Goal: Task Accomplishment & Management: Manage account settings

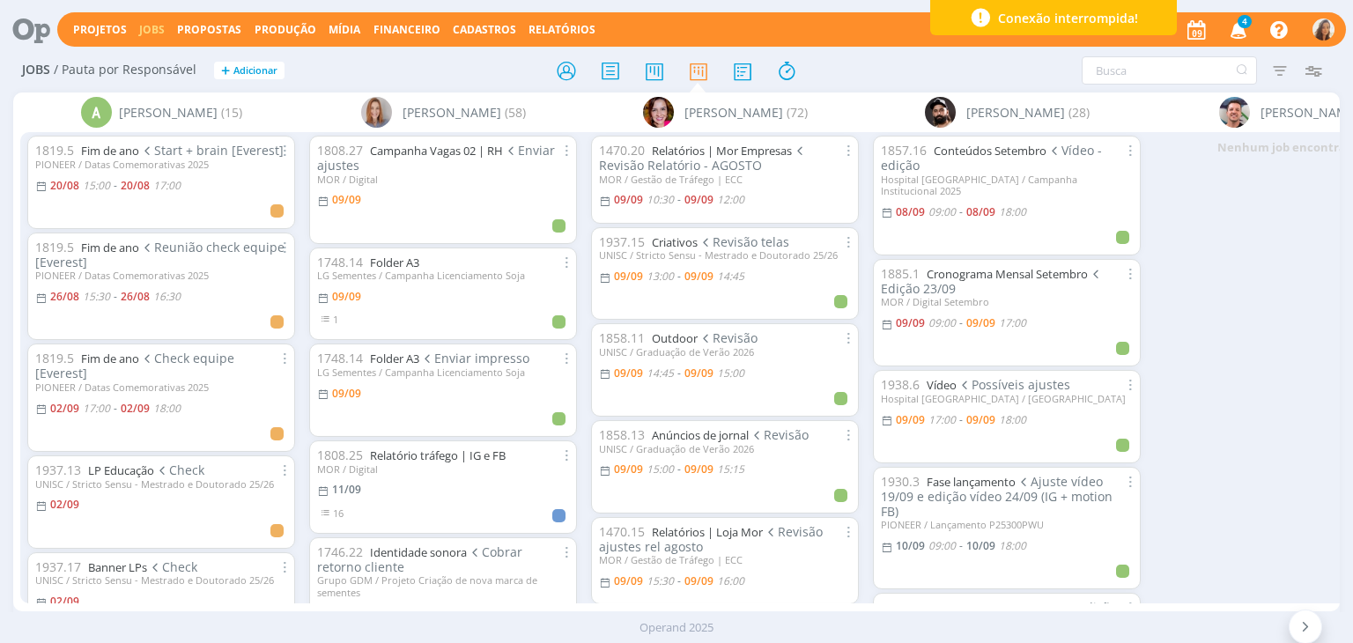
click at [1237, 36] on icon "button" at bounding box center [1239, 29] width 31 height 30
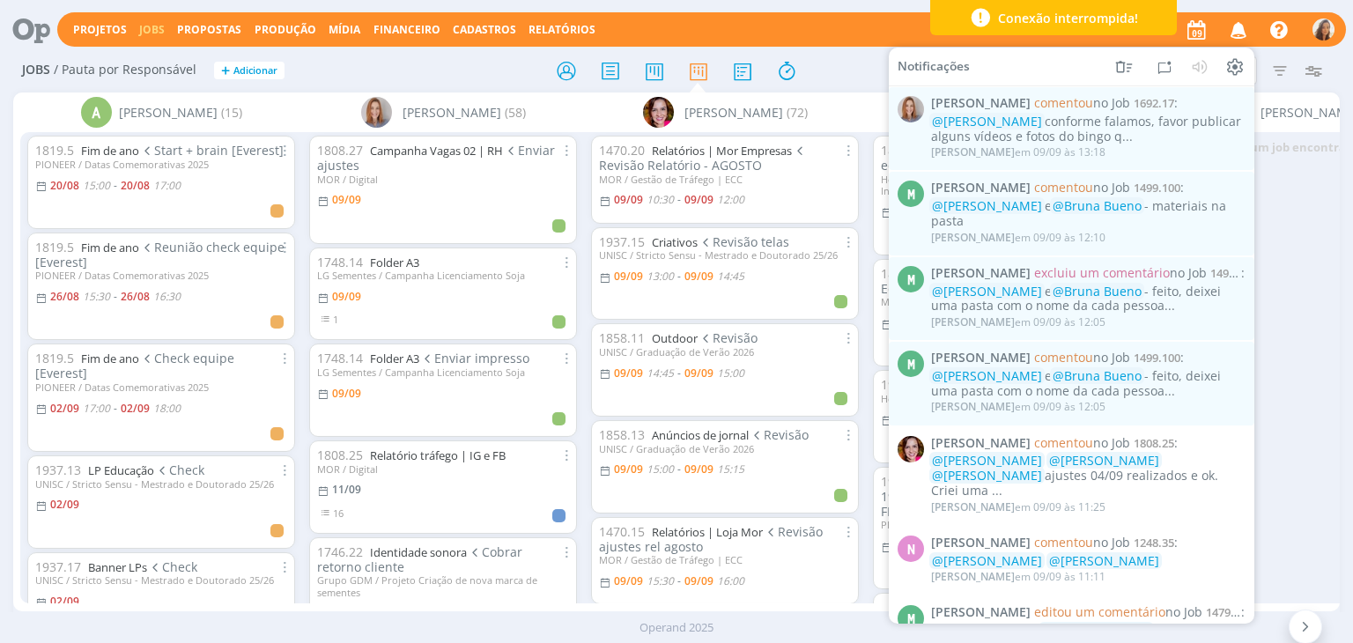
click at [503, 64] on div at bounding box center [676, 71] width 442 height 32
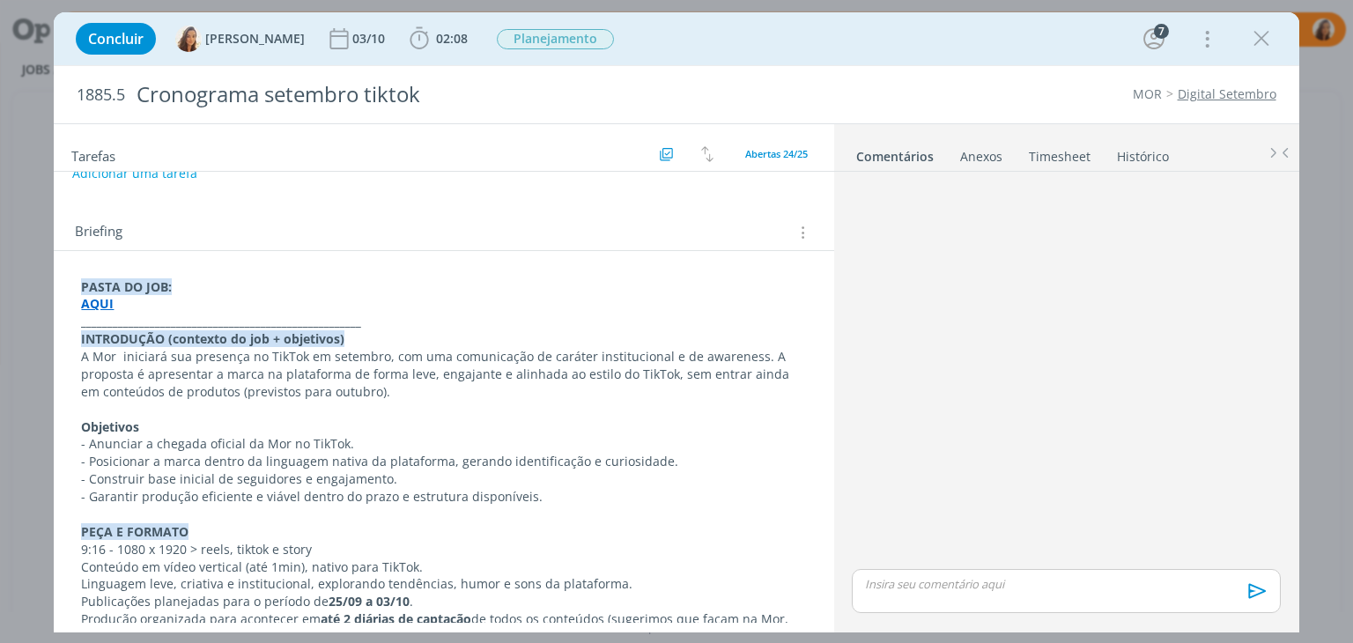
scroll to position [264, 0]
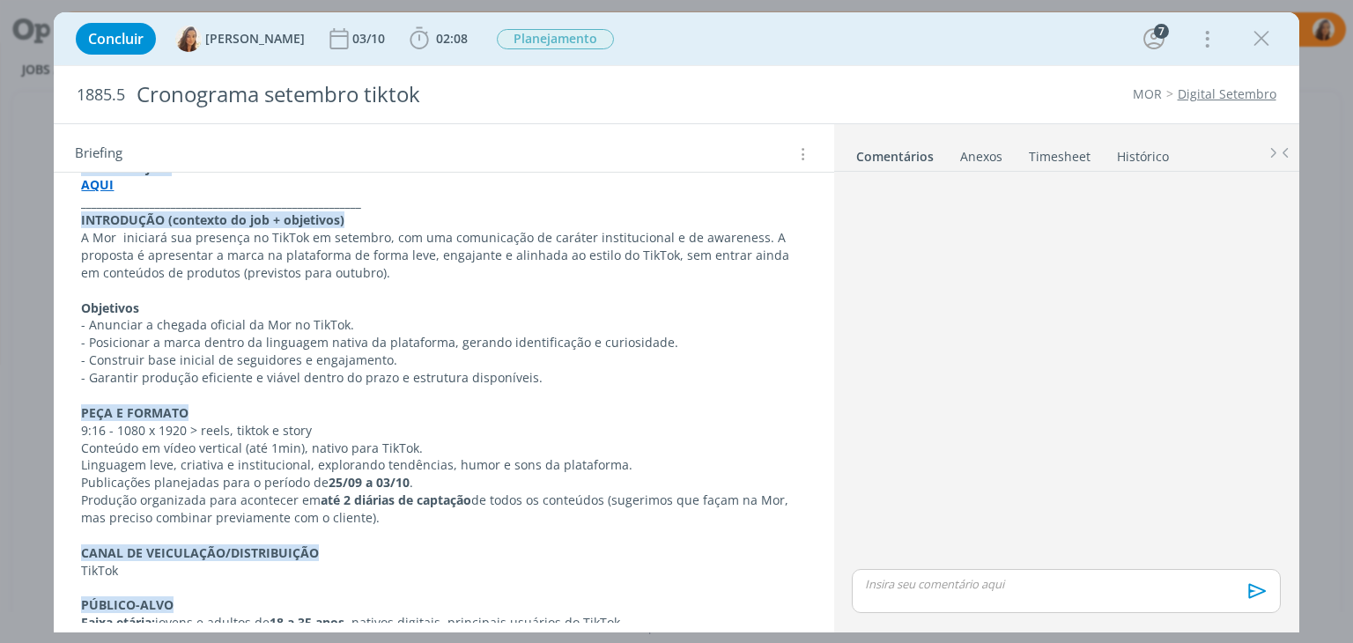
scroll to position [296, 0]
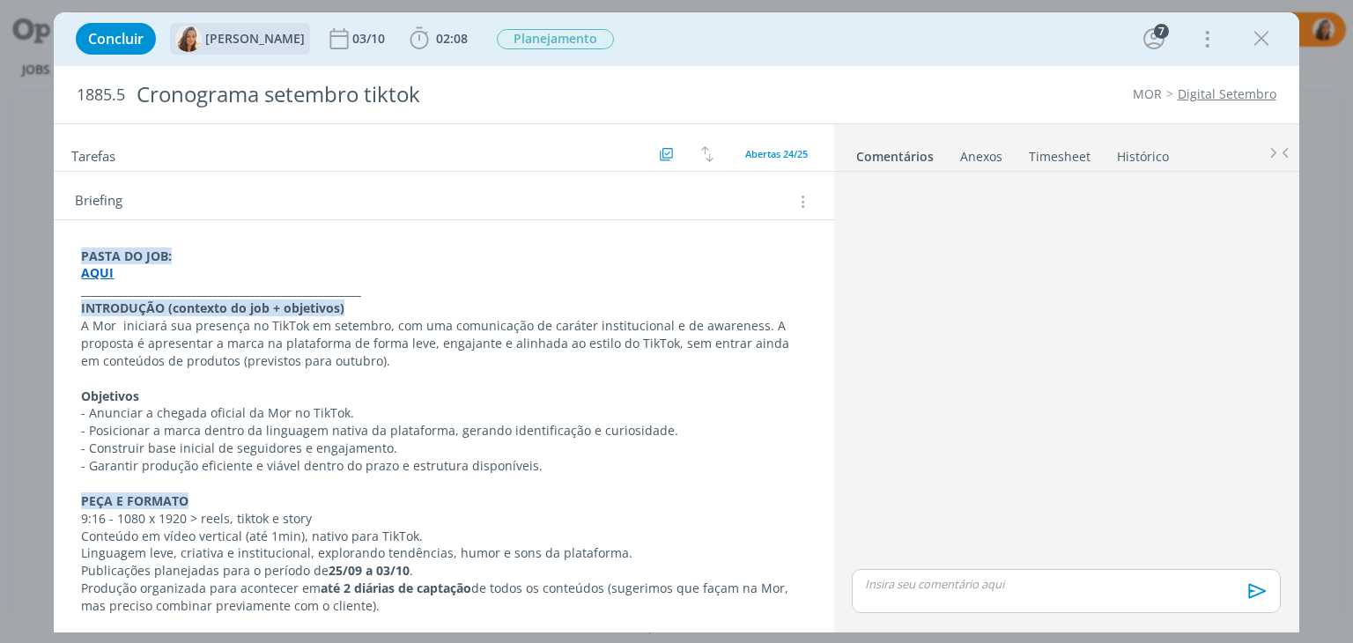
click at [195, 35] on img "dialog" at bounding box center [188, 39] width 26 height 26
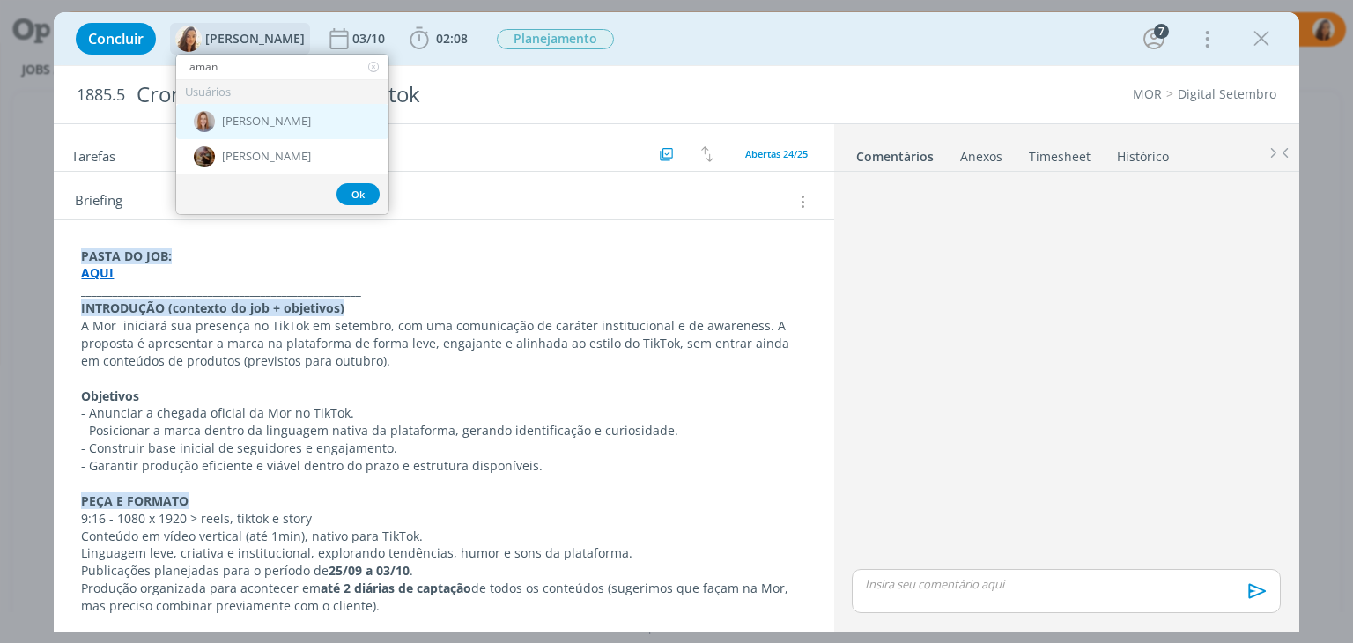
type input "aman"
click at [238, 129] on div "[PERSON_NAME]" at bounding box center [282, 121] width 212 height 35
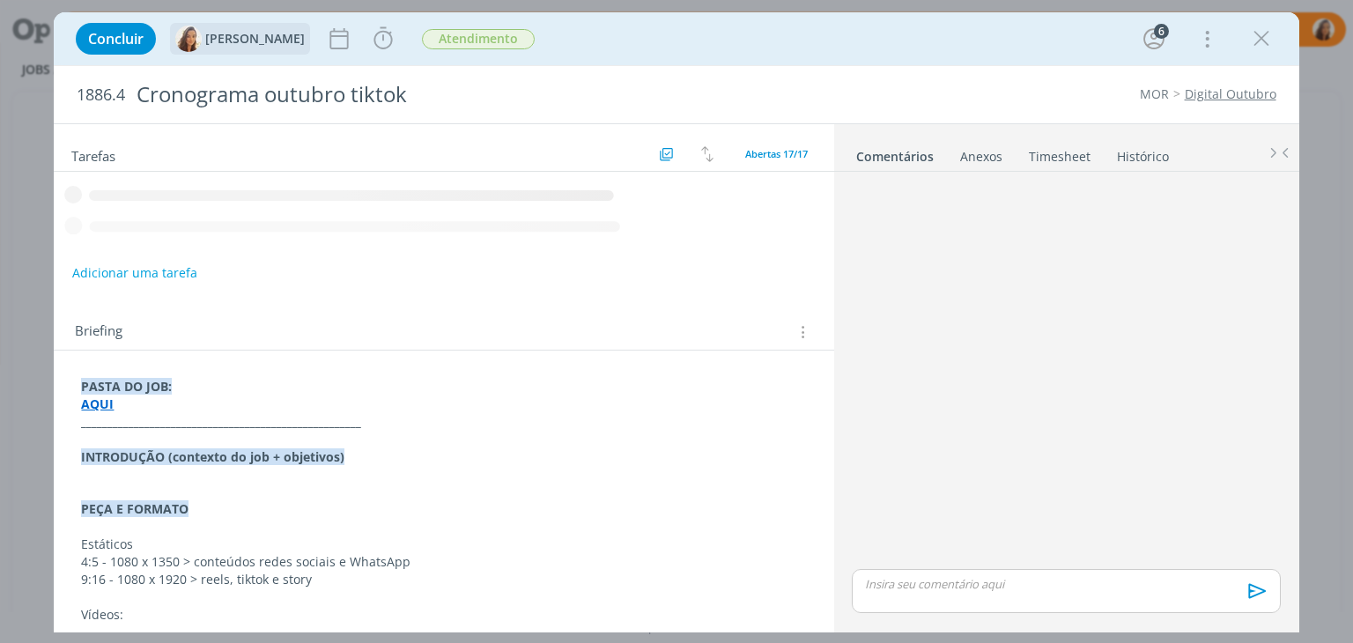
click at [256, 47] on div "[PERSON_NAME]" at bounding box center [240, 39] width 130 height 26
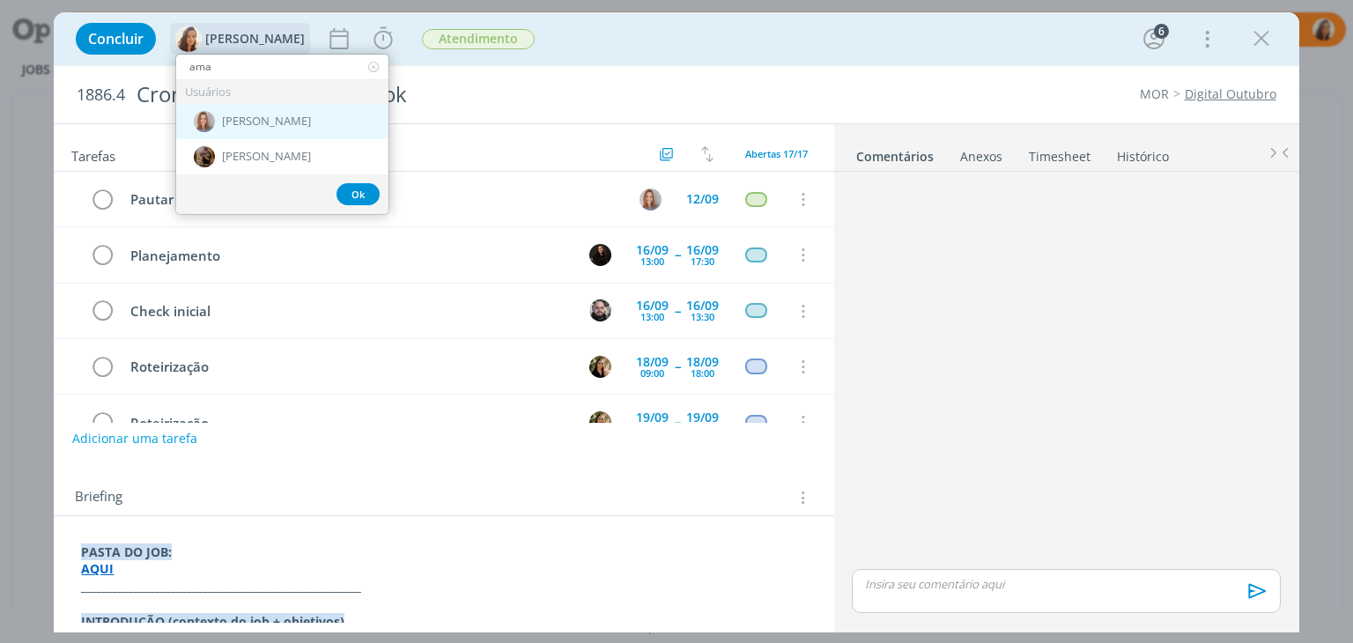
type input "ama"
click at [257, 131] on div "[PERSON_NAME]" at bounding box center [282, 121] width 212 height 35
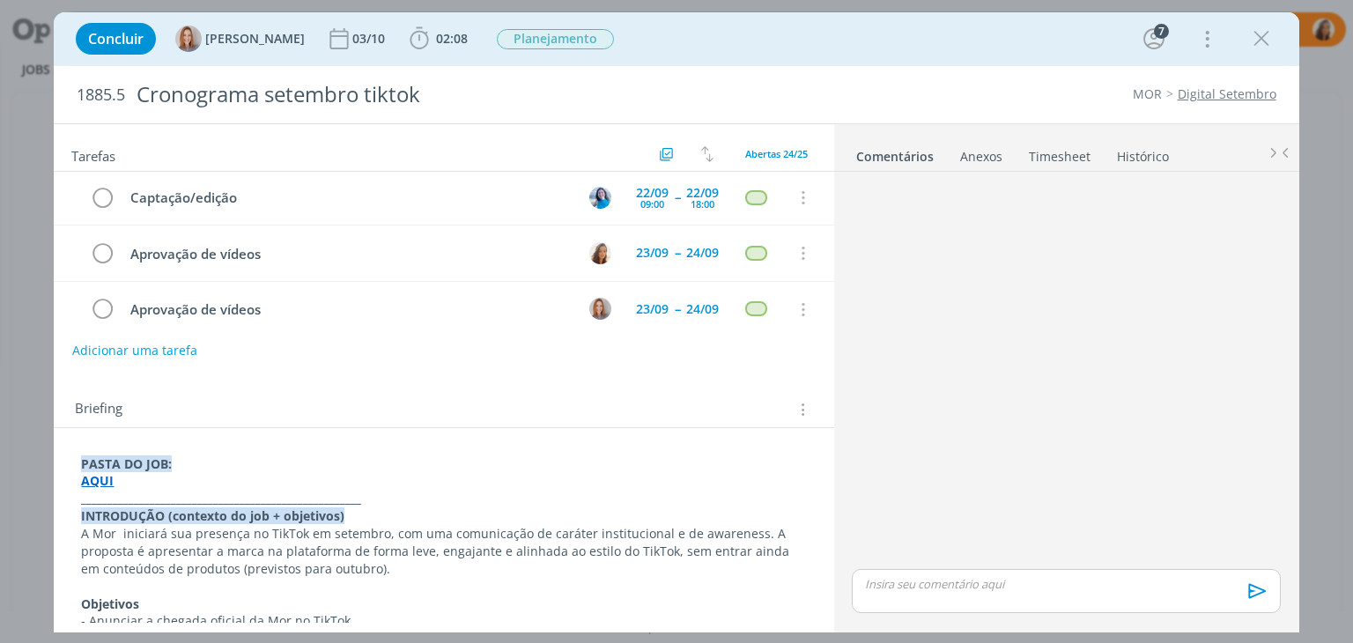
scroll to position [176, 0]
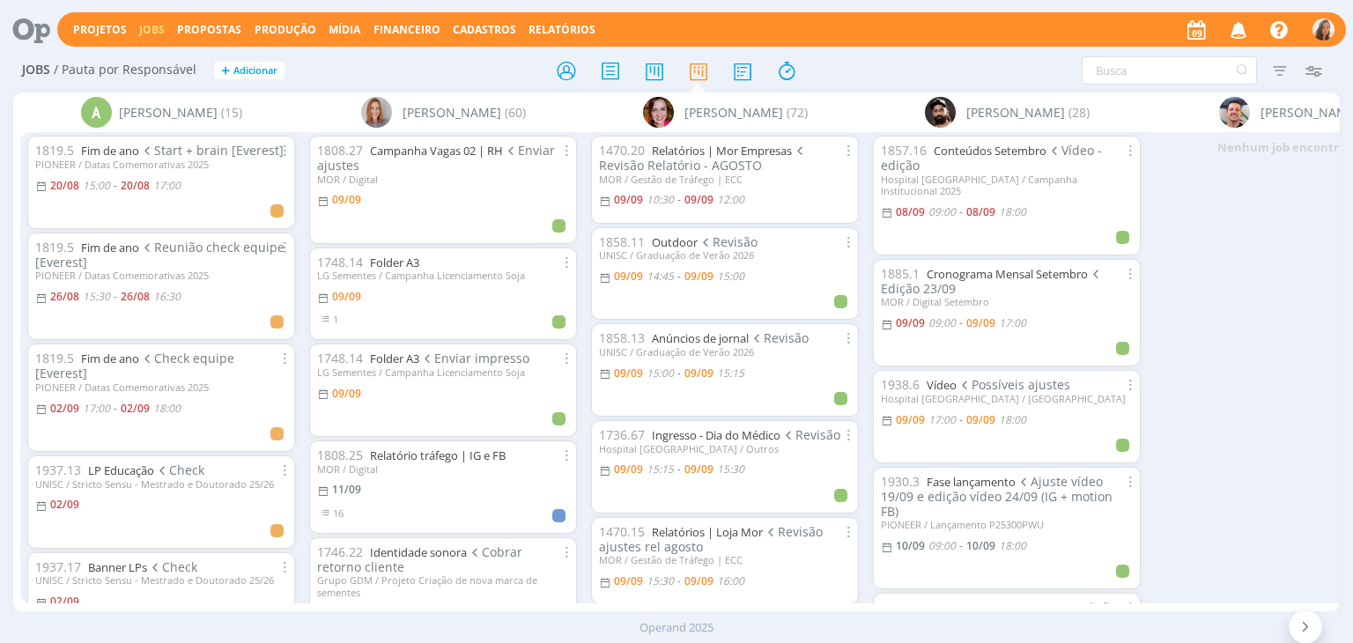
click at [1247, 32] on icon "button" at bounding box center [1239, 29] width 31 height 30
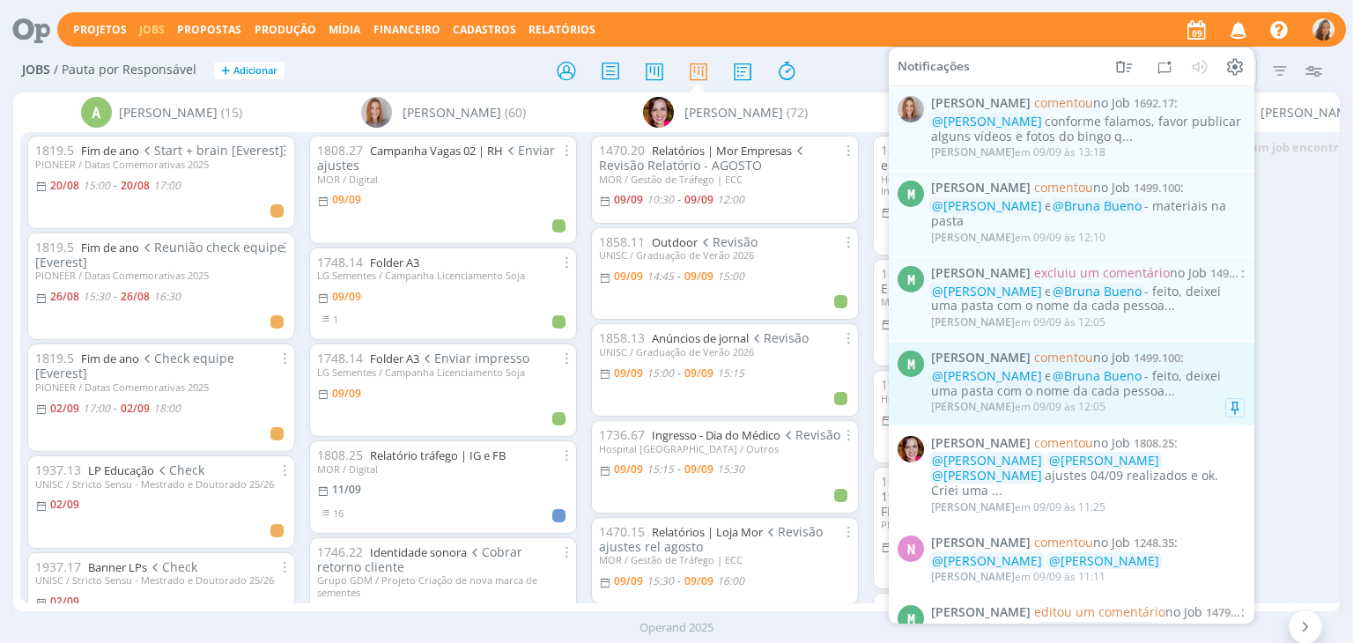
click at [1159, 390] on div "@Vanessa Feron e @Bruna Bueno - feito, deixei uma pasta com o nome da cada pess…" at bounding box center [1088, 384] width 314 height 30
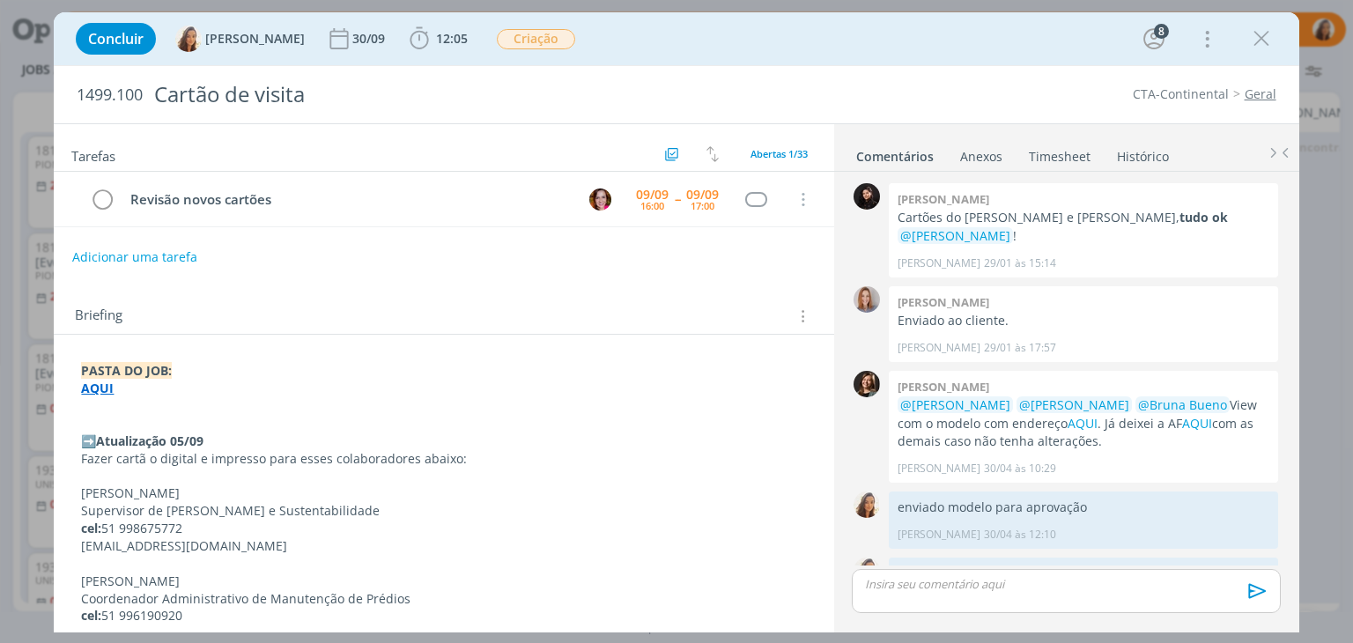
scroll to position [1466, 0]
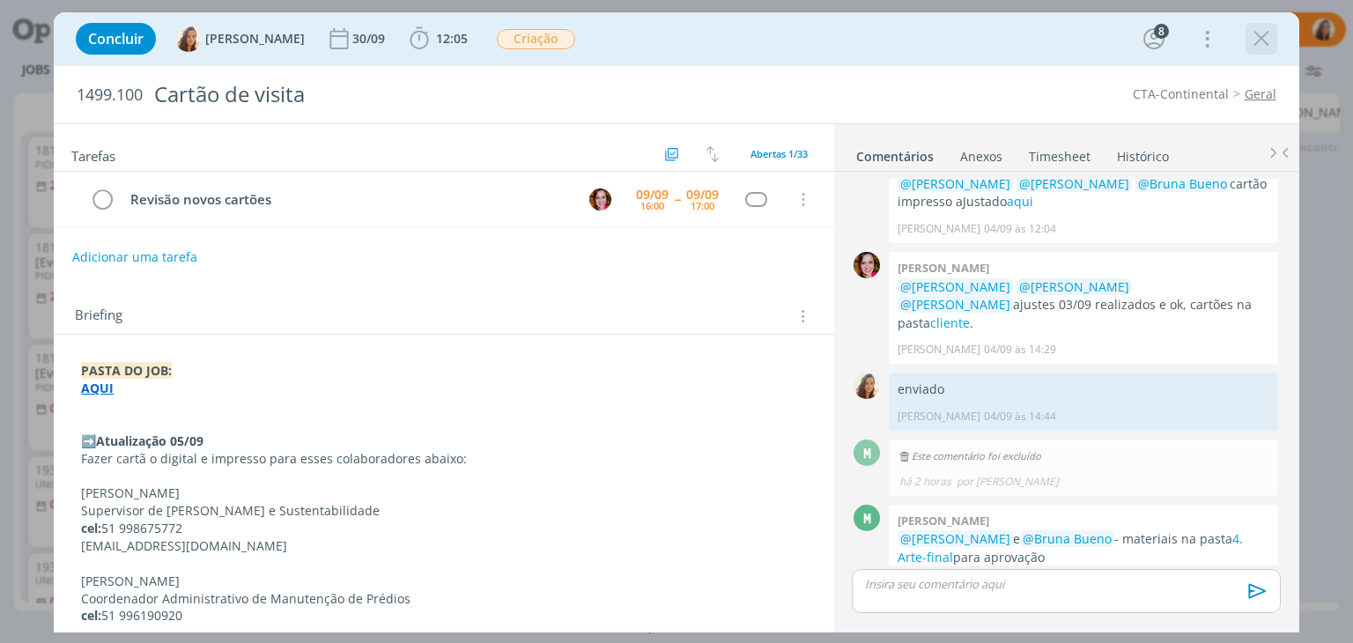
click at [1265, 43] on icon "dialog" at bounding box center [1261, 39] width 26 height 26
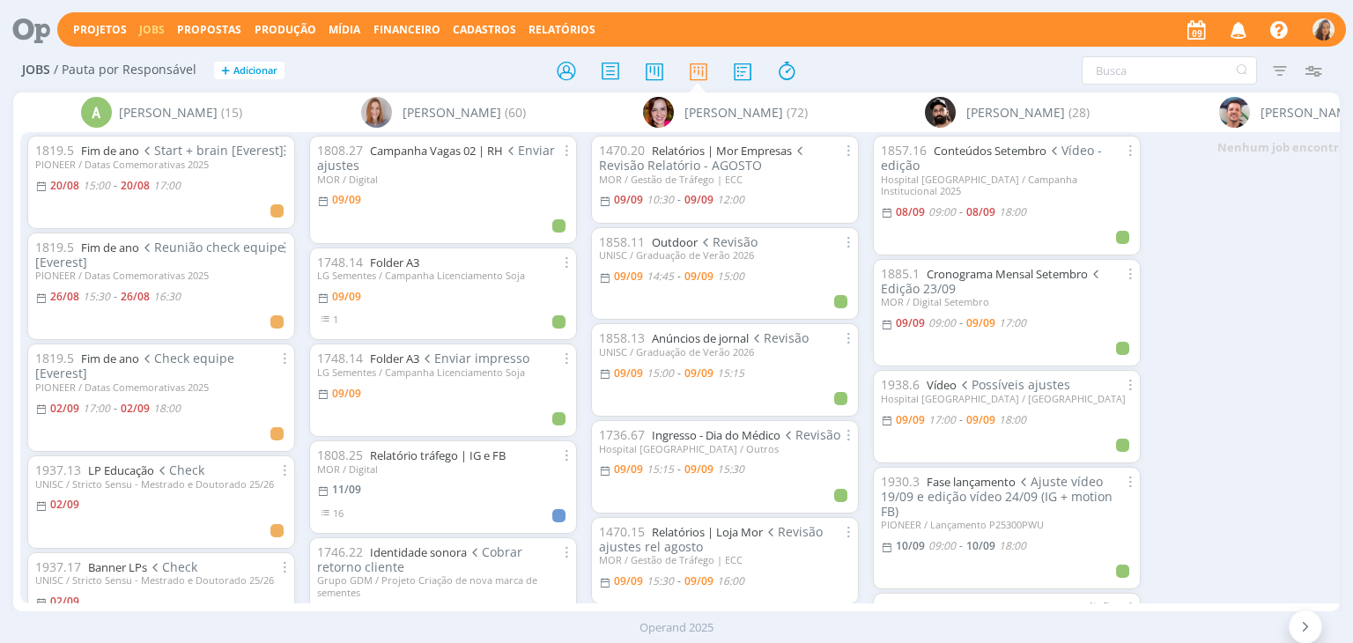
click at [1240, 33] on icon "button" at bounding box center [1239, 29] width 31 height 30
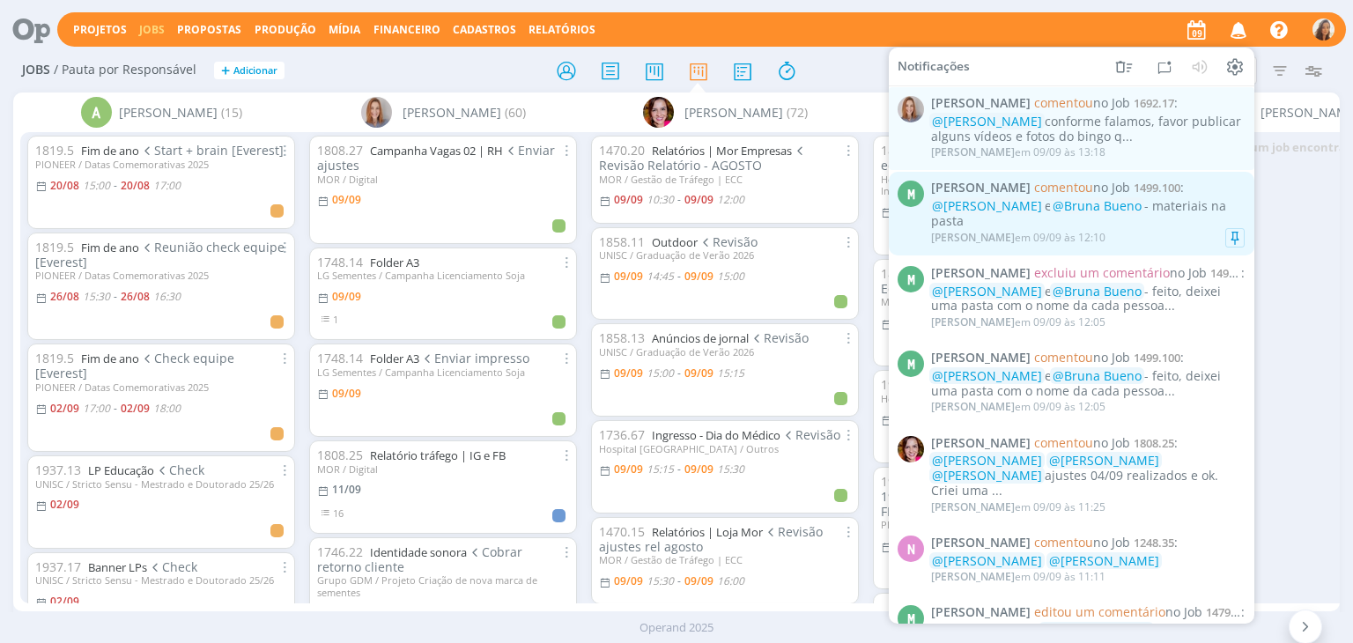
click at [1176, 211] on div "@Vanessa Feron e @Bruna Bueno - materiais na pasta" at bounding box center [1088, 214] width 314 height 30
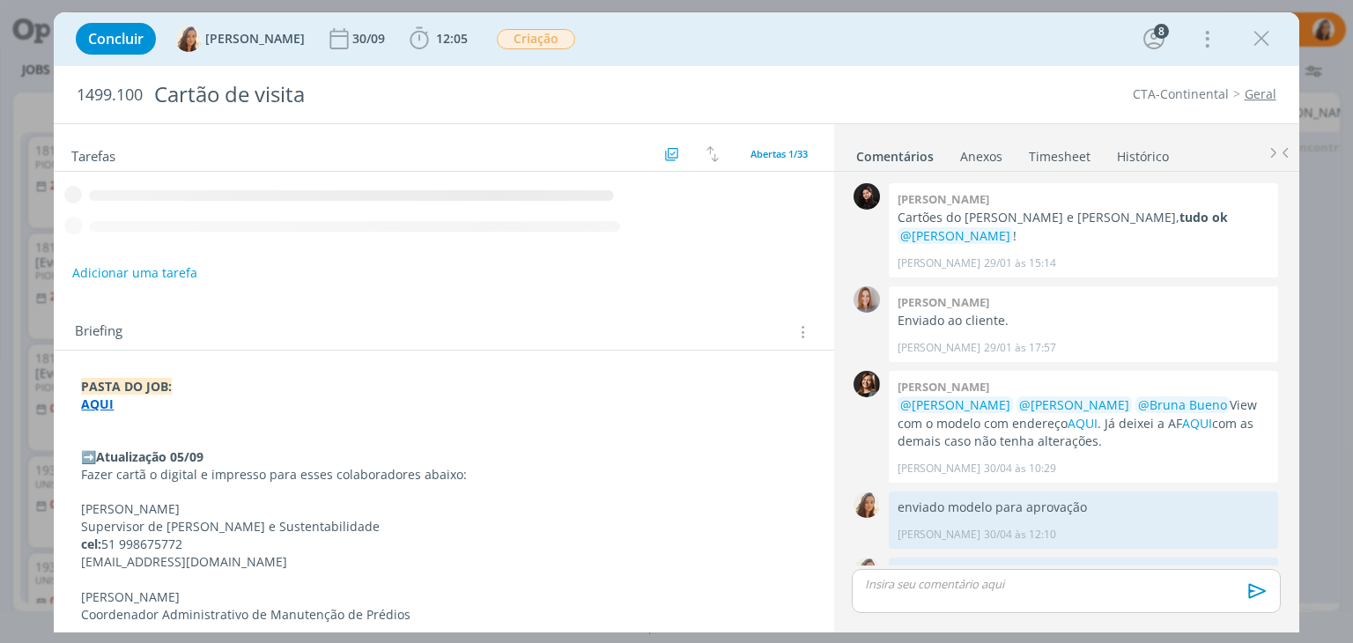
scroll to position [1466, 0]
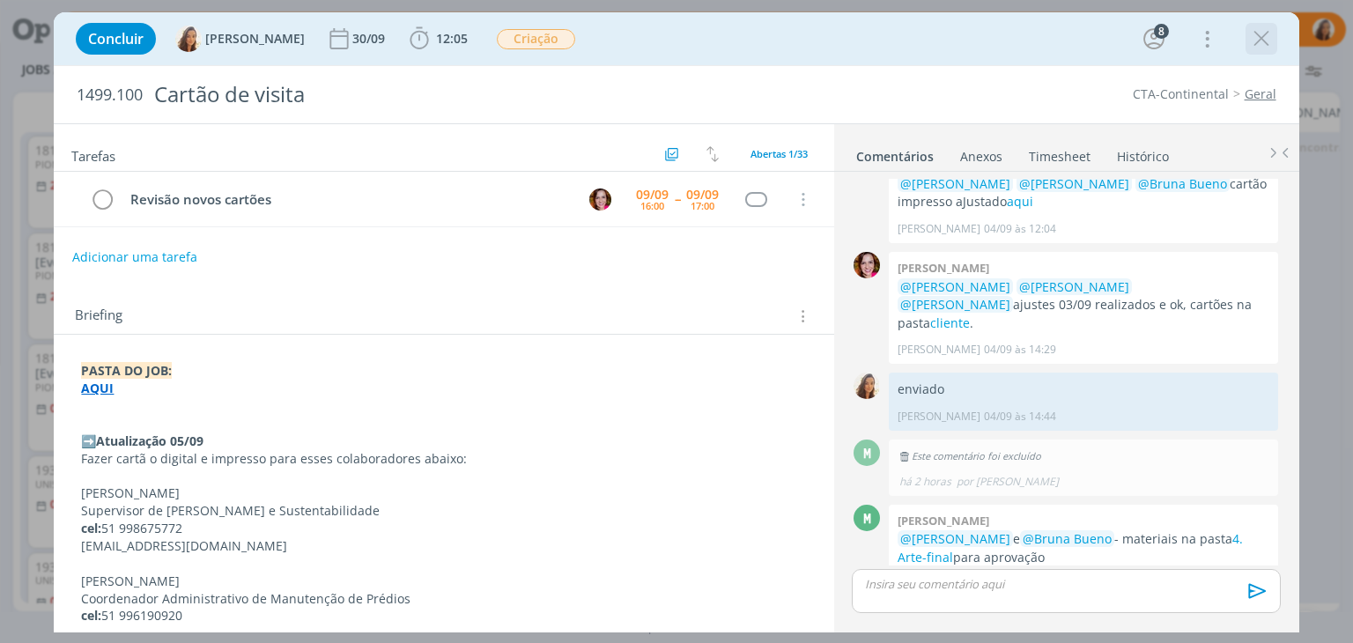
click at [1275, 41] on div "dialog" at bounding box center [1262, 39] width 32 height 32
click at [1265, 42] on icon "dialog" at bounding box center [1261, 39] width 26 height 26
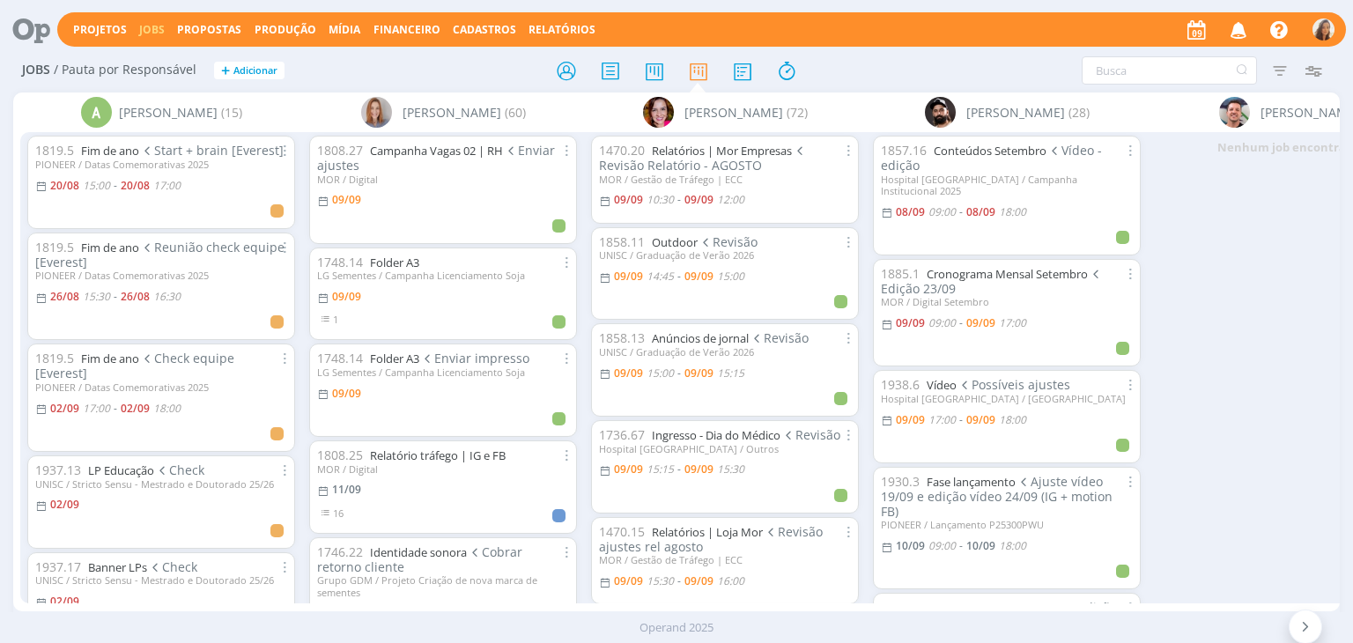
click at [1243, 30] on icon "button" at bounding box center [1239, 29] width 31 height 30
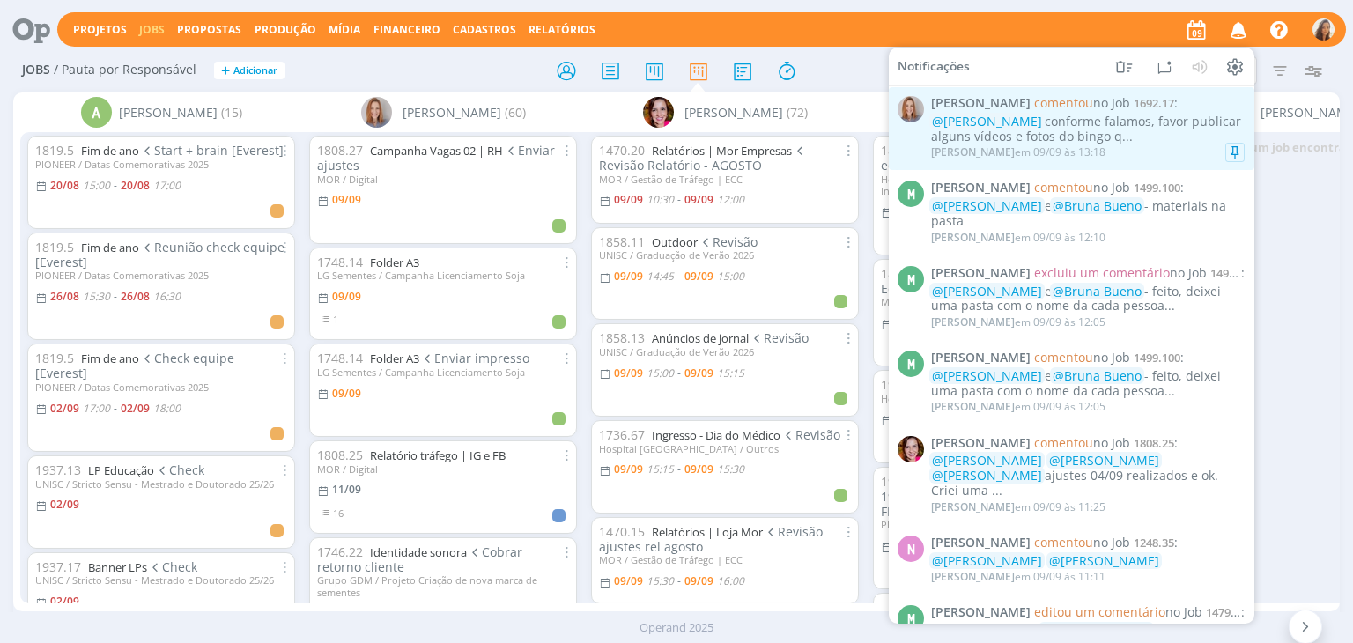
click at [1162, 127] on div "@Natalia Gass conforme falamos, favor publicar alguns vídeos e fotos do bingo q…" at bounding box center [1088, 130] width 314 height 30
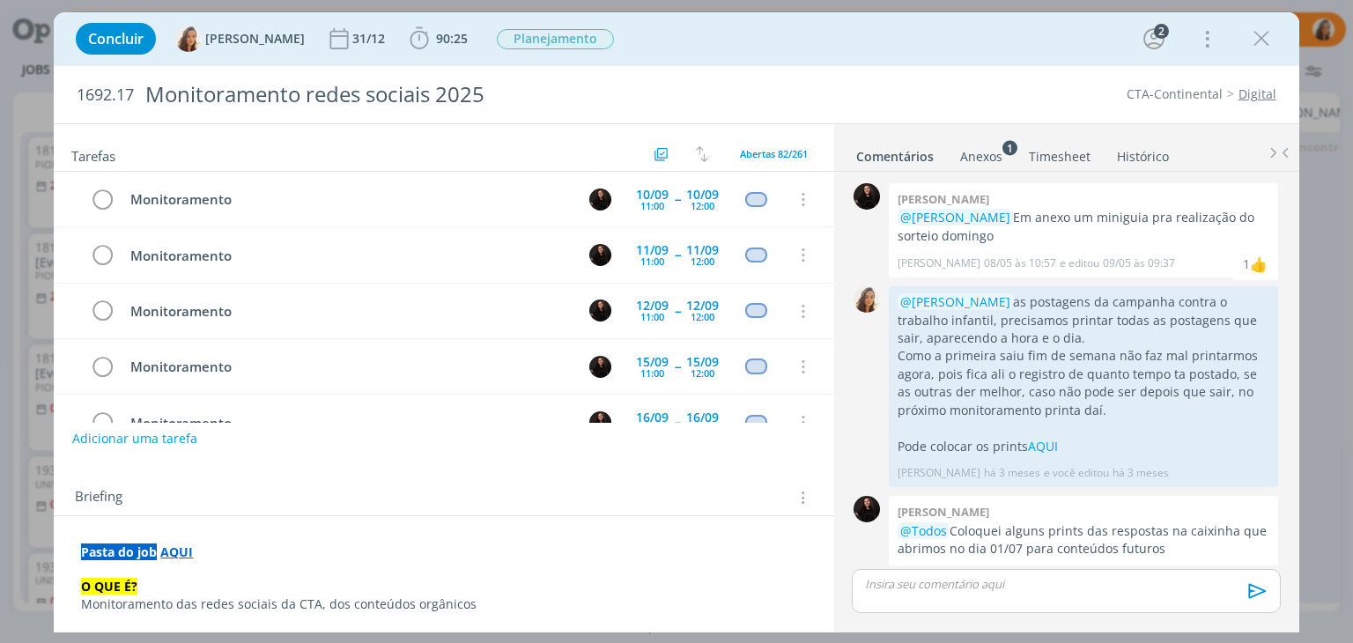
scroll to position [847, 0]
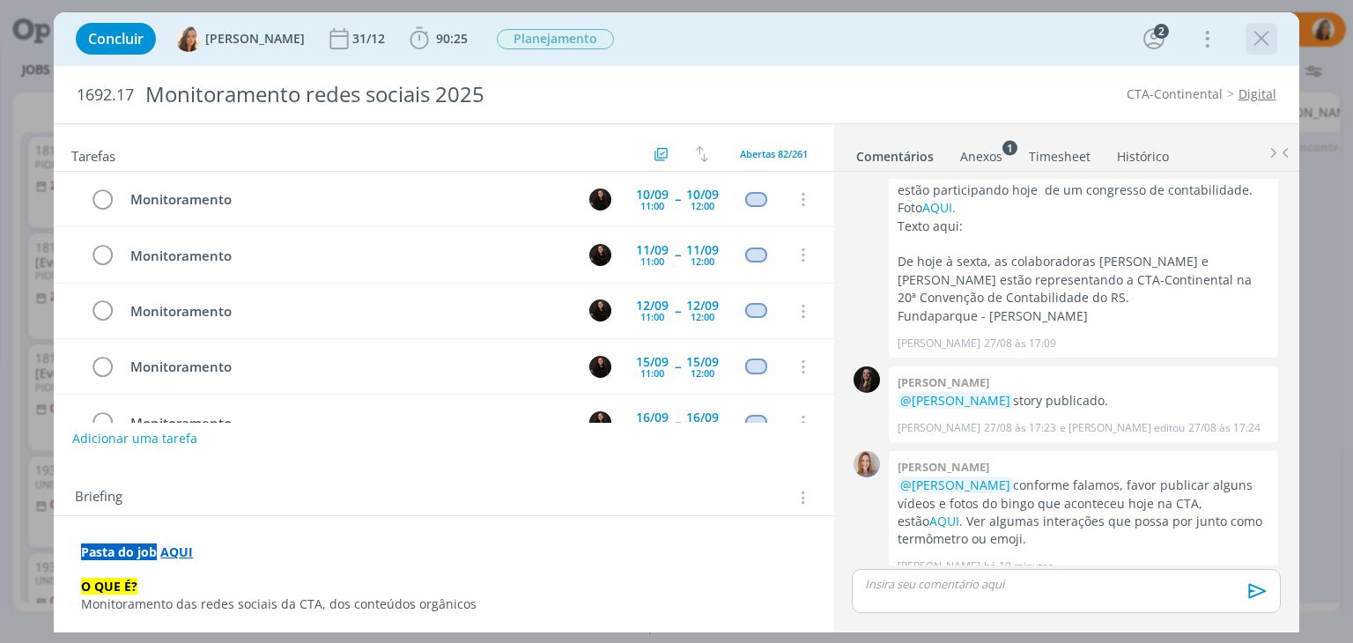
click at [1269, 42] on icon "dialog" at bounding box center [1261, 39] width 26 height 26
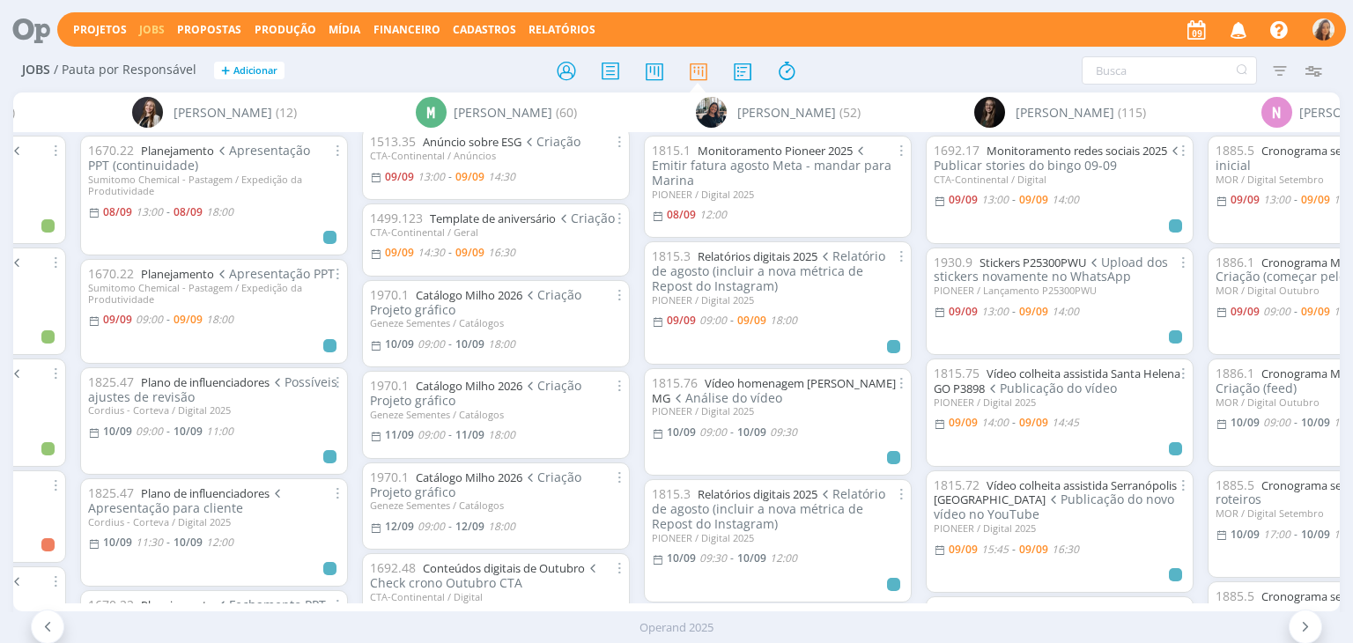
scroll to position [0, 3597]
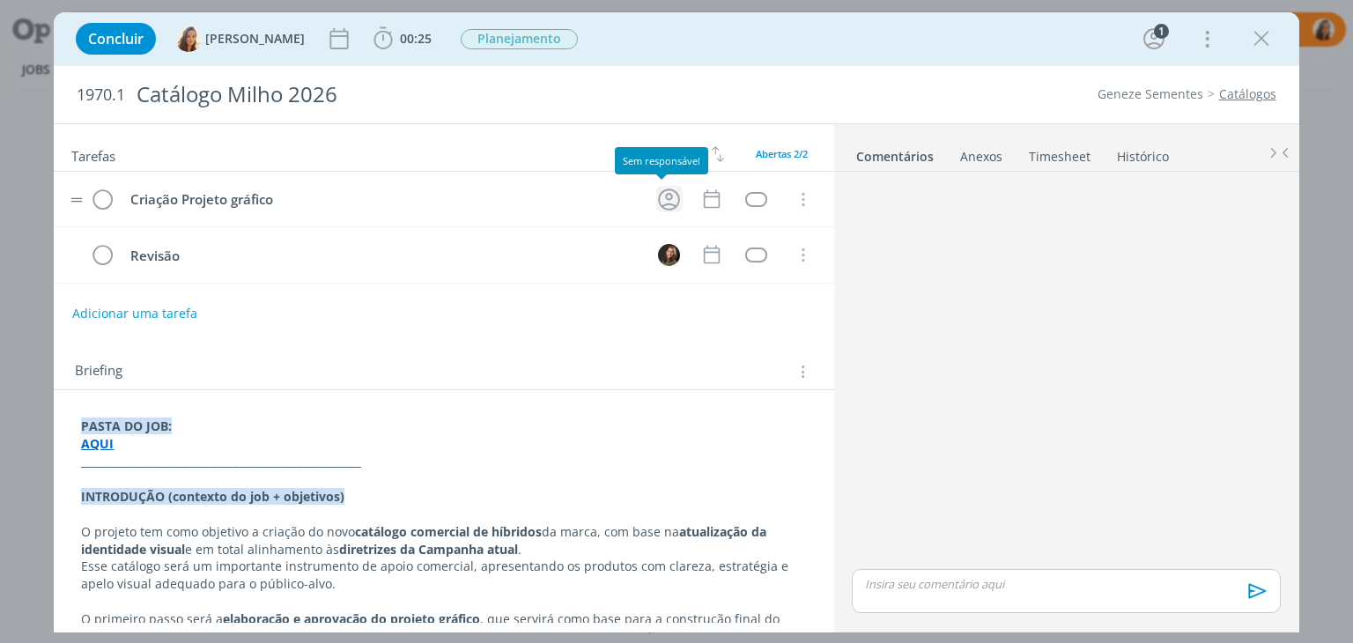
click at [658, 202] on icon "dialog" at bounding box center [668, 199] width 27 height 27
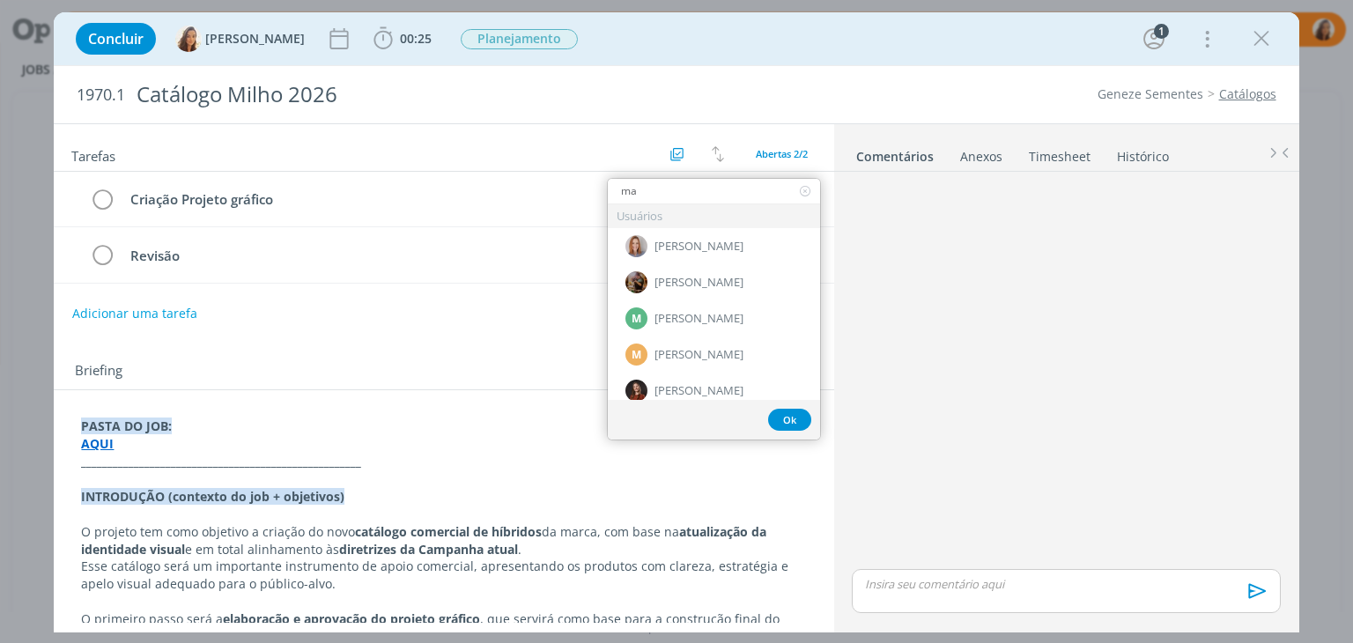
type input "m"
type input "p"
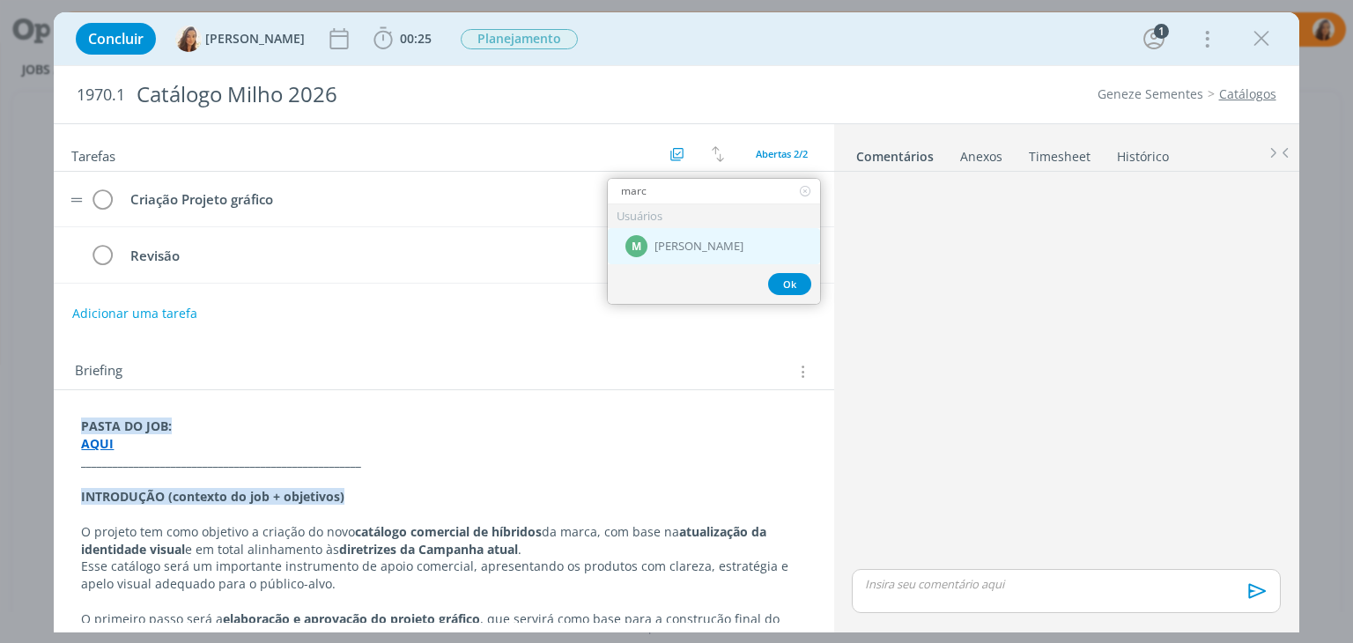
type input "marc"
click at [725, 259] on div "M [PERSON_NAME]" at bounding box center [714, 246] width 212 height 36
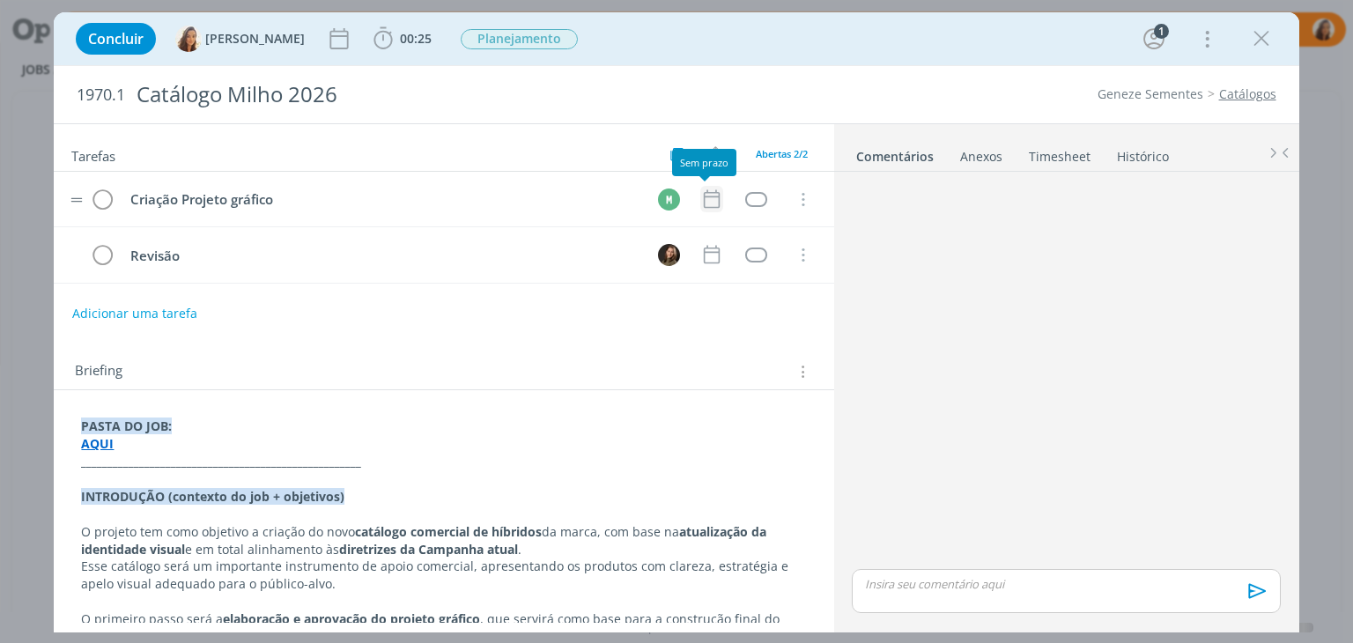
click at [706, 199] on icon "dialog" at bounding box center [711, 199] width 23 height 23
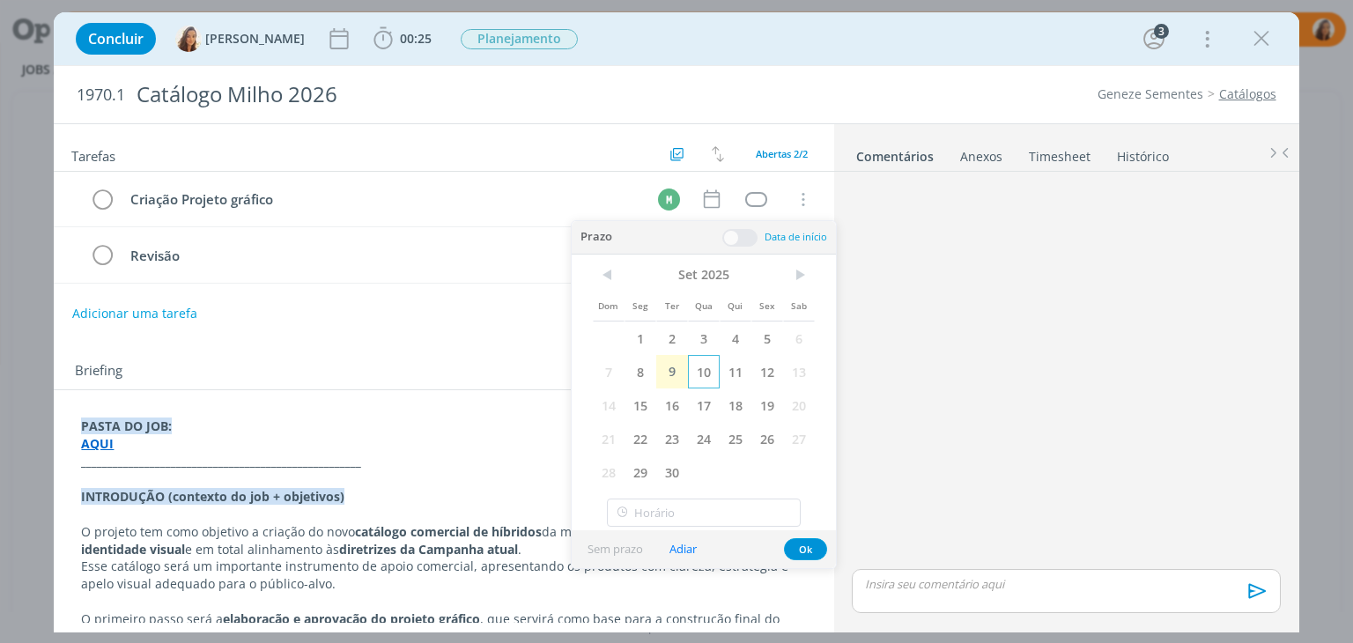
click at [708, 373] on span "10" at bounding box center [704, 371] width 32 height 33
click at [738, 230] on span at bounding box center [739, 238] width 35 height 18
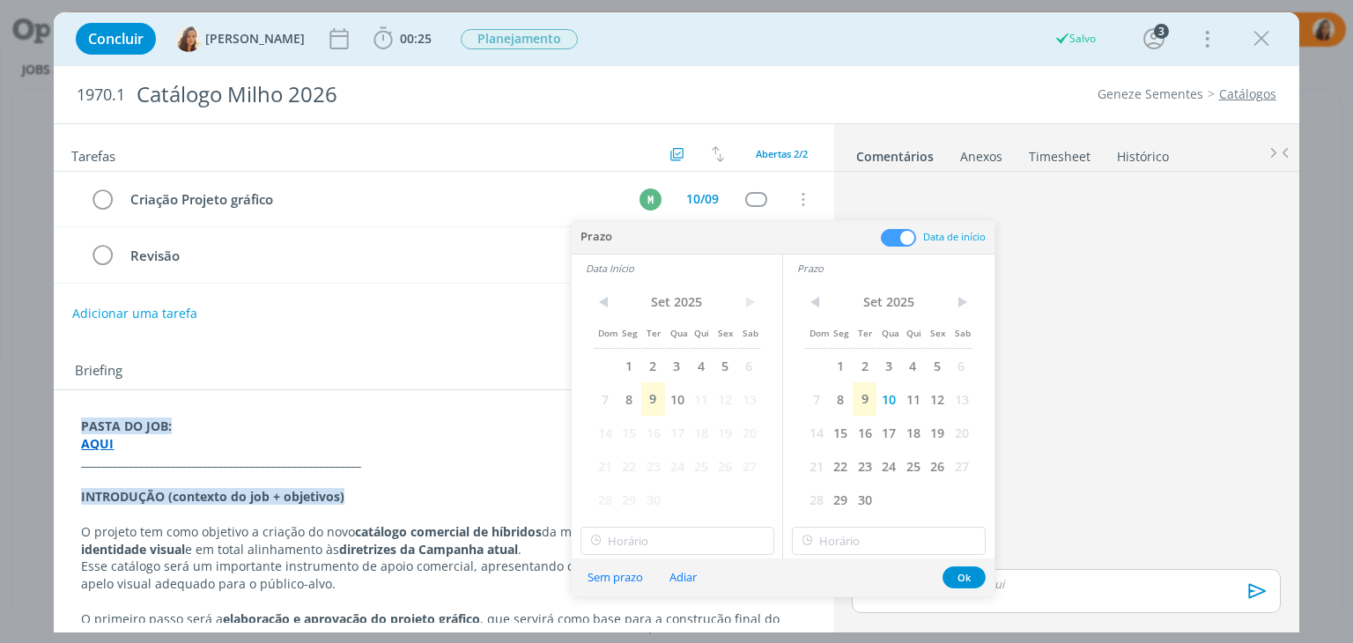
click at [689, 399] on span "11" at bounding box center [701, 398] width 24 height 33
click at [682, 404] on span "10" at bounding box center [677, 398] width 24 height 33
click at [678, 547] on input "14:00" at bounding box center [678, 541] width 194 height 28
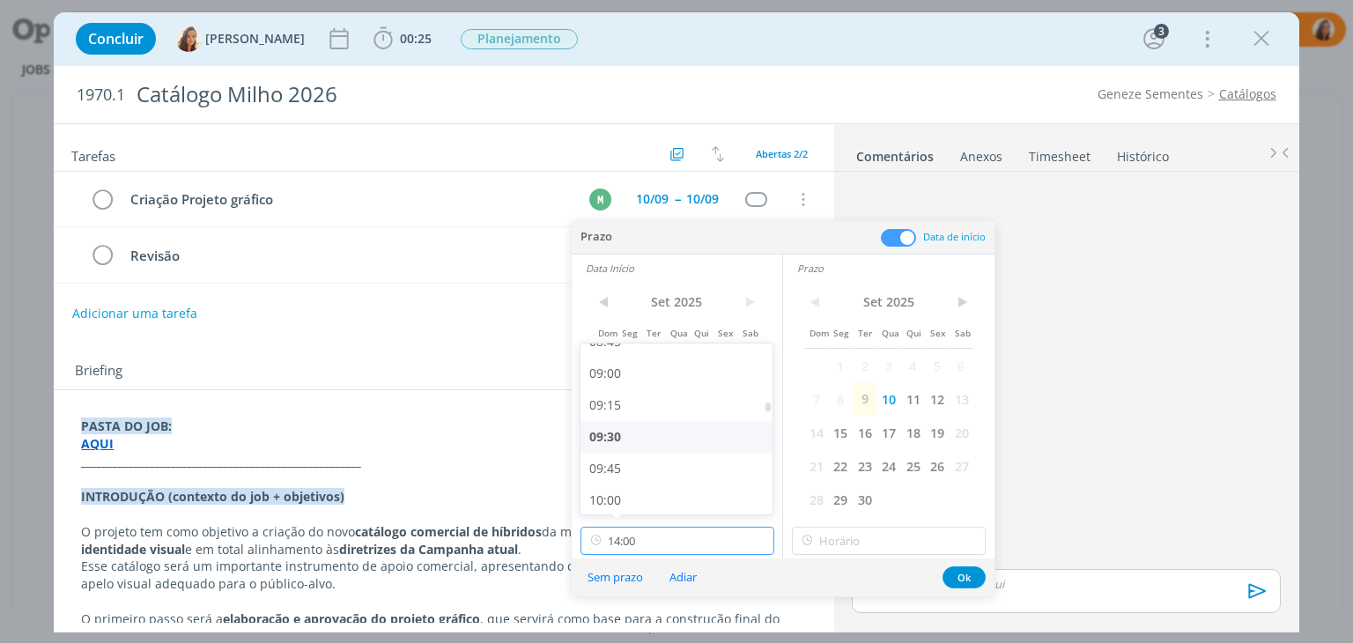
scroll to position [1025, 0]
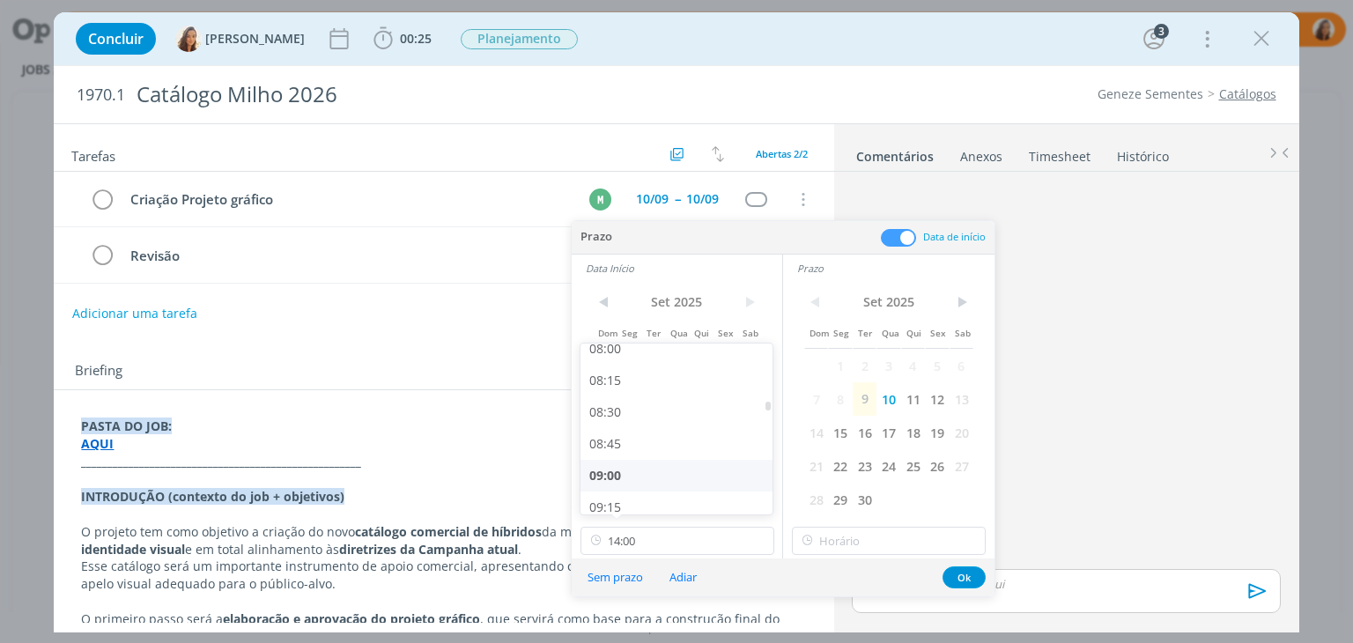
click at [627, 482] on div "09:00" at bounding box center [679, 476] width 197 height 32
type input "09:00"
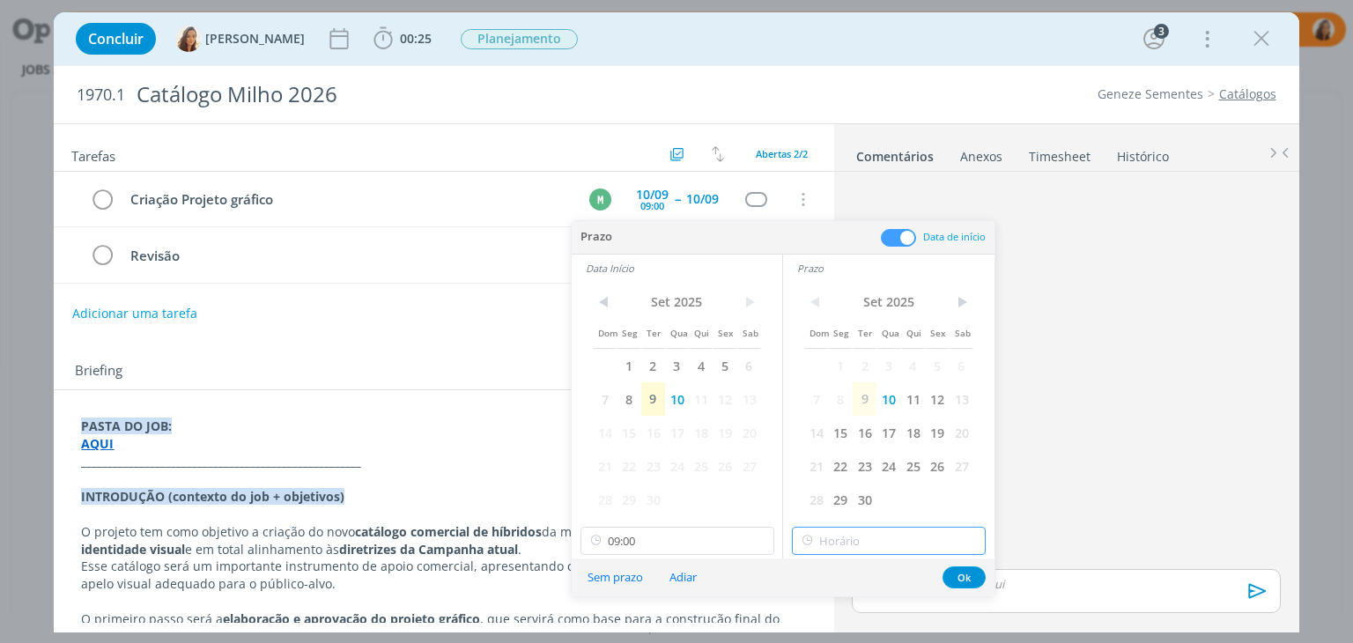
click at [859, 527] on input "text" at bounding box center [889, 541] width 194 height 28
click at [856, 466] on div "18:00" at bounding box center [891, 472] width 197 height 32
type input "18:00"
click at [951, 570] on button "Ok" at bounding box center [964, 577] width 43 height 22
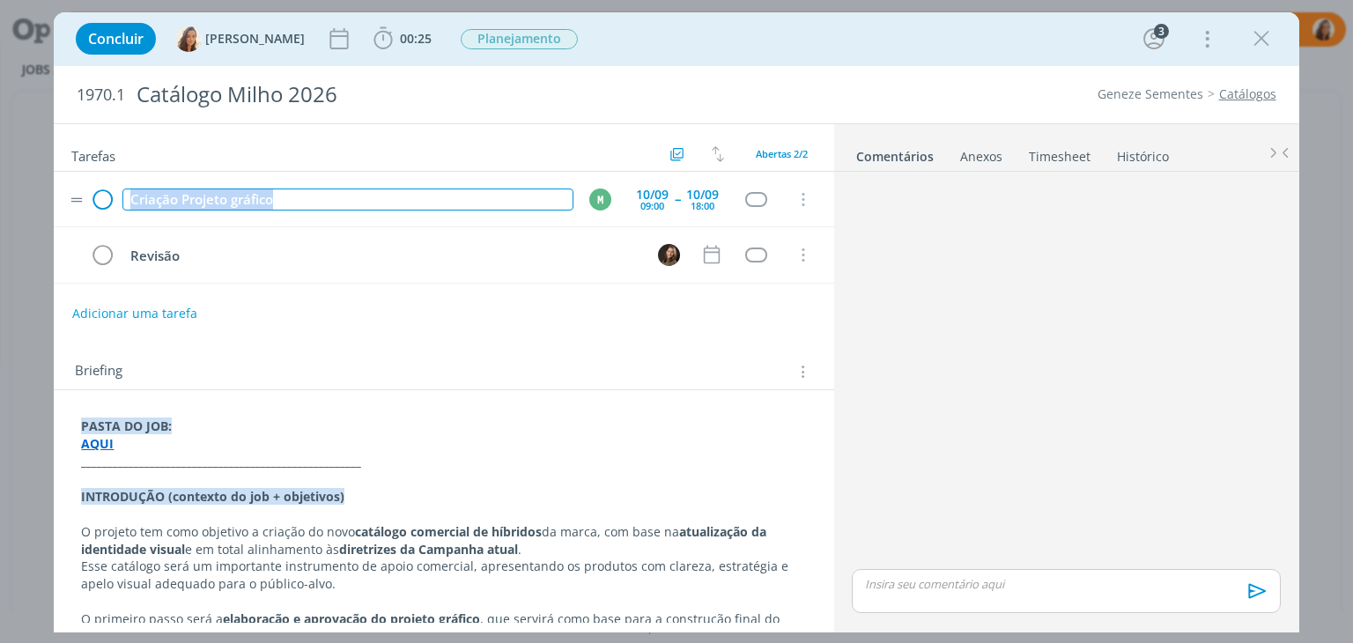
drag, startPoint x: 289, startPoint y: 195, endPoint x: 93, endPoint y: 211, distance: 197.1
click at [93, 211] on tr "Criação Projeto gráfico M 10/09 09:00 -- 10/09 18:00 Cancelar" at bounding box center [444, 200] width 780 height 56
copy div "Criação Projeto gráfico"
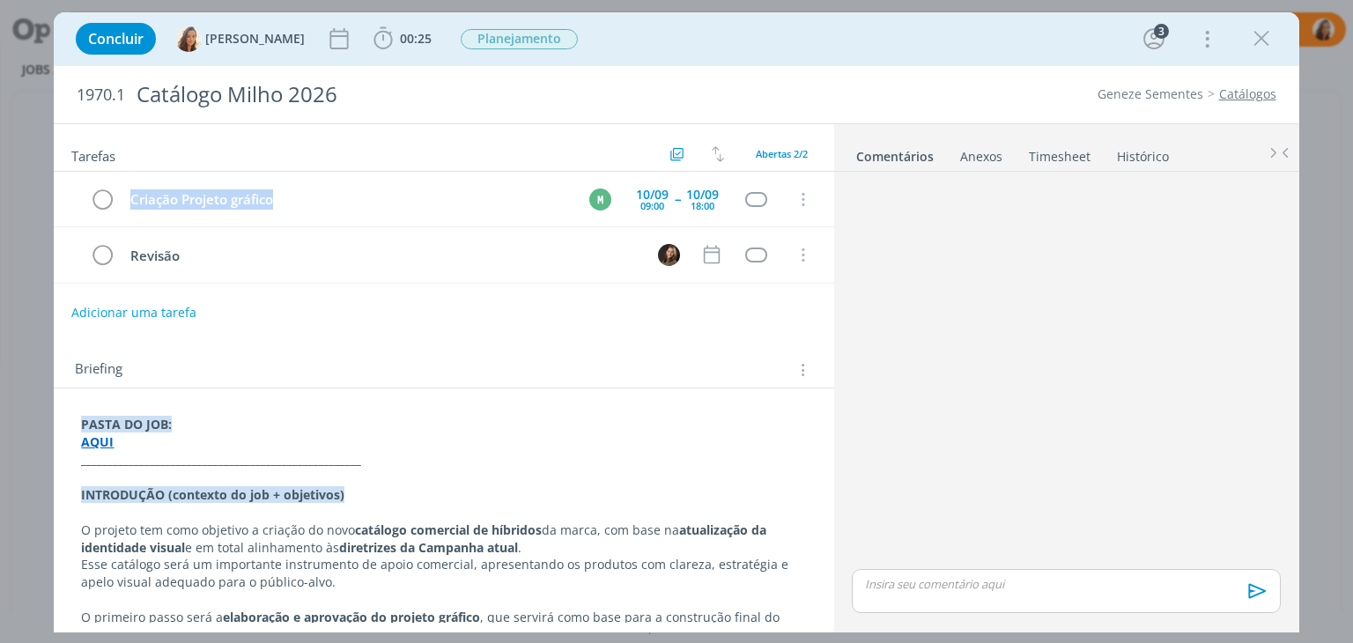
click at [116, 303] on button "Adicionar uma tarefa" at bounding box center [133, 313] width 125 height 30
paste input "Criação Projeto gráfico"
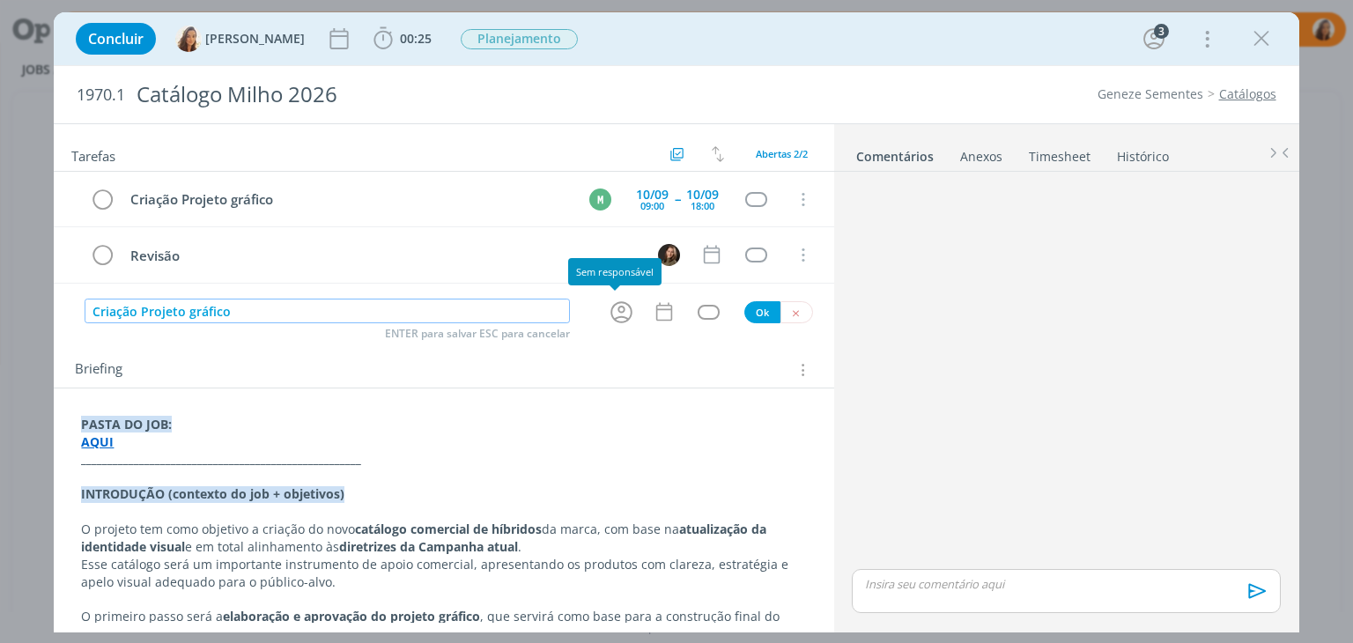
click at [619, 318] on icon "dialog" at bounding box center [622, 312] width 22 height 22
type input "Criação Projeto gráfico"
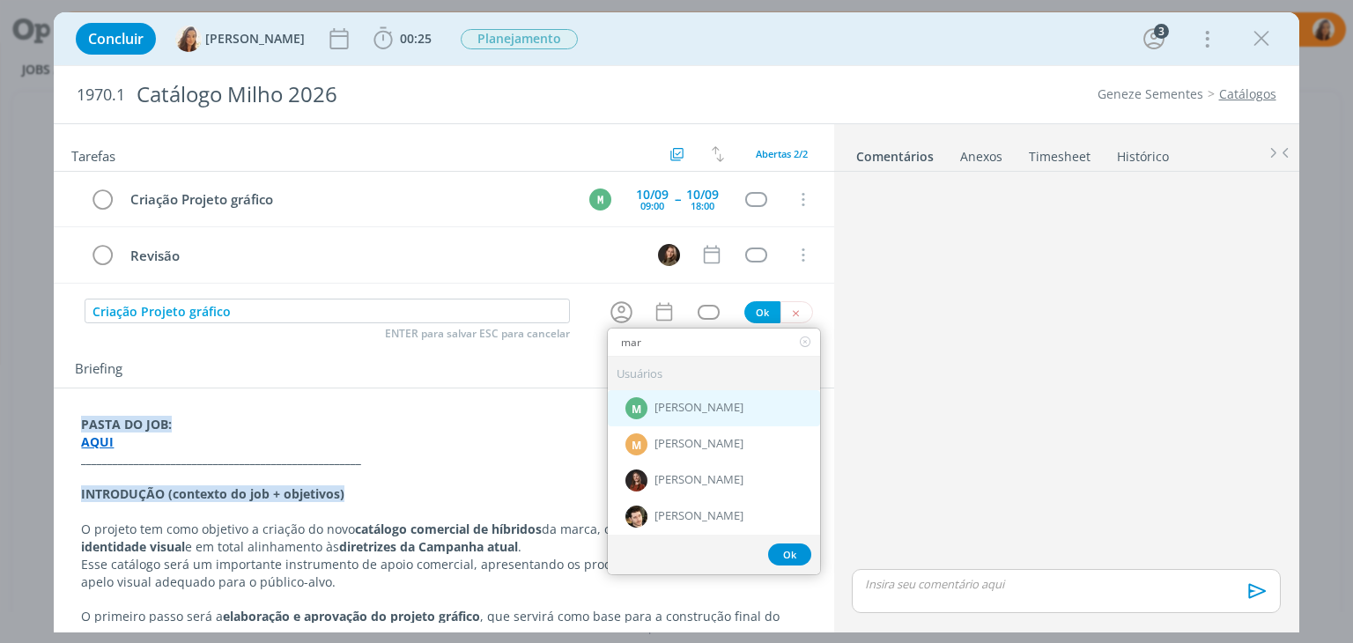
type input "mar"
click at [730, 415] on div "M Marcel Ali" at bounding box center [714, 407] width 212 height 36
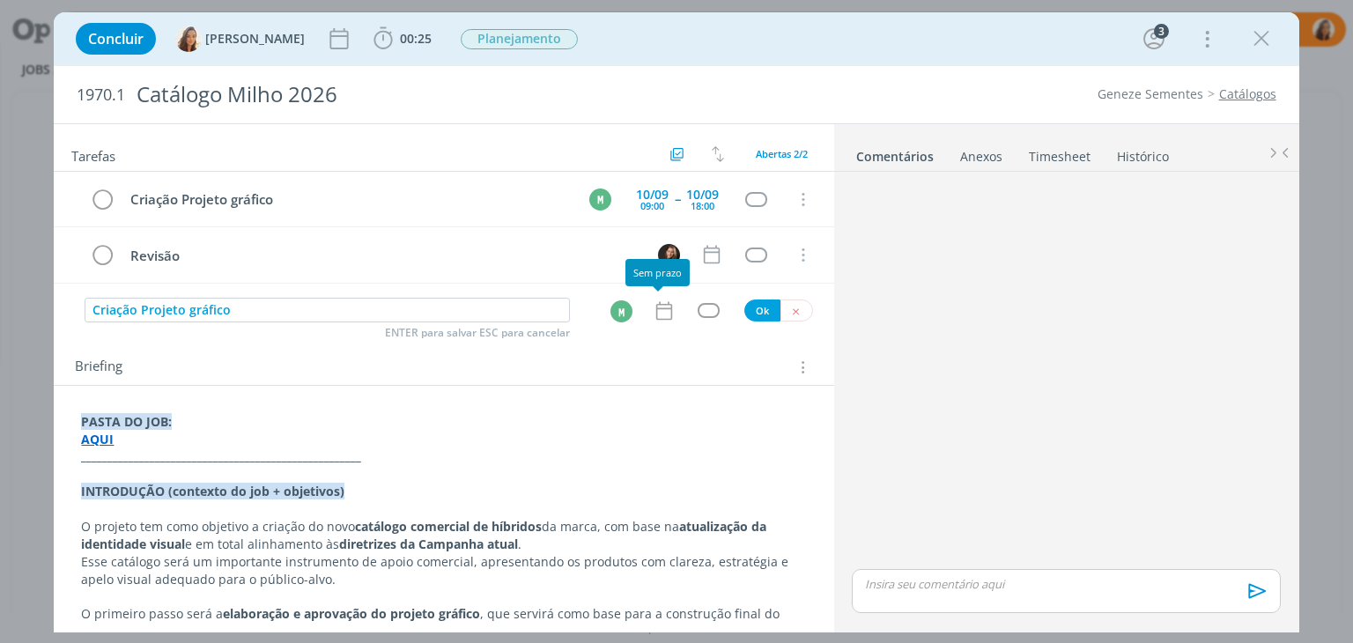
click at [667, 314] on icon "dialog" at bounding box center [664, 311] width 23 height 23
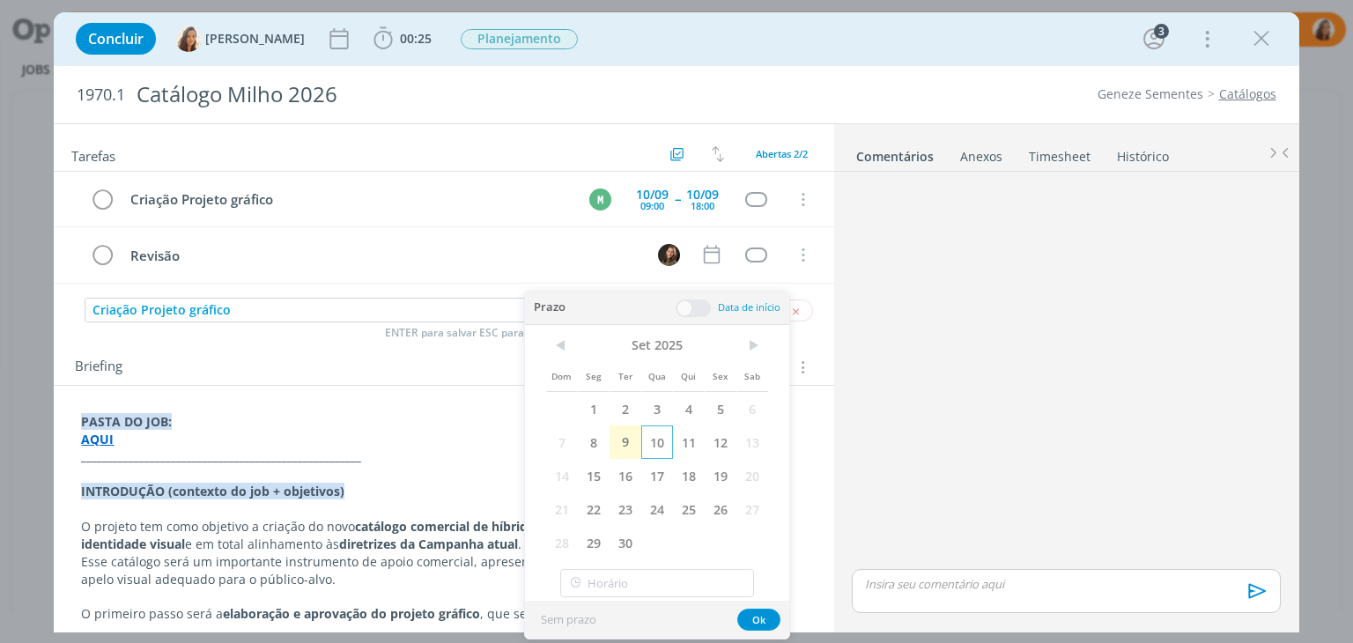
drag, startPoint x: 639, startPoint y: 435, endPoint x: 655, endPoint y: 435, distance: 16.7
click at [655, 435] on div "Dom Seg Ter Qua Qui Sex Sab 1 2 3 4 5 6 7 8 9 10 11 12 13 14 15 16 17 18 19 20 …" at bounding box center [657, 445] width 222 height 227
click at [685, 439] on span "11" at bounding box center [689, 442] width 32 height 33
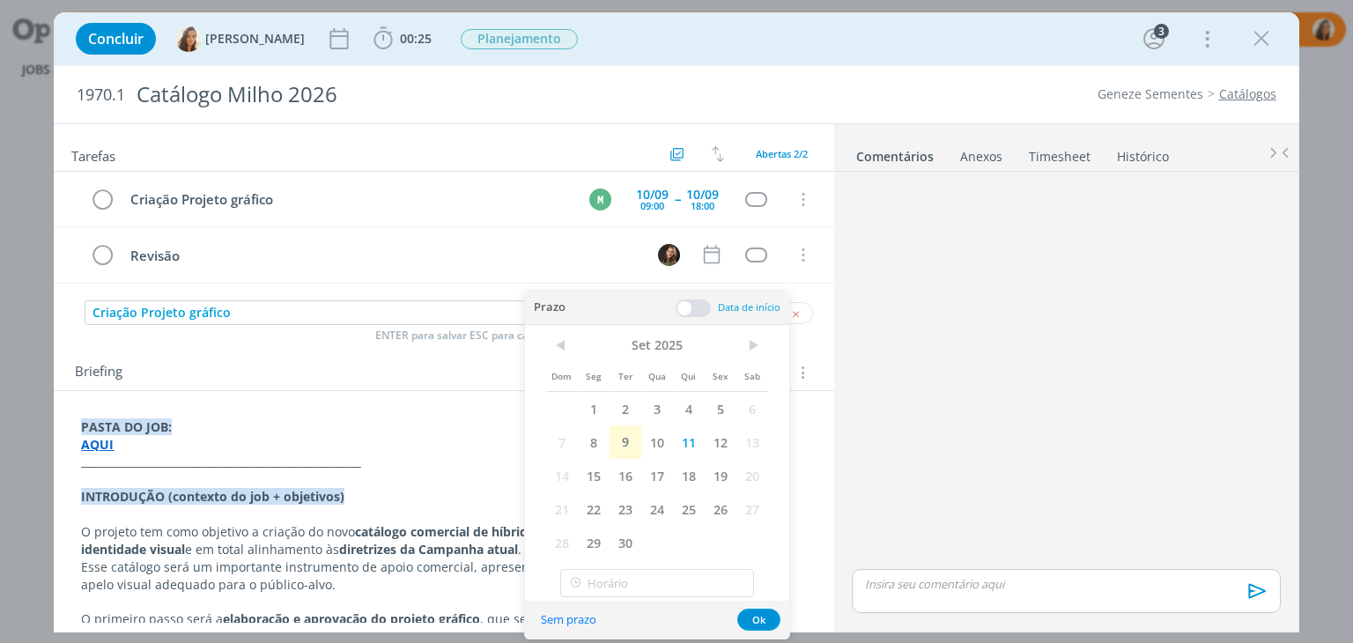
click at [687, 300] on span at bounding box center [693, 309] width 35 height 18
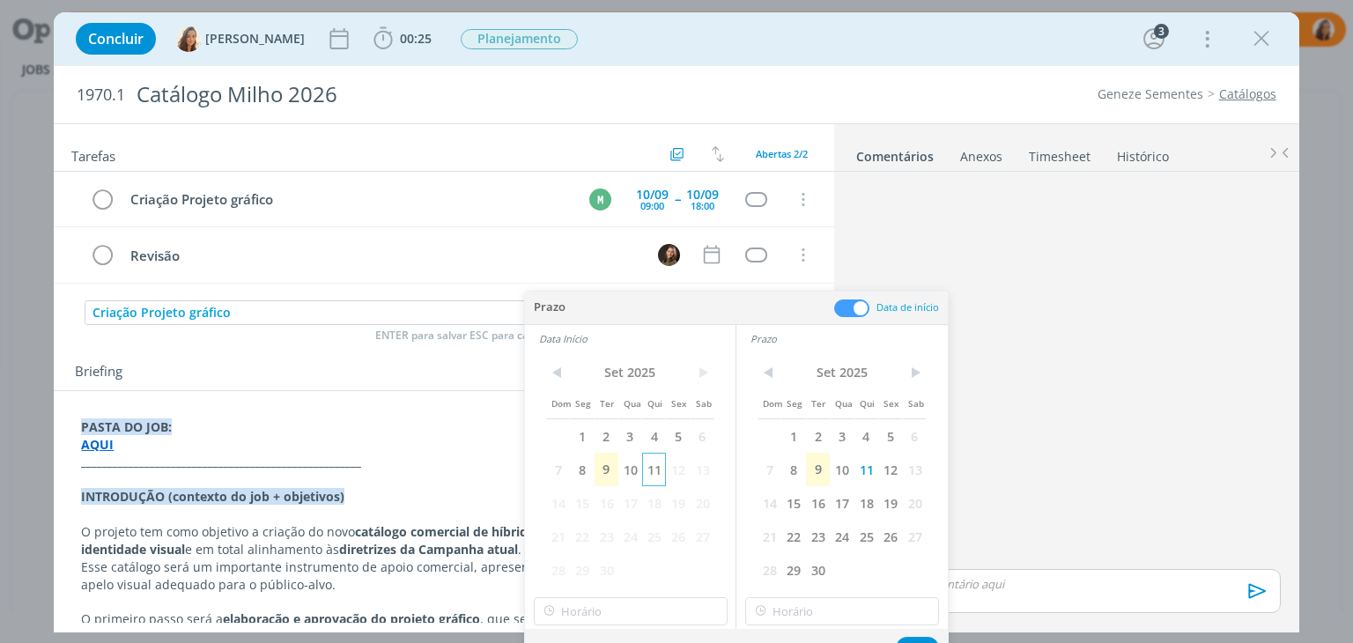
click at [648, 474] on span "11" at bounding box center [654, 469] width 24 height 33
click at [657, 601] on input "14:00" at bounding box center [631, 611] width 194 height 28
click at [655, 462] on div "09:00" at bounding box center [632, 458] width 197 height 32
type input "09:00"
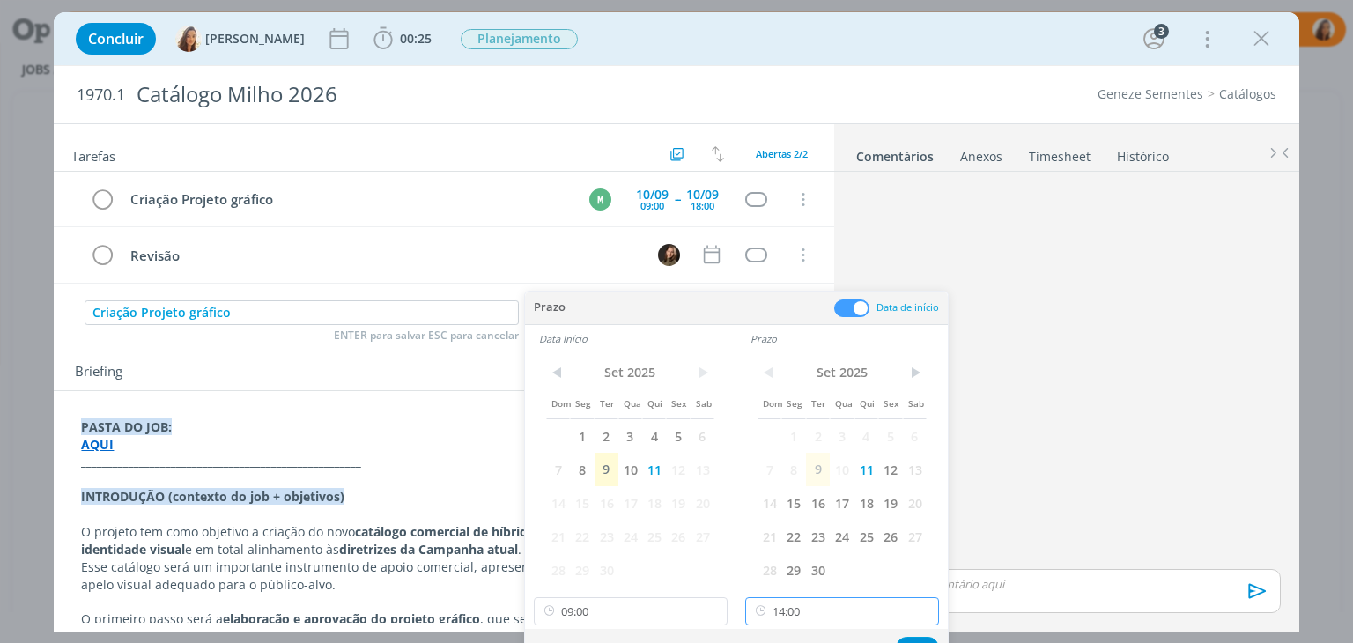
click at [855, 624] on input "14:00" at bounding box center [842, 611] width 194 height 28
click at [842, 459] on div "18:00" at bounding box center [844, 455] width 197 height 32
type input "18:00"
click at [917, 637] on button "Ok" at bounding box center [917, 648] width 43 height 22
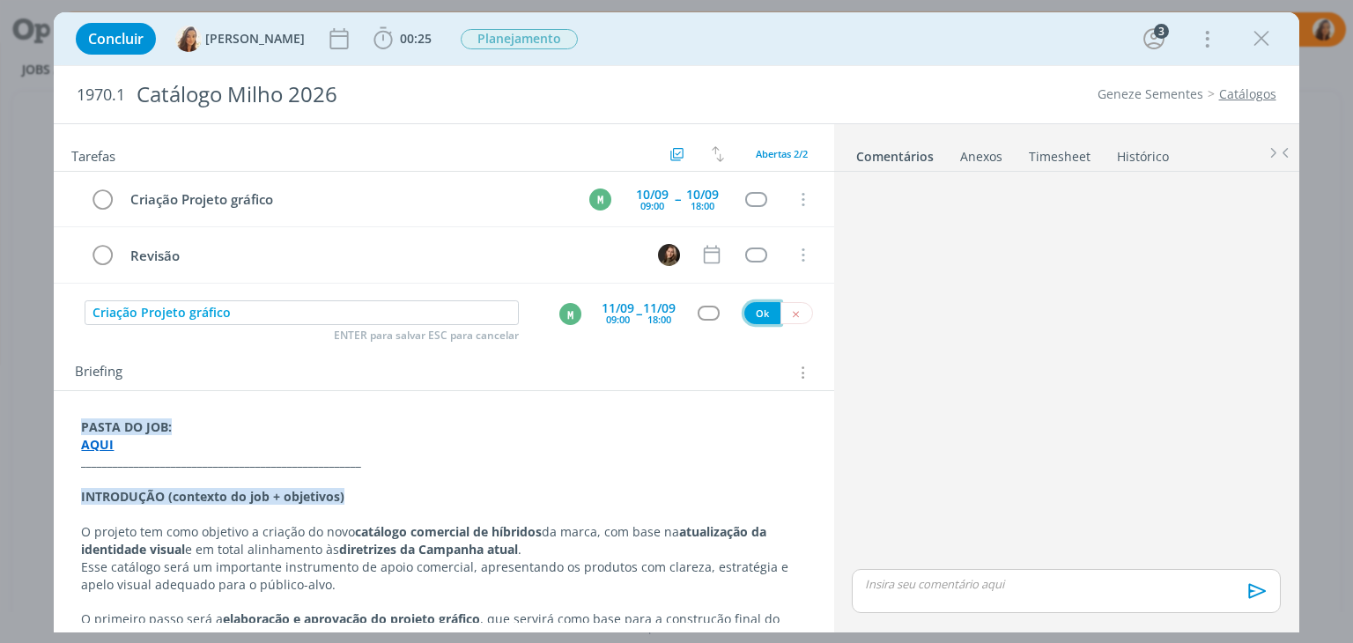
click at [760, 311] on button "Ok" at bounding box center [762, 313] width 36 height 22
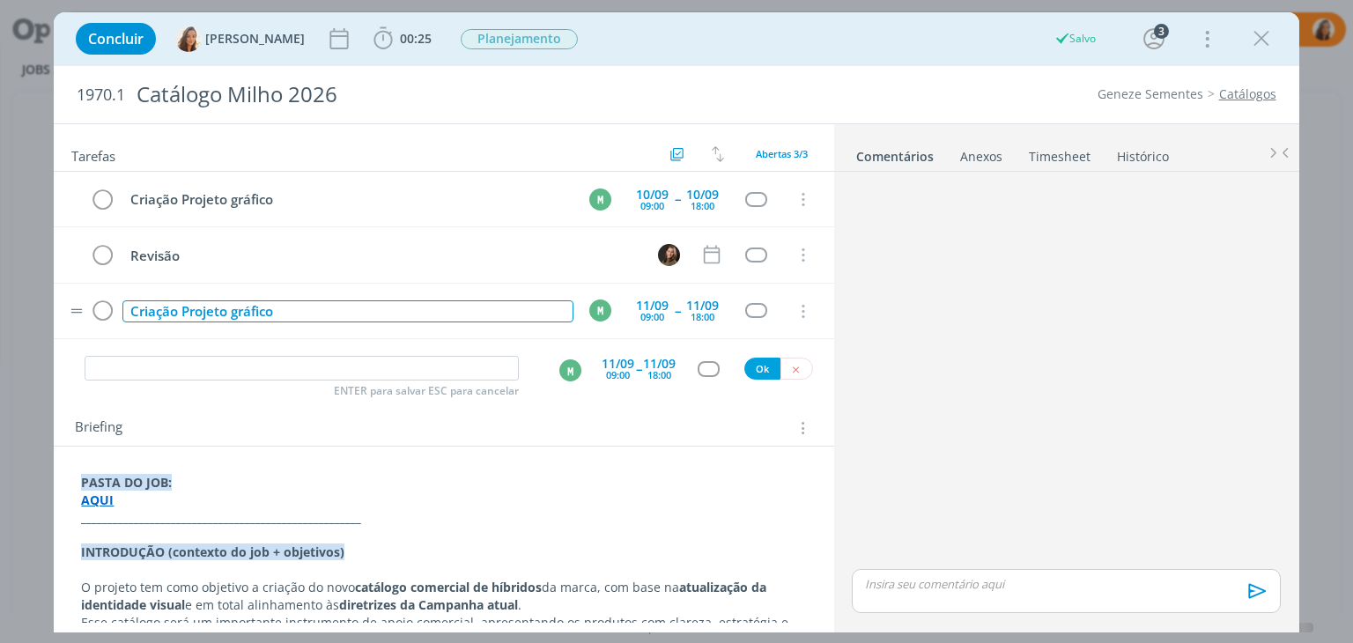
click at [226, 310] on div "Criação Projeto gráfico" at bounding box center [347, 311] width 450 height 22
copy div "Criação Projeto gráfico"
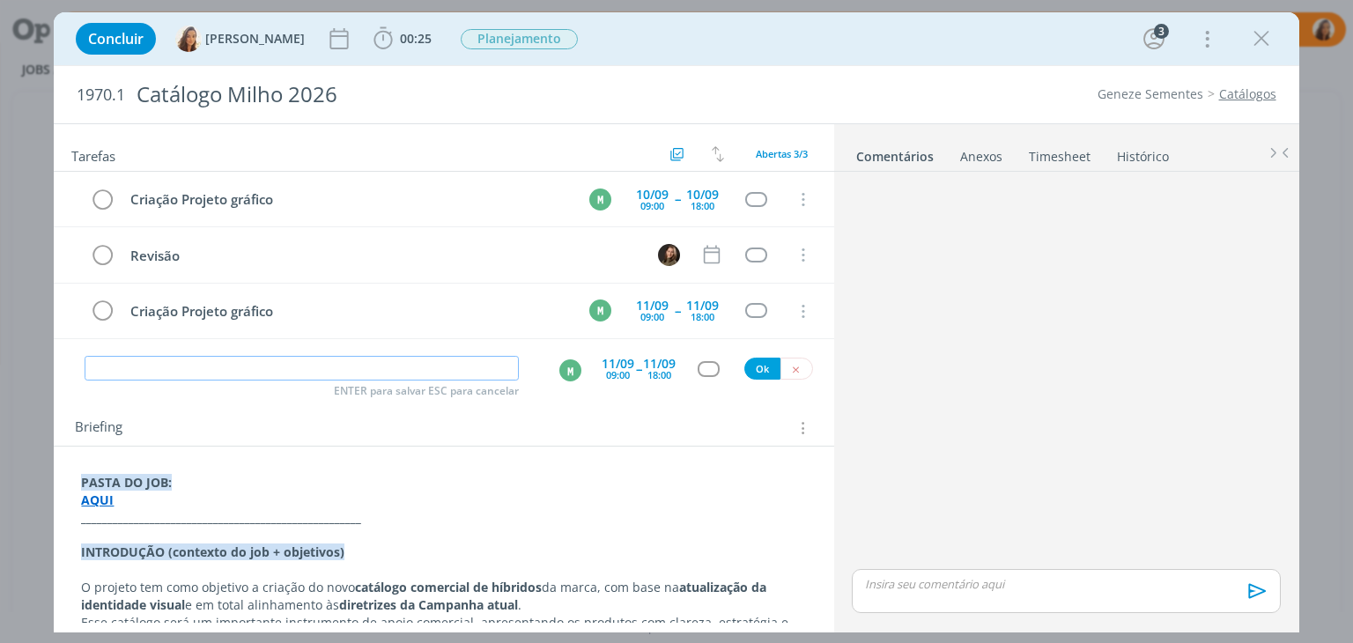
click at [205, 356] on input "dialog" at bounding box center [302, 368] width 434 height 25
paste input "Criação Projeto gráfico"
type input "Criação Projeto gráfico"
click at [611, 374] on div "09:00" at bounding box center [618, 375] width 24 height 10
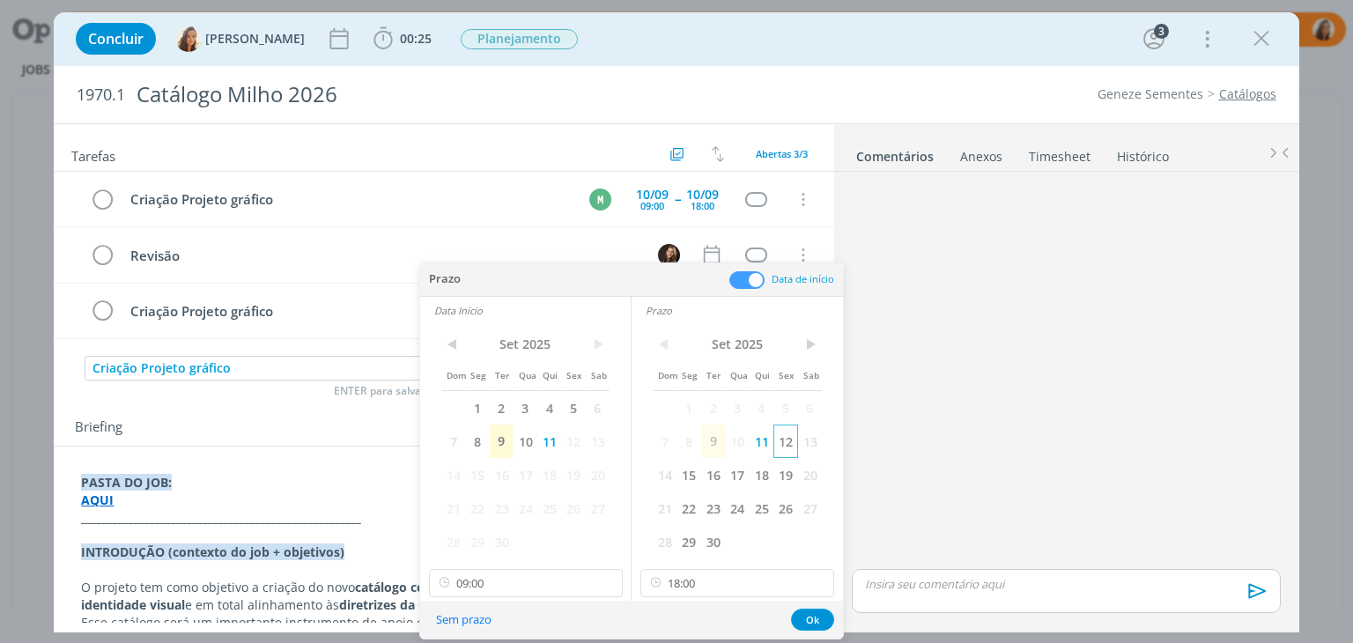
click at [787, 441] on span "12" at bounding box center [785, 441] width 24 height 33
click at [561, 432] on span "12" at bounding box center [573, 441] width 24 height 33
click at [811, 620] on button "Ok" at bounding box center [812, 620] width 43 height 22
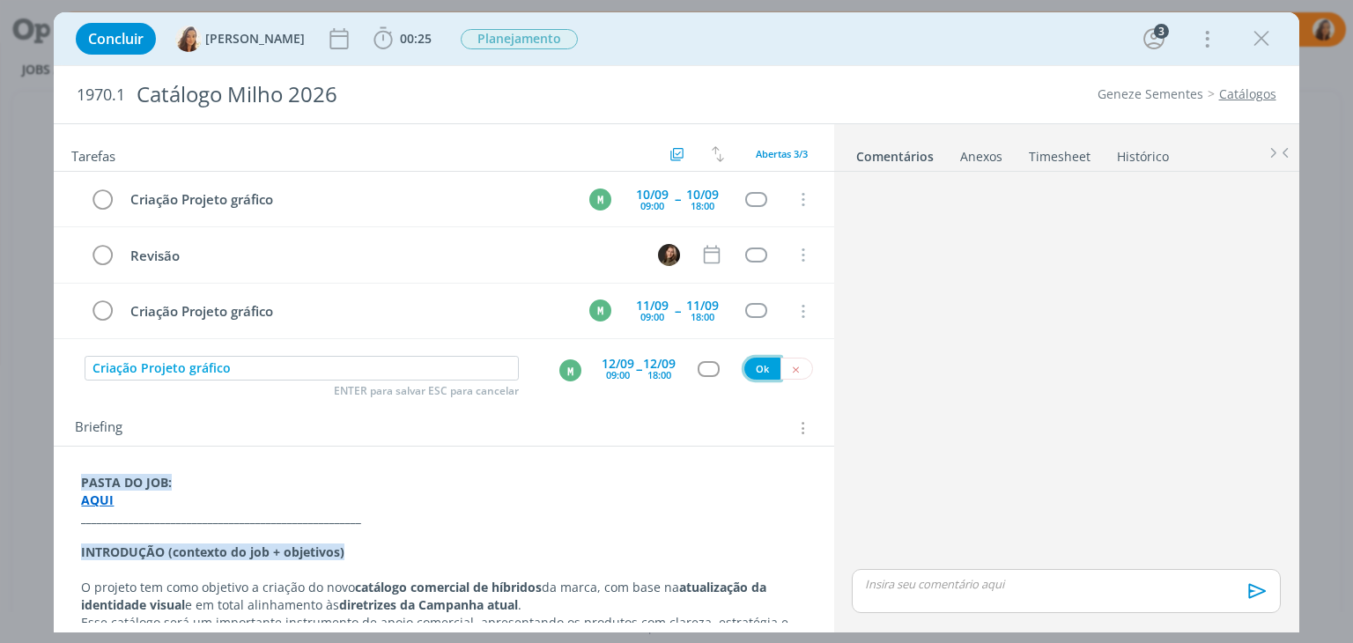
click at [747, 363] on button "Ok" at bounding box center [762, 369] width 36 height 22
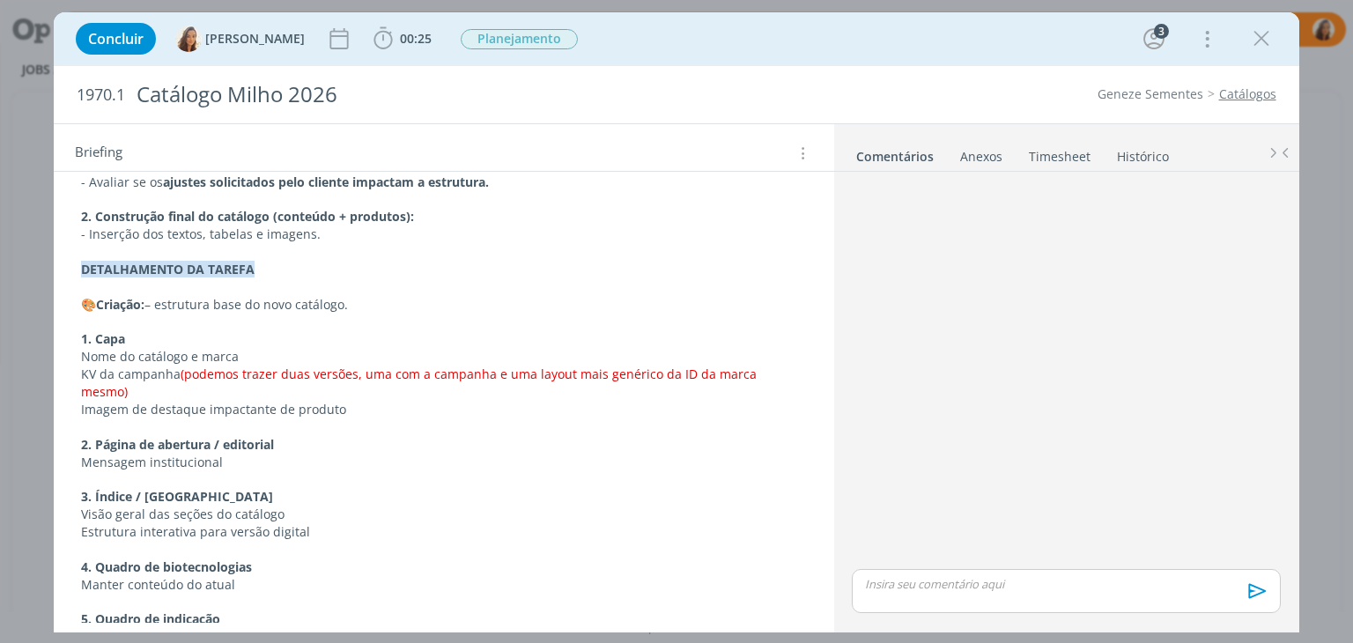
scroll to position [1057, 0]
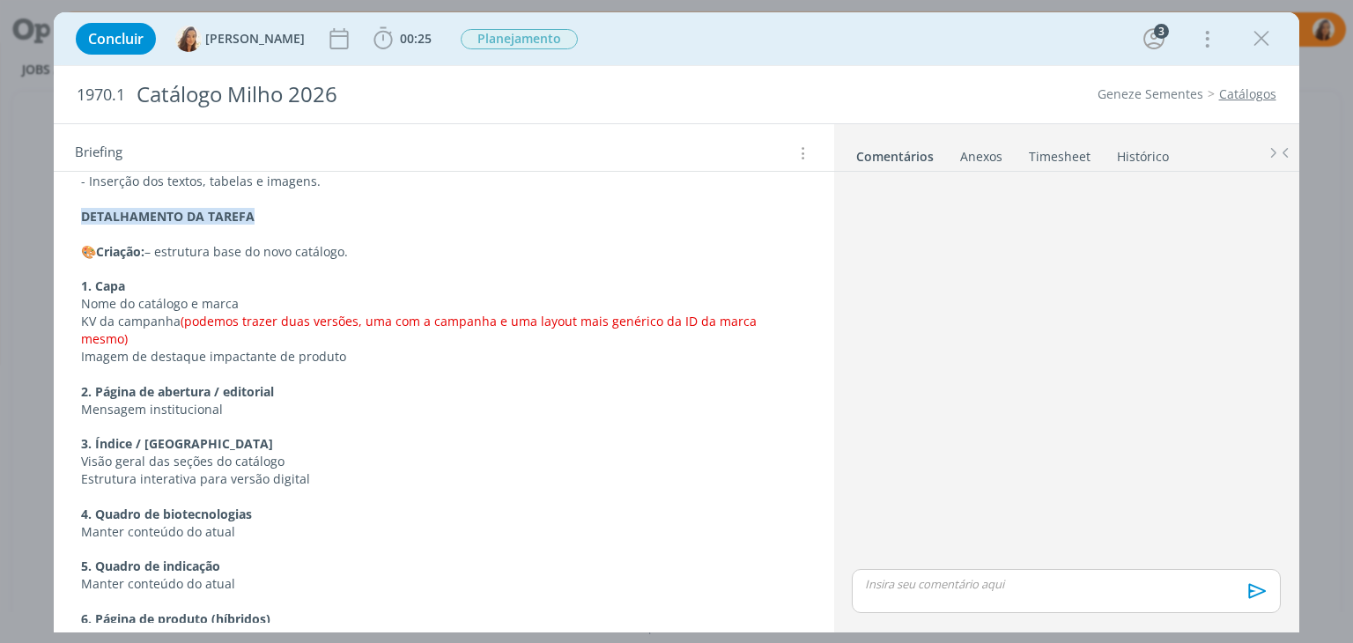
click at [384, 261] on p "dialog" at bounding box center [443, 270] width 725 height 18
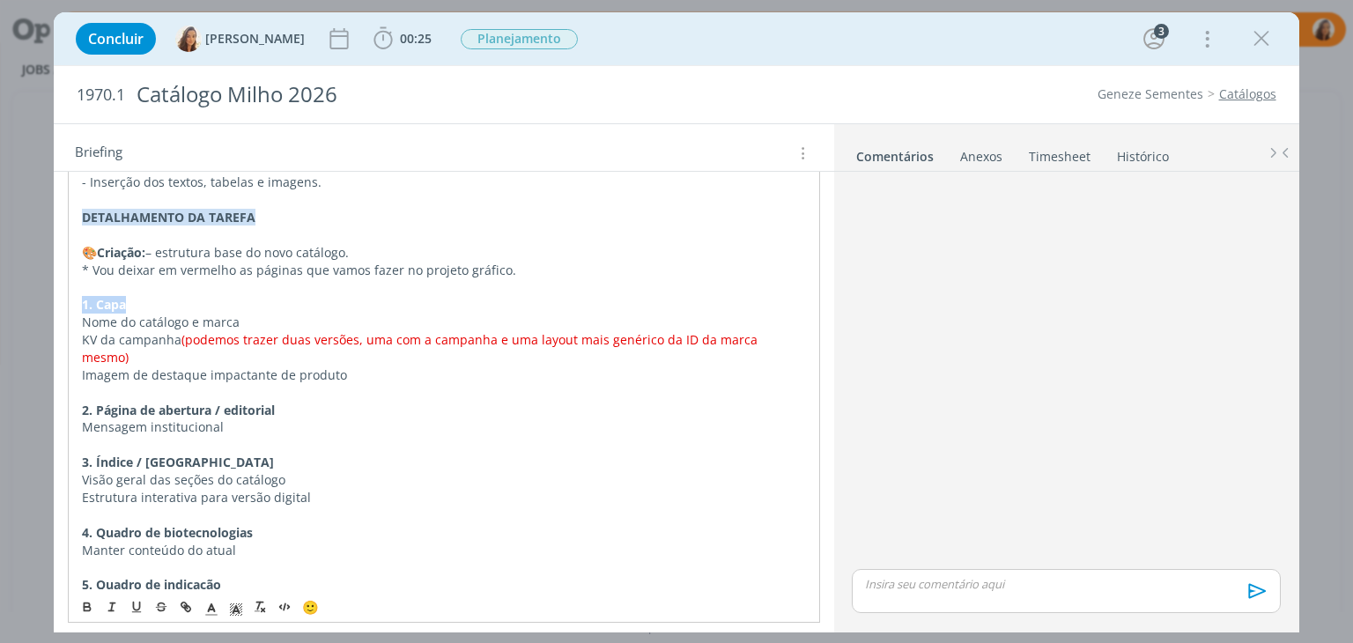
drag, startPoint x: 131, startPoint y: 303, endPoint x: 61, endPoint y: 301, distance: 70.5
click at [61, 301] on div "PASTA DO JOB: AQUI _____________________________________________________ INTROD…" at bounding box center [444, 480] width 780 height 2071
click at [213, 616] on span "dialog" at bounding box center [211, 606] width 25 height 21
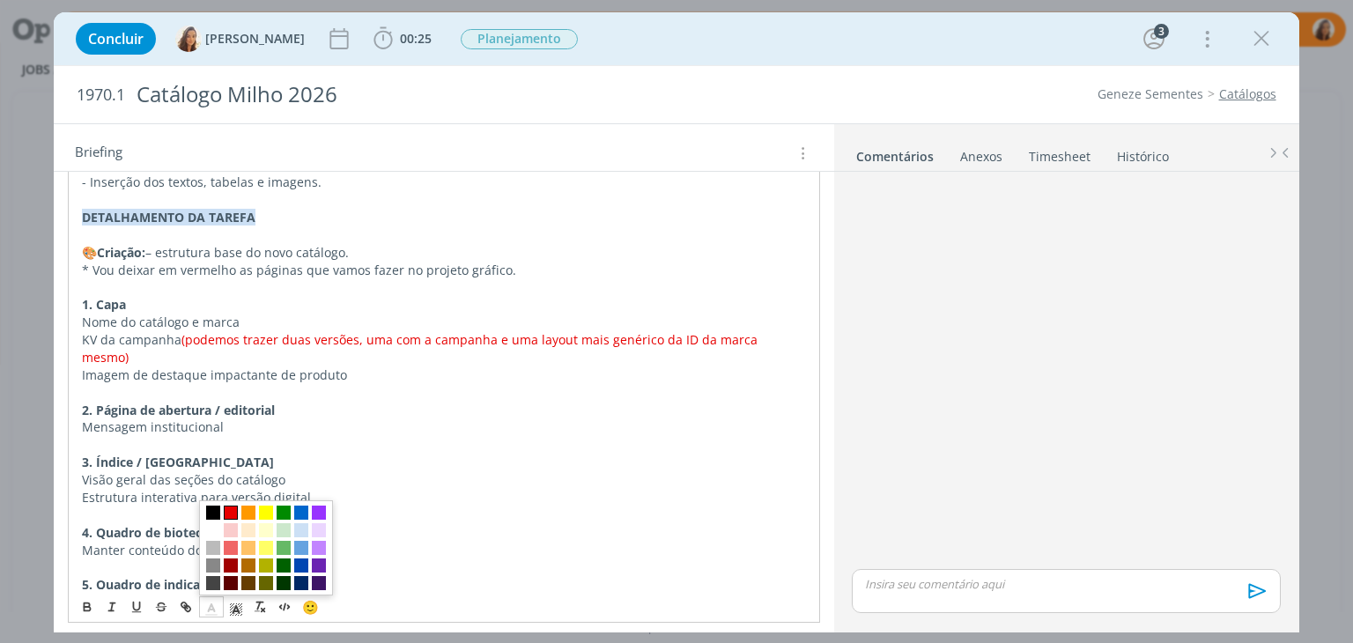
click at [231, 512] on span "dialog" at bounding box center [231, 513] width 14 height 14
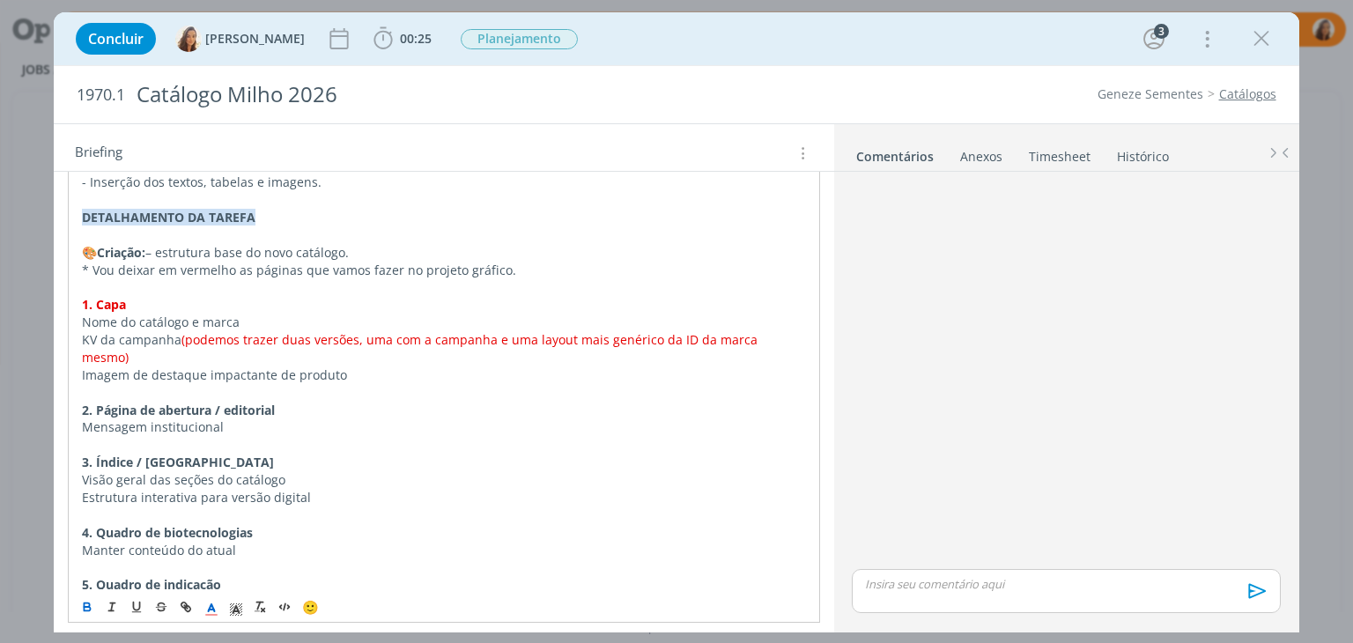
click at [159, 384] on p "dialog" at bounding box center [443, 393] width 723 height 18
drag, startPoint x: 289, startPoint y: 391, endPoint x: 71, endPoint y: 389, distance: 217.6
click at [71, 389] on div "PASTA DO JOB: AQUI _____________________________________________________ INTROD…" at bounding box center [443, 470] width 751 height 2009
click at [211, 611] on icon "dialog" at bounding box center [212, 610] width 16 height 16
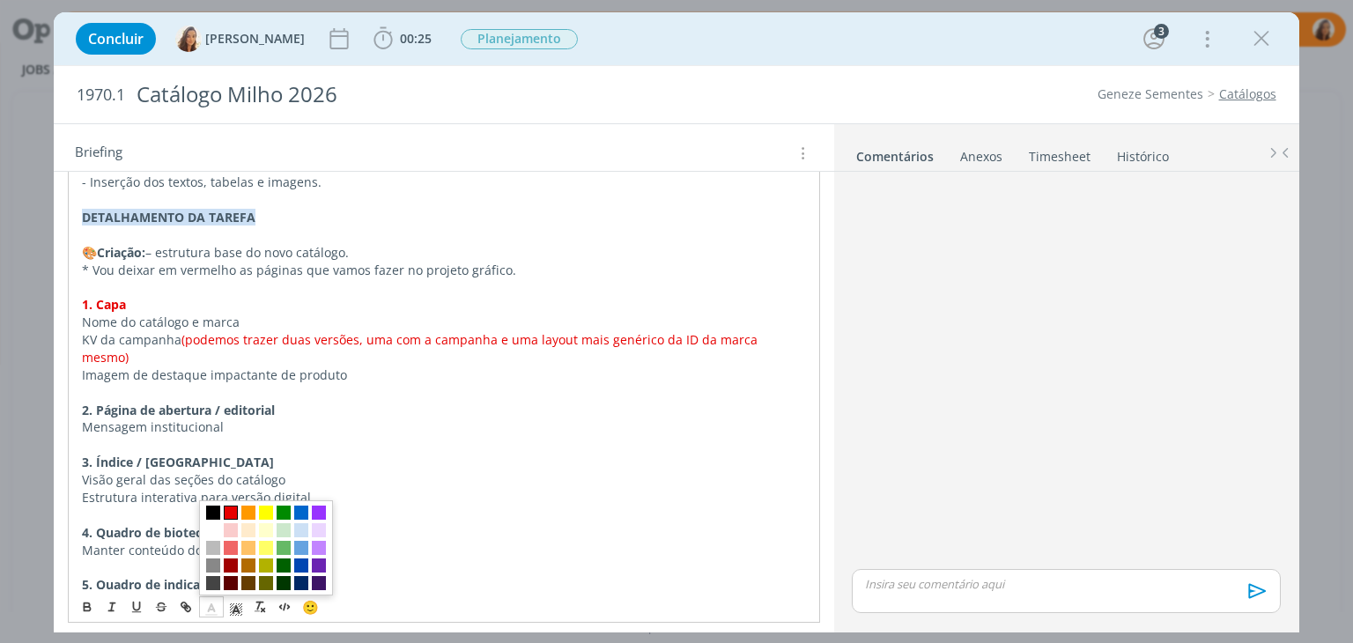
click at [229, 516] on span "dialog" at bounding box center [231, 513] width 14 height 14
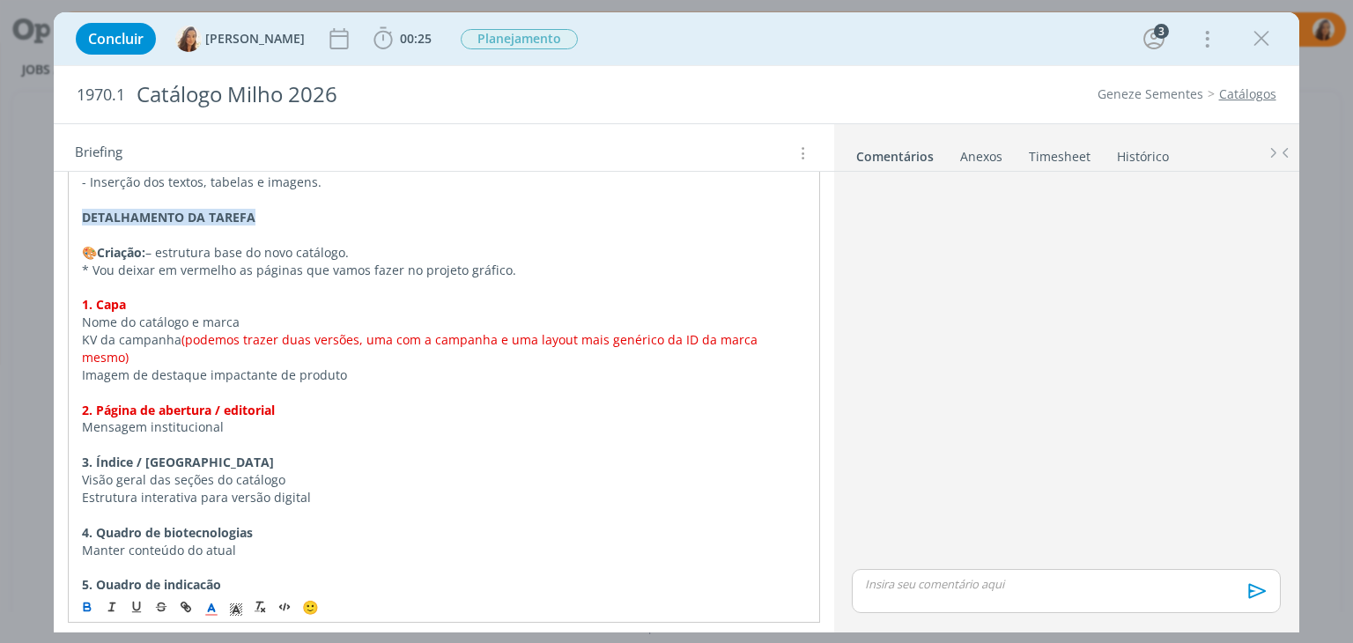
click at [307, 418] on p "Mensagem institucional" at bounding box center [443, 427] width 723 height 18
drag, startPoint x: 210, startPoint y: 441, endPoint x: 72, endPoint y: 449, distance: 137.7
click at [72, 449] on div "PASTA DO JOB: AQUI _____________________________________________________ INTROD…" at bounding box center [443, 470] width 751 height 2009
click at [215, 611] on icon "dialog" at bounding box center [212, 610] width 16 height 16
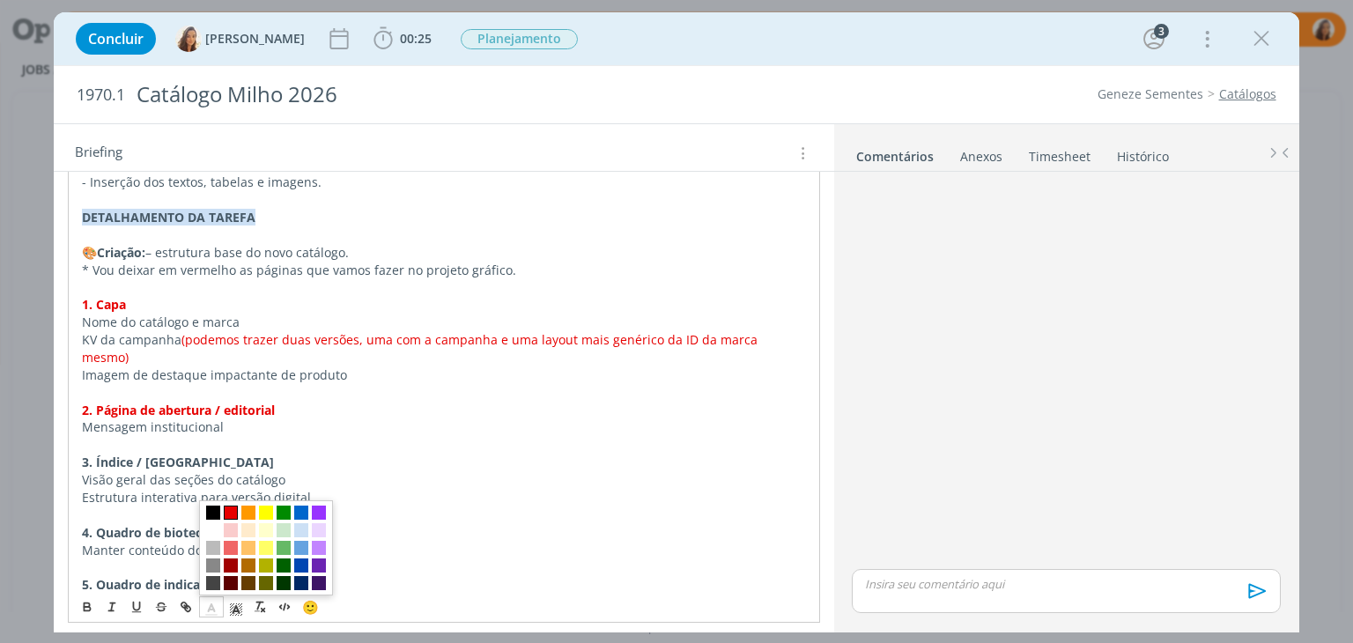
click at [231, 519] on span "dialog" at bounding box center [231, 513] width 14 height 14
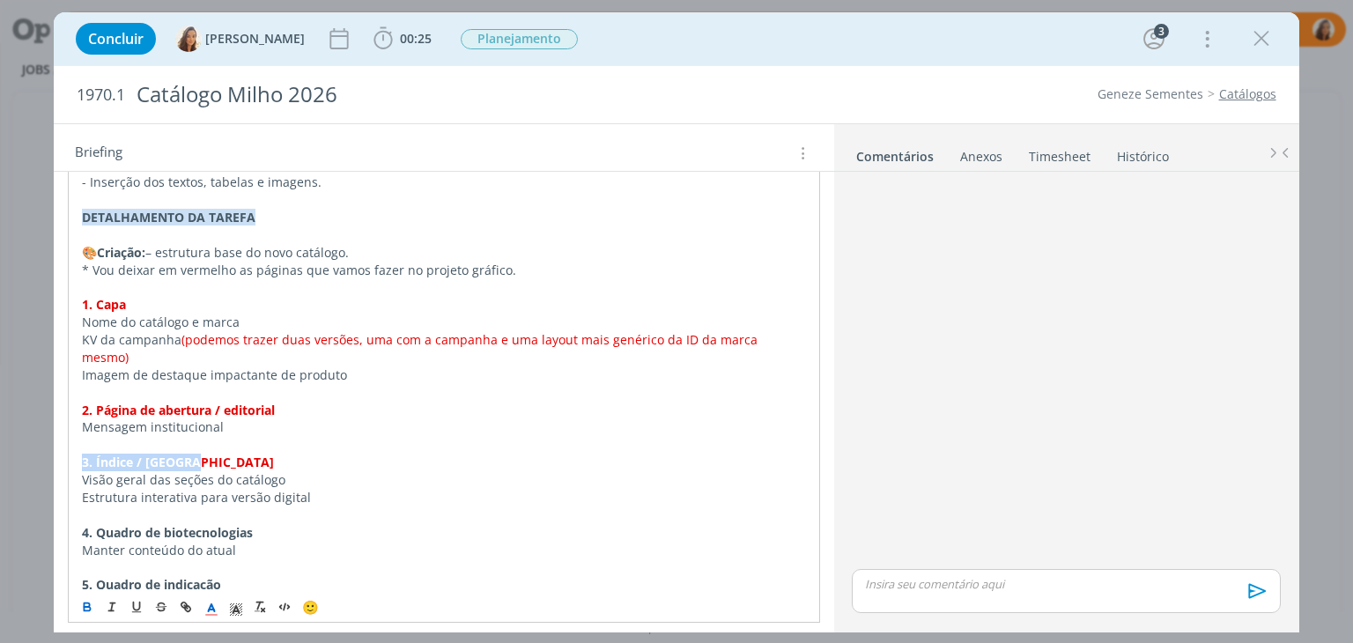
click at [257, 454] on p "3. Índice / Sumário" at bounding box center [443, 463] width 723 height 18
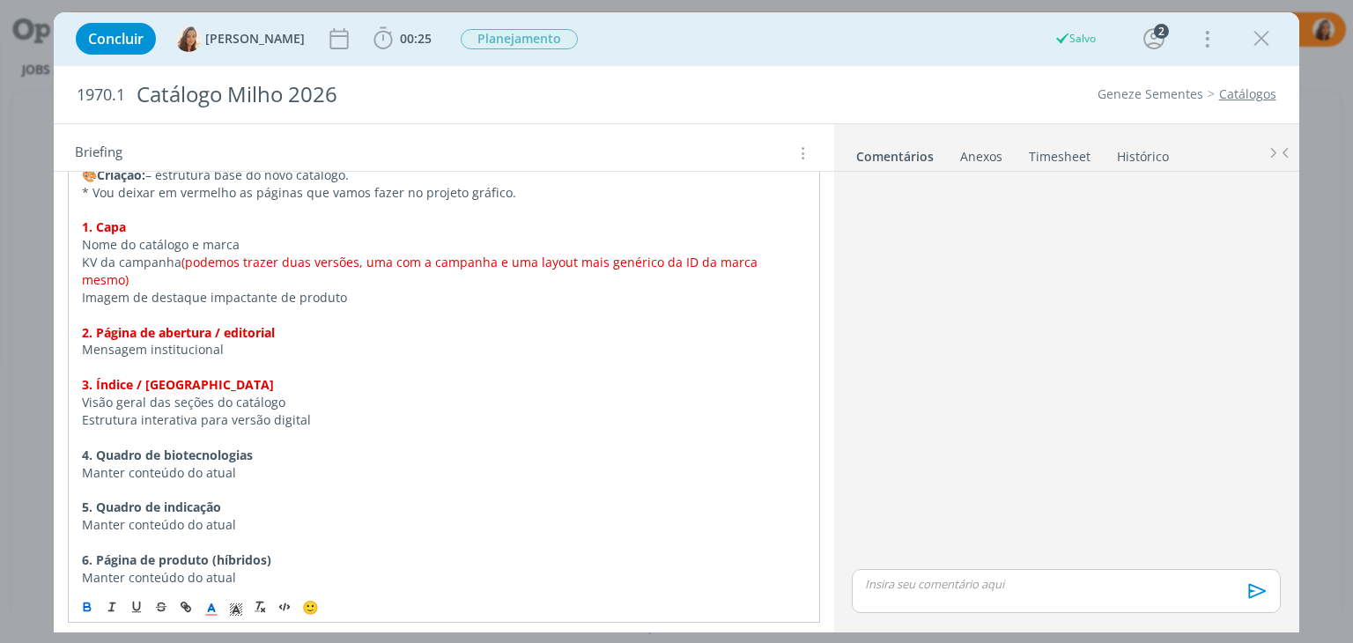
scroll to position [1145, 0]
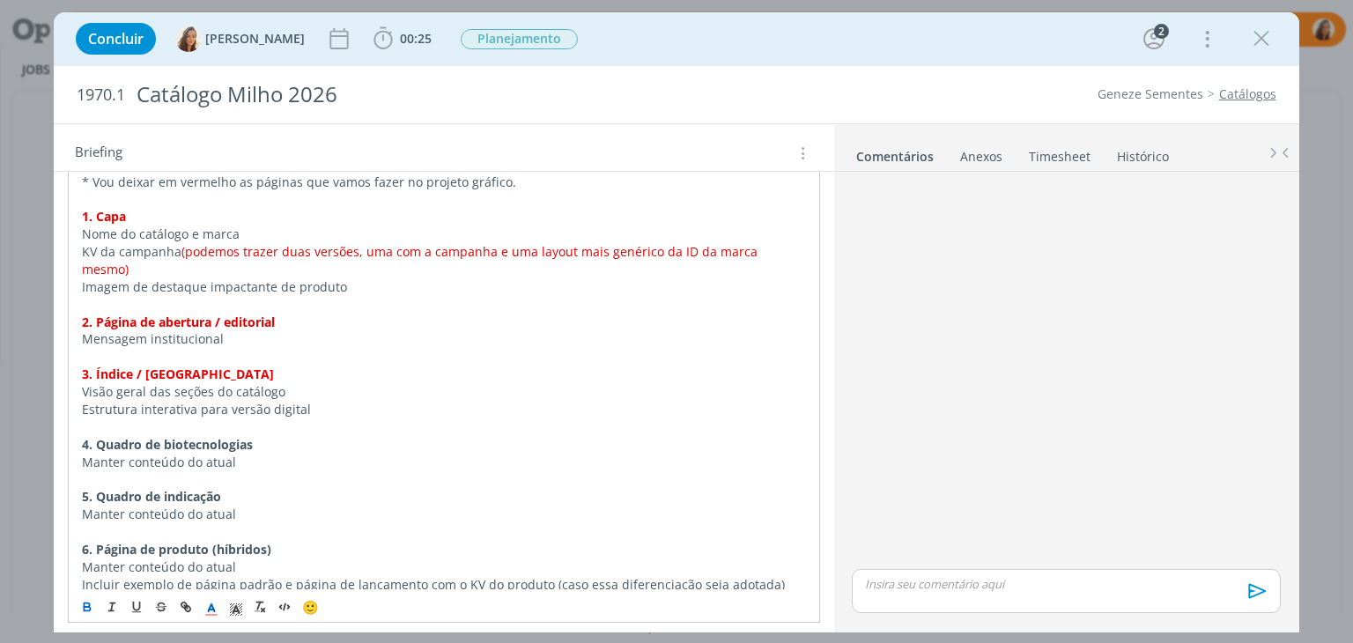
drag, startPoint x: 264, startPoint y: 424, endPoint x: 55, endPoint y: 428, distance: 209.7
click at [55, 428] on div "PASTA DO JOB: AQUI _____________________________________________________ INTROD…" at bounding box center [444, 392] width 780 height 2071
click at [217, 610] on icon "dialog" at bounding box center [212, 610] width 16 height 16
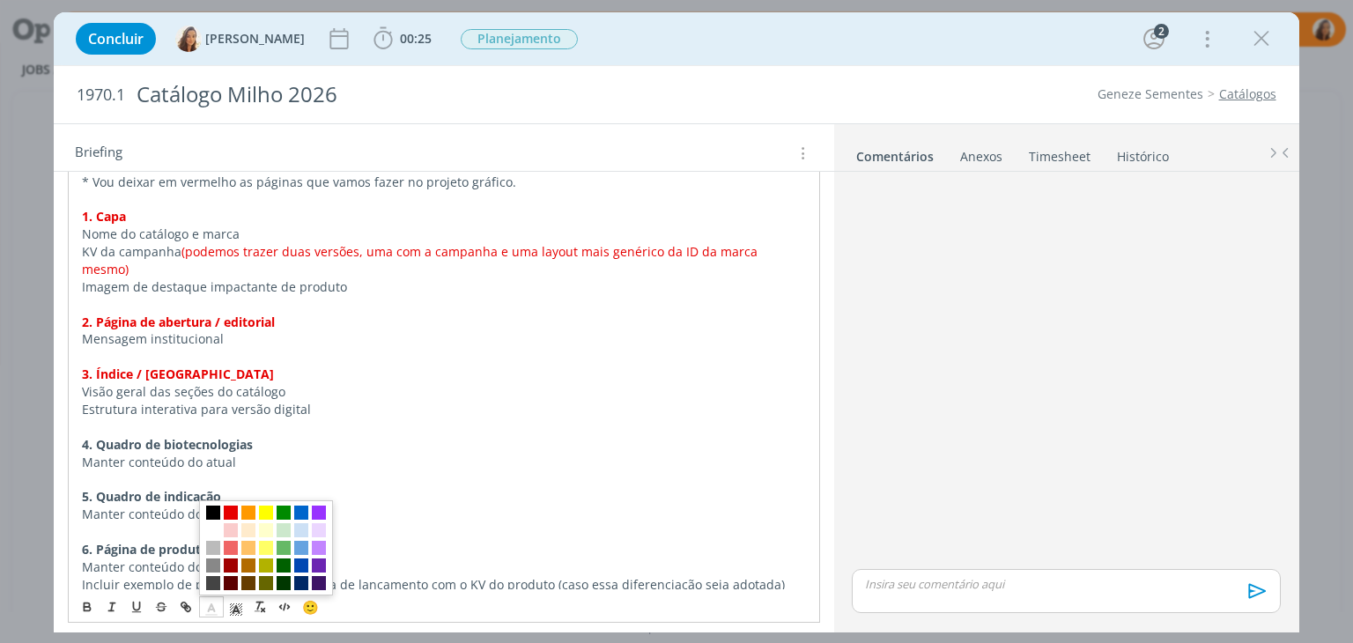
click at [238, 508] on span "dialog" at bounding box center [266, 547] width 134 height 95
click at [230, 512] on span "dialog" at bounding box center [231, 513] width 14 height 14
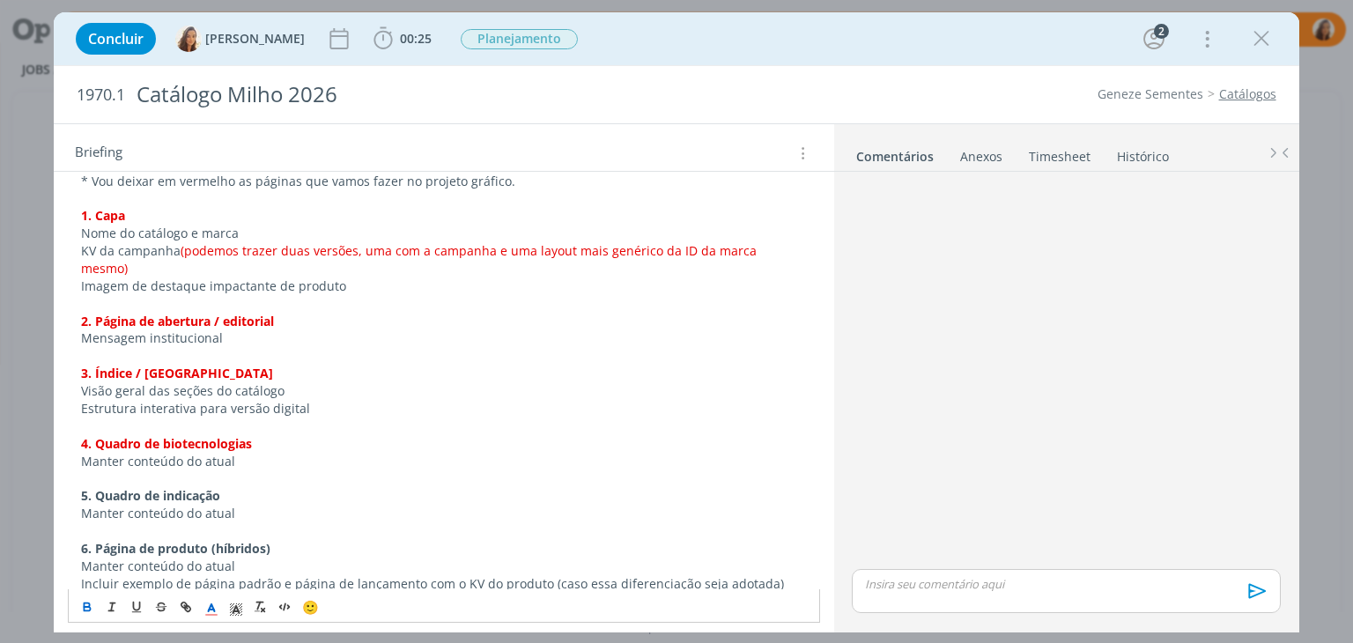
click at [285, 487] on p "5. Quadro de indicação" at bounding box center [443, 496] width 725 height 18
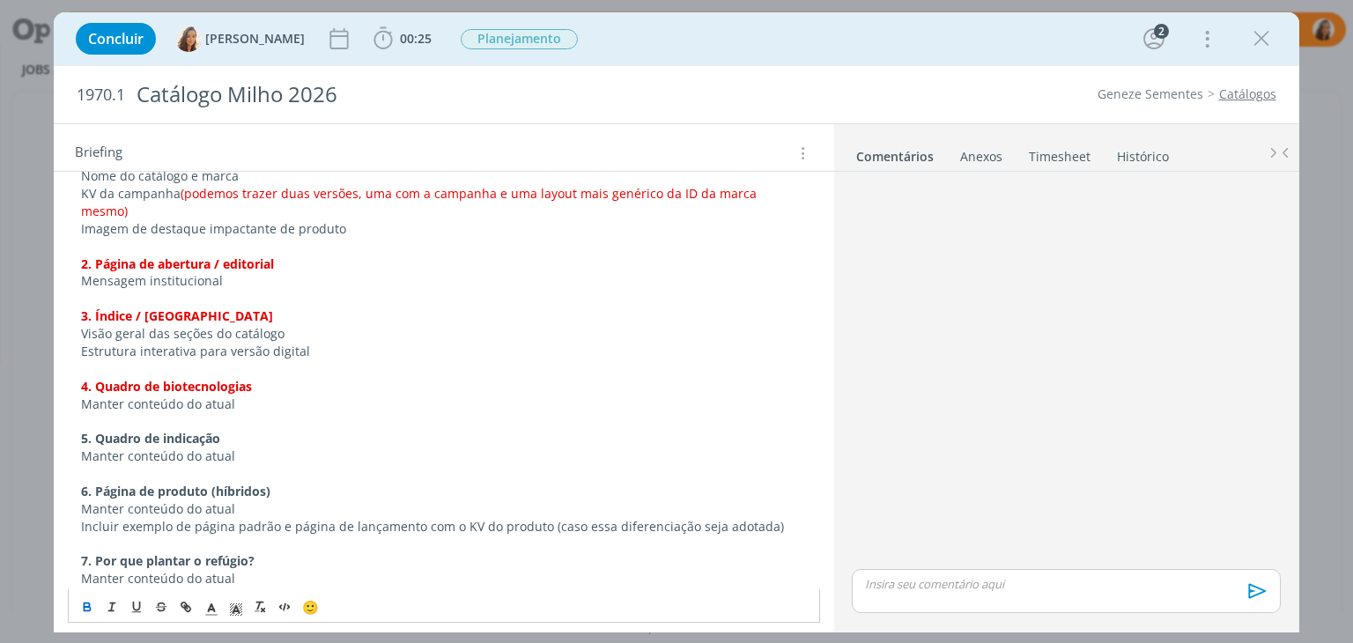
scroll to position [1233, 0]
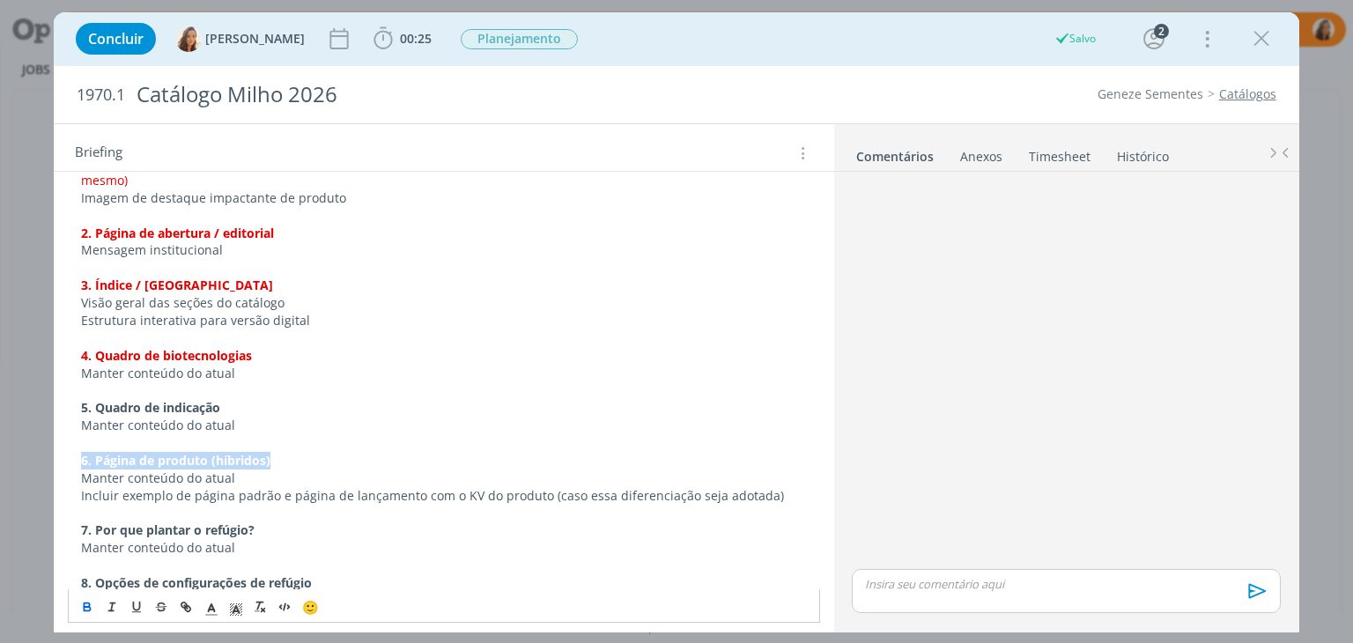
drag, startPoint x: 279, startPoint y: 441, endPoint x: 74, endPoint y: 444, distance: 205.3
click at [74, 444] on div "PASTA DO JOB: AQUI _____________________________________________________ INTROD…" at bounding box center [443, 294] width 751 height 2009
click at [211, 603] on icon "dialog" at bounding box center [212, 610] width 16 height 16
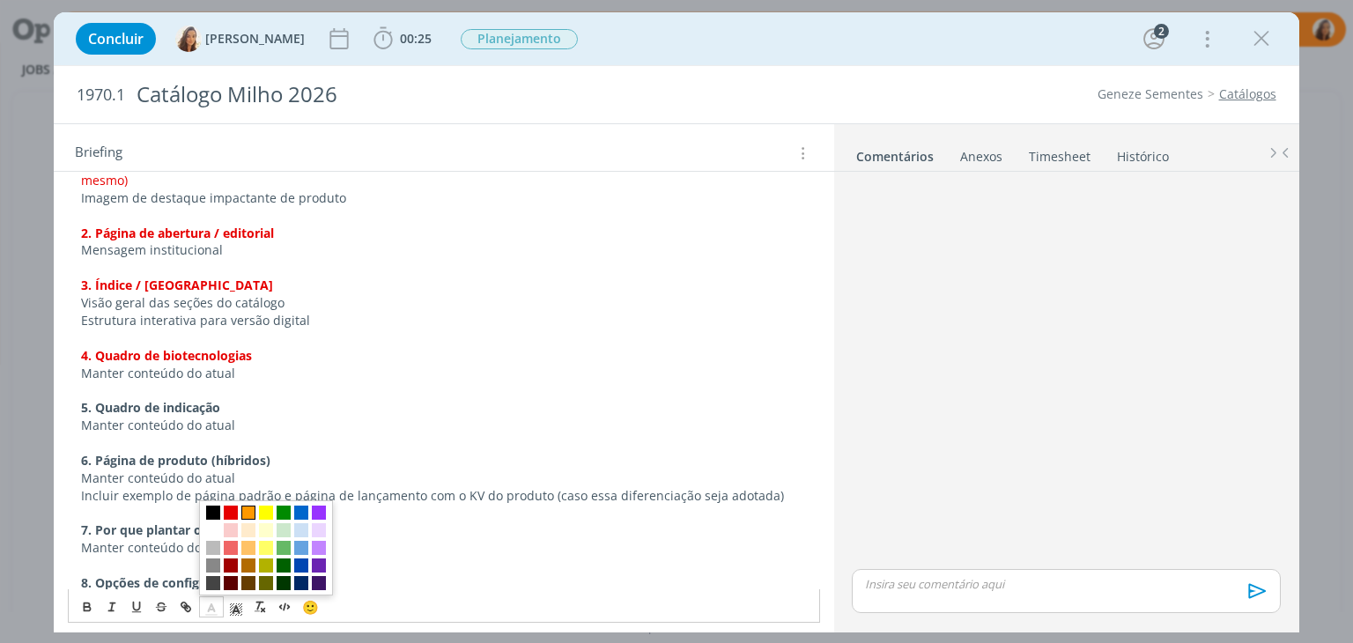
click at [248, 511] on span "dialog" at bounding box center [248, 513] width 14 height 14
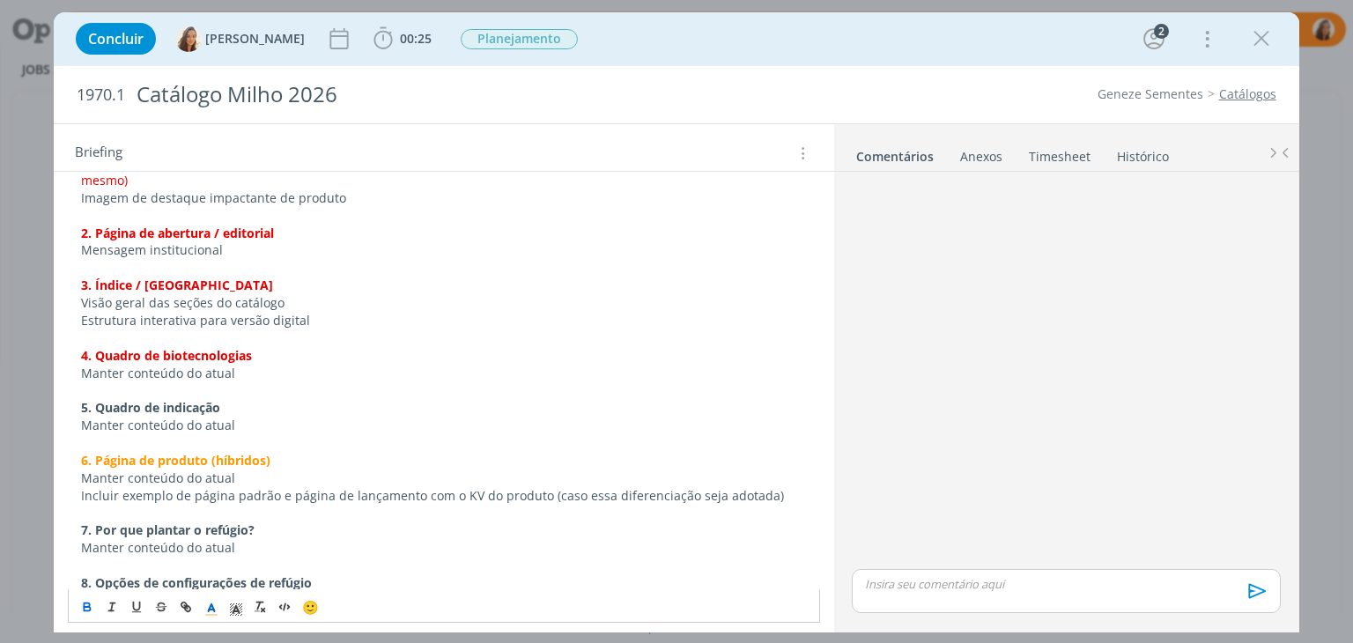
click at [218, 608] on icon "dialog" at bounding box center [212, 610] width 16 height 16
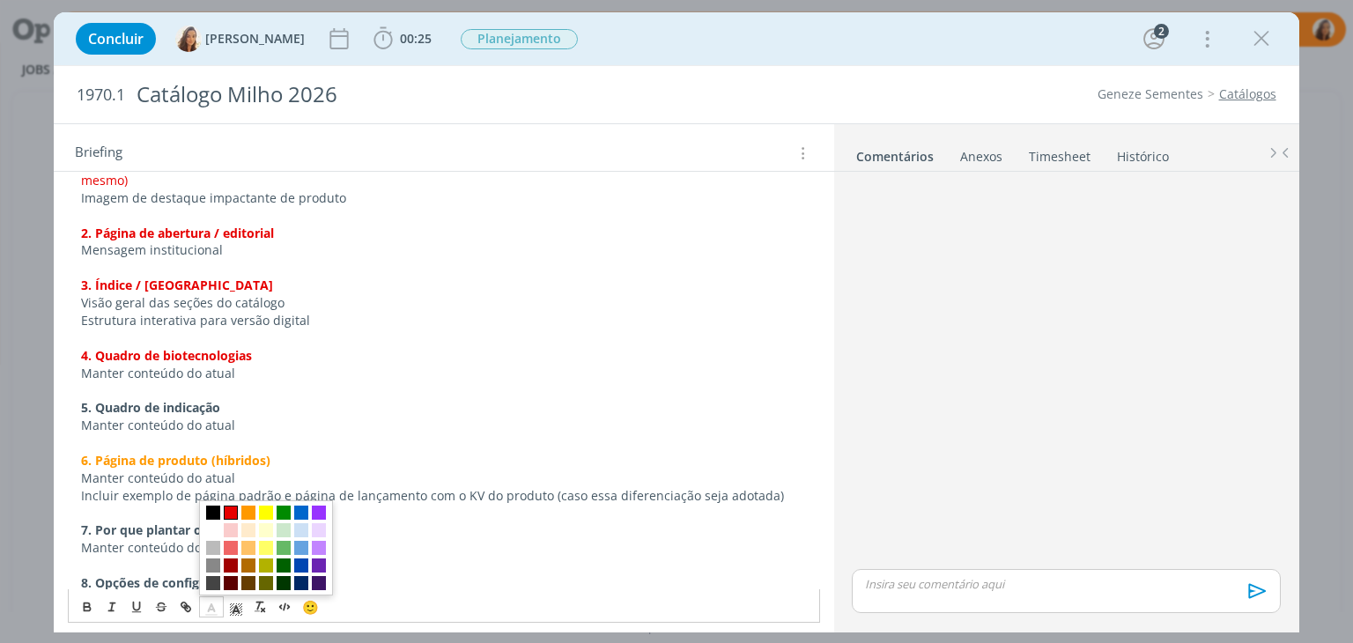
click at [230, 517] on span "dialog" at bounding box center [231, 513] width 14 height 14
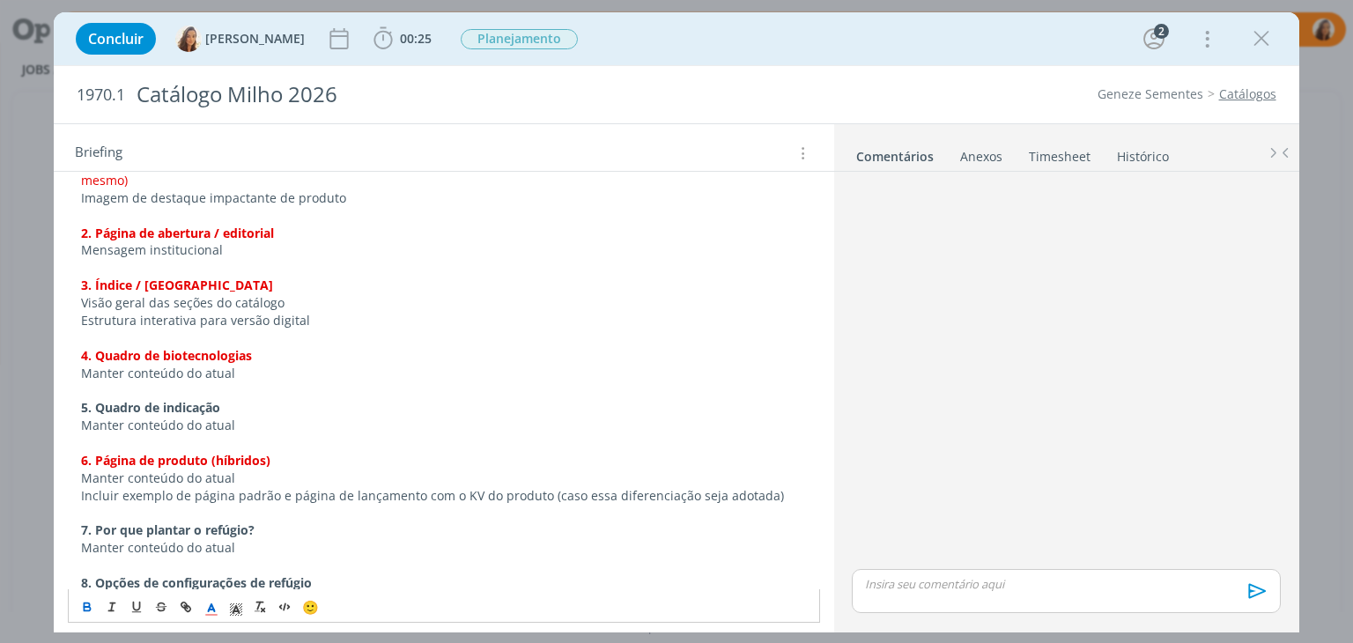
click at [236, 417] on p "Manter conteúdo do atual" at bounding box center [443, 426] width 725 height 18
drag, startPoint x: 241, startPoint y: 385, endPoint x: 62, endPoint y: 389, distance: 178.9
click at [62, 389] on div "PASTA DO JOB: AQUI _____________________________________________________ INTROD…" at bounding box center [444, 304] width 780 height 2070
click at [210, 606] on polyline "dialog" at bounding box center [212, 607] width 6 height 7
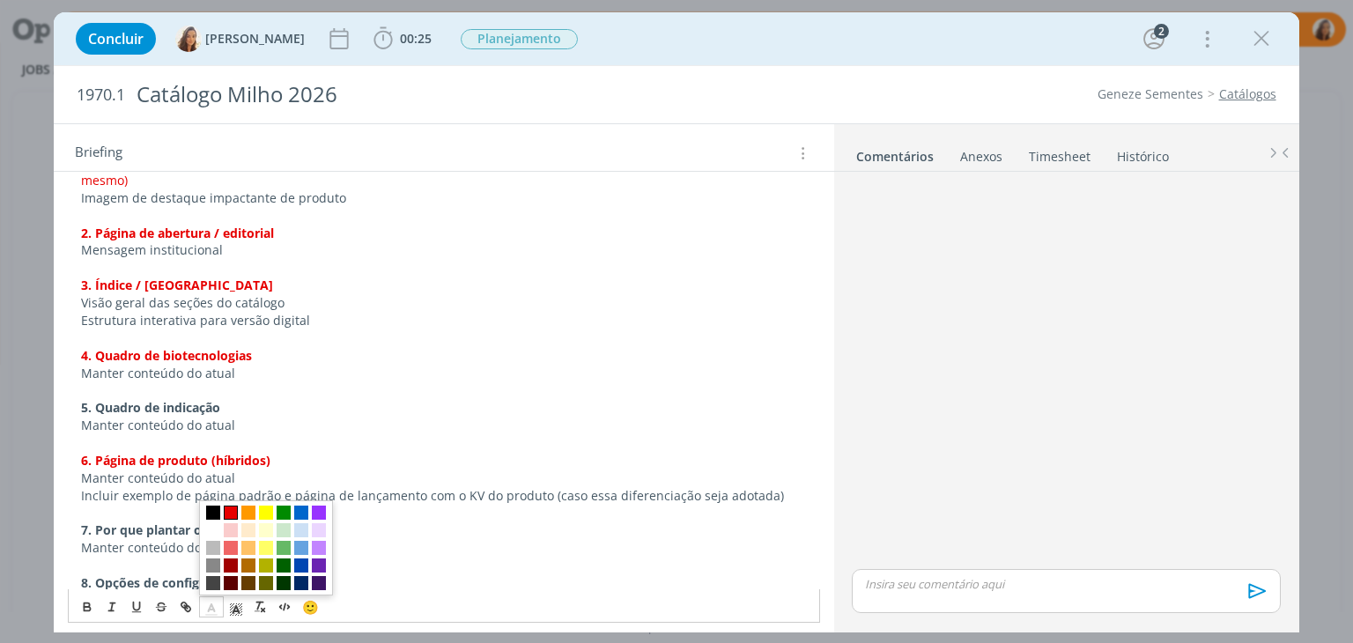
click at [229, 510] on span "dialog" at bounding box center [231, 513] width 14 height 14
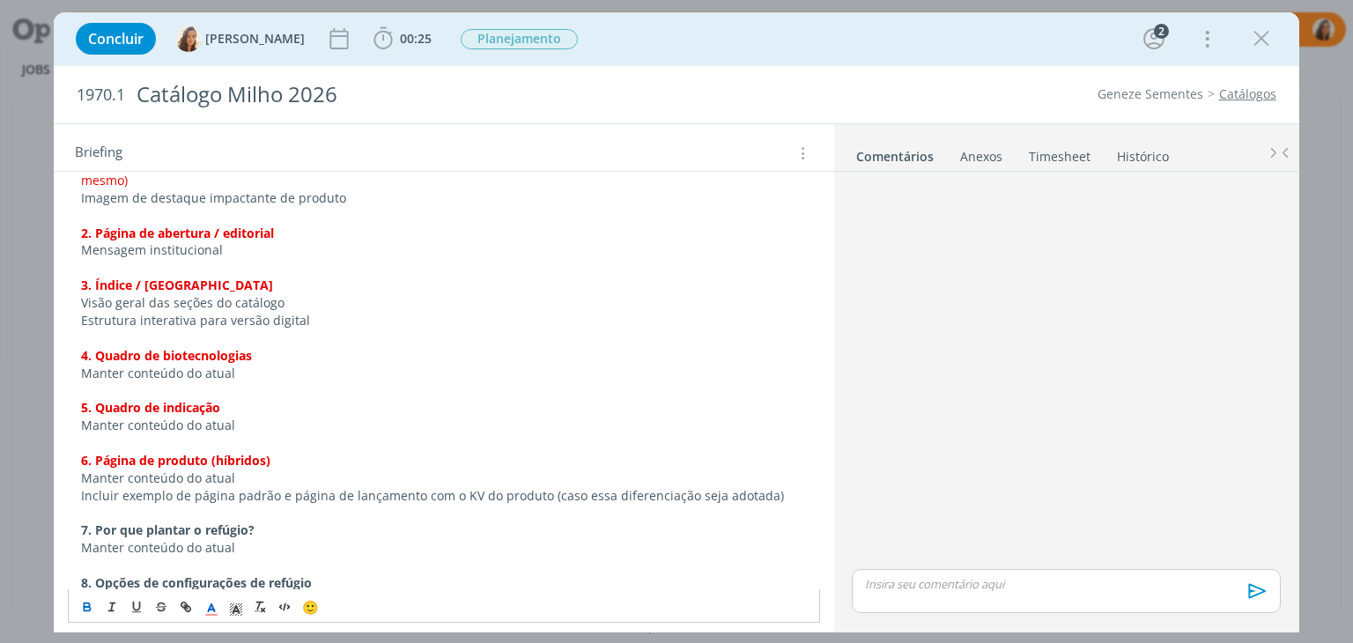
click at [297, 452] on p "6. Página de produto (híbridos)" at bounding box center [443, 461] width 725 height 18
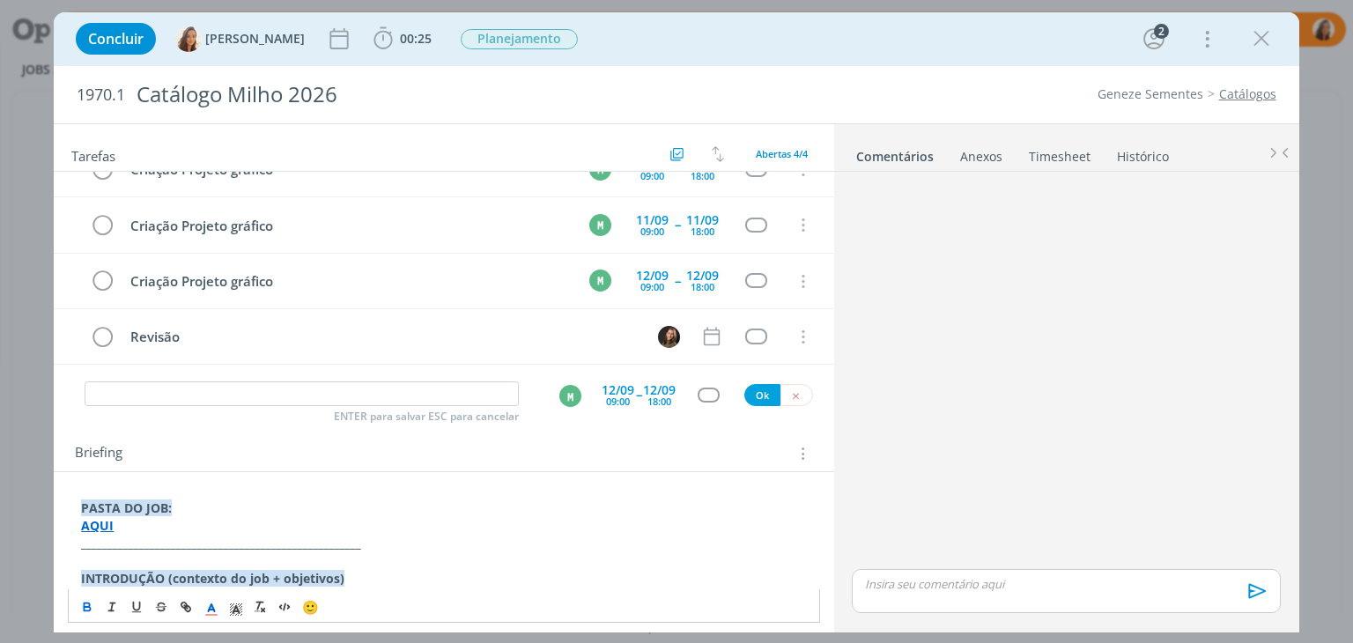
scroll to position [0, 0]
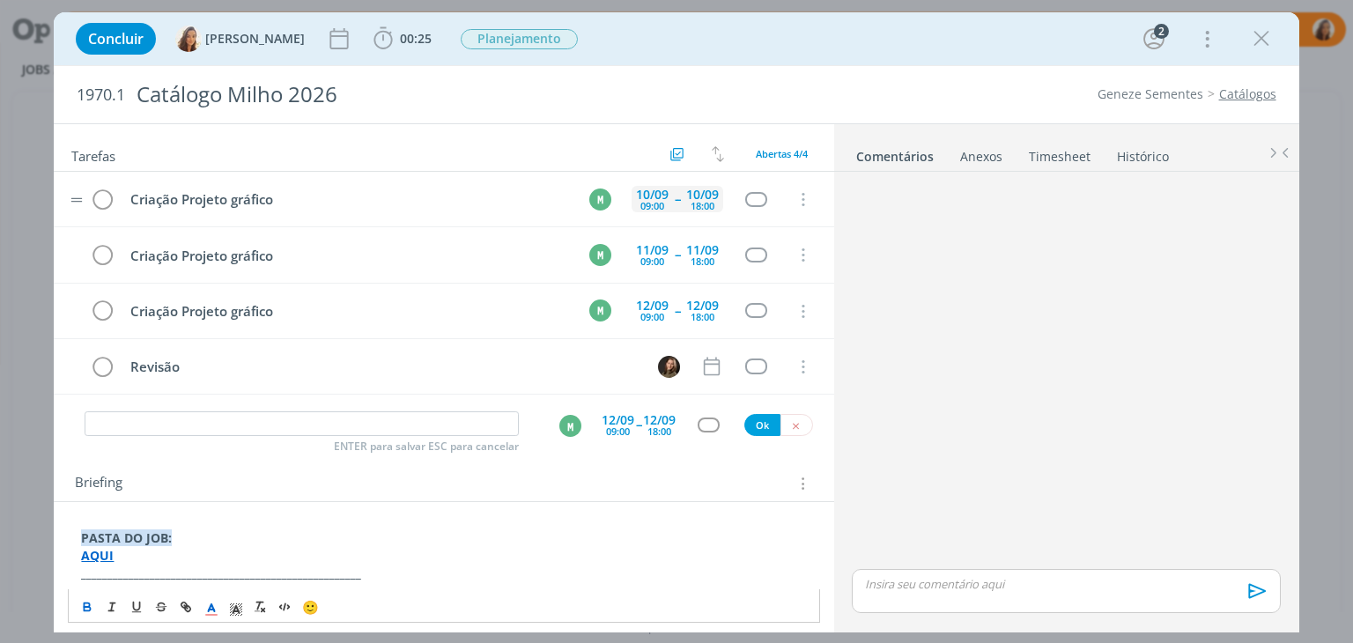
click at [648, 202] on div "09:00" at bounding box center [652, 206] width 24 height 10
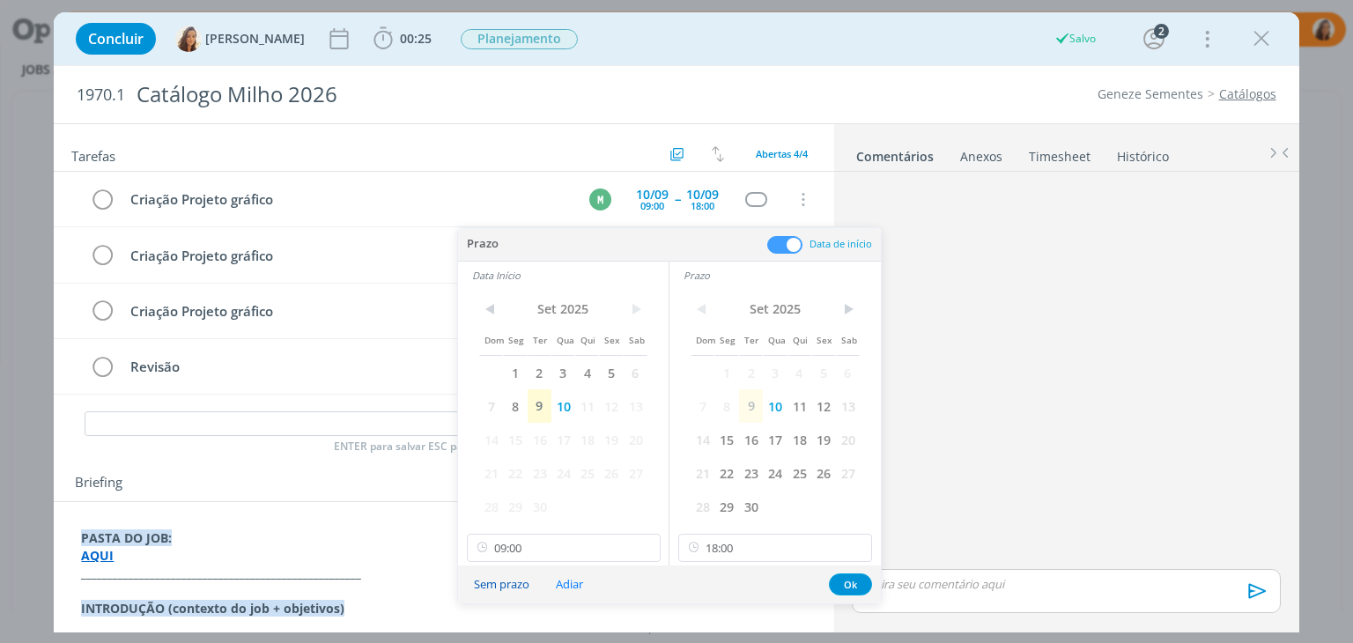
click at [507, 579] on button "Sem prazo" at bounding box center [502, 585] width 78 height 24
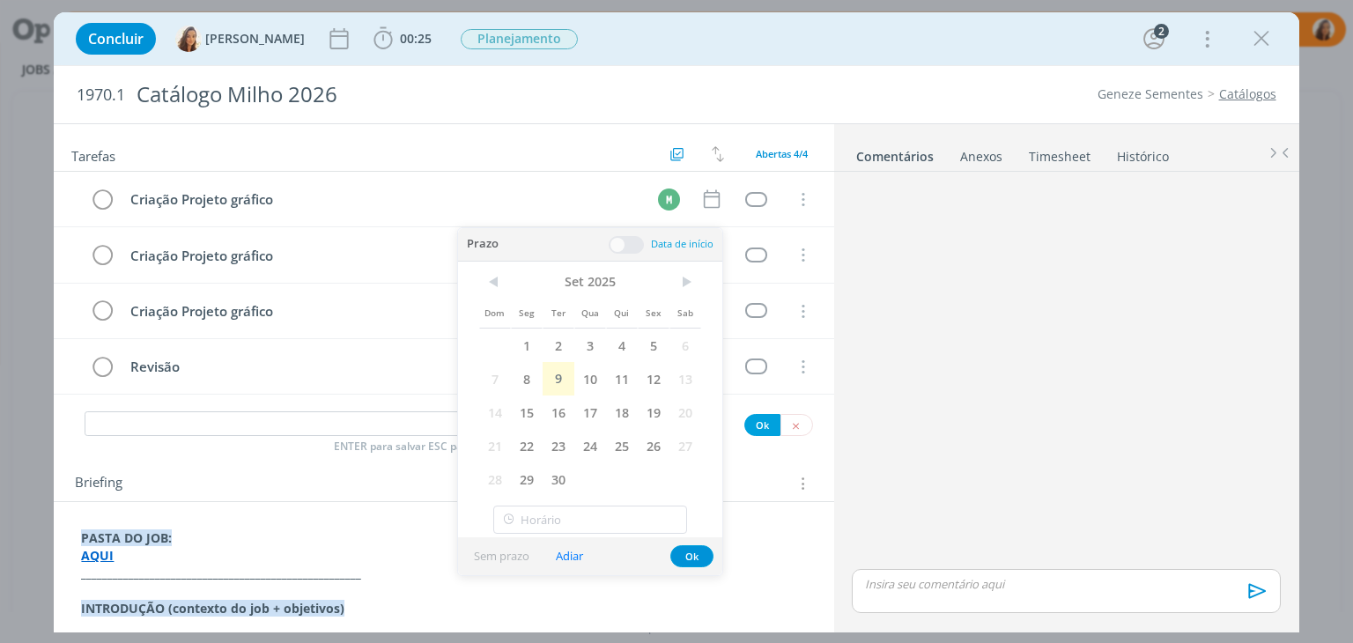
click at [773, 488] on div "Briefing Briefings Predefinidos Versões do Briefing Ver Briefing do Projeto" at bounding box center [446, 483] width 742 height 23
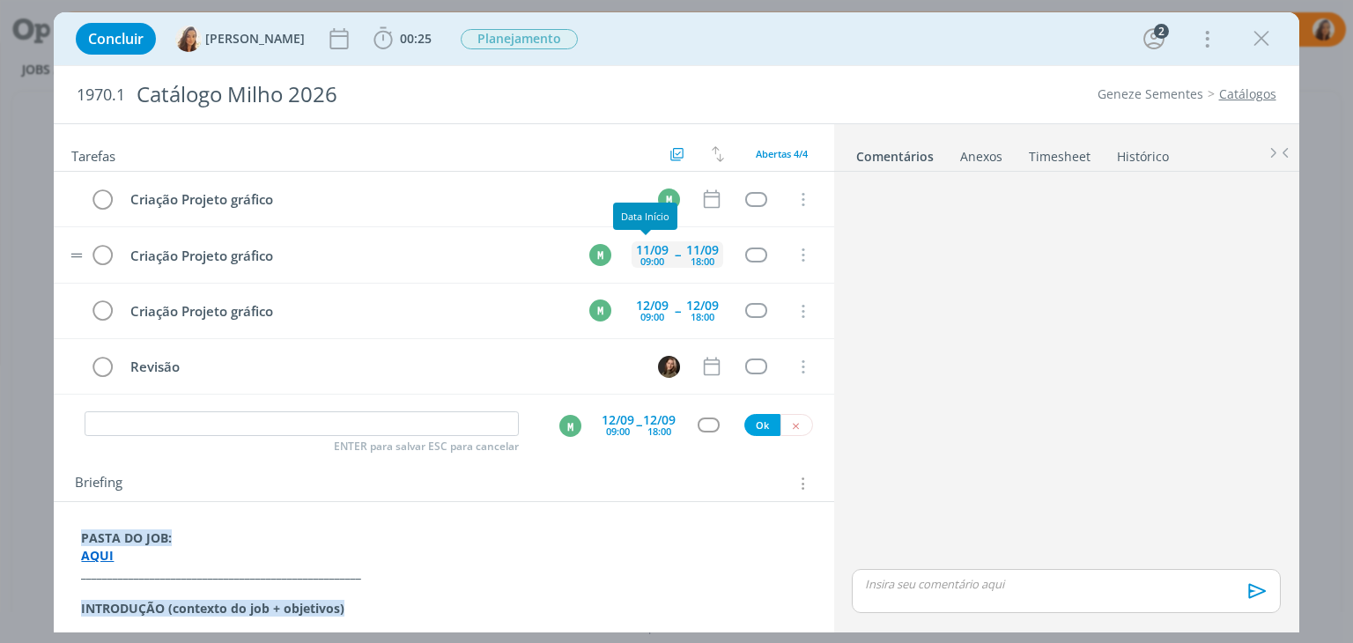
click at [645, 256] on div "09:00" at bounding box center [652, 261] width 24 height 10
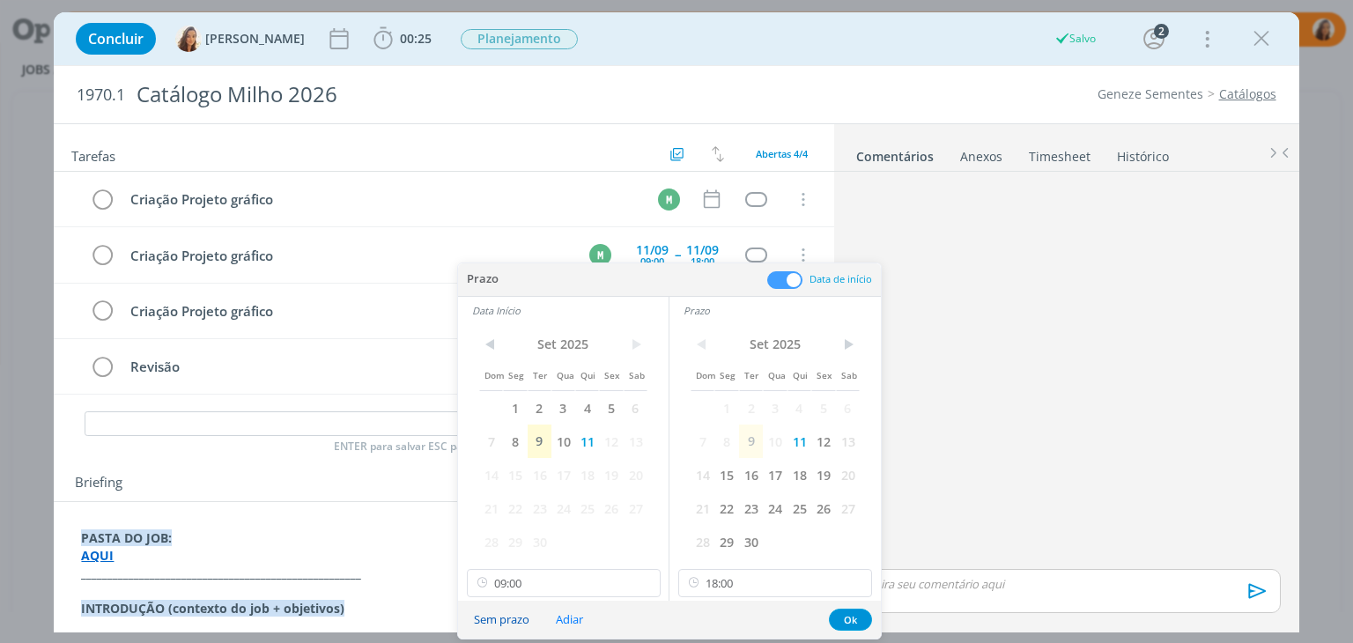
click at [511, 614] on button "Sem prazo" at bounding box center [502, 620] width 78 height 24
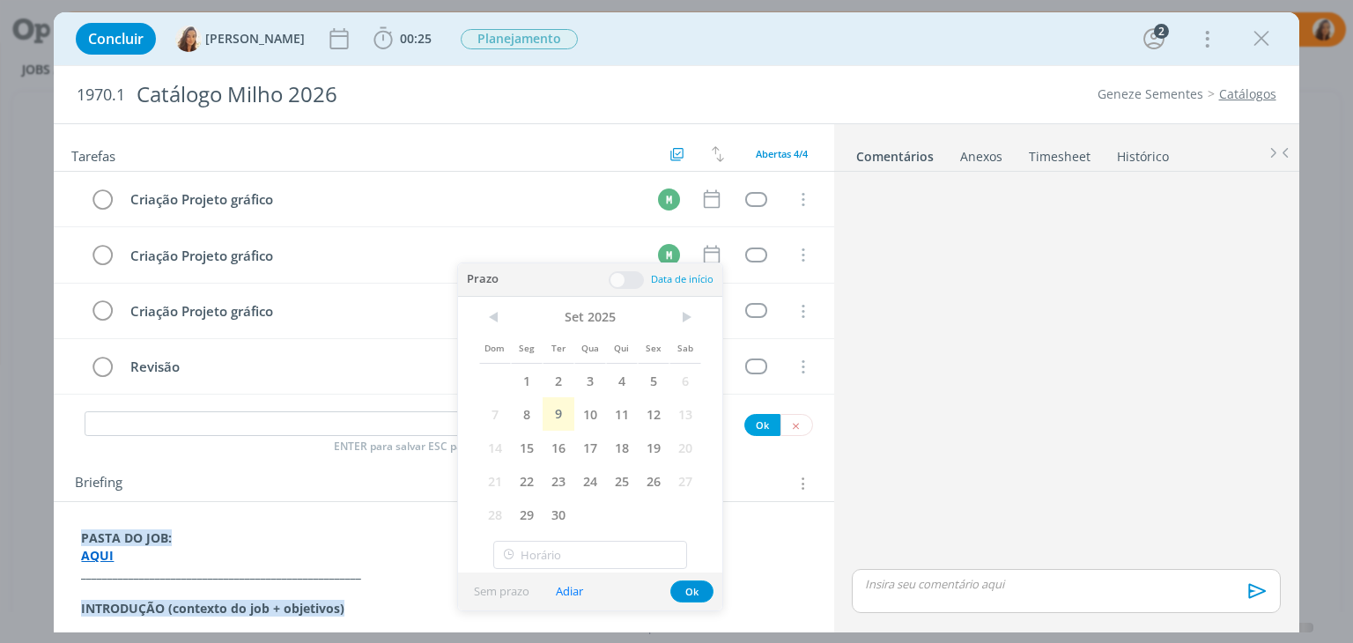
type input "09:00"
click at [335, 466] on div "Briefing Briefings Predefinidos Versões do Briefing Ver Briefing do Projeto" at bounding box center [444, 479] width 780 height 48
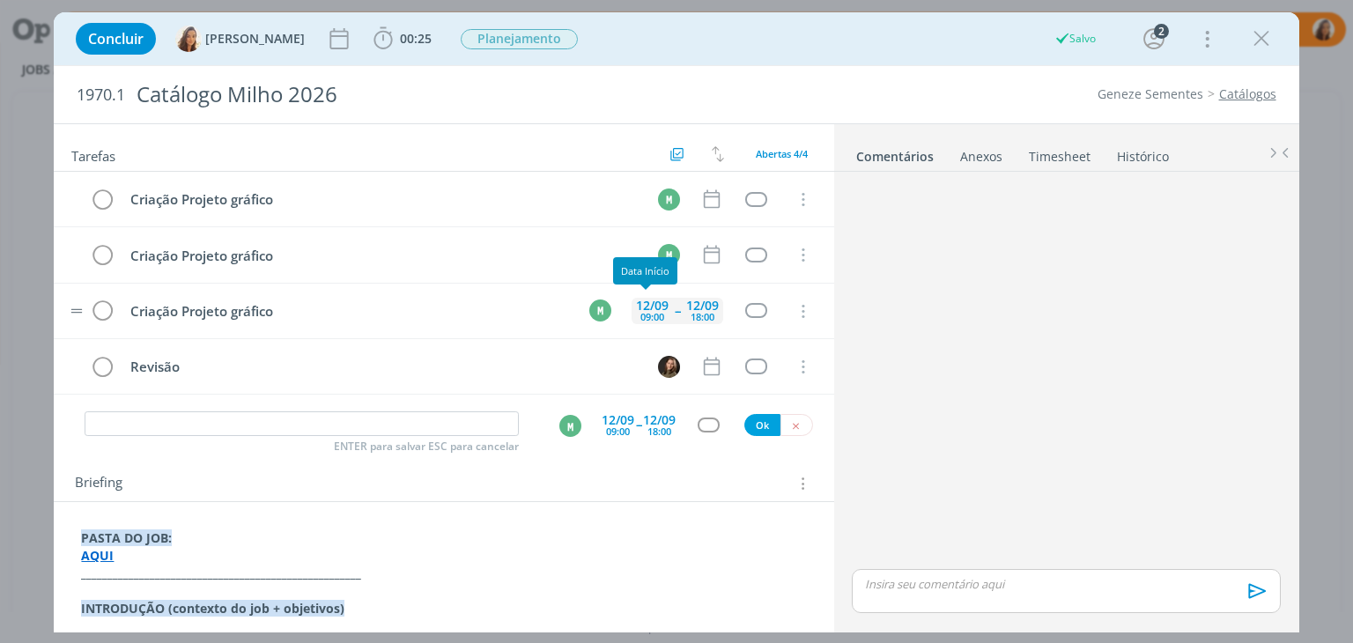
click at [649, 304] on div "12/09" at bounding box center [652, 306] width 33 height 12
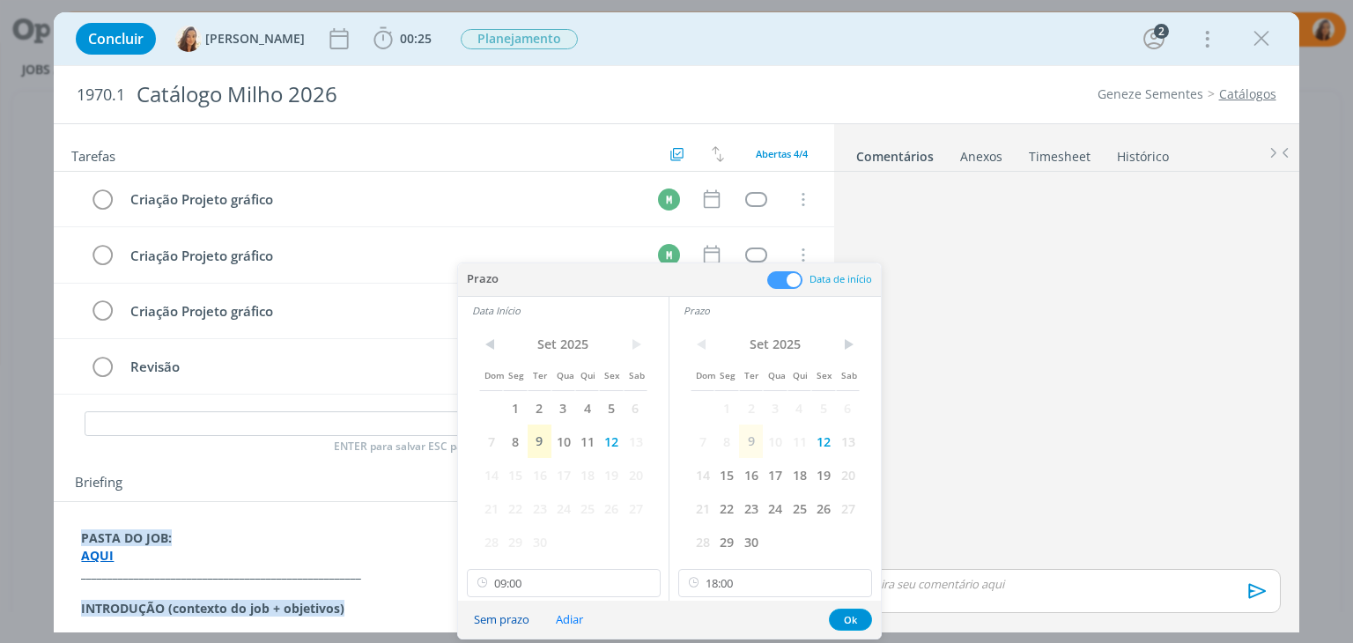
click at [502, 616] on button "Sem prazo" at bounding box center [502, 620] width 78 height 24
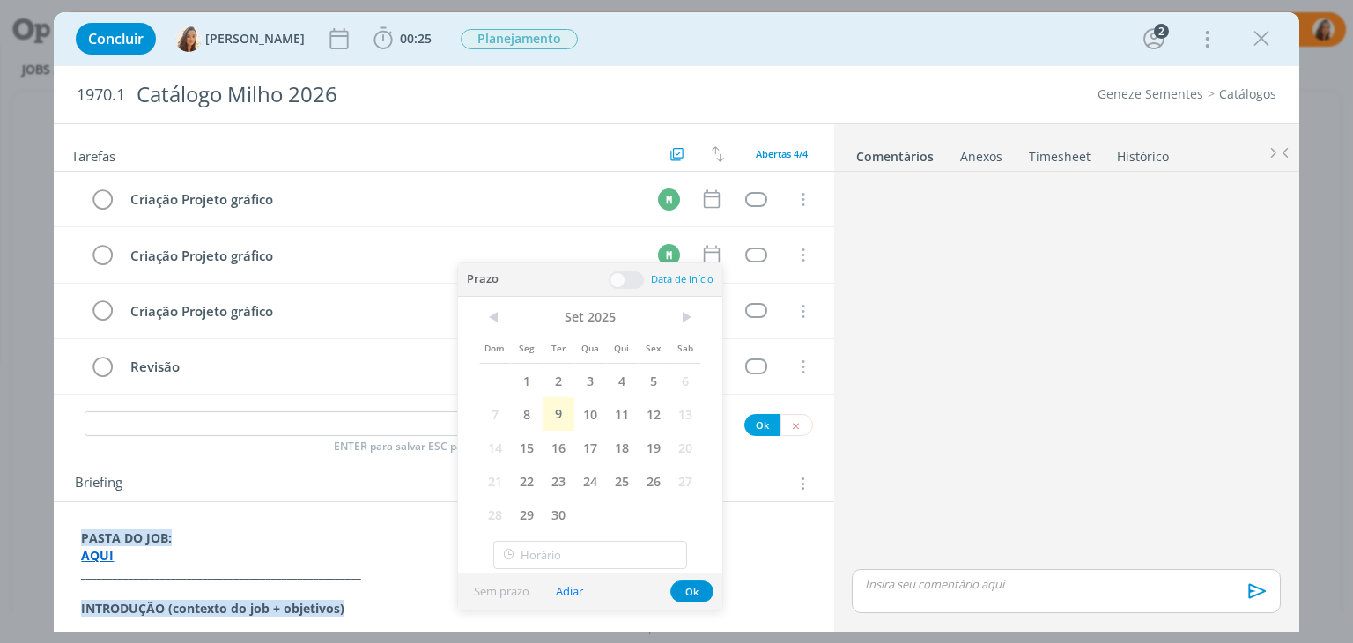
click at [366, 491] on div "Briefing Briefings Predefinidos Versões do Briefing Ver Briefing do Projeto" at bounding box center [446, 483] width 742 height 23
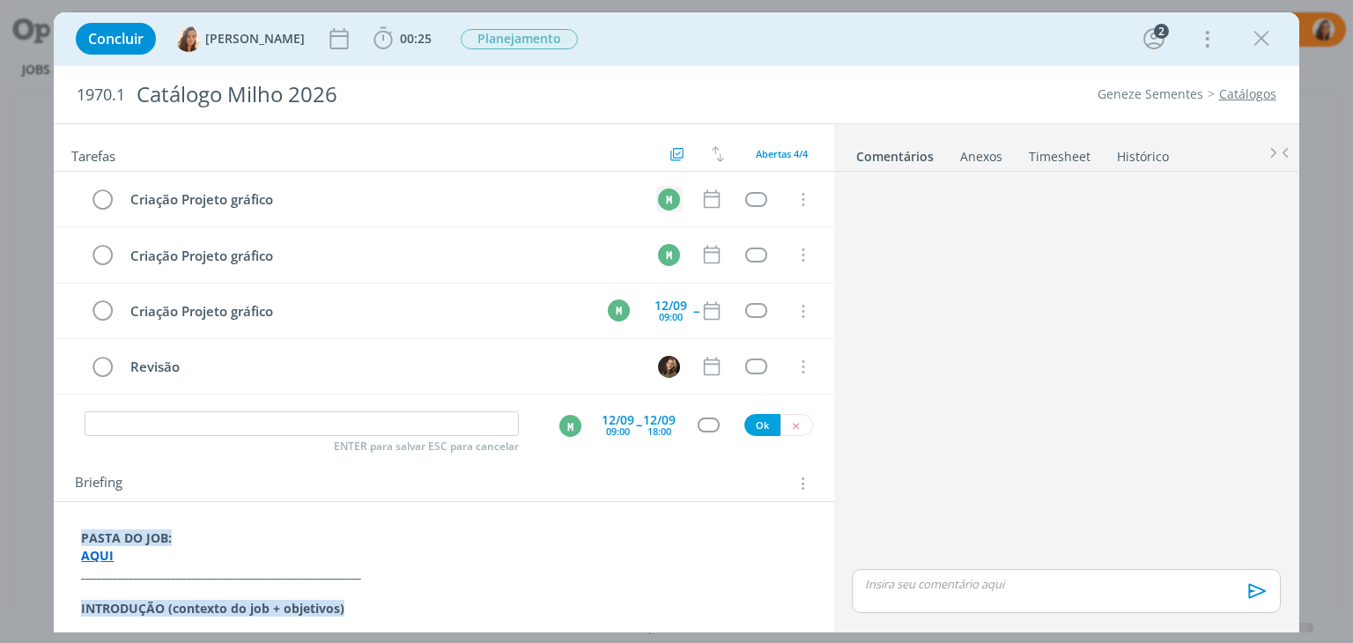
click at [664, 203] on div "M" at bounding box center [669, 200] width 22 height 22
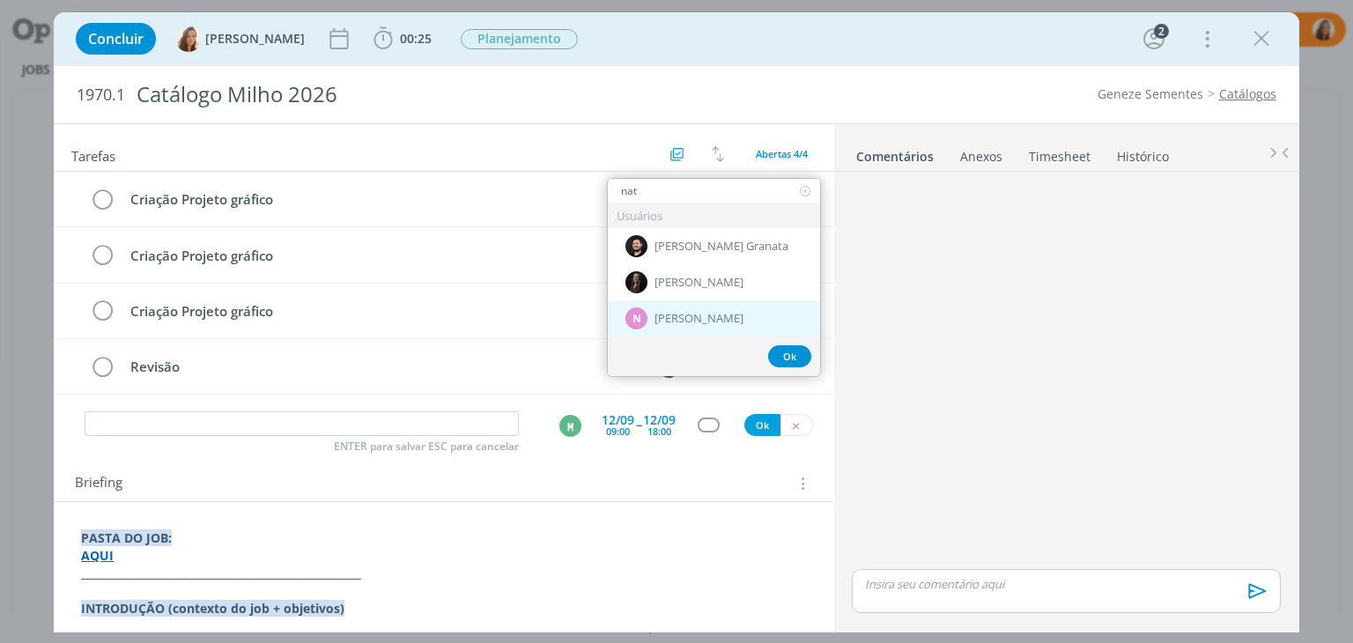
type input "nat"
click at [675, 323] on span "[PERSON_NAME]" at bounding box center [699, 319] width 89 height 14
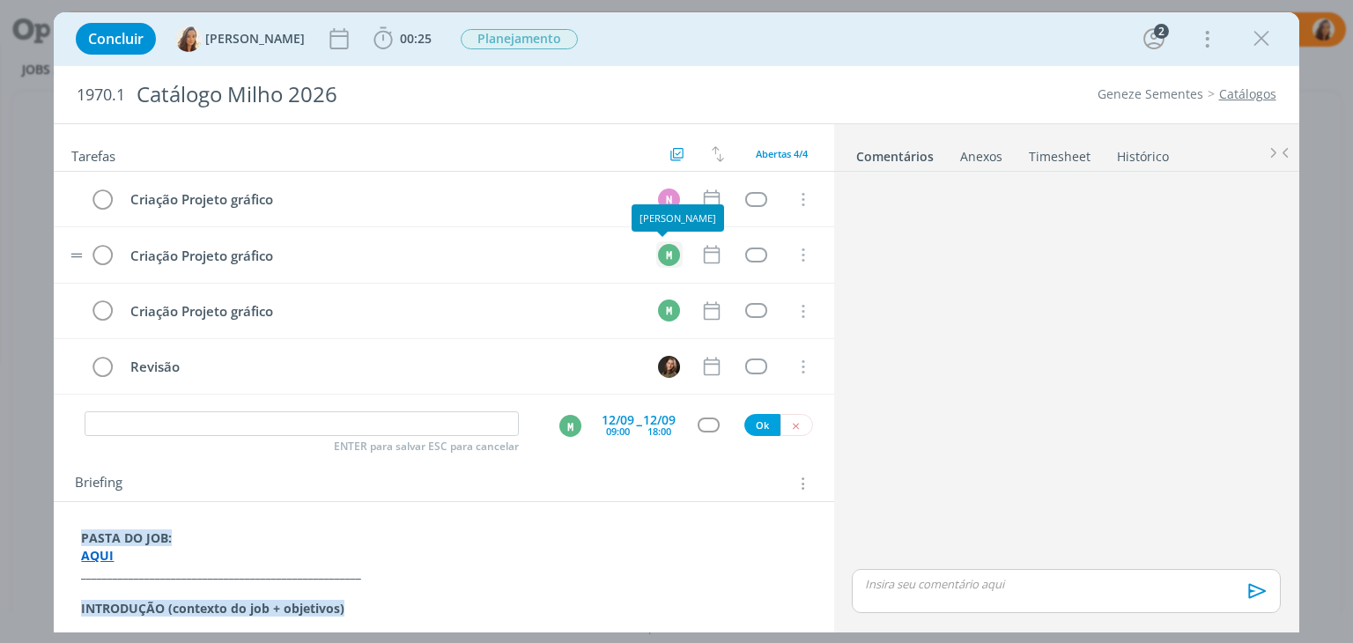
click at [664, 253] on div "M" at bounding box center [669, 255] width 22 height 22
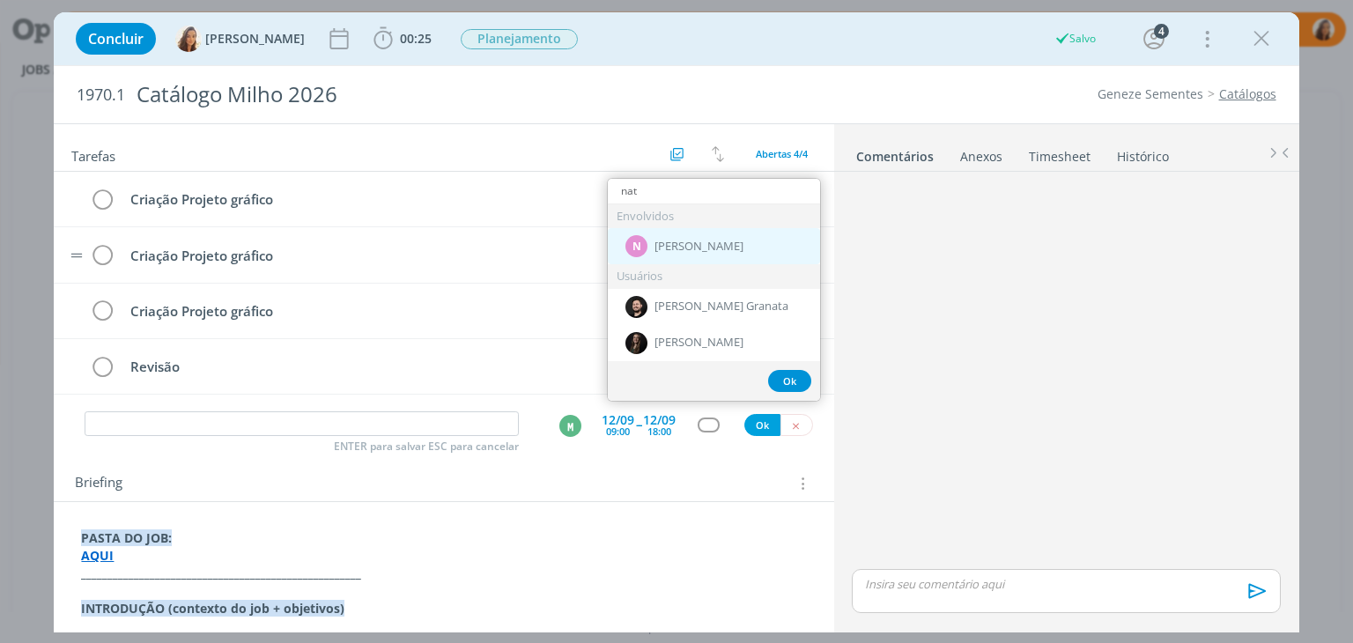
click at [698, 252] on div "N Nathan Grellet" at bounding box center [714, 246] width 212 height 36
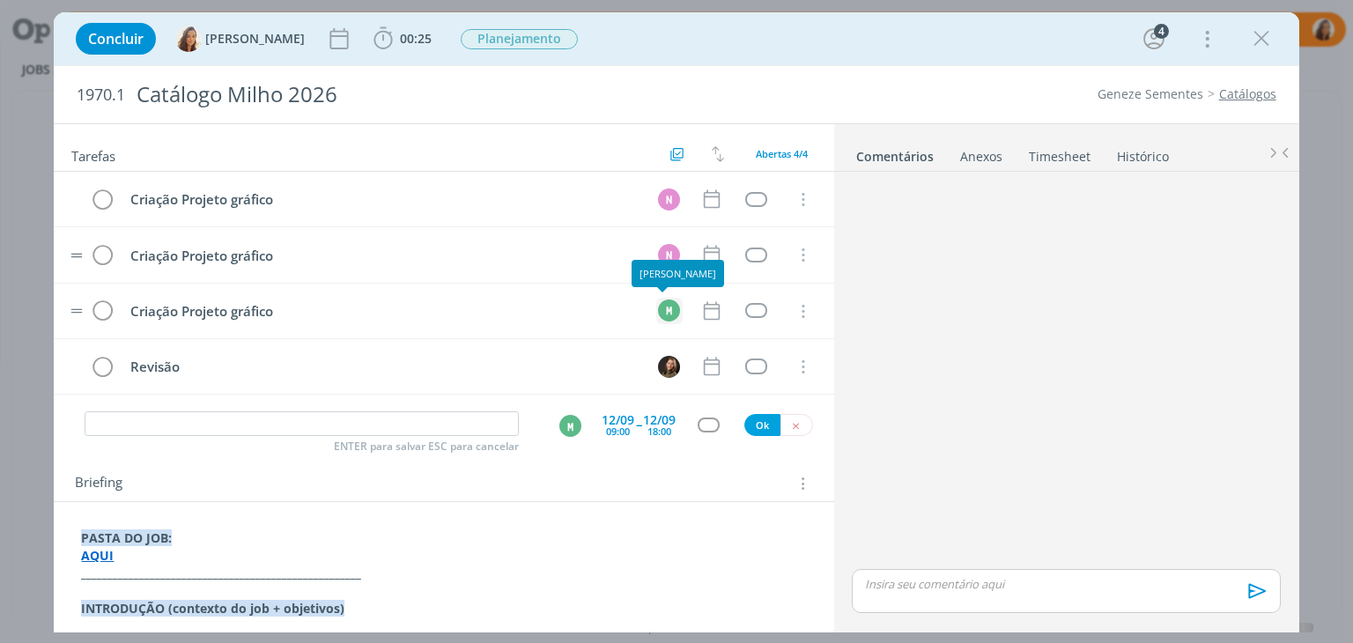
click at [664, 311] on div "M" at bounding box center [669, 311] width 22 height 22
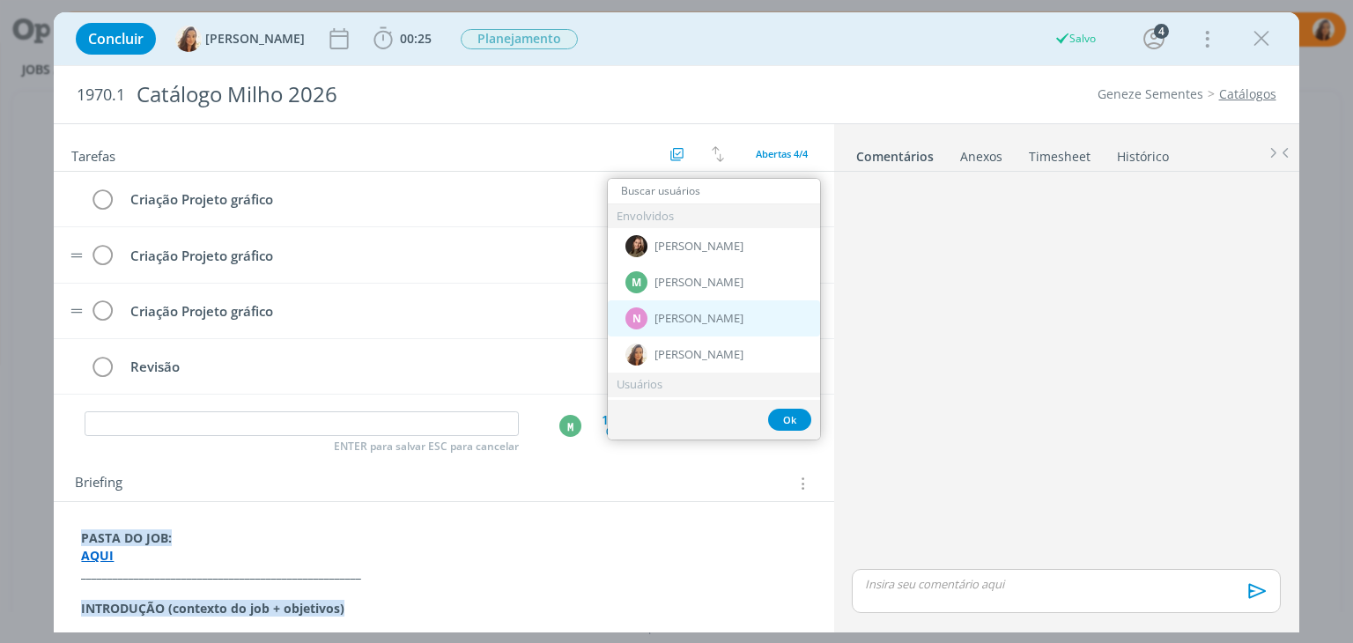
click at [678, 317] on span "[PERSON_NAME]" at bounding box center [699, 319] width 89 height 14
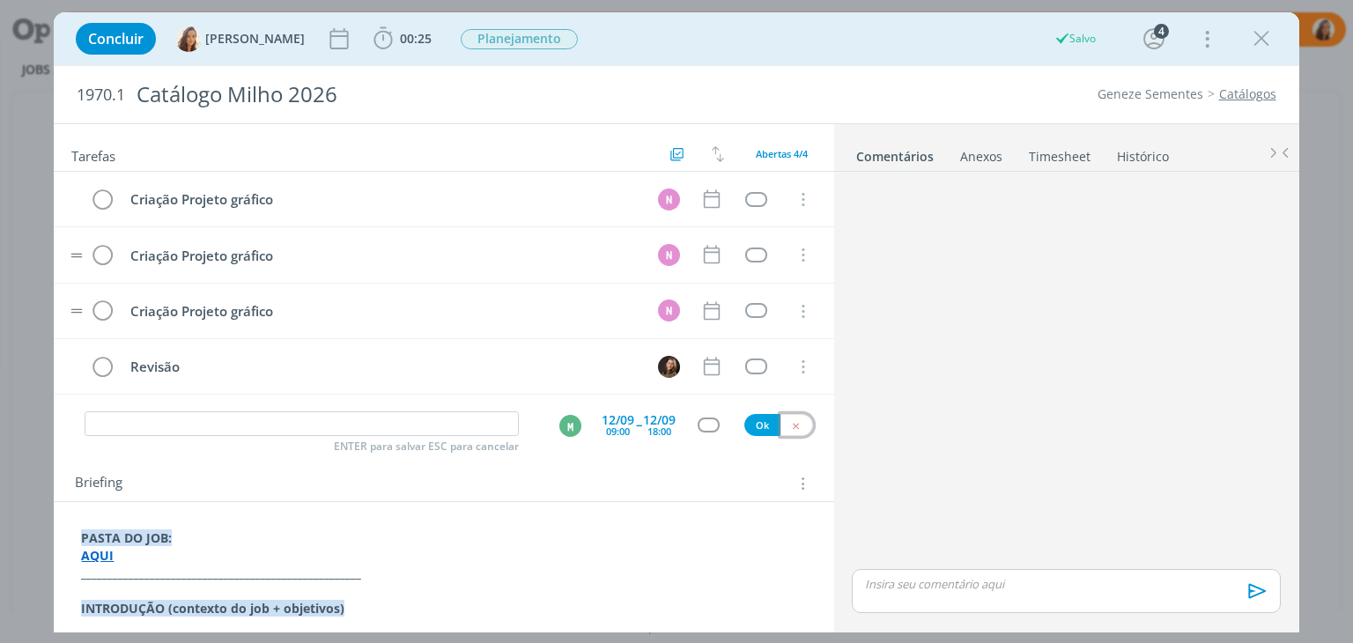
click at [790, 420] on icon "dialog" at bounding box center [795, 425] width 11 height 11
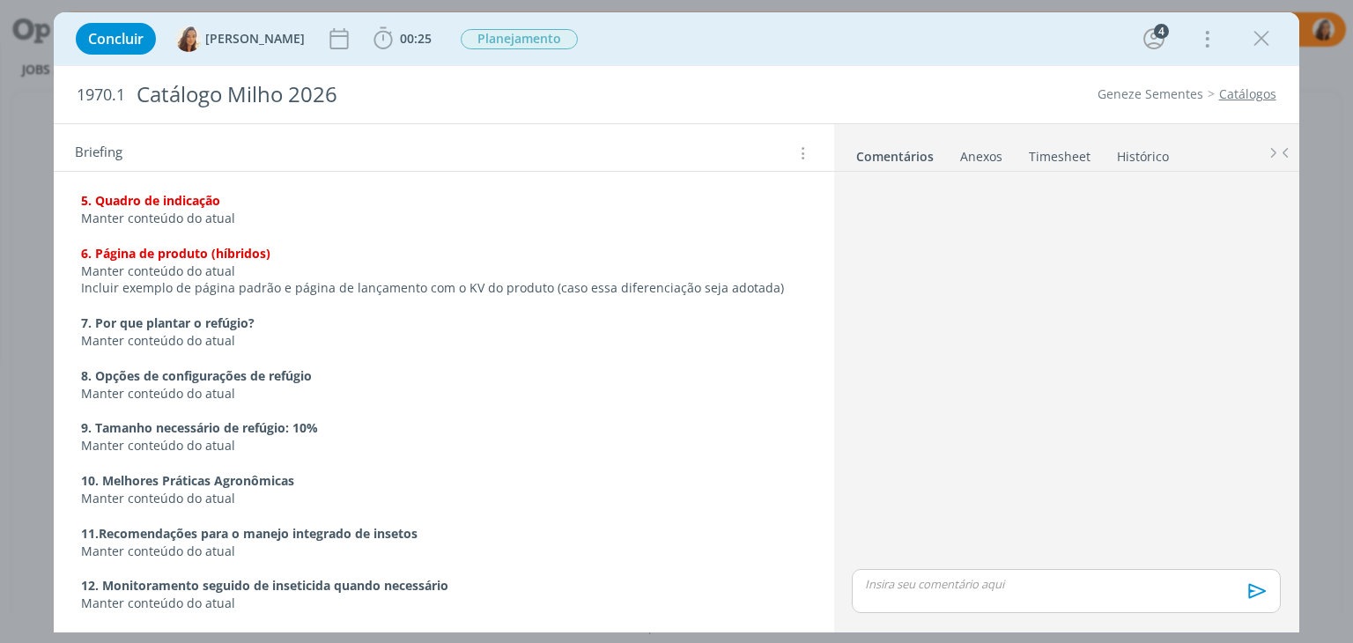
scroll to position [1410, 0]
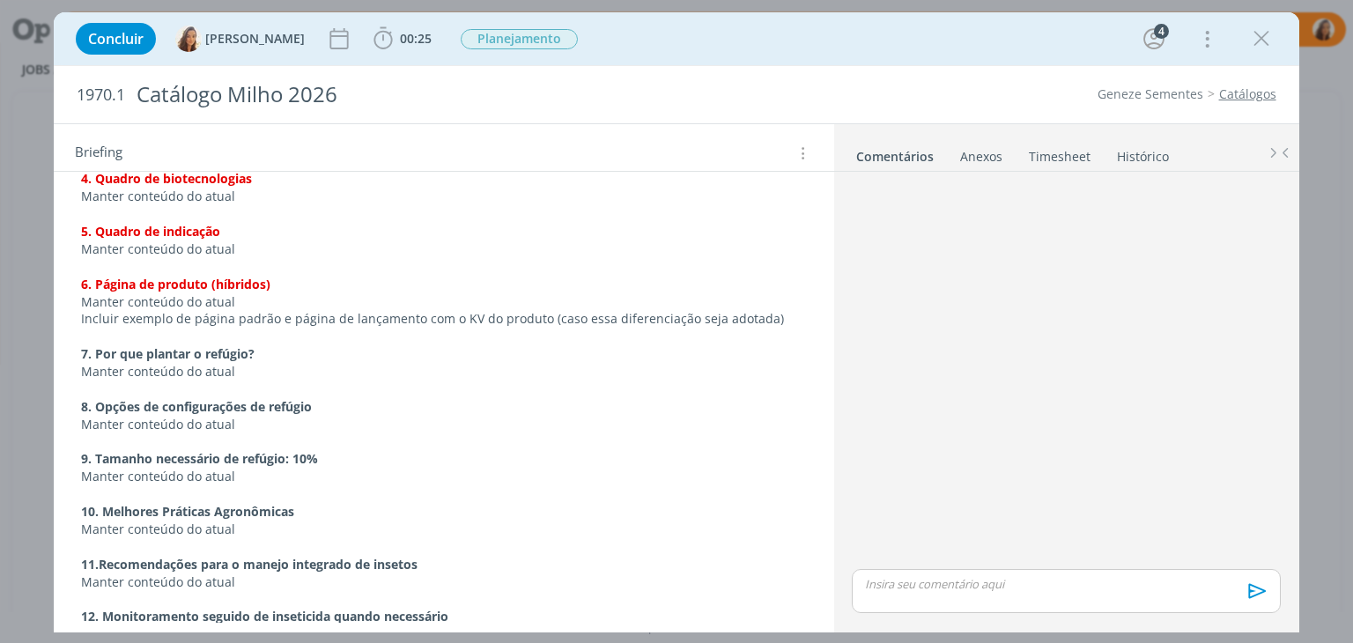
click at [309, 310] on p "Incluir exemplo de página padrão e página de lançamento com o KV do produto (ca…" at bounding box center [443, 319] width 725 height 18
click at [271, 311] on p "Incluir exemplo de página padrão e página de lançamento com o KV do produto (ca…" at bounding box center [443, 320] width 723 height 18
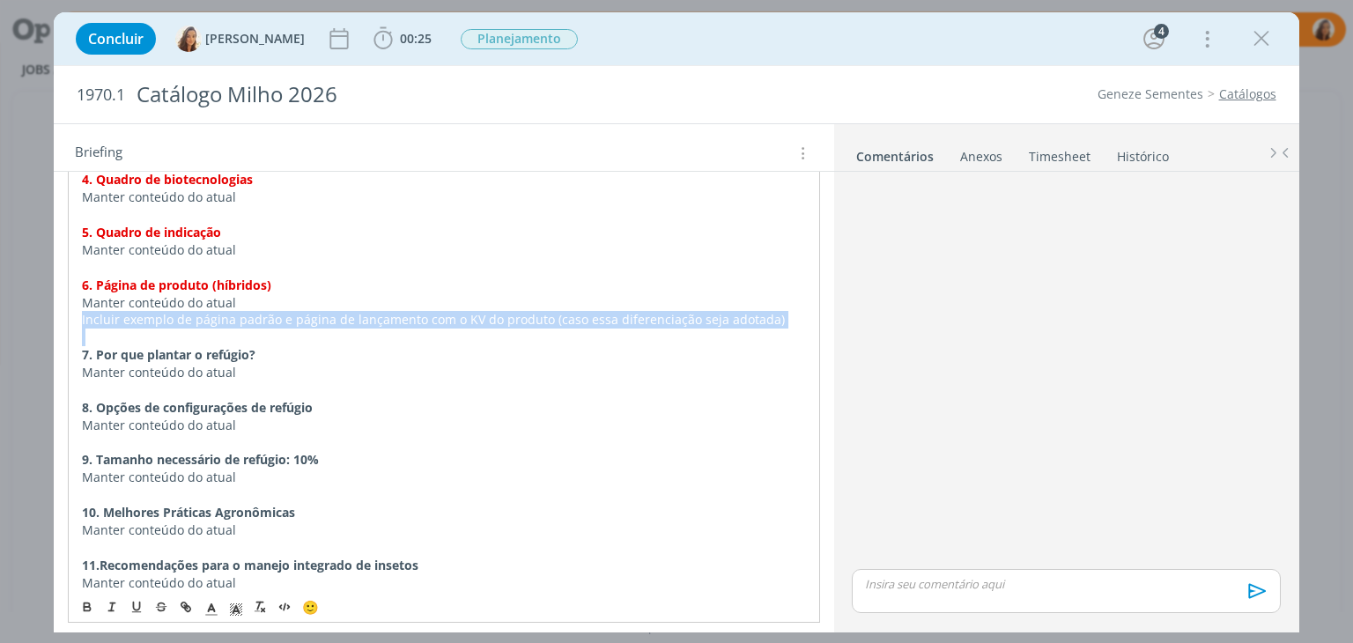
click at [271, 311] on p "Incluir exemplo de página padrão e página de lançamento com o KV do produto (ca…" at bounding box center [443, 320] width 723 height 18
click at [592, 311] on p "Incluir exemplo de página padrão e página de lançamento com o KV do produto (ca…" at bounding box center [443, 320] width 723 height 18
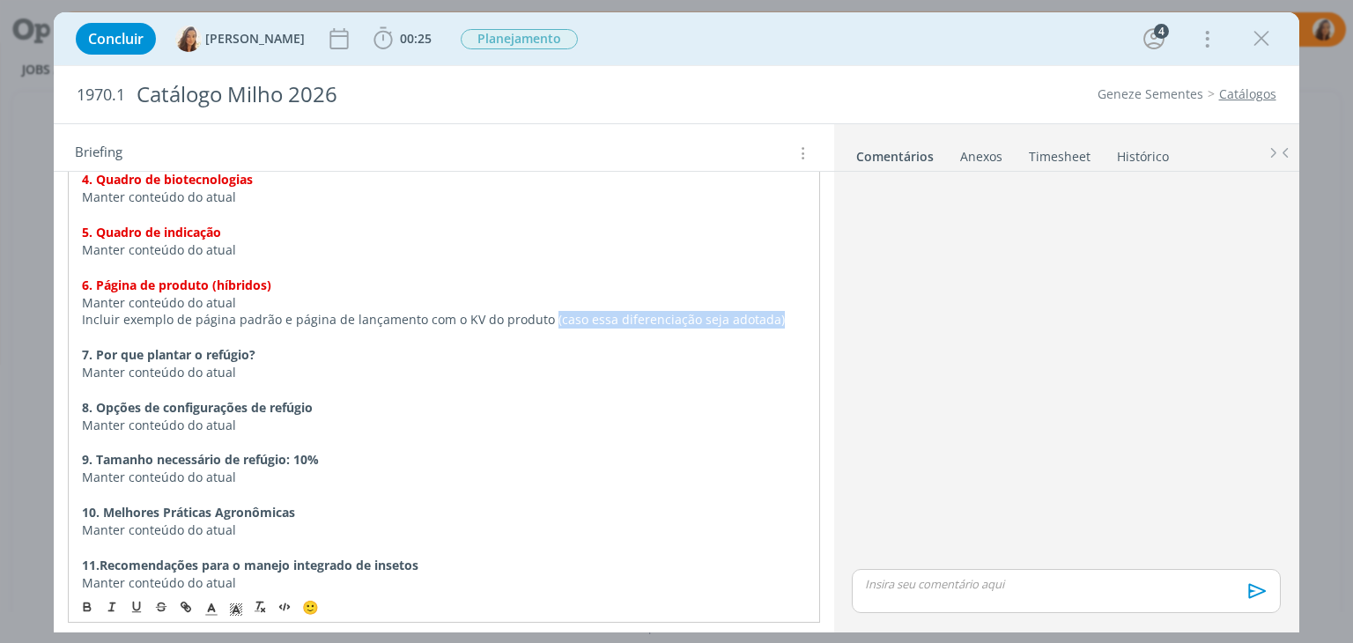
drag, startPoint x: 543, startPoint y: 301, endPoint x: 779, endPoint y: 300, distance: 236.1
click at [779, 311] on p "Incluir exemplo de página padrão e página de lançamento com o KV do produto (ca…" at bounding box center [443, 320] width 723 height 18
click at [82, 311] on p "Incluir exemplo de página padrão e página de lançamento com o KV do produto" at bounding box center [443, 320] width 723 height 18
drag, startPoint x: 81, startPoint y: 298, endPoint x: 573, endPoint y: 302, distance: 491.6
click at [573, 311] on p "Incluir exemplo de página padrão e página de lançamento com o KV do produto" at bounding box center [443, 320] width 723 height 18
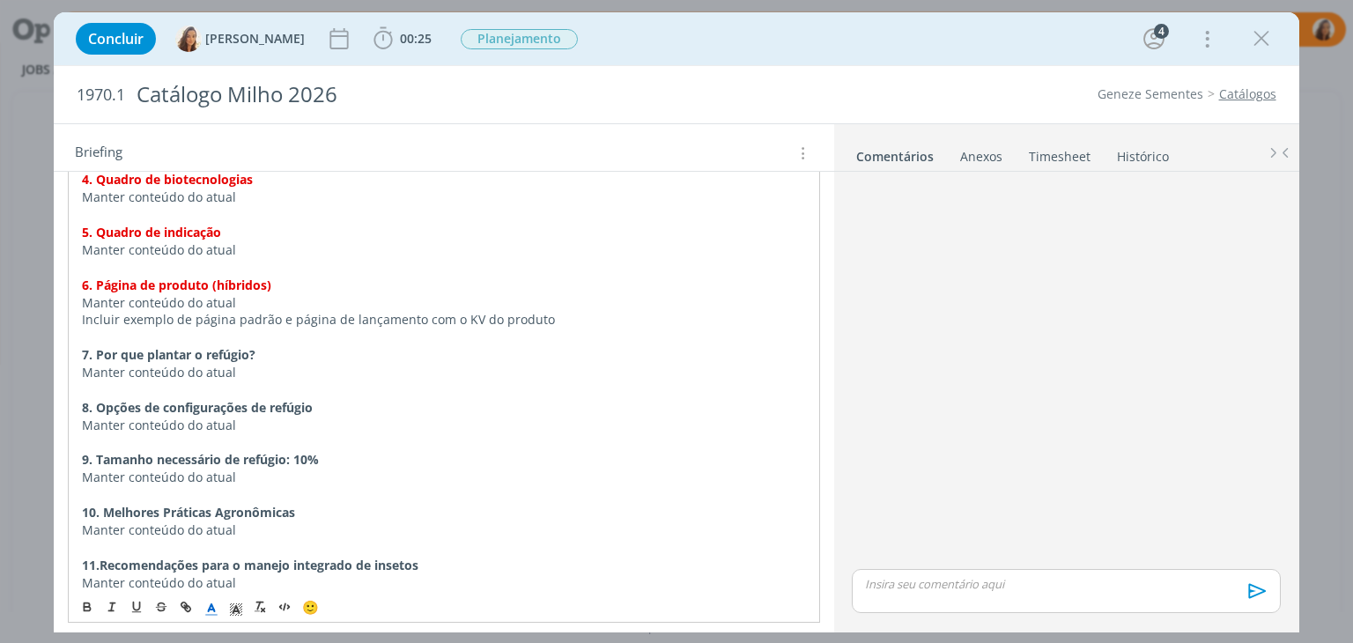
click at [209, 607] on polyline "dialog" at bounding box center [212, 607] width 6 height 7
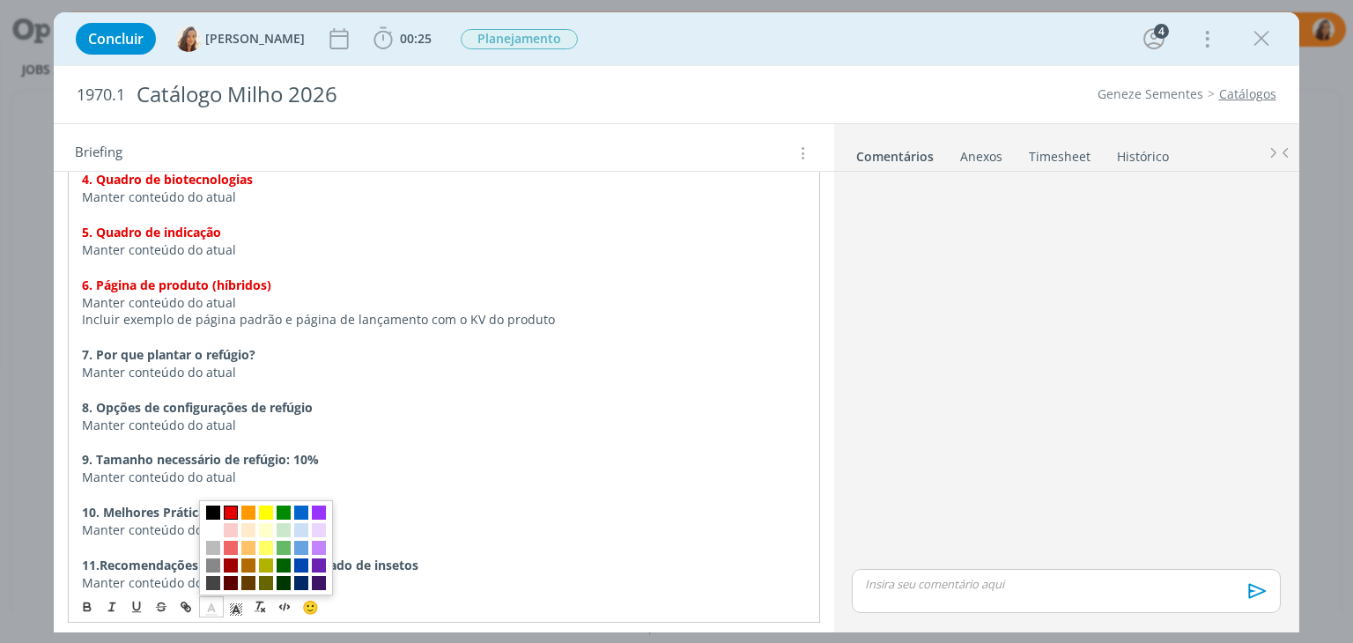
click at [228, 515] on span "dialog" at bounding box center [231, 513] width 14 height 14
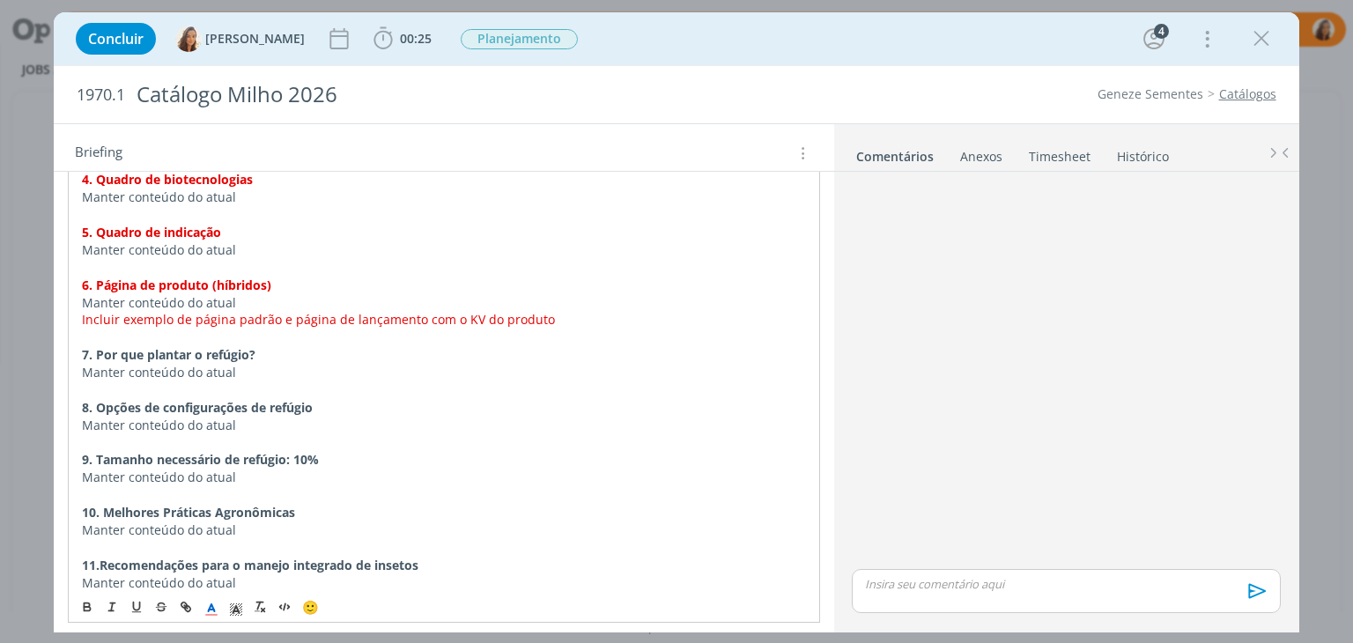
click at [457, 364] on p "Manter conteúdo do atual" at bounding box center [443, 373] width 723 height 18
click at [275, 311] on span "Incluir exemplo de página padrão e página de lançamento com o KV do produto" at bounding box center [318, 319] width 473 height 17
click at [599, 311] on span "Incluir exemplo de página padrão comercial e página de lançamento com o KV do p…" at bounding box center [349, 319] width 534 height 17
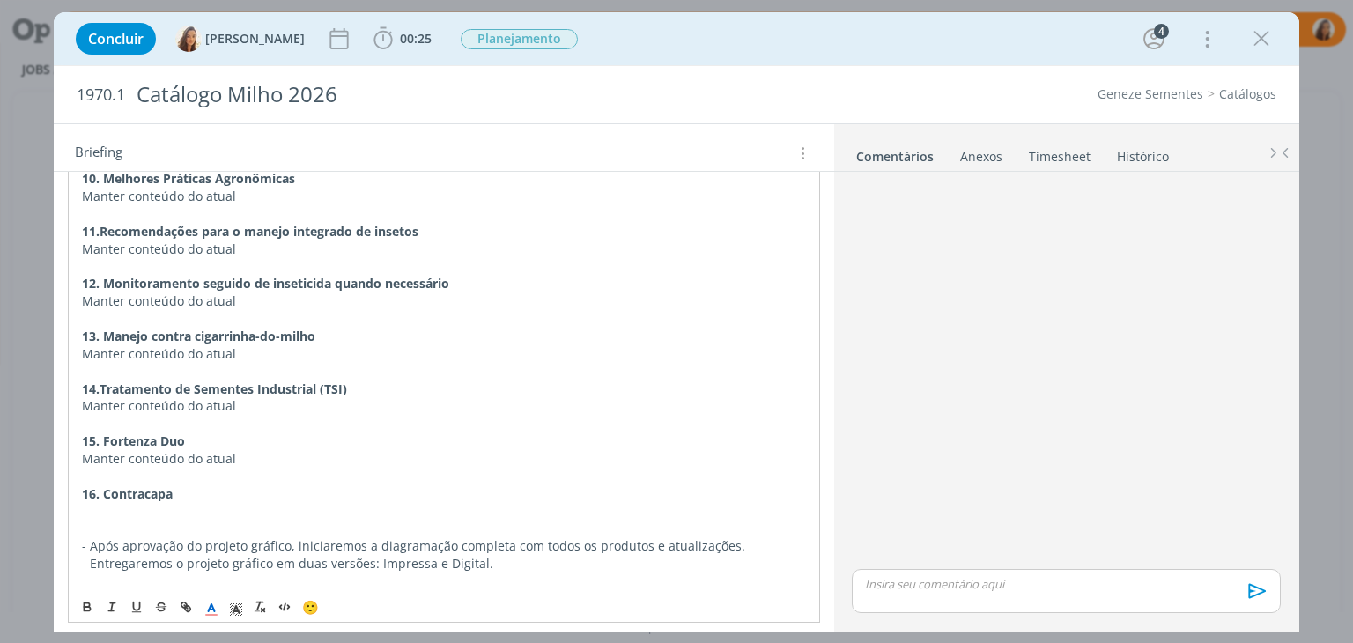
scroll to position [1762, 0]
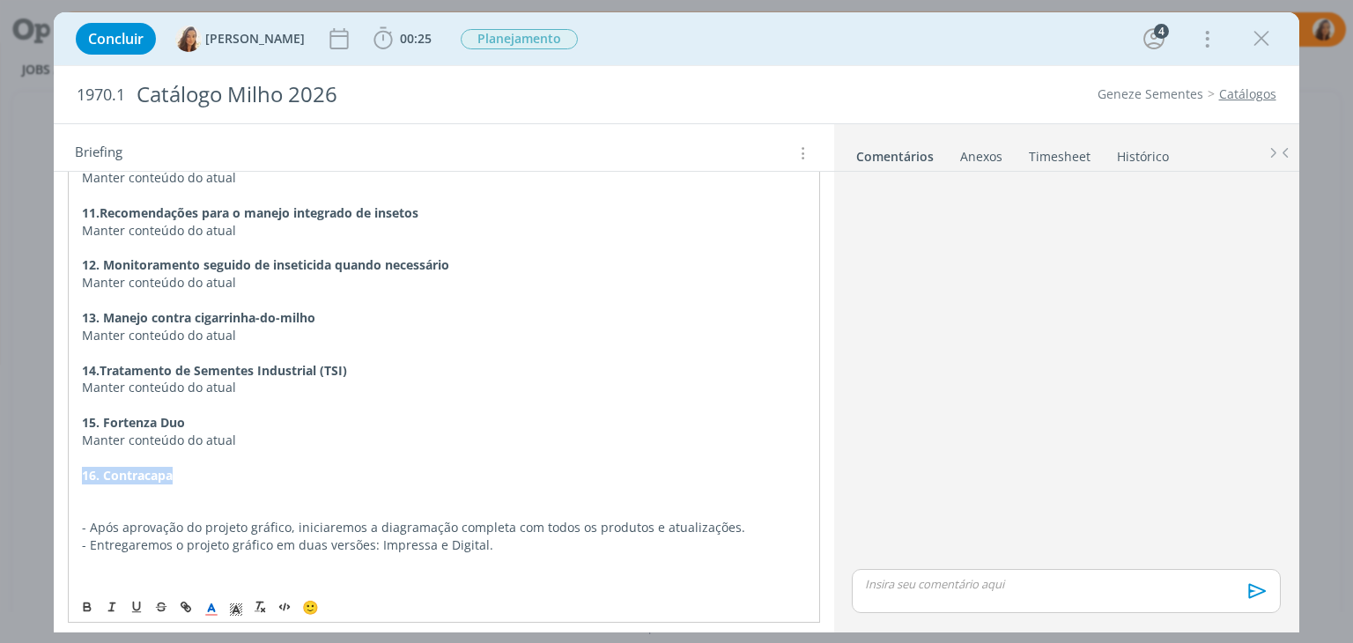
drag, startPoint x: 198, startPoint y: 456, endPoint x: 71, endPoint y: 459, distance: 126.9
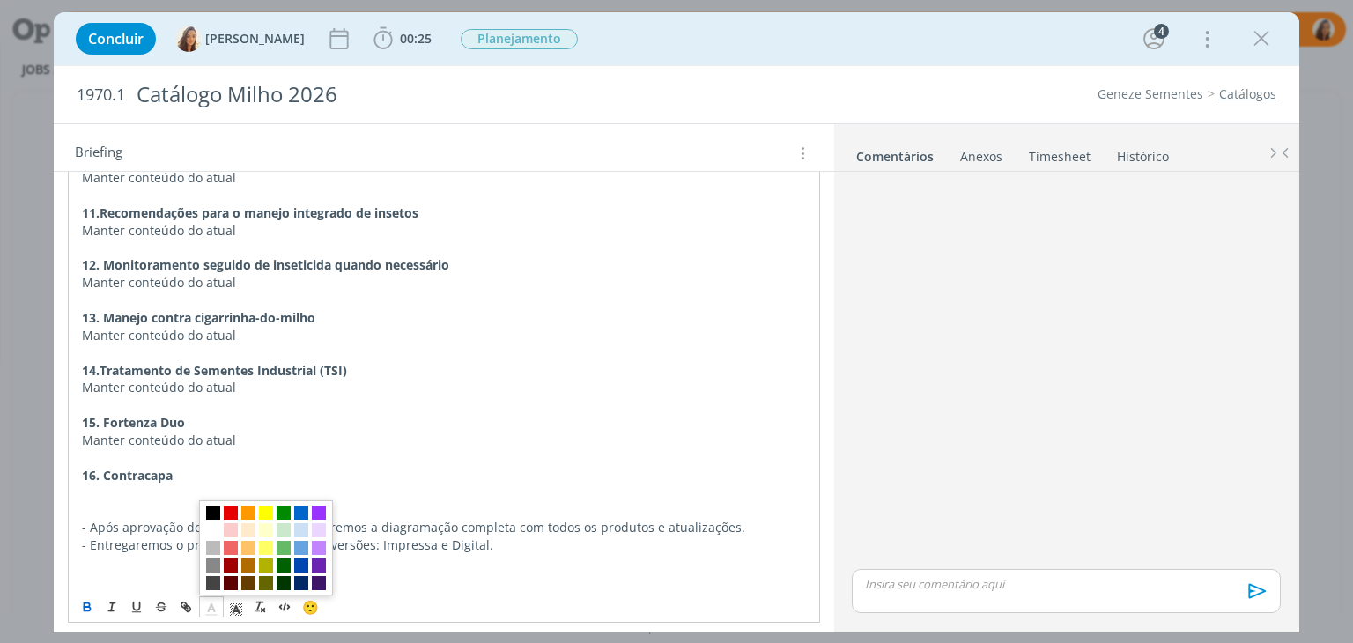
click at [205, 603] on icon "dialog" at bounding box center [212, 610] width 16 height 16
click at [230, 515] on span "dialog" at bounding box center [231, 513] width 14 height 14
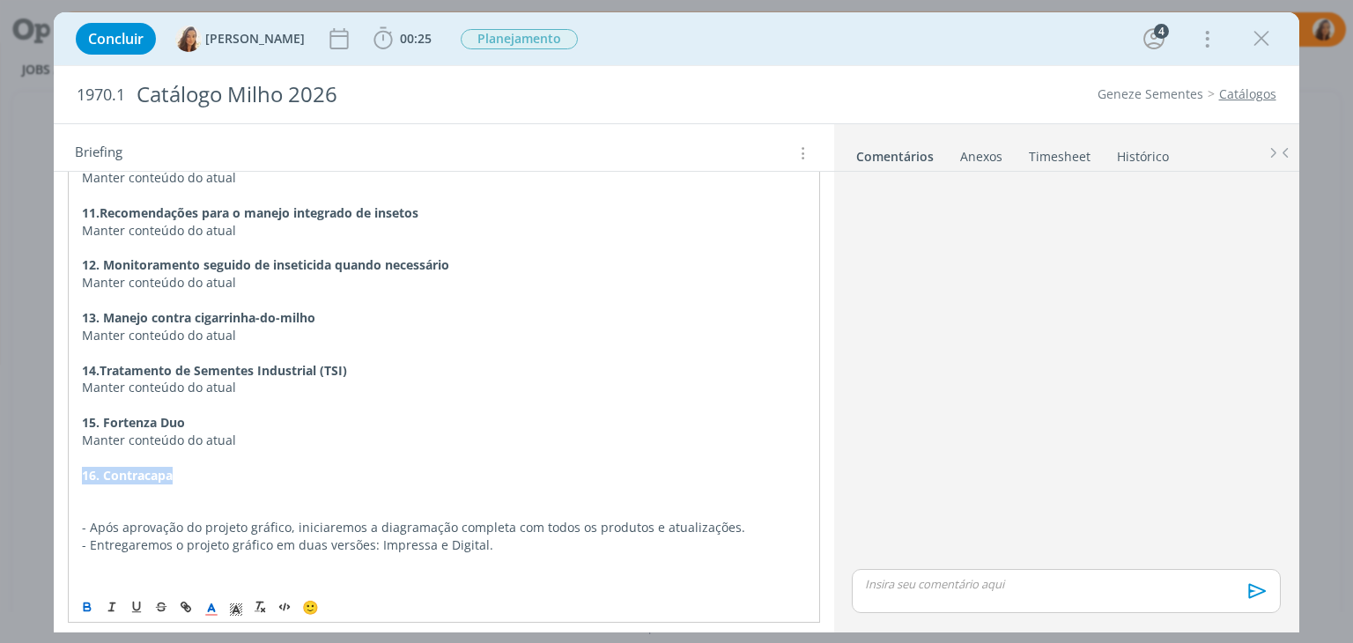
click at [253, 467] on p "16. Contracapa" at bounding box center [443, 476] width 723 height 18
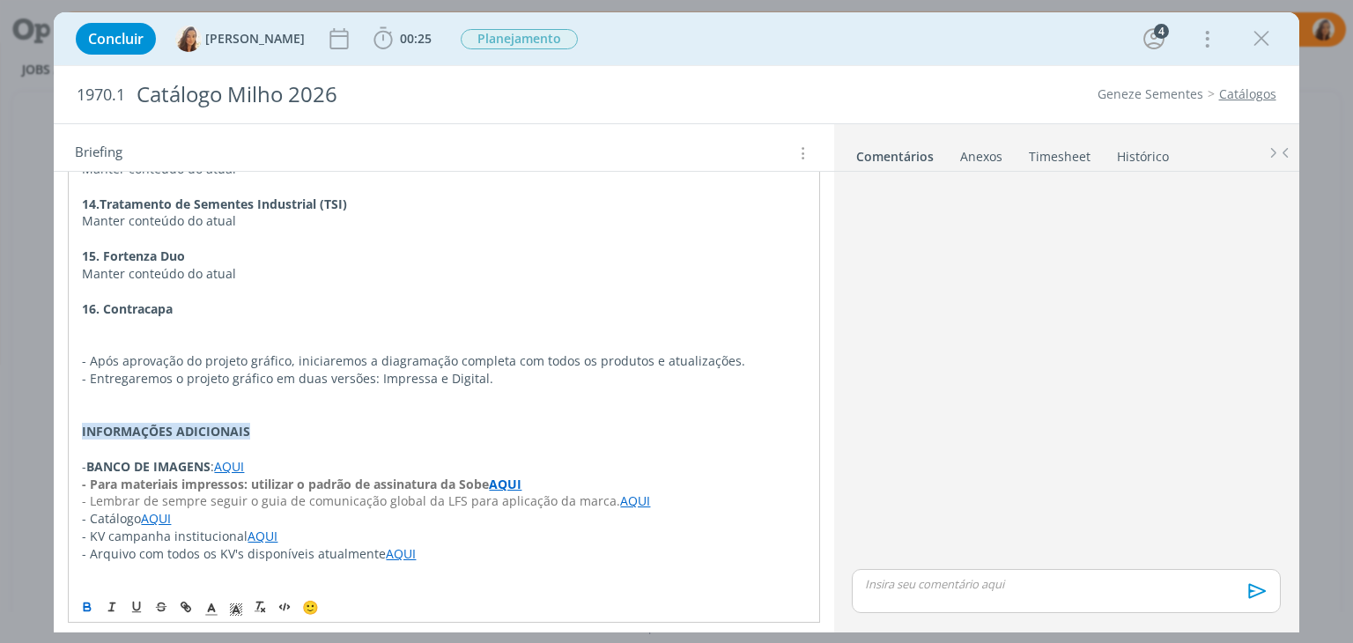
scroll to position [1840, 0]
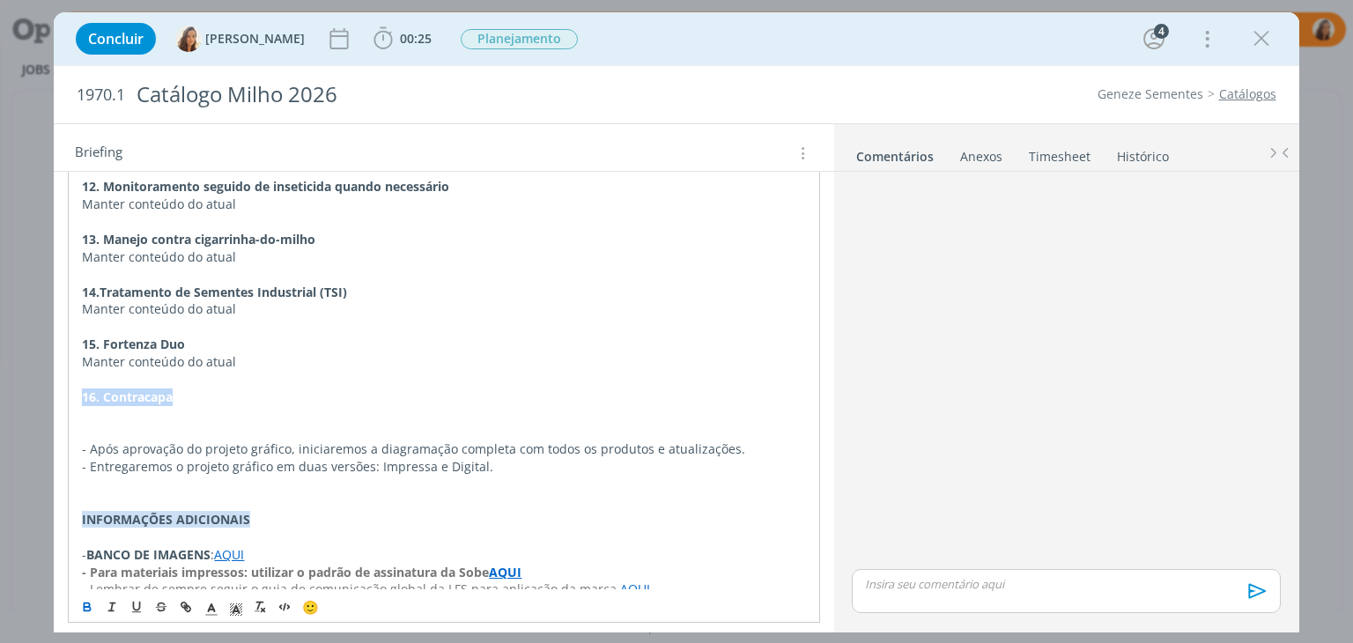
drag, startPoint x: 181, startPoint y: 381, endPoint x: 81, endPoint y: 380, distance: 100.4
click at [82, 389] on p "16. Contracapa" at bounding box center [443, 398] width 723 height 18
click at [212, 607] on polyline "dialog" at bounding box center [212, 607] width 6 height 7
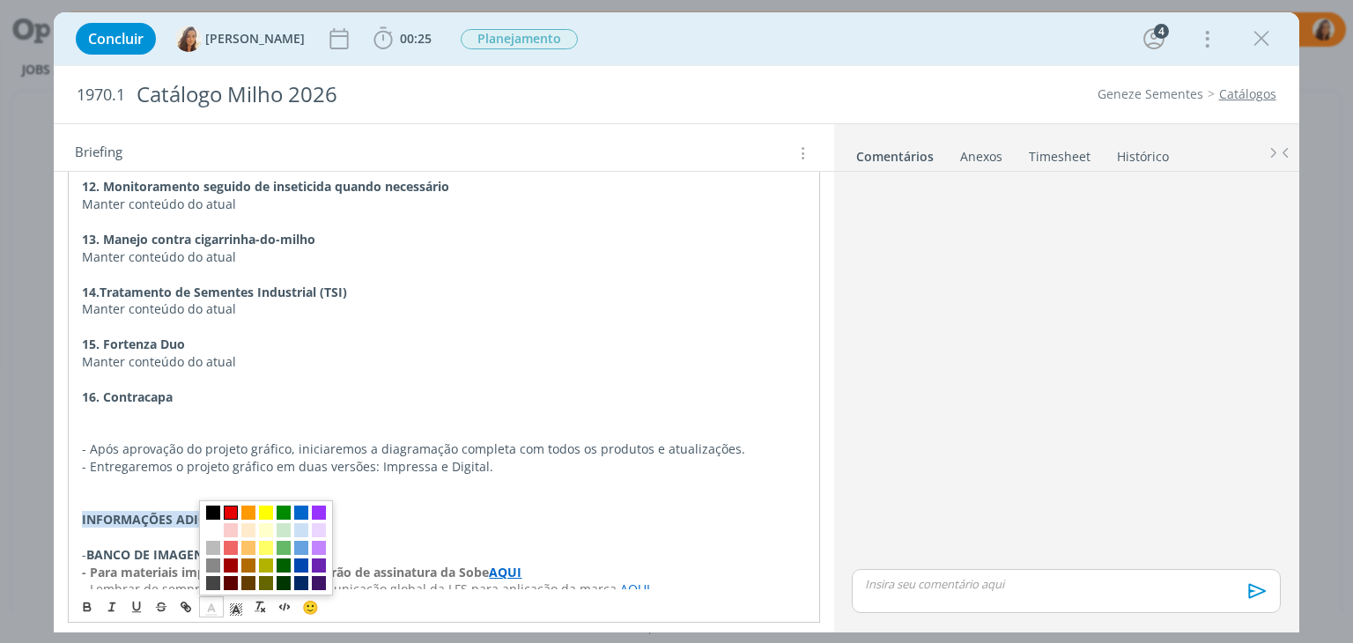
click at [226, 507] on span "dialog" at bounding box center [231, 513] width 14 height 14
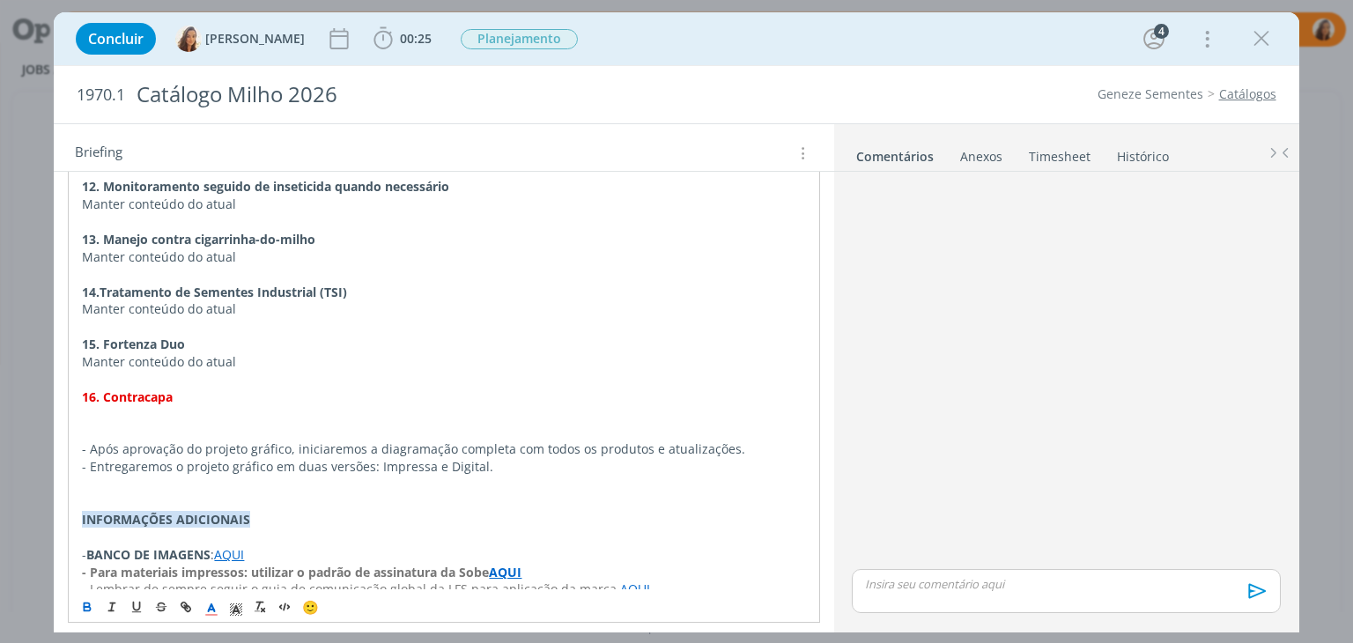
click at [300, 440] on p "- Após aprovação do projeto gráfico, iniciaremos a diagramação completa com tod…" at bounding box center [443, 449] width 723 height 18
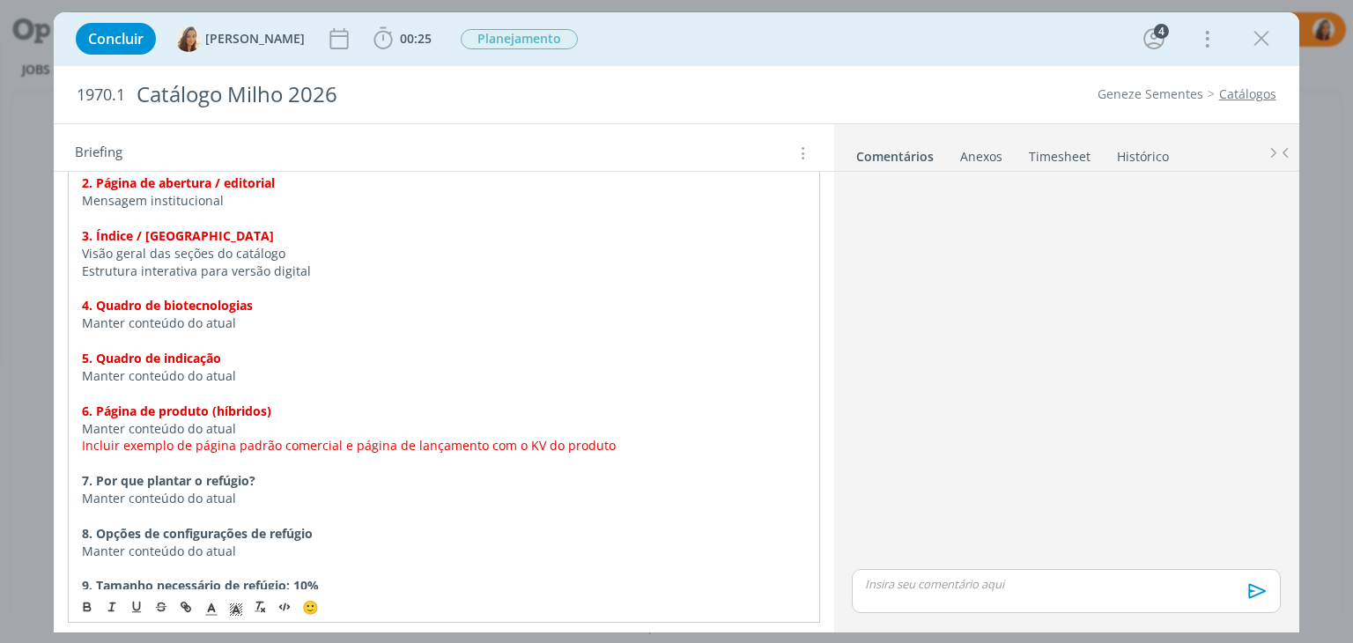
scroll to position [1312, 0]
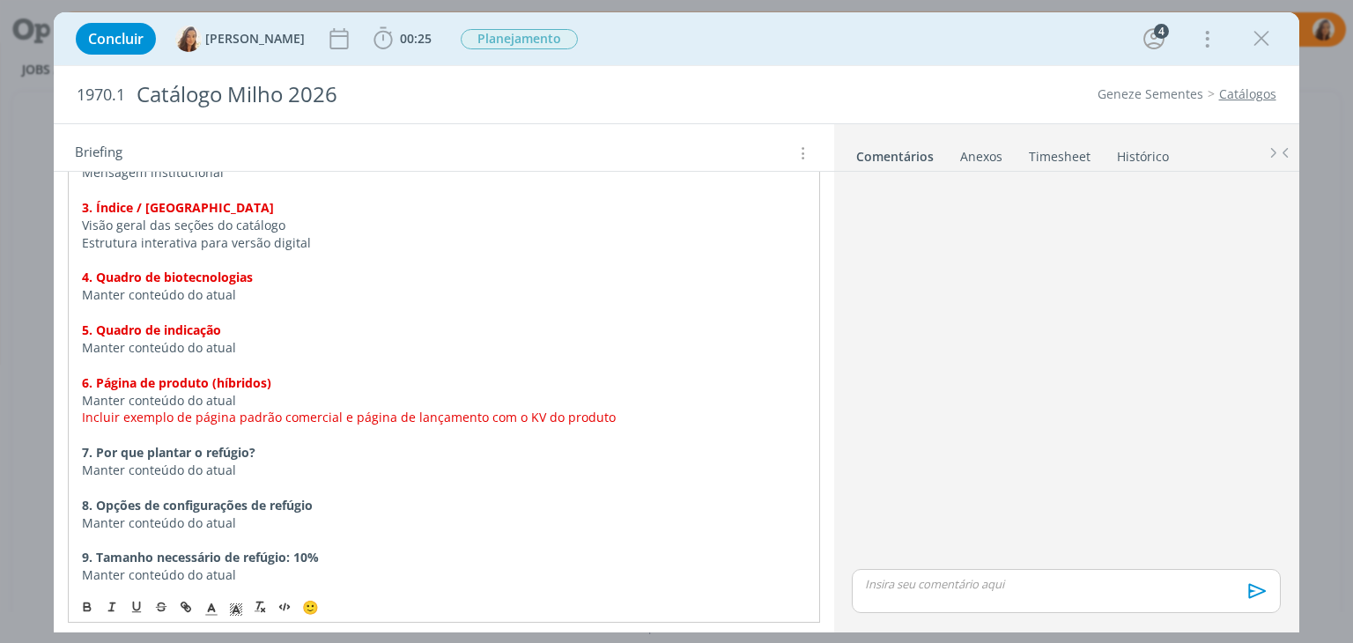
click at [574, 409] on span "Incluir exemplo de página padrão comercial e página de lançamento com o KV do p…" at bounding box center [349, 417] width 534 height 17
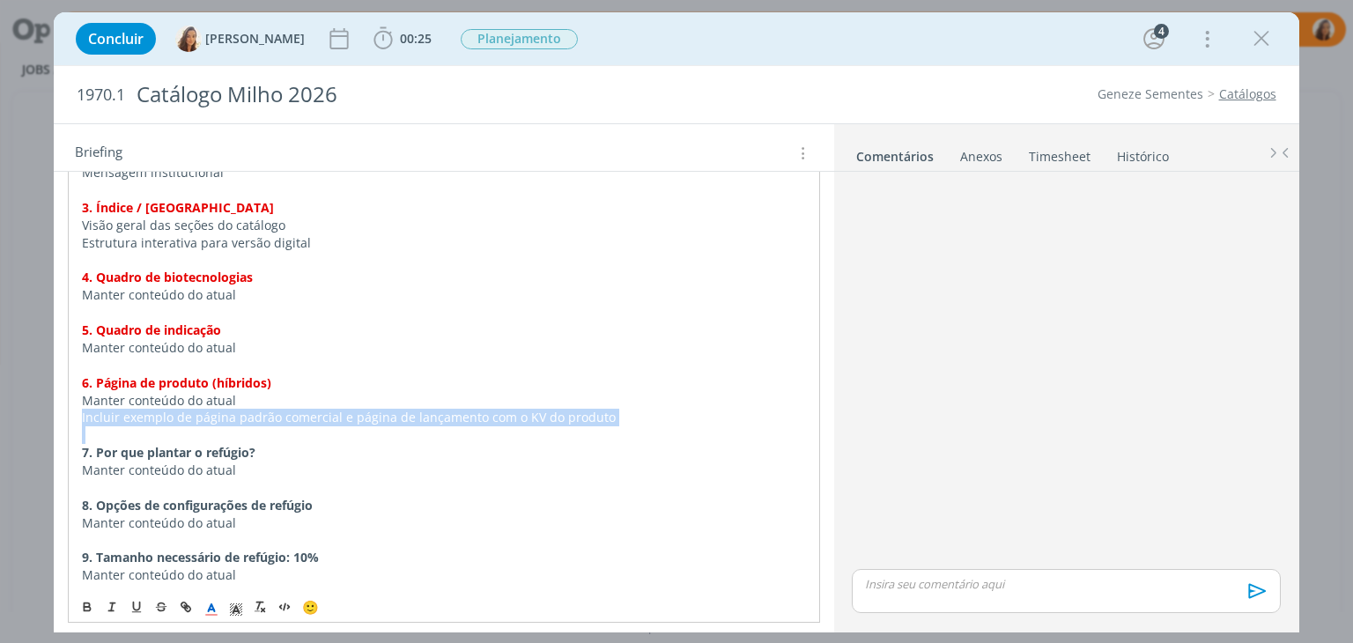
click at [574, 409] on span "Incluir exemplo de página padrão comercial e página de lançamento com o KV do p…" at bounding box center [349, 417] width 534 height 17
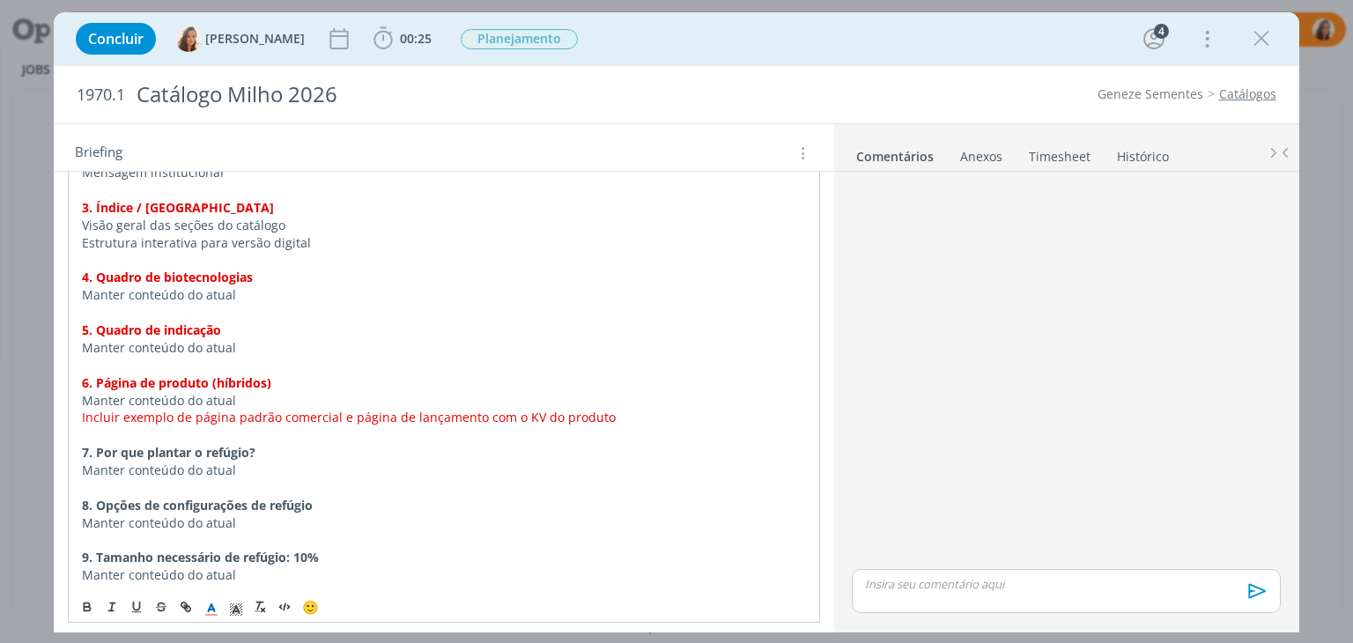
click at [518, 462] on p "Manter conteúdo do atual" at bounding box center [443, 471] width 723 height 18
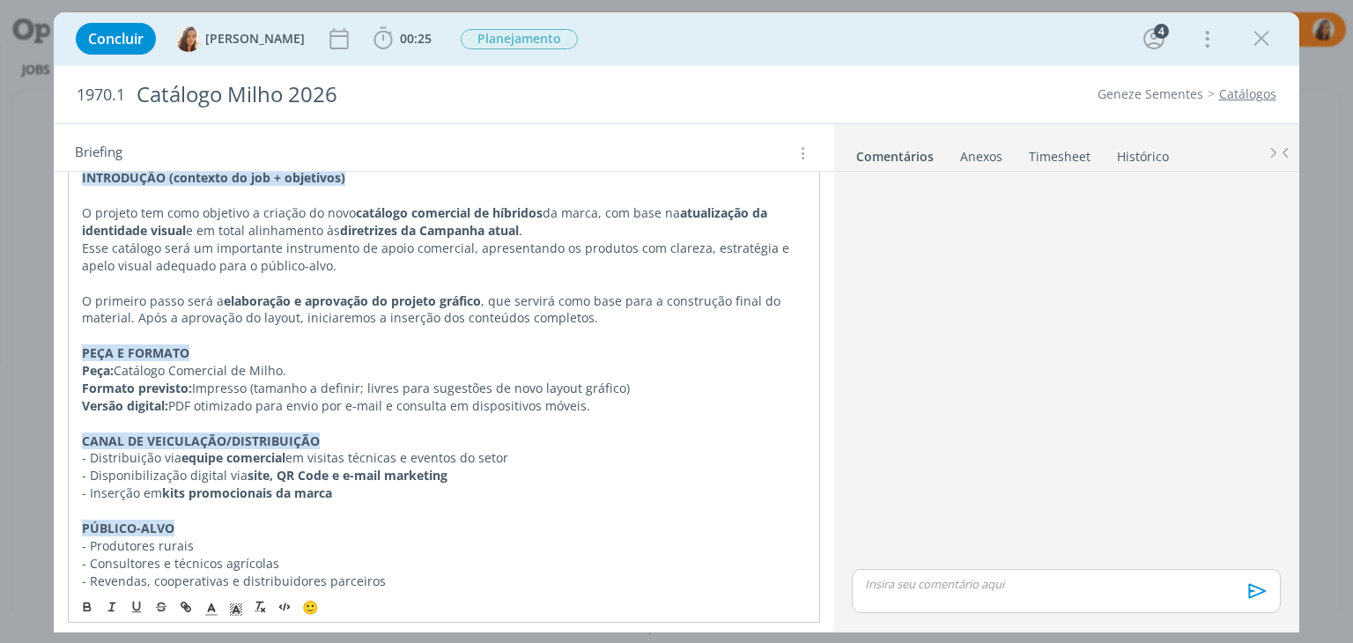
scroll to position [0, 0]
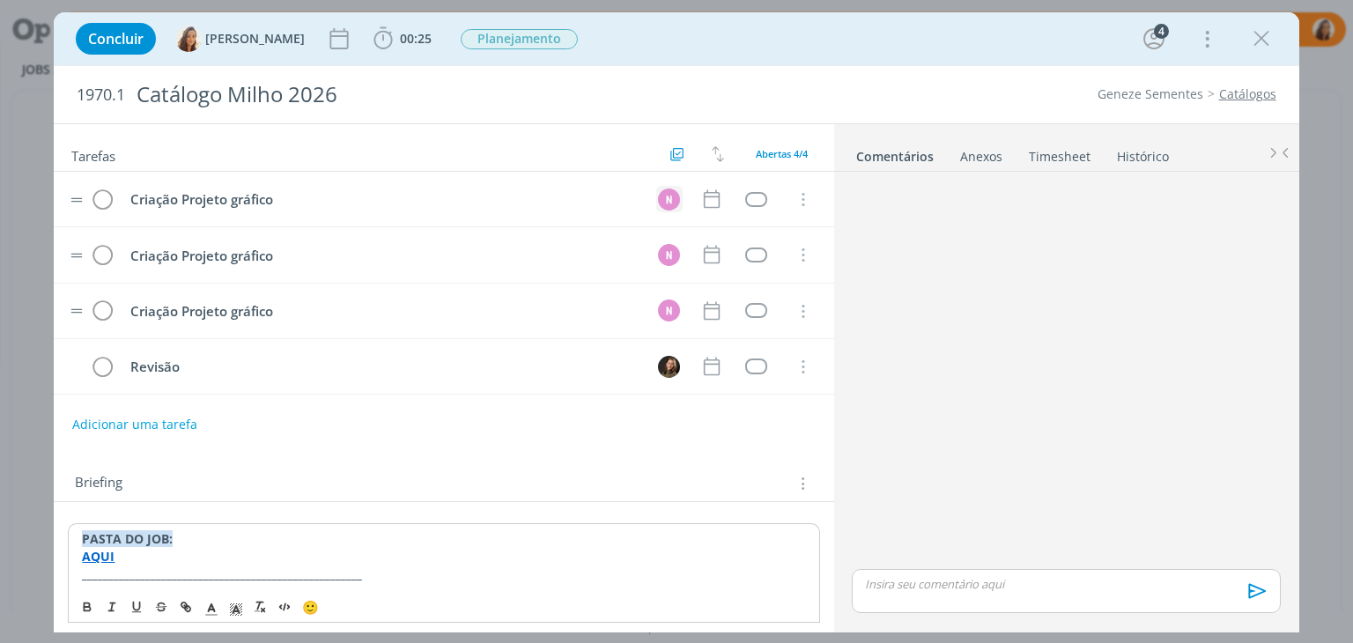
click at [669, 198] on div "N" at bounding box center [669, 200] width 22 height 22
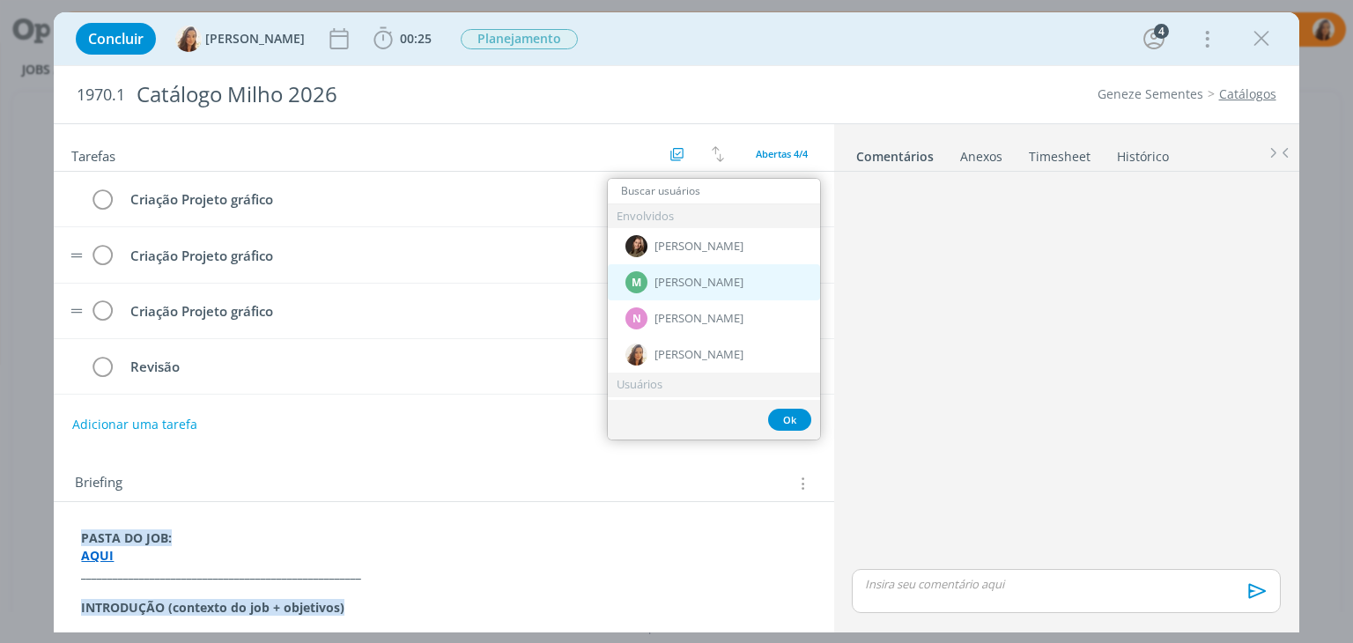
click at [643, 284] on div "M" at bounding box center [636, 282] width 22 height 22
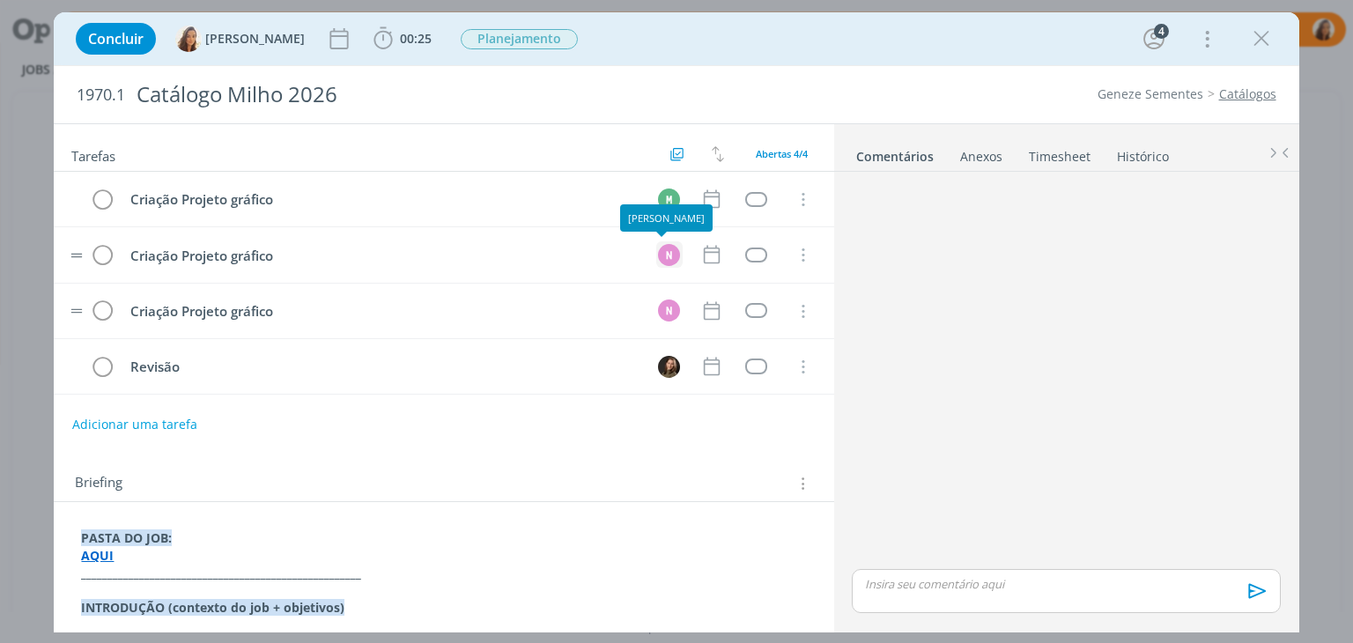
click at [663, 259] on div "N" at bounding box center [669, 255] width 22 height 22
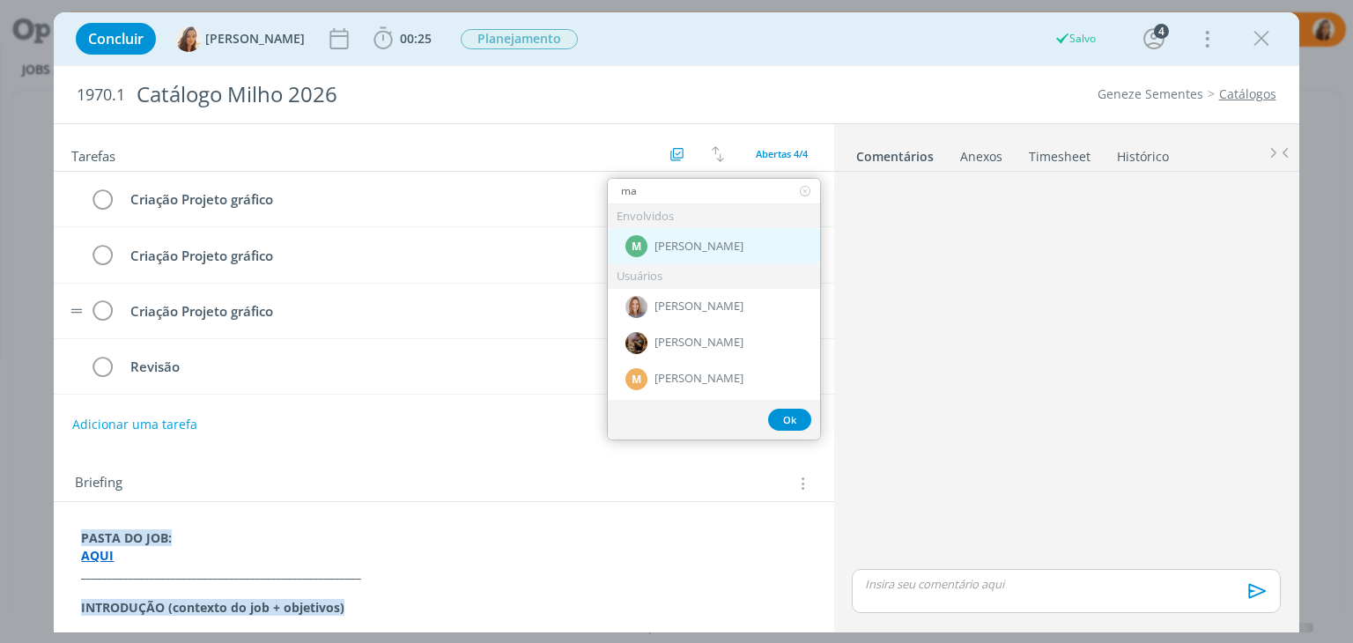
type input "ma"
click at [667, 248] on span "[PERSON_NAME]" at bounding box center [699, 247] width 89 height 14
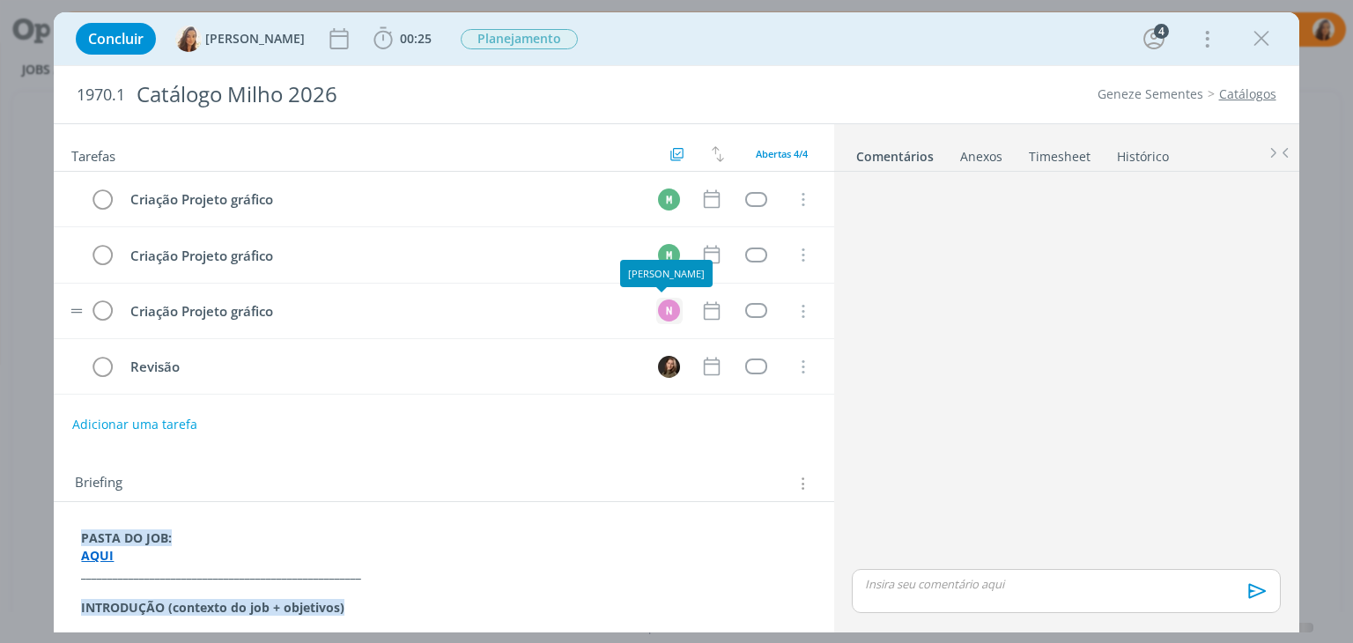
click at [658, 310] on div "N" at bounding box center [669, 311] width 22 height 22
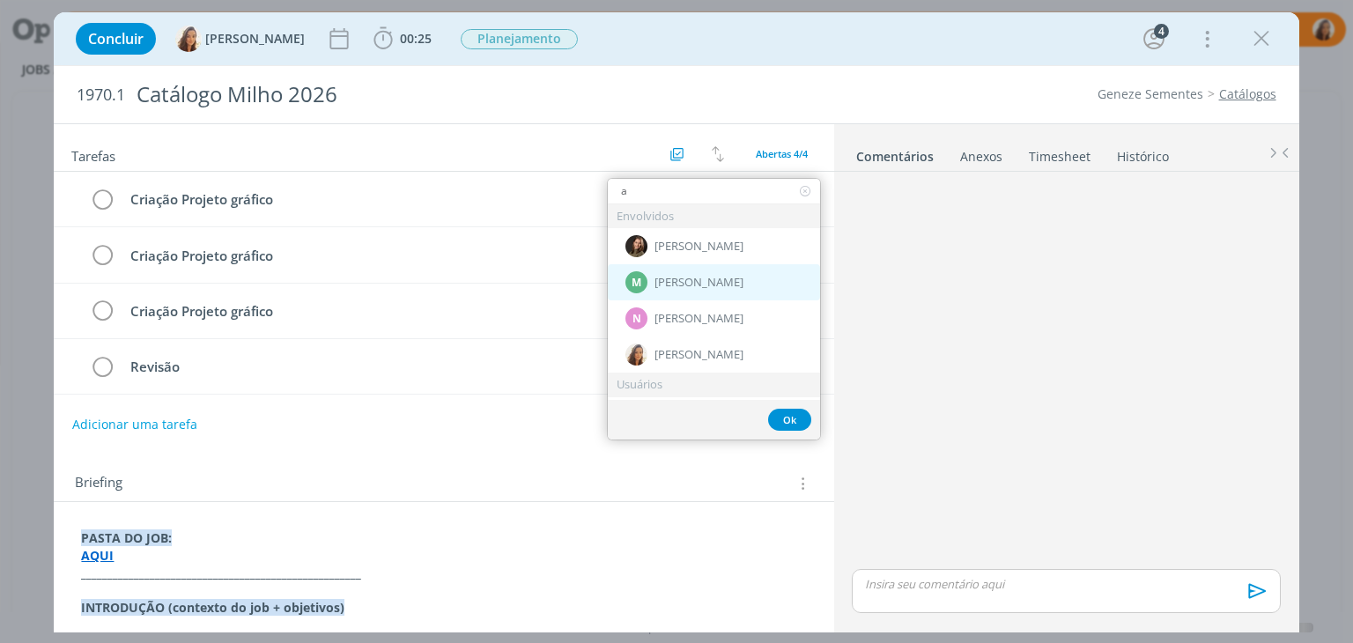
type input "a"
click at [686, 278] on span "[PERSON_NAME]" at bounding box center [699, 283] width 89 height 14
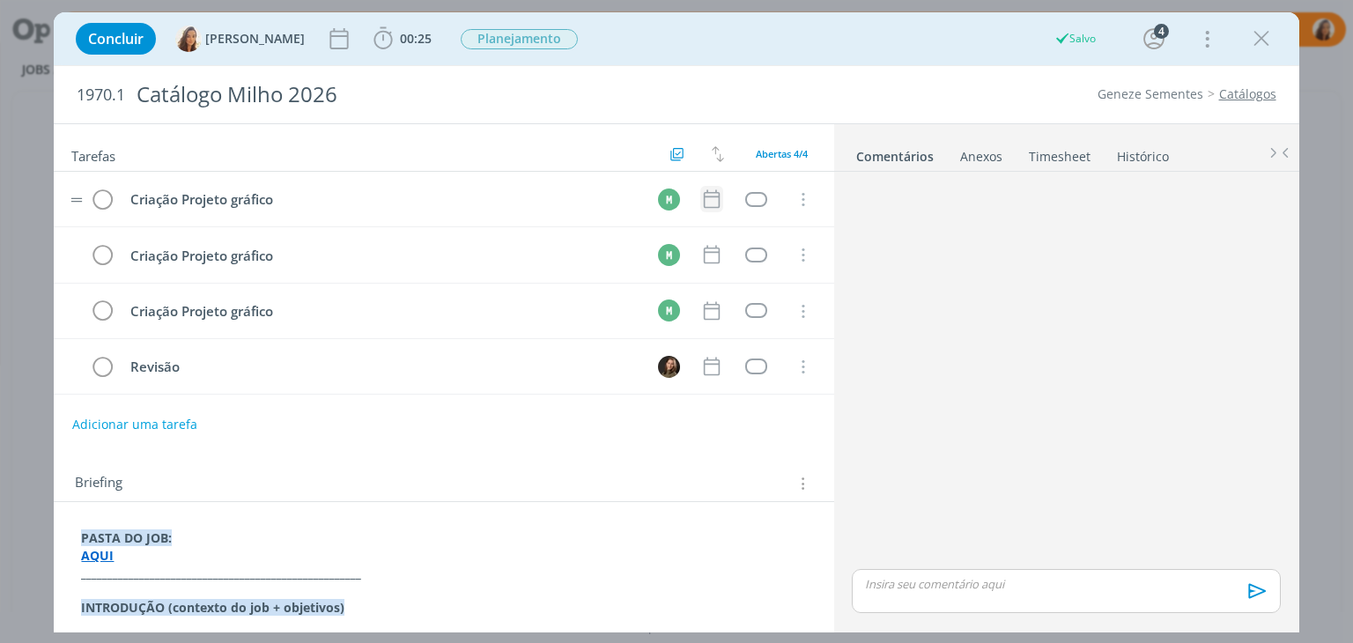
click at [700, 208] on icon "dialog" at bounding box center [711, 199] width 23 height 23
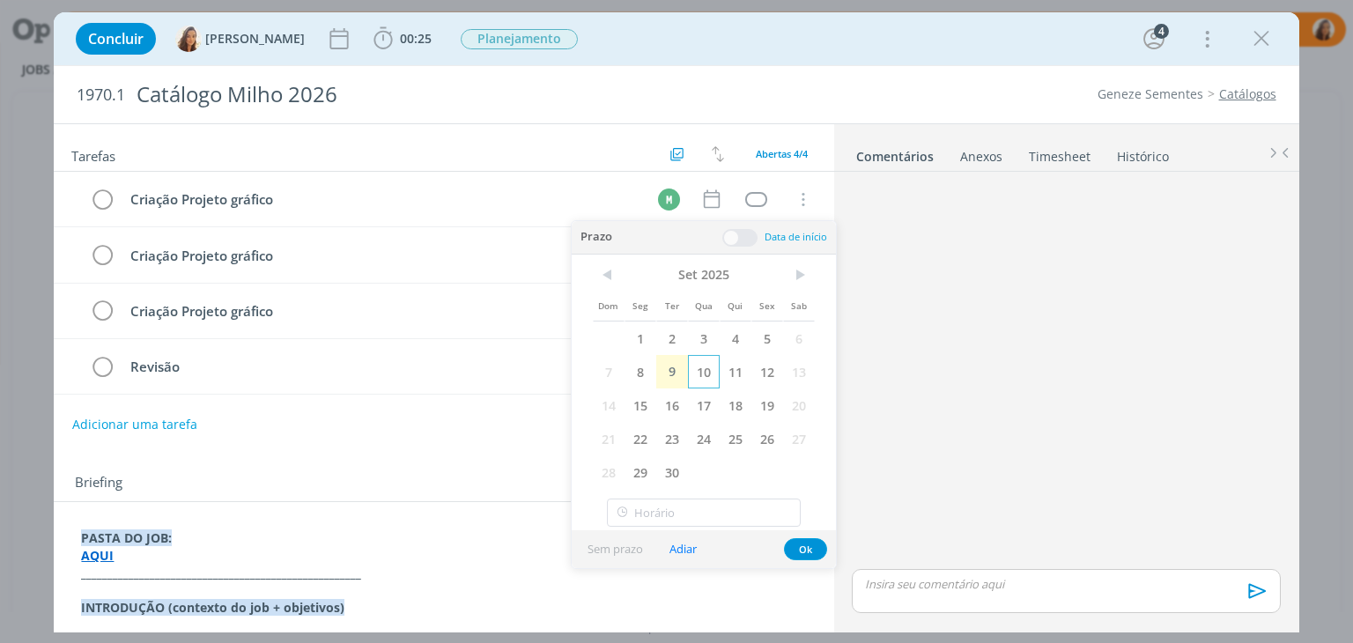
click at [701, 372] on span "10" at bounding box center [704, 371] width 32 height 33
click at [753, 247] on div "Prazo Data de início" at bounding box center [704, 237] width 264 height 33
click at [732, 233] on span at bounding box center [739, 238] width 35 height 18
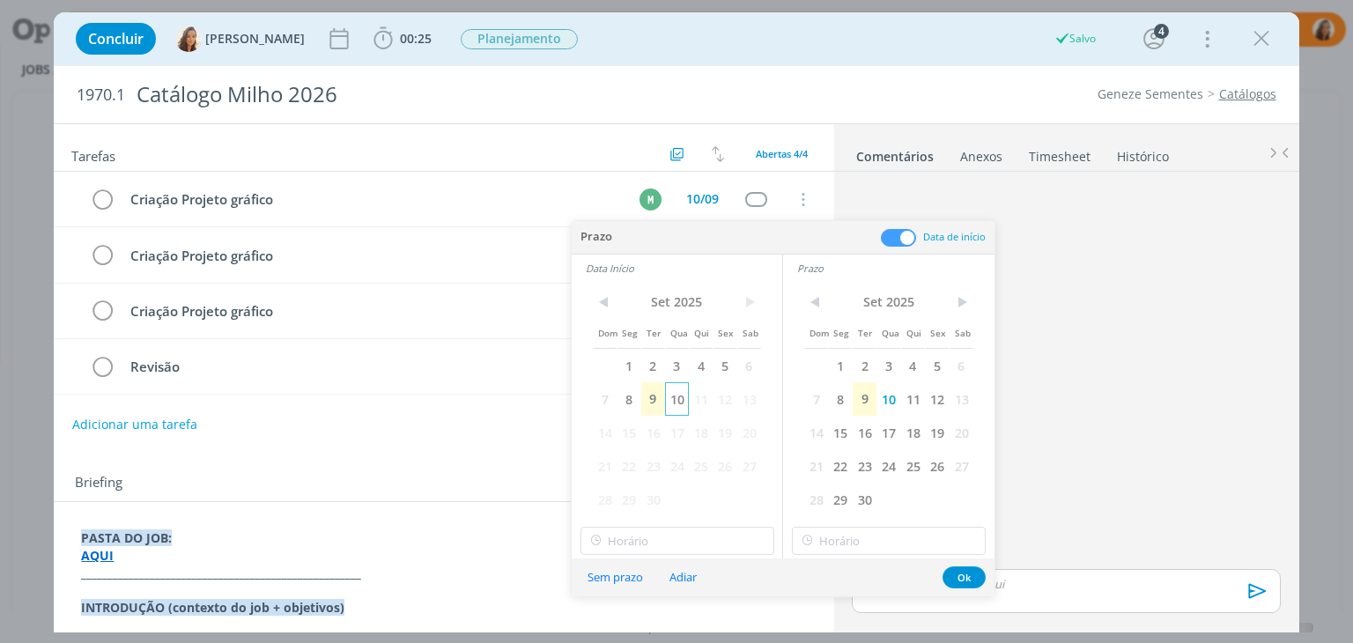
click at [668, 398] on span "10" at bounding box center [677, 398] width 24 height 33
click at [677, 541] on input "14:00" at bounding box center [678, 541] width 194 height 28
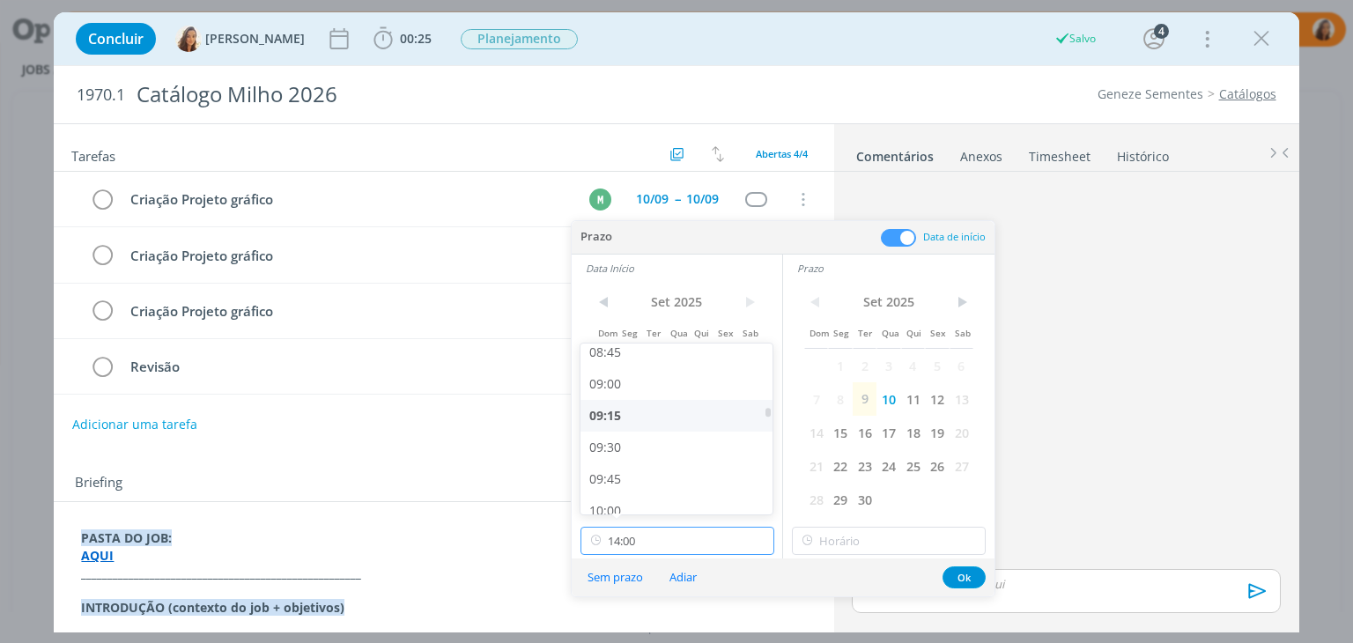
scroll to position [1114, 0]
click at [652, 385] on div "09:00" at bounding box center [679, 388] width 197 height 32
type input "09:00"
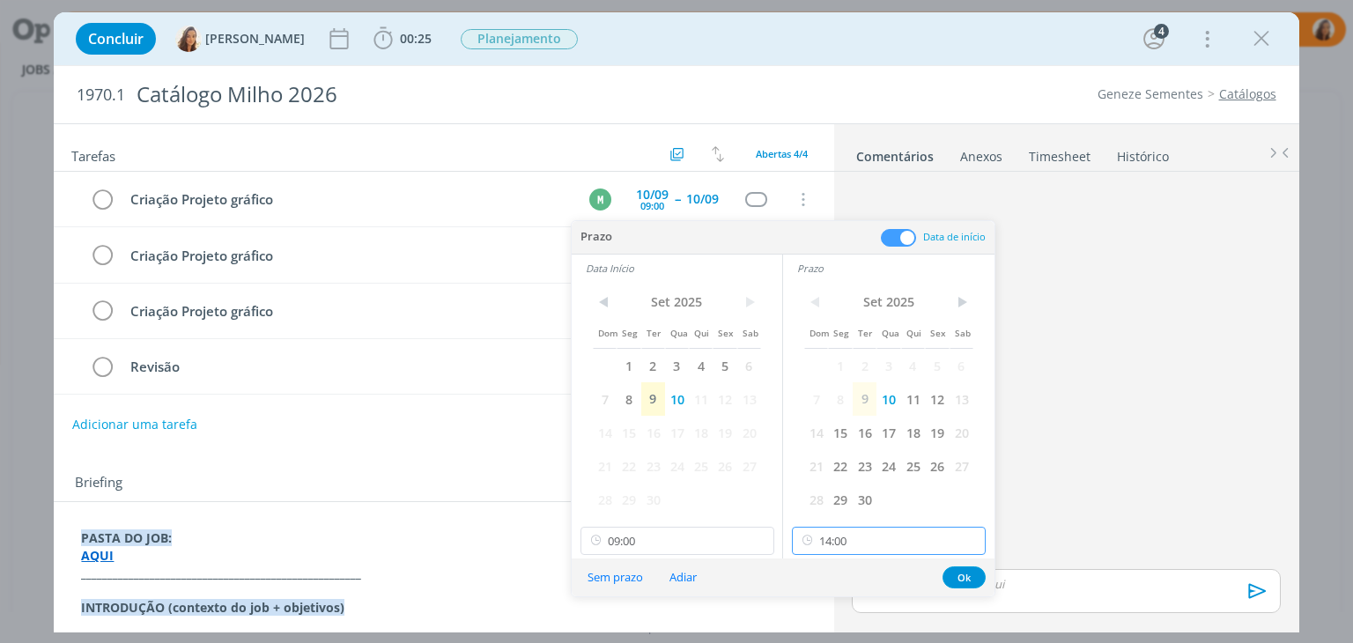
click at [921, 537] on input "14:00" at bounding box center [889, 541] width 194 height 28
click at [883, 468] on div "18:00" at bounding box center [891, 472] width 197 height 32
type input "18:00"
click at [958, 572] on button "Ok" at bounding box center [964, 577] width 43 height 22
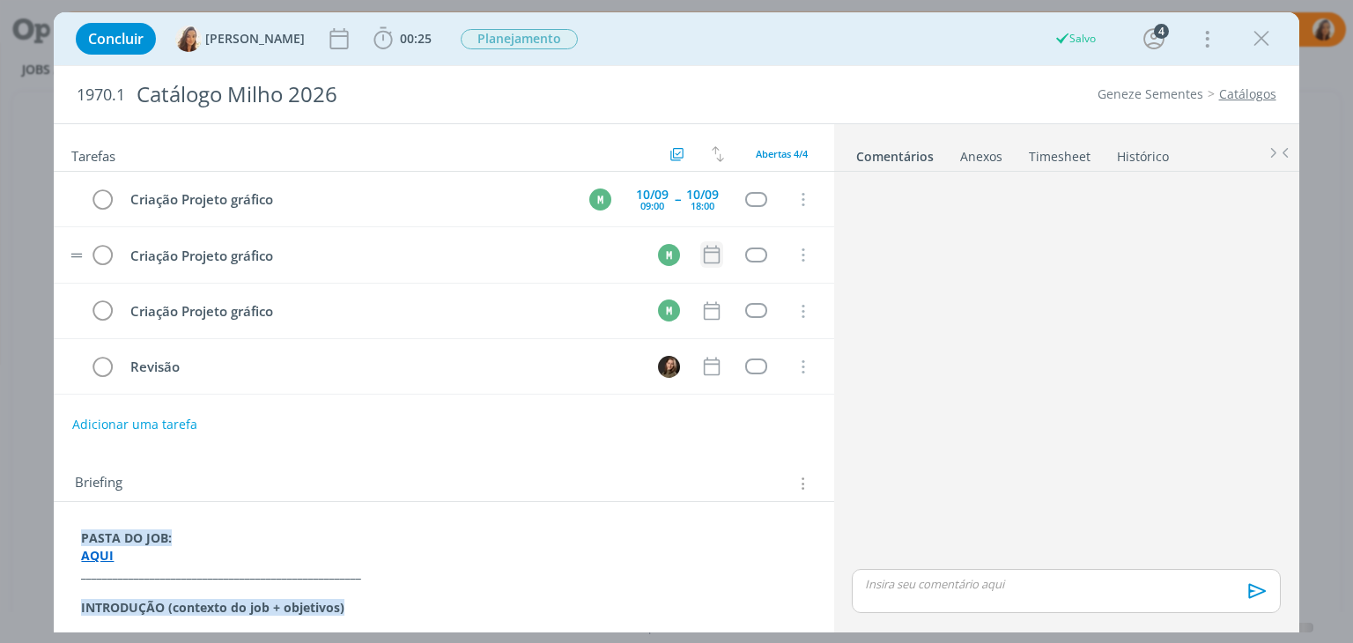
click at [704, 246] on icon "dialog" at bounding box center [711, 254] width 23 height 23
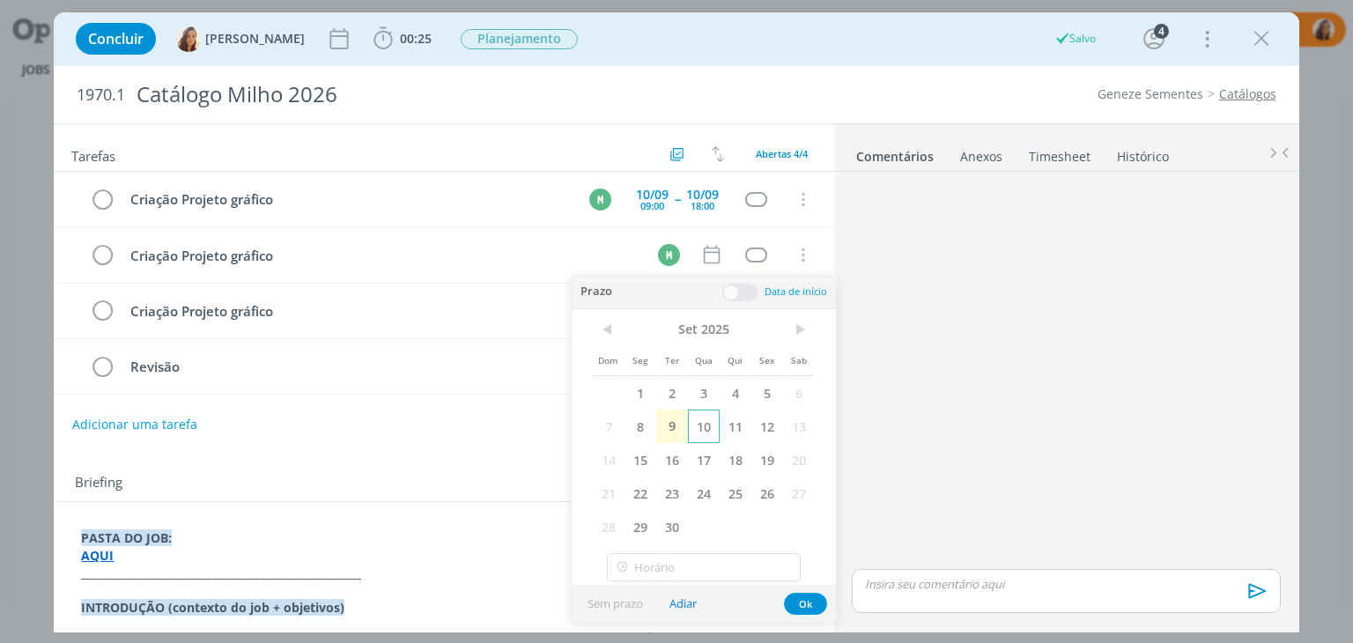
click at [714, 427] on span "10" at bounding box center [704, 426] width 32 height 33
click at [729, 423] on span "11" at bounding box center [736, 426] width 32 height 33
click at [752, 297] on span at bounding box center [739, 293] width 35 height 18
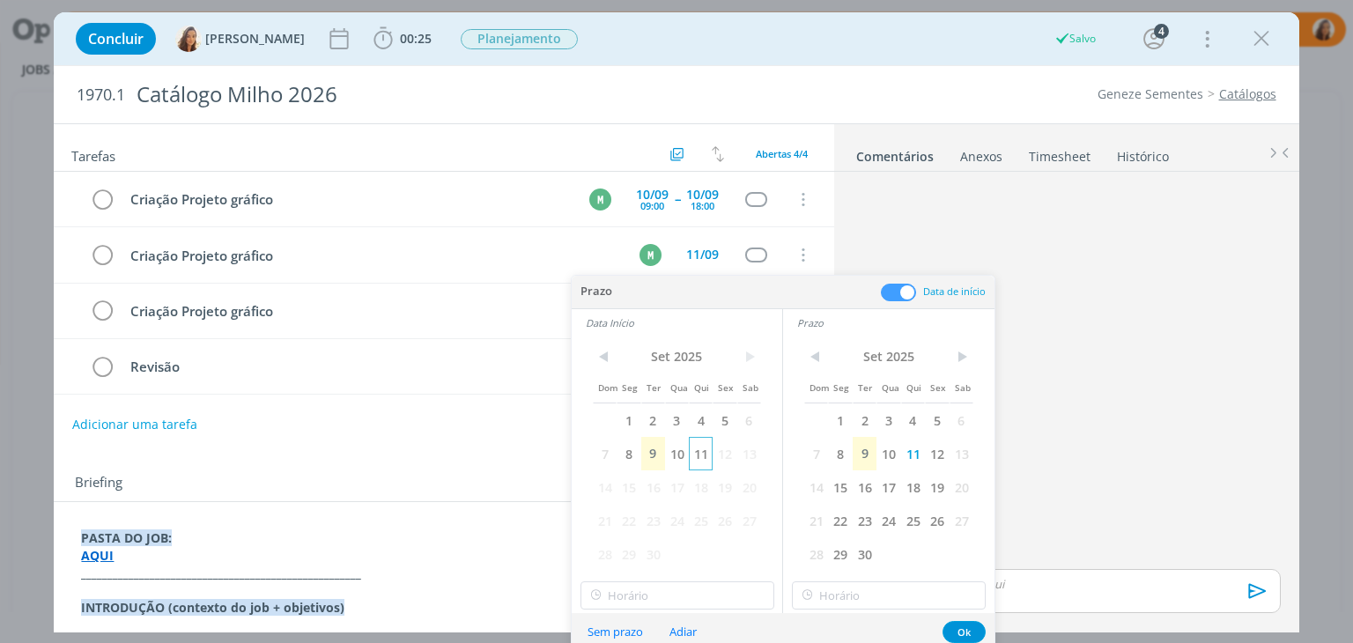
click at [699, 454] on span "11" at bounding box center [701, 453] width 24 height 33
click at [691, 590] on input "14:00" at bounding box center [678, 595] width 194 height 28
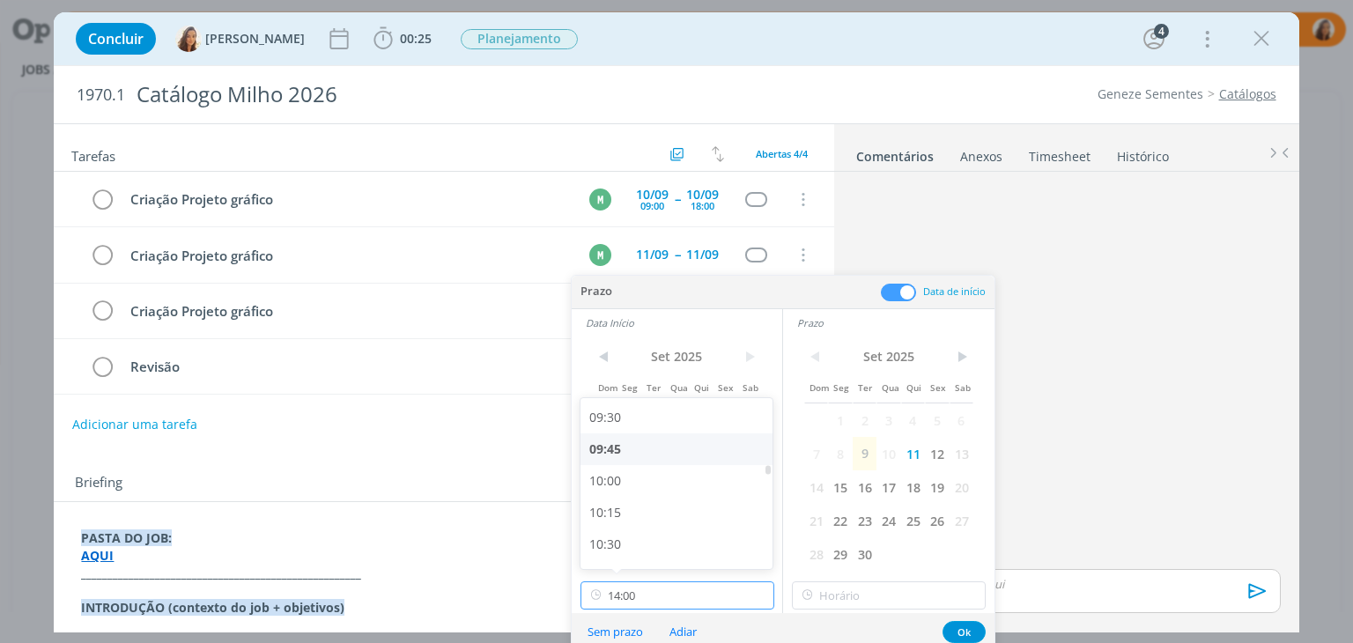
scroll to position [1114, 0]
click at [640, 446] on div "09:00" at bounding box center [679, 442] width 197 height 32
type input "09:00"
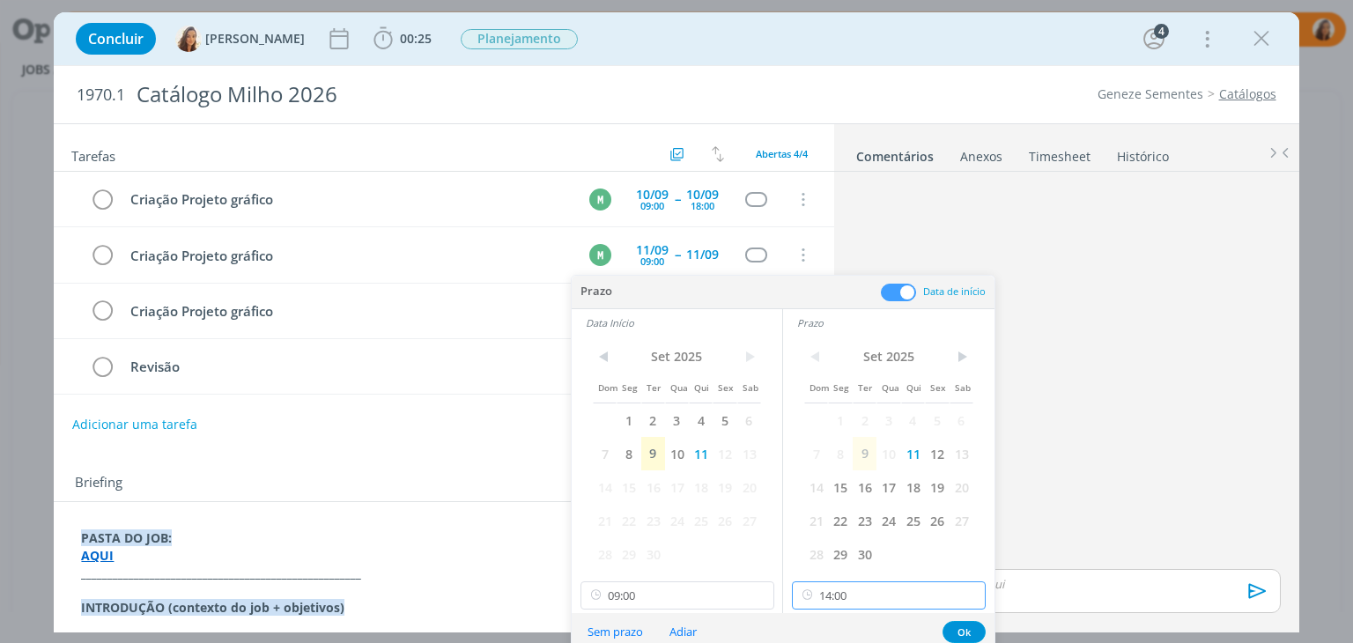
click at [885, 597] on input "14:00" at bounding box center [889, 595] width 194 height 28
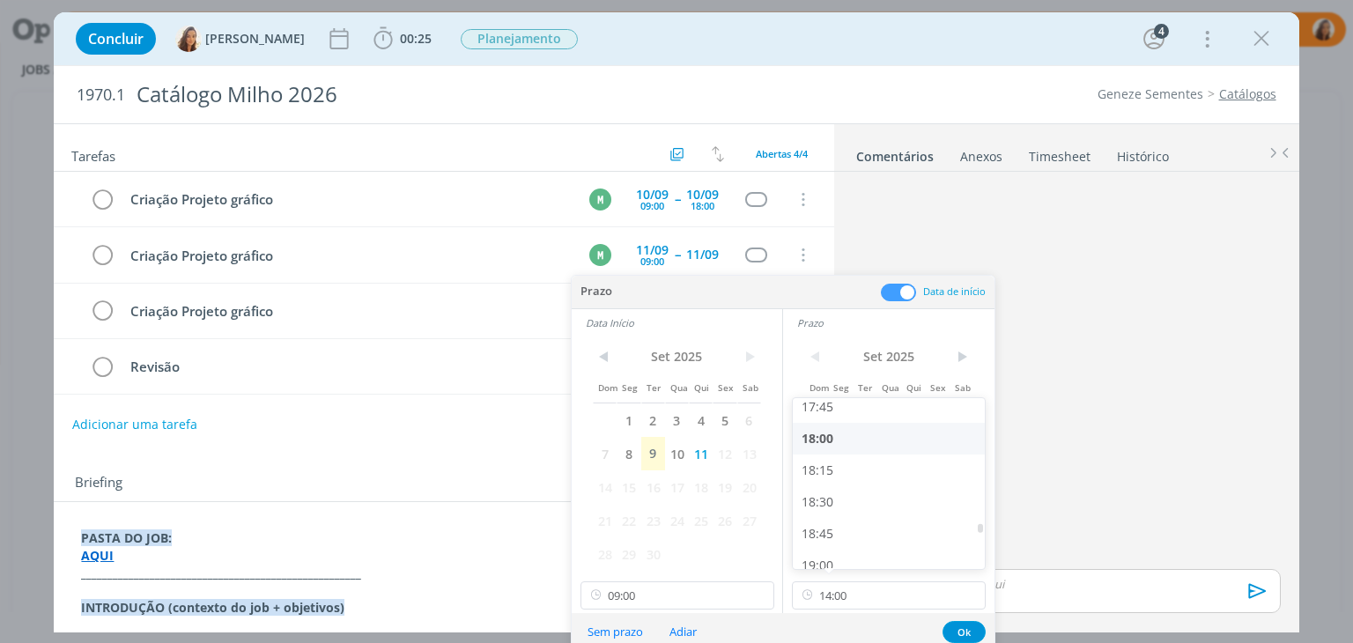
click at [860, 446] on div "18:00" at bounding box center [891, 439] width 197 height 32
type input "18:00"
click at [978, 622] on button "Ok" at bounding box center [964, 632] width 43 height 22
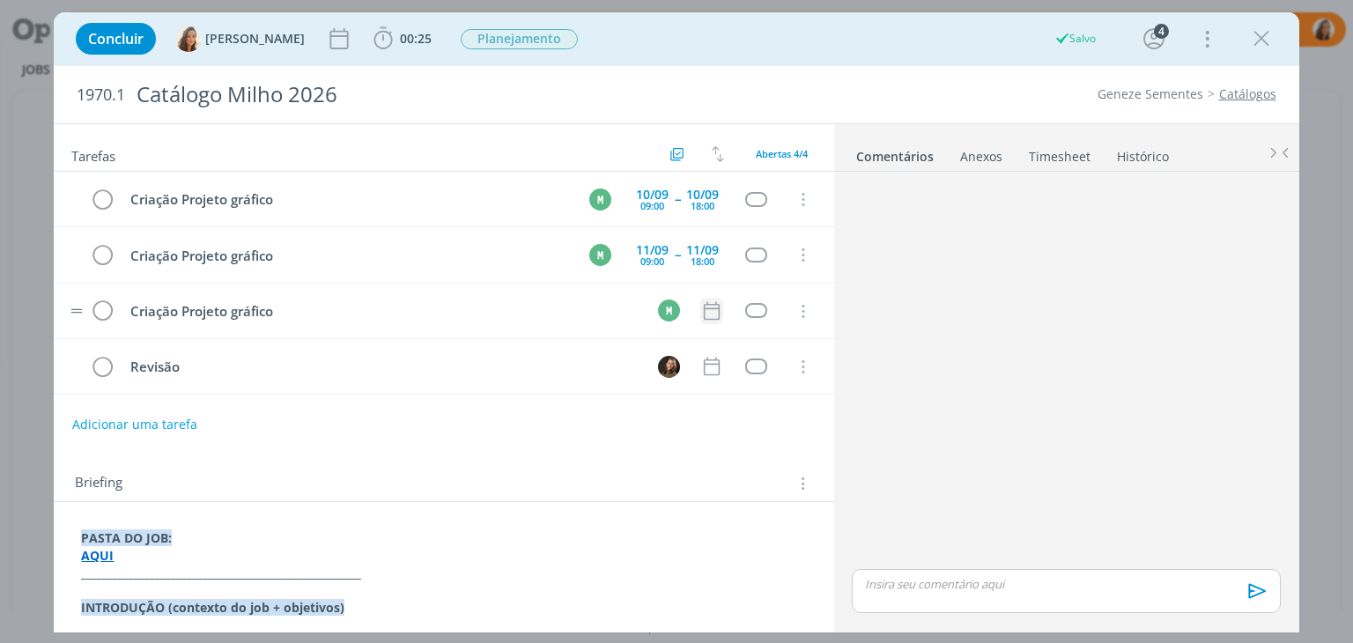
click at [704, 307] on icon "dialog" at bounding box center [711, 311] width 23 height 23
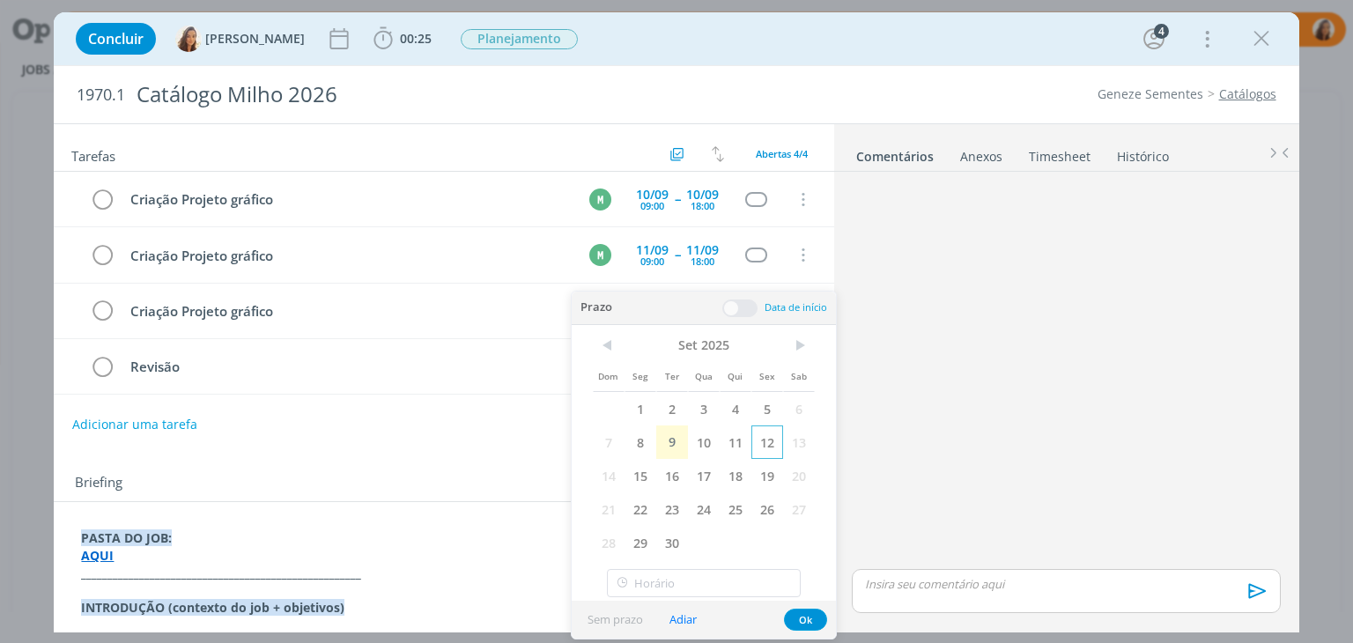
click at [779, 441] on span "12" at bounding box center [767, 442] width 32 height 33
click at [737, 311] on span at bounding box center [739, 309] width 35 height 18
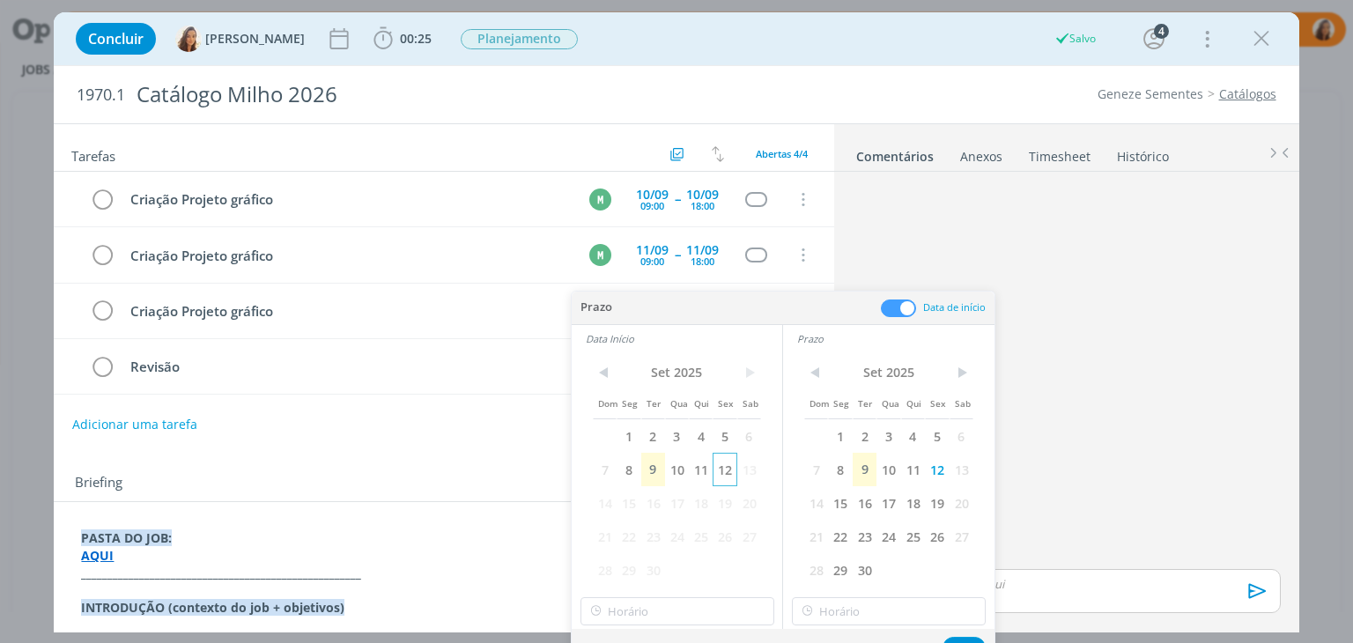
click at [728, 480] on span "12" at bounding box center [725, 469] width 24 height 33
click at [717, 614] on input "14:00" at bounding box center [678, 611] width 194 height 28
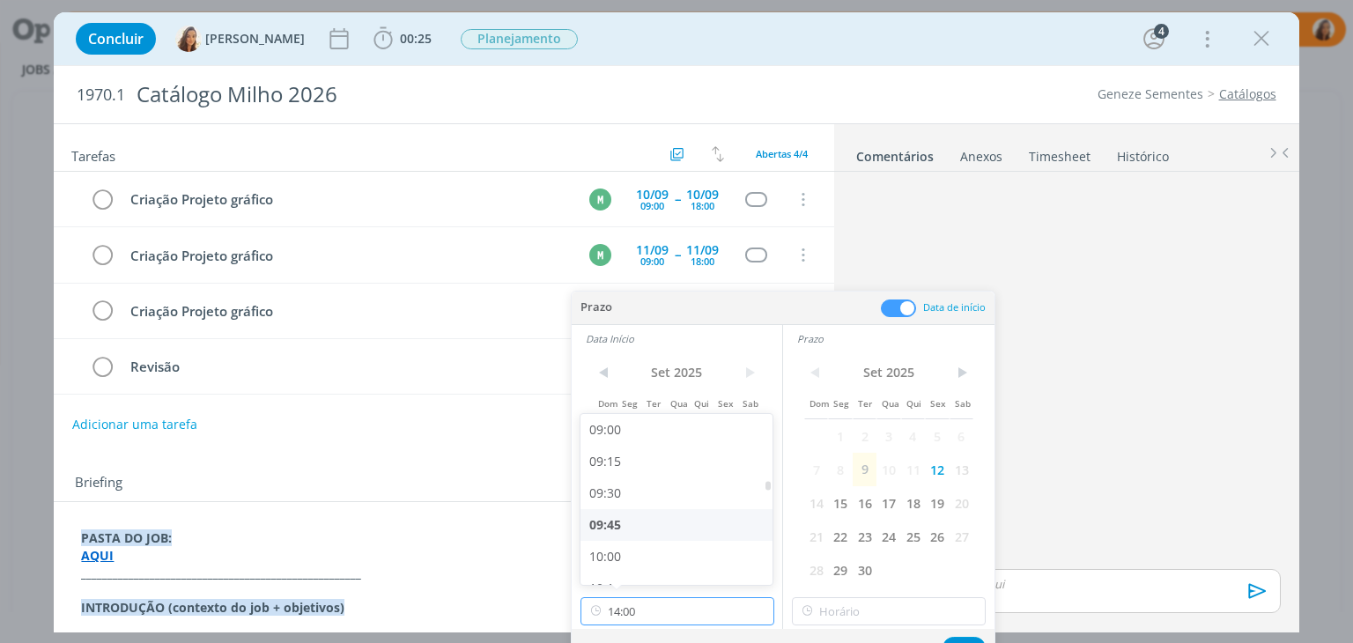
scroll to position [1114, 0]
click at [668, 456] on div "09:00" at bounding box center [679, 458] width 197 height 32
type input "09:00"
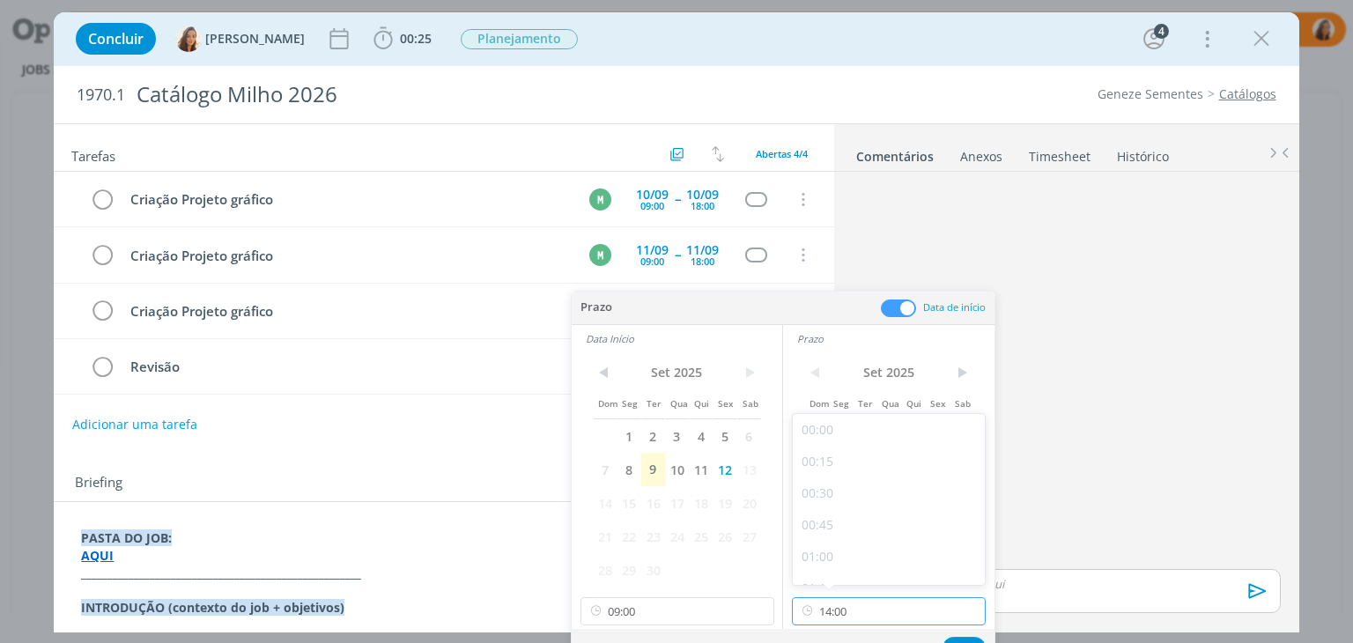
click at [903, 611] on input "14:00" at bounding box center [889, 611] width 194 height 28
click at [832, 455] on div "18:00" at bounding box center [891, 455] width 197 height 32
type input "18:00"
click at [956, 637] on button "Ok" at bounding box center [964, 648] width 43 height 22
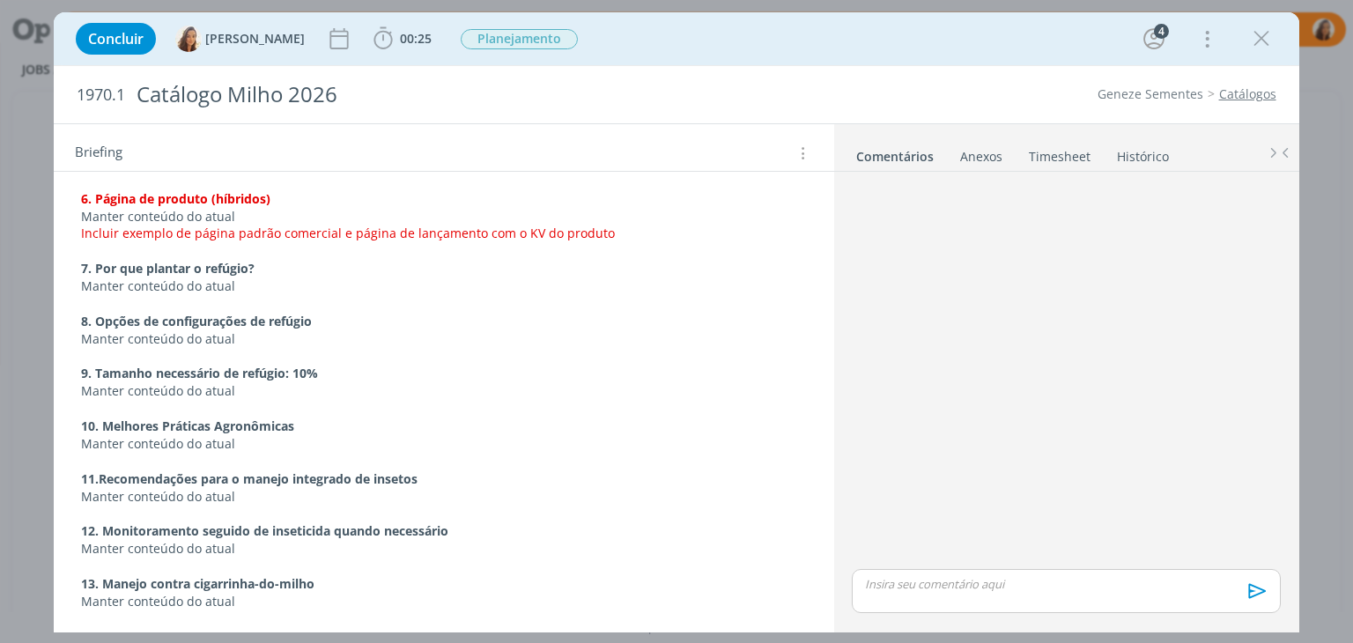
scroll to position [1454, 0]
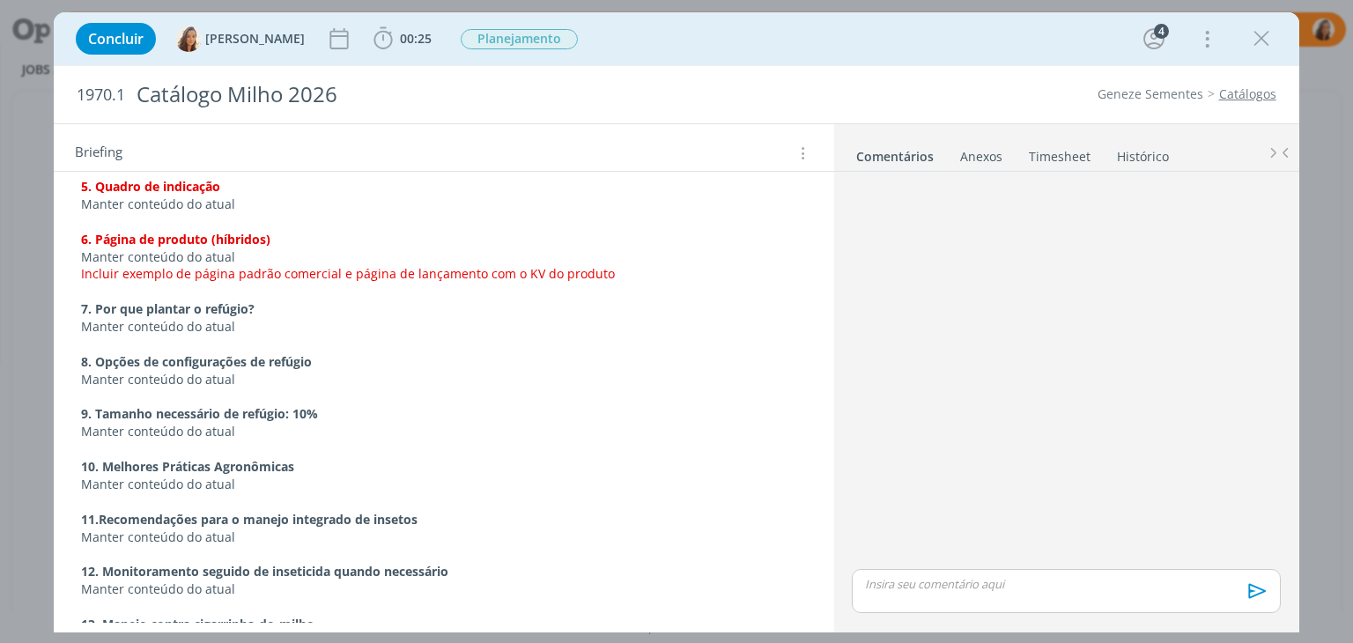
drag, startPoint x: 611, startPoint y: 251, endPoint x: 335, endPoint y: 260, distance: 276.8
click at [335, 265] on p "Incluir exemplo de página padrão comercial e página de lançamento com o KV do p…" at bounding box center [443, 274] width 725 height 18
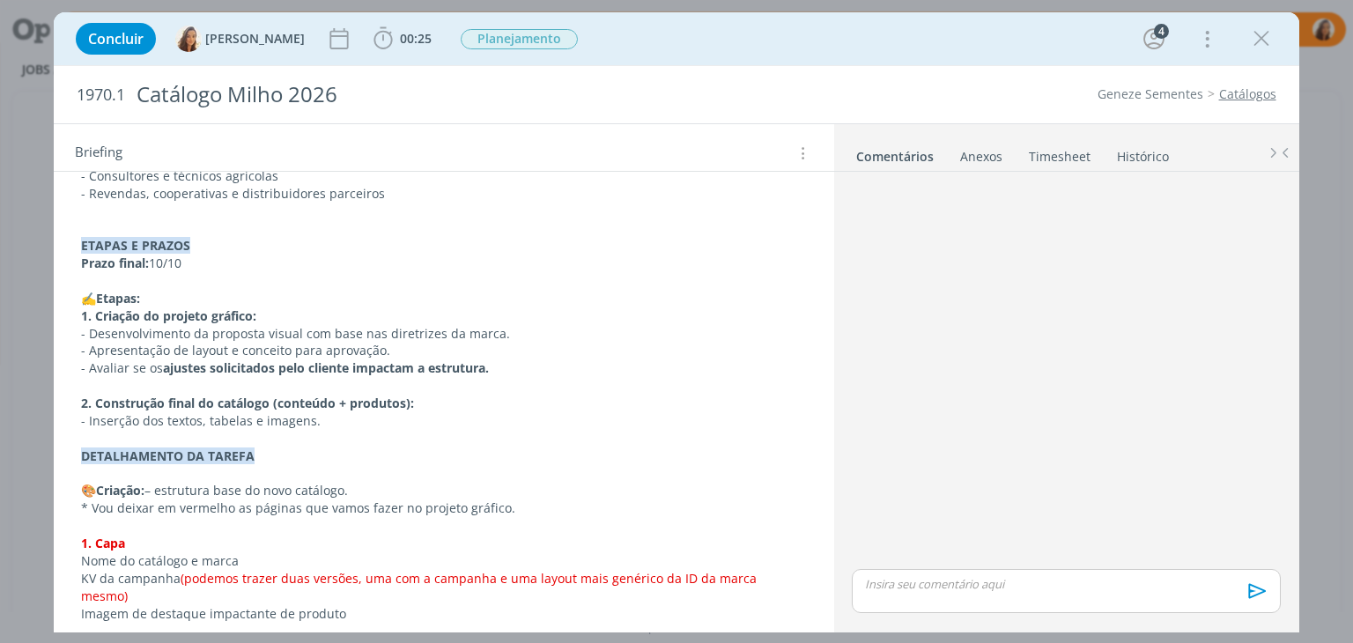
scroll to position [793, 0]
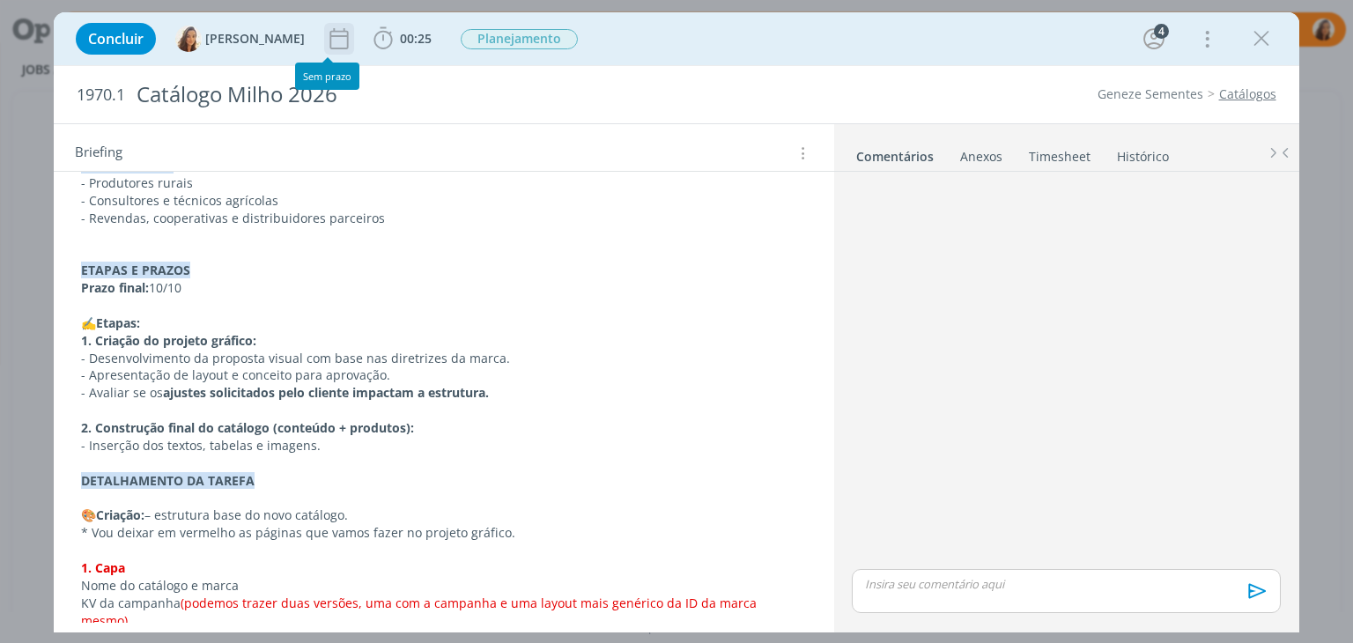
click at [334, 47] on icon "dialog" at bounding box center [339, 39] width 26 height 26
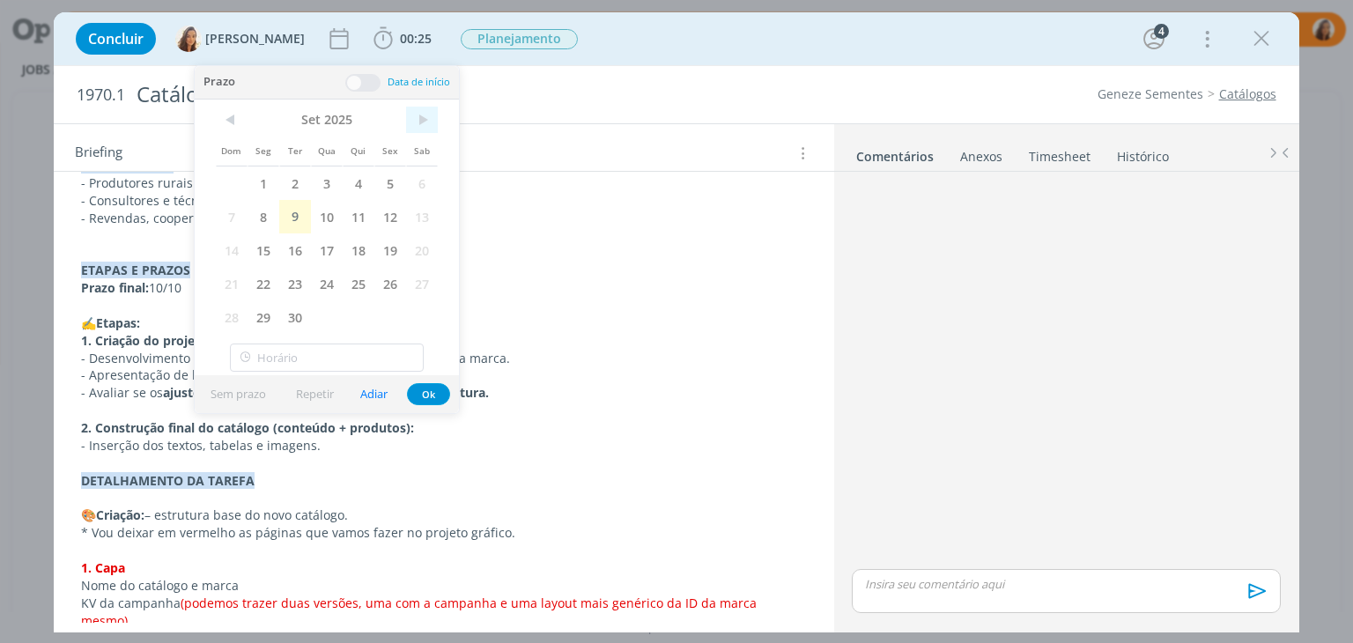
click at [430, 116] on span ">" at bounding box center [422, 120] width 32 height 26
click at [384, 217] on span "10" at bounding box center [390, 216] width 32 height 33
click at [707, 316] on p "✍️Etapas:" at bounding box center [443, 324] width 725 height 18
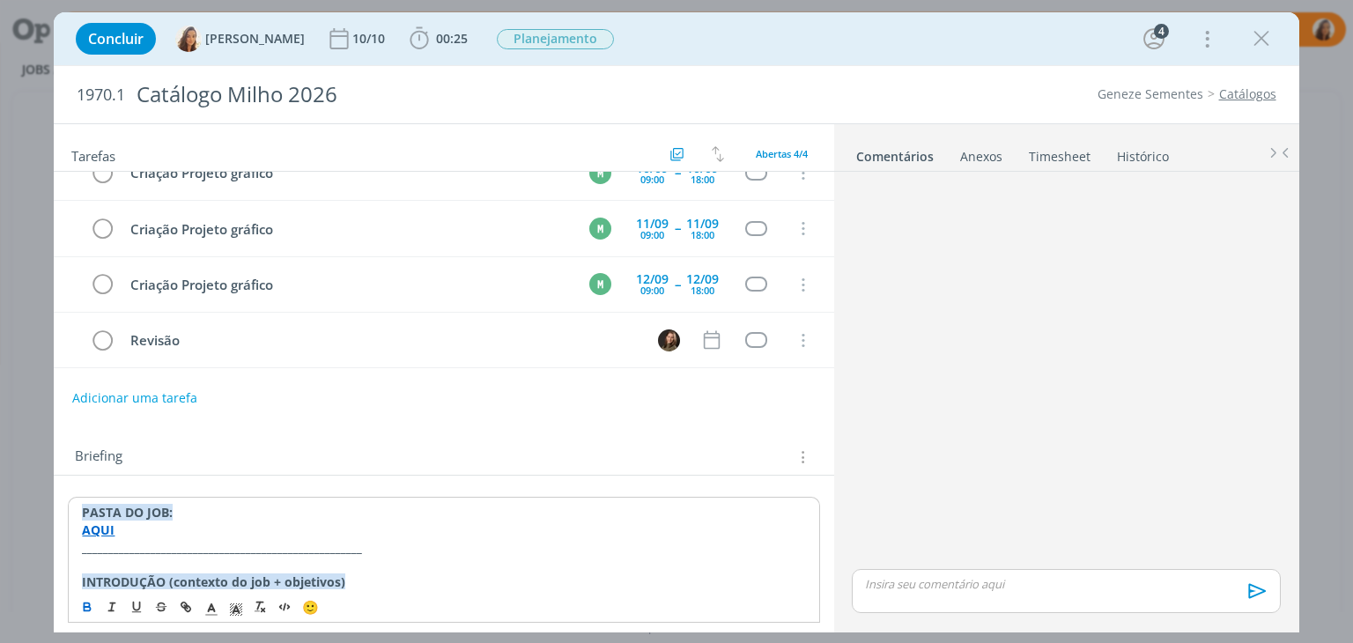
scroll to position [0, 0]
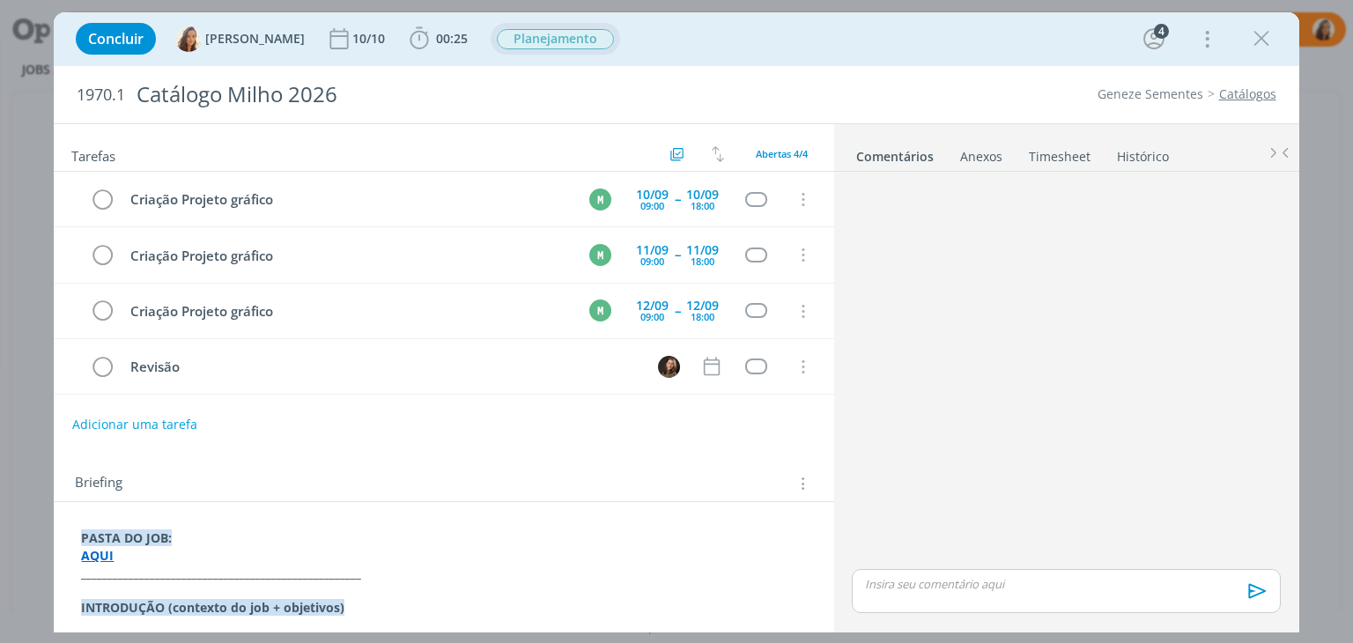
click at [569, 41] on span "Planejamento" at bounding box center [555, 39] width 117 height 20
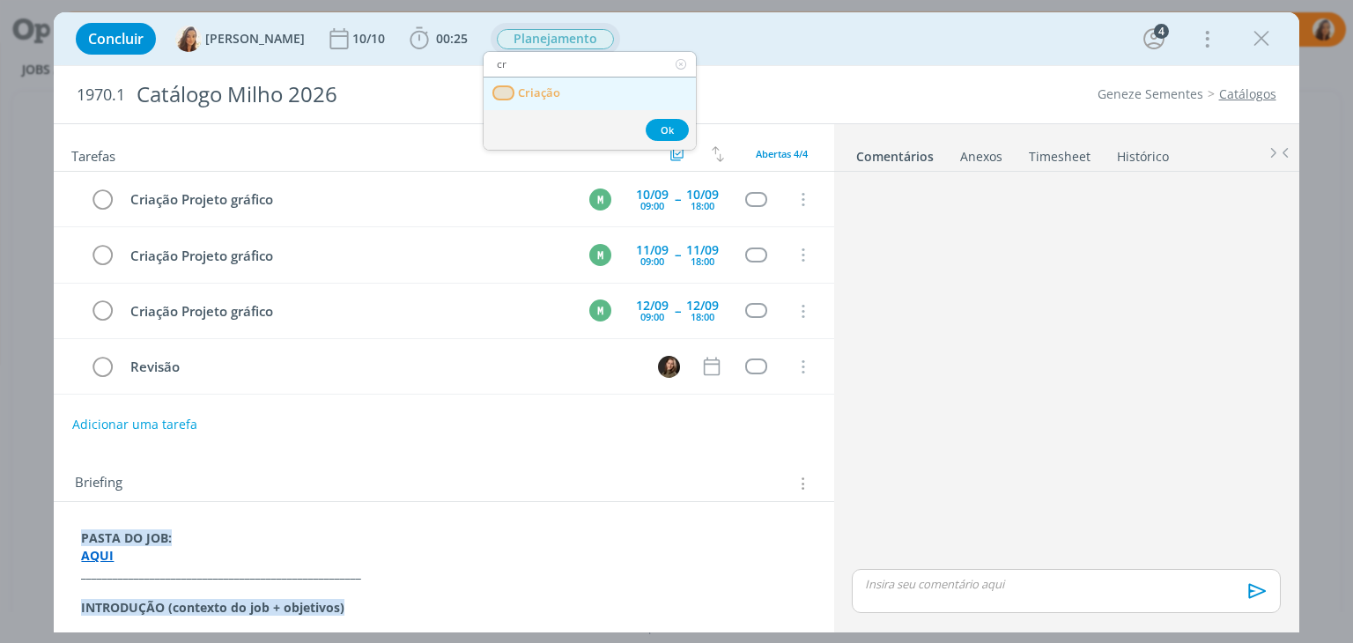
type input "cr"
click at [577, 82] on link "Criação" at bounding box center [590, 94] width 212 height 33
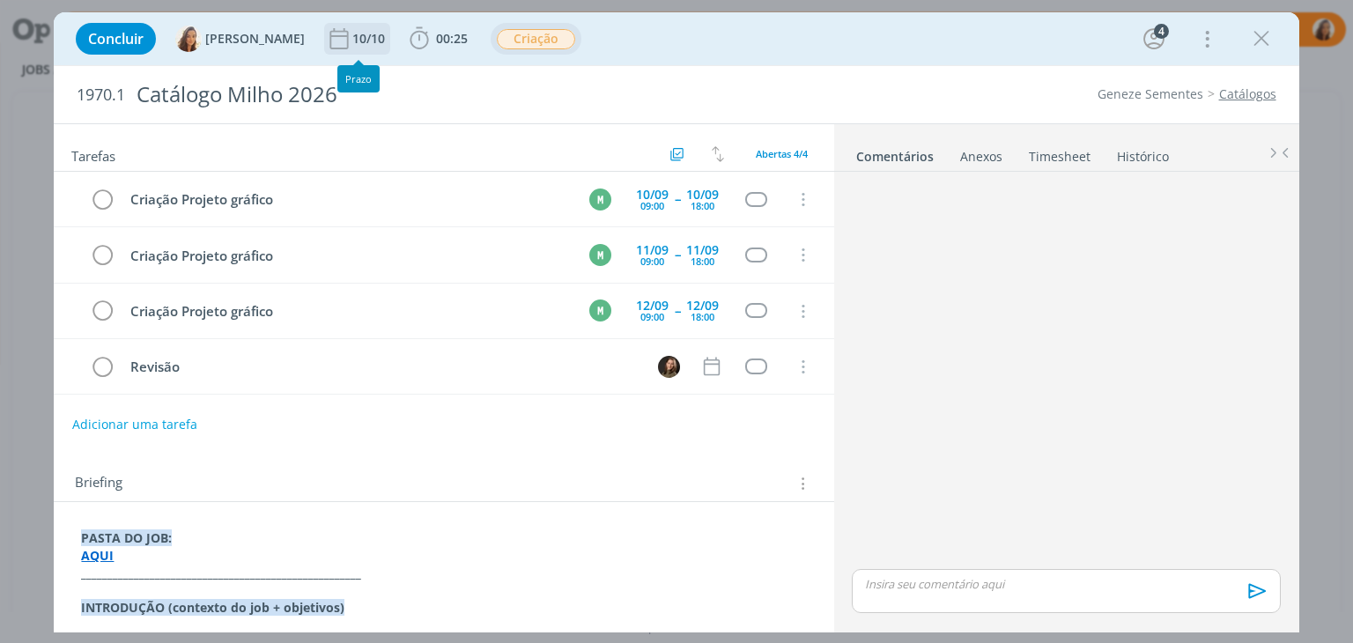
click at [352, 33] on div "10/10" at bounding box center [370, 39] width 36 height 12
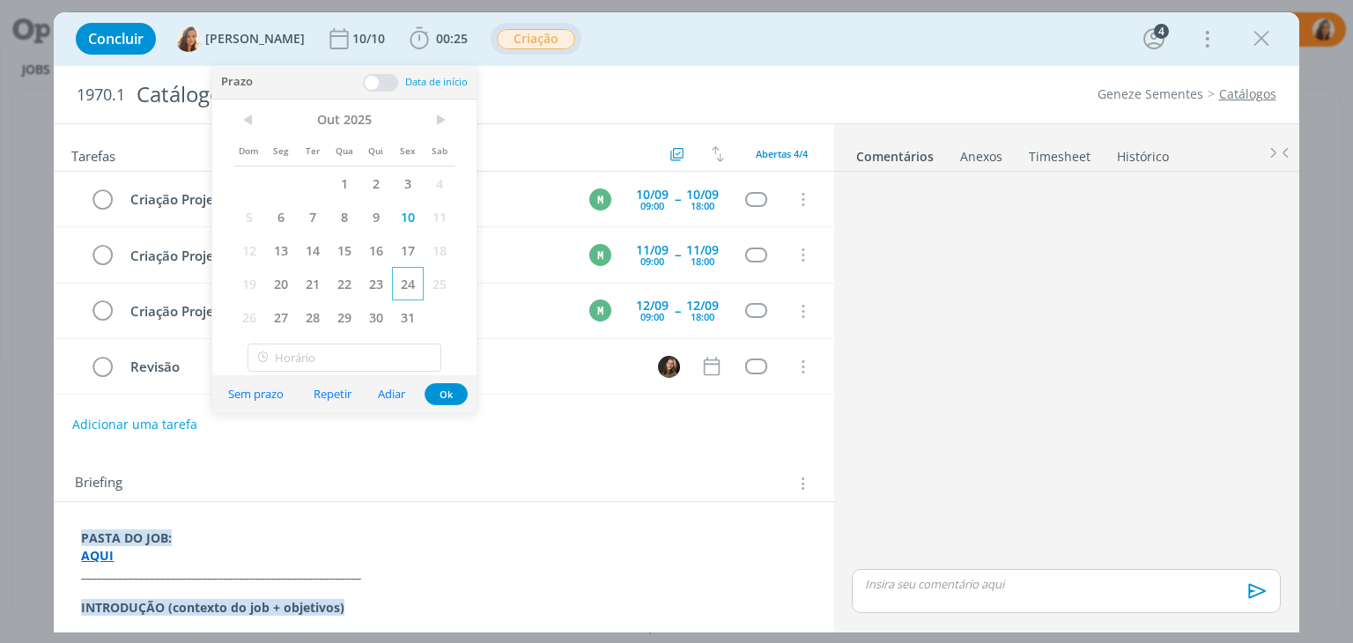
click at [400, 283] on span "24" at bounding box center [408, 283] width 32 height 33
click at [544, 455] on div "Briefing Briefings Predefinidos Versões do Briefing Ver Briefing do Projeto" at bounding box center [444, 479] width 780 height 48
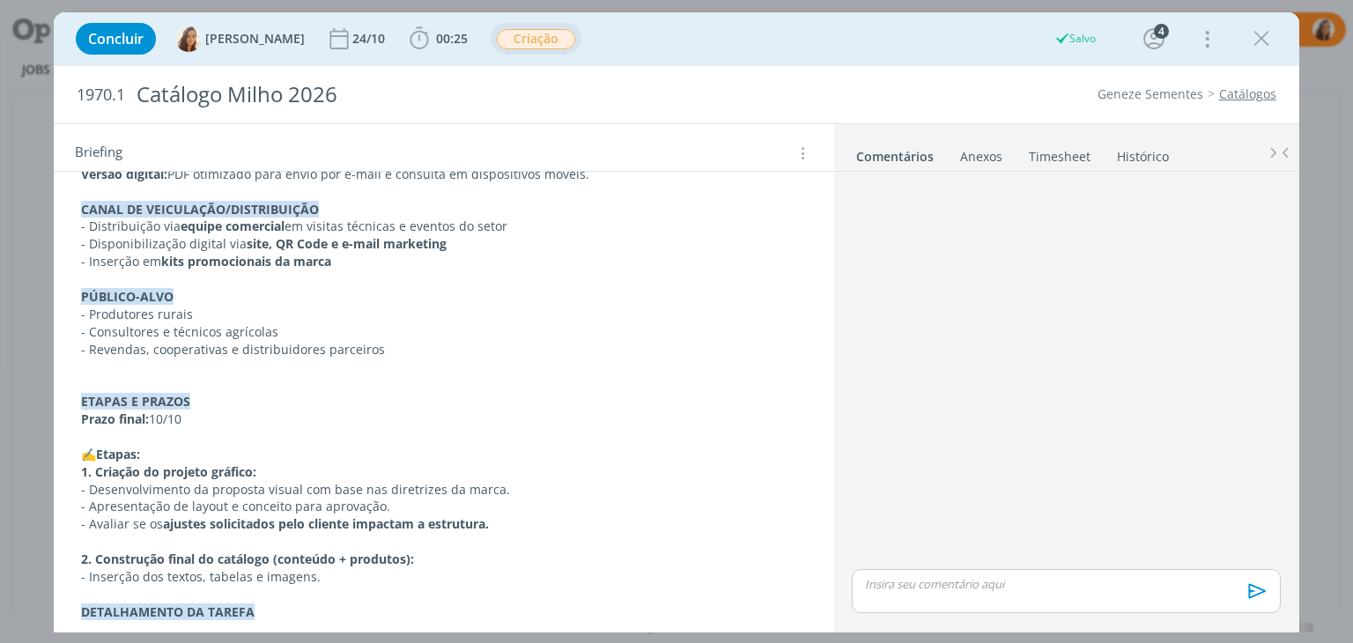
scroll to position [793, 0]
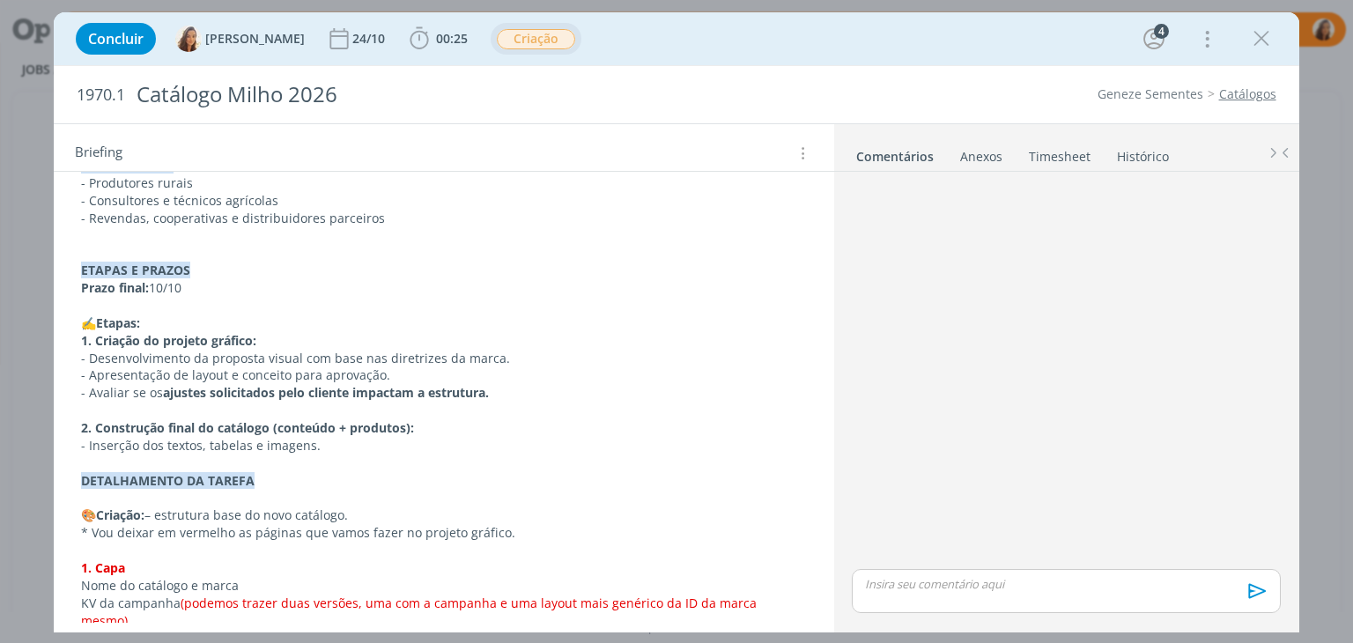
click at [167, 283] on p "Prazo final: 10/10" at bounding box center [443, 288] width 725 height 18
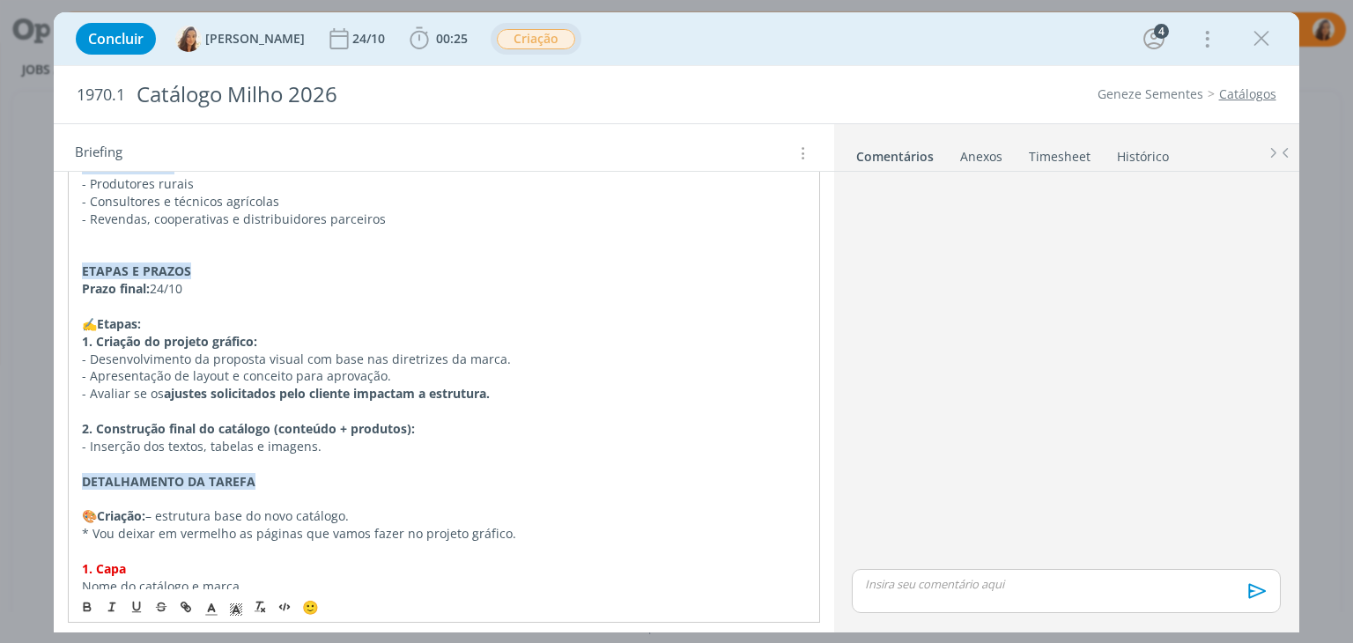
click at [247, 288] on p "Prazo final: 24/10" at bounding box center [443, 289] width 723 height 18
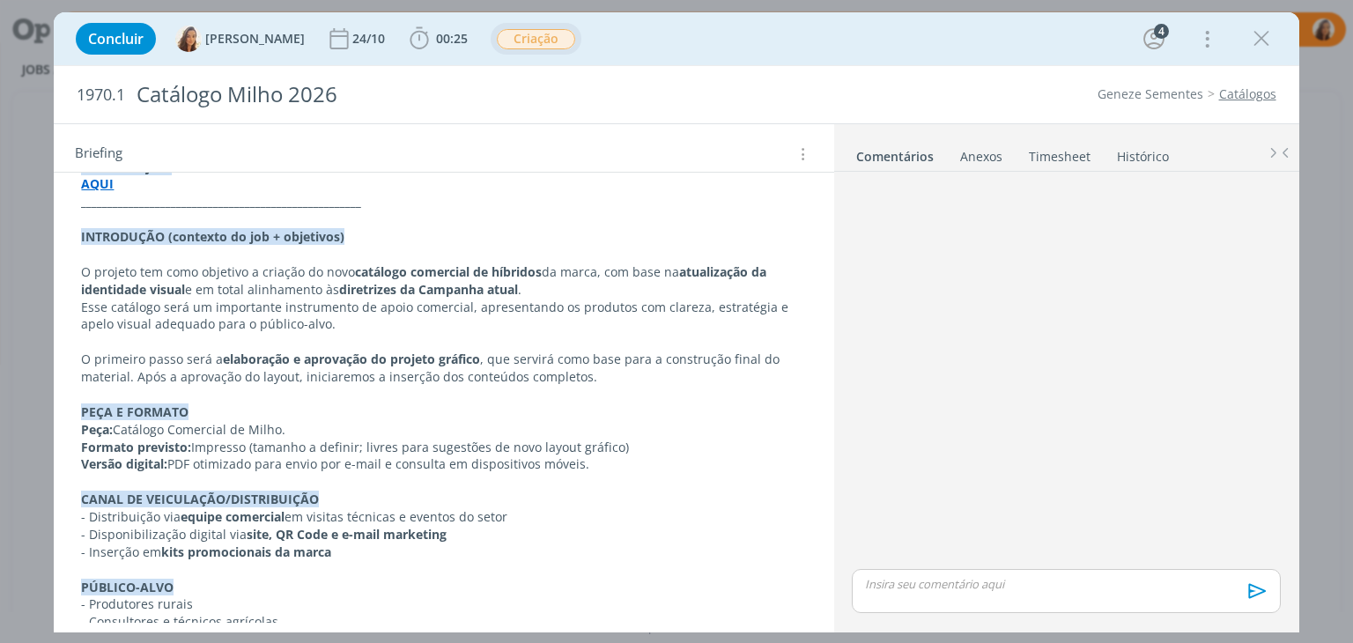
scroll to position [440, 0]
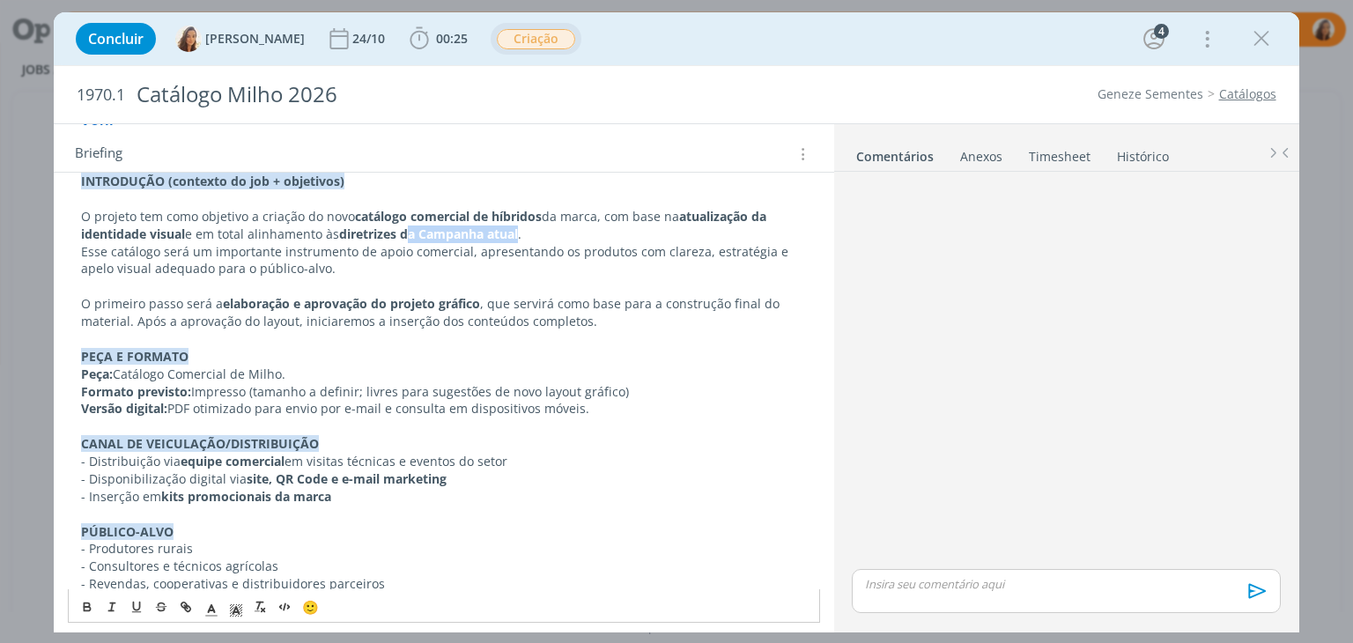
drag, startPoint x: 523, startPoint y: 233, endPoint x: 414, endPoint y: 235, distance: 109.3
click at [414, 235] on strong "diretrizes da Campanha atual" at bounding box center [428, 234] width 179 height 17
click at [586, 328] on p "O primeiro passo será a elaboração e aprovação do projeto gráfico , que servirá…" at bounding box center [443, 312] width 725 height 35
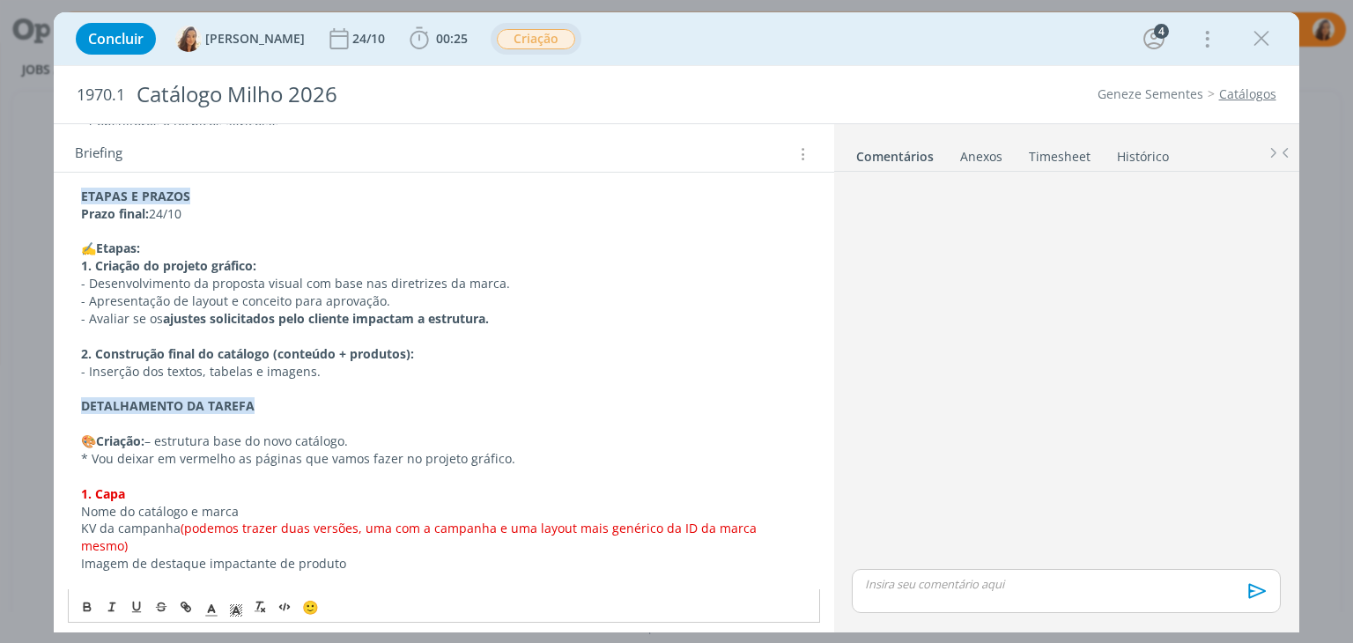
scroll to position [969, 0]
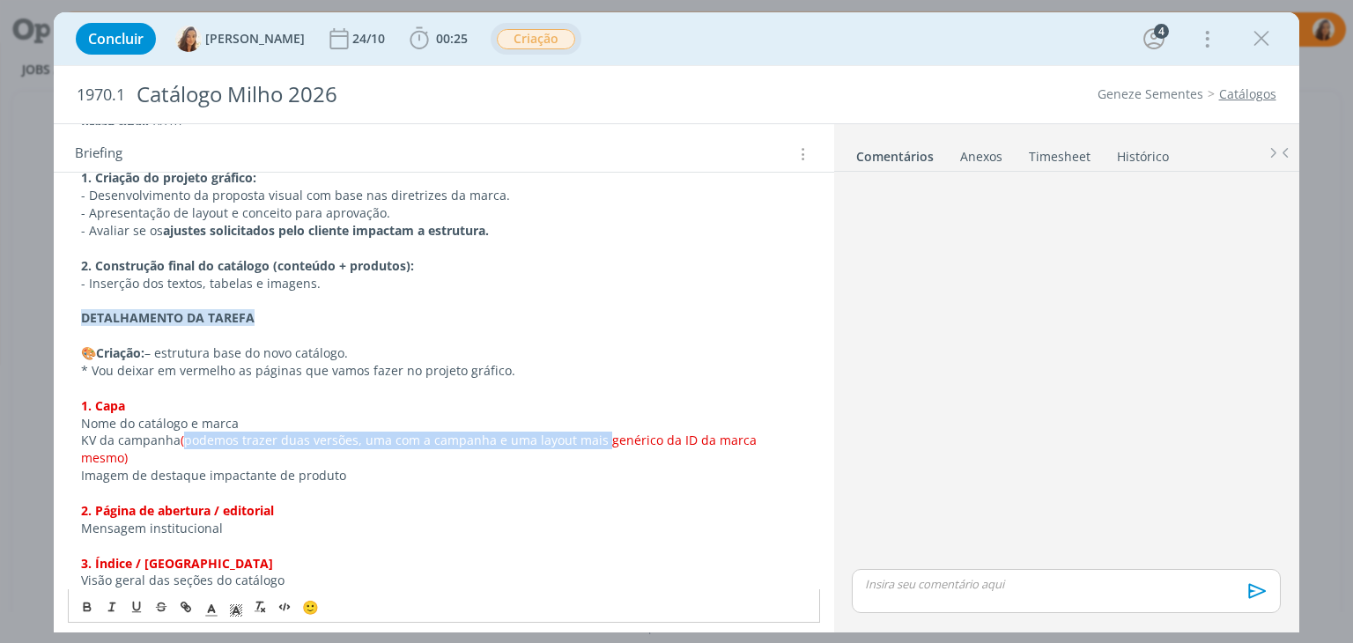
drag, startPoint x: 181, startPoint y: 440, endPoint x: 594, endPoint y: 434, distance: 413.2
click at [594, 434] on span "(podemos trazer duas versões, uma com a campanha e uma layout mais genérico da …" at bounding box center [420, 449] width 679 height 34
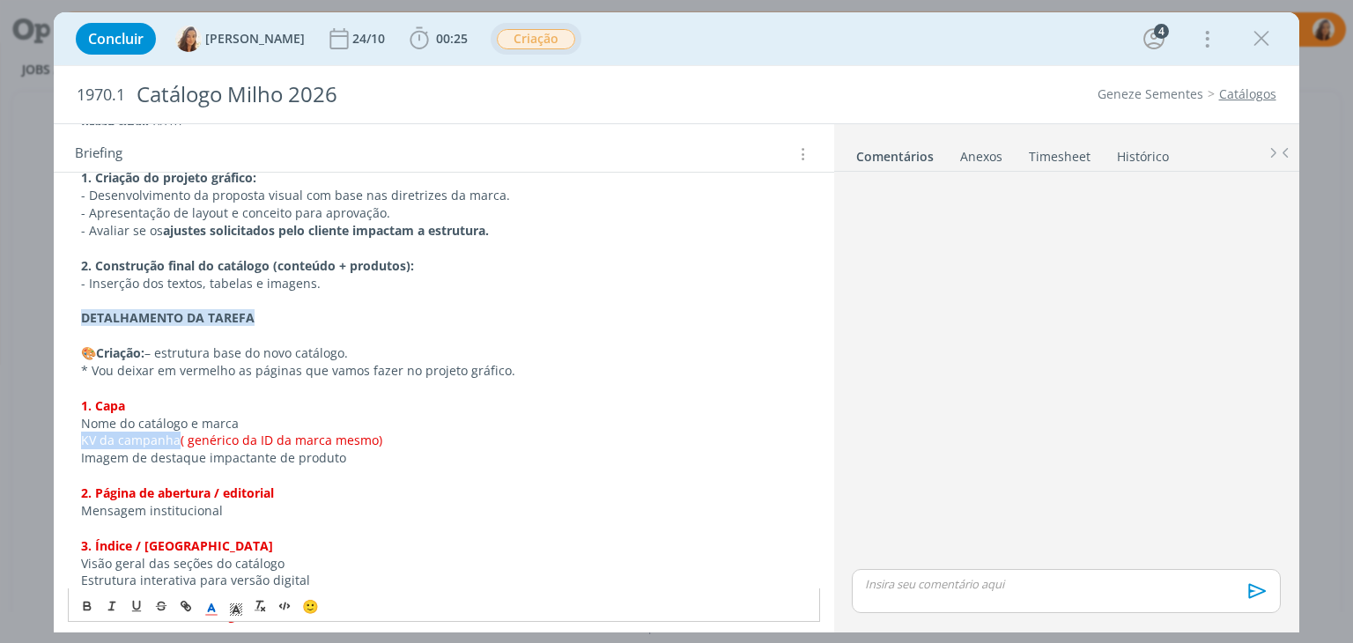
drag, startPoint x: 178, startPoint y: 441, endPoint x: 78, endPoint y: 442, distance: 100.4
click at [78, 442] on div "PASTA DO JOB: AQUI _____________________________________________________ INTROD…" at bounding box center [443, 563] width 751 height 1991
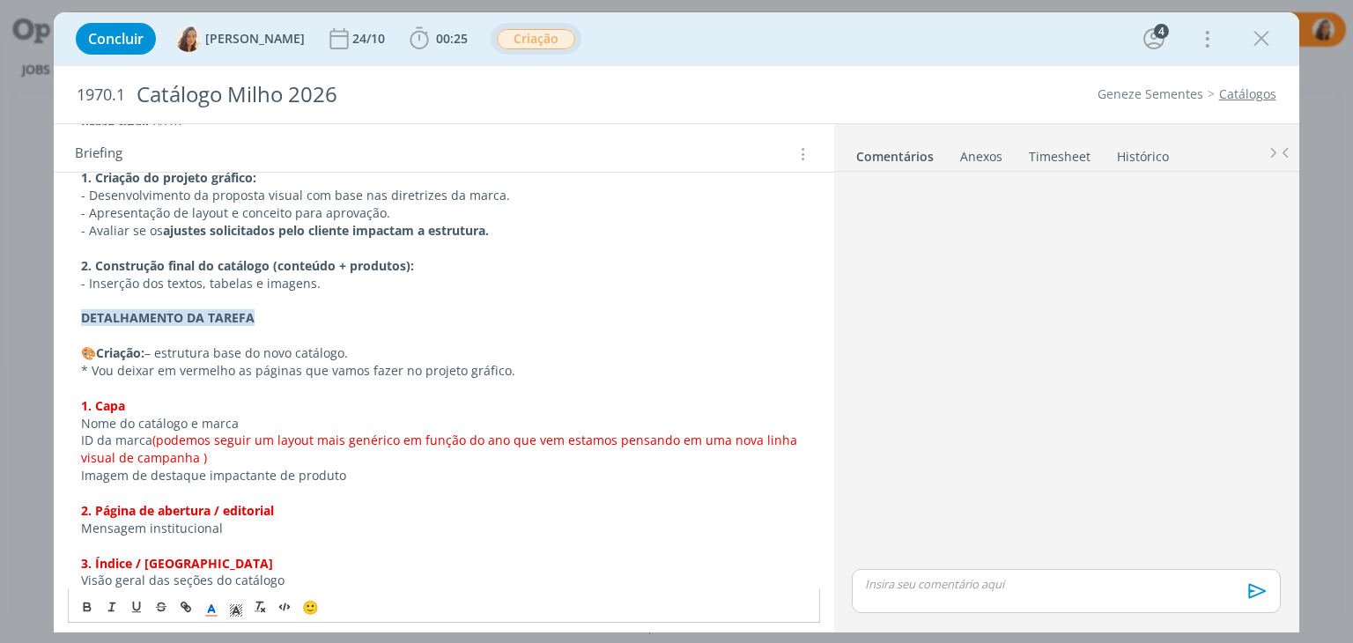
click at [782, 437] on span "(podemos seguir um layout mais genérico em função do ano que vem estamos pensan…" at bounding box center [441, 449] width 720 height 34
click at [190, 453] on span "(podemos seguir um layout mais genérico em função do ano que vem estamos pensan…" at bounding box center [441, 449] width 720 height 34
click at [396, 439] on span "(podemos seguir um layout mais genérico em função do ano que vem estamos pensan…" at bounding box center [441, 449] width 720 height 34
click at [606, 437] on span "(podemos seguir um layout mais genérico em função do ano que vem estamos pensan…" at bounding box center [441, 449] width 720 height 34
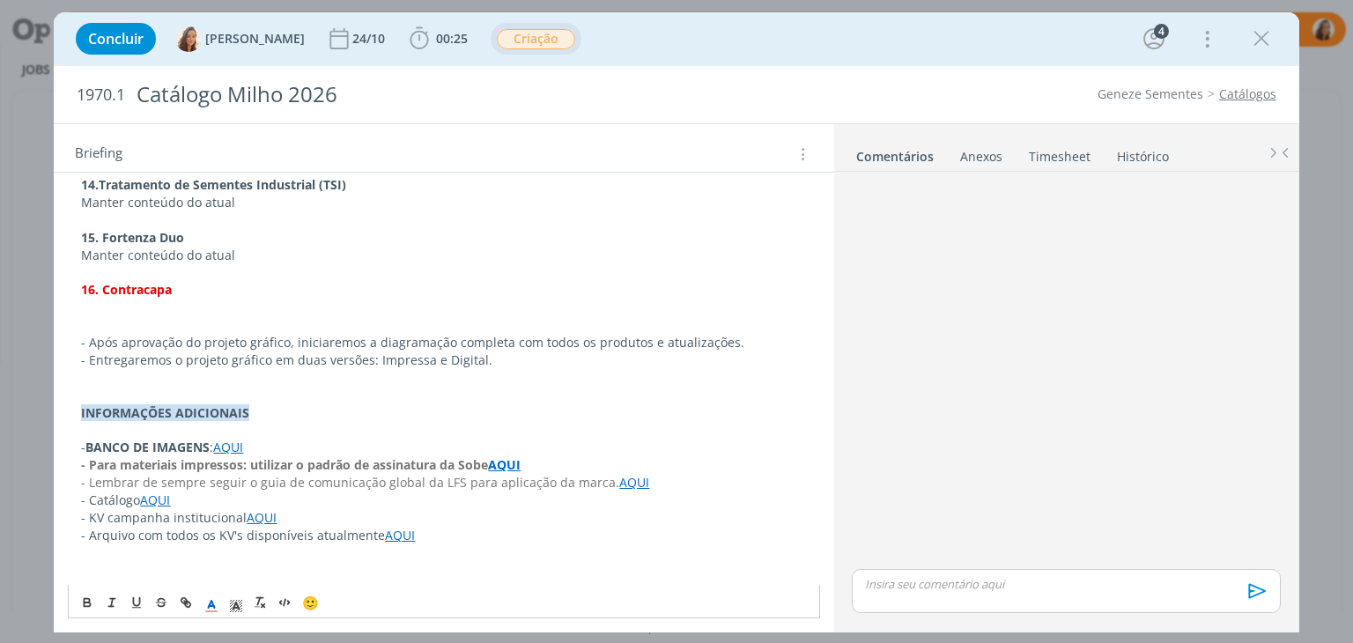
scroll to position [1962, 0]
click at [260, 512] on link "AQUI" at bounding box center [262, 515] width 30 height 17
click at [272, 548] on link "https://sobeae.sharepoint.com/:f:/s/SOBEAE/Ep40w-Sf3ABJsjTOS0v0lOwB5WO-3zdJjWz0…" at bounding box center [205, 549] width 133 height 23
click at [335, 514] on p "- KV campanha institucional AQUI" at bounding box center [443, 516] width 725 height 18
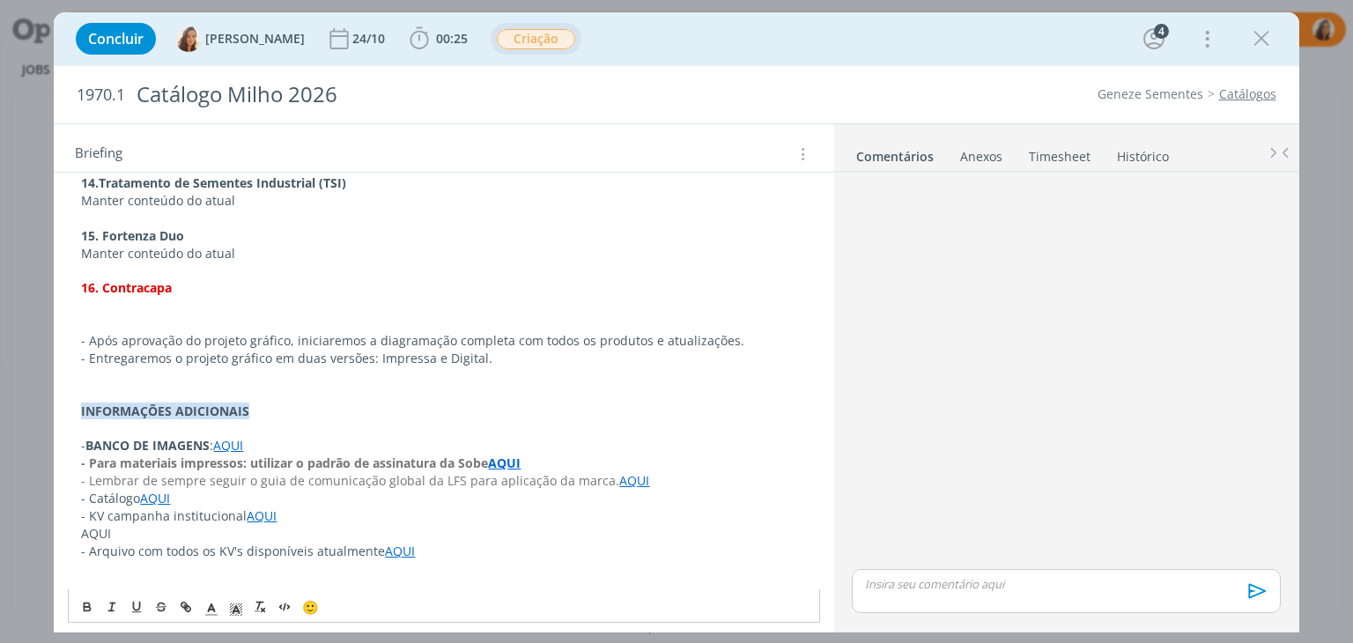
click at [92, 531] on p "AQUI" at bounding box center [443, 534] width 725 height 18
click at [188, 610] on icon "dialog" at bounding box center [186, 607] width 14 height 14
paste input "https://sobeae.sharepoint.com/:f:/s/SOBEAE/EpkAjPICUw5Km0CT_o9acGQBa-XSOIG9kGdN…"
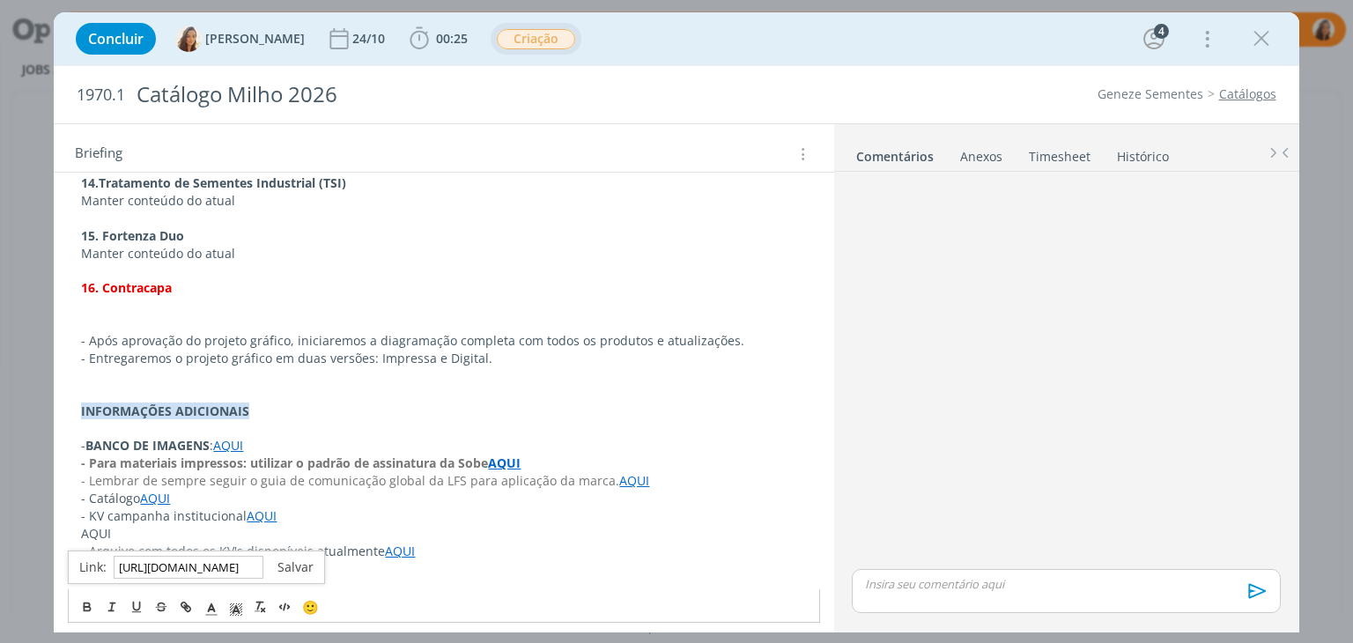
type input "https://sobeae.sharepoint.com/:f:/s/SOBEAE/EpkAjPICUw5Km0CT_o9acGQBa-XSOIG9kGdN…"
click at [307, 563] on link "dialog" at bounding box center [288, 567] width 50 height 17
click at [263, 529] on p "AQUI" at bounding box center [443, 534] width 725 height 18
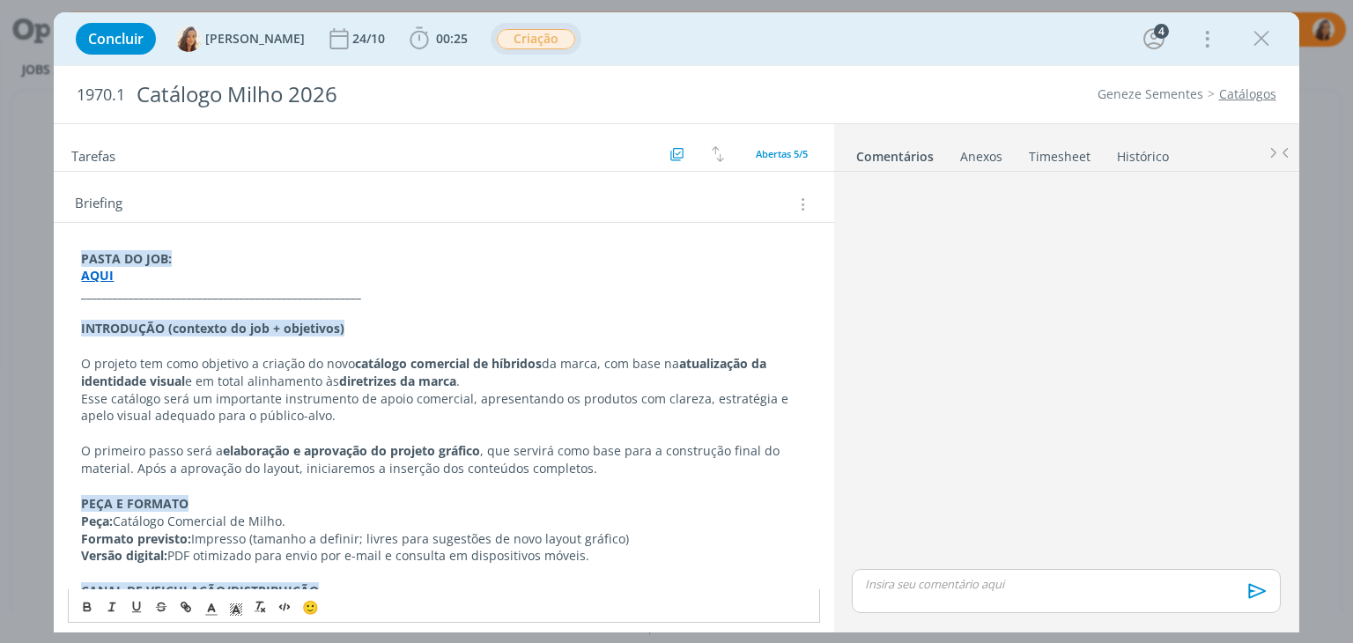
scroll to position [288, 0]
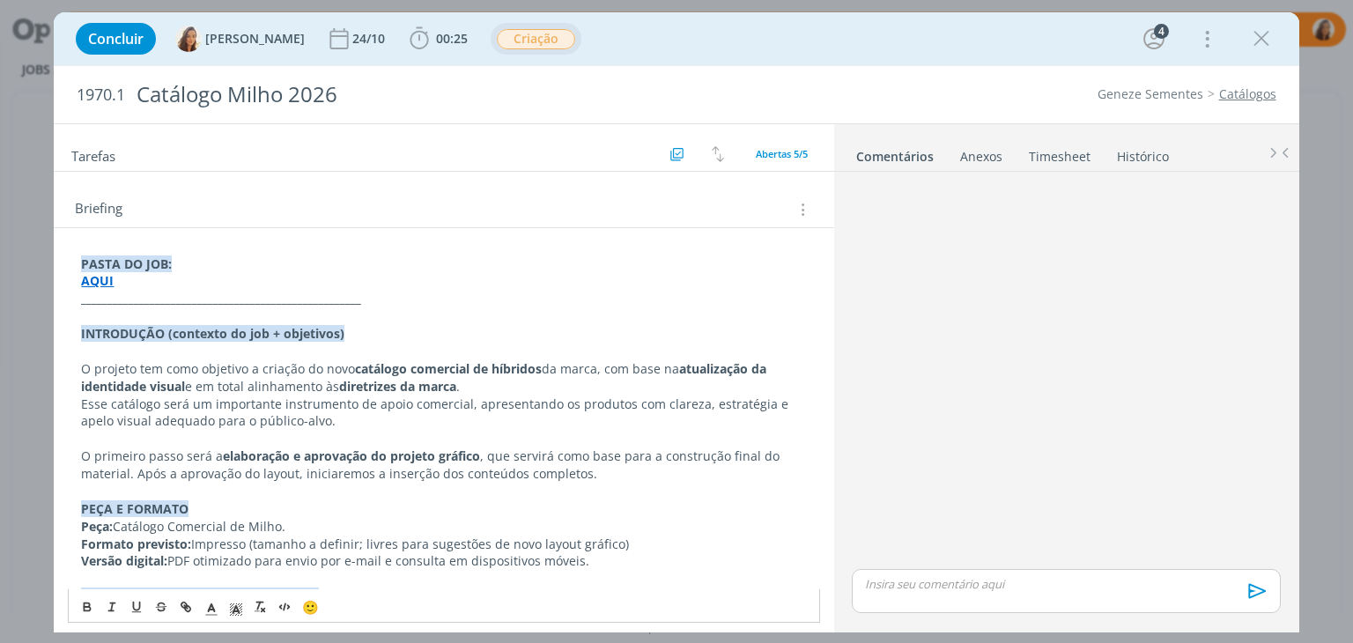
click at [187, 386] on p "O projeto tem como objetivo a criação do novo catálogo comercial de híbridos da…" at bounding box center [443, 377] width 725 height 35
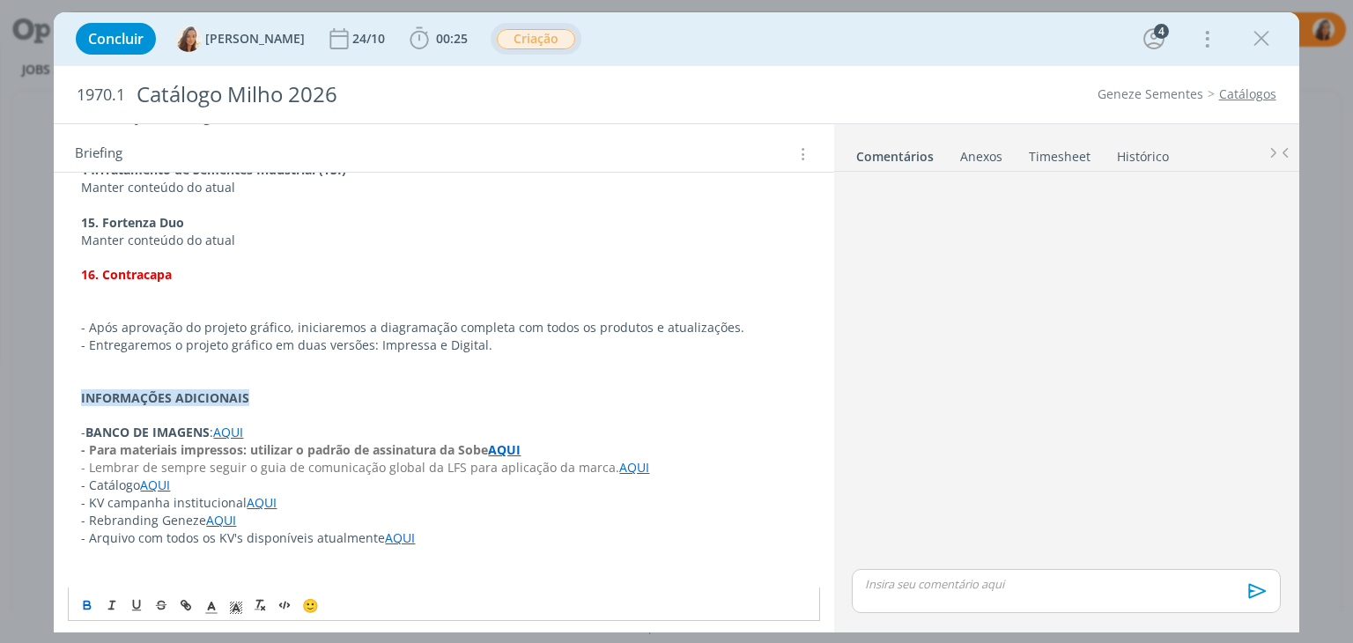
scroll to position [1980, 0]
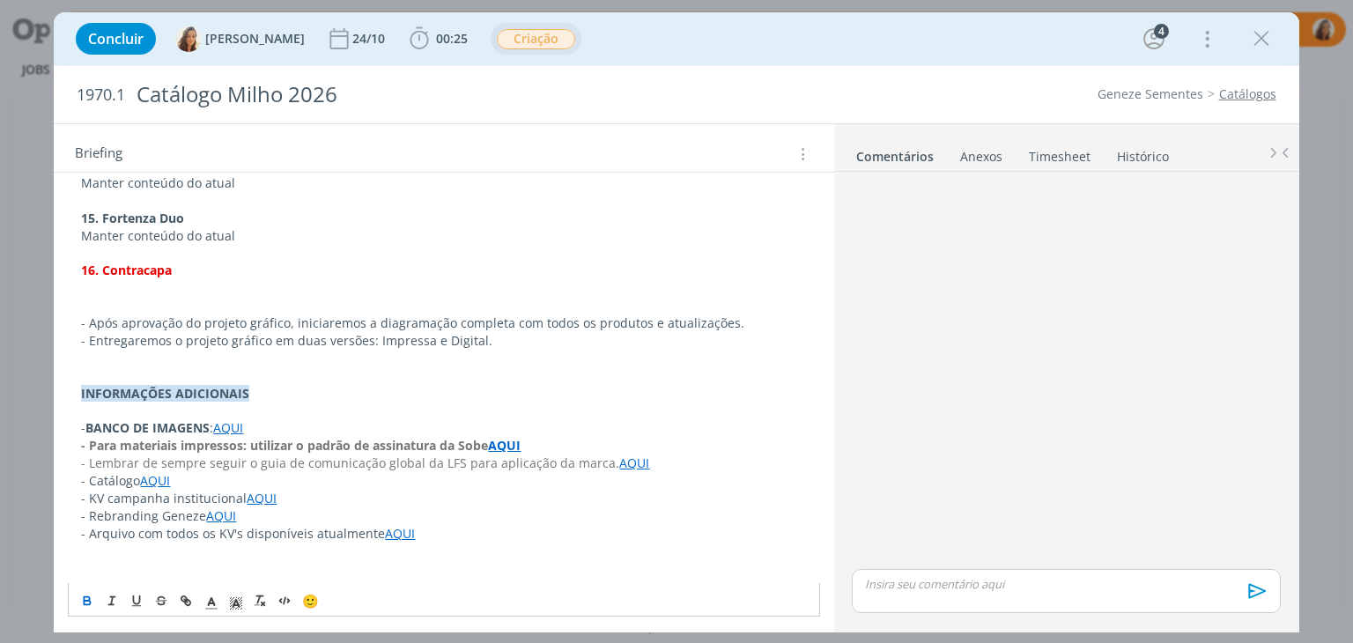
click at [144, 514] on p "- Rebranding Geneze AQUI" at bounding box center [443, 516] width 725 height 18
copy p "Rebranding"
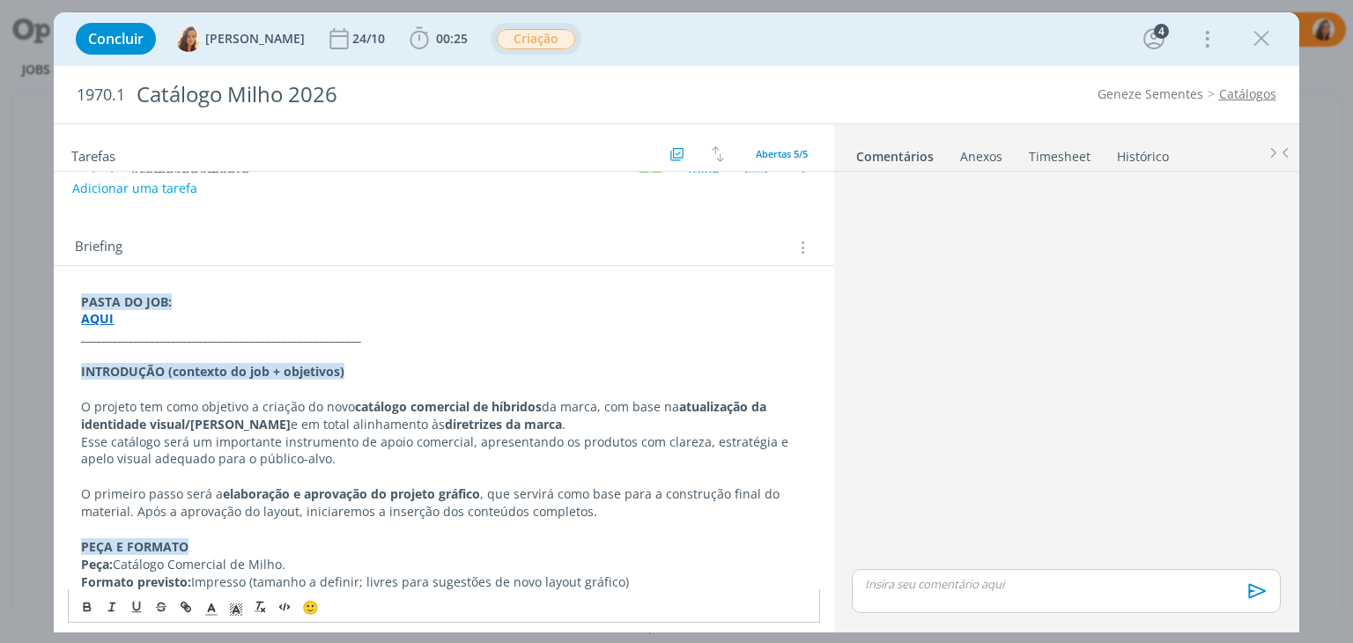
scroll to position [218, 0]
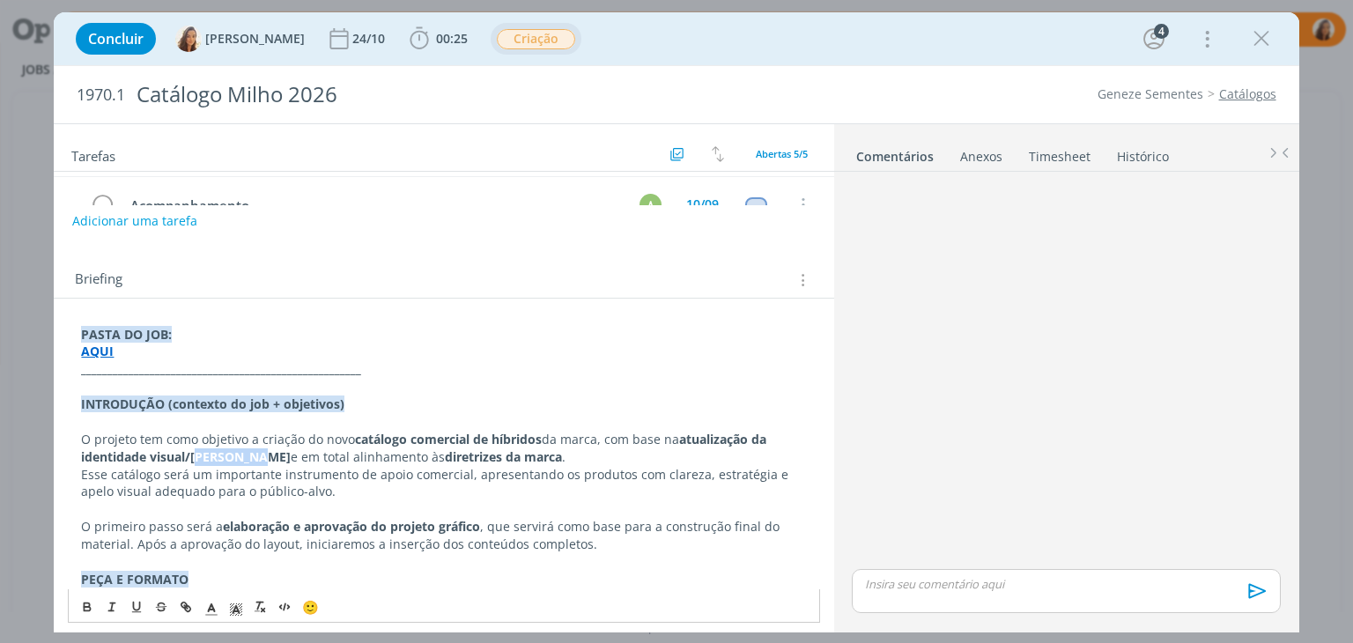
drag, startPoint x: 258, startPoint y: 455, endPoint x: 197, endPoint y: 458, distance: 60.8
click at [197, 458] on strong "atualização da identidade visual/reebrendin" at bounding box center [425, 448] width 689 height 34
drag, startPoint x: 196, startPoint y: 451, endPoint x: 183, endPoint y: 459, distance: 15.4
click at [183, 459] on strong "atualização da identidade visual/r" at bounding box center [425, 448] width 689 height 34
drag, startPoint x: 190, startPoint y: 452, endPoint x: 314, endPoint y: 460, distance: 123.6
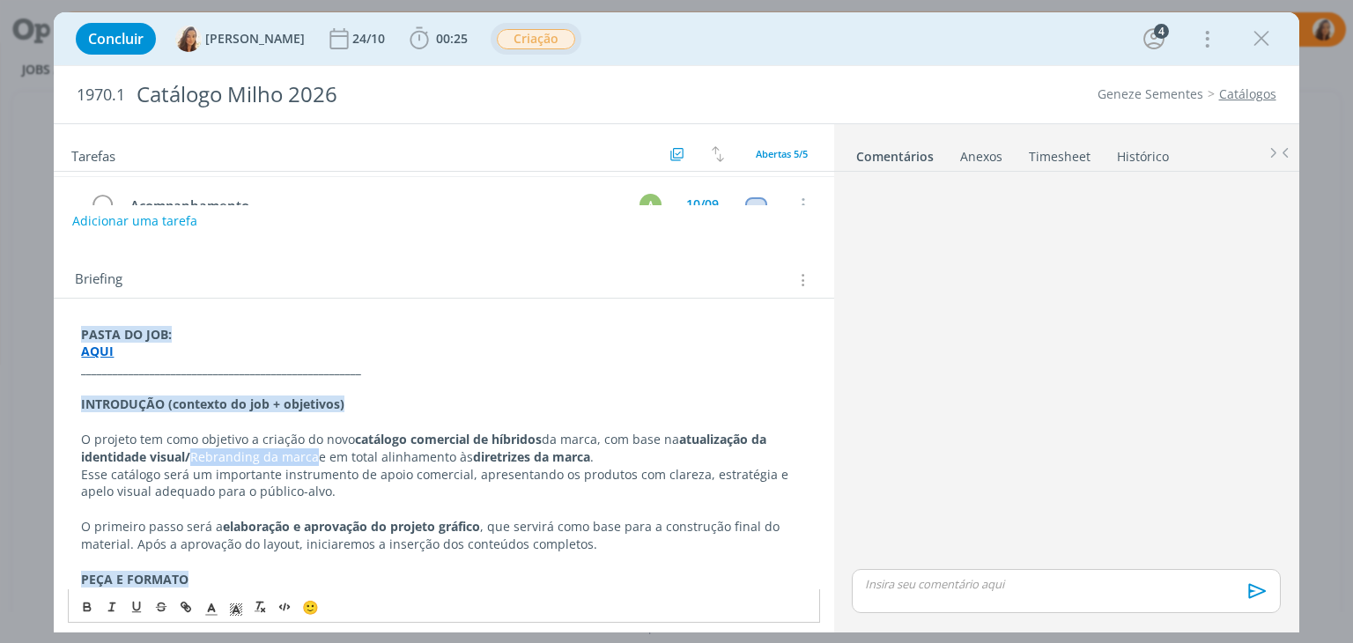
click at [314, 460] on p "O projeto tem como objetivo a criação do novo catálogo comercial de híbridos da…" at bounding box center [443, 448] width 725 height 35
click at [86, 604] on icon "dialog" at bounding box center [87, 607] width 14 height 14
click at [430, 431] on strong "catálogo comercial de híbridos" at bounding box center [448, 439] width 187 height 17
click at [670, 452] on p "O projeto tem como objetivo a criação do novo catálogo comercial de híbridos da…" at bounding box center [443, 448] width 725 height 35
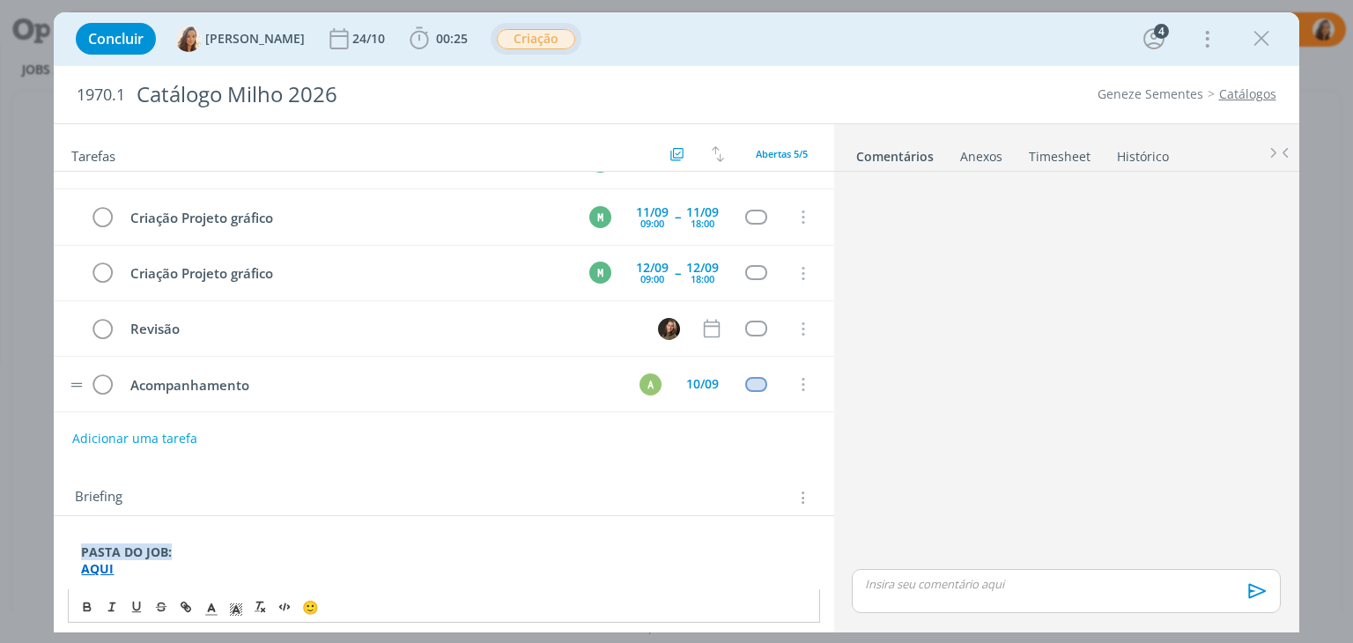
scroll to position [0, 0]
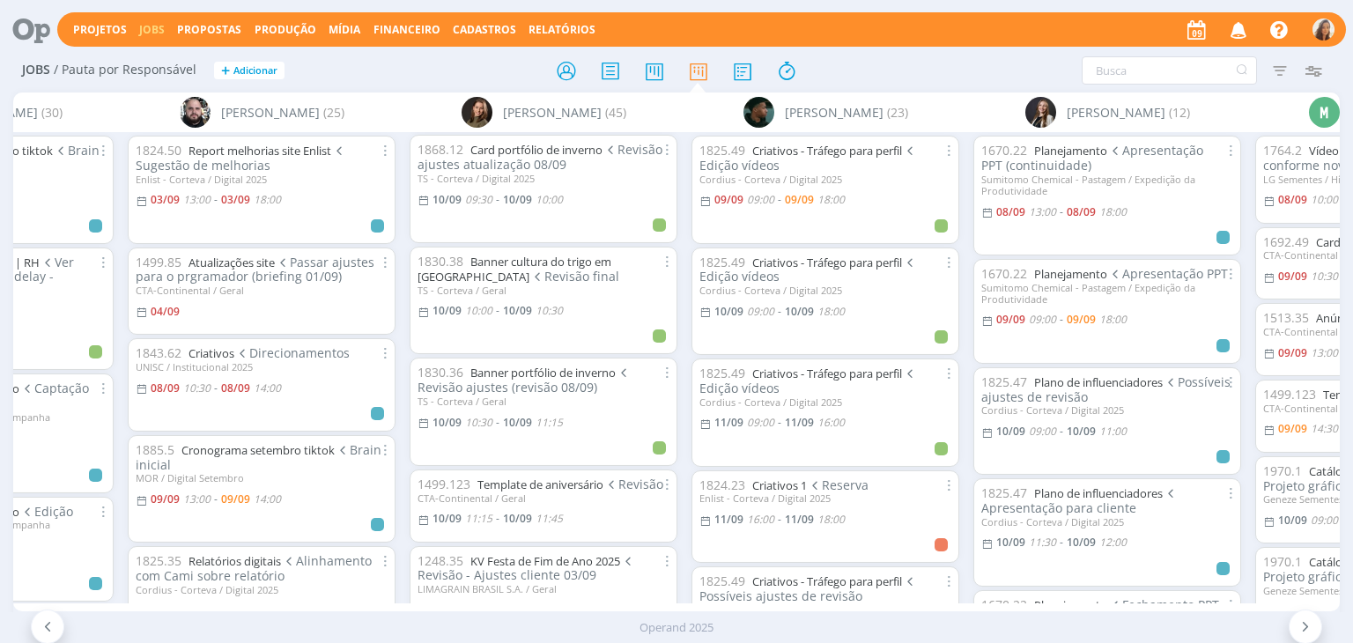
scroll to position [793, 0]
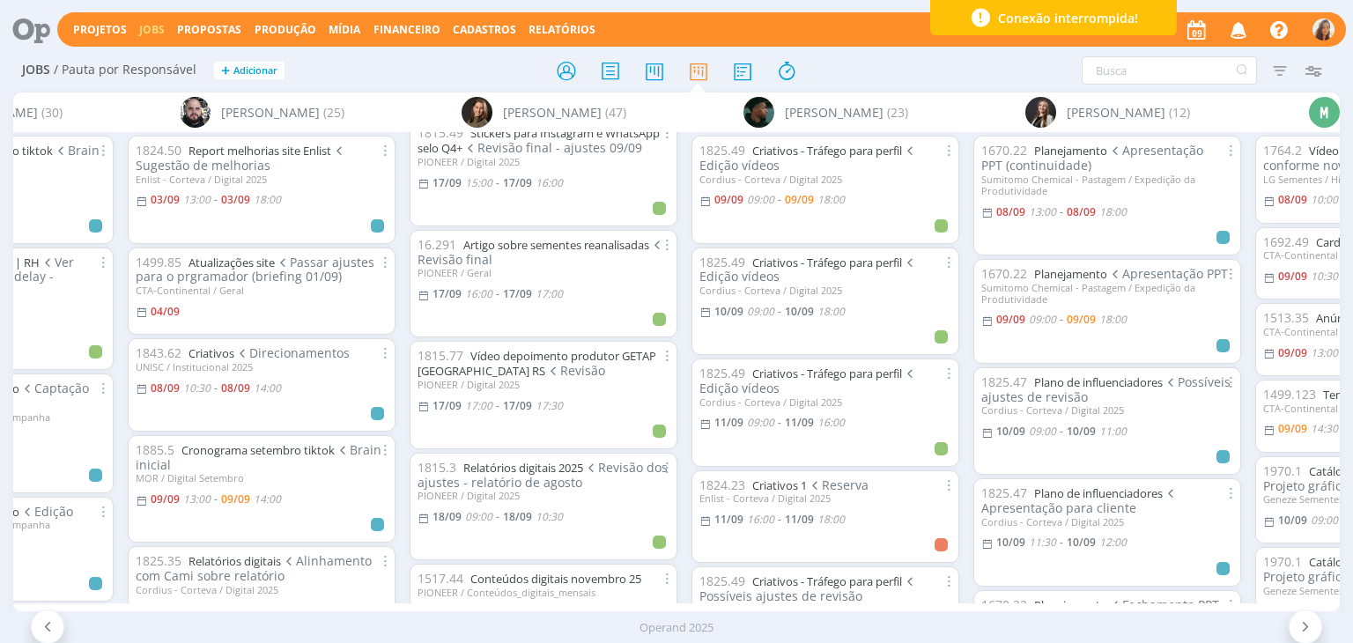
scroll to position [3245, 0]
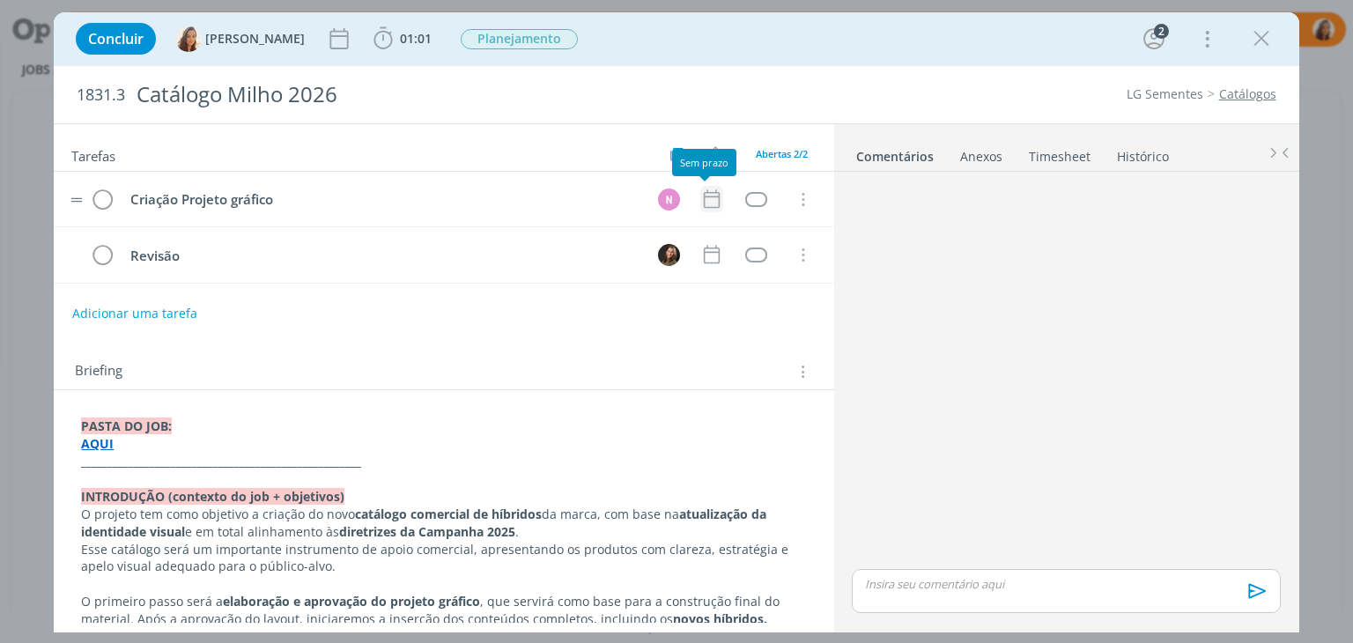
click at [700, 202] on icon "dialog" at bounding box center [711, 199] width 23 height 23
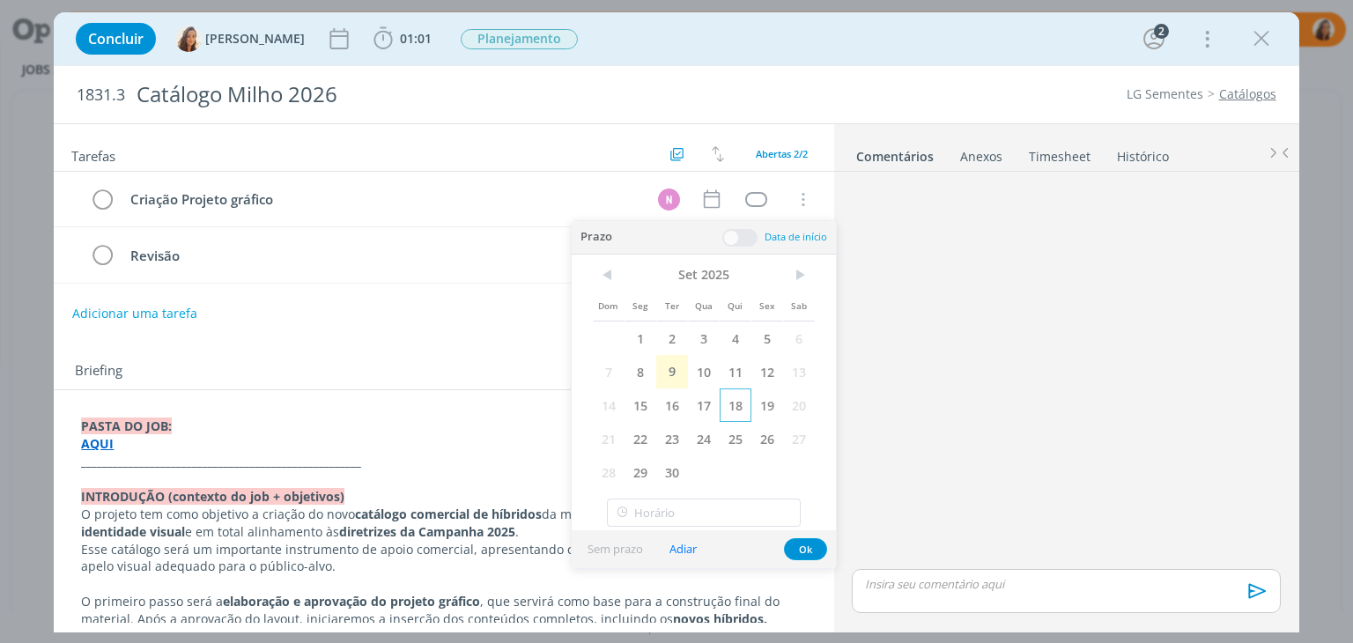
click at [727, 402] on span "18" at bounding box center [736, 405] width 32 height 33
click at [737, 241] on span at bounding box center [739, 238] width 35 height 18
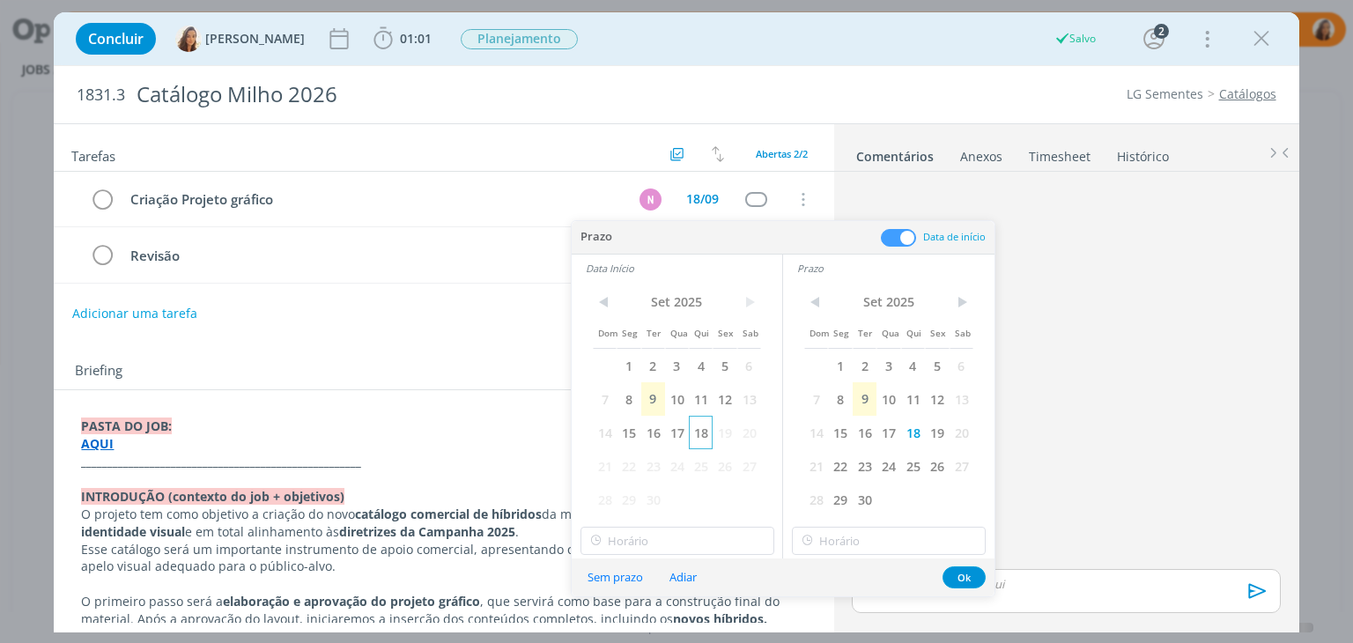
click at [699, 429] on span "18" at bounding box center [701, 432] width 24 height 33
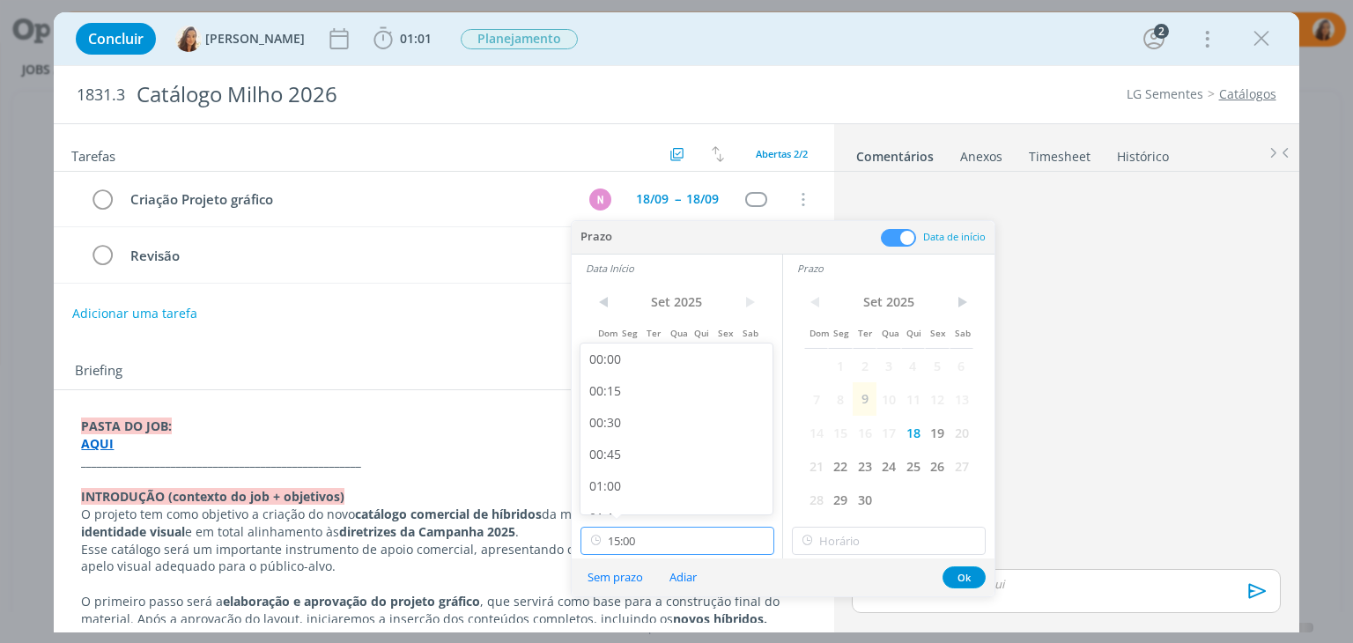
click at [687, 552] on input "15:00" at bounding box center [678, 541] width 194 height 28
click at [662, 439] on div "09:00" at bounding box center [679, 437] width 197 height 32
type input "09:00"
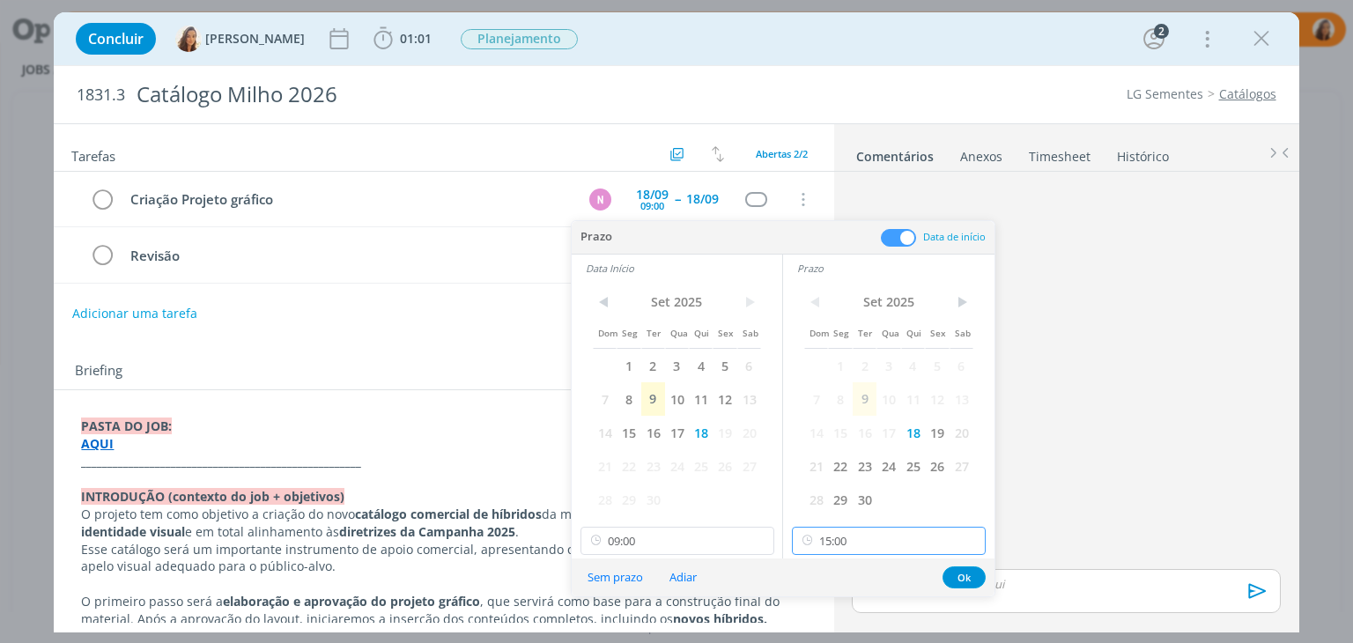
click at [898, 539] on input "15:00" at bounding box center [889, 541] width 194 height 28
click at [877, 358] on div "18:00" at bounding box center [891, 345] width 197 height 32
type input "18:00"
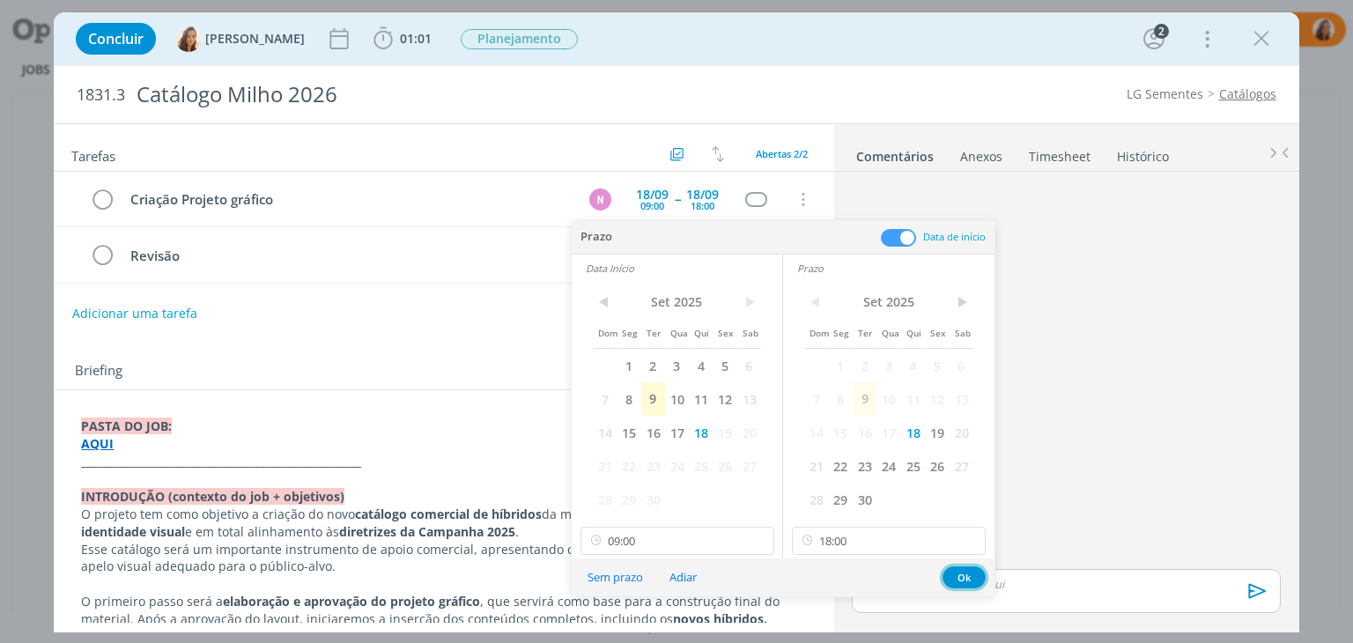
click at [963, 568] on button "Ok" at bounding box center [964, 577] width 43 height 22
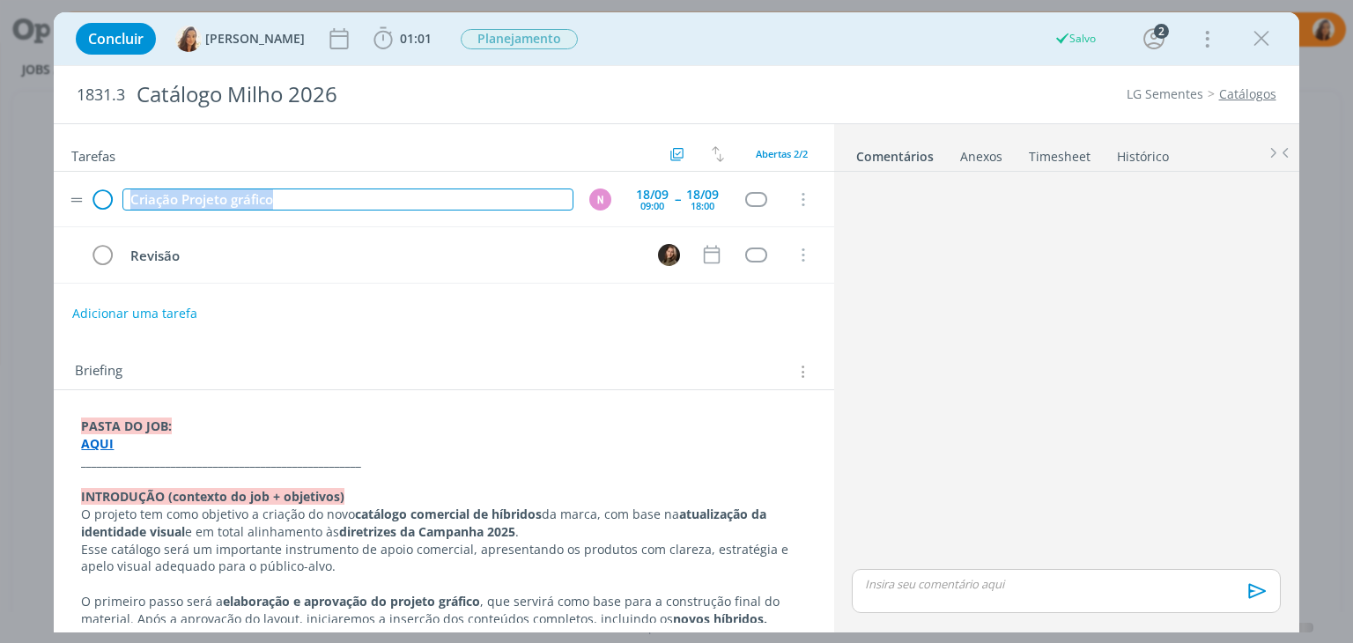
drag, startPoint x: 257, startPoint y: 204, endPoint x: 113, endPoint y: 195, distance: 144.7
click at [113, 195] on tr "Criação Projeto gráfico N 18/09 09:00 -- 18/09 18:00 Cancelar" at bounding box center [444, 200] width 780 height 56
copy div "Criação Projeto gráfico"
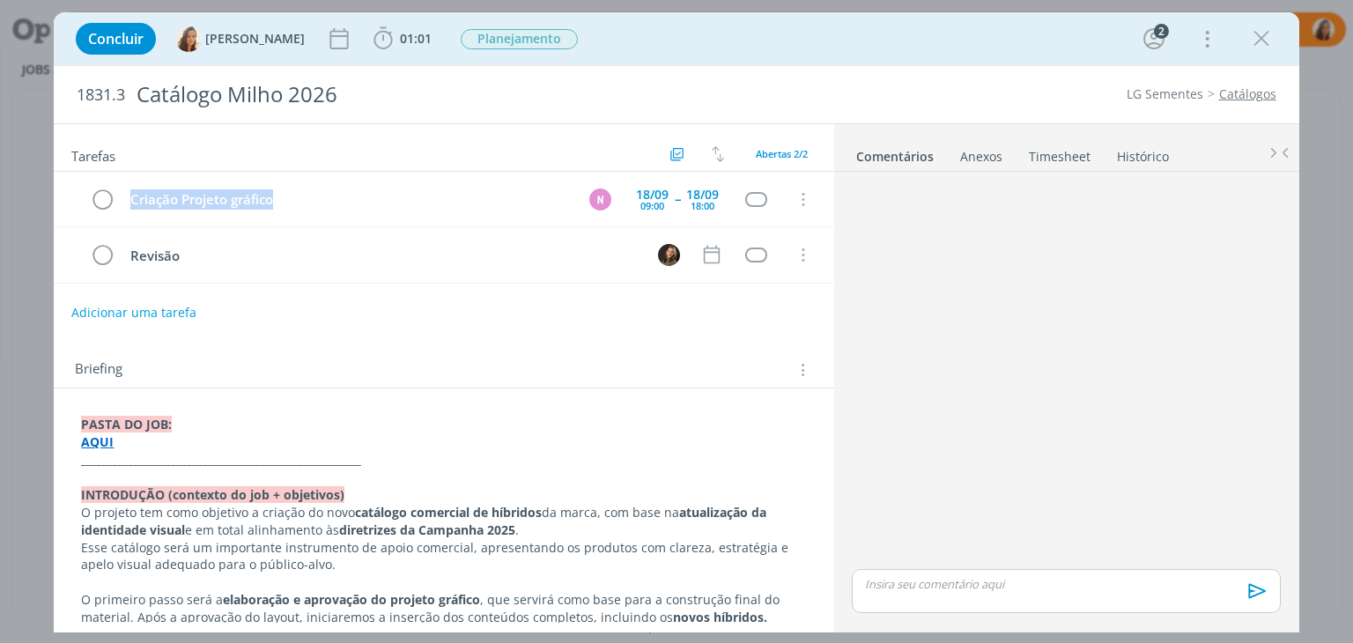
click at [124, 315] on button "Adicionar uma tarefa" at bounding box center [133, 313] width 125 height 30
paste input "Criação Projeto gráfico"
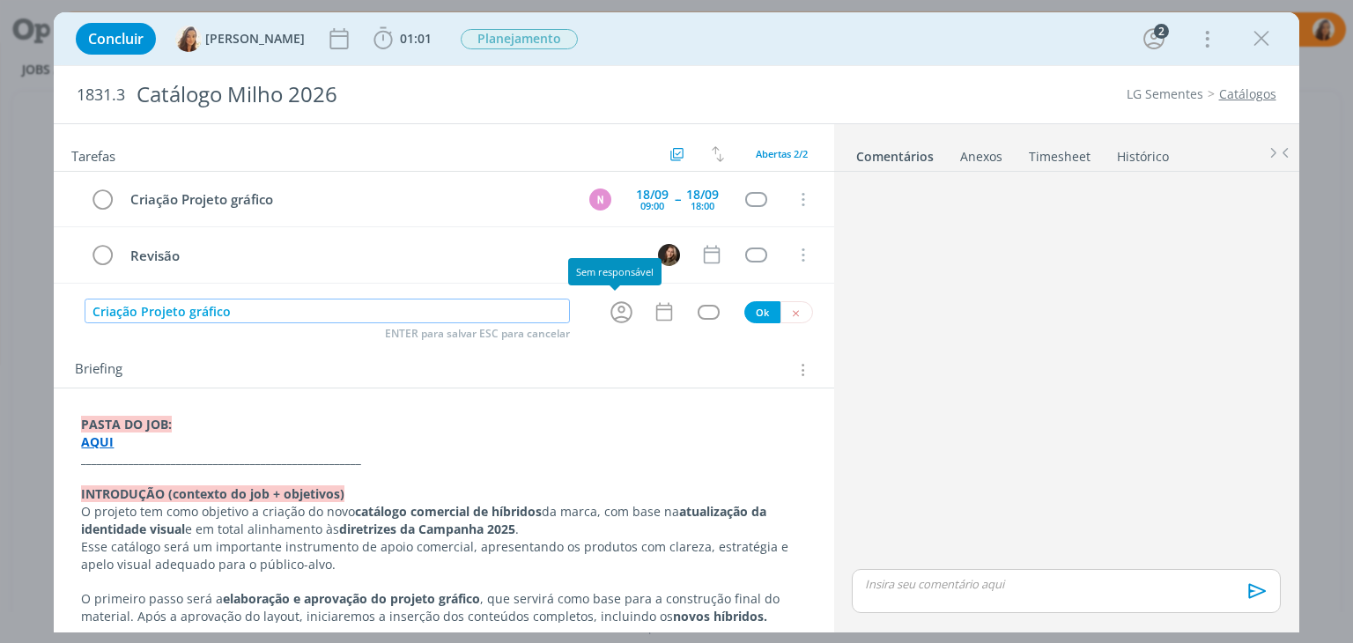
click at [611, 311] on icon "dialog" at bounding box center [621, 312] width 27 height 27
type input "Criação Projeto gráfico"
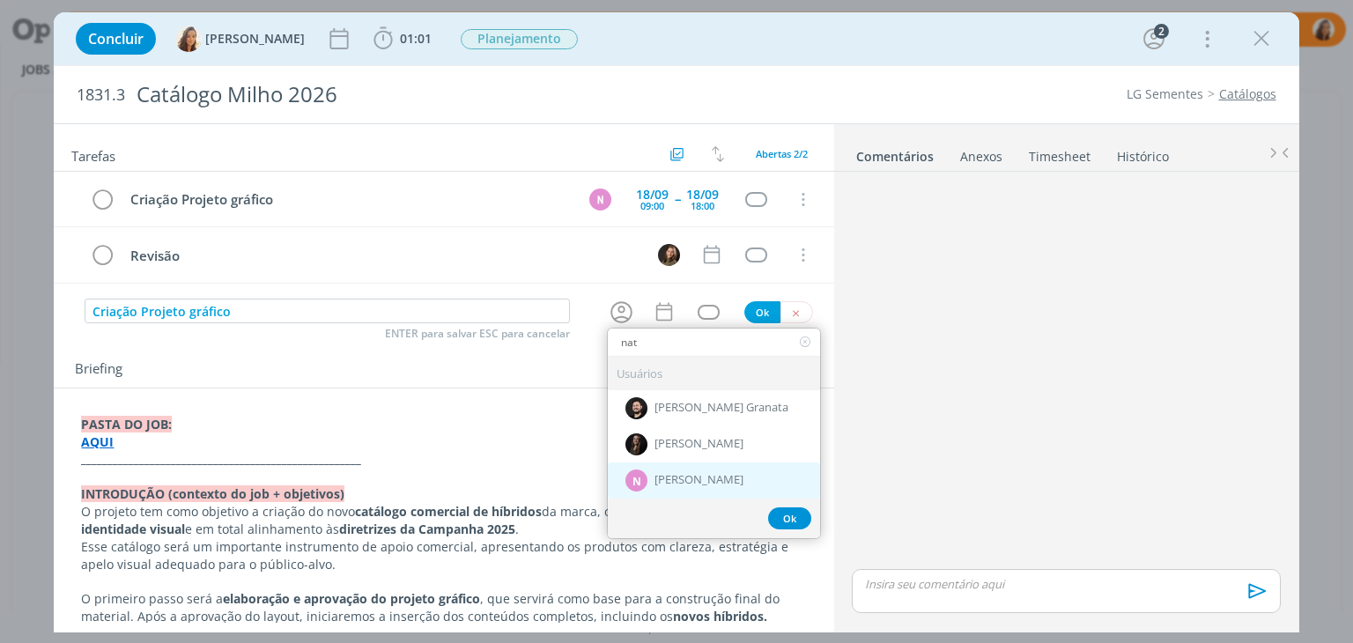
type input "nat"
click at [711, 479] on span "[PERSON_NAME]" at bounding box center [699, 480] width 89 height 14
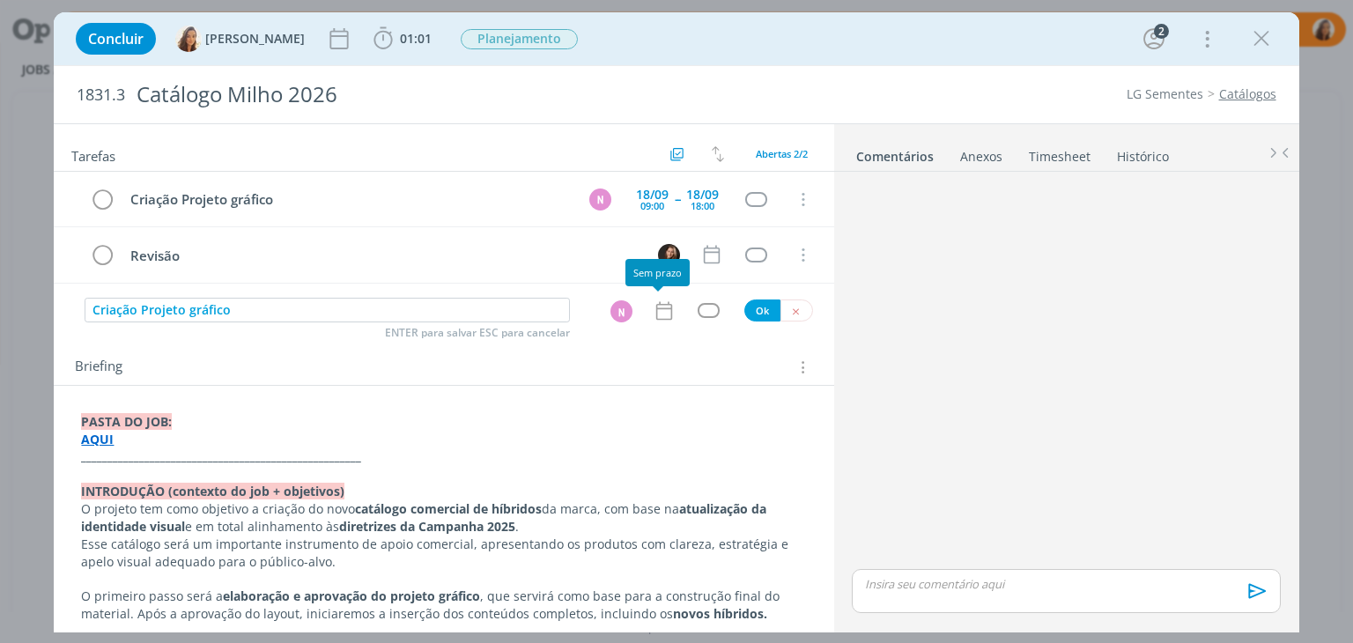
click at [655, 312] on icon "dialog" at bounding box center [664, 311] width 23 height 23
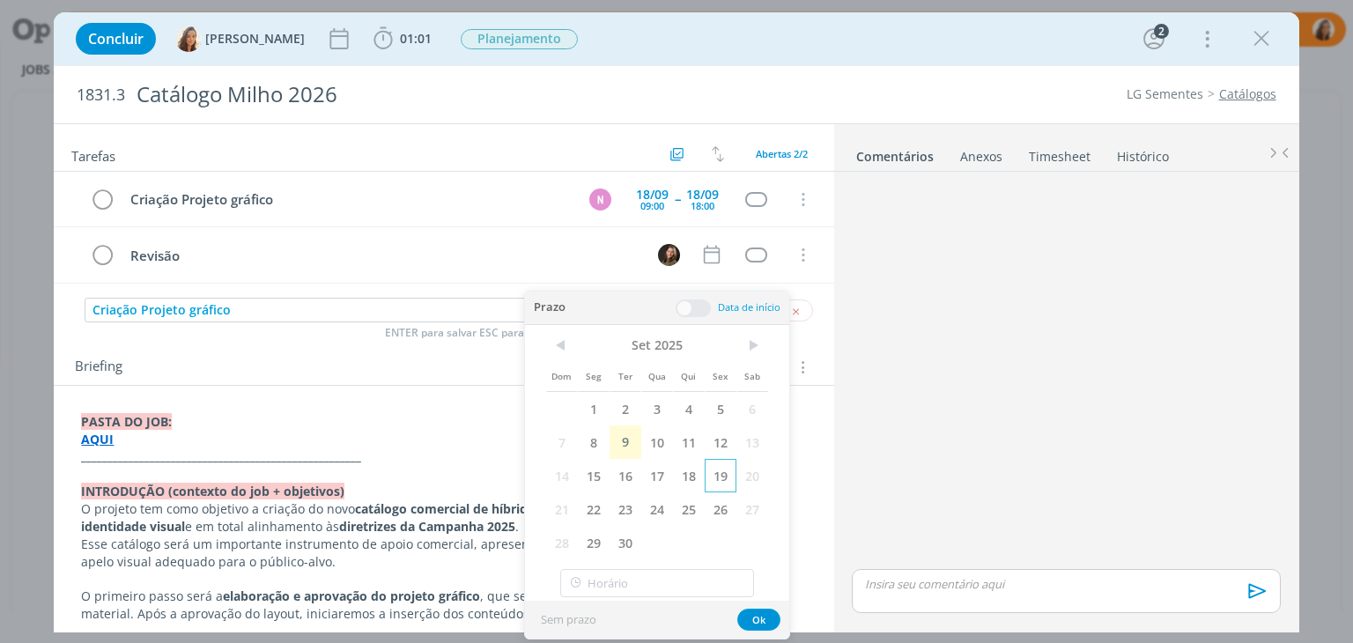
click at [719, 474] on span "19" at bounding box center [721, 475] width 32 height 33
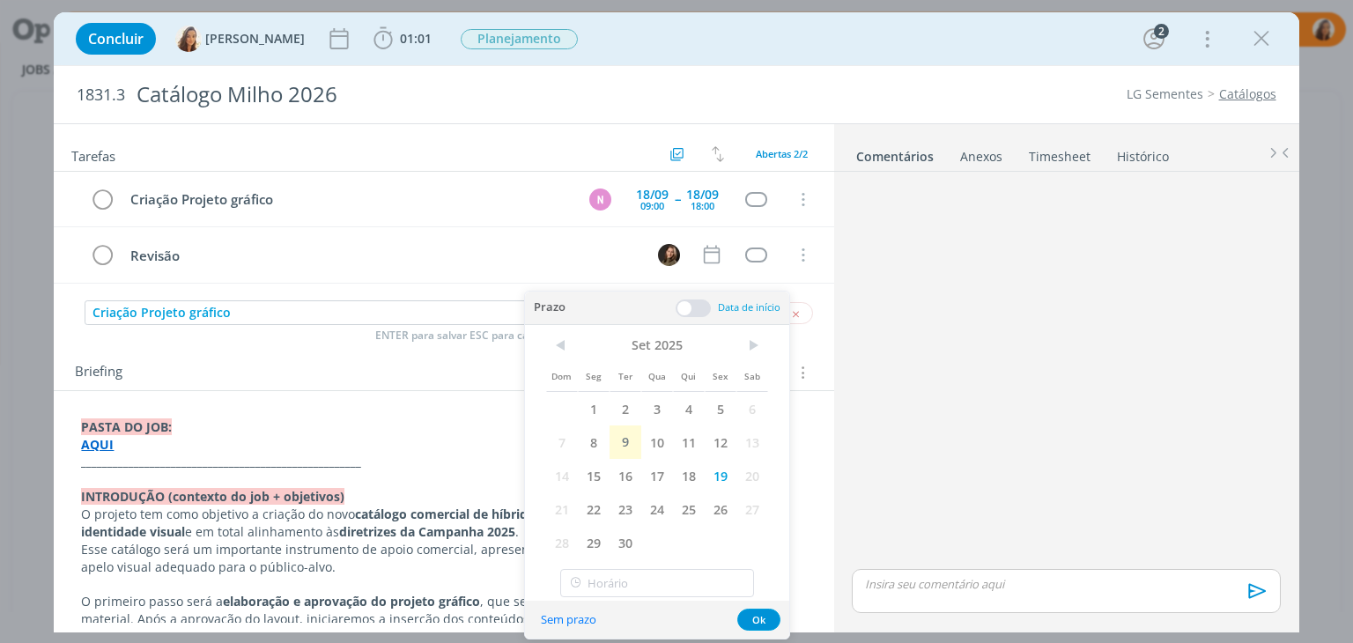
click at [705, 311] on span at bounding box center [693, 309] width 35 height 18
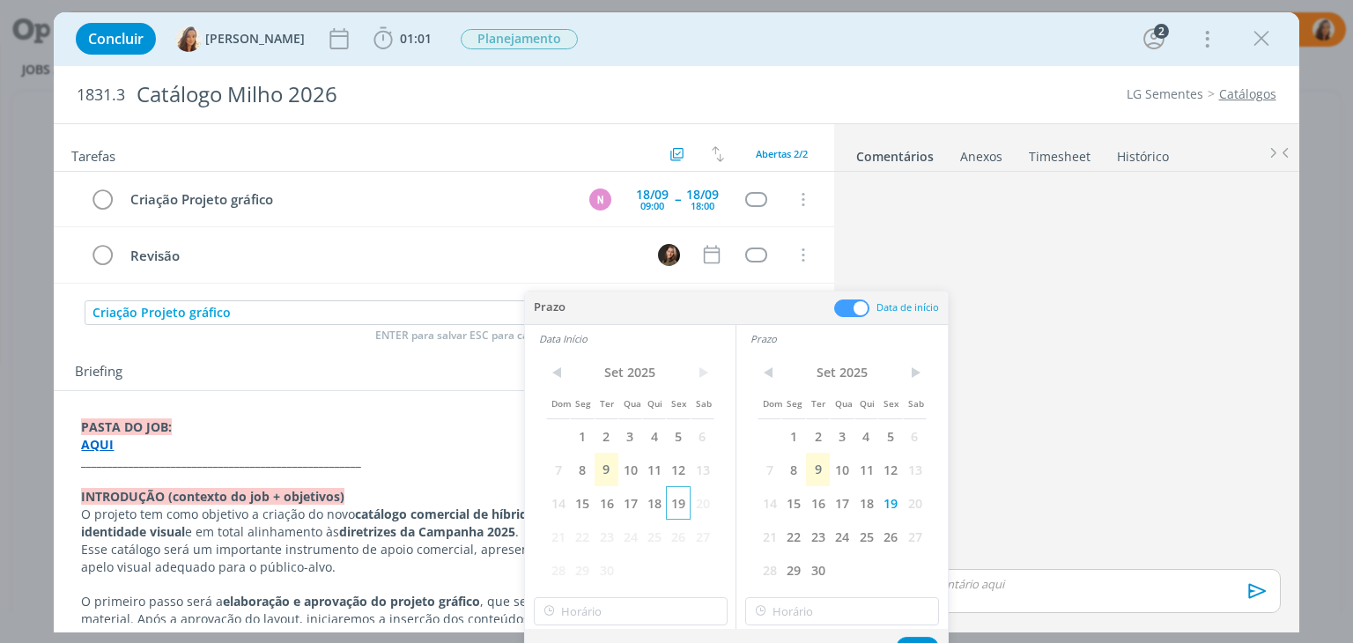
click at [687, 504] on span "19" at bounding box center [678, 502] width 24 height 33
click at [676, 632] on div "Sem prazo Ok" at bounding box center [736, 648] width 423 height 38
click at [676, 611] on input "15:00" at bounding box center [631, 611] width 194 height 28
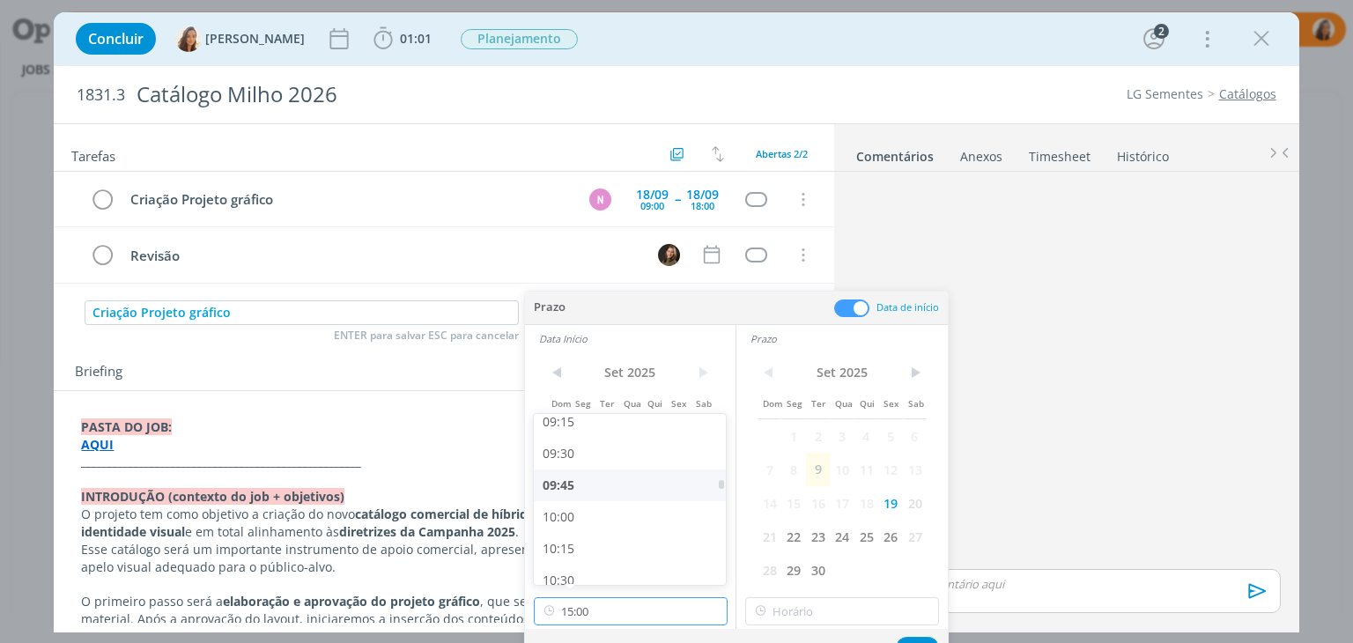
scroll to position [1152, 0]
click at [603, 431] on div "09:00" at bounding box center [632, 419] width 197 height 32
type input "09:00"
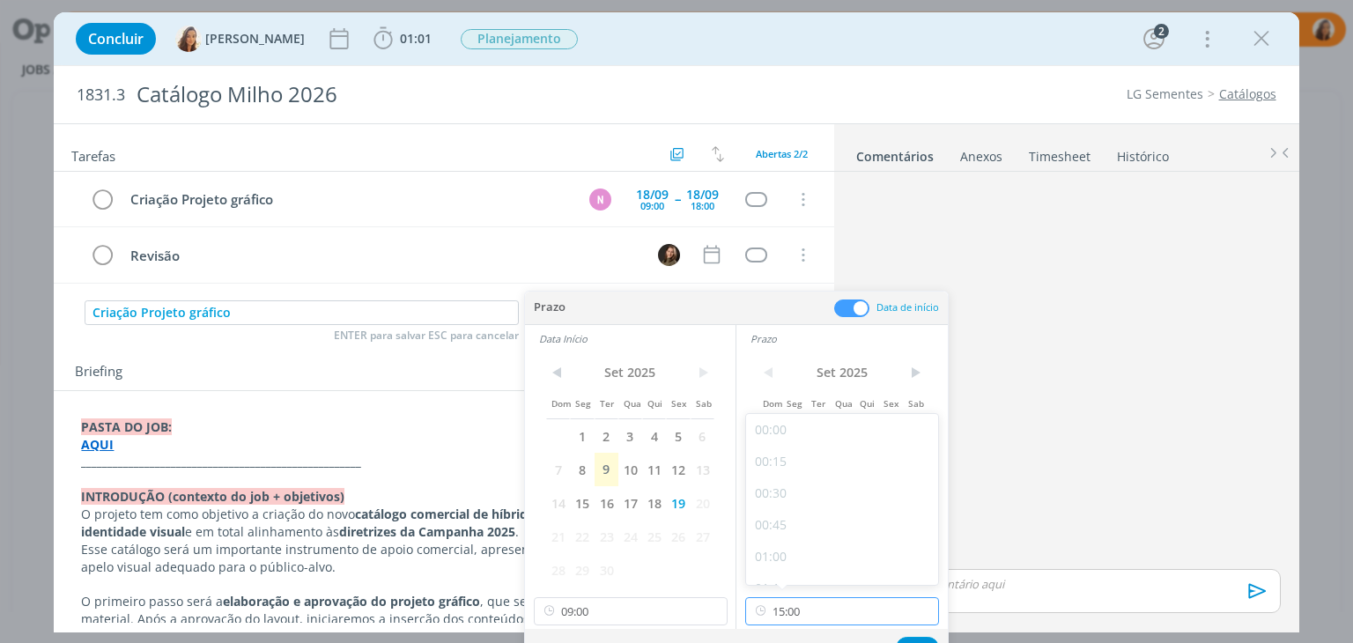
click at [825, 618] on input "15:00" at bounding box center [842, 611] width 194 height 28
click at [825, 508] on div "18:00" at bounding box center [844, 504] width 197 height 32
type input "18:00"
click at [914, 634] on div "Sem prazo Ok" at bounding box center [736, 648] width 423 height 38
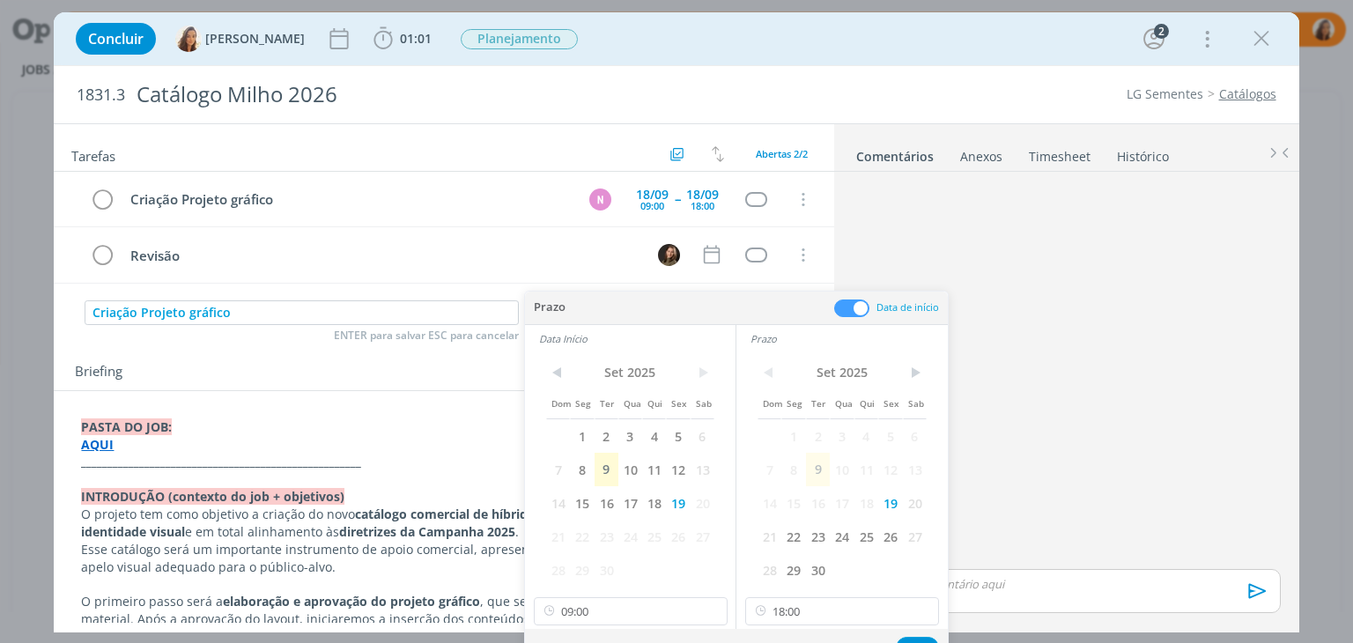
click at [914, 635] on div "Sem prazo Ok" at bounding box center [736, 648] width 423 height 38
click at [915, 638] on button "Ok" at bounding box center [917, 648] width 43 height 22
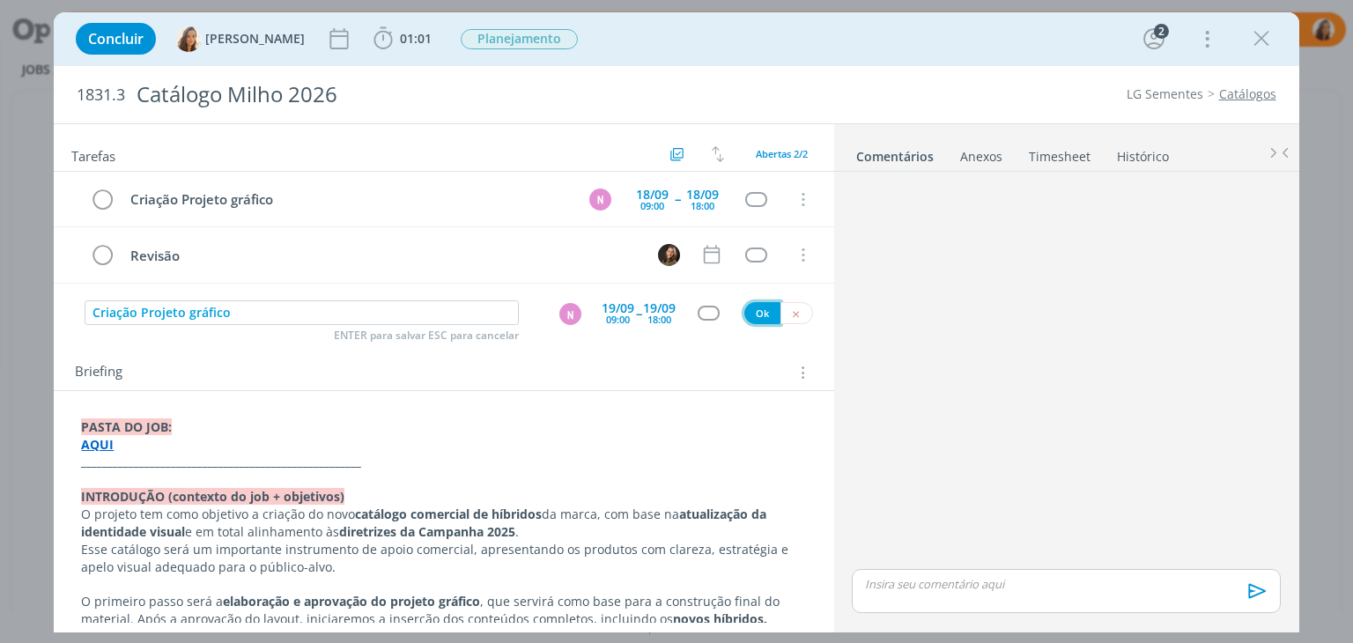
click at [759, 313] on button "Ok" at bounding box center [762, 313] width 36 height 22
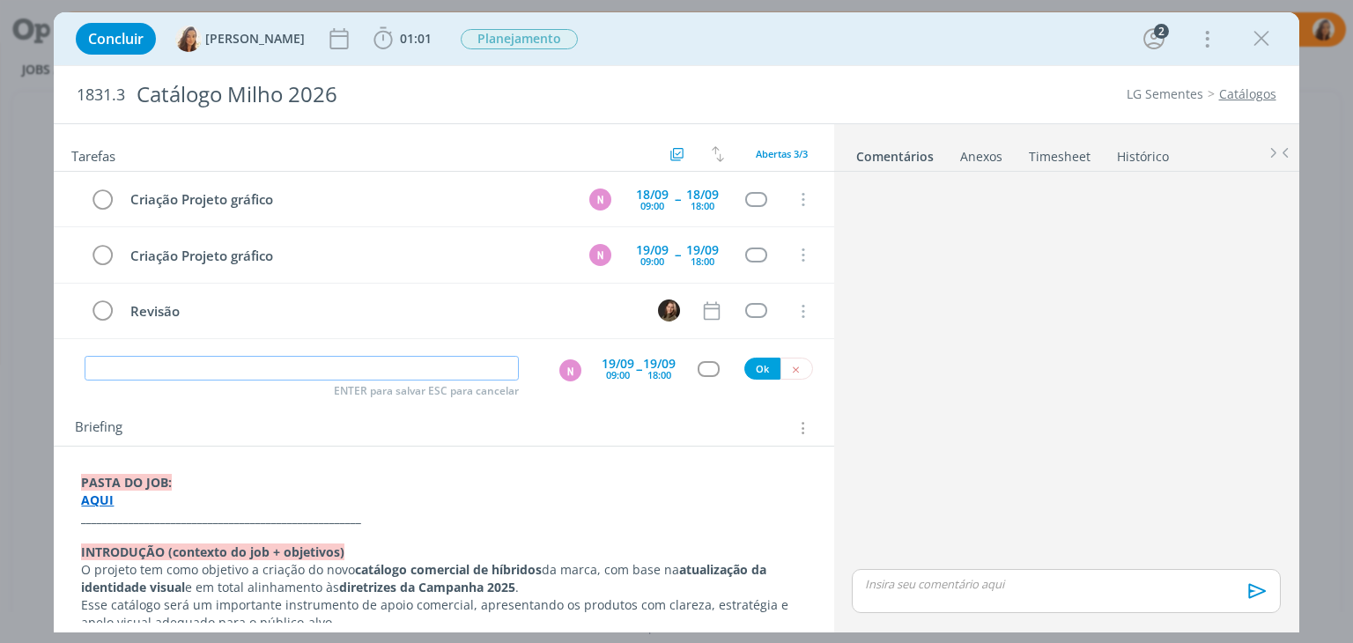
click at [204, 362] on input "dialog" at bounding box center [302, 368] width 434 height 25
paste input "Criação Projeto gráfico"
type input "Criação Projeto gráfico"
click at [618, 374] on div "09:00" at bounding box center [618, 375] width 24 height 10
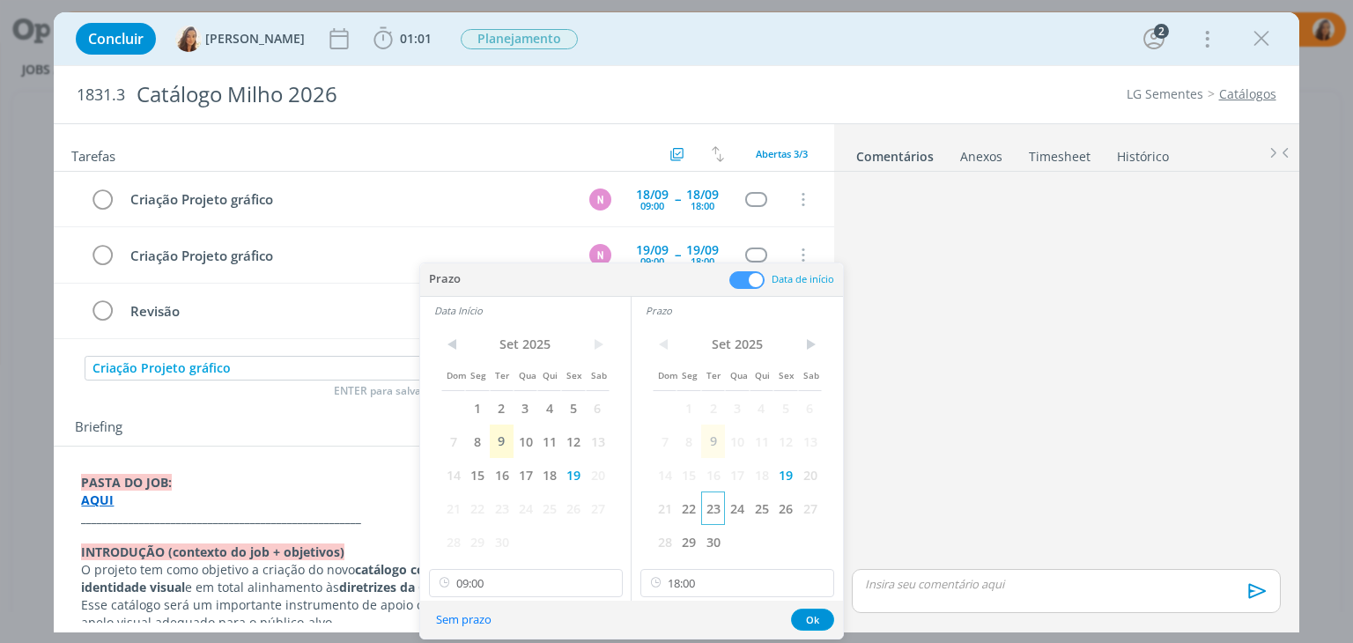
click at [711, 512] on span "23" at bounding box center [713, 508] width 24 height 33
click at [497, 505] on span "23" at bounding box center [502, 508] width 24 height 33
click at [802, 622] on button "Ok" at bounding box center [812, 620] width 43 height 22
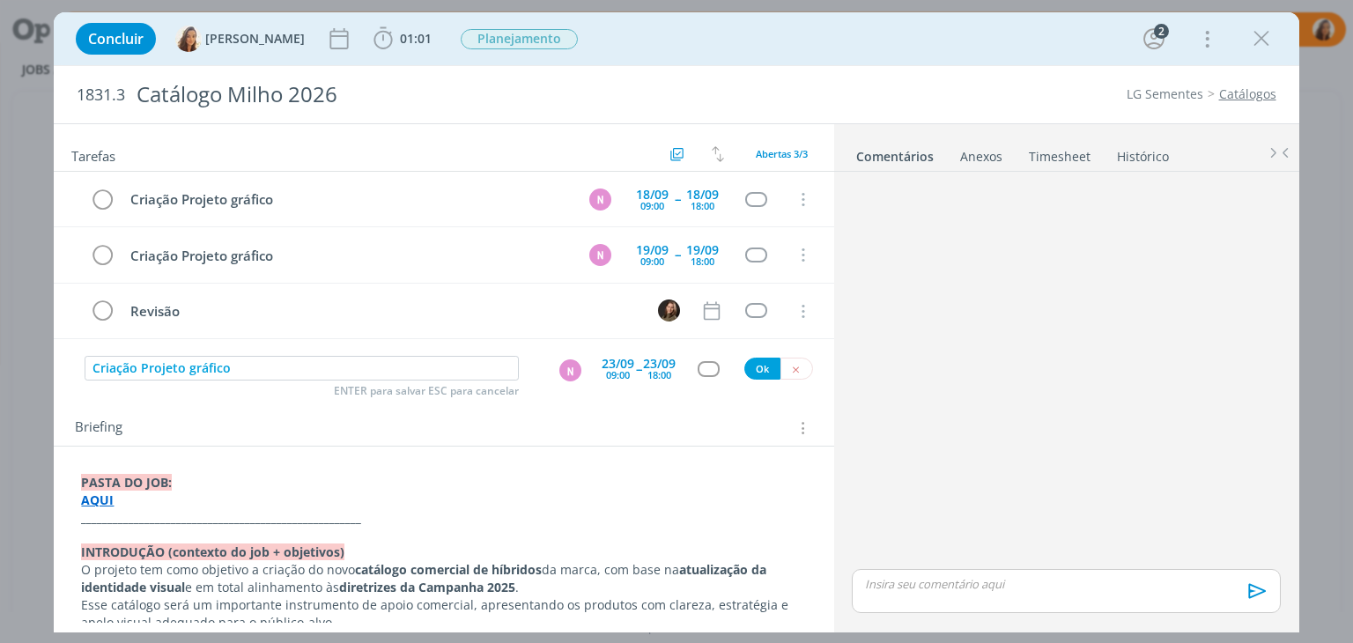
click at [751, 379] on div "Criação Projeto gráfico ENTER para salvar ESC para cancelar N 23/09 09:00 -- 23…" at bounding box center [444, 369] width 780 height 32
click at [752, 378] on div "Criação Projeto gráfico ENTER para salvar ESC para cancelar N 23/09 09:00 -- 23…" at bounding box center [444, 369] width 780 height 32
click at [751, 358] on button "Ok" at bounding box center [762, 369] width 36 height 22
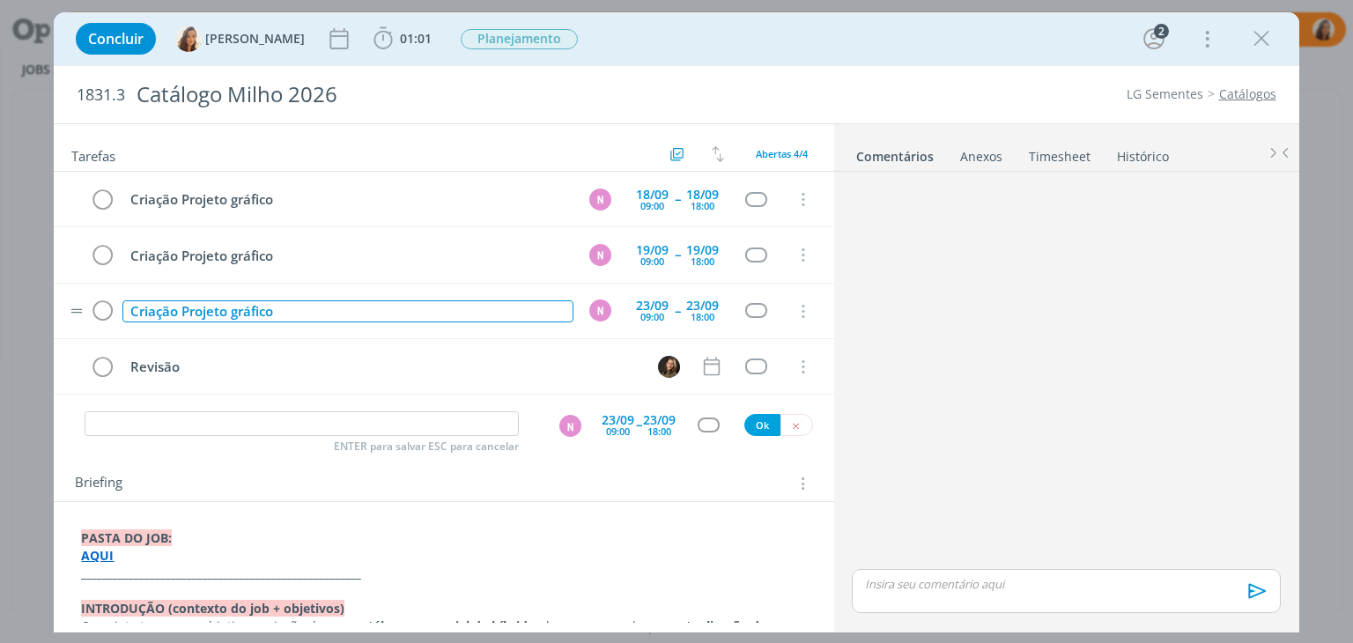
click at [185, 308] on div "Criação Projeto gráfico" at bounding box center [347, 311] width 450 height 22
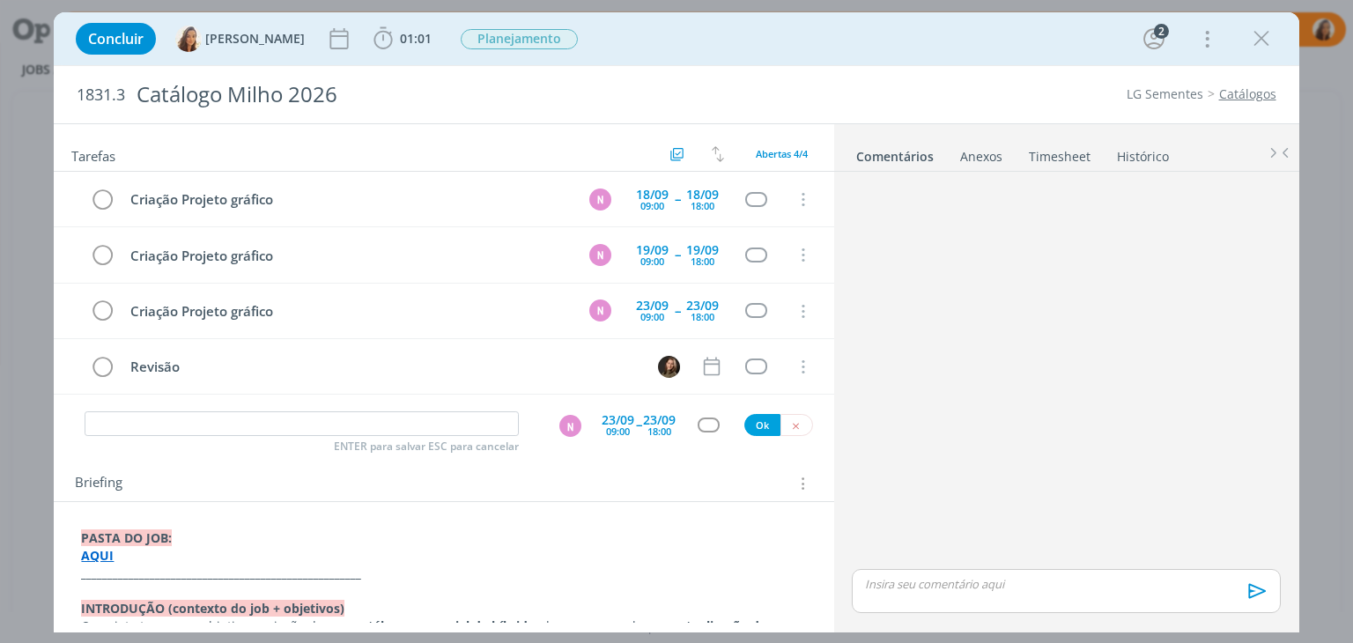
click at [652, 472] on div "Briefing Briefings Predefinidos Versões do Briefing Ver Briefing do Projeto" at bounding box center [446, 483] width 742 height 23
click at [326, 40] on icon "dialog" at bounding box center [339, 39] width 26 height 26
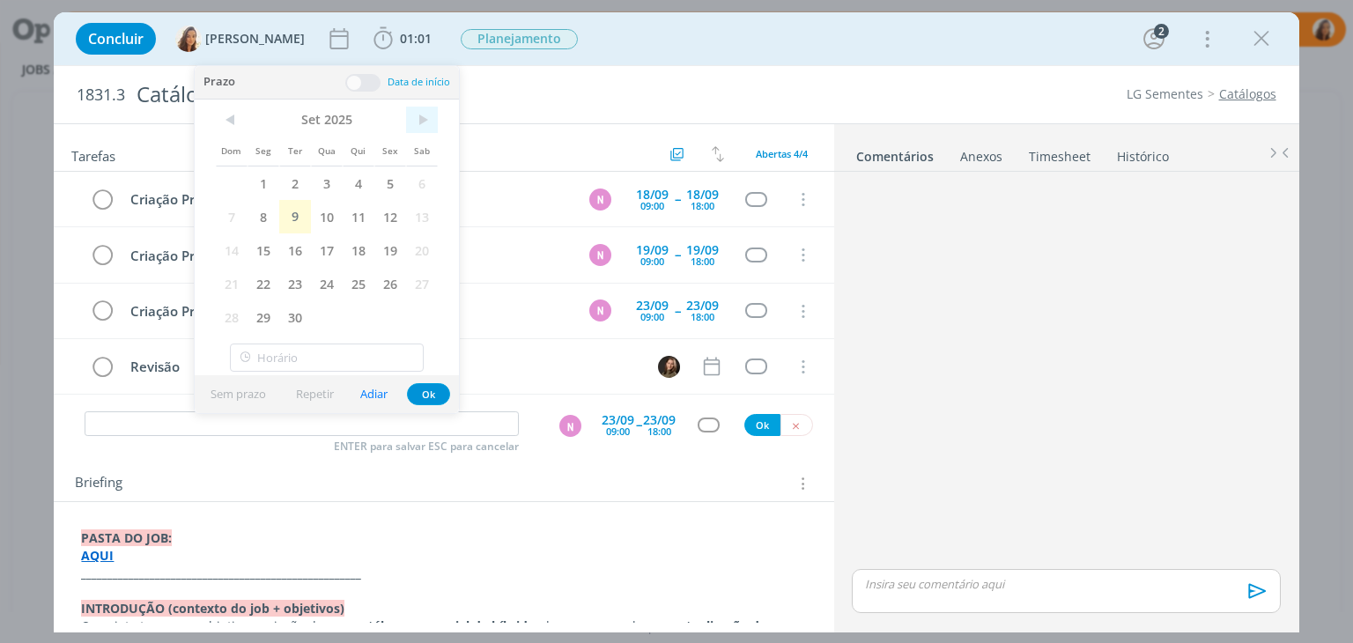
click at [423, 115] on span ">" at bounding box center [422, 120] width 32 height 26
click at [387, 276] on span "24" at bounding box center [390, 283] width 32 height 33
click at [518, 36] on span "Planejamento" at bounding box center [555, 39] width 117 height 20
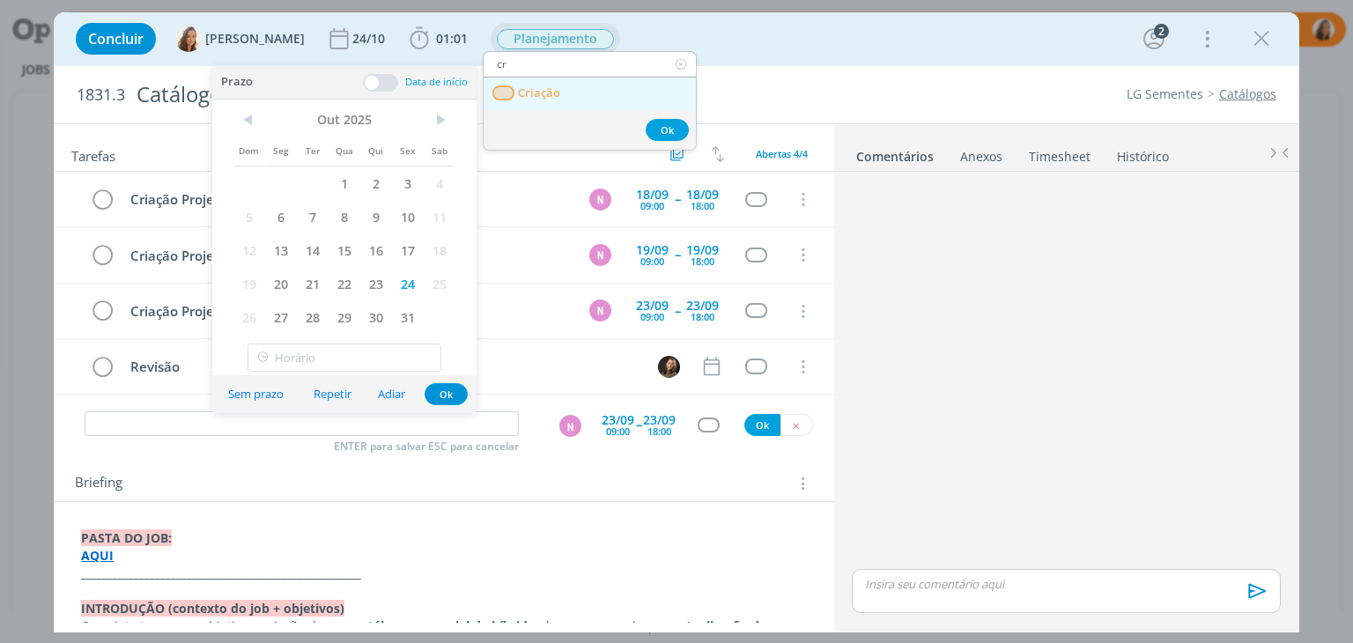
type input "cr"
click at [587, 100] on link "Criação" at bounding box center [590, 94] width 212 height 33
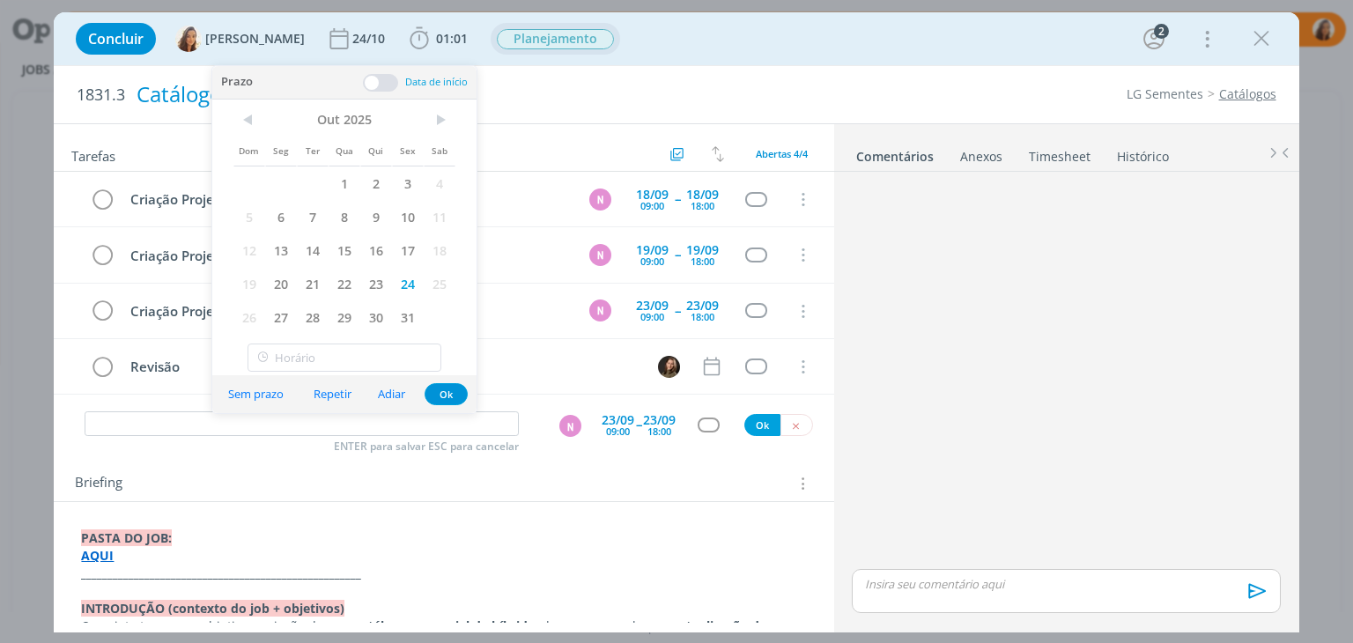
click at [733, 93] on div "Catálogo Milho 2026" at bounding box center [449, 94] width 640 height 43
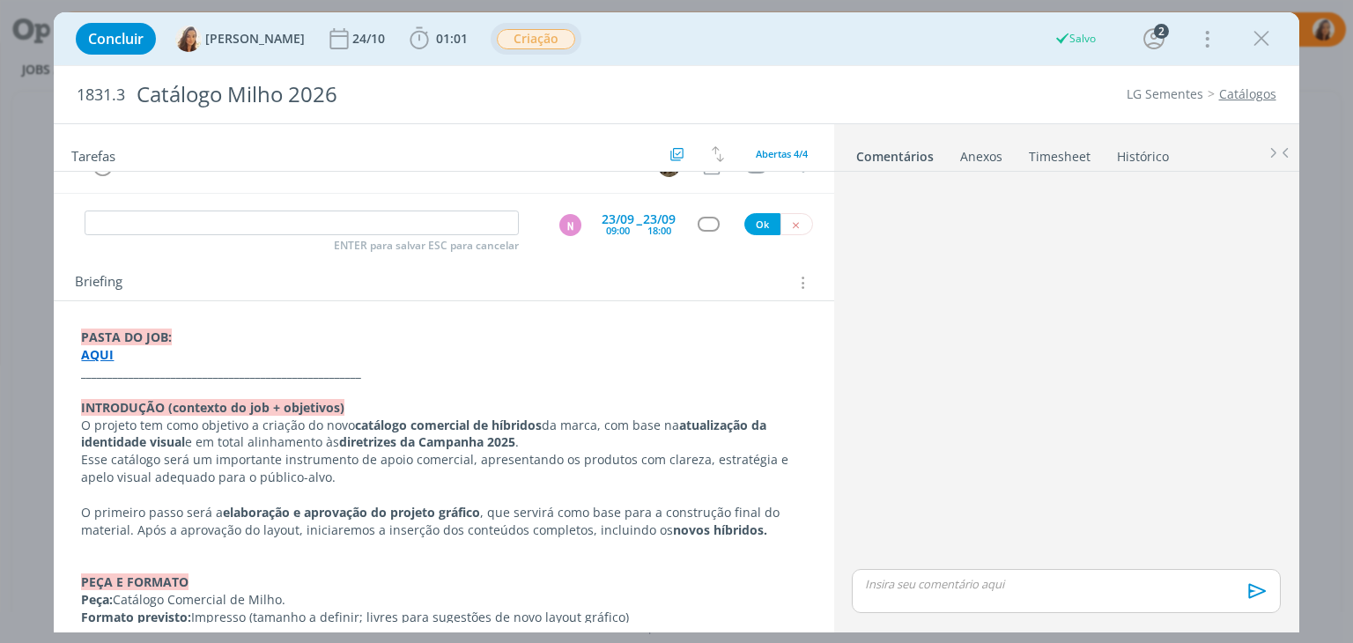
scroll to position [529, 0]
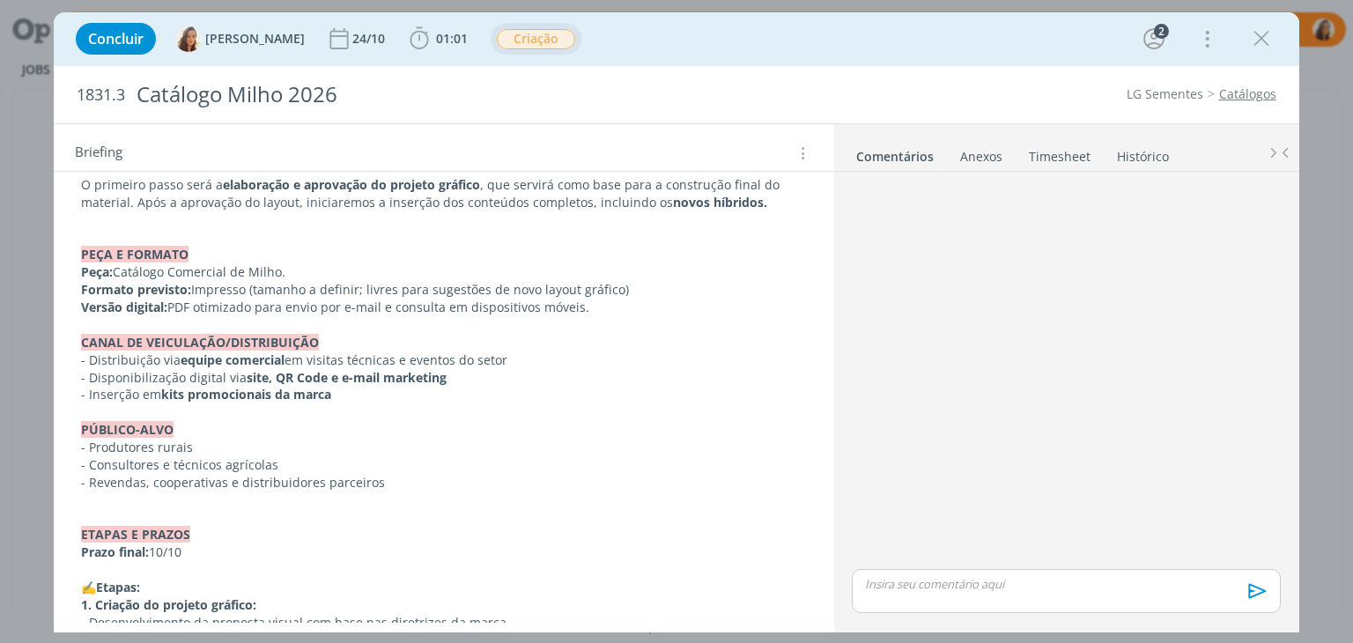
click at [164, 547] on p "Prazo final: 10/10" at bounding box center [443, 553] width 725 height 18
click at [233, 562] on p "dialog" at bounding box center [443, 571] width 723 height 18
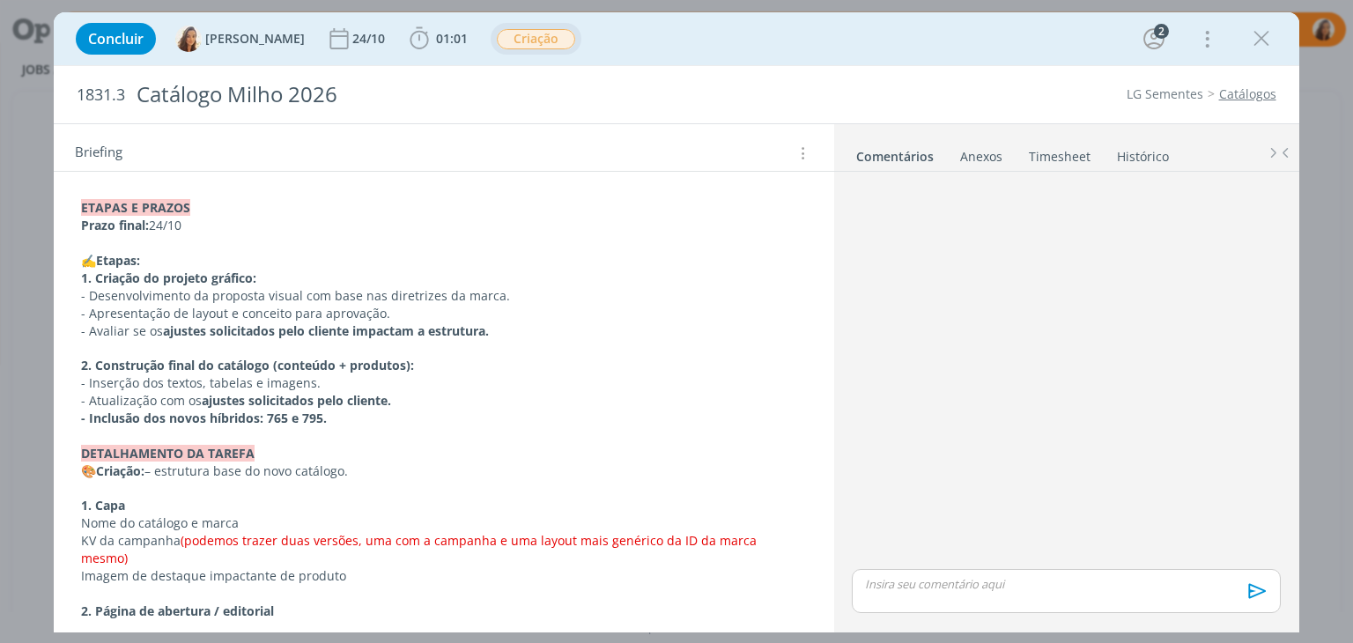
scroll to position [881, 0]
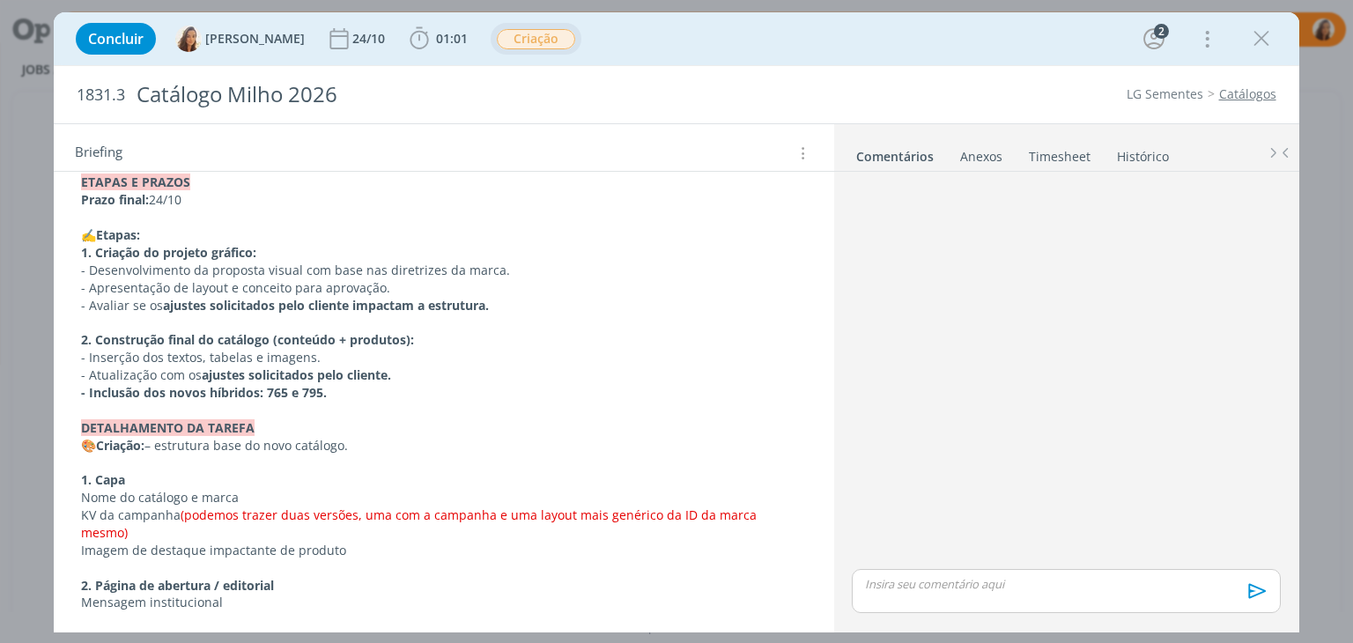
click at [262, 442] on p "🎨Criação: – estrutura base do novo catálogo." at bounding box center [443, 446] width 725 height 18
click at [262, 455] on p "dialog" at bounding box center [443, 463] width 725 height 18
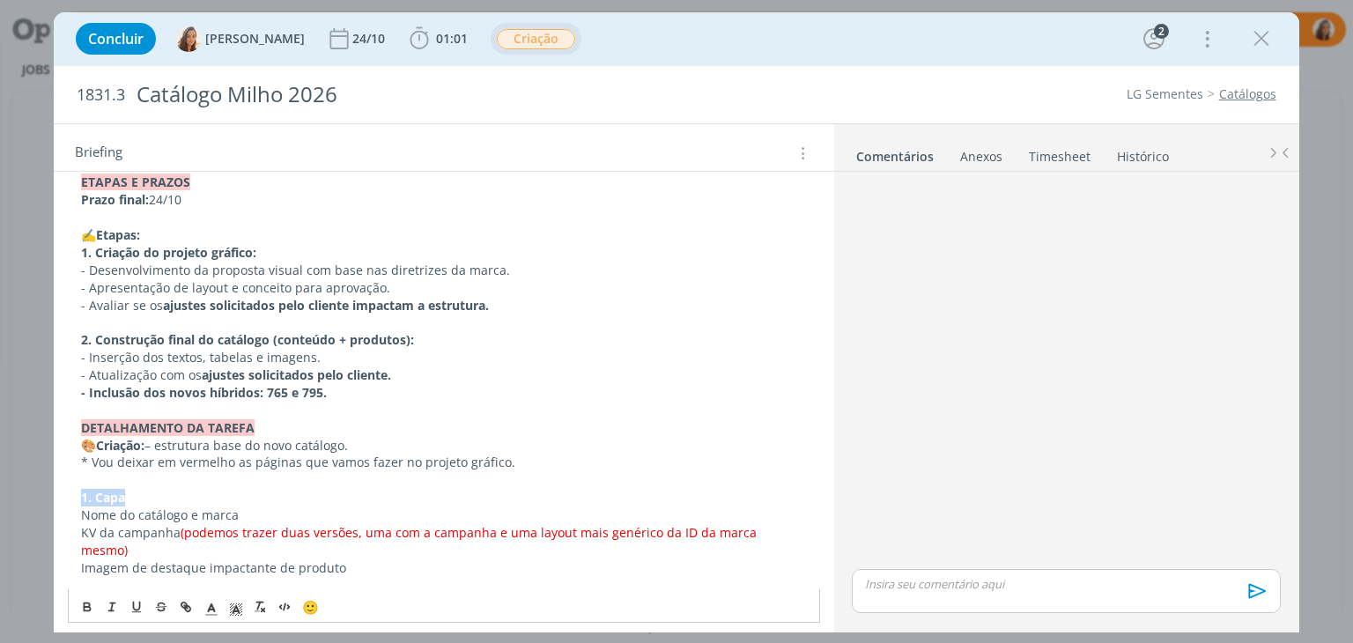
drag, startPoint x: 130, startPoint y: 496, endPoint x: 78, endPoint y: 498, distance: 52.9
click at [78, 498] on div "PASTA DO JOB: AQUI _____________________________________________________ INTROD…" at bounding box center [443, 628] width 751 height 1973
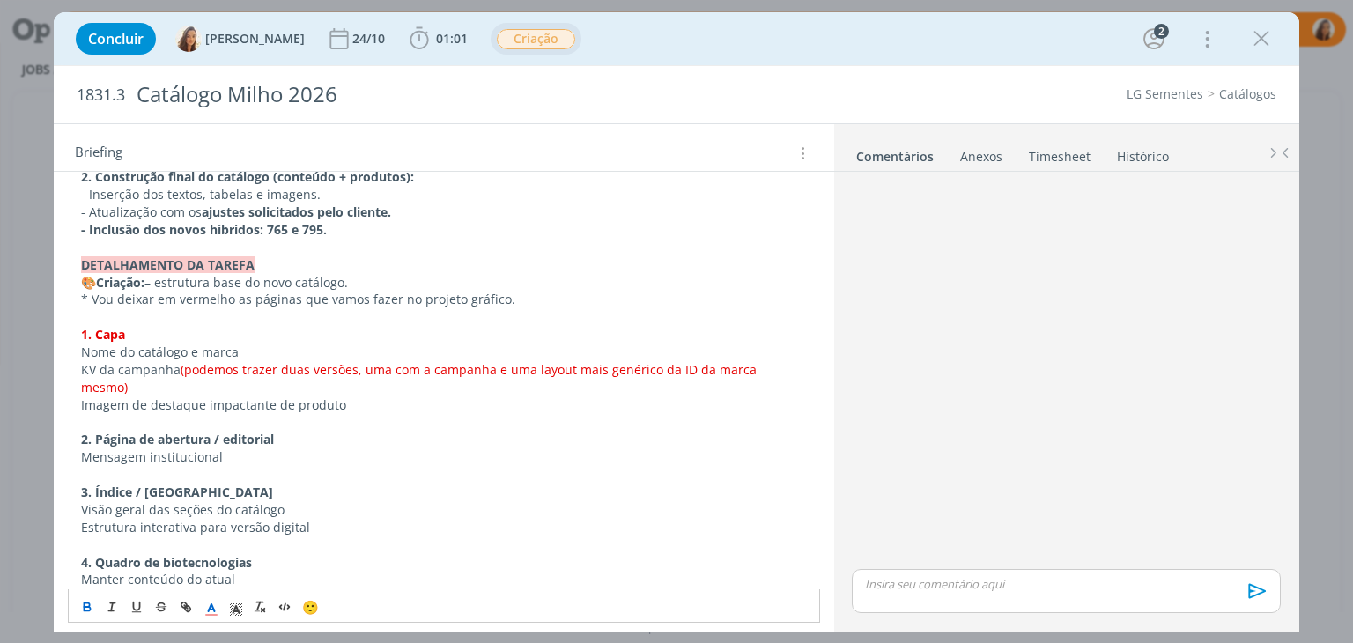
scroll to position [1057, 0]
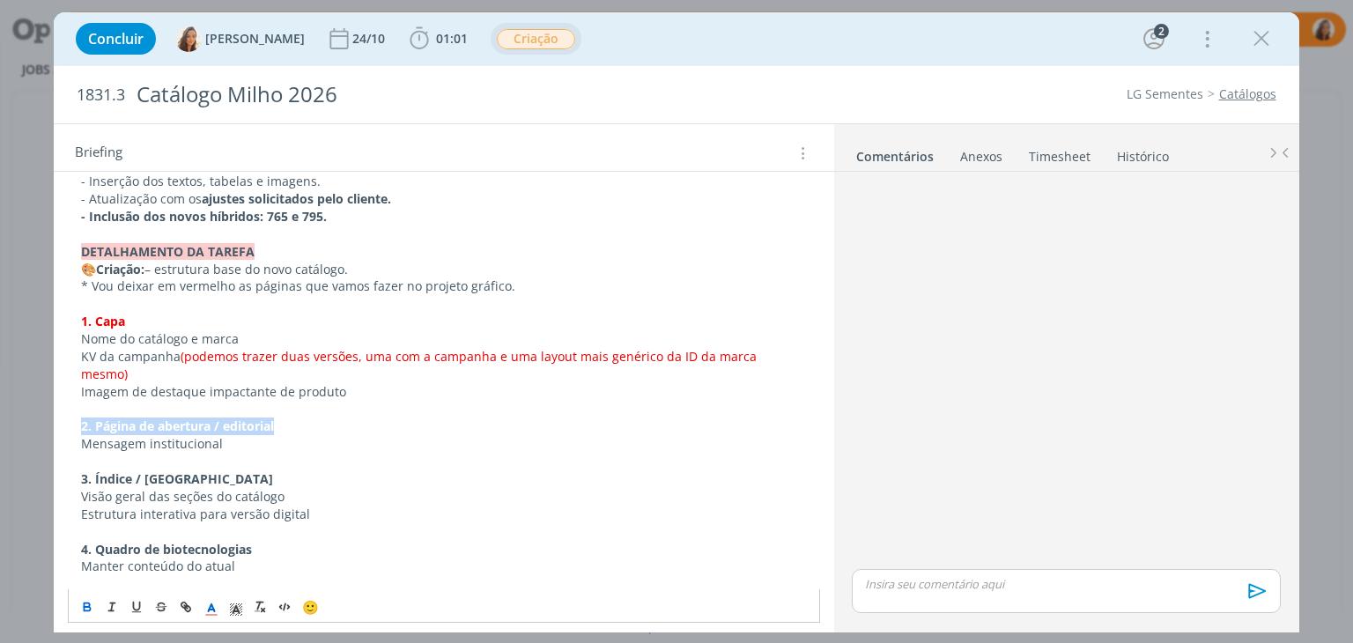
drag, startPoint x: 269, startPoint y: 403, endPoint x: 78, endPoint y: 403, distance: 190.3
click at [78, 403] on div "PASTA DO JOB: AQUI _____________________________________________________ INTROD…" at bounding box center [443, 452] width 751 height 1973
drag, startPoint x: 204, startPoint y: 456, endPoint x: 63, endPoint y: 463, distance: 141.1
click at [63, 463] on div "PASTA DO JOB: AQUI _____________________________________________________ INTROD…" at bounding box center [444, 462] width 780 height 2035
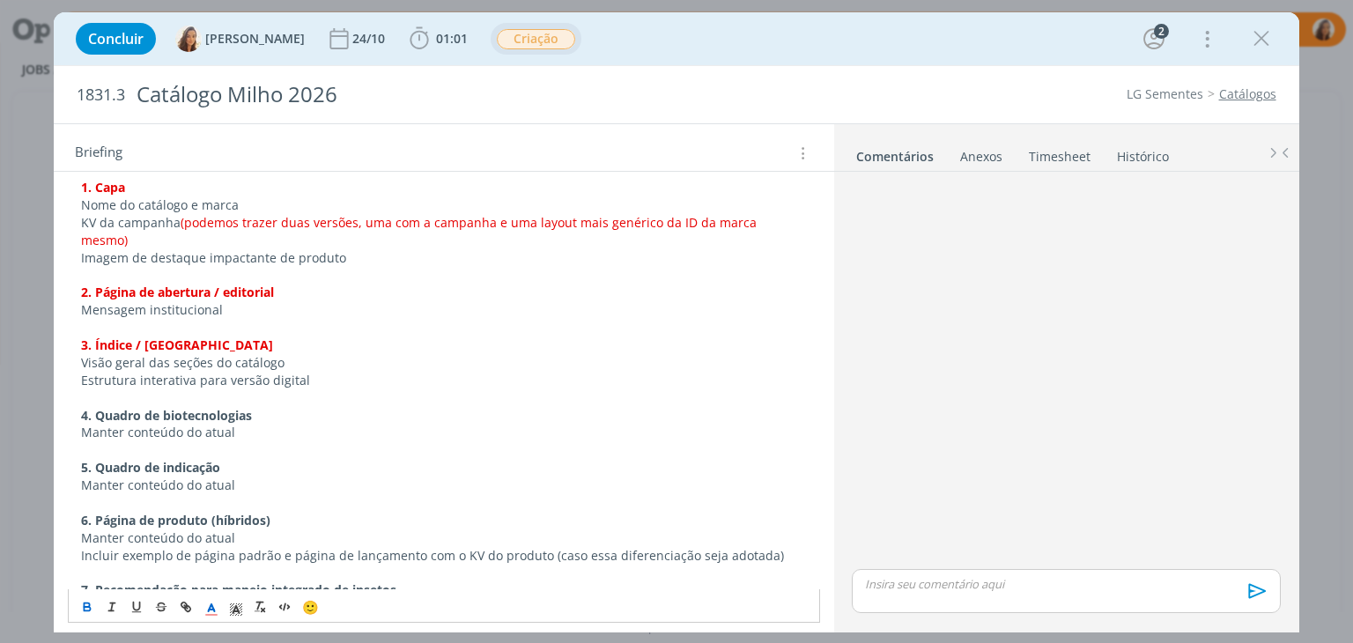
scroll to position [1233, 0]
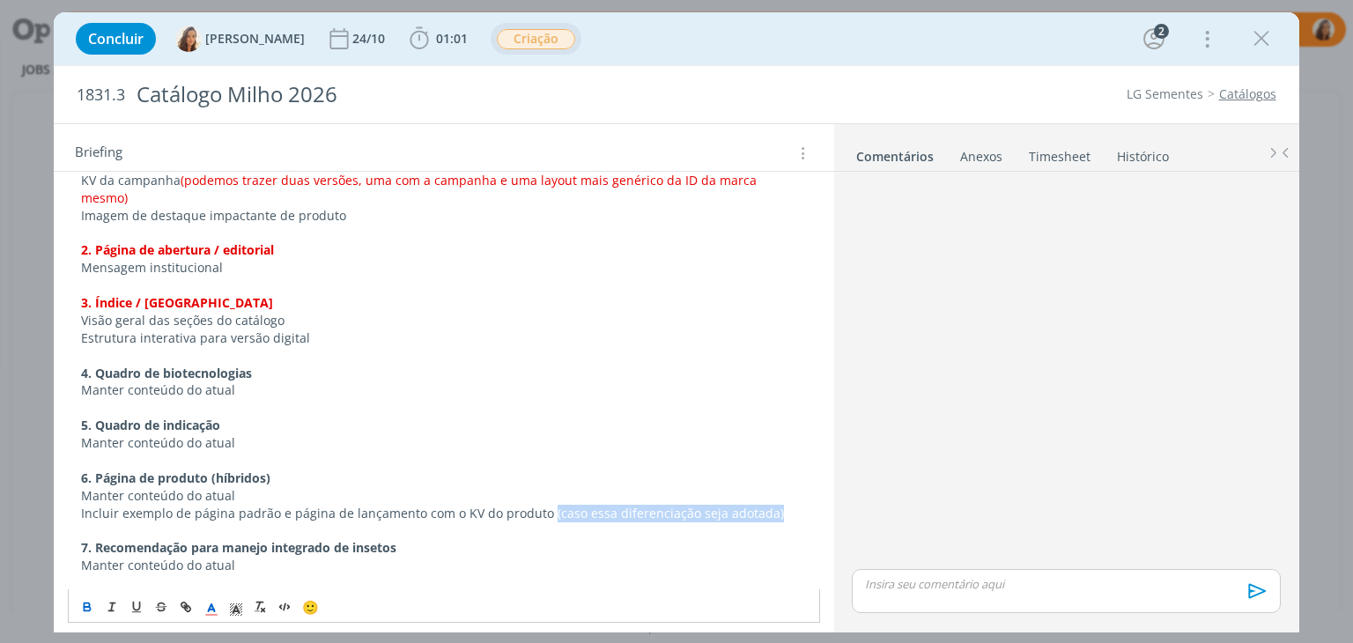
drag, startPoint x: 769, startPoint y: 491, endPoint x: 543, endPoint y: 500, distance: 226.6
click at [543, 505] on p "Incluir exemplo de página padrão e página de lançamento com o KV do produto (ca…" at bounding box center [443, 514] width 725 height 18
drag, startPoint x: 276, startPoint y: 455, endPoint x: 79, endPoint y: 459, distance: 196.5
click at [79, 459] on div "PASTA DO JOB: AQUI _____________________________________________________ INTROD…" at bounding box center [443, 276] width 751 height 1973
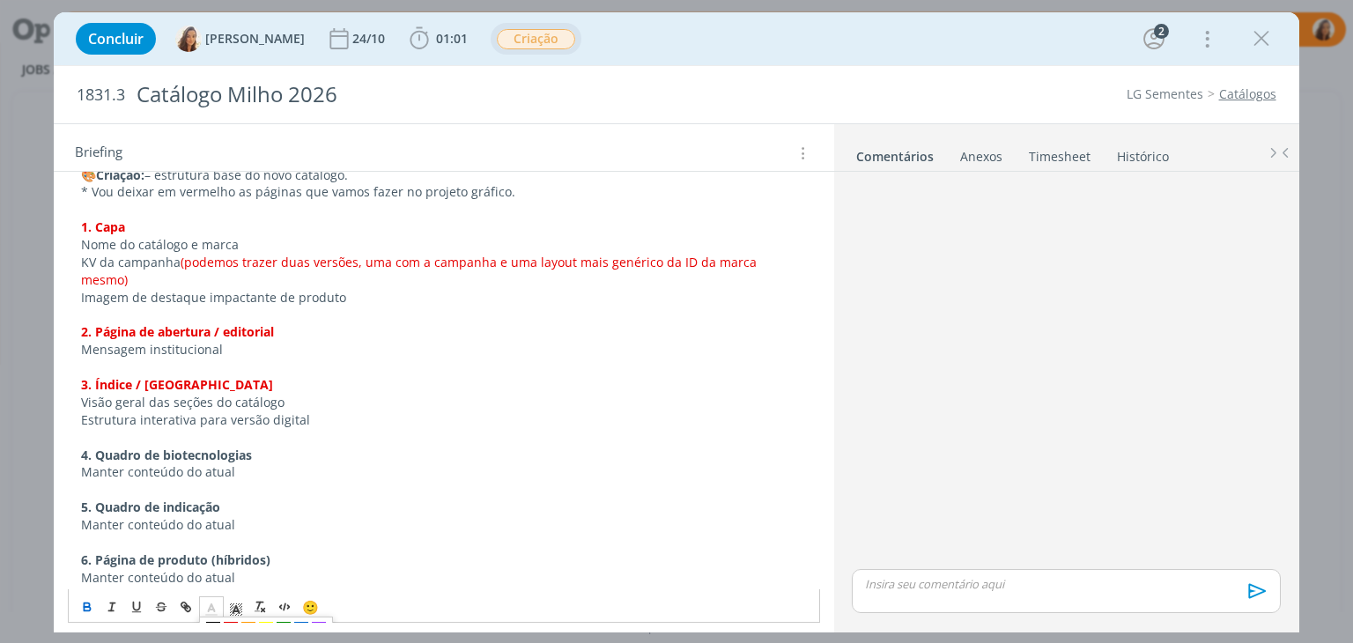
click at [211, 611] on icon "dialog" at bounding box center [212, 610] width 16 height 16
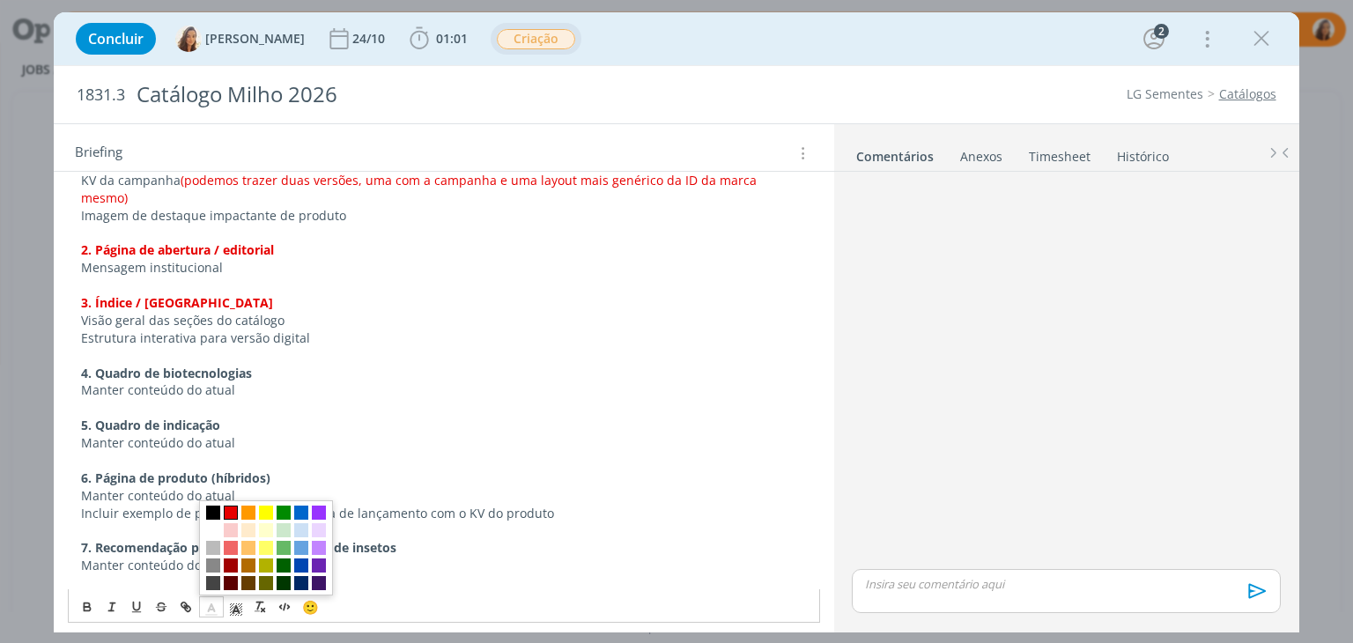
click at [232, 512] on span "dialog" at bounding box center [231, 513] width 14 height 14
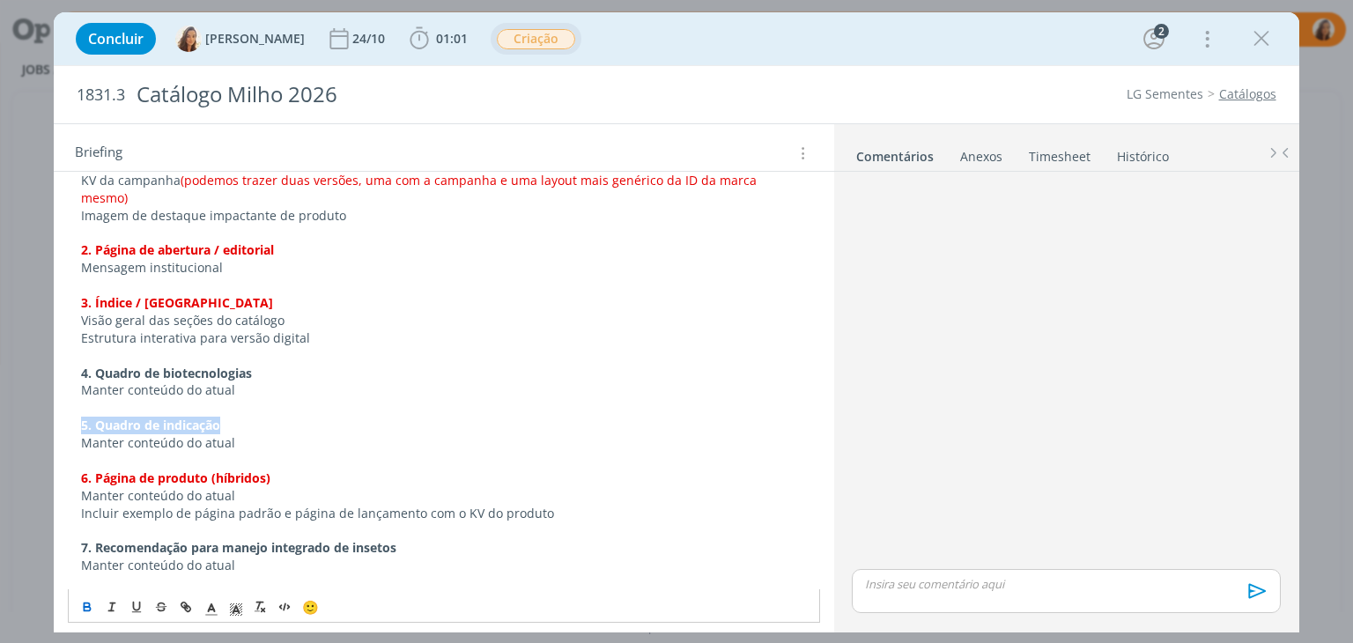
drag, startPoint x: 229, startPoint y: 403, endPoint x: 79, endPoint y: 405, distance: 149.8
click at [79, 405] on div "PASTA DO JOB: AQUI _____________________________________________________ INTROD…" at bounding box center [443, 276] width 751 height 1973
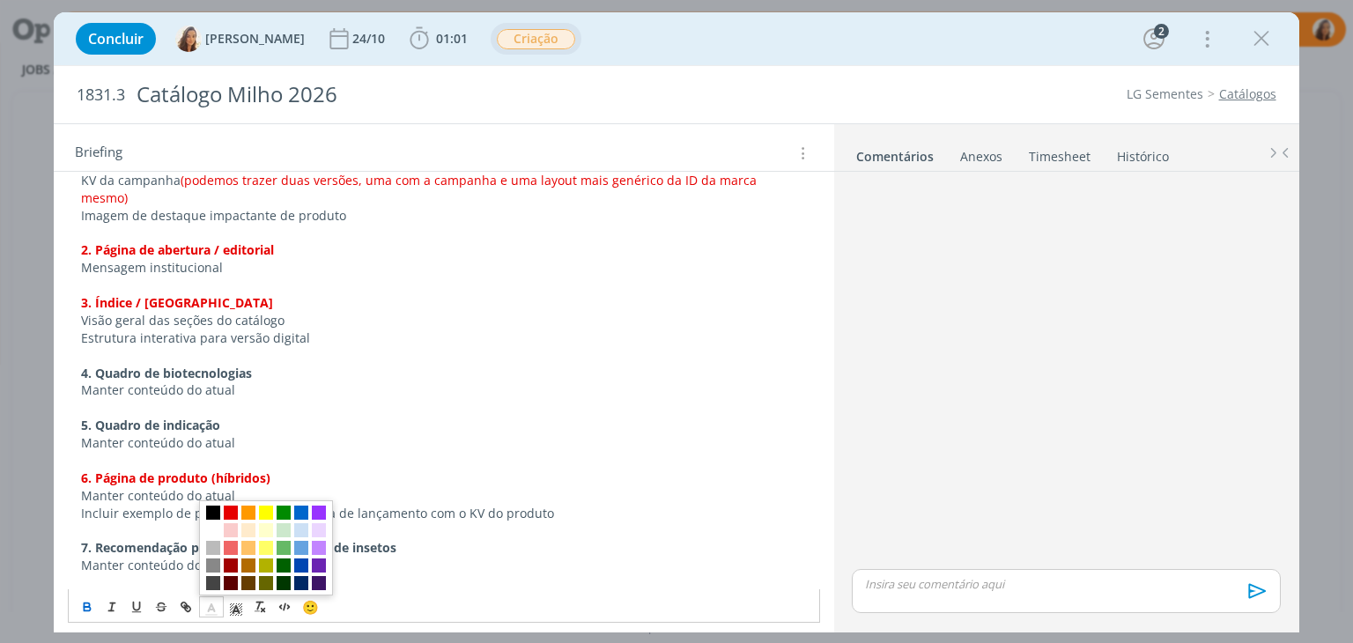
click at [209, 599] on span "dialog" at bounding box center [211, 606] width 25 height 21
click at [232, 510] on span "dialog" at bounding box center [231, 513] width 14 height 14
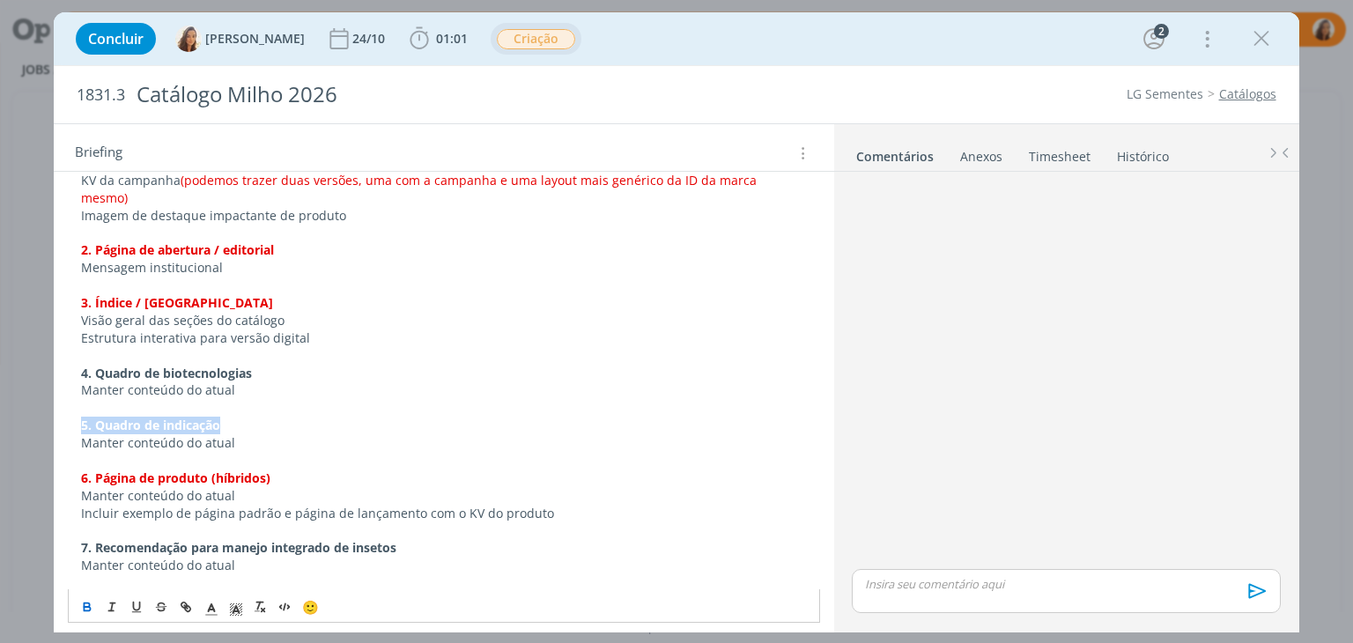
drag, startPoint x: 278, startPoint y: 351, endPoint x: 63, endPoint y: 349, distance: 215.0
click at [63, 349] on div "PASTA DO JOB: AQUI _____________________________________________________ INTROD…" at bounding box center [444, 286] width 780 height 2035
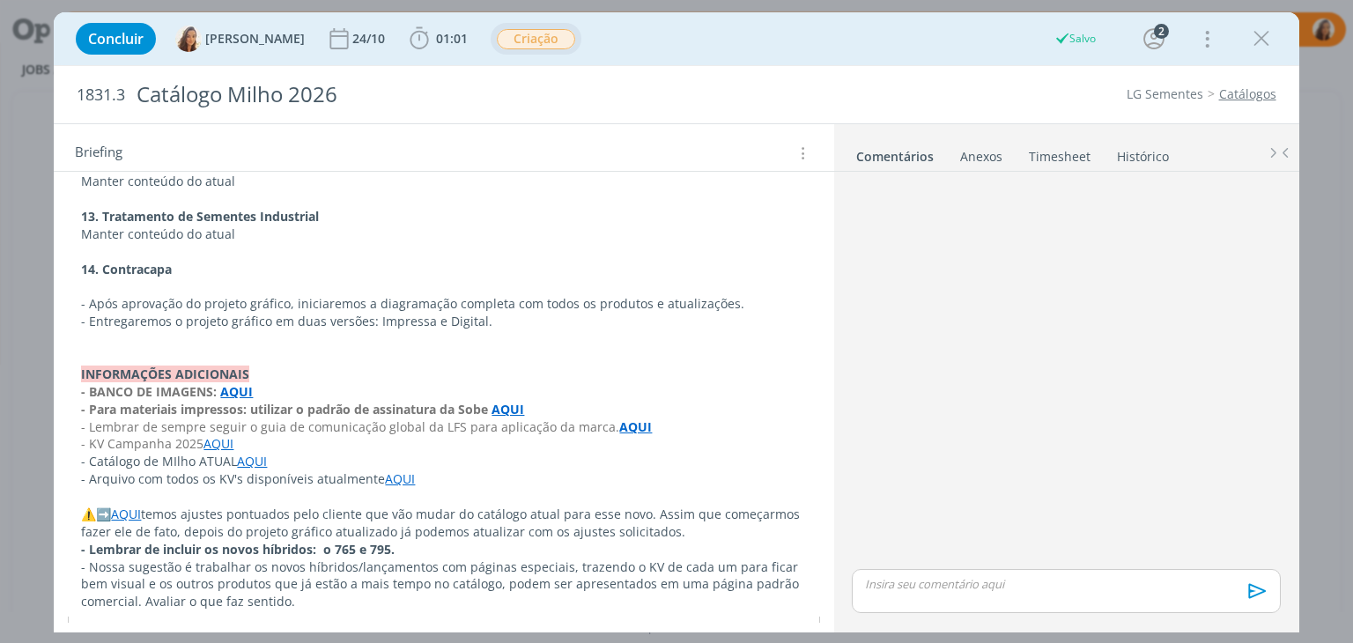
scroll to position [1893, 0]
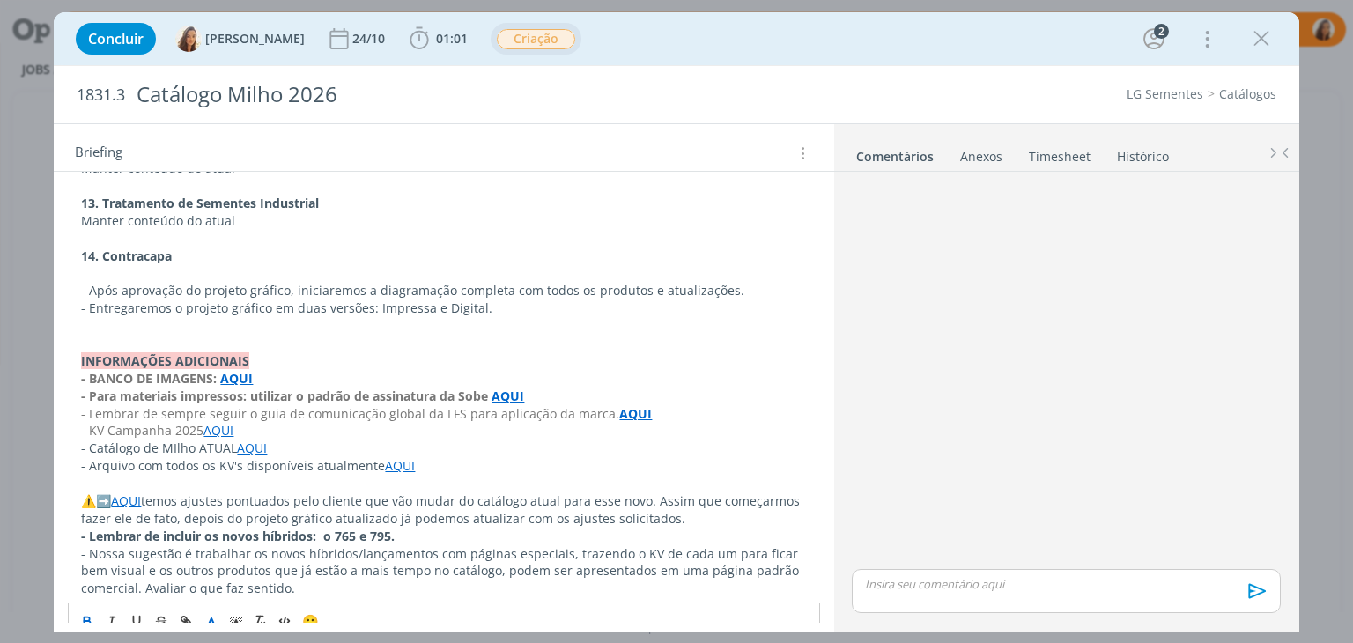
click at [211, 618] on polyline "dialog" at bounding box center [212, 621] width 6 height 7
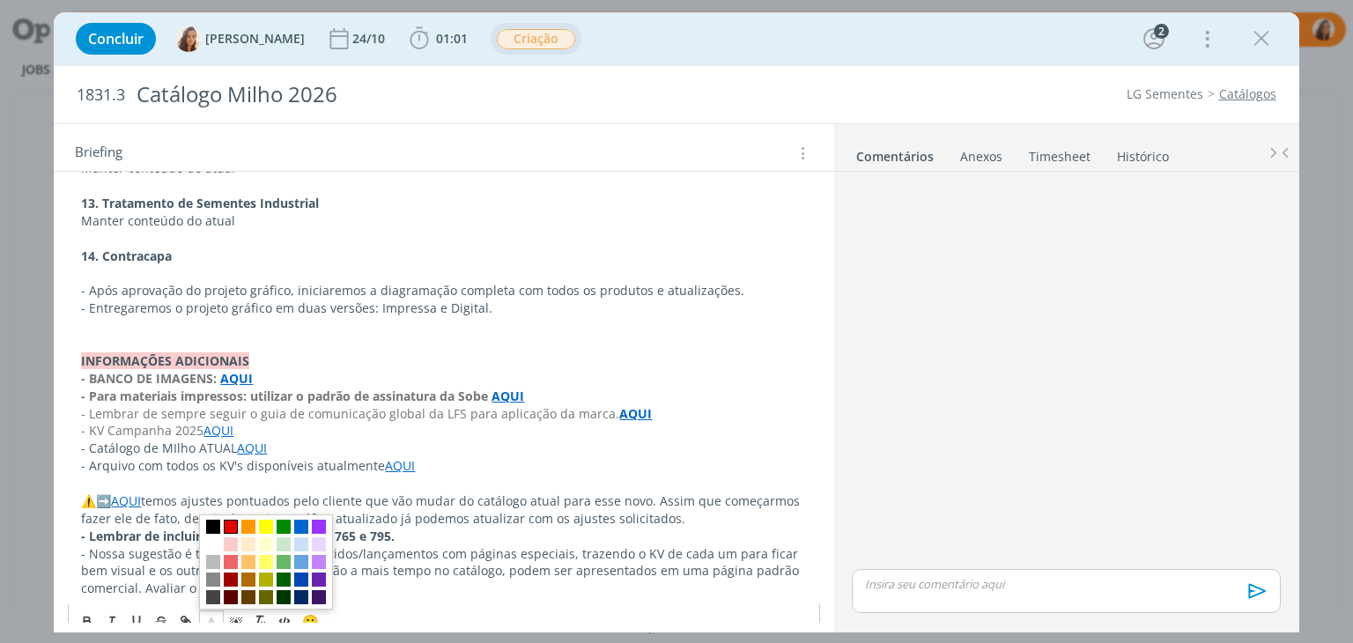
click at [233, 520] on span "dialog" at bounding box center [231, 527] width 14 height 14
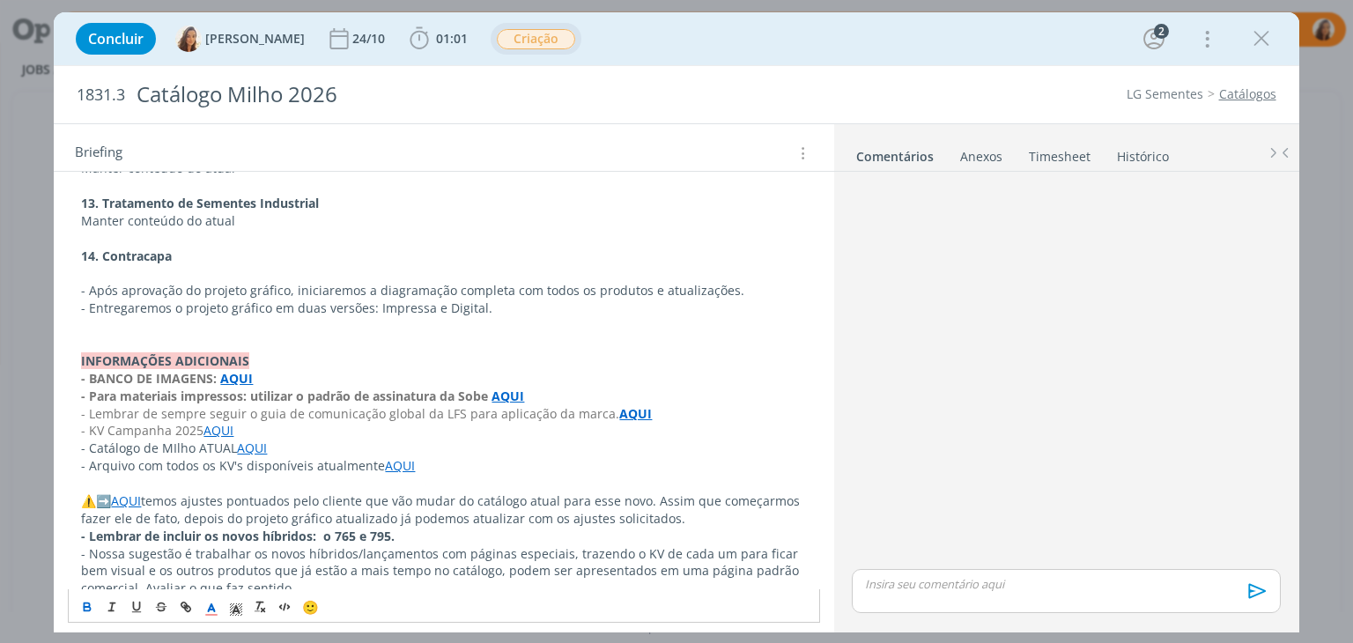
scroll to position [1717, 0]
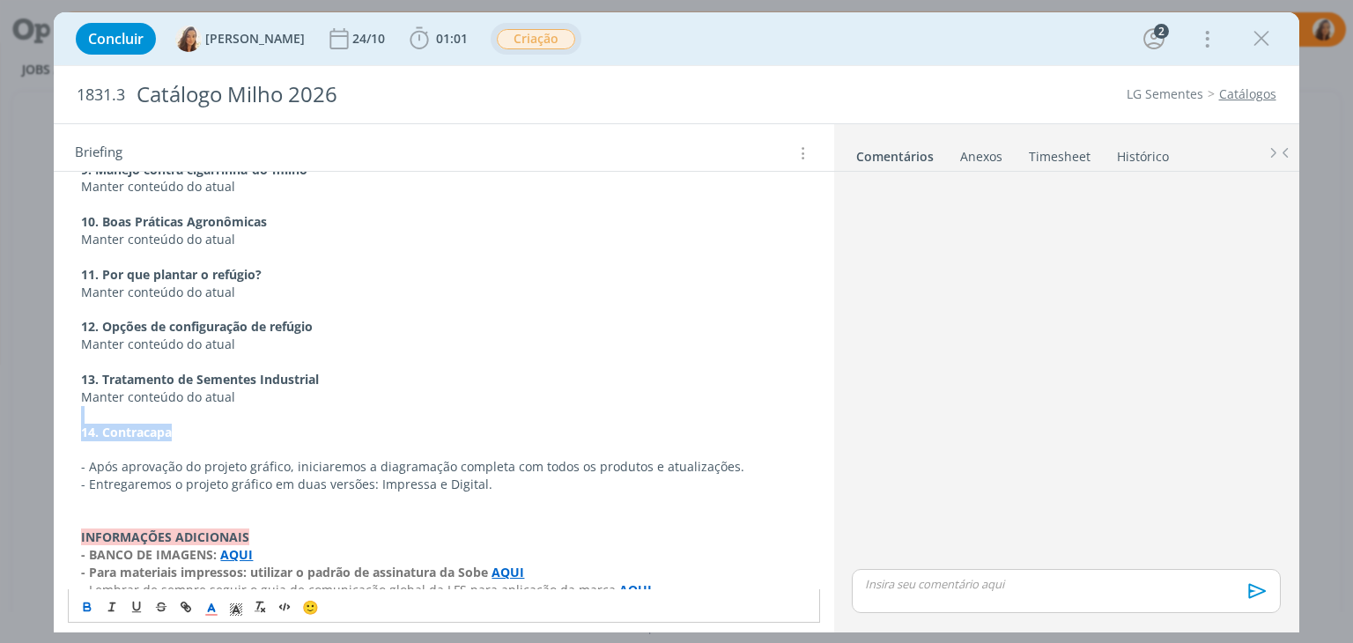
drag, startPoint x: 195, startPoint y: 413, endPoint x: 14, endPoint y: 400, distance: 181.1
click at [14, 400] on div "Concluir Vanessa Feron 24/10 01:01 Iniciar Apontar Data * 09/09/2025 Horas * 00…" at bounding box center [676, 321] width 1353 height 643
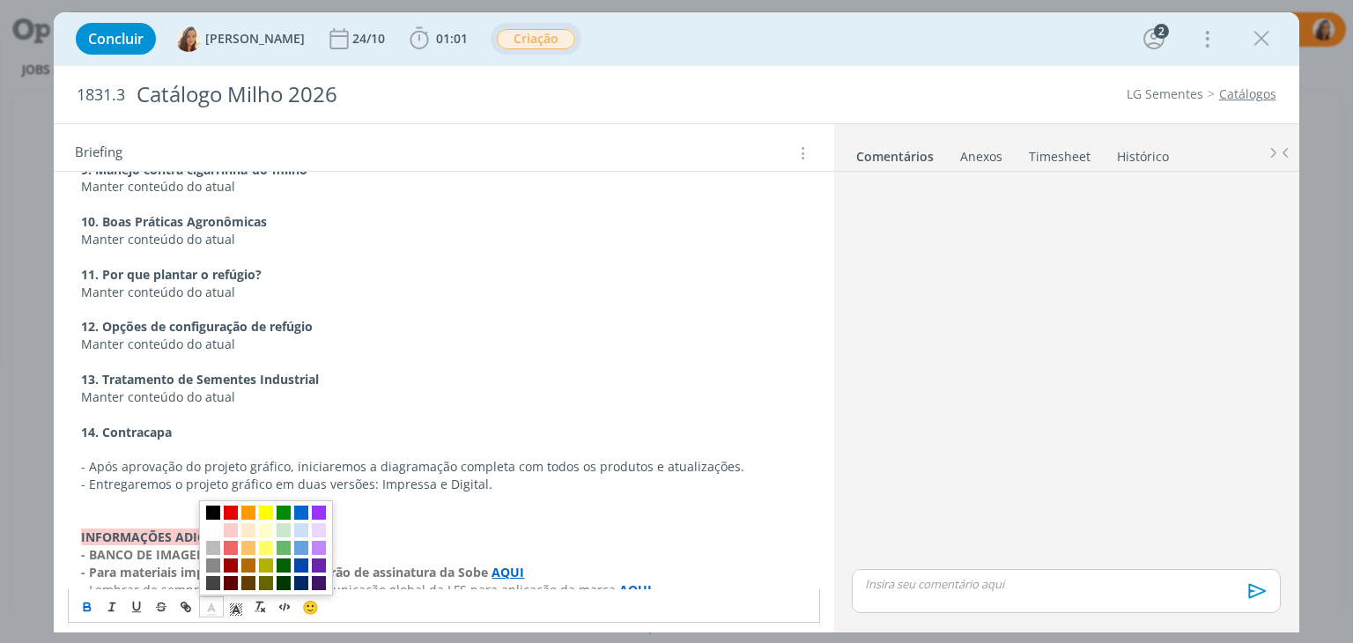
click at [206, 607] on icon "dialog" at bounding box center [212, 610] width 16 height 16
click at [226, 508] on span "dialog" at bounding box center [231, 513] width 14 height 14
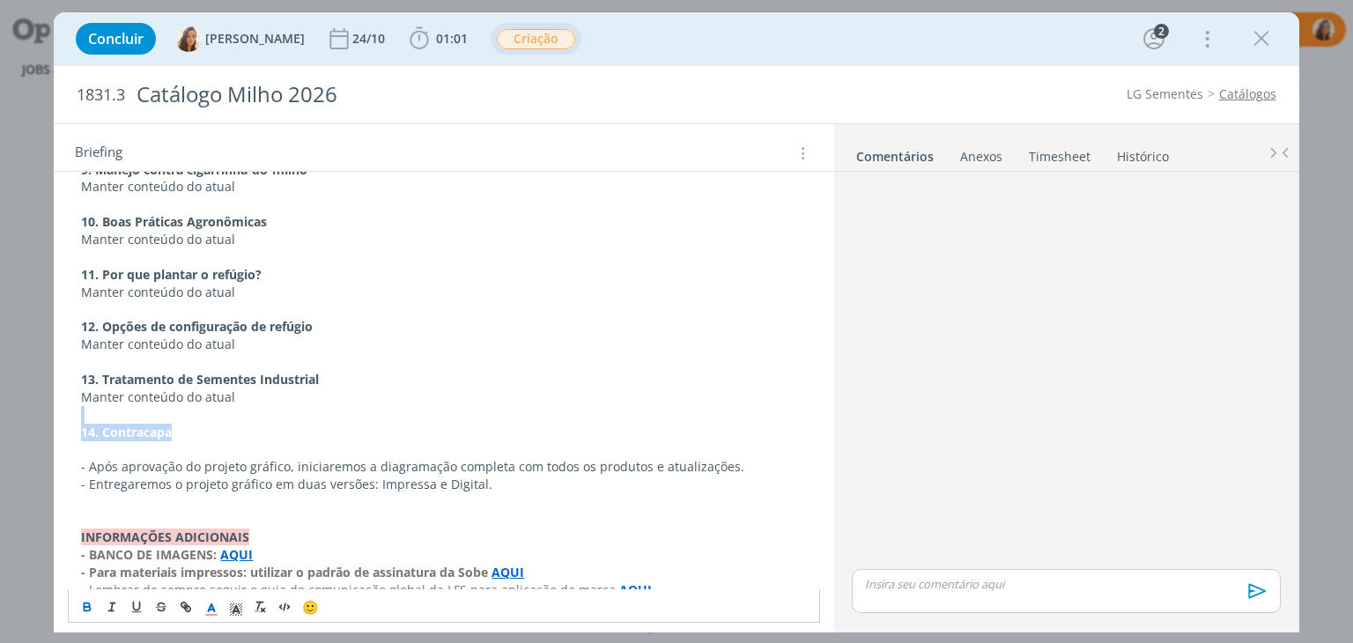
click at [247, 424] on p "14. Contracapa" at bounding box center [443, 433] width 725 height 18
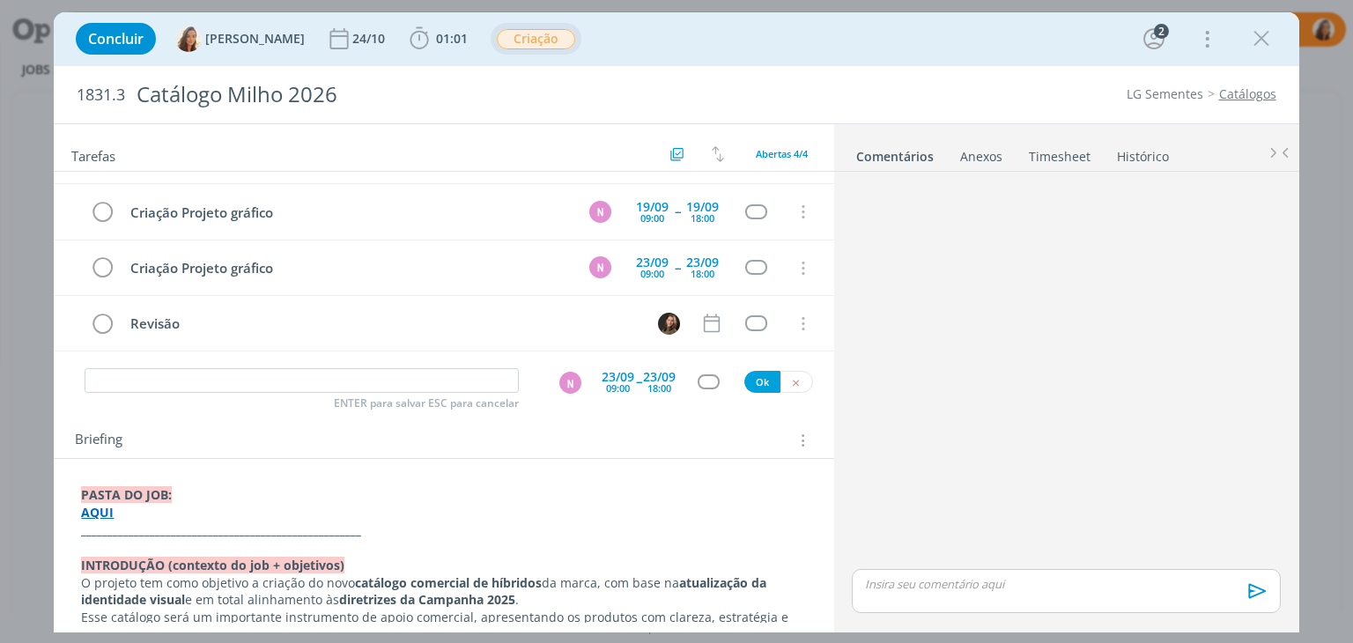
scroll to position [0, 0]
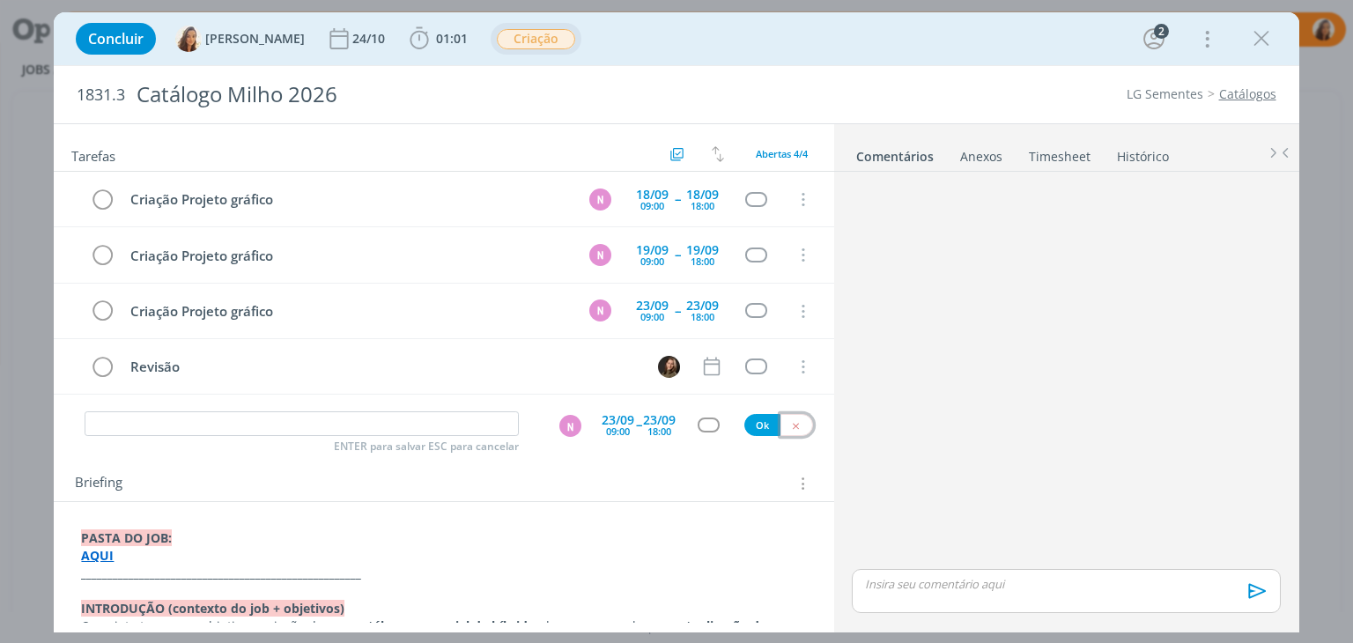
click at [790, 420] on icon "dialog" at bounding box center [795, 425] width 11 height 11
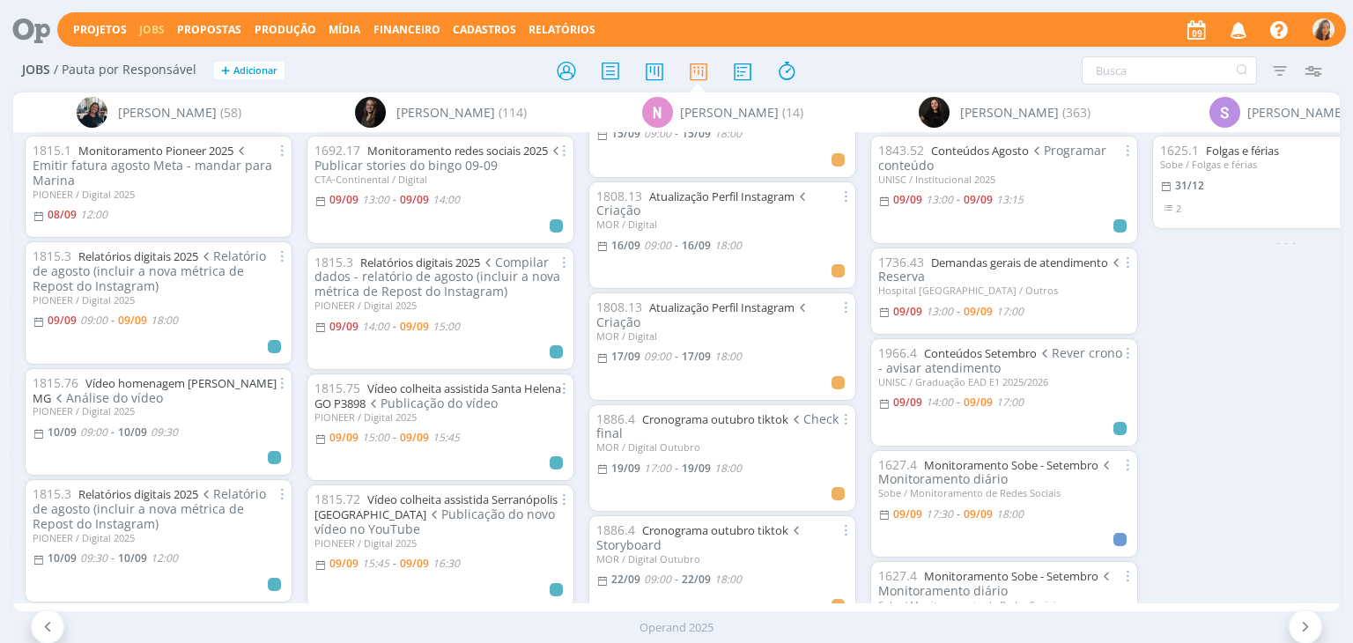
scroll to position [705, 0]
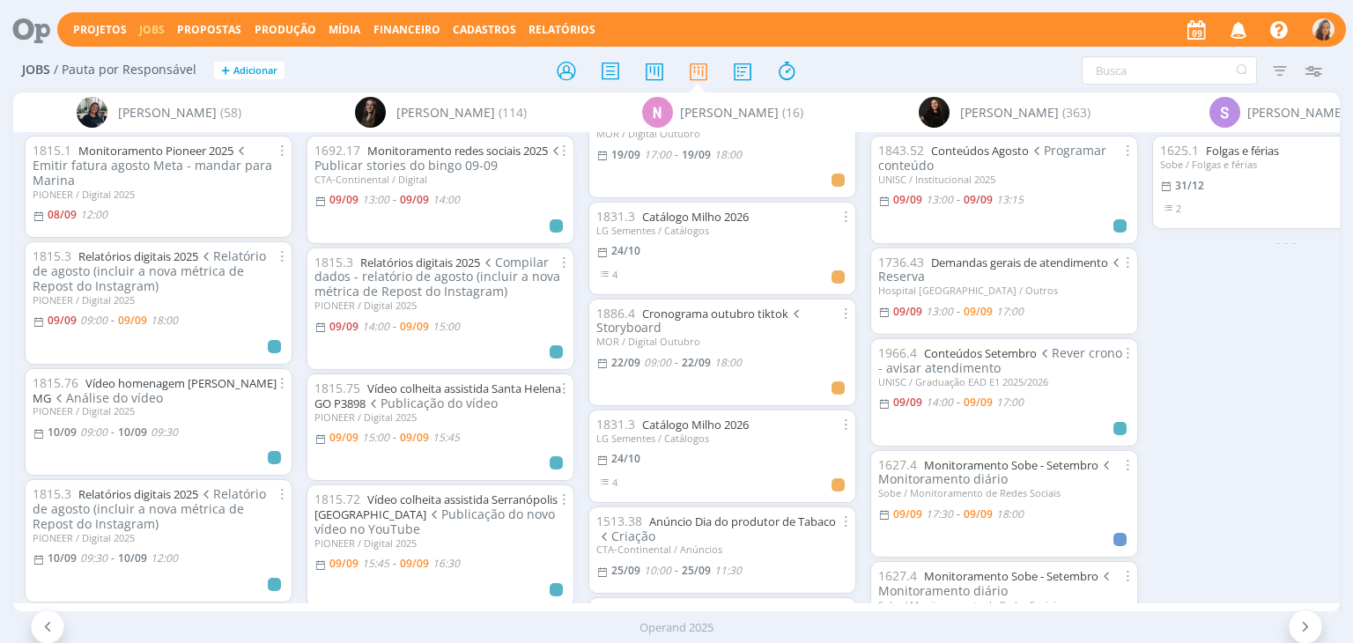
scroll to position [1161, 0]
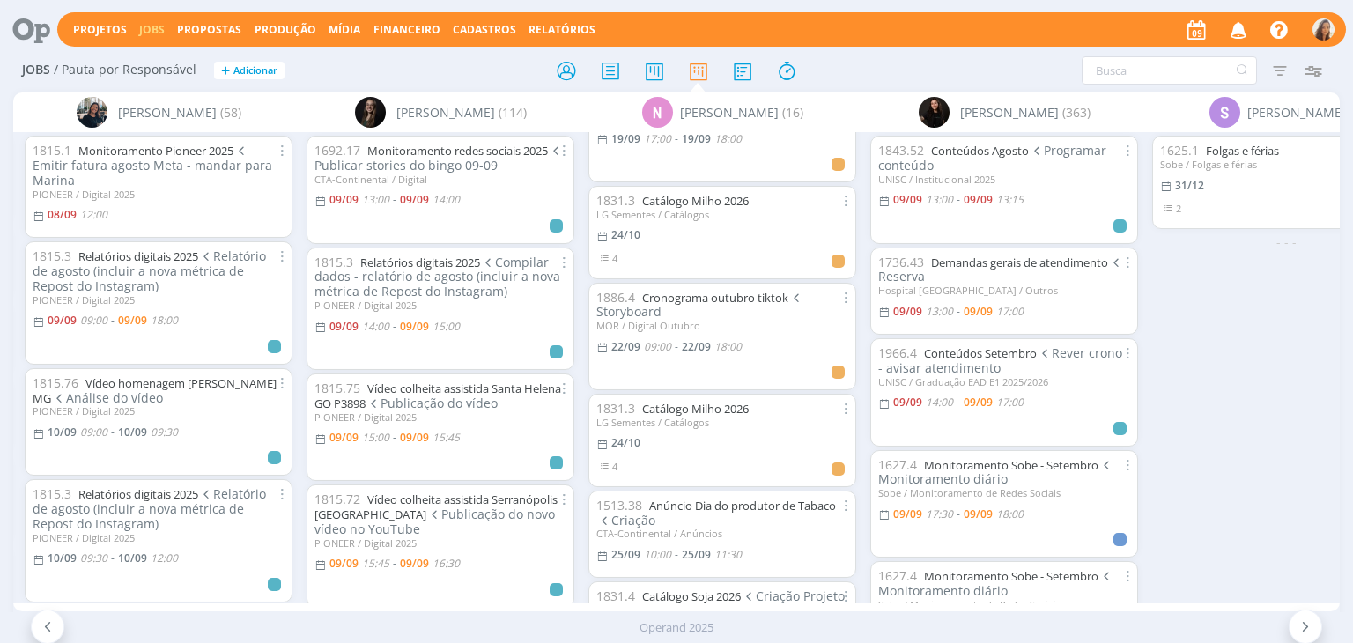
click at [712, 12] on div "Projetos Jobs Propostas Produção [GEOGRAPHIC_DATA] Financeiro Cadastros Relatór…" at bounding box center [701, 29] width 1289 height 34
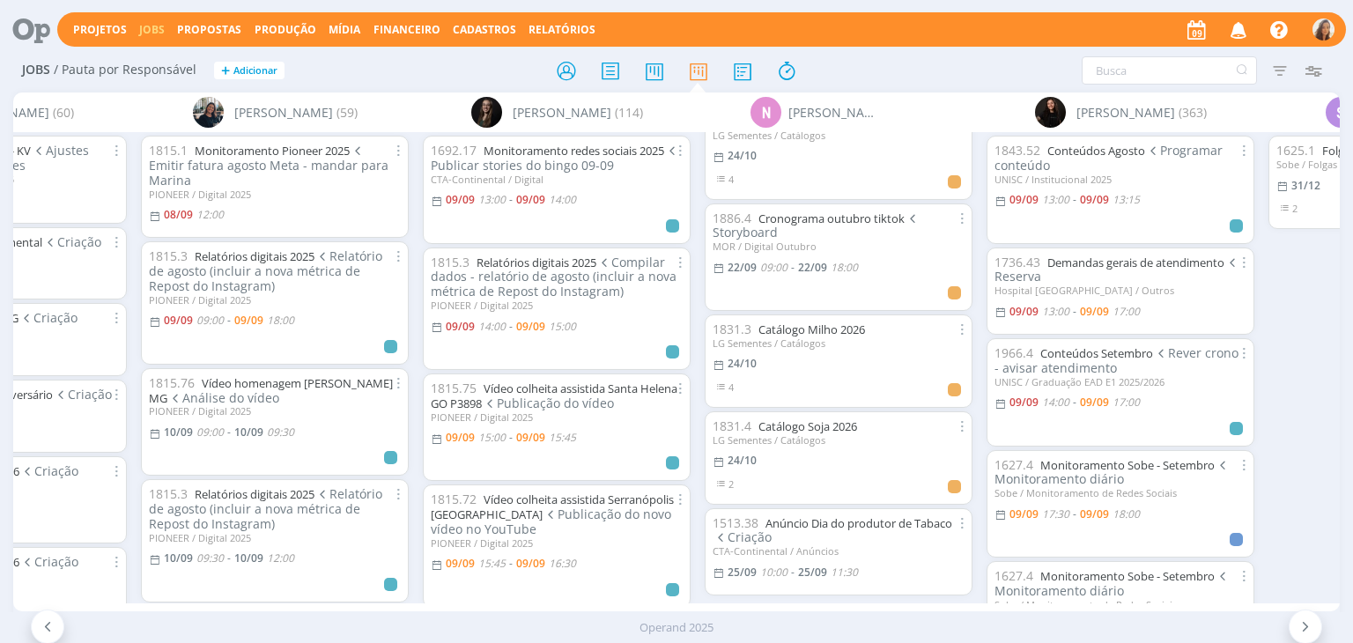
scroll to position [1262, 0]
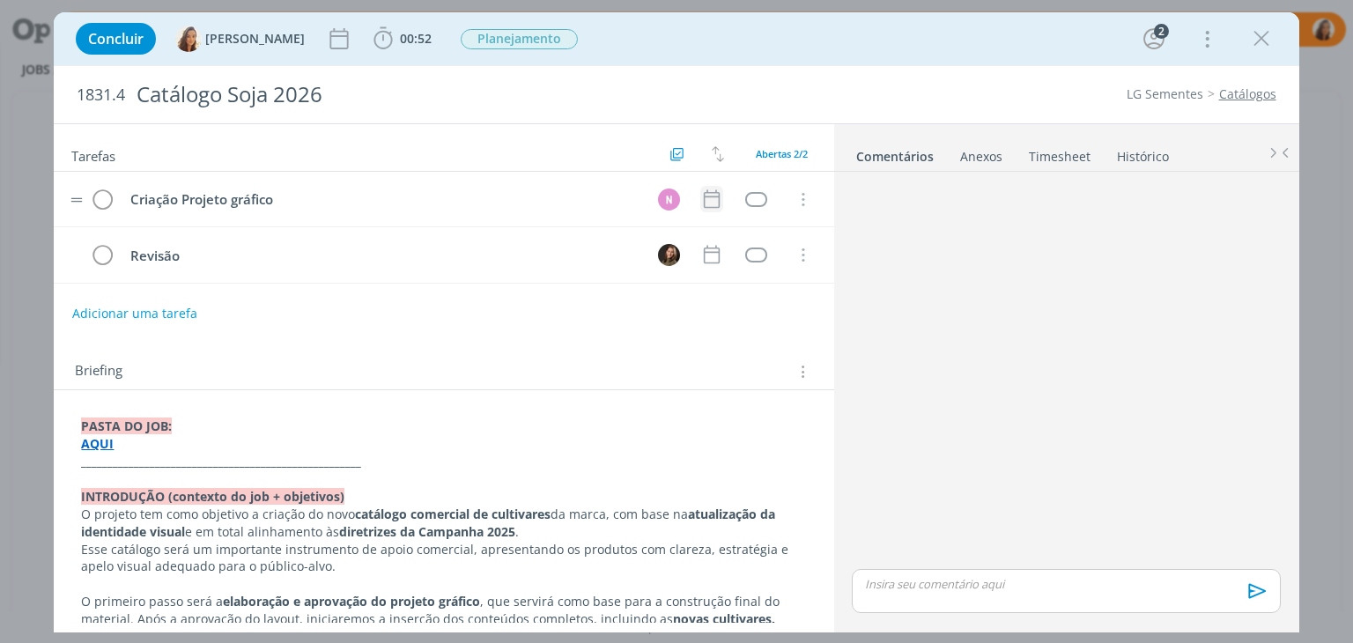
click at [700, 194] on icon "dialog" at bounding box center [711, 199] width 23 height 23
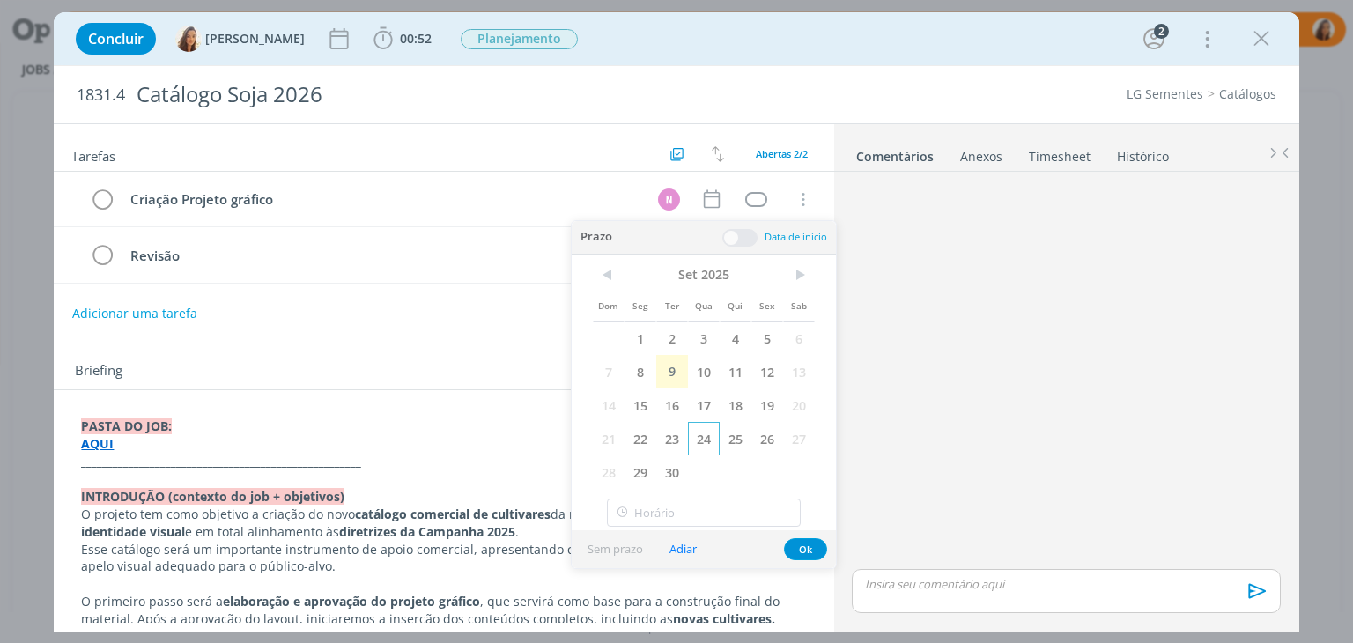
click at [708, 429] on span "24" at bounding box center [704, 438] width 32 height 33
click at [736, 236] on span at bounding box center [739, 238] width 35 height 18
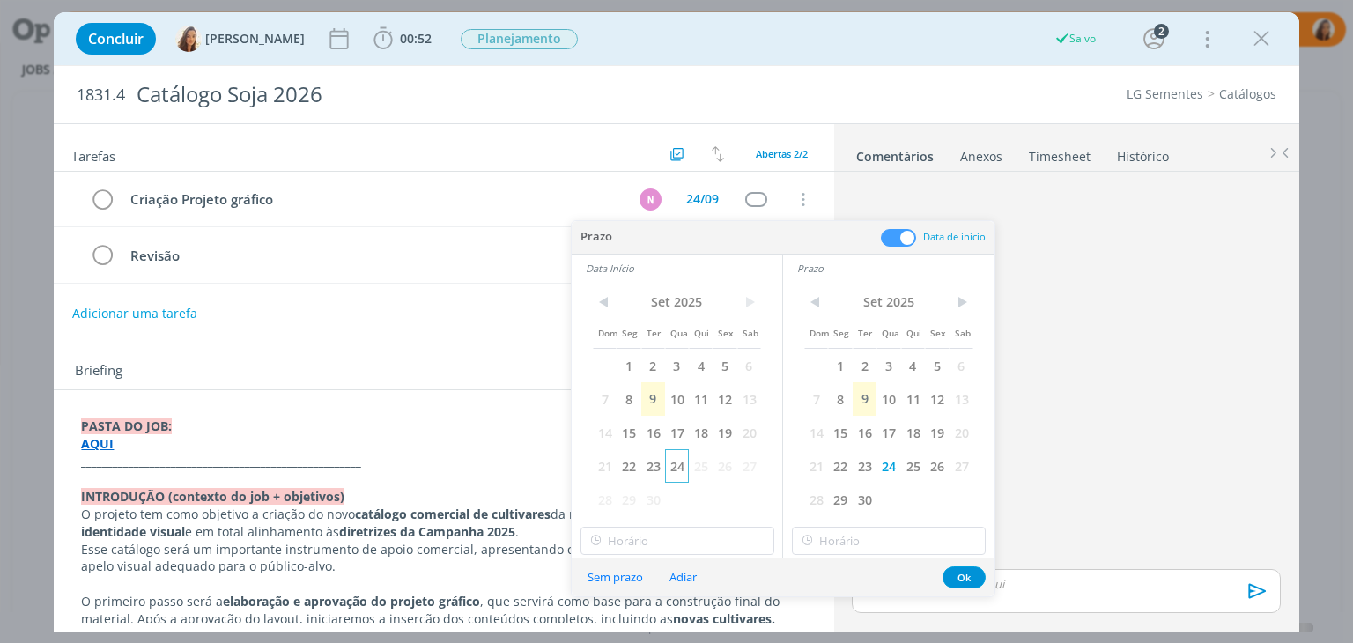
click at [676, 466] on span "24" at bounding box center [677, 465] width 24 height 33
click at [687, 533] on input "text" at bounding box center [678, 541] width 194 height 28
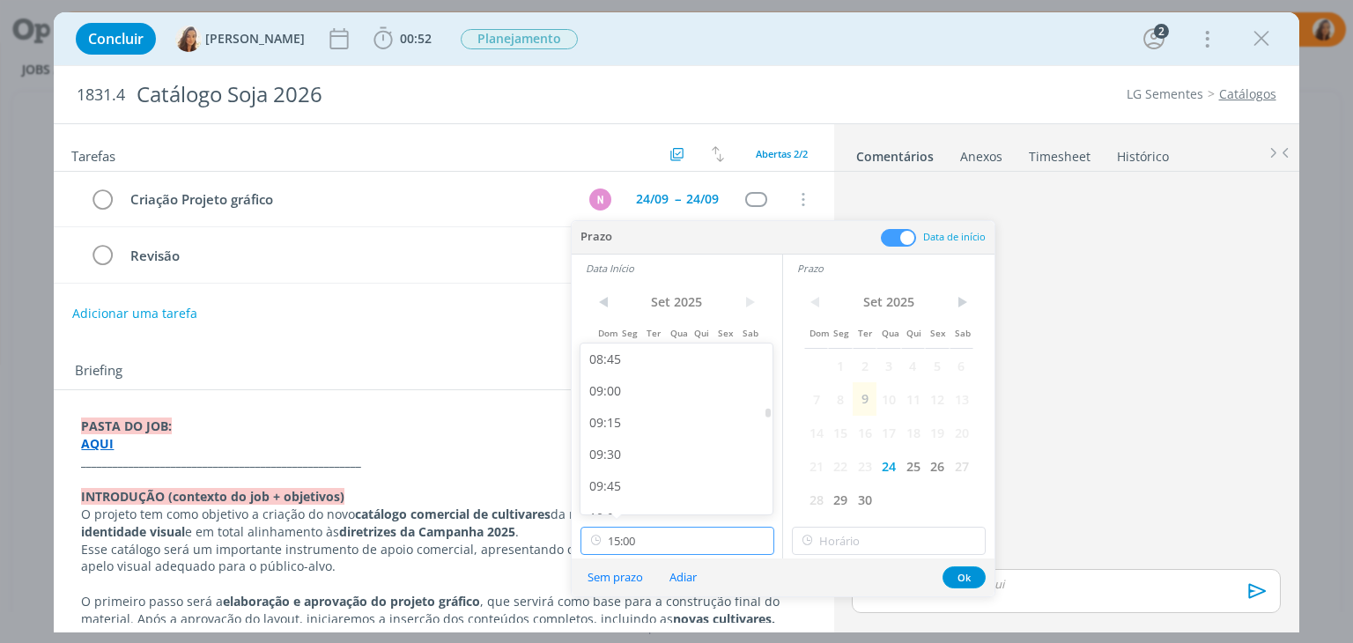
scroll to position [1152, 0]
click at [681, 351] on div "09:00" at bounding box center [679, 349] width 197 height 32
type input "09:00"
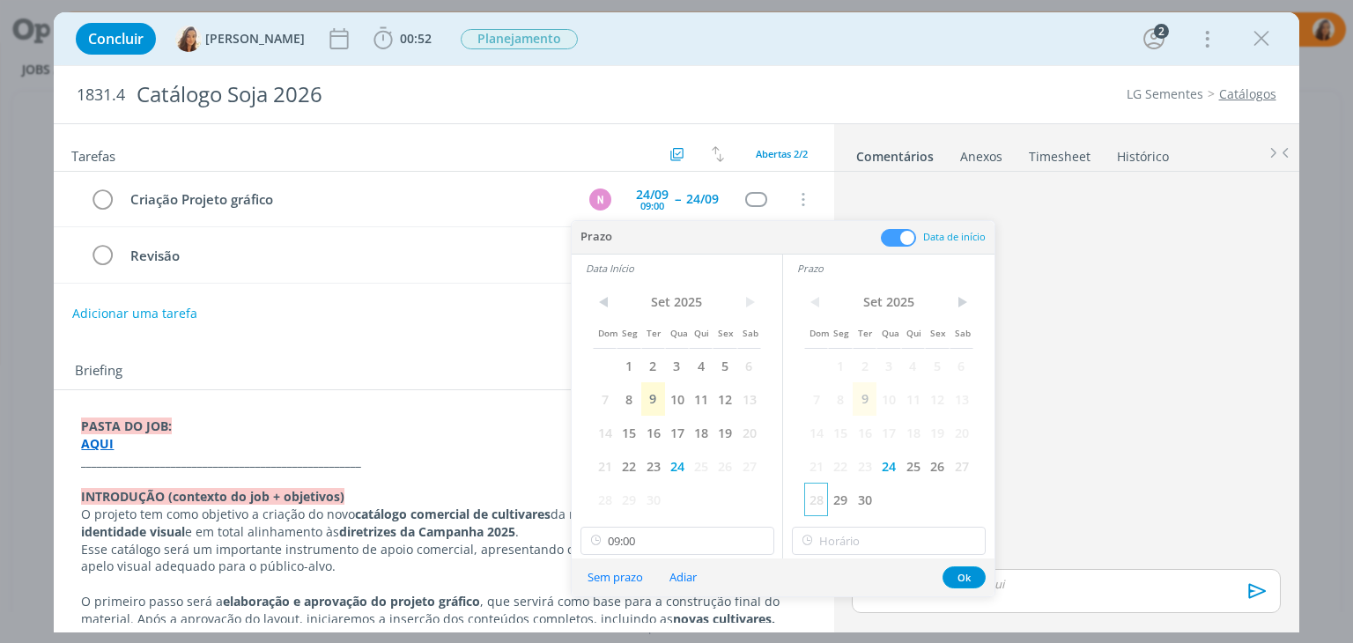
scroll to position [1142, 0]
click at [862, 529] on input "15:00" at bounding box center [889, 541] width 194 height 28
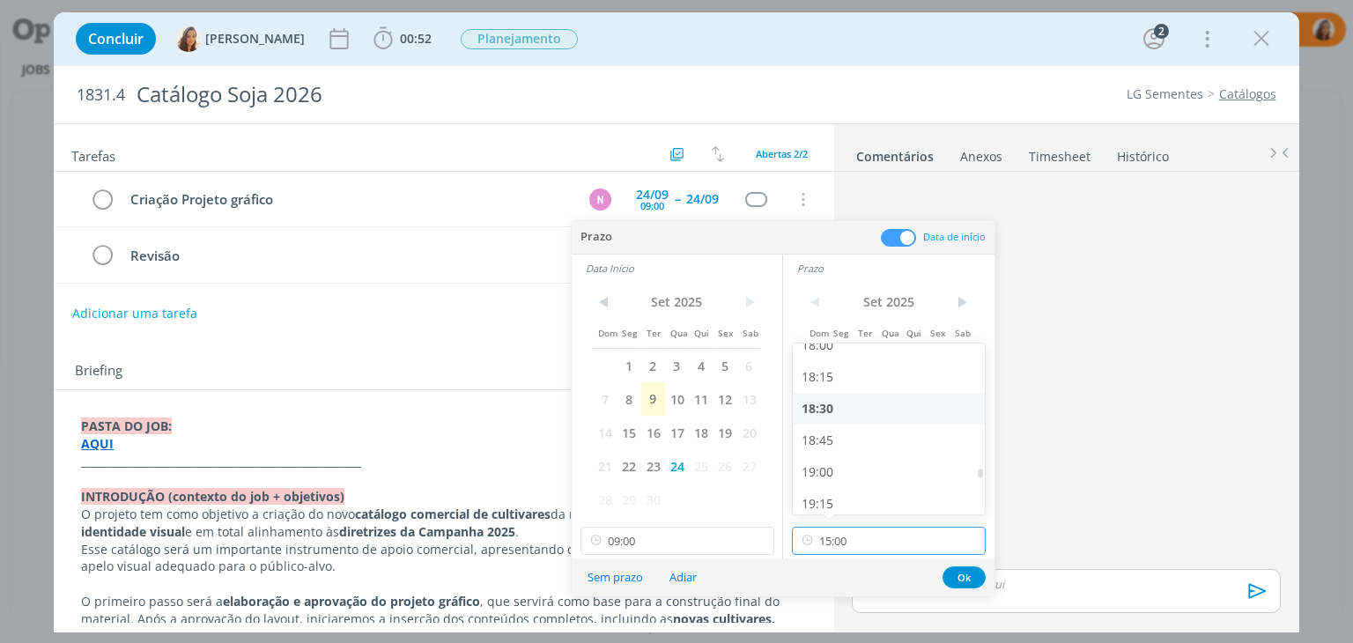
scroll to position [2209, 0]
click at [870, 441] on div "18:00" at bounding box center [891, 434] width 197 height 32
type input "18:00"
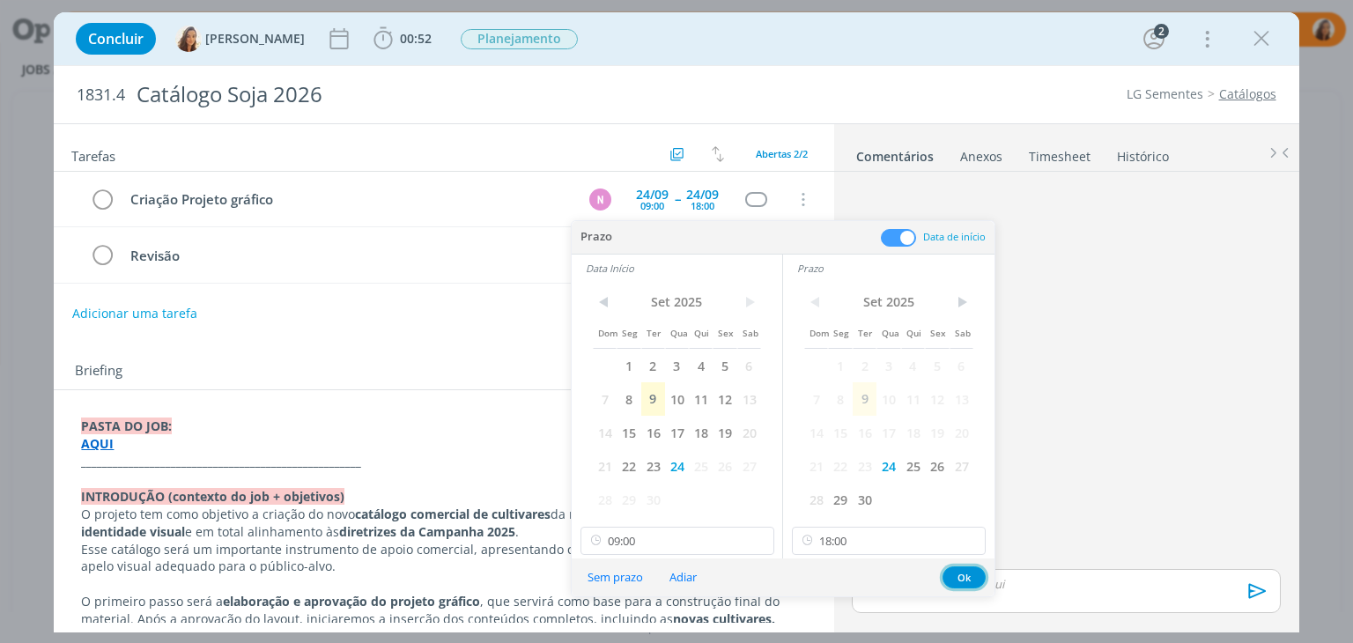
click at [972, 574] on button "Ok" at bounding box center [964, 577] width 43 height 22
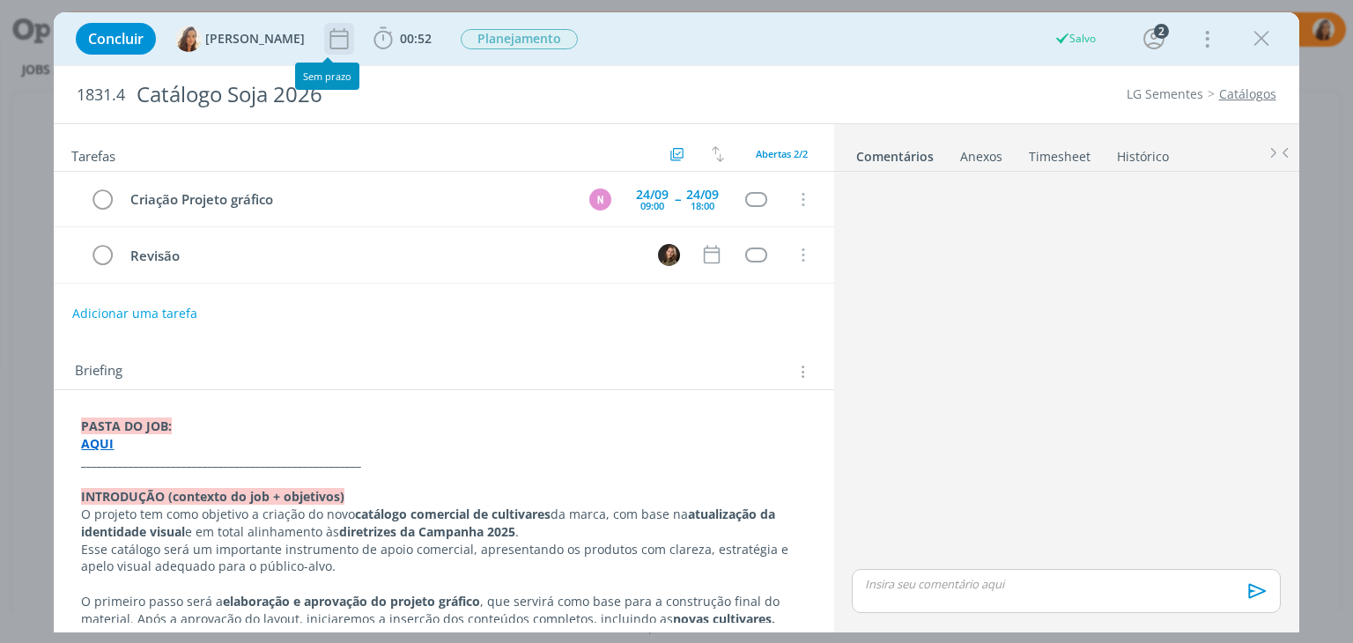
click at [327, 38] on icon "dialog" at bounding box center [339, 39] width 26 height 26
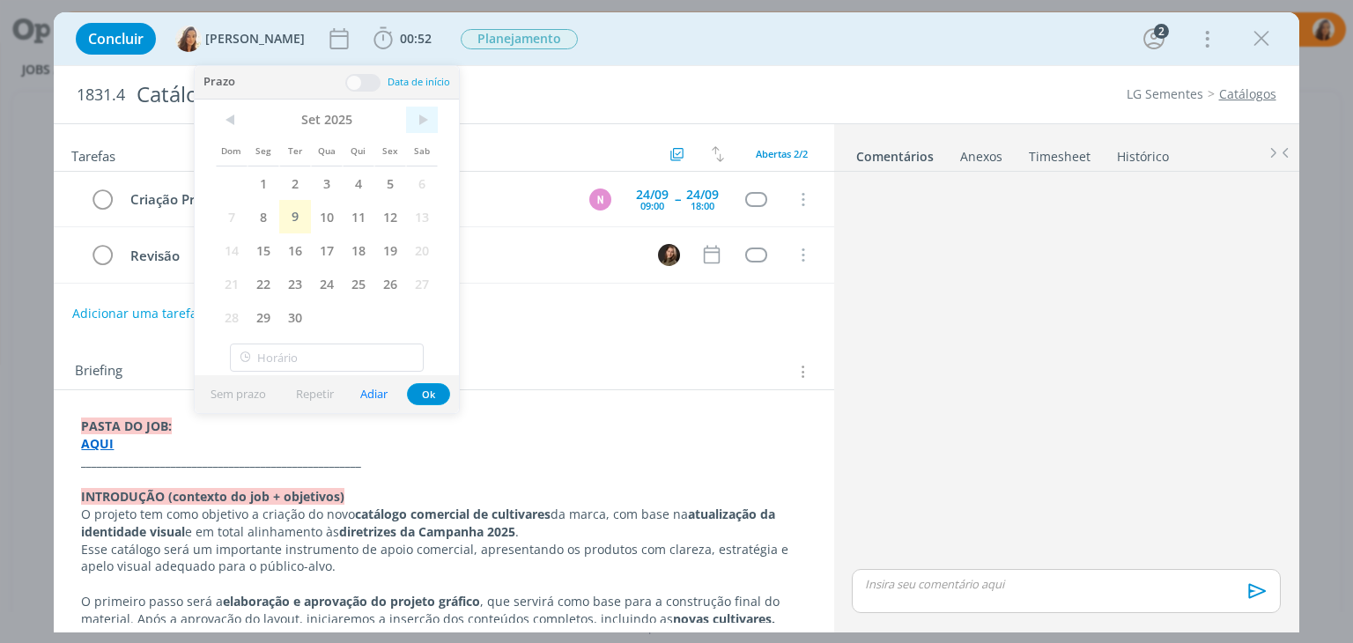
click at [430, 117] on span ">" at bounding box center [422, 120] width 32 height 26
click at [394, 288] on span "24" at bounding box center [390, 283] width 32 height 33
click at [525, 34] on span "Planejamento" at bounding box center [555, 39] width 117 height 20
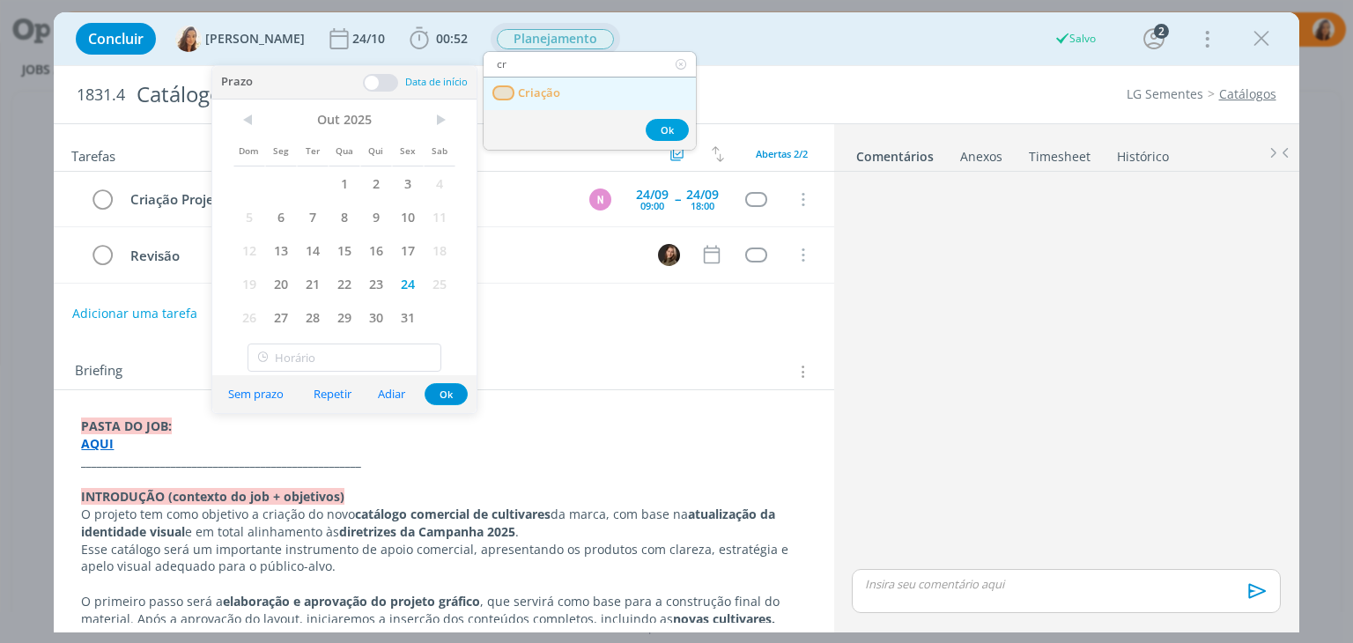
type input "cr"
click at [583, 107] on link "Criação" at bounding box center [590, 94] width 212 height 33
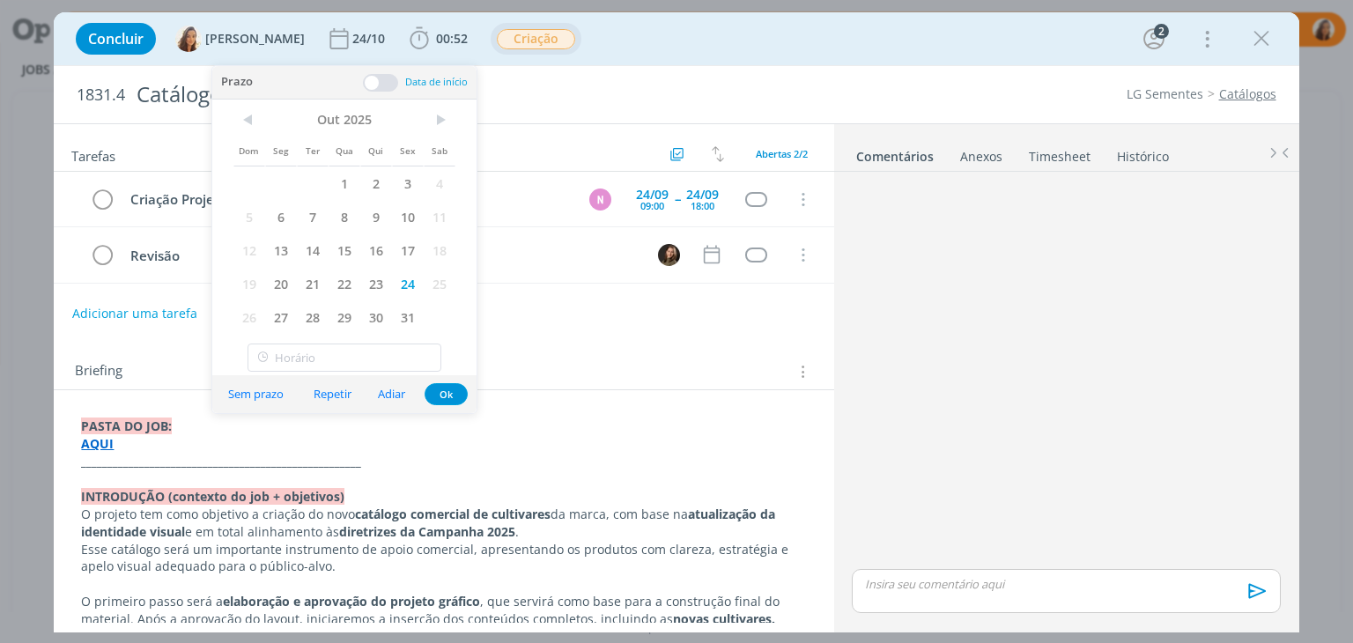
click at [653, 366] on div "Briefing Briefings Predefinidos Versões do Briefing Ver Briefing do Projeto" at bounding box center [446, 371] width 742 height 23
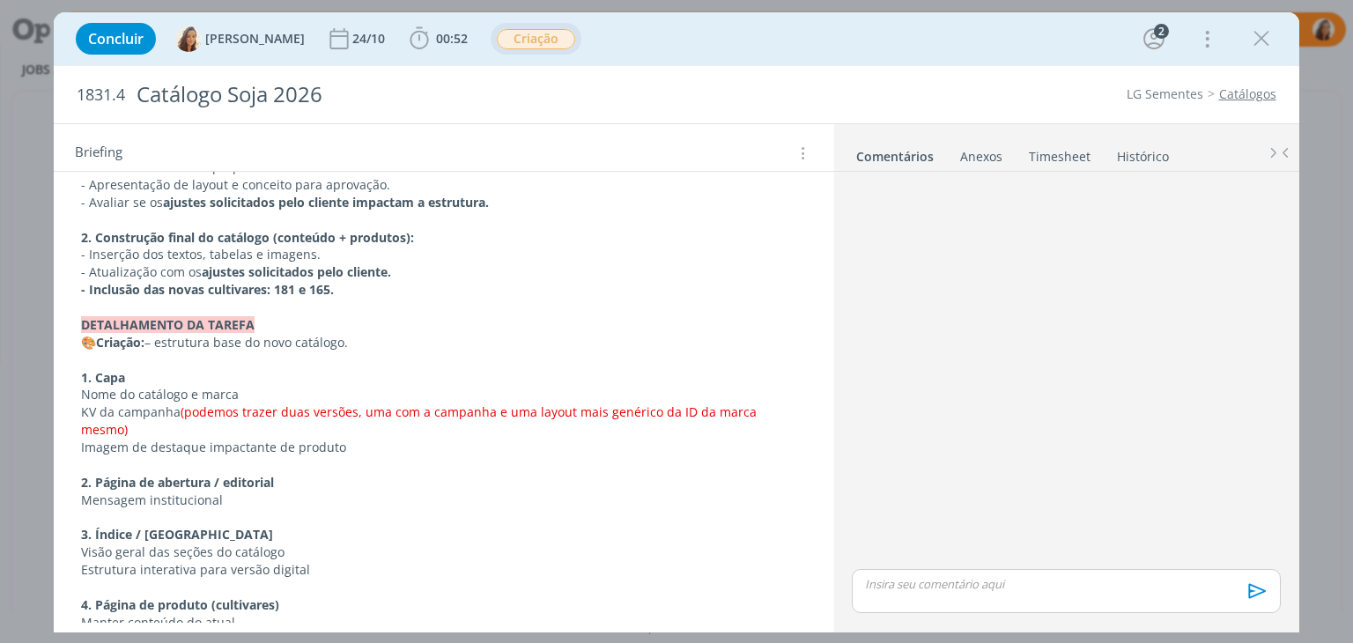
scroll to position [881, 0]
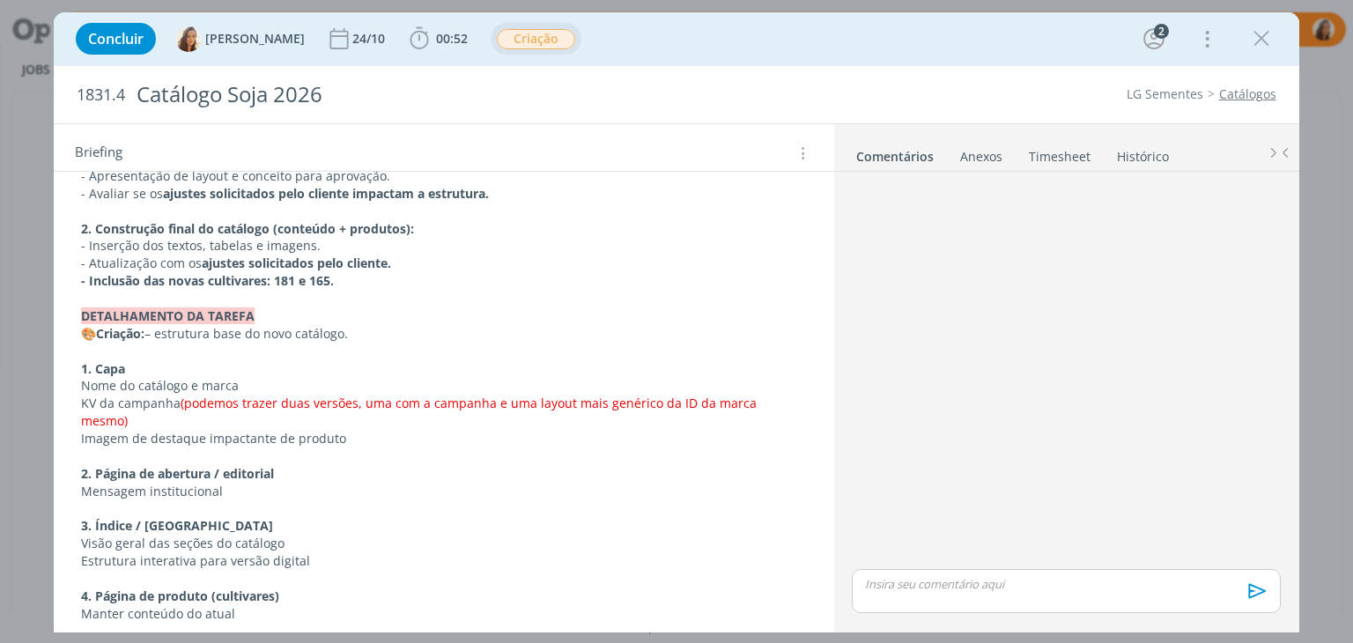
click at [130, 346] on p "dialog" at bounding box center [443, 352] width 725 height 18
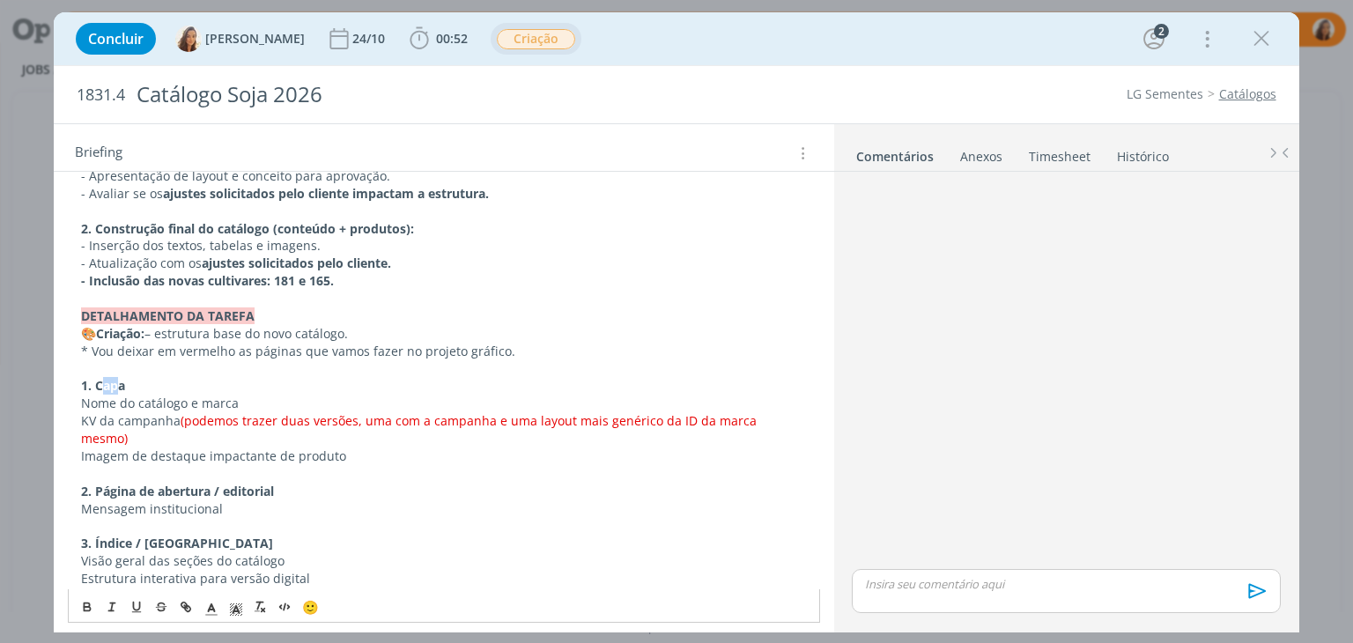
drag, startPoint x: 122, startPoint y: 385, endPoint x: 99, endPoint y: 383, distance: 23.0
click at [99, 383] on strong "1. Capa" at bounding box center [103, 385] width 44 height 17
click at [147, 382] on p "1. Capa" at bounding box center [443, 386] width 725 height 18
drag, startPoint x: 155, startPoint y: 384, endPoint x: 75, endPoint y: 385, distance: 80.2
click at [75, 385] on div "PASTA DO JOB: AQUI _____________________________________________________ INTROD…" at bounding box center [443, 543] width 751 height 2026
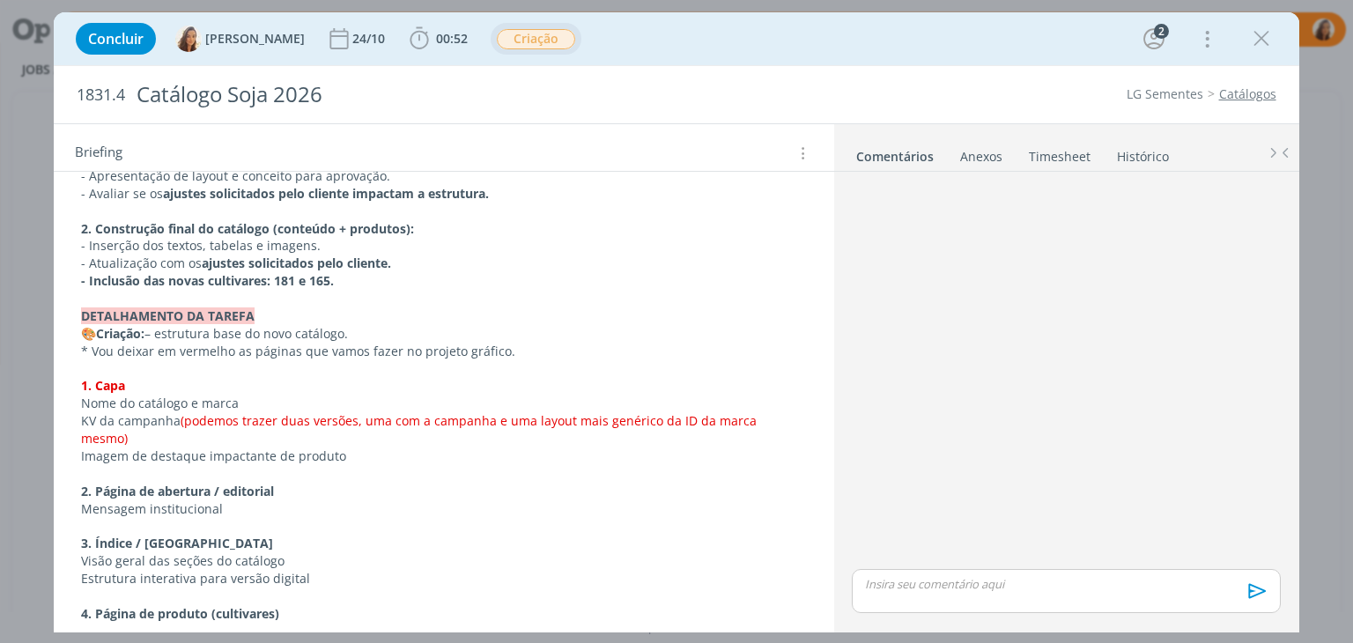
click at [245, 483] on strong "2. Página de abertura / editorial" at bounding box center [177, 491] width 193 height 17
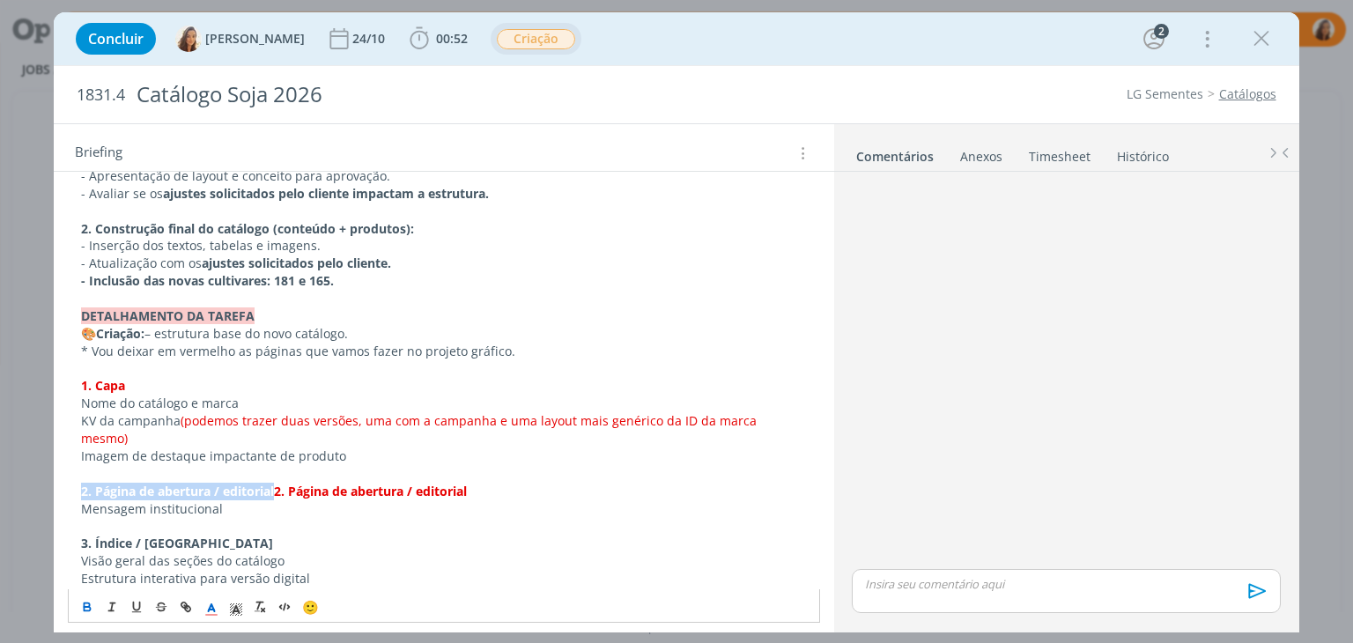
drag, startPoint x: 277, startPoint y: 473, endPoint x: 73, endPoint y: 479, distance: 203.6
click at [73, 479] on div "PASTA DO JOB: AQUI _____________________________________________________ INTROD…" at bounding box center [443, 543] width 751 height 2026
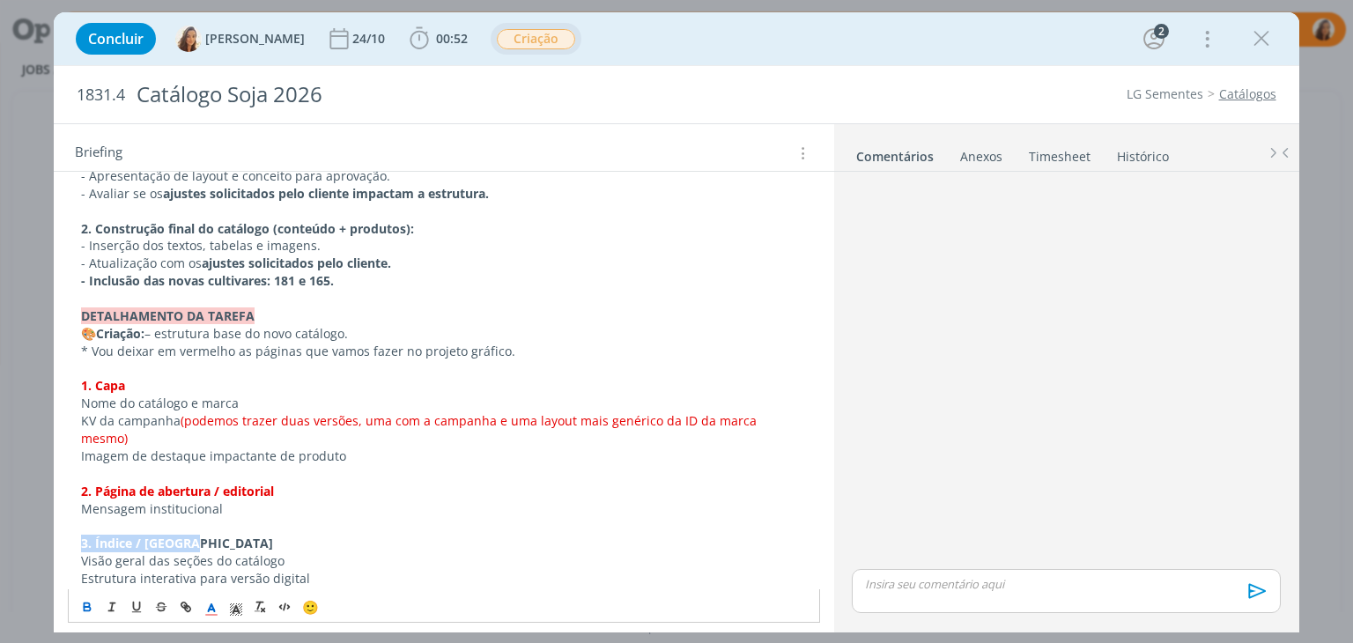
drag, startPoint x: 202, startPoint y: 524, endPoint x: 65, endPoint y: 527, distance: 136.6
click at [65, 527] on div "PASTA DO JOB: AQUI _____________________________________________________ INTROD…" at bounding box center [444, 553] width 780 height 2088
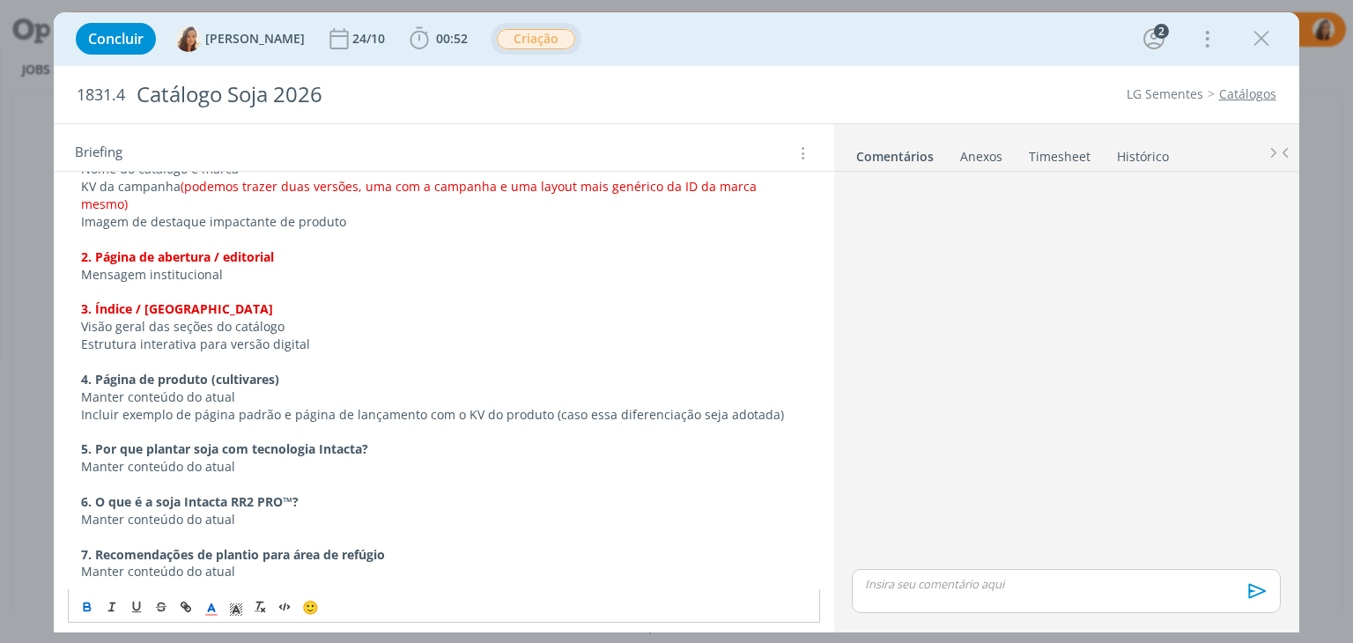
scroll to position [1145, 0]
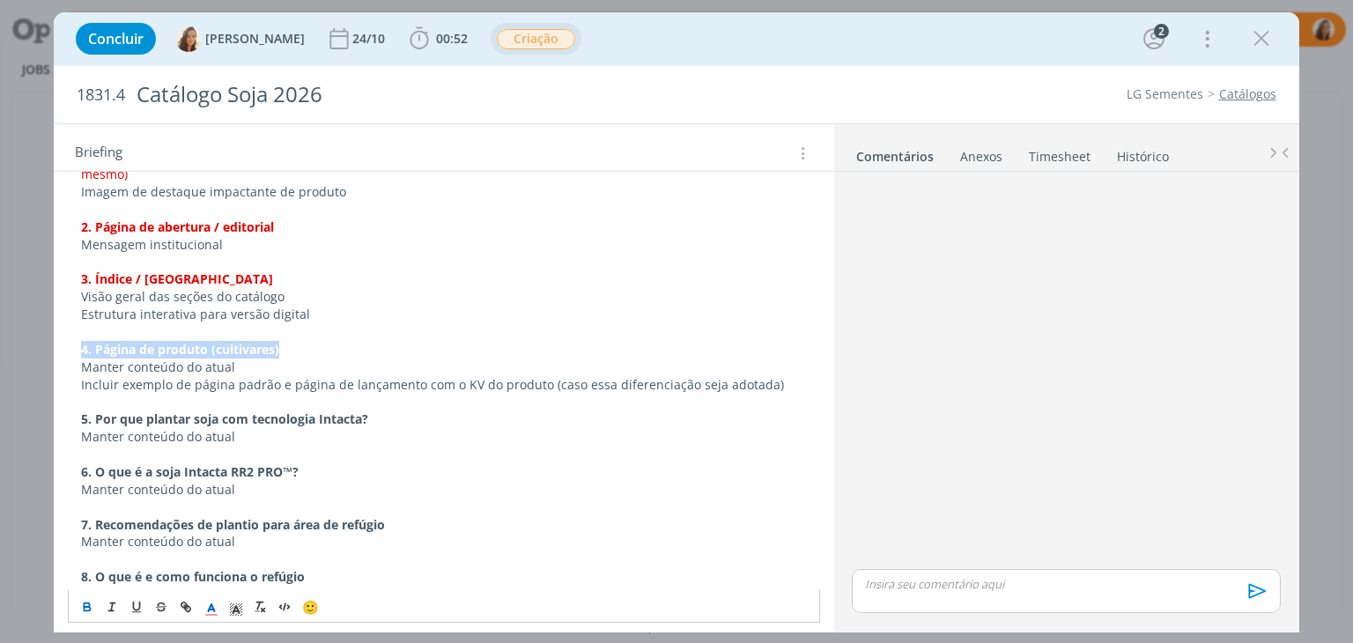
drag, startPoint x: 285, startPoint y: 329, endPoint x: 0, endPoint y: 321, distance: 284.7
click at [0, 321] on div "Concluir Vanessa Feron 24/10 00:52 Iniciar Apontar Data * 09/09/2025 Horas * 00…" at bounding box center [676, 321] width 1353 height 643
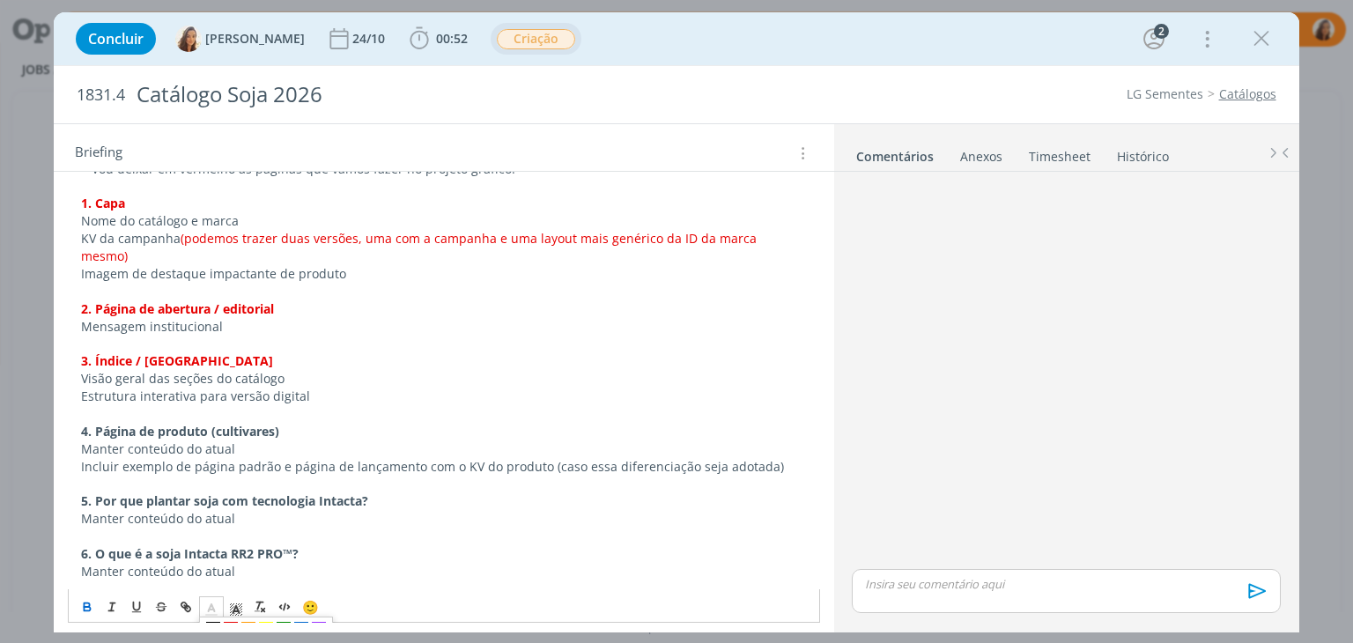
click at [211, 610] on line "dialog" at bounding box center [212, 610] width 4 height 0
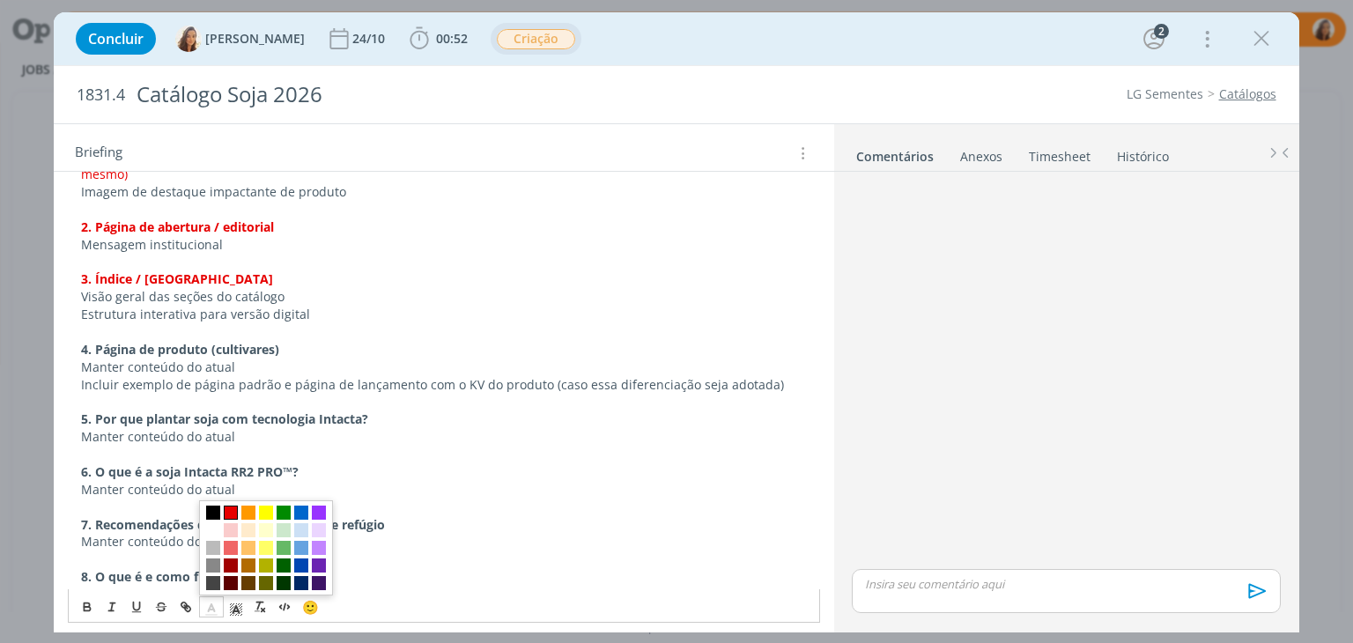
click at [233, 511] on span "dialog" at bounding box center [231, 513] width 14 height 14
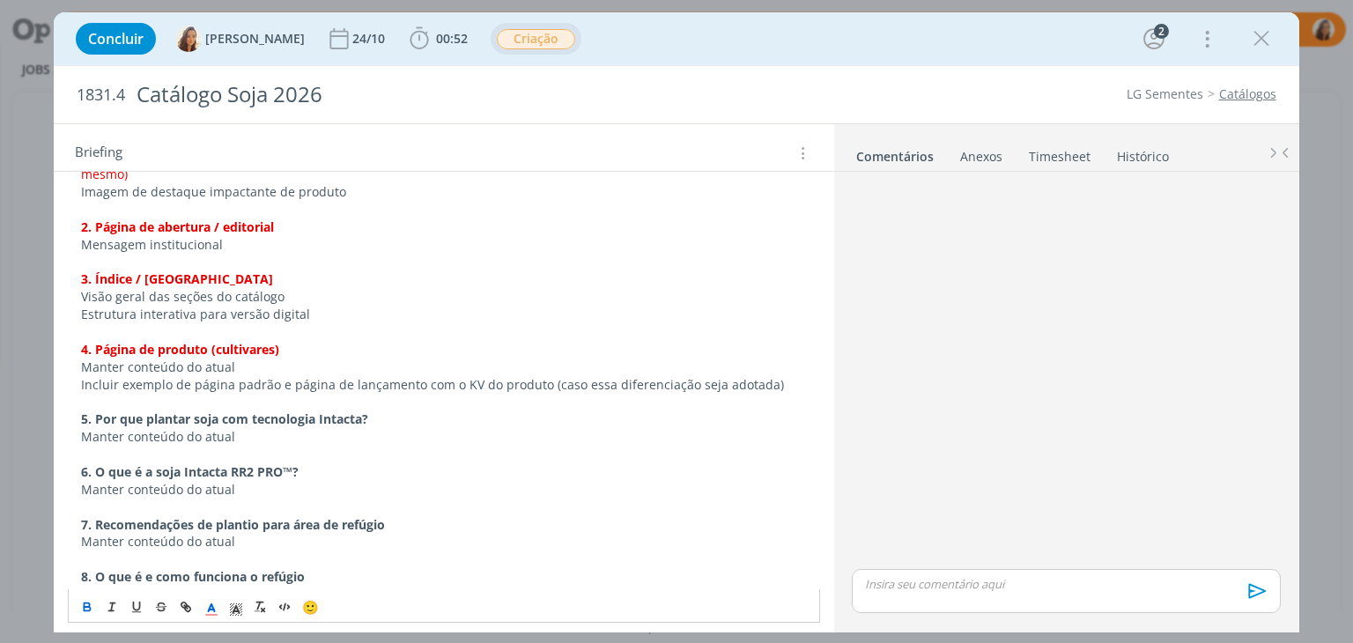
click at [343, 376] on p "Incluir exemplo de página padrão e página de lançamento com o KV do produto (ca…" at bounding box center [443, 385] width 725 height 18
drag, startPoint x: 772, startPoint y: 364, endPoint x: 542, endPoint y: 360, distance: 230.0
click at [542, 376] on p "Incluir exemplo de página padrão e página de lançamento com o KV do produto (ca…" at bounding box center [443, 385] width 725 height 18
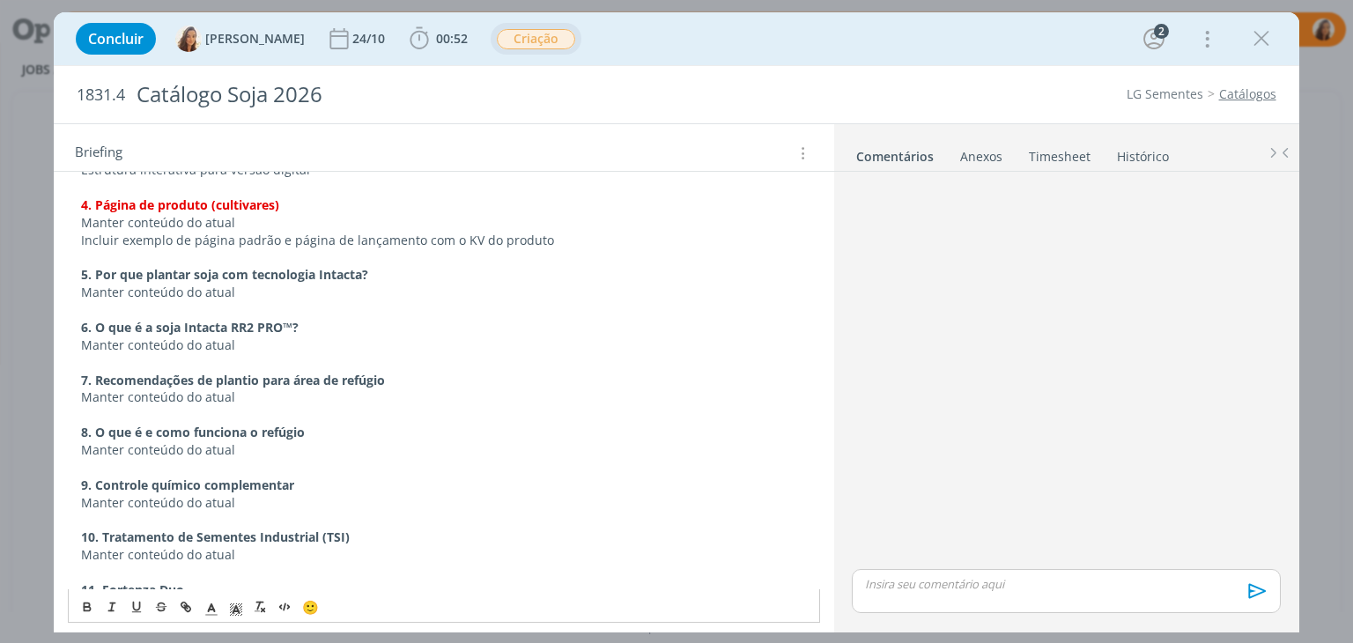
scroll to position [1498, 0]
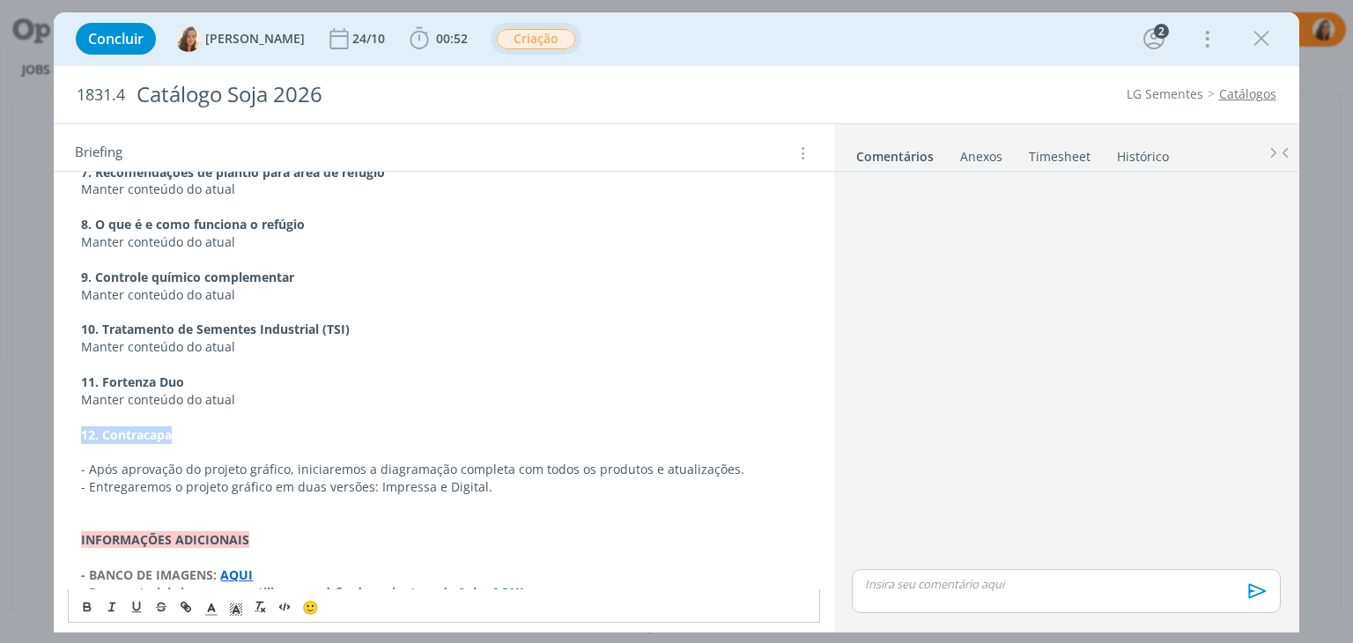
drag, startPoint x: 177, startPoint y: 416, endPoint x: 70, endPoint y: 413, distance: 106.6
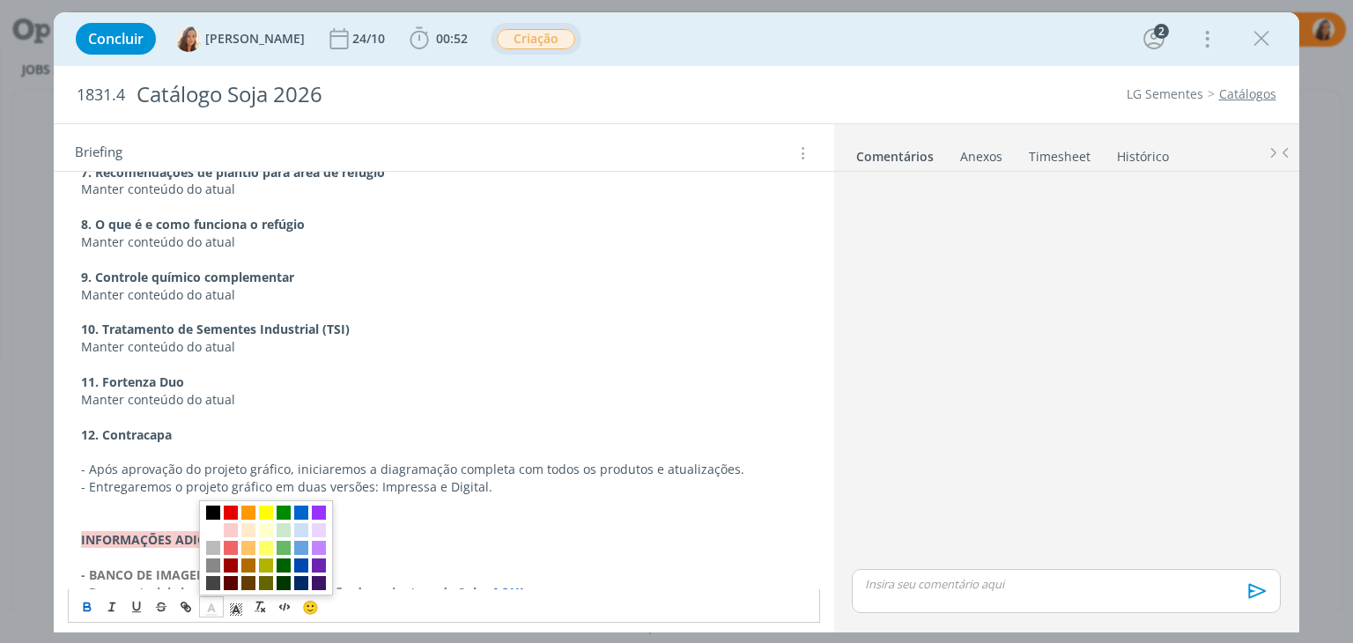
click at [211, 607] on icon "dialog" at bounding box center [212, 610] width 16 height 16
click at [231, 515] on span "dialog" at bounding box center [231, 513] width 14 height 14
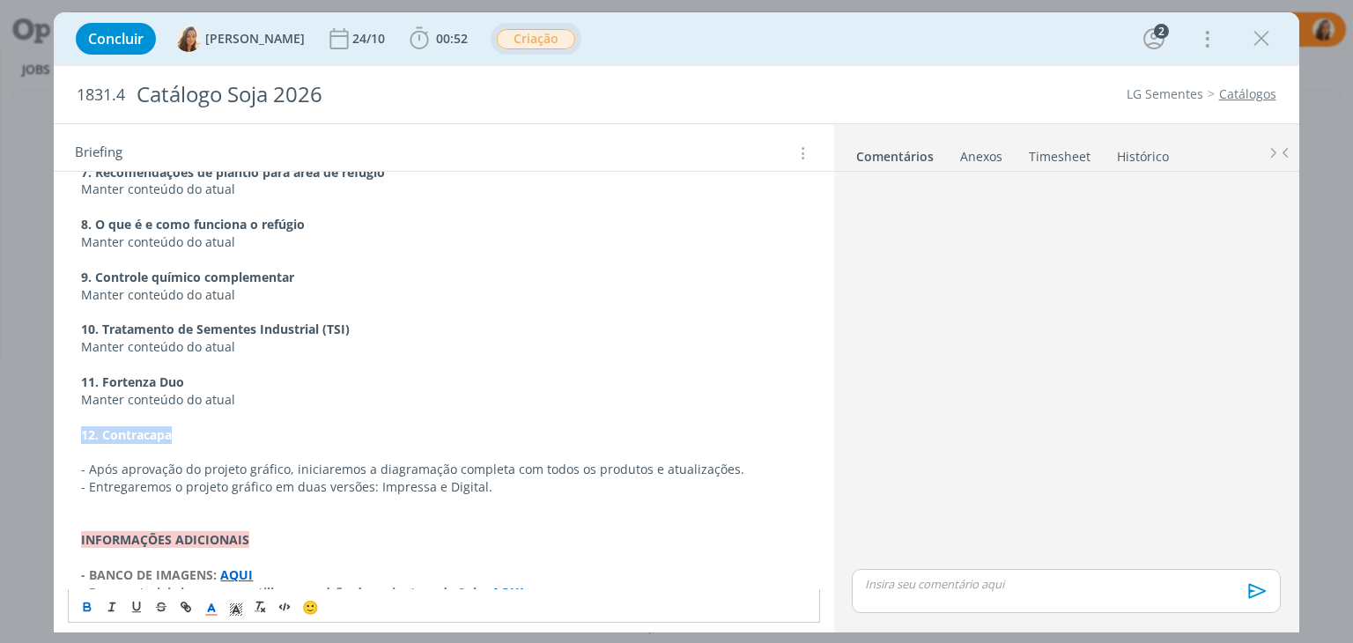
click at [229, 426] on p "12. Contracapa" at bounding box center [443, 435] width 725 height 18
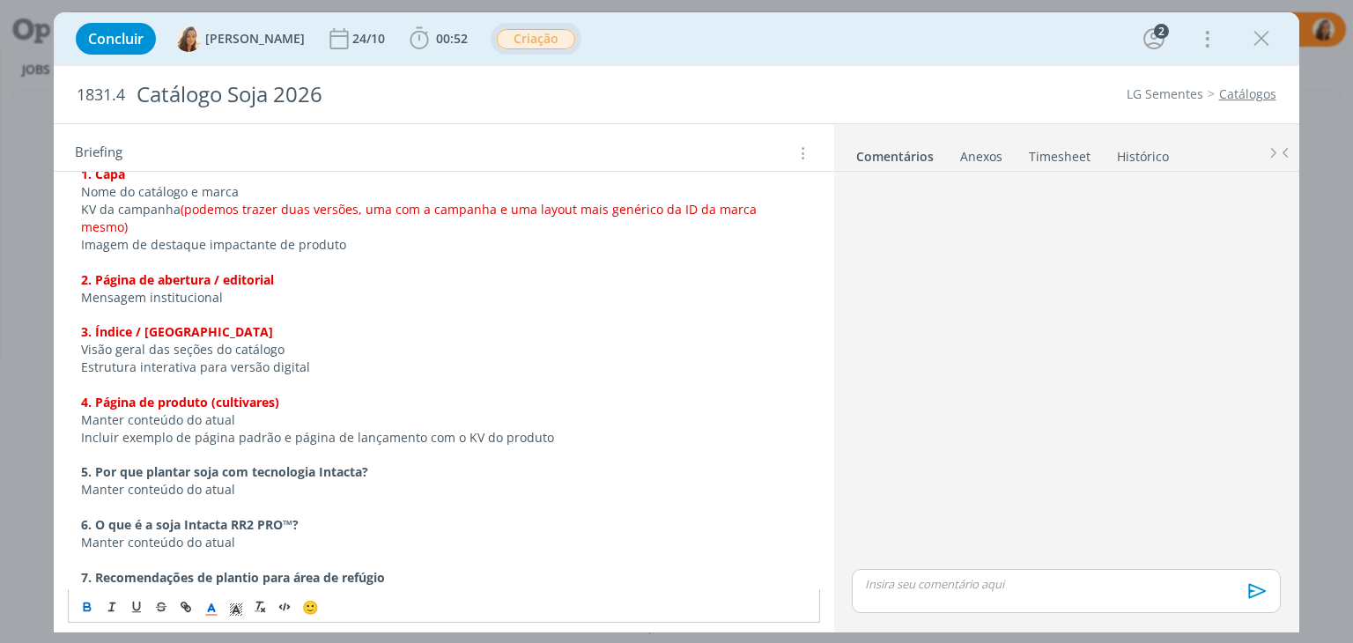
scroll to position [1057, 0]
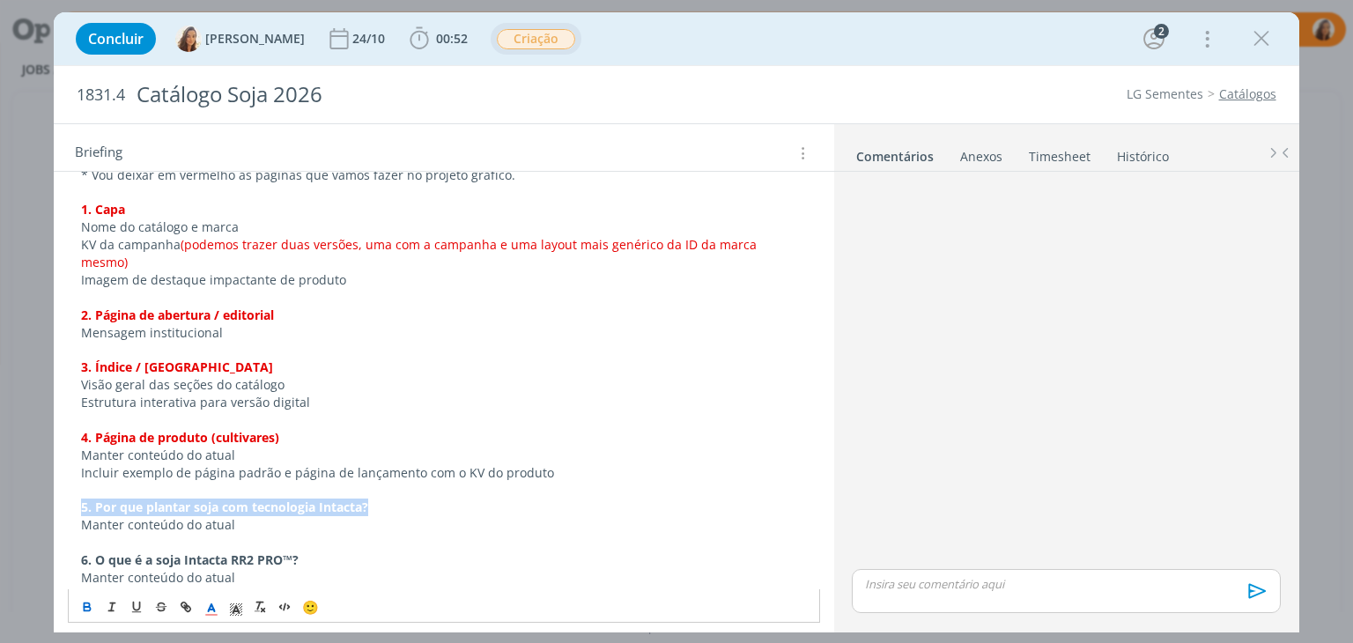
drag, startPoint x: 369, startPoint y: 490, endPoint x: 59, endPoint y: 484, distance: 310.2
click at [59, 484] on div "PASTA DO JOB: AQUI _____________________________________________________ INTROD…" at bounding box center [444, 377] width 780 height 2088
click at [458, 534] on p "dialog" at bounding box center [443, 543] width 725 height 18
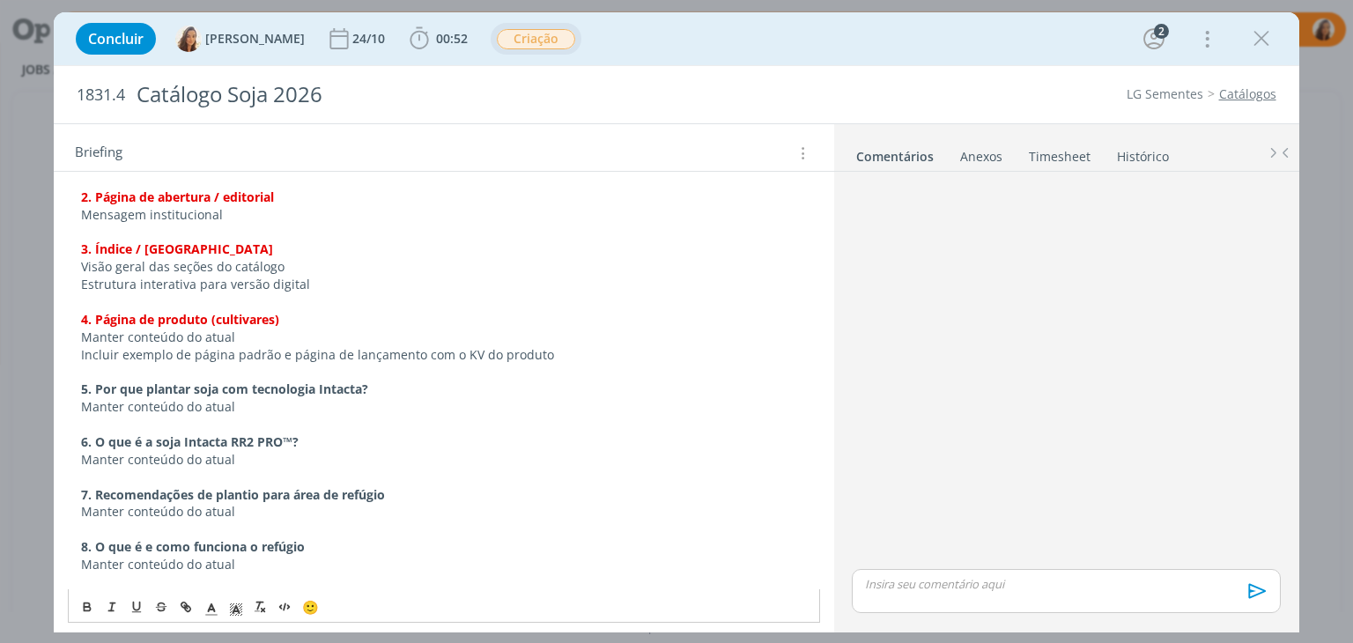
scroll to position [1145, 0]
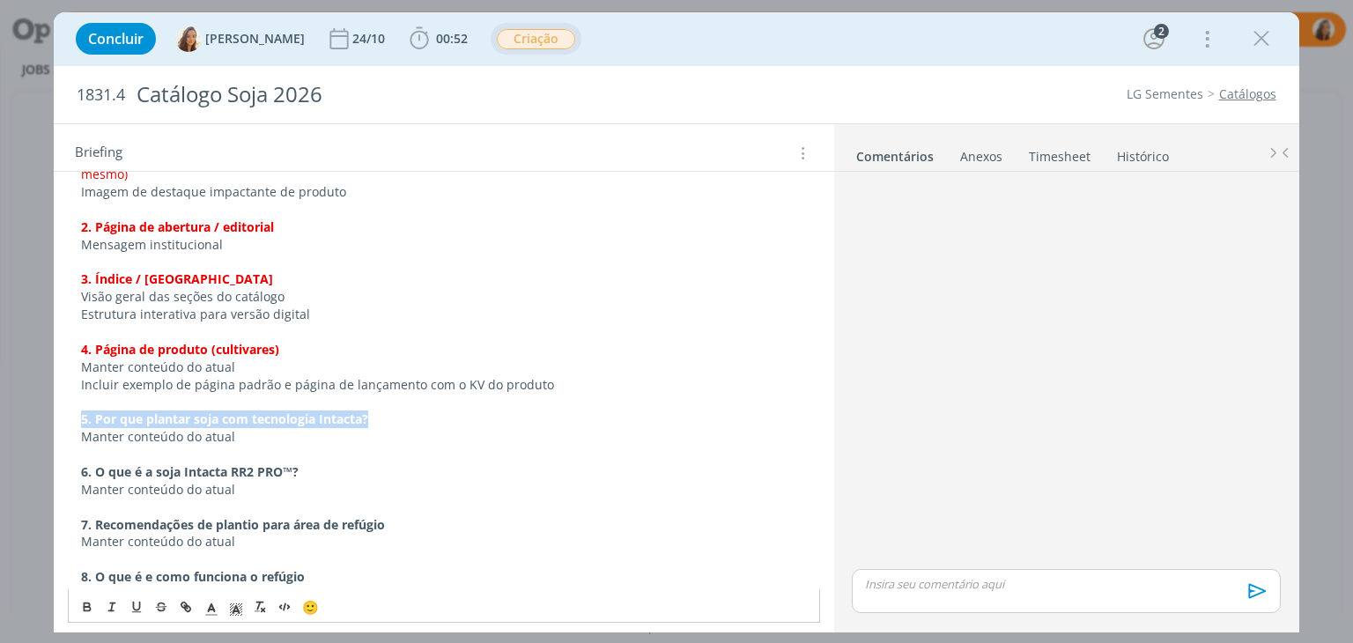
drag, startPoint x: 374, startPoint y: 401, endPoint x: 10, endPoint y: 403, distance: 364.7
click at [10, 403] on div "Concluir Vanessa Feron 24/10 00:52 Iniciar Apontar Data * 09/09/2025 Horas * 00…" at bounding box center [676, 321] width 1353 height 643
click at [211, 611] on icon "dialog" at bounding box center [212, 610] width 16 height 16
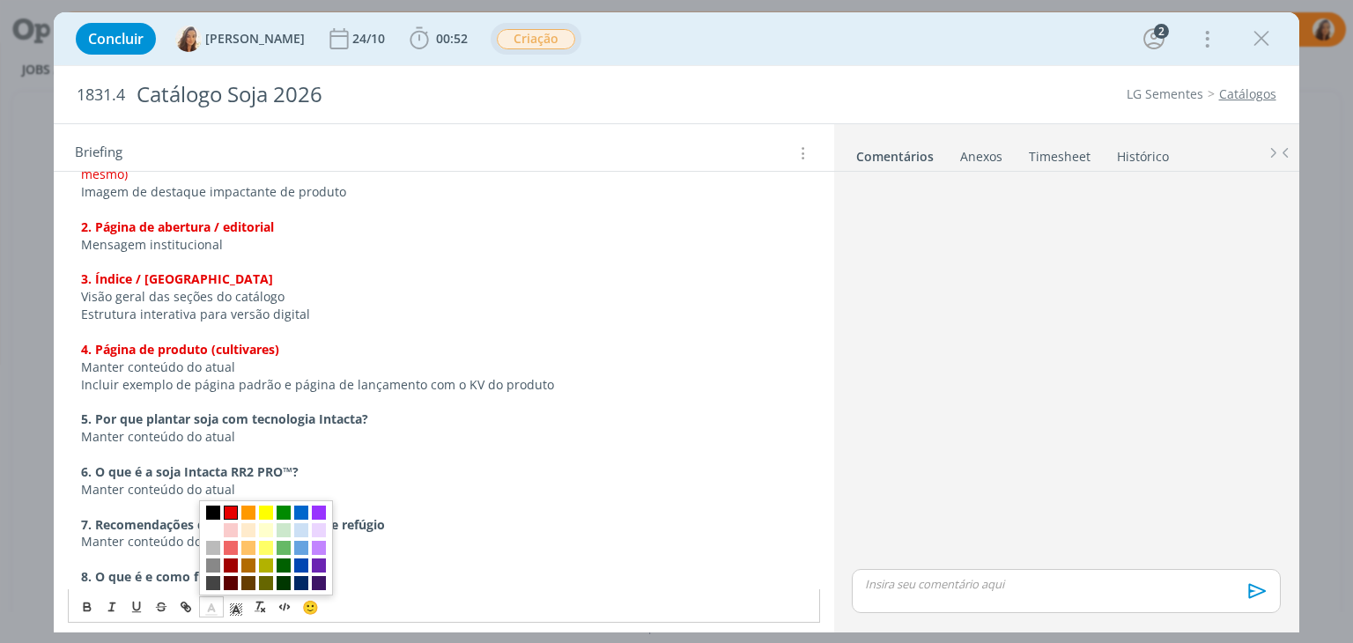
click at [232, 512] on span "dialog" at bounding box center [231, 513] width 14 height 14
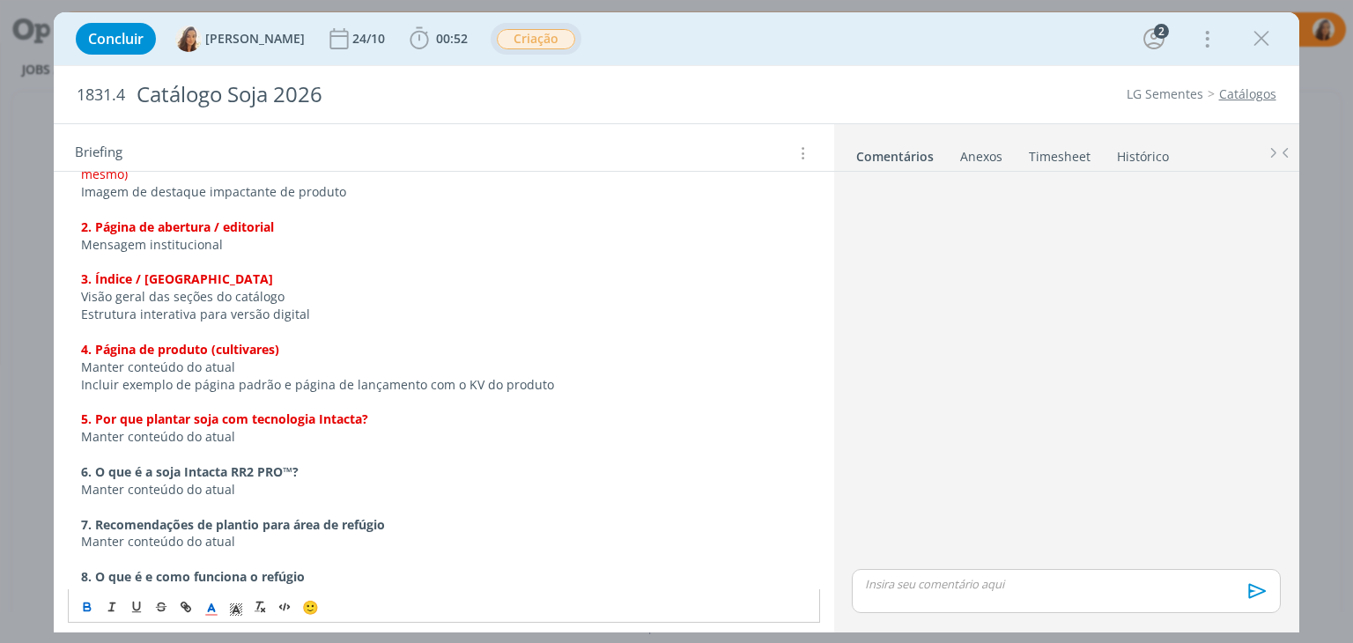
click at [307, 463] on p "6. O que é a soja Intacta RR2 PRO™?" at bounding box center [443, 472] width 725 height 18
drag, startPoint x: 310, startPoint y: 452, endPoint x: 35, endPoint y: 452, distance: 274.9
click at [35, 452] on div "Concluir Vanessa Feron 24/10 00:52 Iniciar Apontar Data * 09/09/2025 Horas * 00…" at bounding box center [676, 321] width 1353 height 643
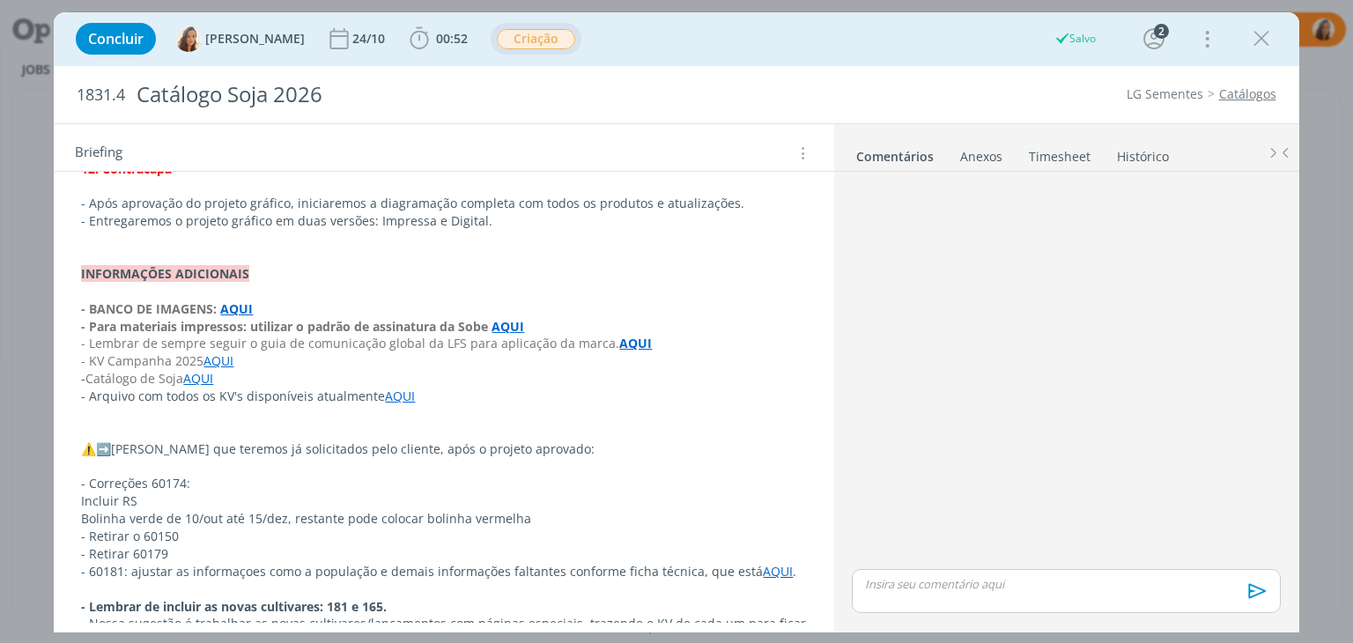
scroll to position [1835, 0]
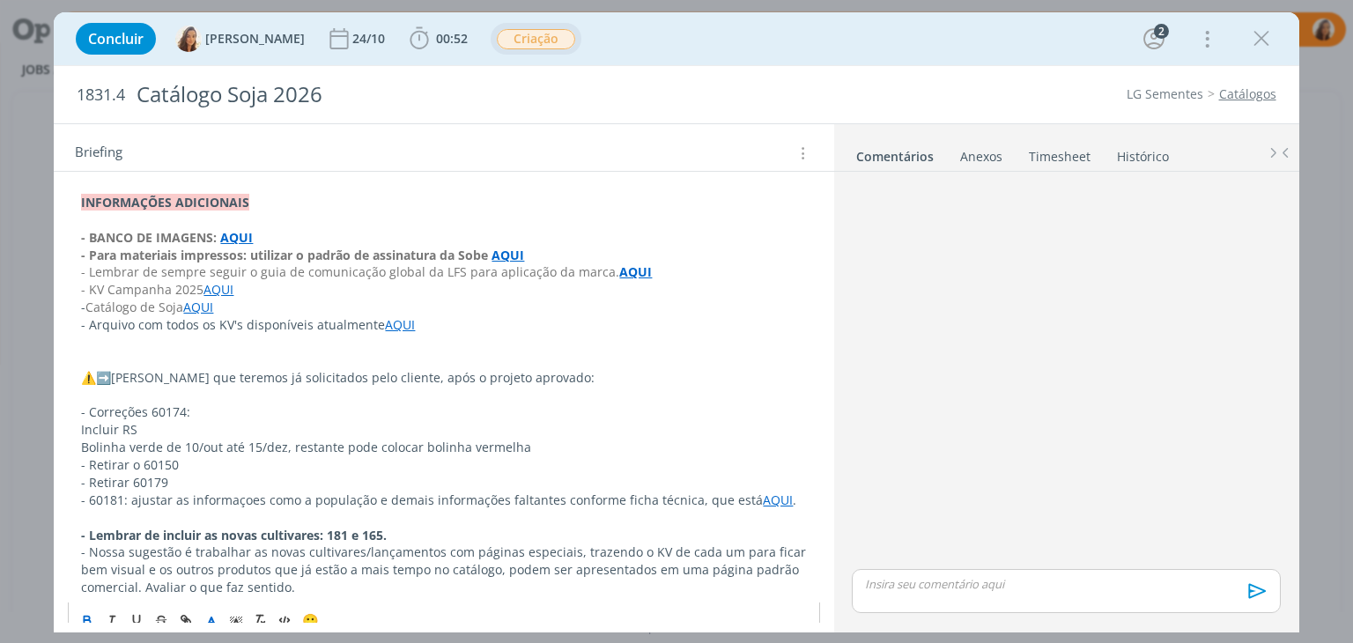
click at [207, 615] on icon "dialog" at bounding box center [212, 623] width 16 height 16
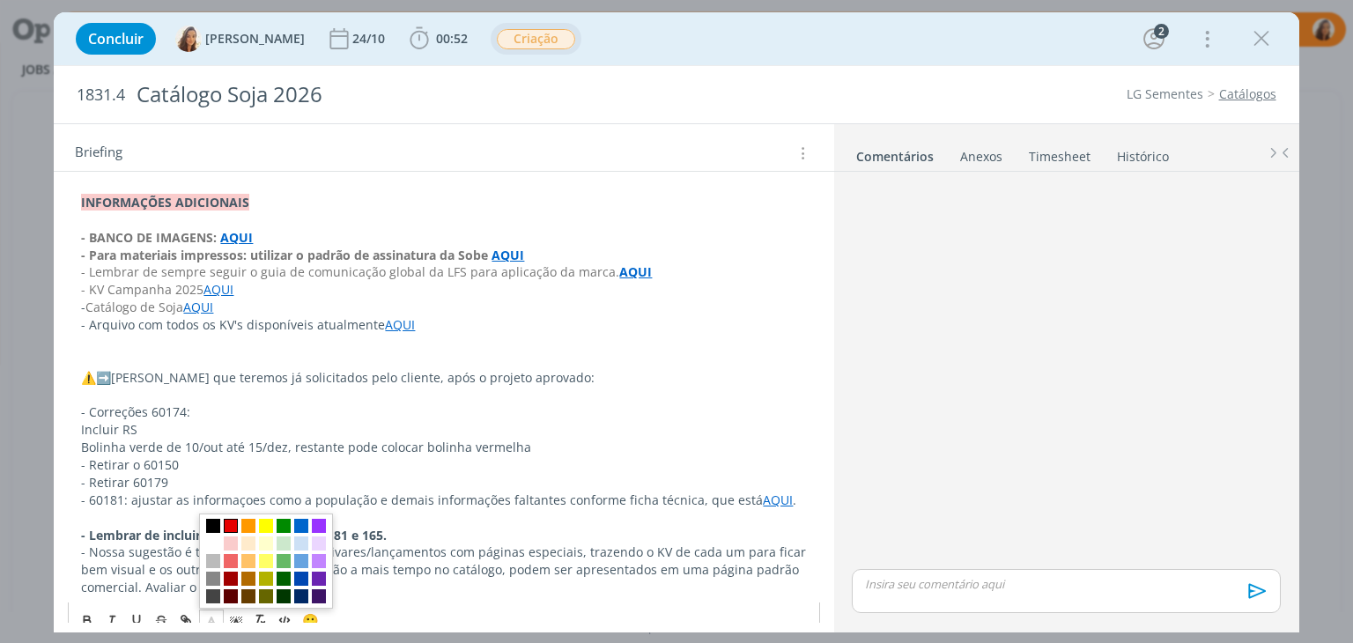
click at [232, 519] on span "dialog" at bounding box center [231, 526] width 14 height 14
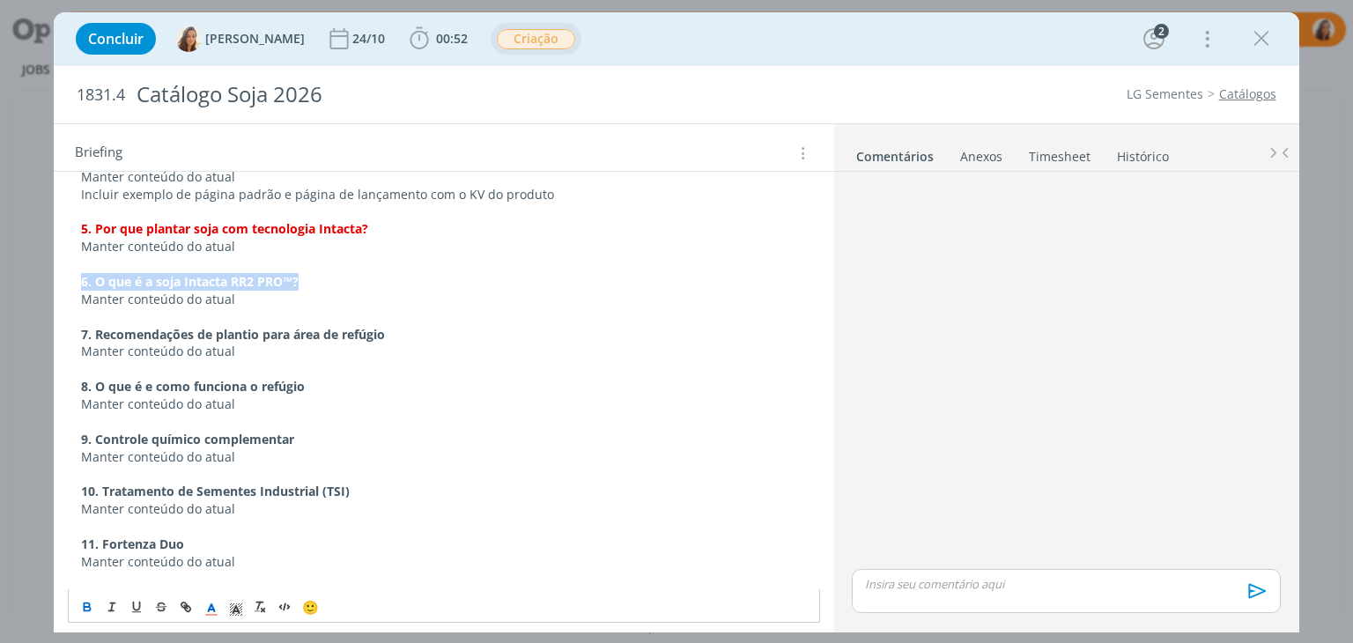
scroll to position [1307, 0]
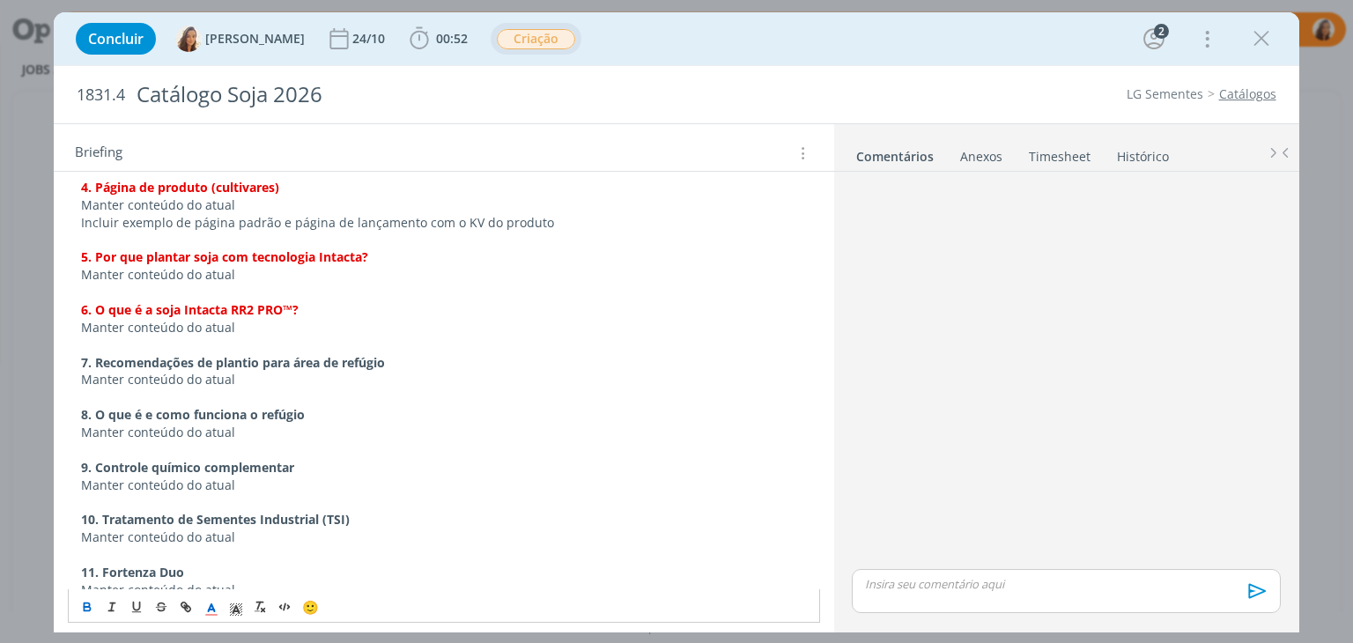
click at [422, 459] on p "9. Controle químico complementar" at bounding box center [443, 468] width 725 height 18
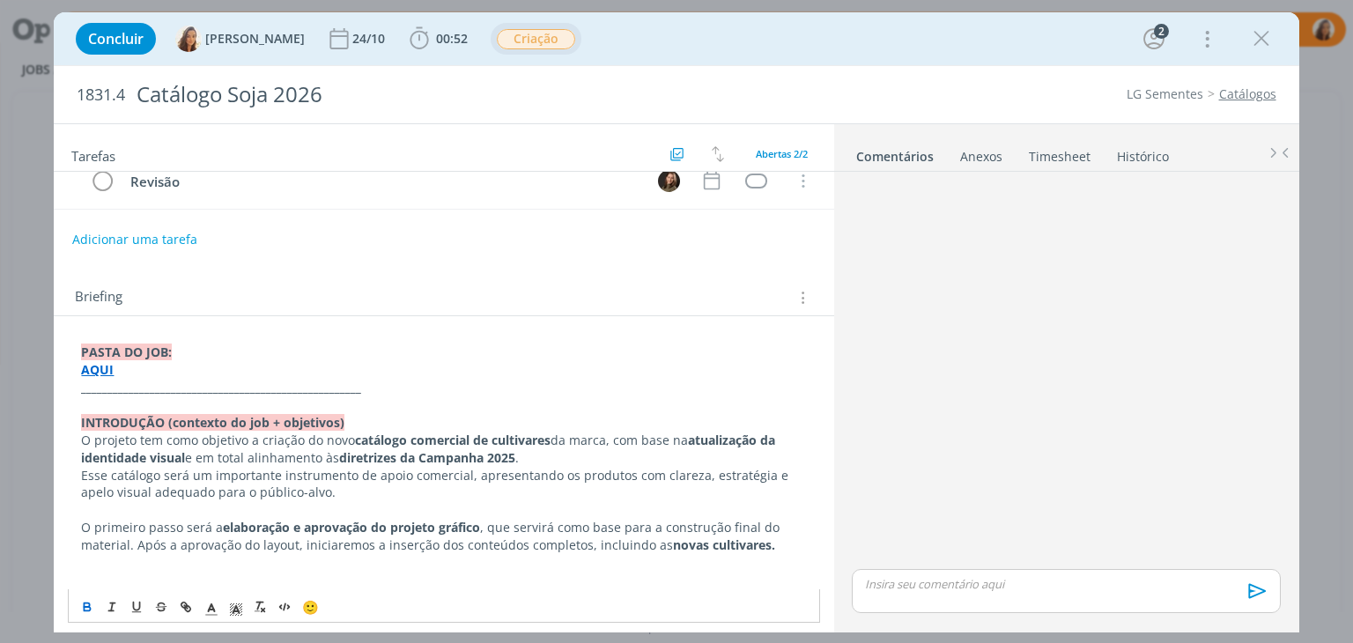
scroll to position [0, 0]
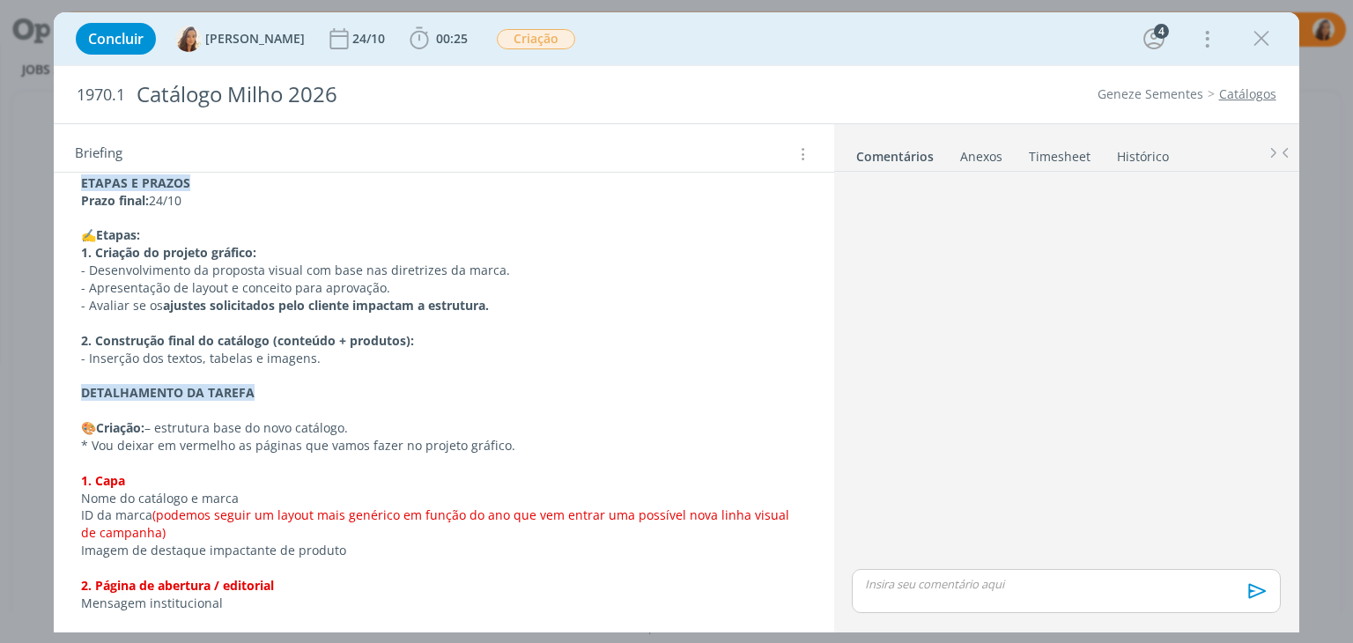
scroll to position [969, 0]
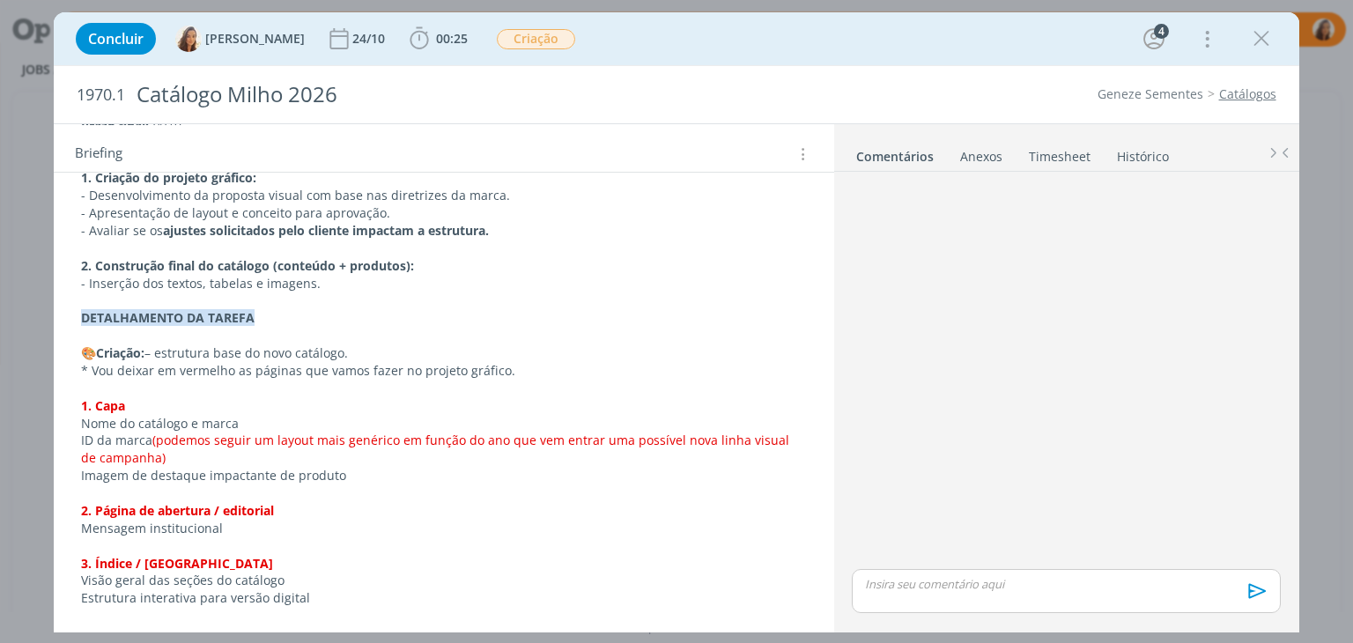
click at [196, 374] on p "* Vou deixar em vermelho as páginas que vamos fazer no projeto gráfico." at bounding box center [443, 371] width 725 height 18
click at [196, 374] on p "* Vou deixar em vermelho as páginas que vamos fazer no projeto gráfico." at bounding box center [443, 372] width 723 height 18
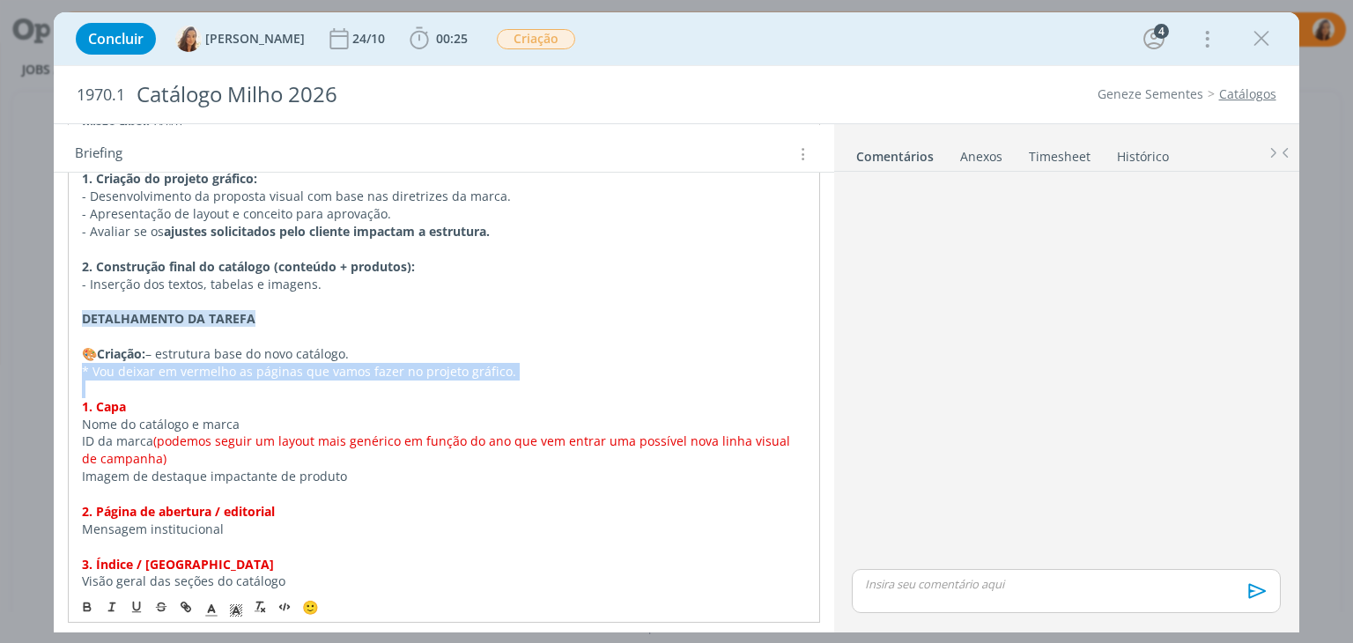
click at [196, 374] on p "* Vou deixar em vermelho as páginas que vamos fazer no projeto gráfico." at bounding box center [443, 372] width 723 height 18
copy p "* Vou deixar em vermelho as páginas que vamos fazer no projeto gráfico."
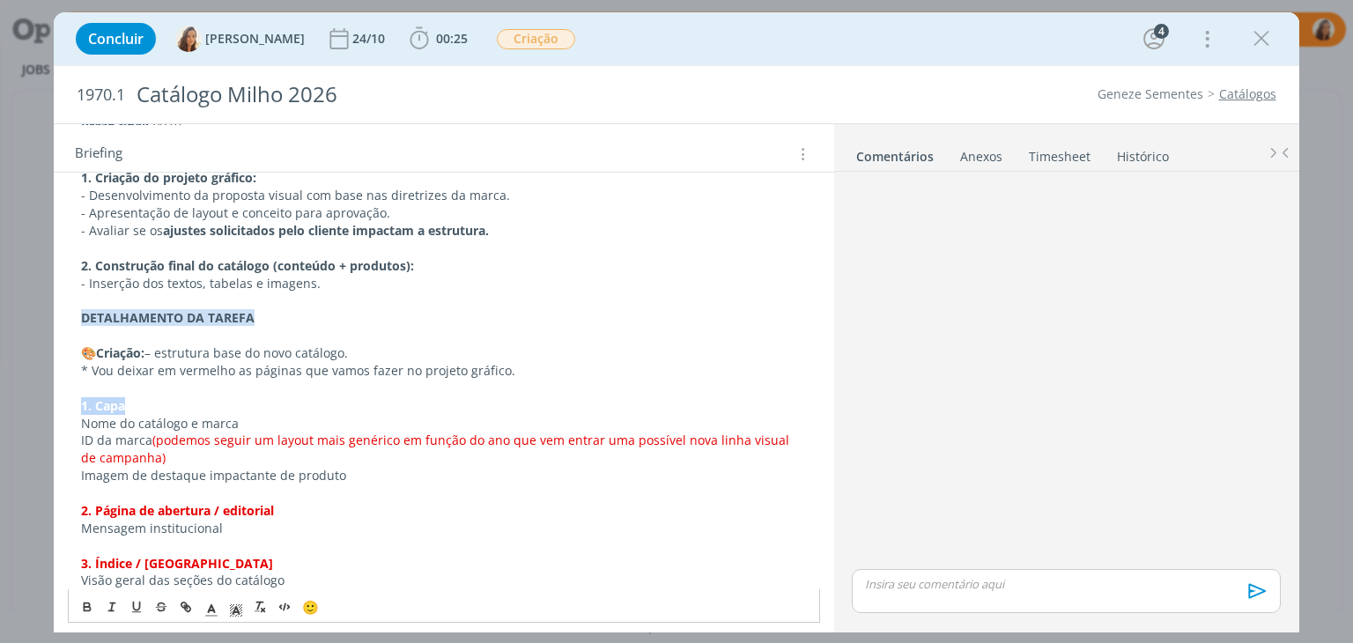
drag, startPoint x: 139, startPoint y: 405, endPoint x: 69, endPoint y: 405, distance: 70.5
click at [69, 405] on div "PASTA DO JOB: AQUI _____________________________________________________ INTROD…" at bounding box center [443, 572] width 751 height 2009
copy strong "1. Capa"
drag, startPoint x: 291, startPoint y: 510, endPoint x: 82, endPoint y: 508, distance: 208.8
click at [82, 508] on p "2. Página de abertura / editorial" at bounding box center [443, 511] width 725 height 18
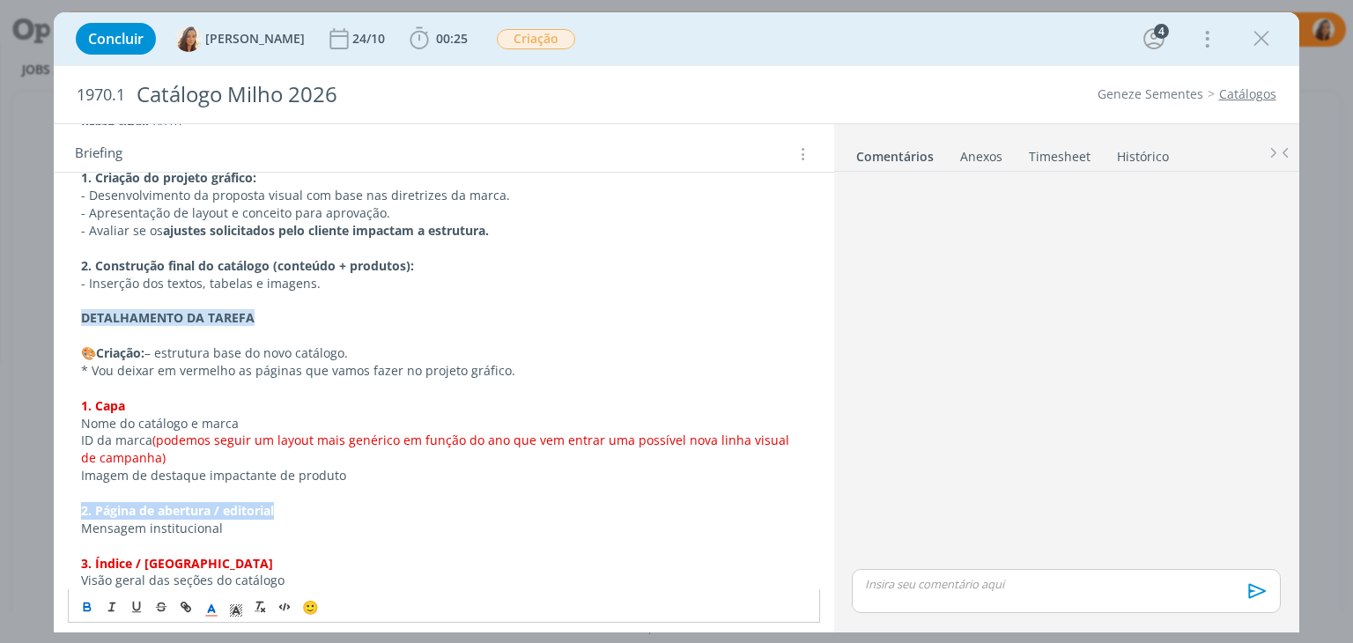
copy strong "2. Página de abertura / editorial"
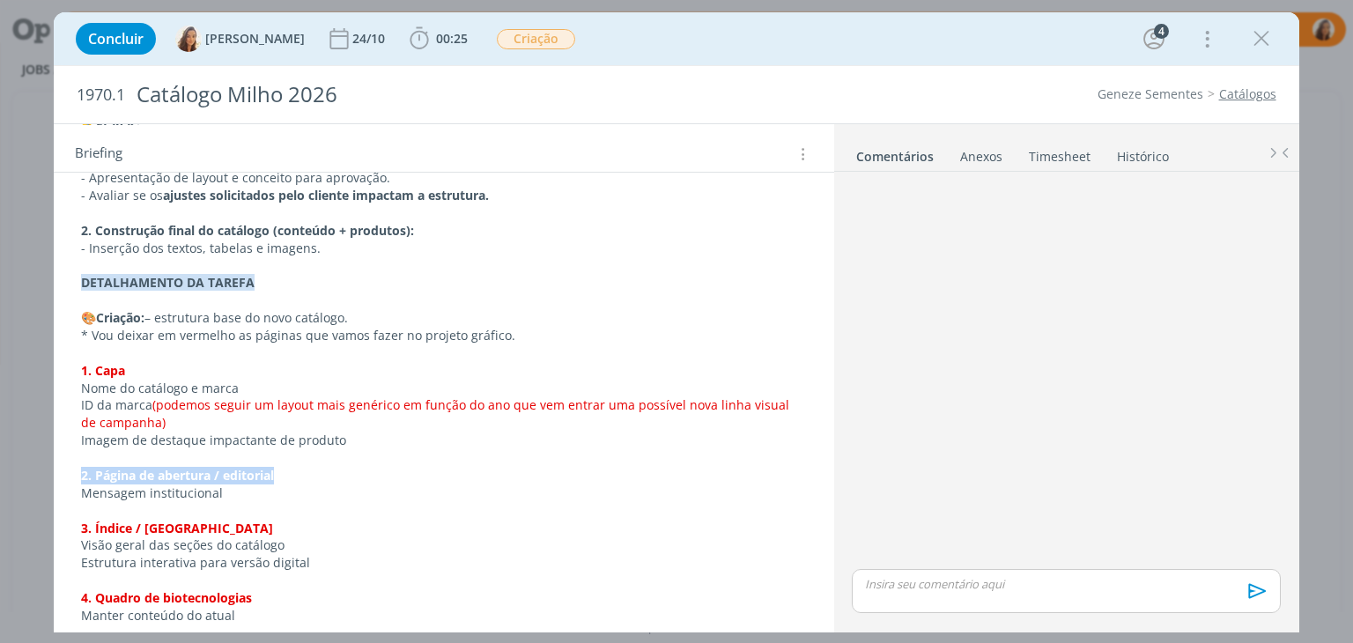
scroll to position [1057, 0]
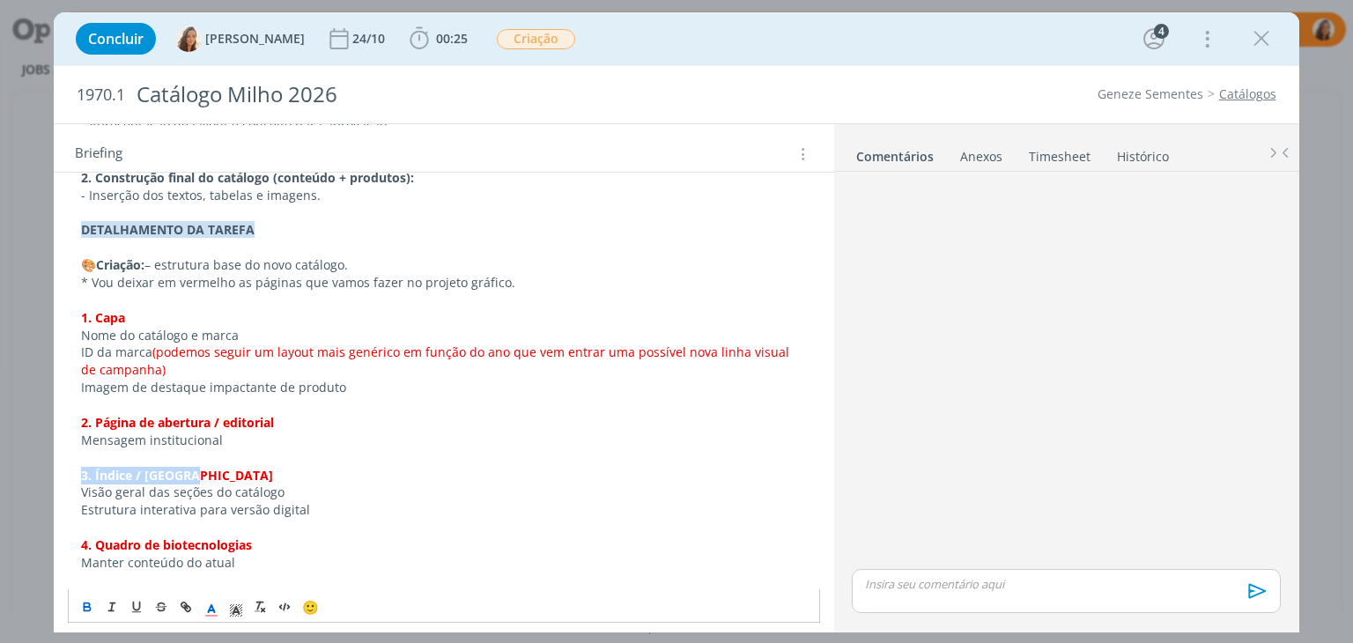
drag, startPoint x: 204, startPoint y: 474, endPoint x: 67, endPoint y: 470, distance: 137.5
click at [68, 470] on div "PASTA DO JOB: AQUI _____________________________________________________ INTROD…" at bounding box center [443, 484] width 751 height 2009
copy strong "3. Índice / [GEOGRAPHIC_DATA]"
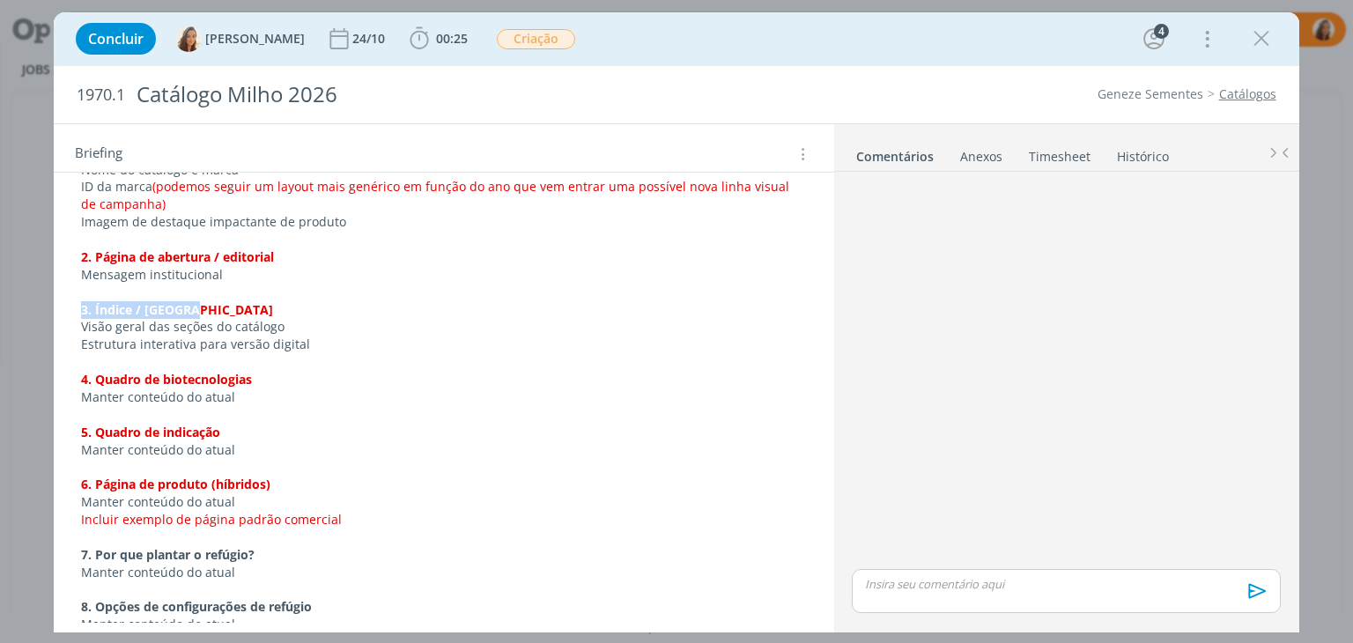
scroll to position [1233, 0]
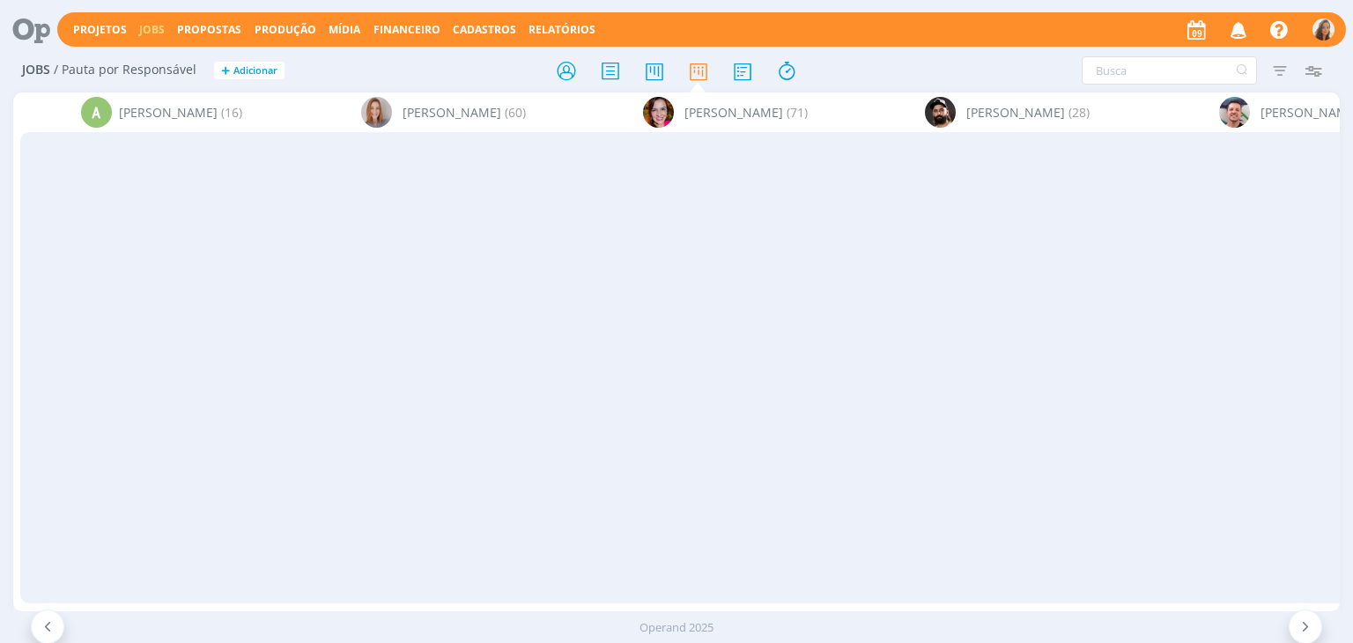
scroll to position [1262, 0]
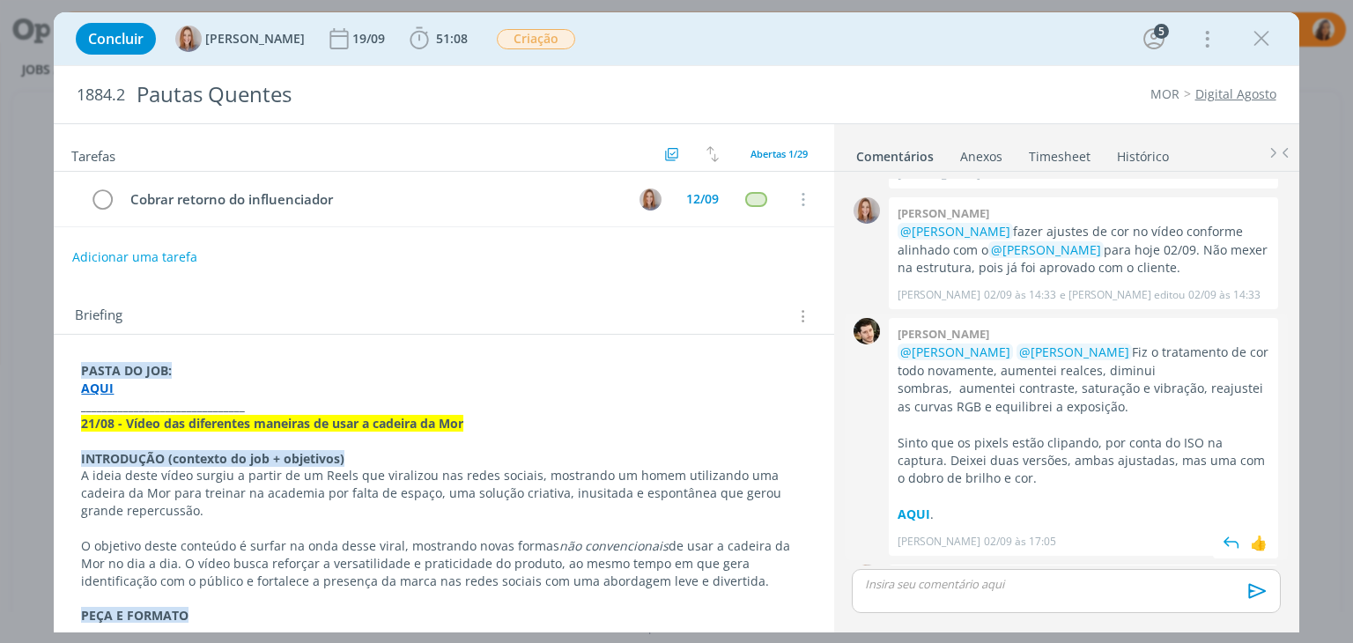
scroll to position [1585, 0]
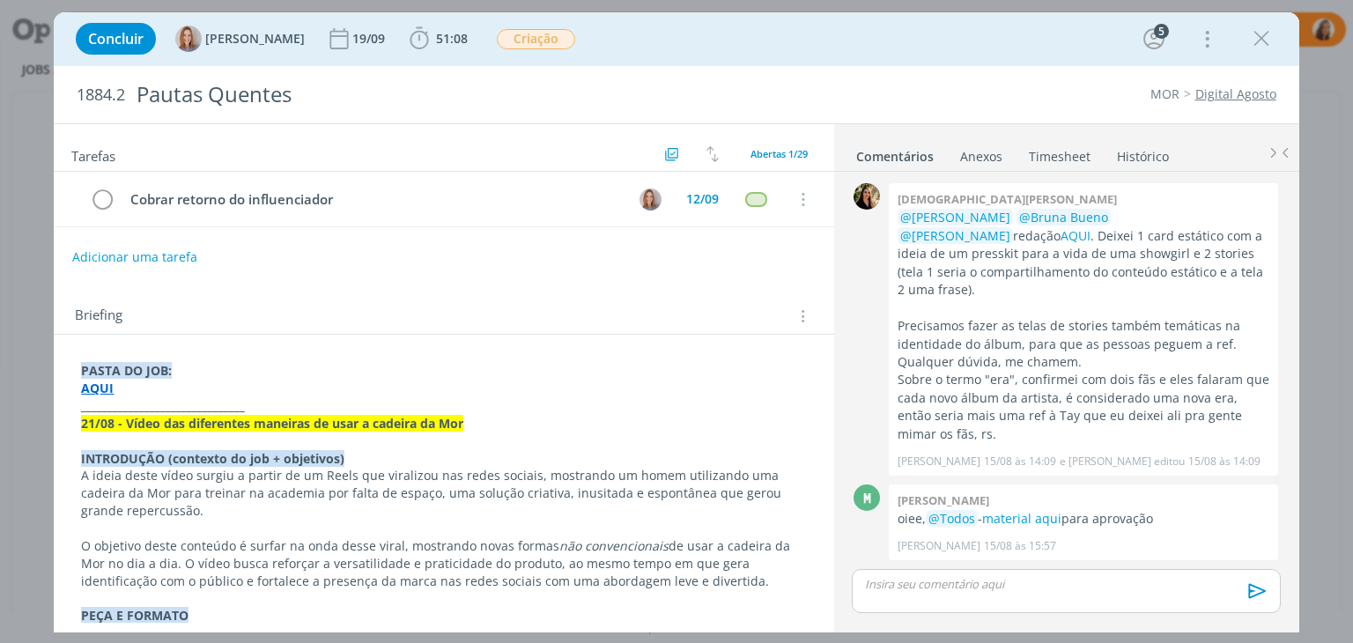
scroll to position [1585, 0]
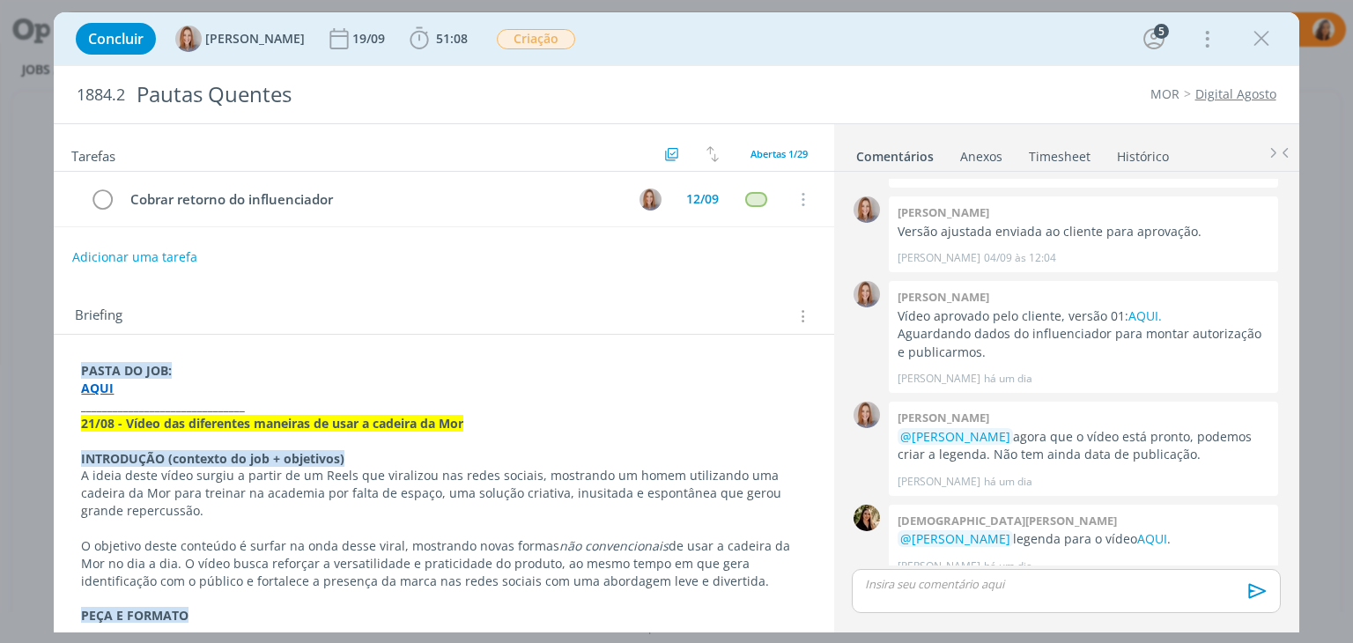
click at [95, 389] on strong "AQUI" at bounding box center [97, 388] width 33 height 17
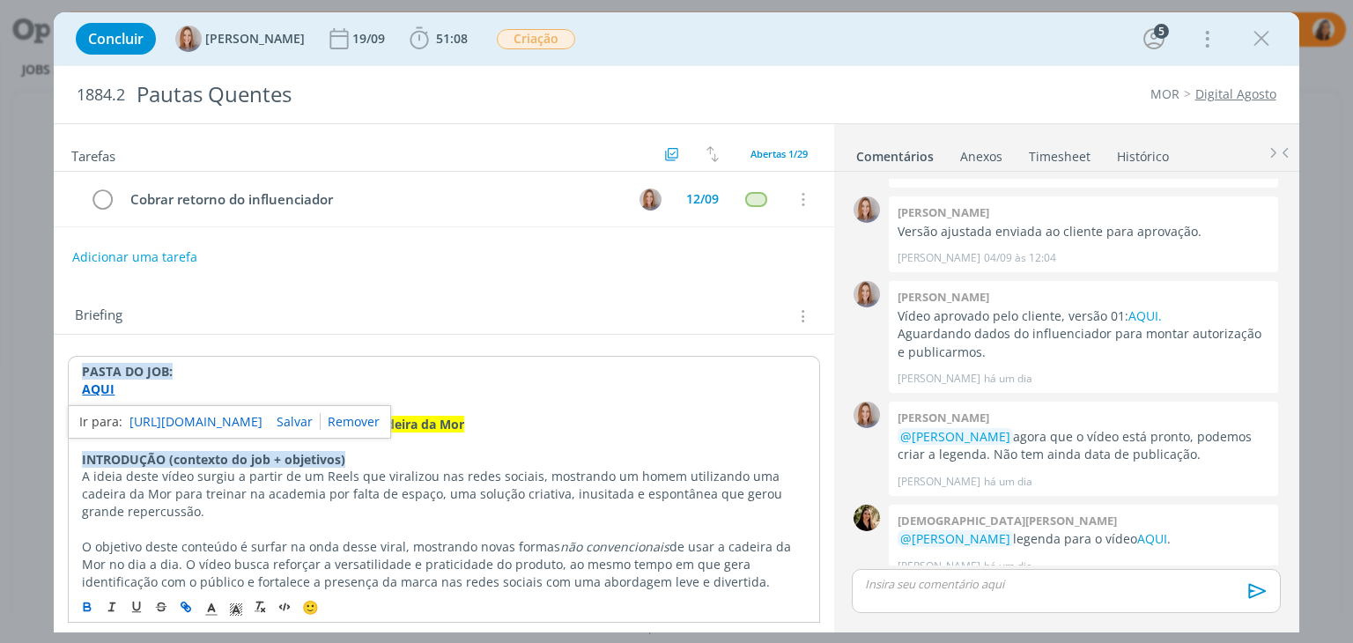
click at [145, 418] on link "[URL][DOMAIN_NAME]" at bounding box center [196, 422] width 133 height 23
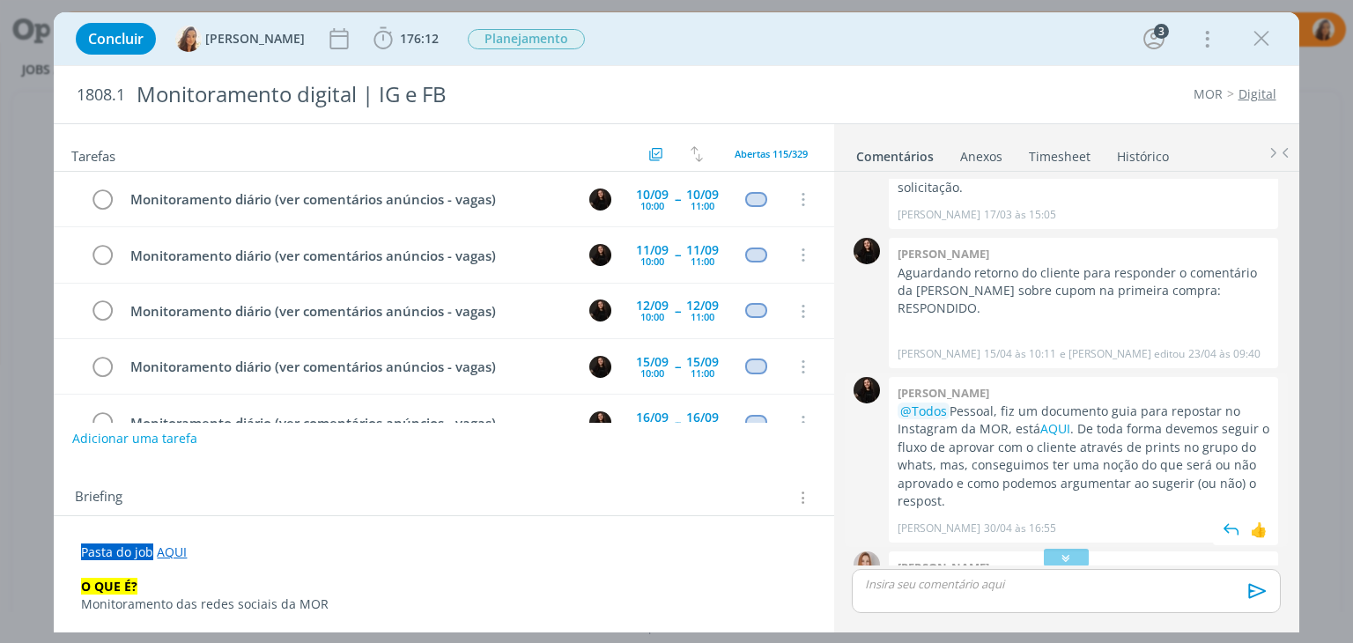
scroll to position [1310, 0]
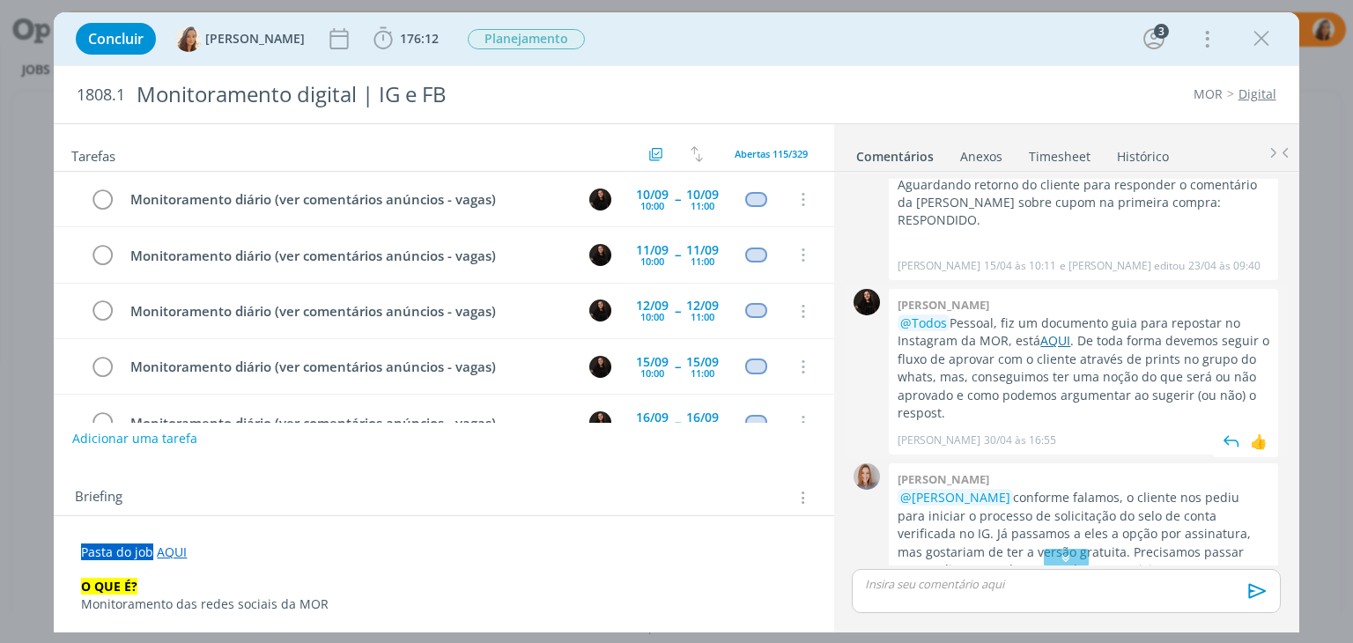
click at [1040, 332] on link "AQUI" at bounding box center [1055, 340] width 30 height 17
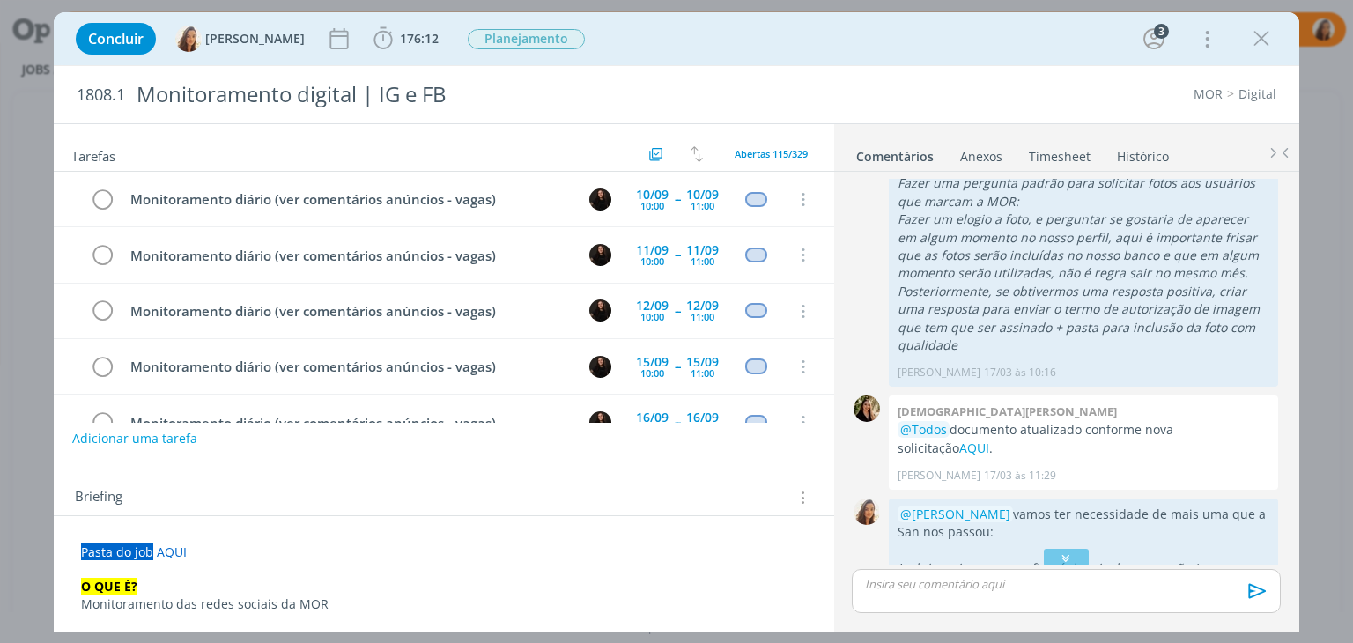
scroll to position [705, 0]
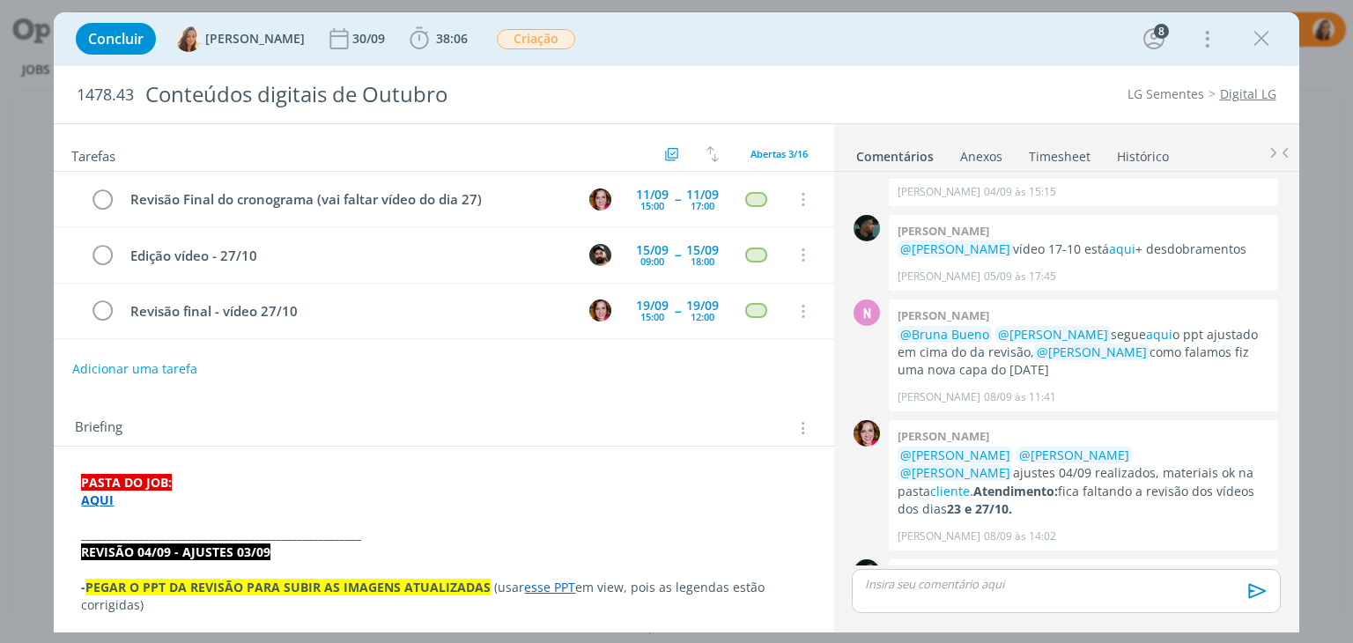
click at [376, 381] on div "Tarefas Usar Job de template Criar template a partir deste job Visualizar Templ…" at bounding box center [444, 373] width 780 height 499
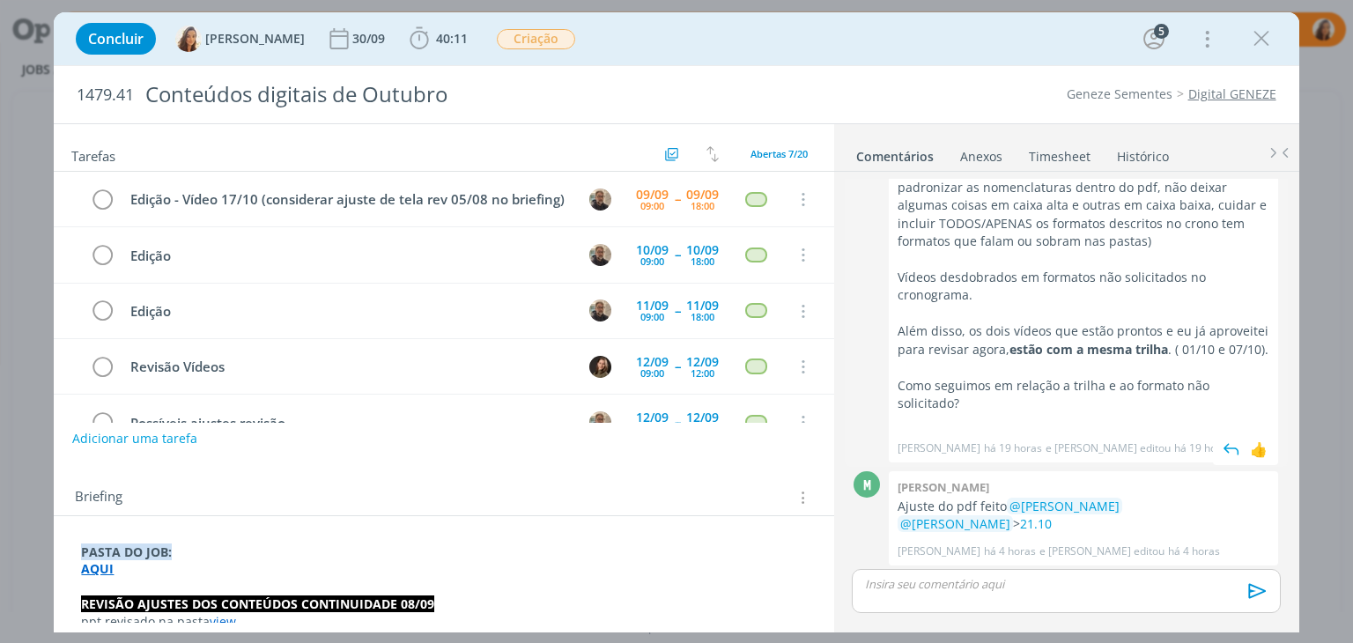
scroll to position [1377, 0]
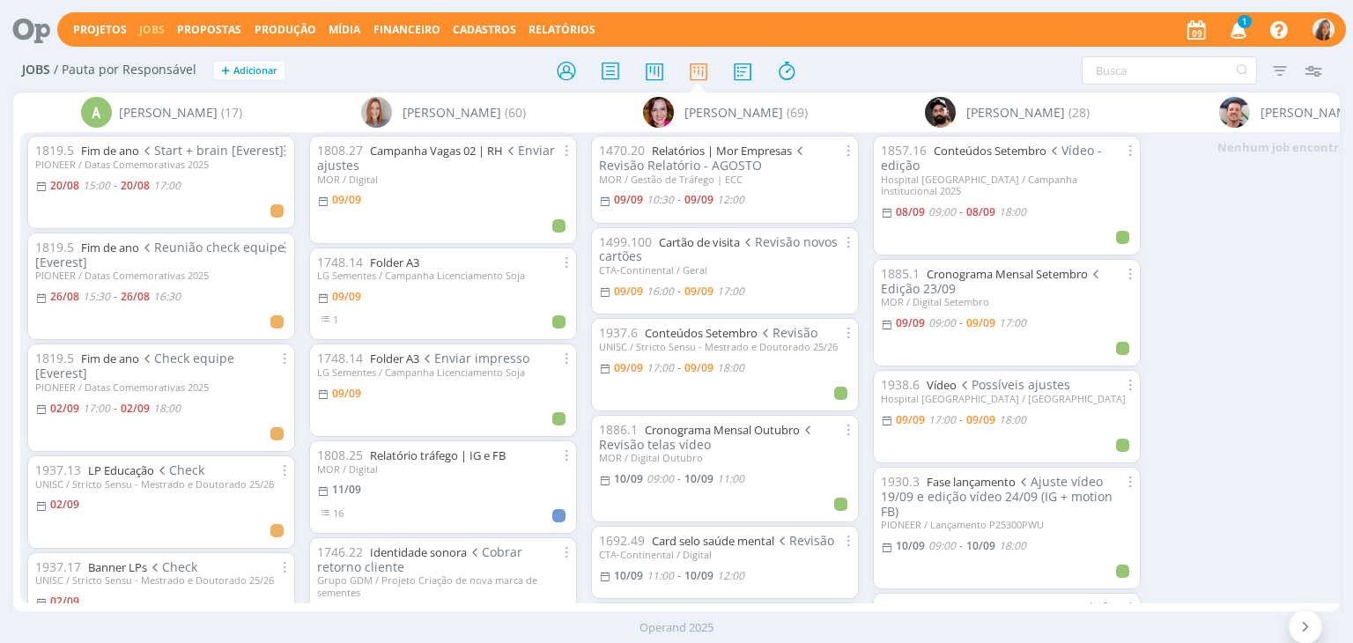
click at [1235, 33] on icon "button" at bounding box center [1239, 29] width 31 height 30
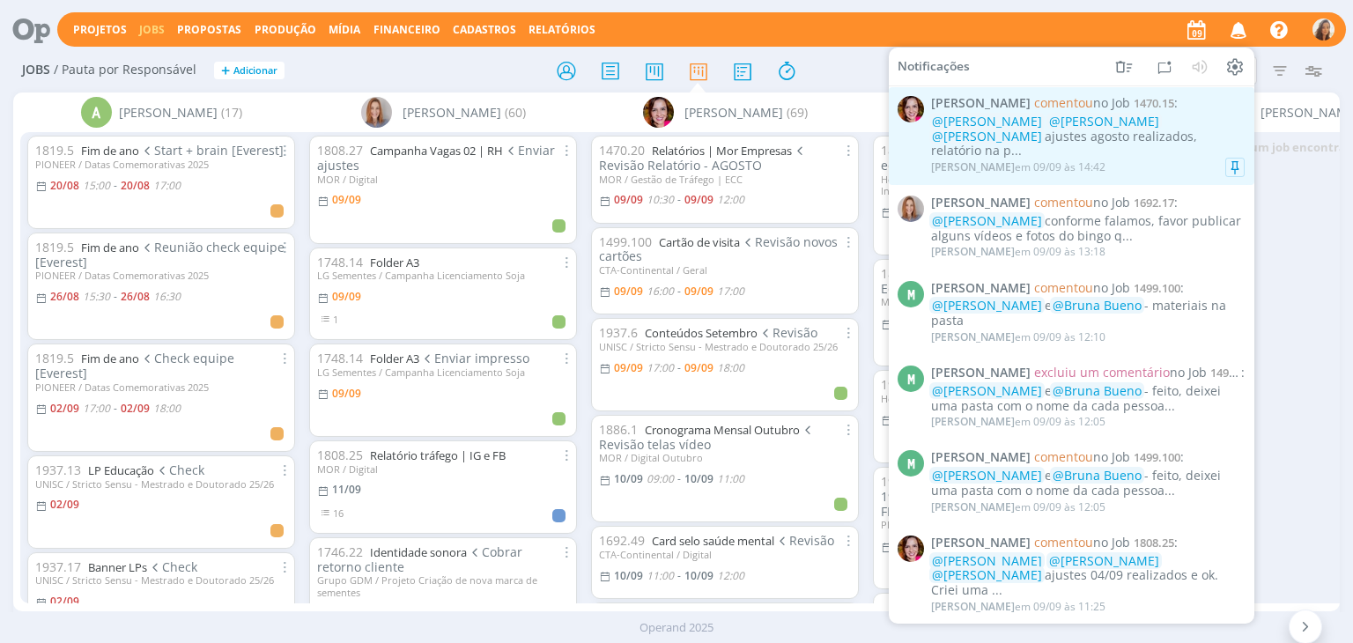
click at [1042, 127] on span "@[PERSON_NAME]" at bounding box center [987, 135] width 110 height 17
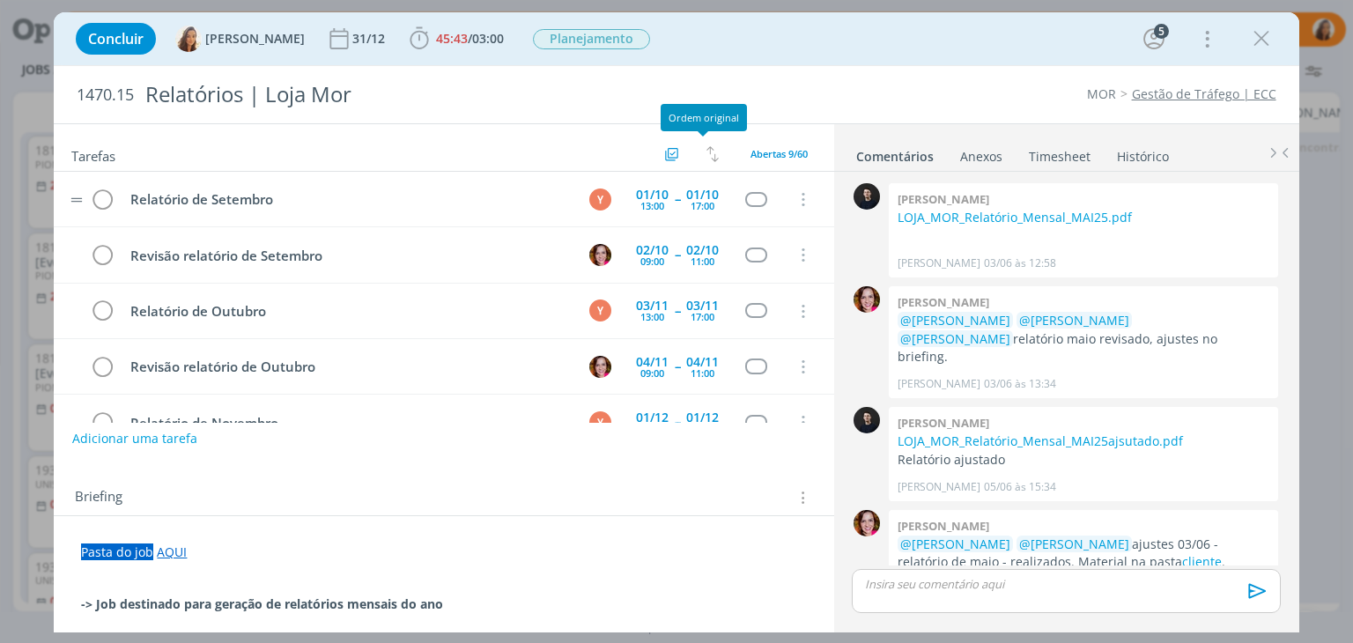
scroll to position [1743, 0]
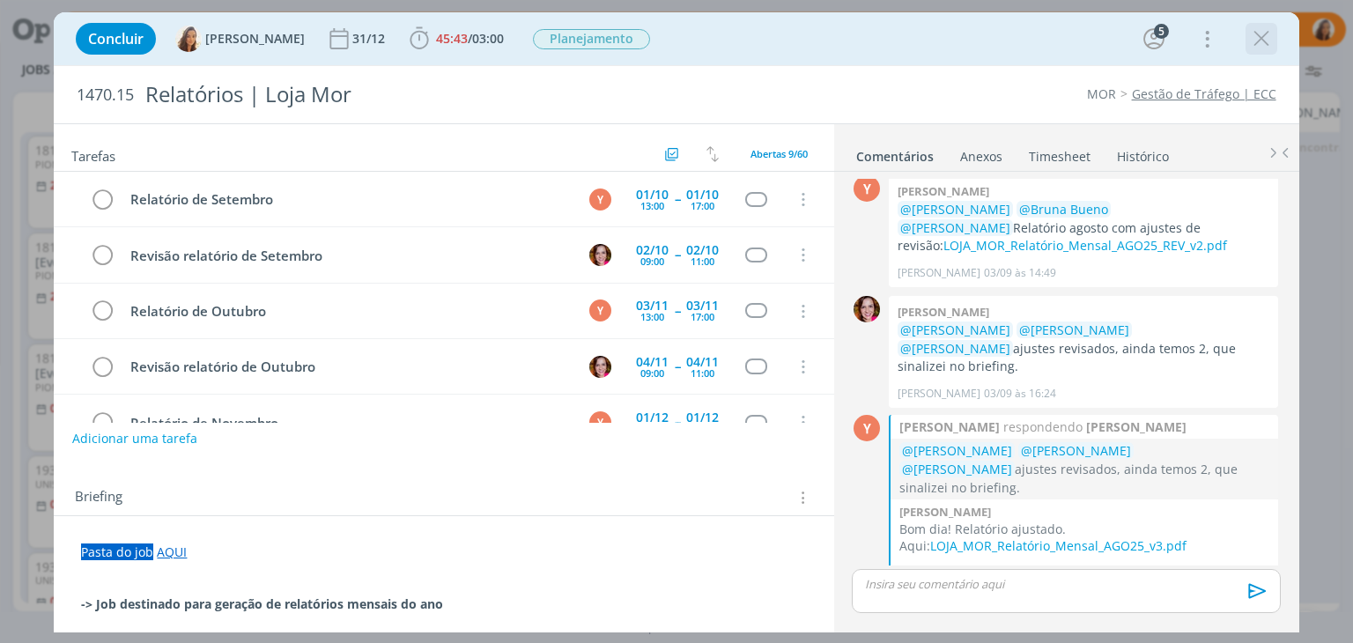
click at [1248, 38] on icon "dialog" at bounding box center [1261, 39] width 26 height 26
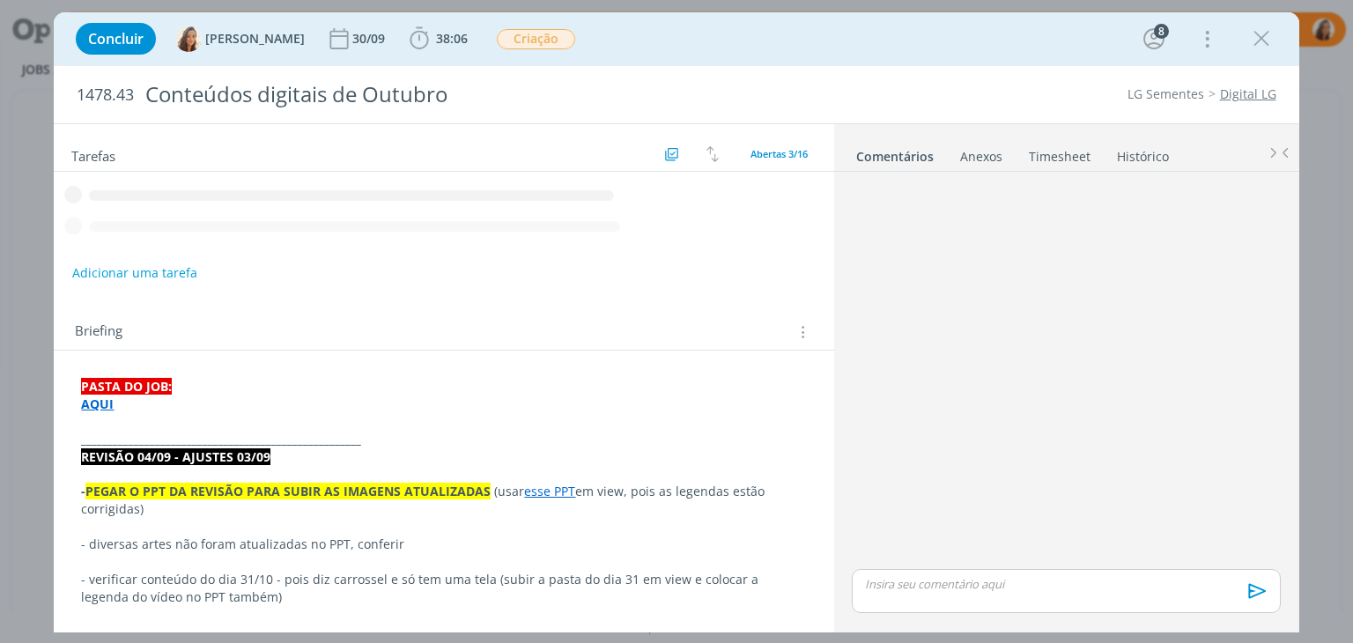
scroll to position [1173, 0]
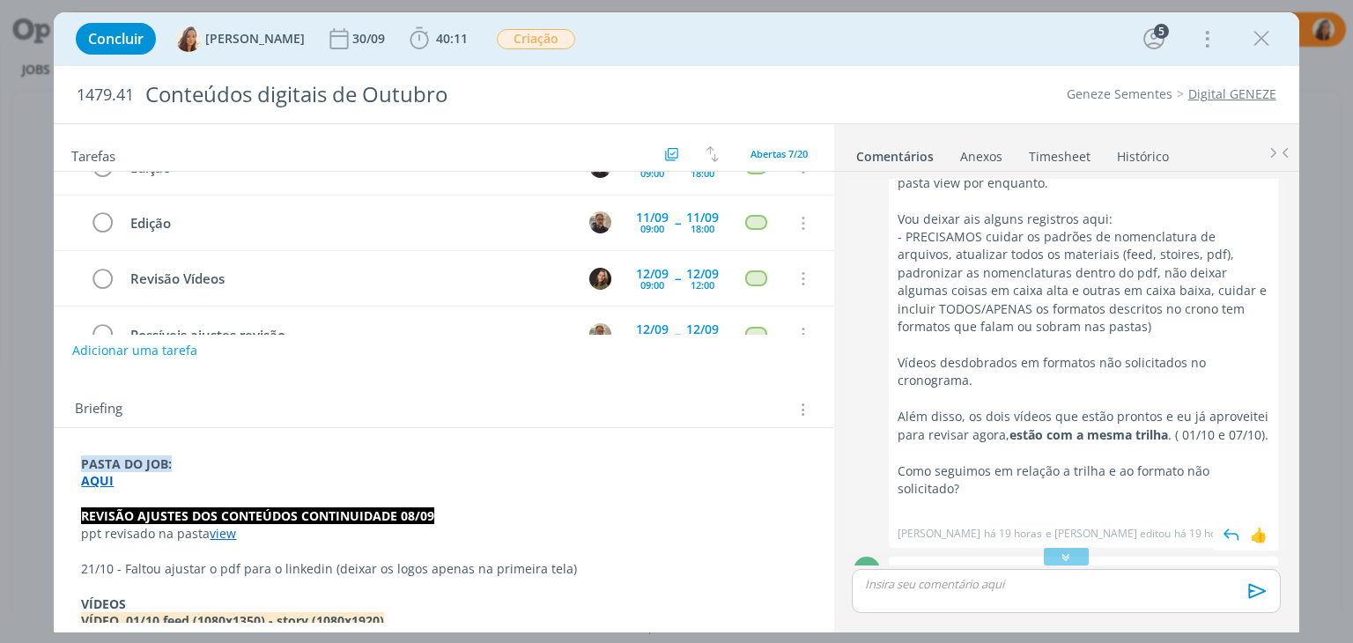
scroll to position [1113, 0]
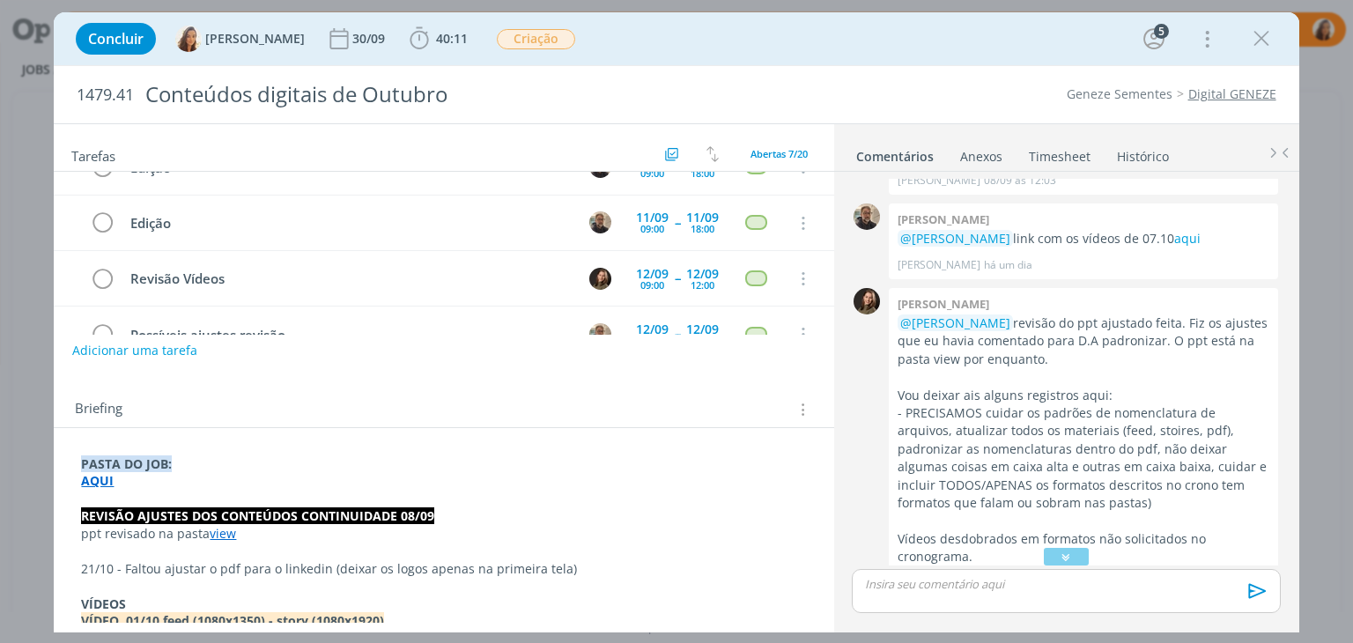
click at [225, 534] on link "view" at bounding box center [223, 533] width 26 height 17
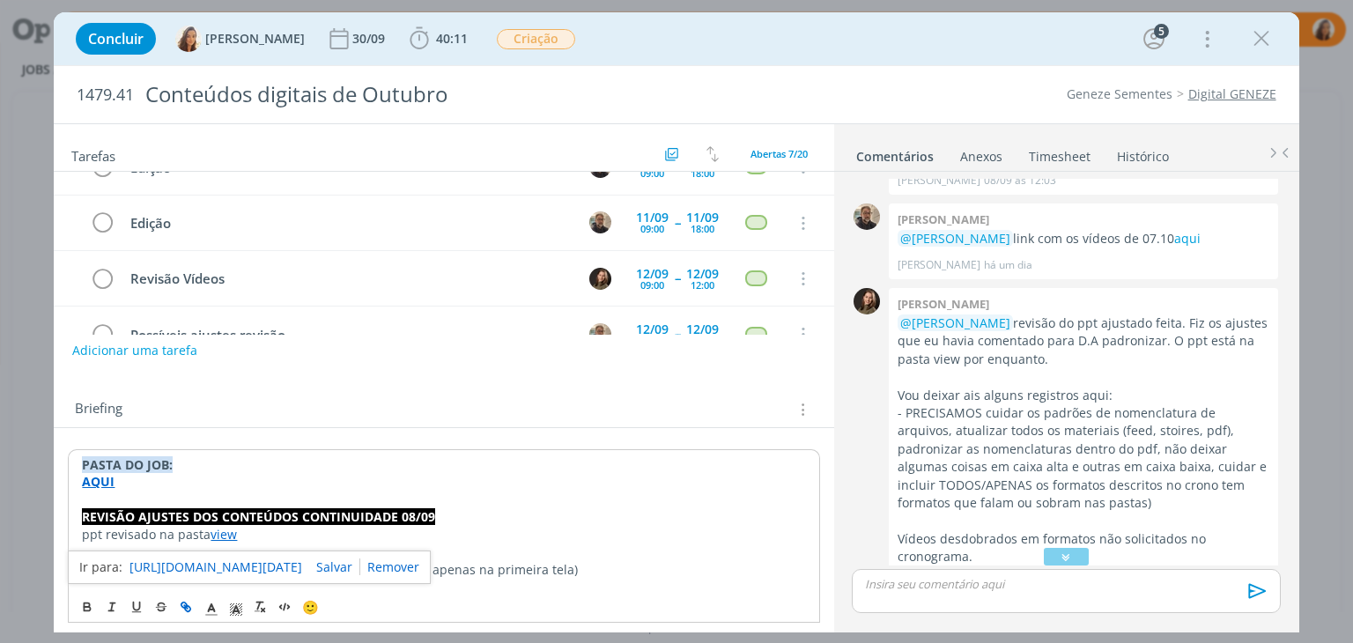
click at [237, 565] on link "[URL][DOMAIN_NAME][DATE]" at bounding box center [216, 567] width 173 height 23
click at [102, 480] on strong "AQUI" at bounding box center [98, 481] width 33 height 17
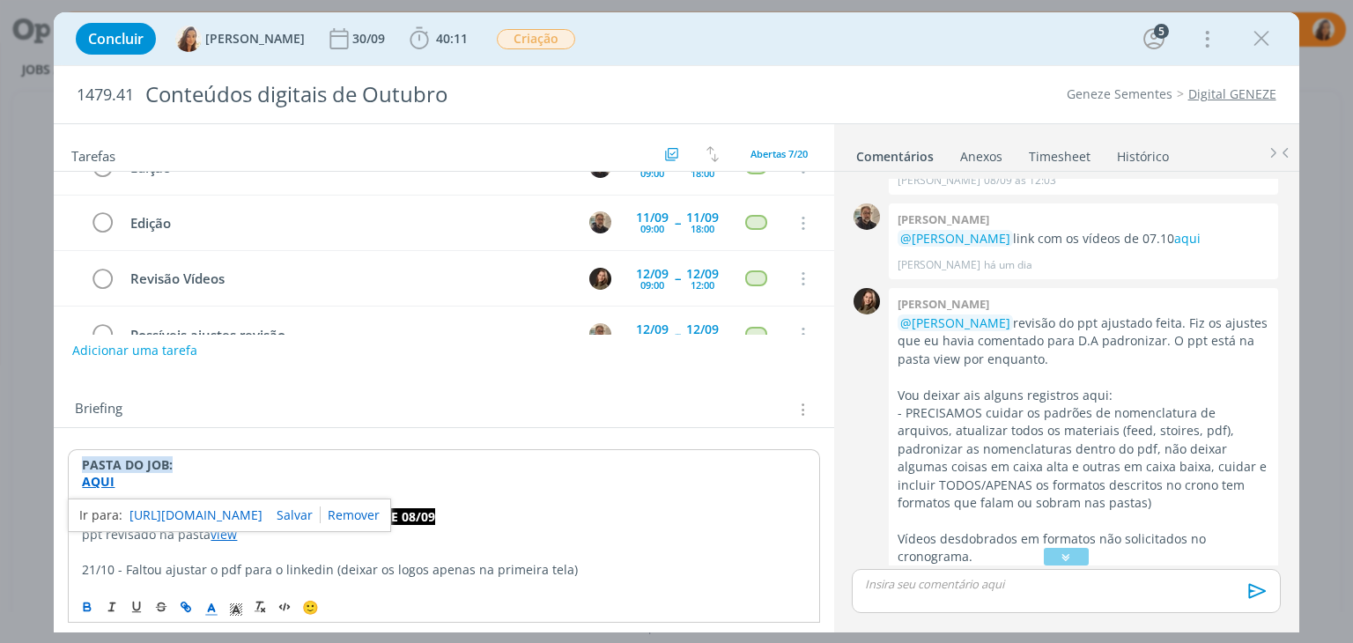
click at [163, 512] on link "[URL][DOMAIN_NAME]" at bounding box center [196, 515] width 133 height 23
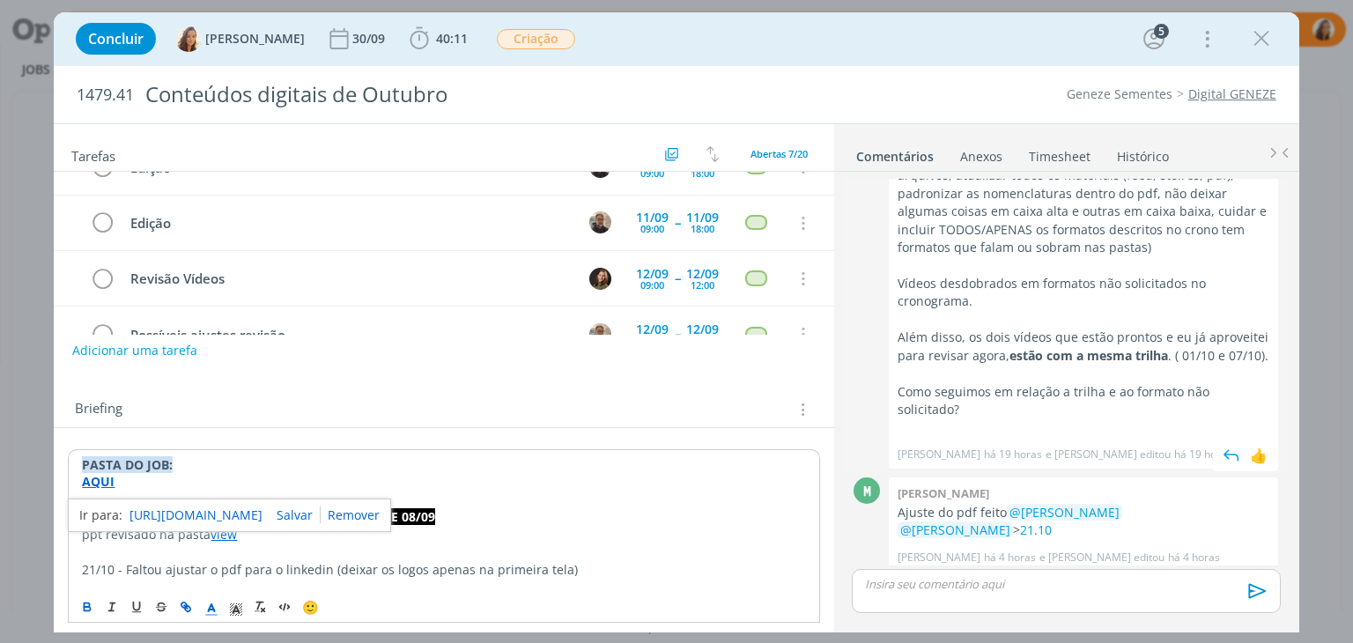
scroll to position [1377, 0]
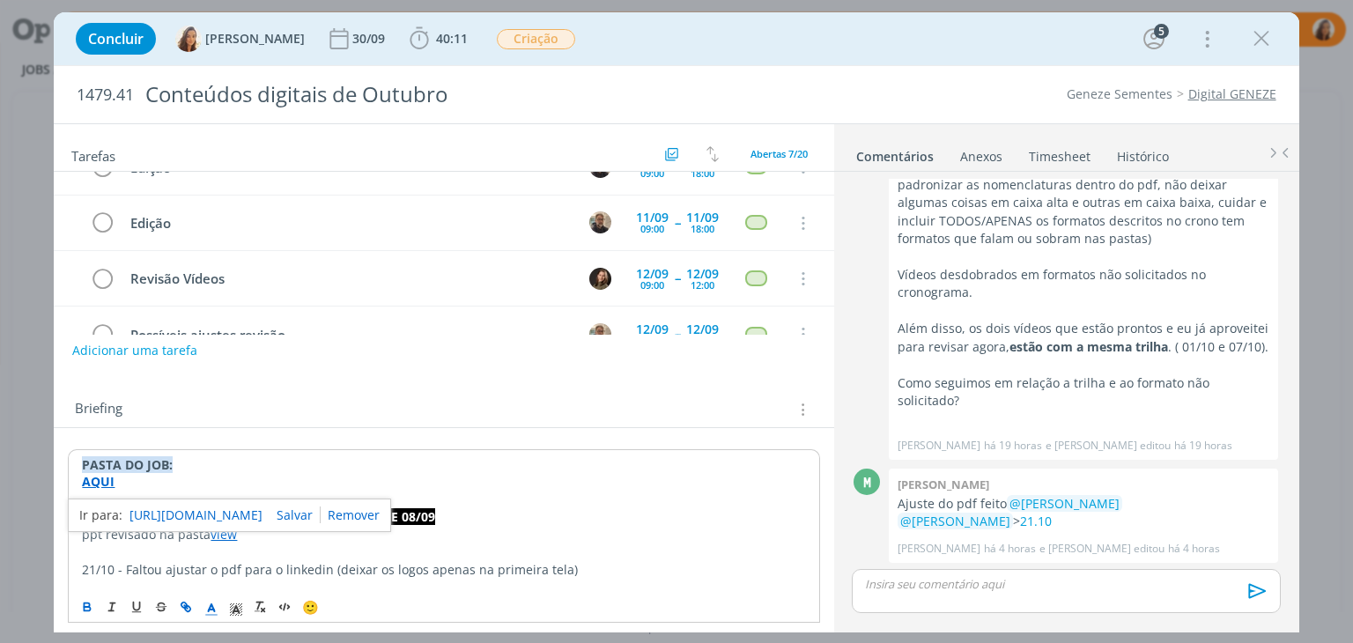
click at [1014, 582] on p "dialog" at bounding box center [1066, 584] width 400 height 16
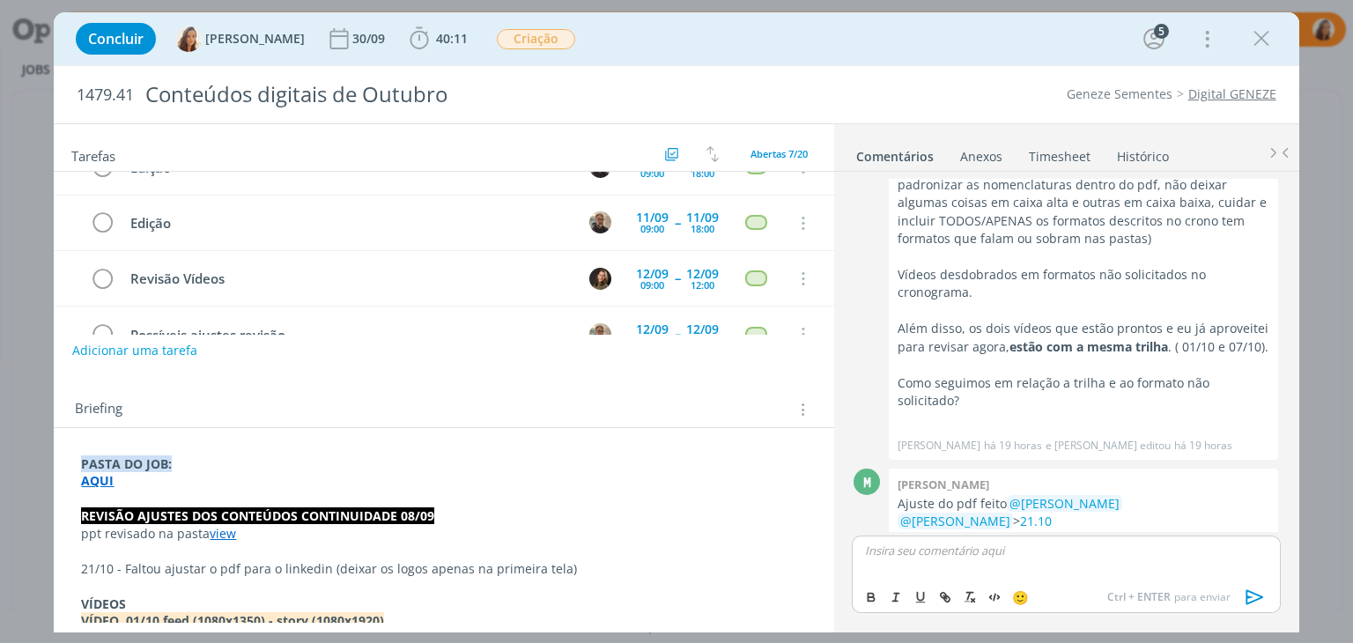
scroll to position [1410, 0]
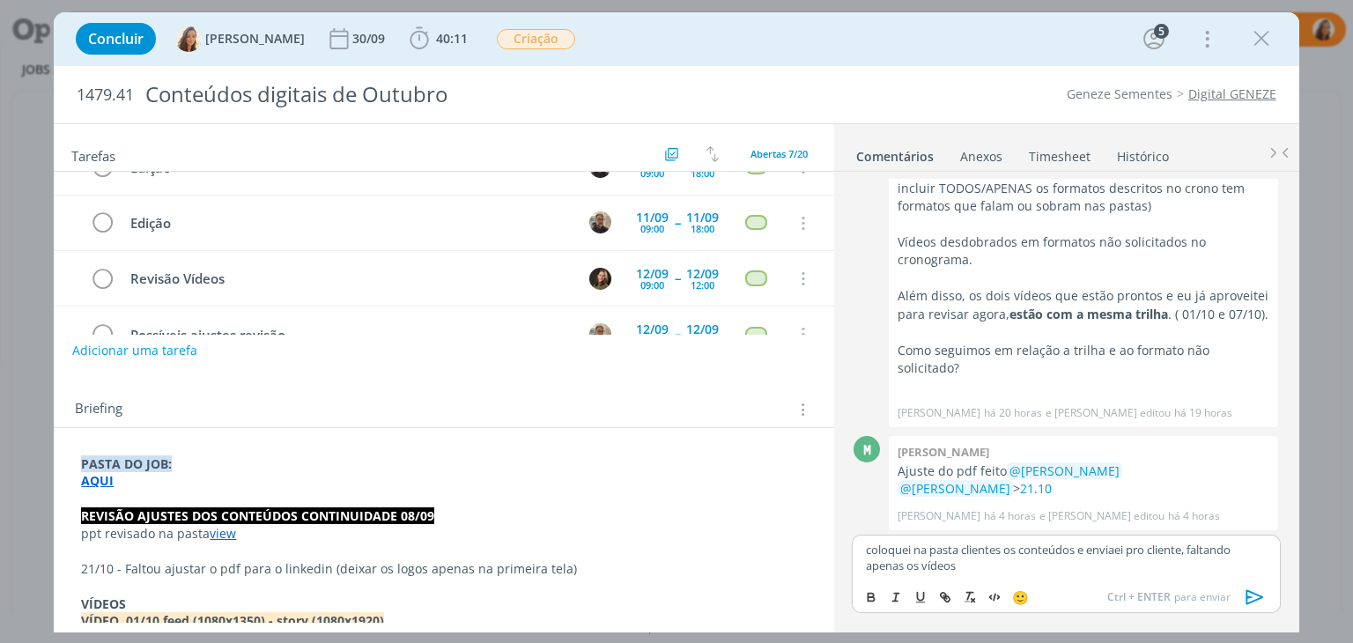
click at [1257, 603] on icon "dialog" at bounding box center [1255, 597] width 26 height 26
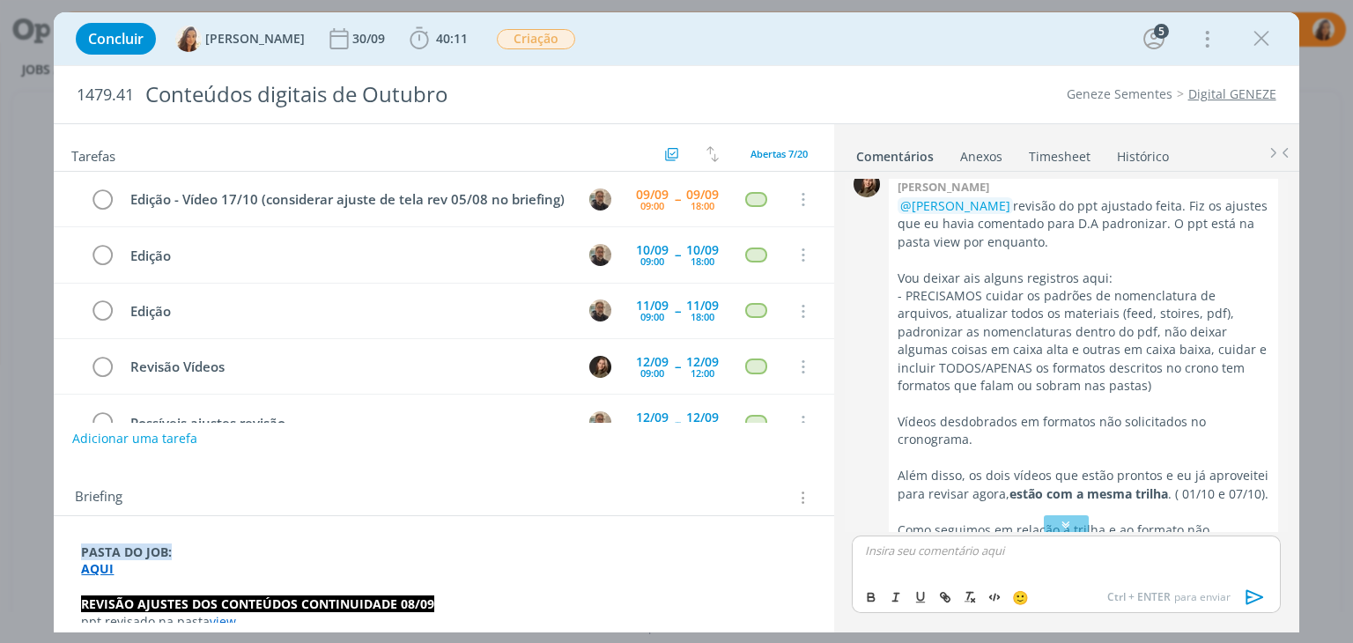
scroll to position [1054, 0]
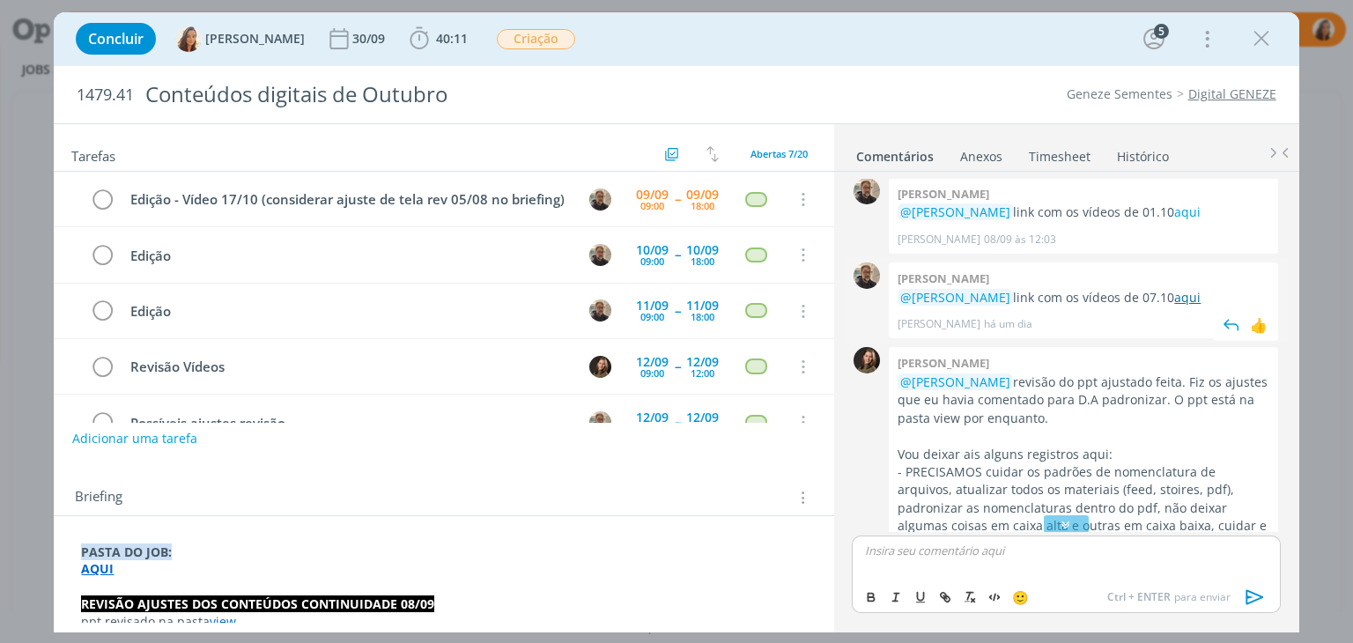
click at [1174, 295] on link "aqui" at bounding box center [1187, 297] width 26 height 17
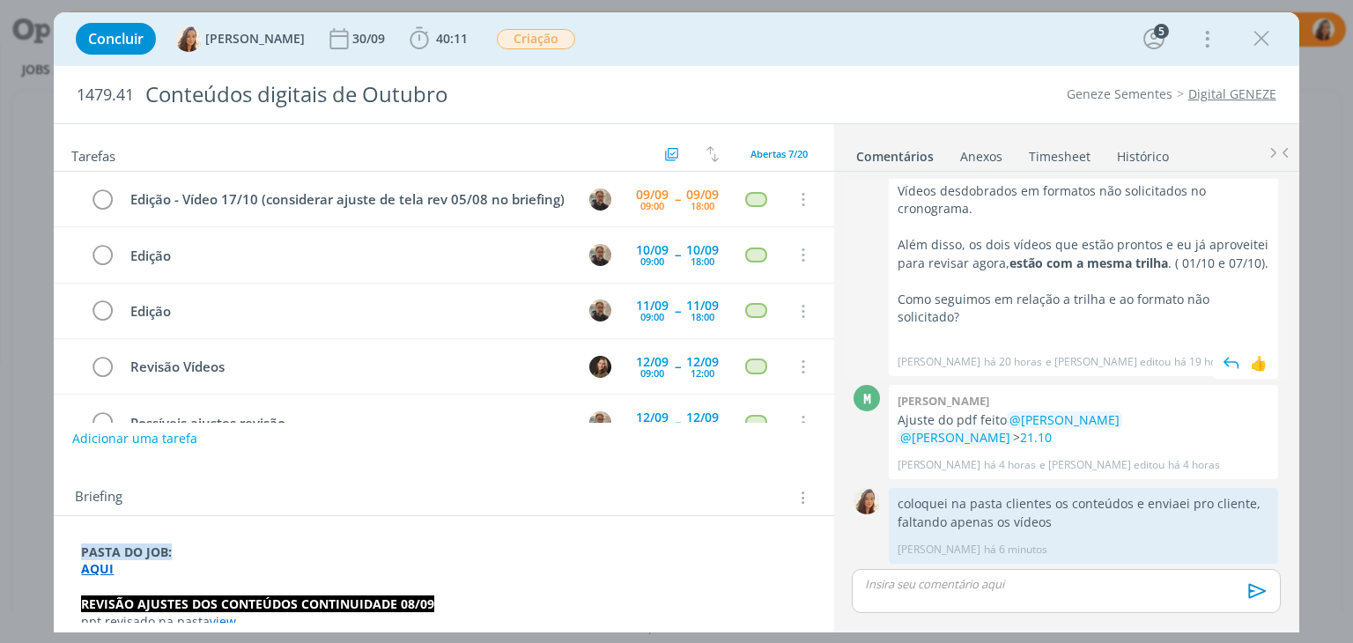
scroll to position [1373, 0]
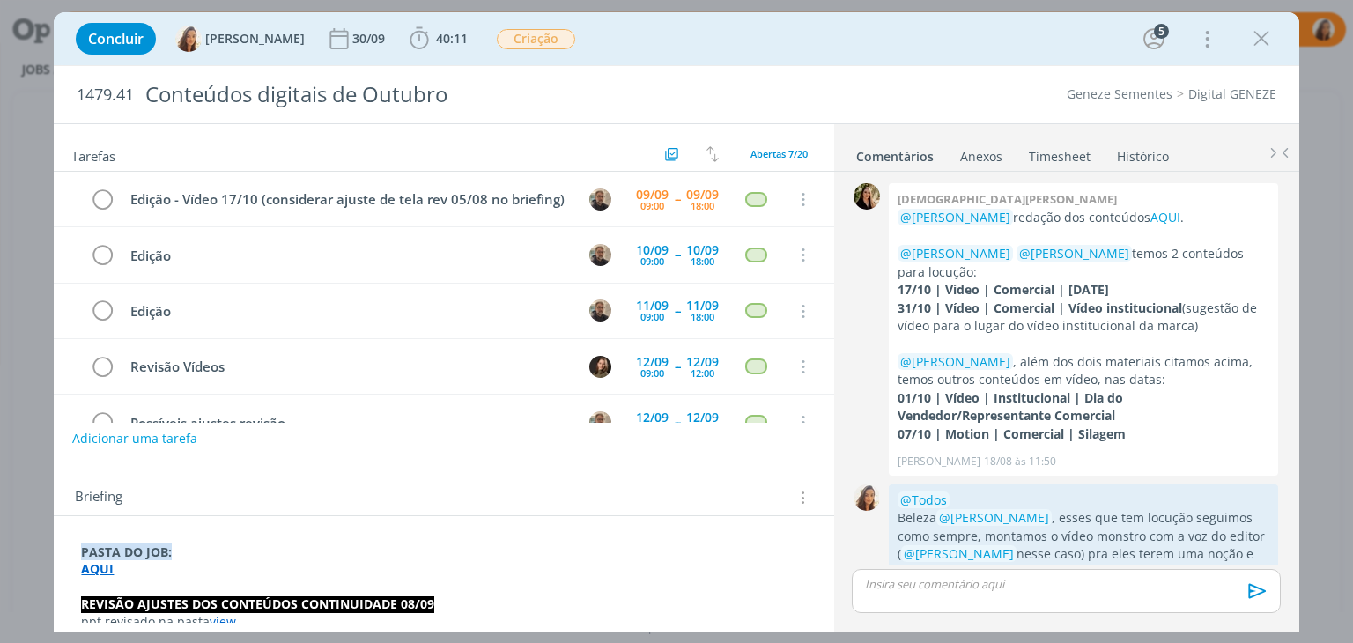
scroll to position [1462, 0]
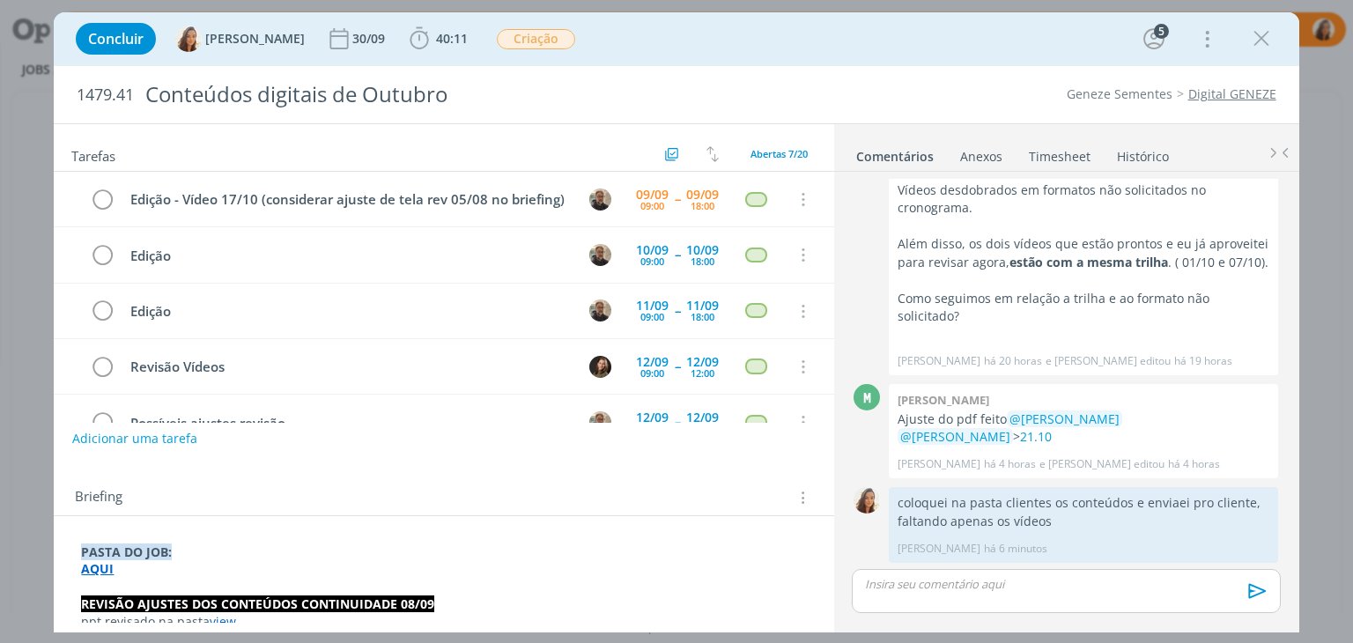
drag, startPoint x: 92, startPoint y: 571, endPoint x: 102, endPoint y: 571, distance: 10.6
click at [92, 571] on strong "AQUI" at bounding box center [97, 568] width 33 height 17
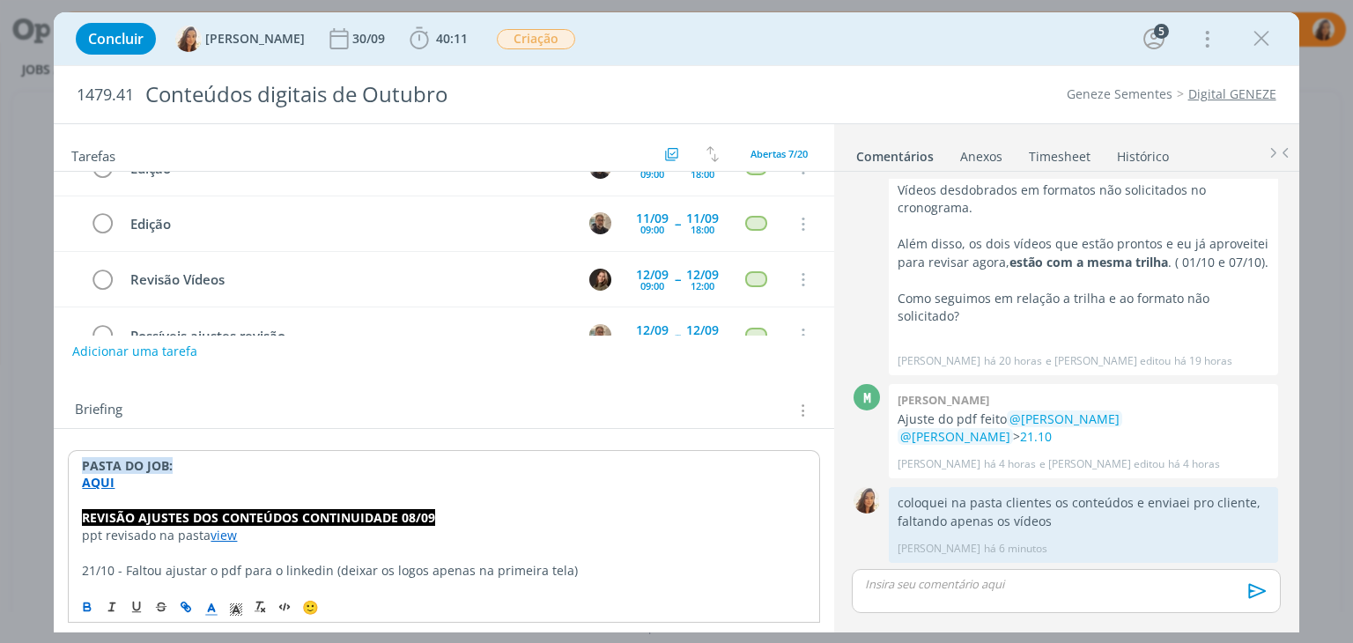
scroll to position [176, 0]
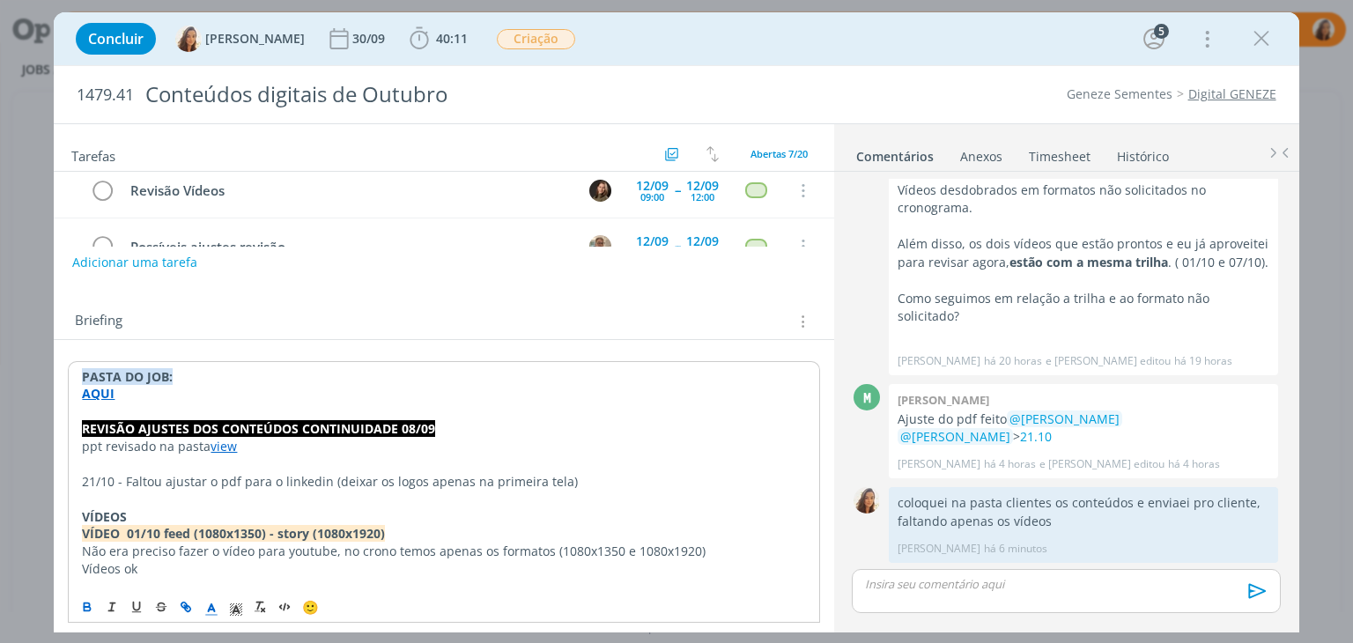
click at [92, 394] on strong "AQUI" at bounding box center [98, 393] width 33 height 17
click at [104, 396] on strong "AQUI" at bounding box center [98, 393] width 33 height 17
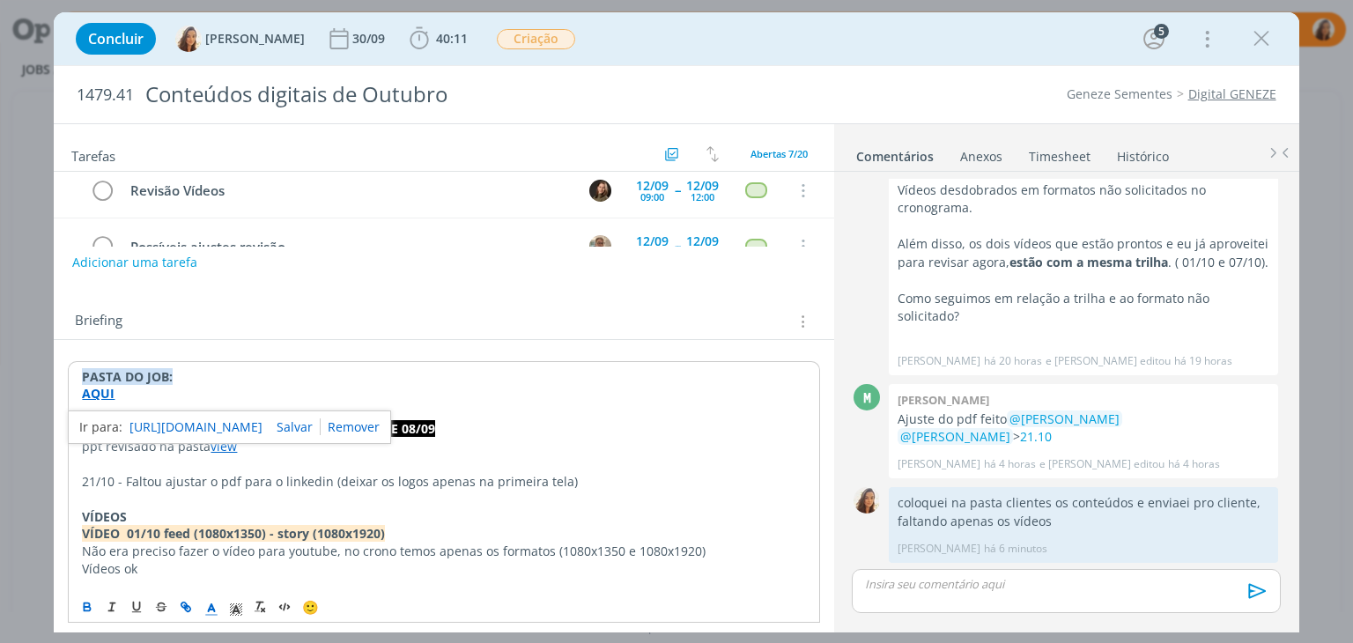
click at [169, 428] on link "https://sobeae.sharepoint.com/:f:/s/SOBEAE/EmVSeU8QILRKvJPnJuM1l-ABCcLBpI0dpIpI…" at bounding box center [196, 427] width 133 height 23
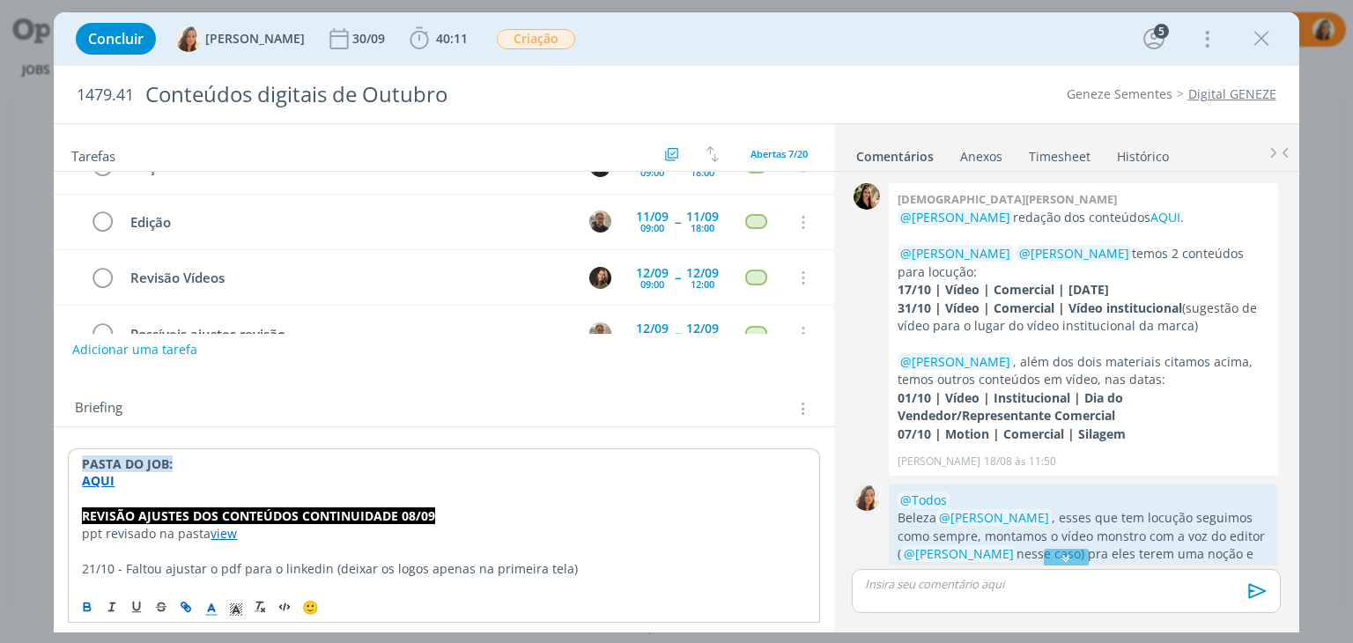
scroll to position [0, 0]
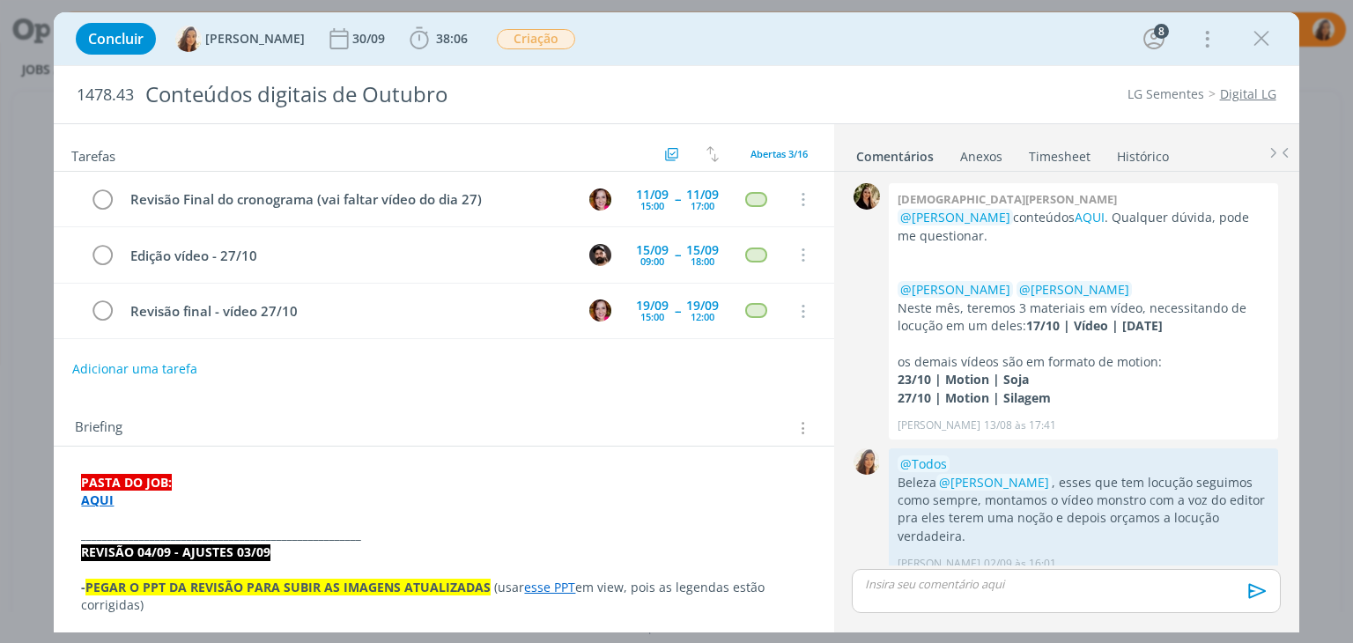
scroll to position [1173, 0]
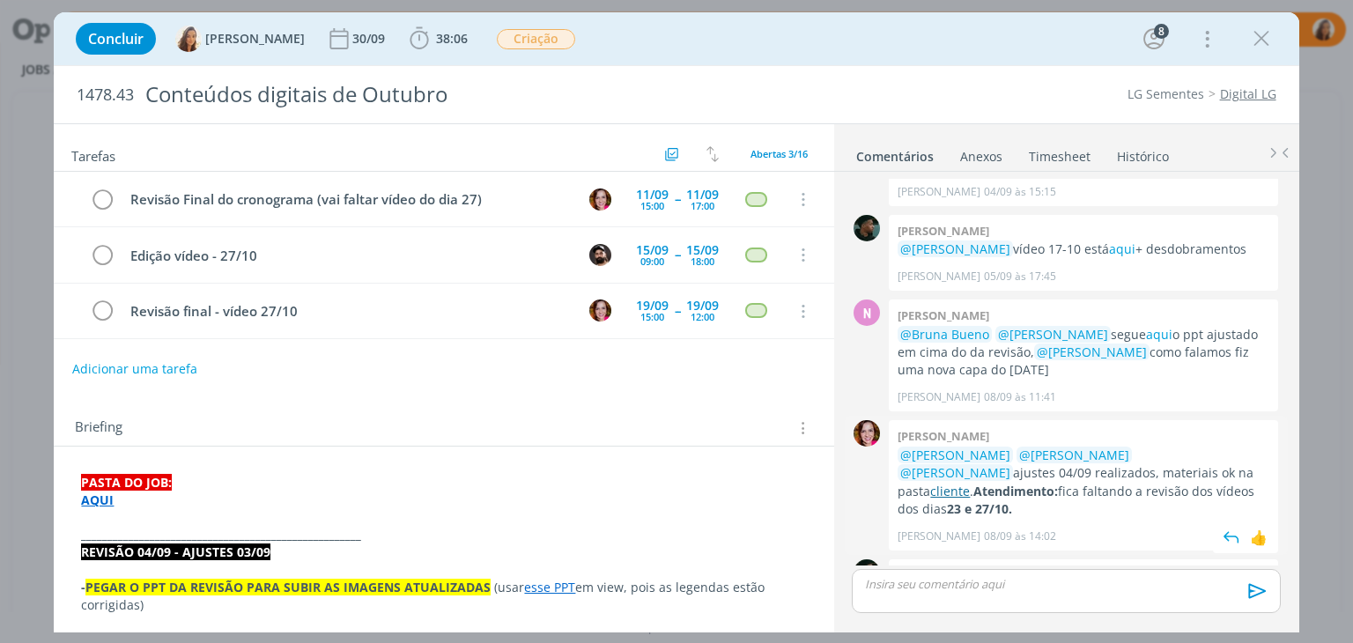
click at [970, 483] on link "cliente" at bounding box center [950, 491] width 40 height 17
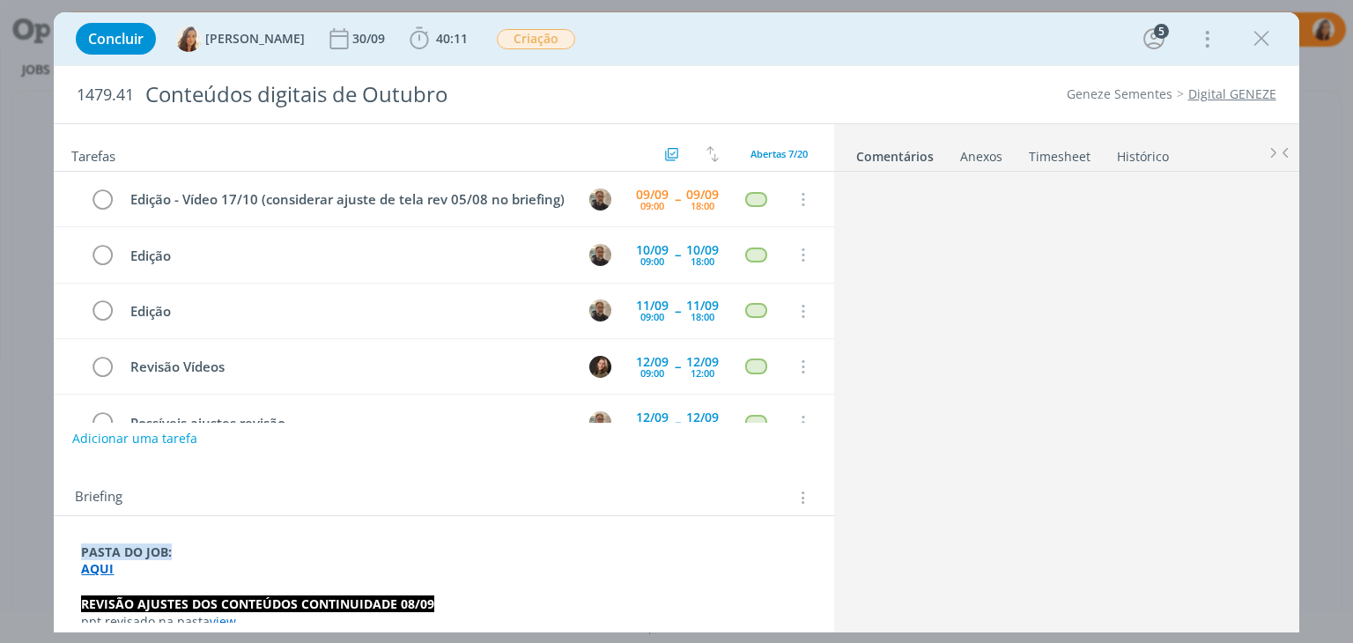
scroll to position [1462, 0]
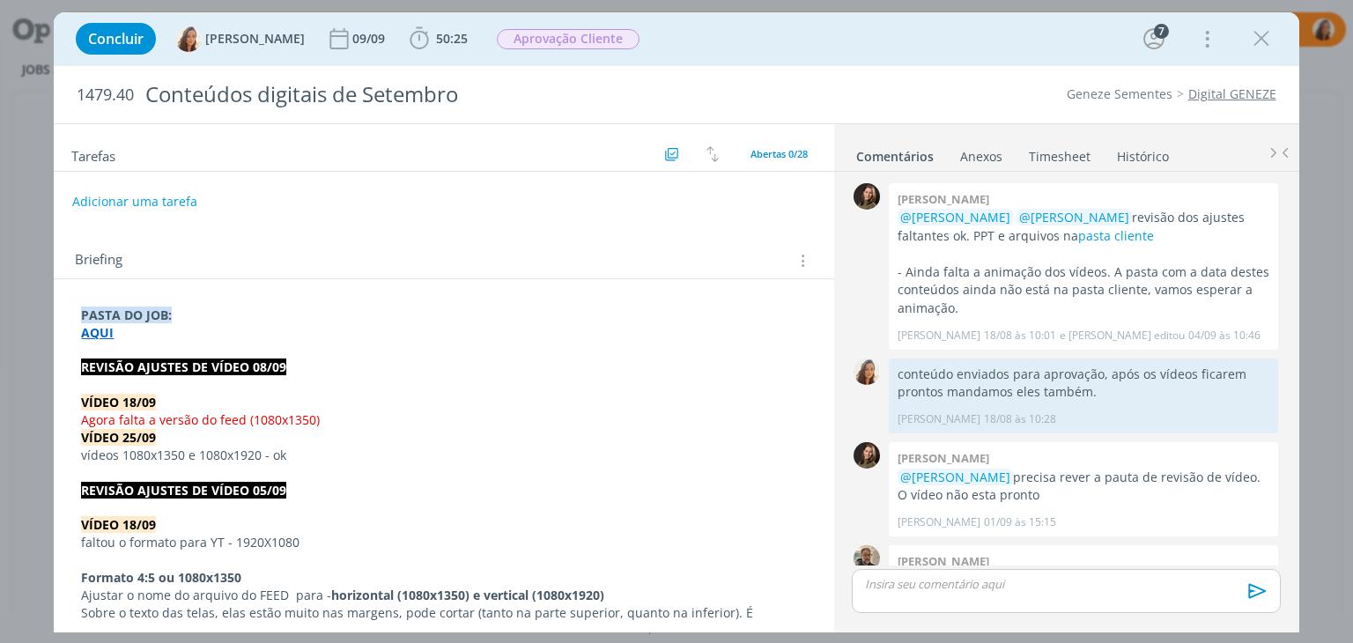
scroll to position [1882, 0]
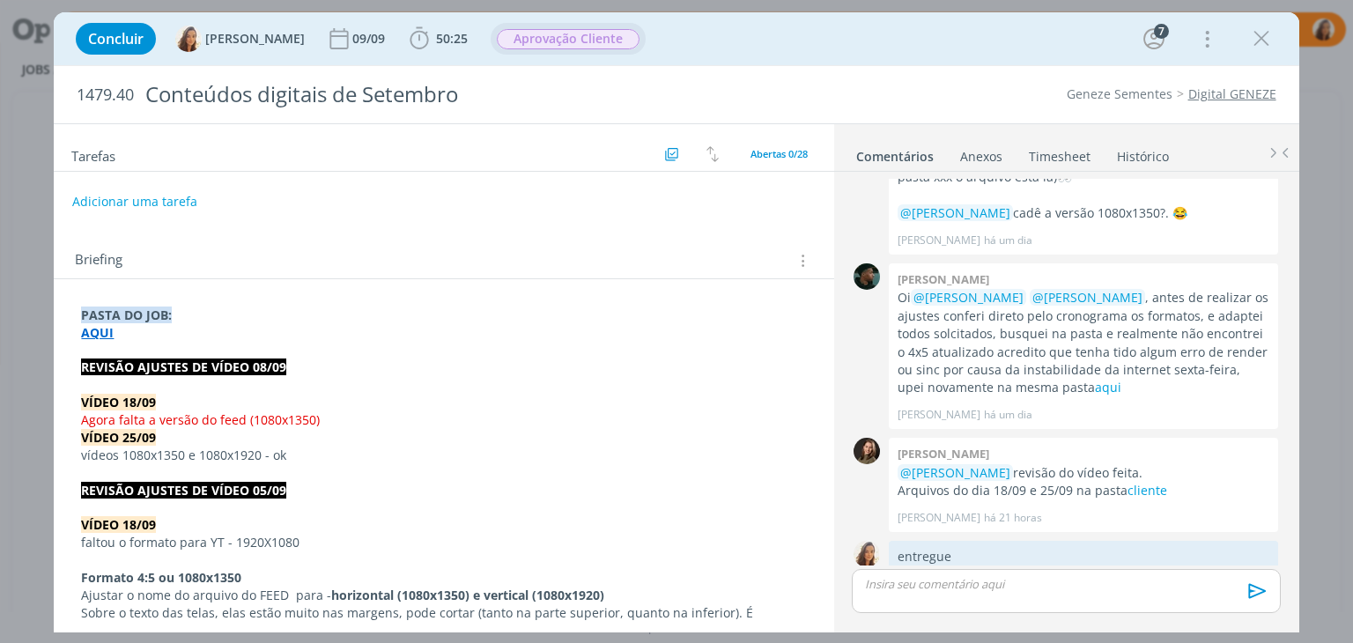
click at [595, 42] on span "Aprovação Cliente" at bounding box center [568, 39] width 143 height 20
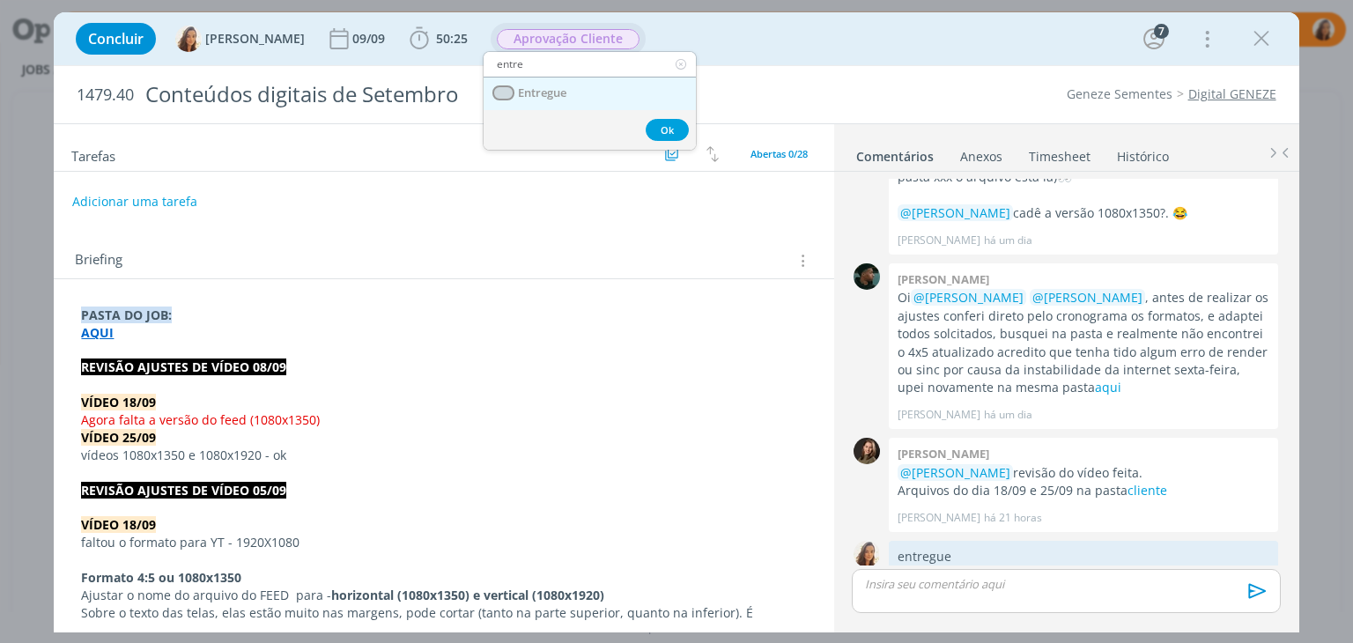
type input "entre"
click at [559, 99] on span "Entregue" at bounding box center [543, 93] width 48 height 14
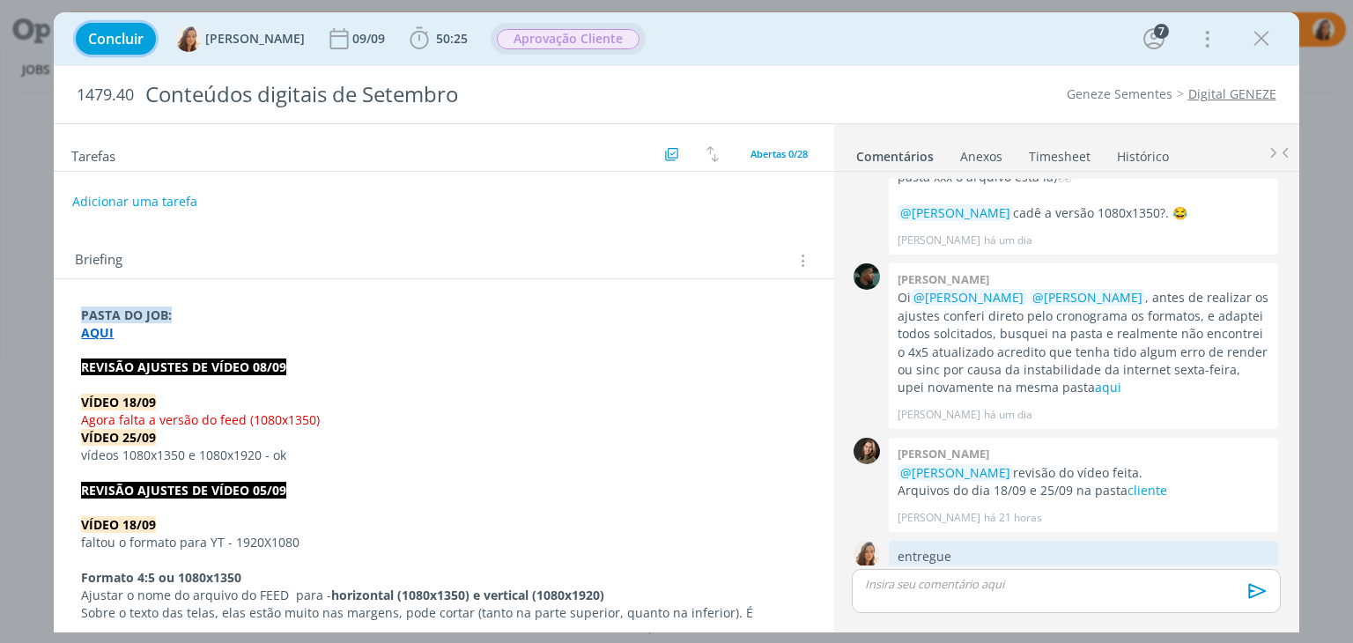
click at [93, 26] on button "Concluir" at bounding box center [116, 39] width 80 height 32
click at [129, 34] on span "Concluir" at bounding box center [116, 39] width 56 height 14
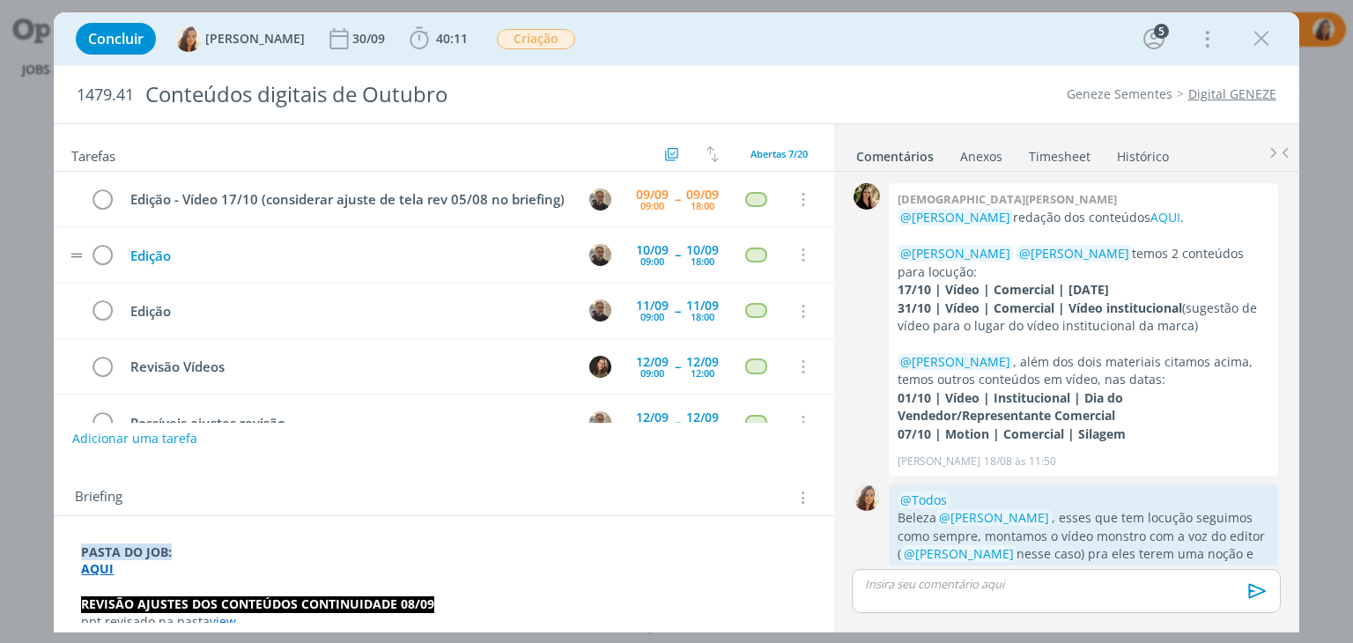
scroll to position [1462, 0]
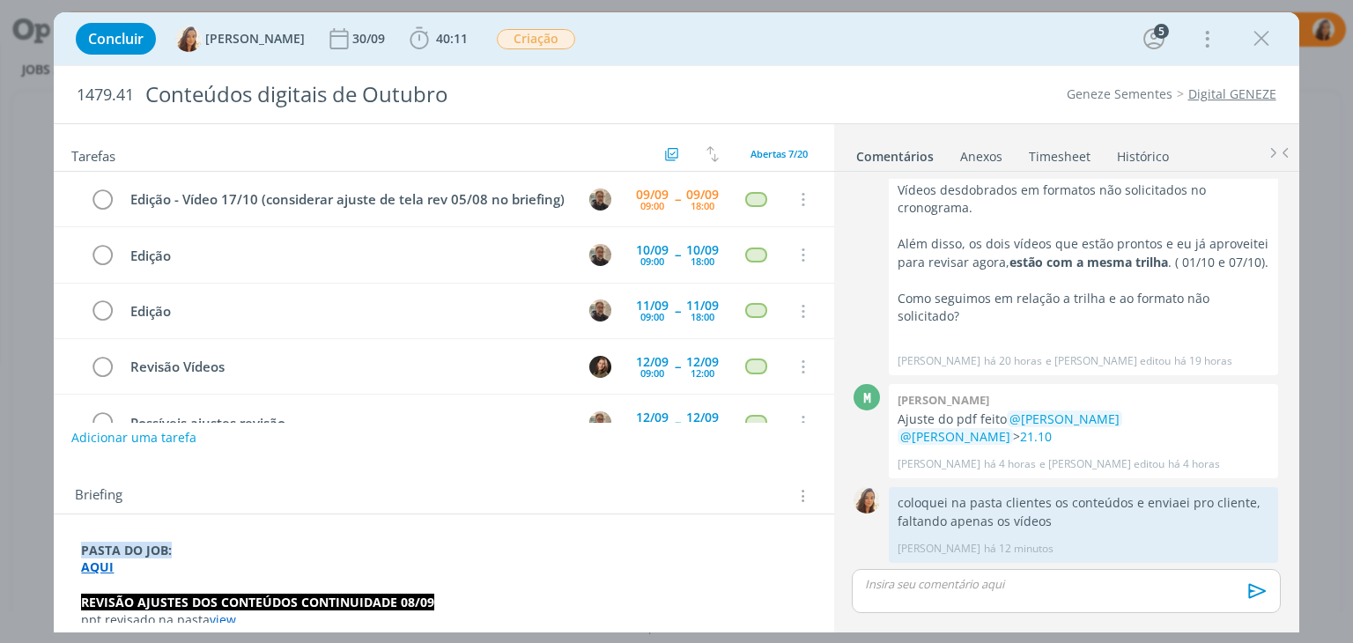
click at [170, 431] on button "Adicionar uma tarefa" at bounding box center [133, 438] width 125 height 30
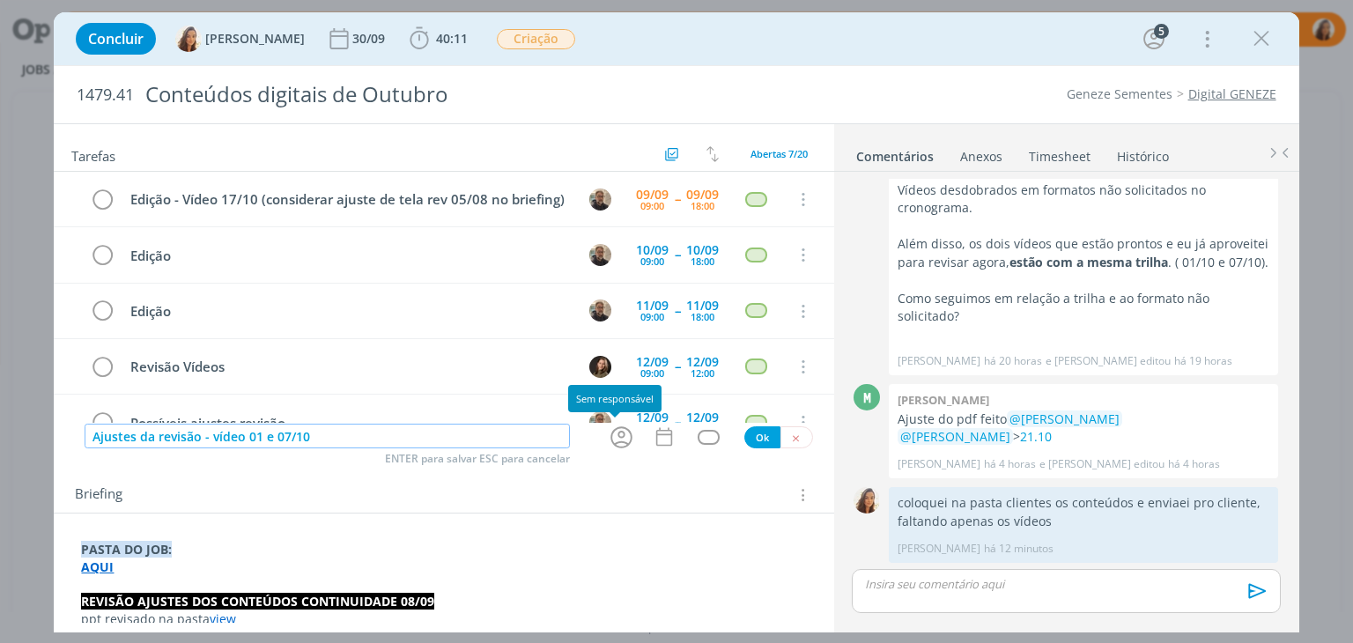
click at [613, 434] on icon "dialog" at bounding box center [621, 437] width 27 height 27
type input "Ajustes da revisão - vídeo 01 e 07/10"
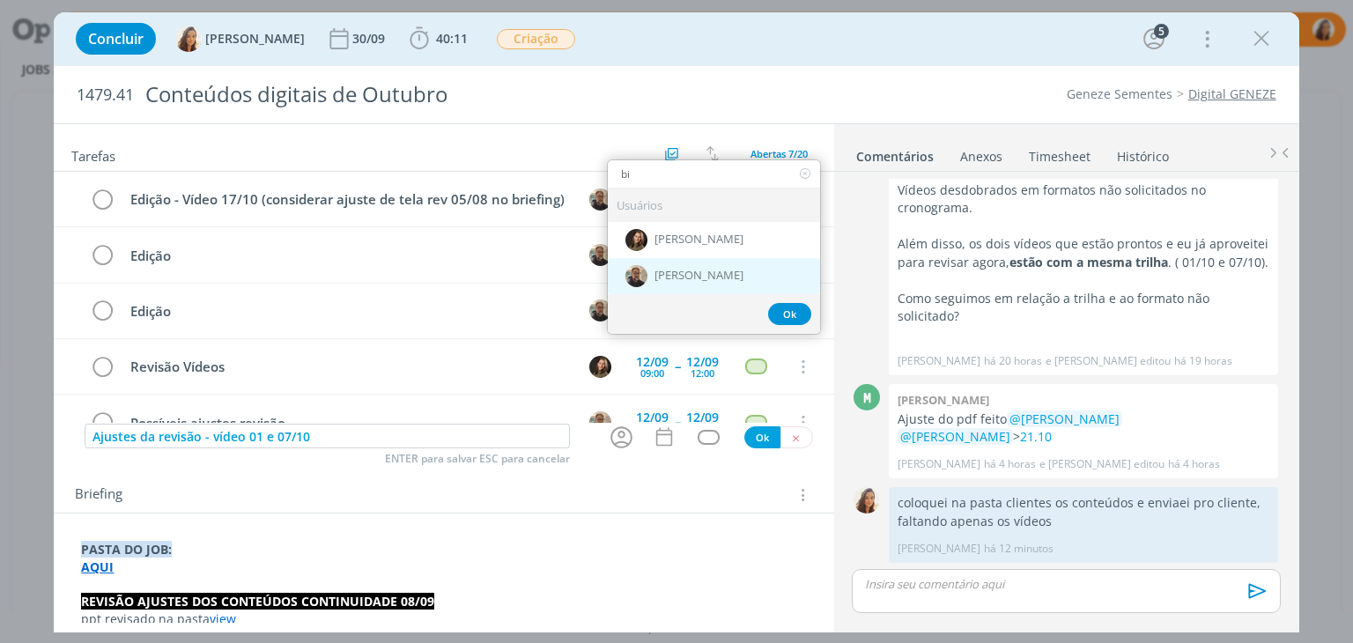
type input "bi"
click at [715, 273] on span "[PERSON_NAME]" at bounding box center [699, 276] width 89 height 14
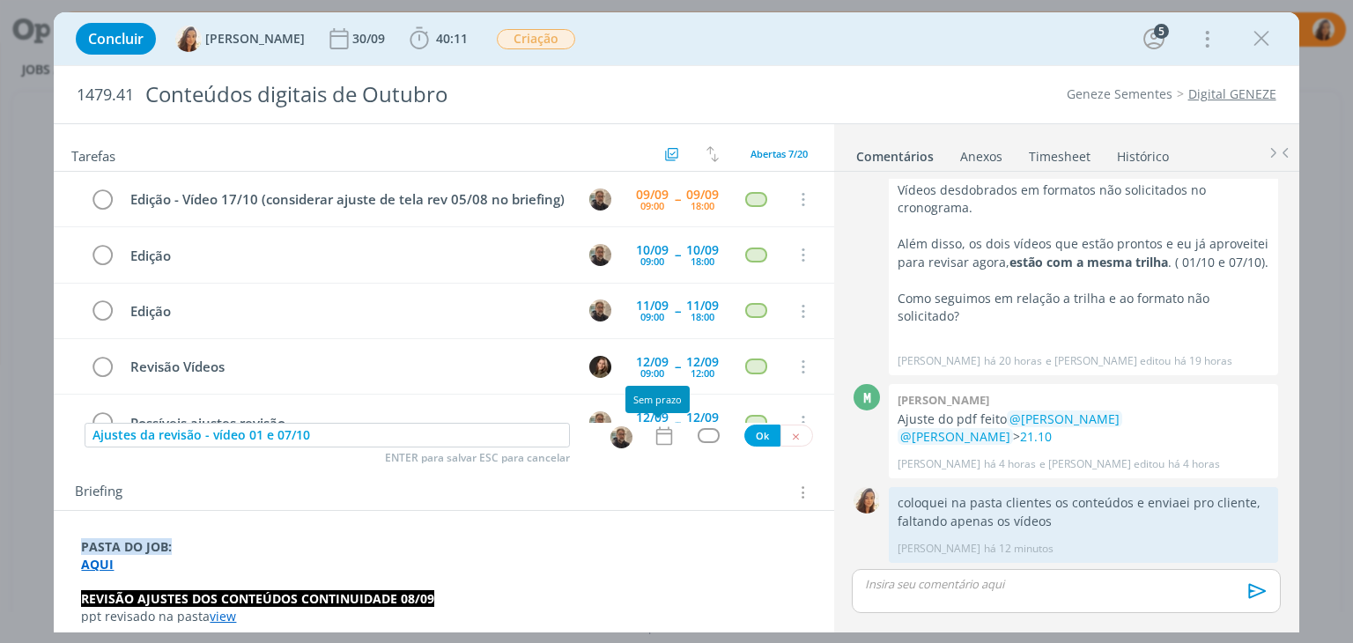
click at [657, 431] on icon "dialog" at bounding box center [664, 436] width 23 height 23
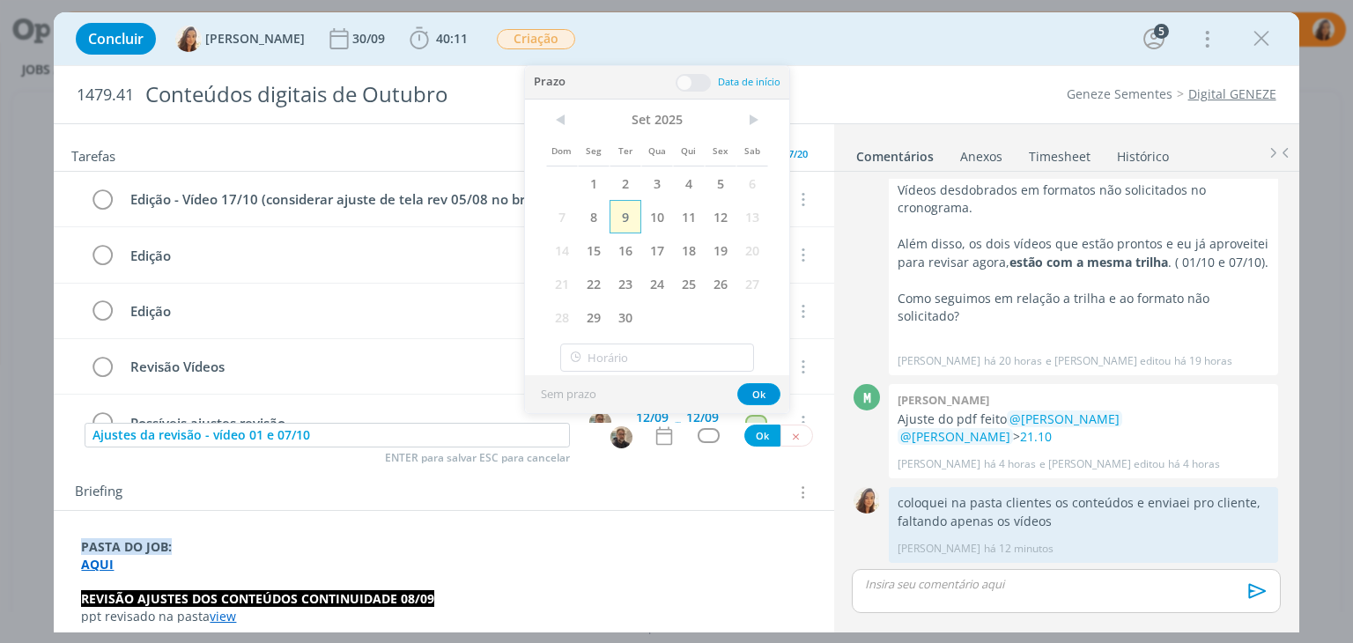
click at [631, 220] on span "9" at bounding box center [626, 216] width 32 height 33
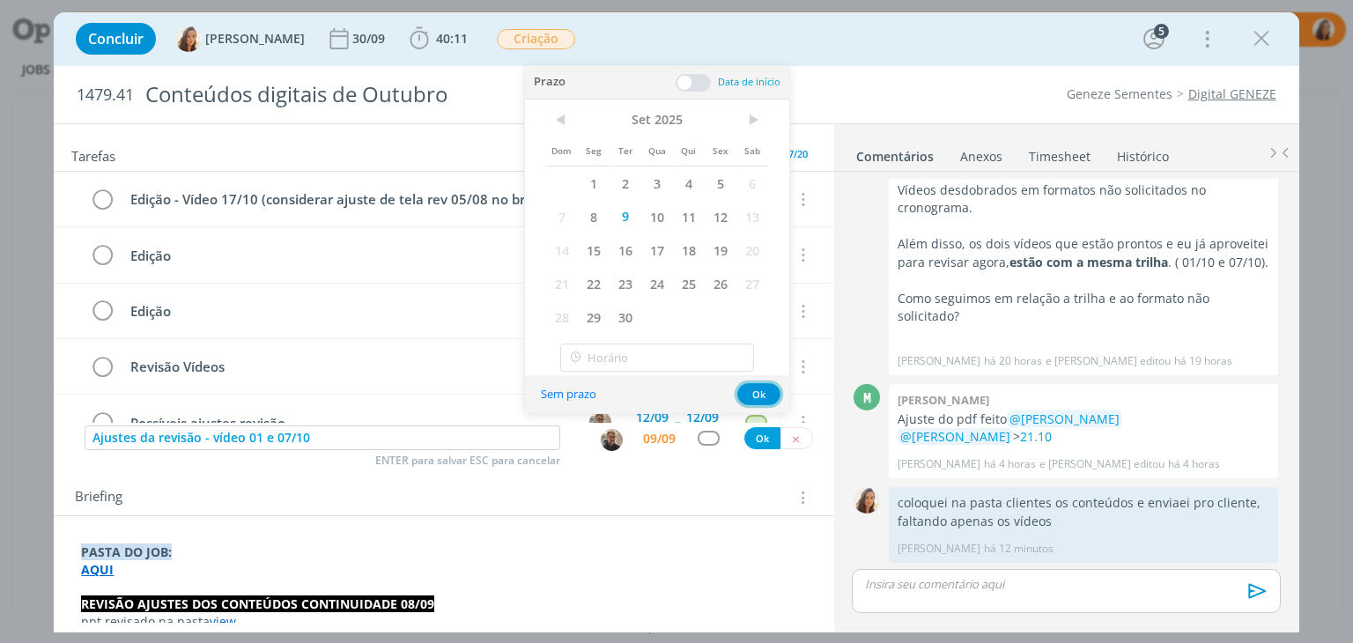
click at [761, 389] on button "Ok" at bounding box center [758, 394] width 43 height 22
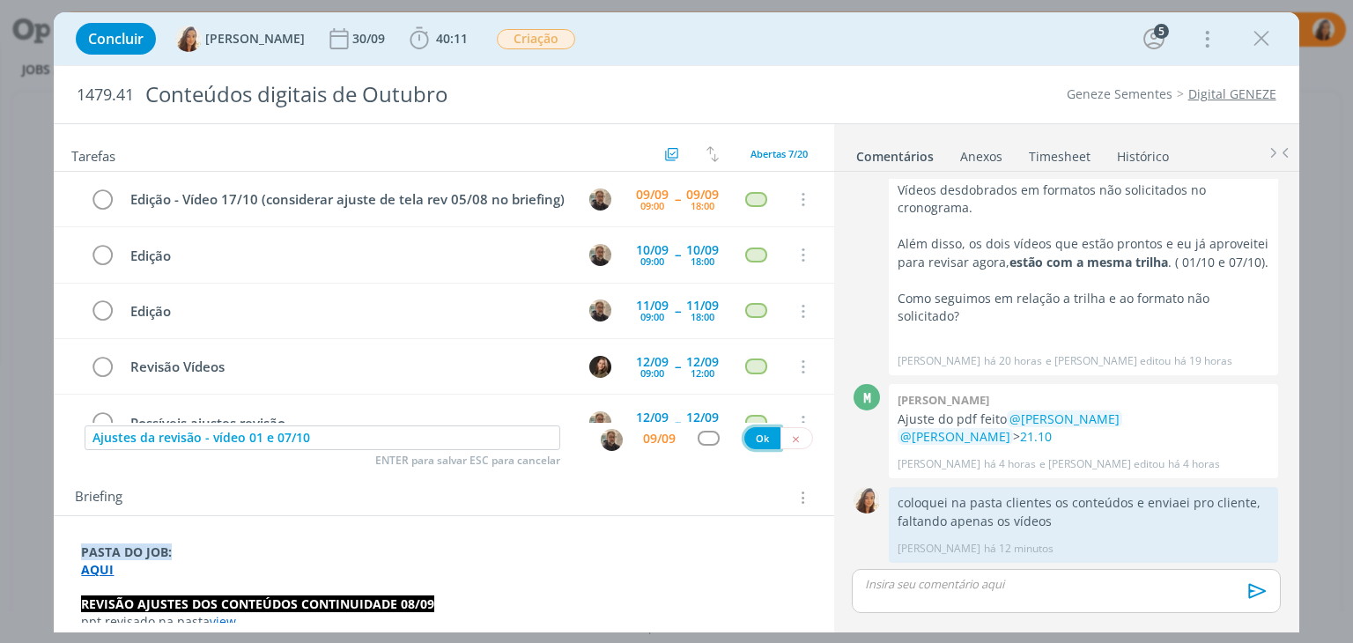
click at [752, 447] on button "Ok" at bounding box center [762, 438] width 36 height 22
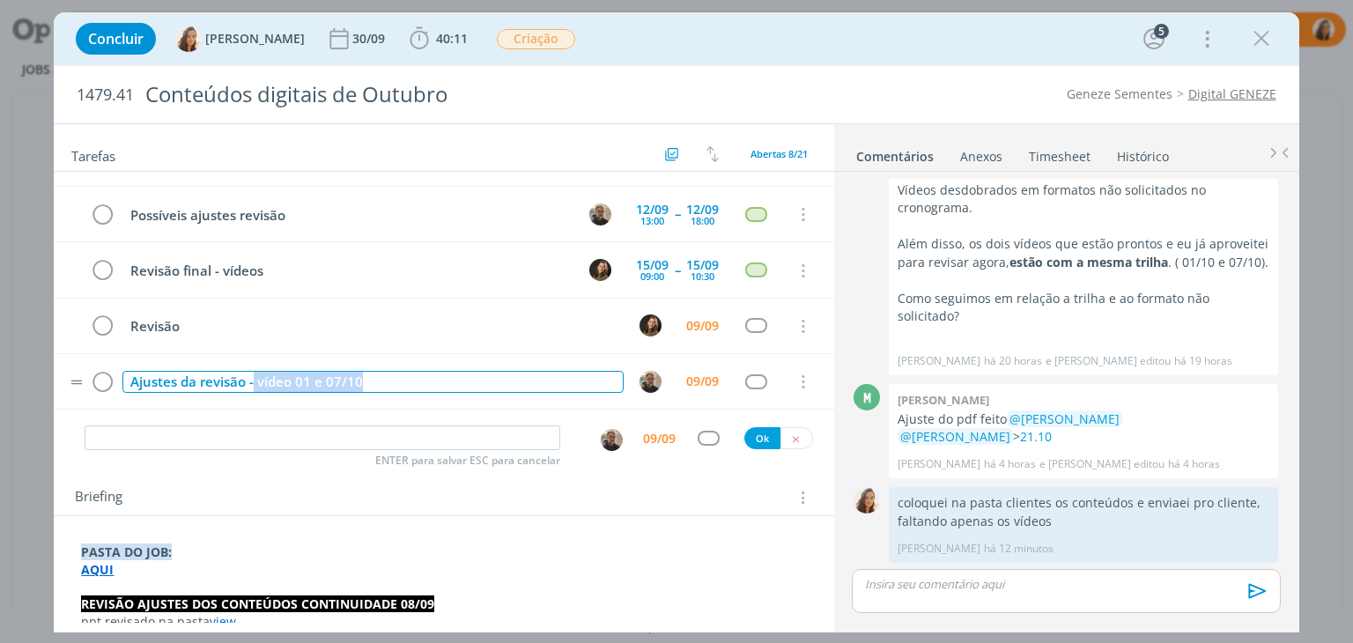
drag, startPoint x: 365, startPoint y: 395, endPoint x: 254, endPoint y: 399, distance: 111.1
click at [254, 393] on div "Ajustes da revisão - vídeo 01 e 07/10" at bounding box center [372, 382] width 500 height 22
copy div "vídeo 01 e 07/10"
click at [793, 390] on icon "dialog" at bounding box center [802, 382] width 19 height 16
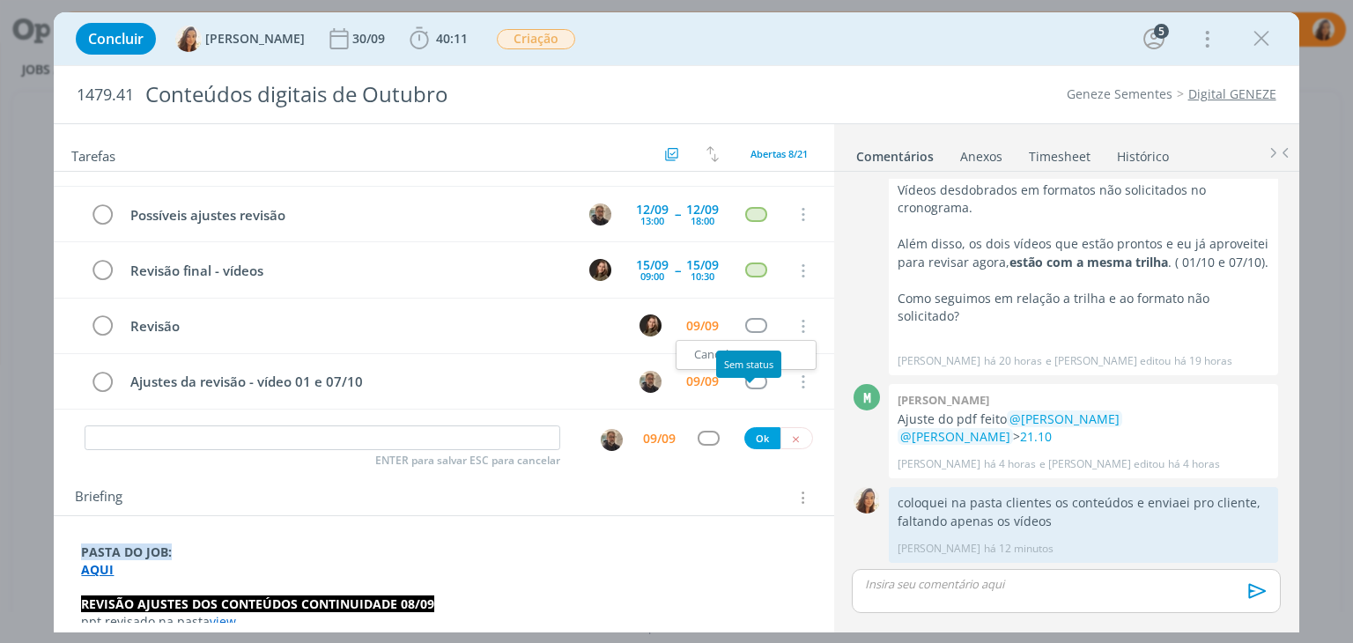
click at [742, 374] on div "Sem status" at bounding box center [748, 364] width 65 height 27
click at [762, 368] on link "Cancelar" at bounding box center [746, 355] width 139 height 28
click at [103, 340] on icon "dialog" at bounding box center [102, 327] width 25 height 26
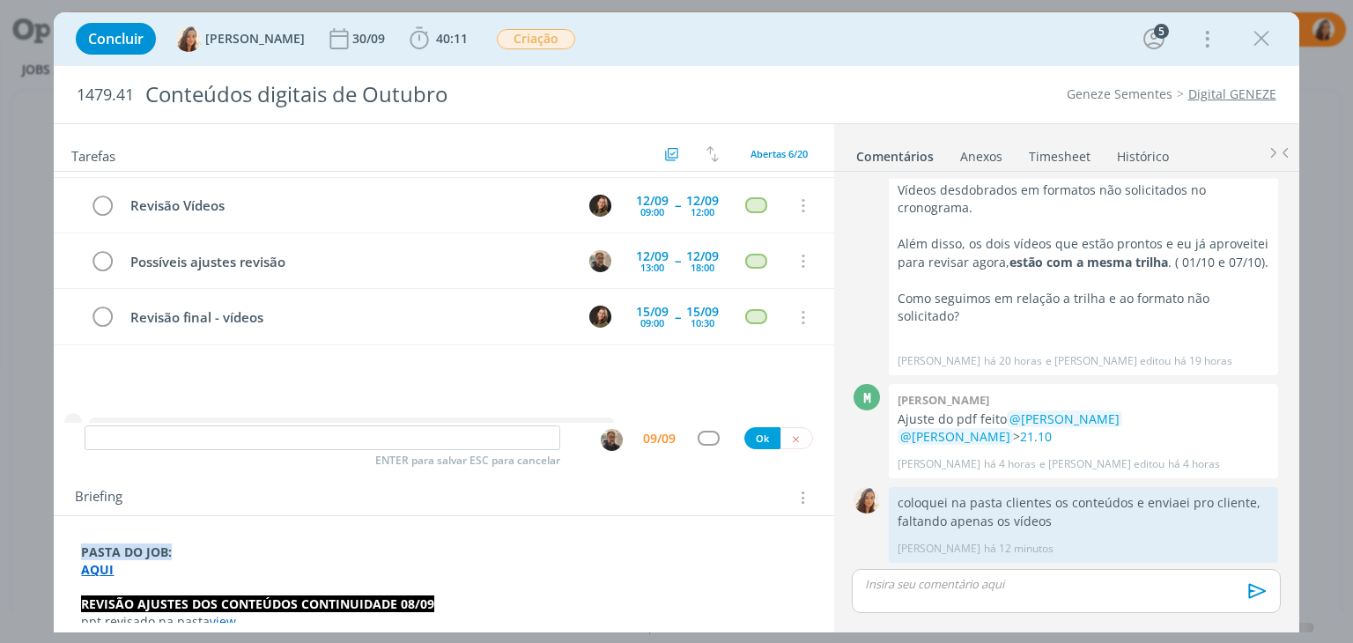
scroll to position [120, 0]
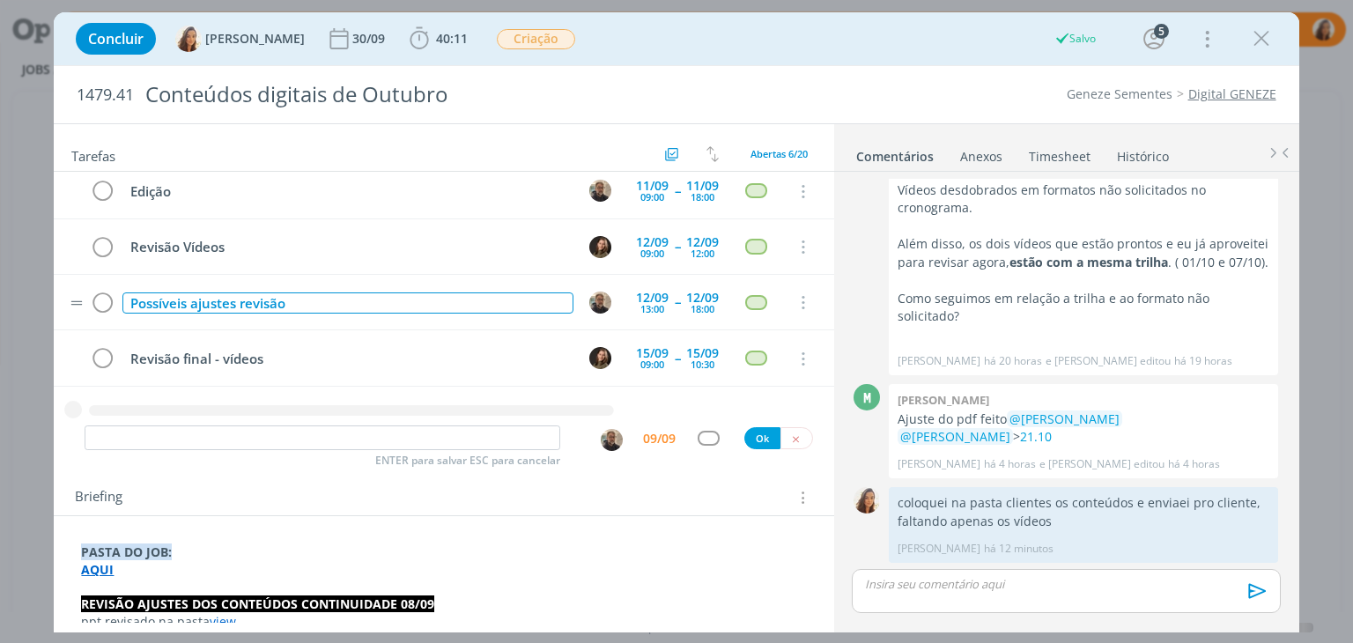
click at [450, 315] on div "Possíveis ajustes revisão" at bounding box center [347, 303] width 450 height 22
click at [292, 315] on div "Possíveis ajustes revisão vídeo 01 e 07/10" at bounding box center [347, 303] width 450 height 22
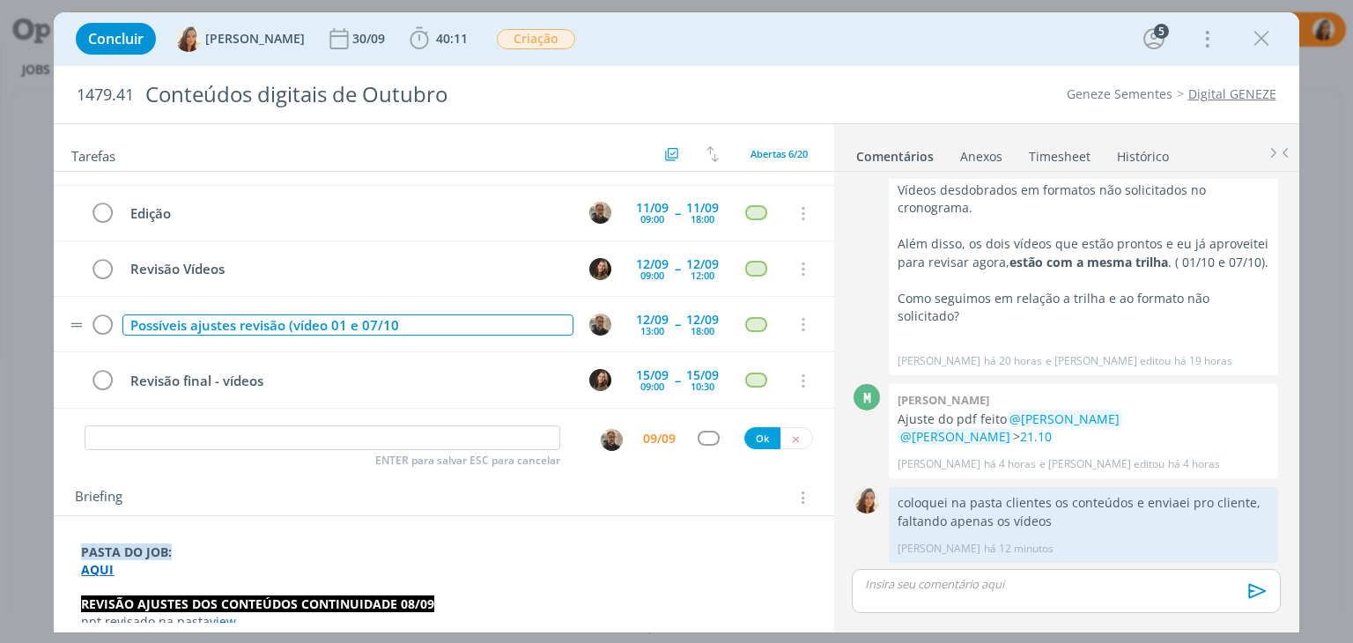
click at [423, 325] on div "Possíveis ajustes revisão (vídeo 01 e 07/10" at bounding box center [347, 326] width 450 height 22
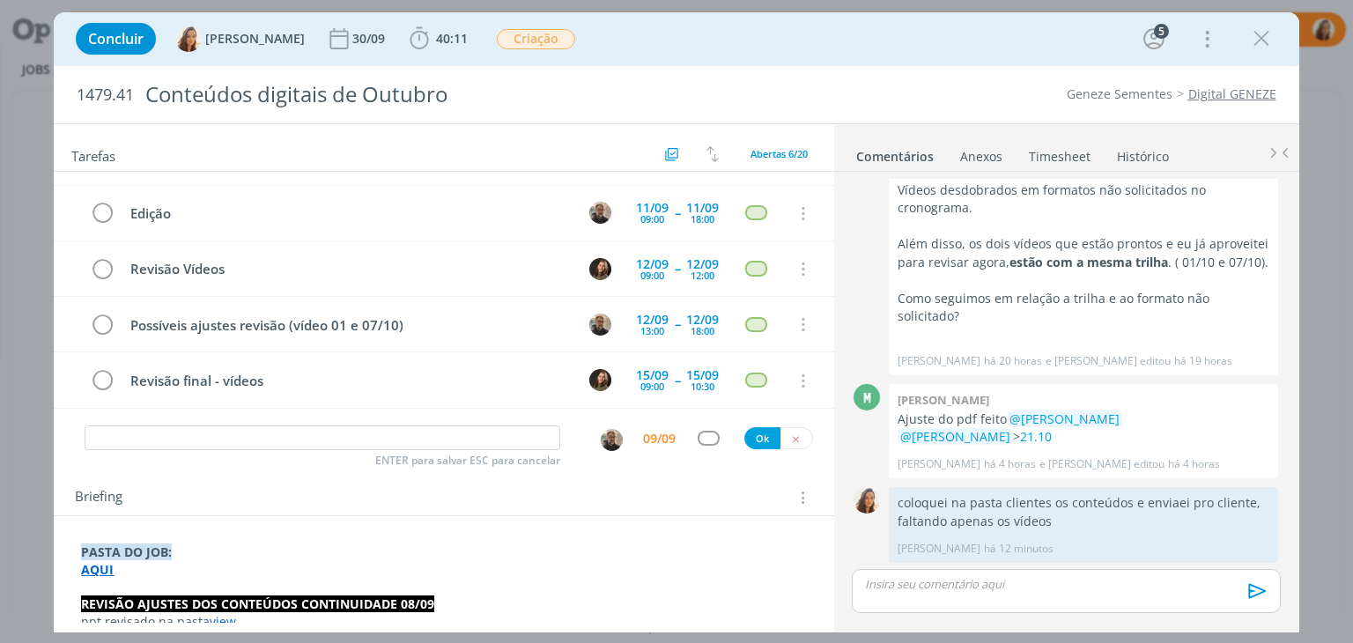
click at [297, 465] on div "Tarefas Usar Job de template Criar template a partir deste job Visualizar Templ…" at bounding box center [444, 373] width 780 height 499
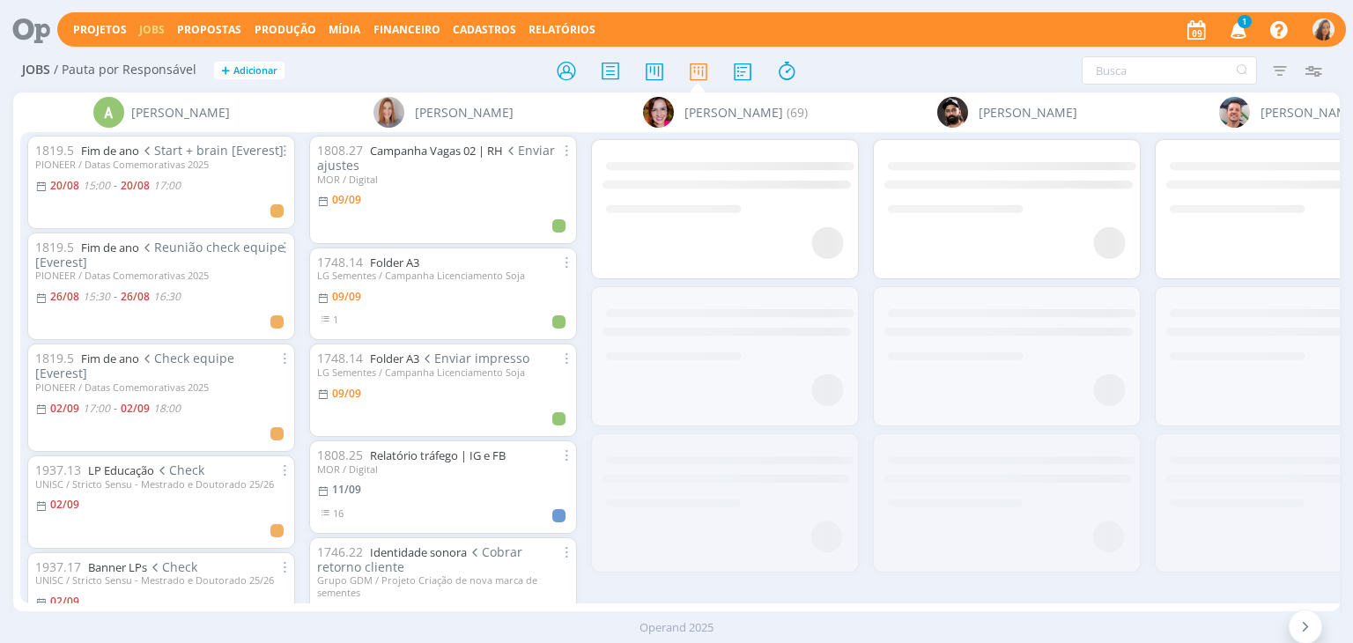
click at [1233, 31] on icon "button" at bounding box center [1239, 29] width 31 height 30
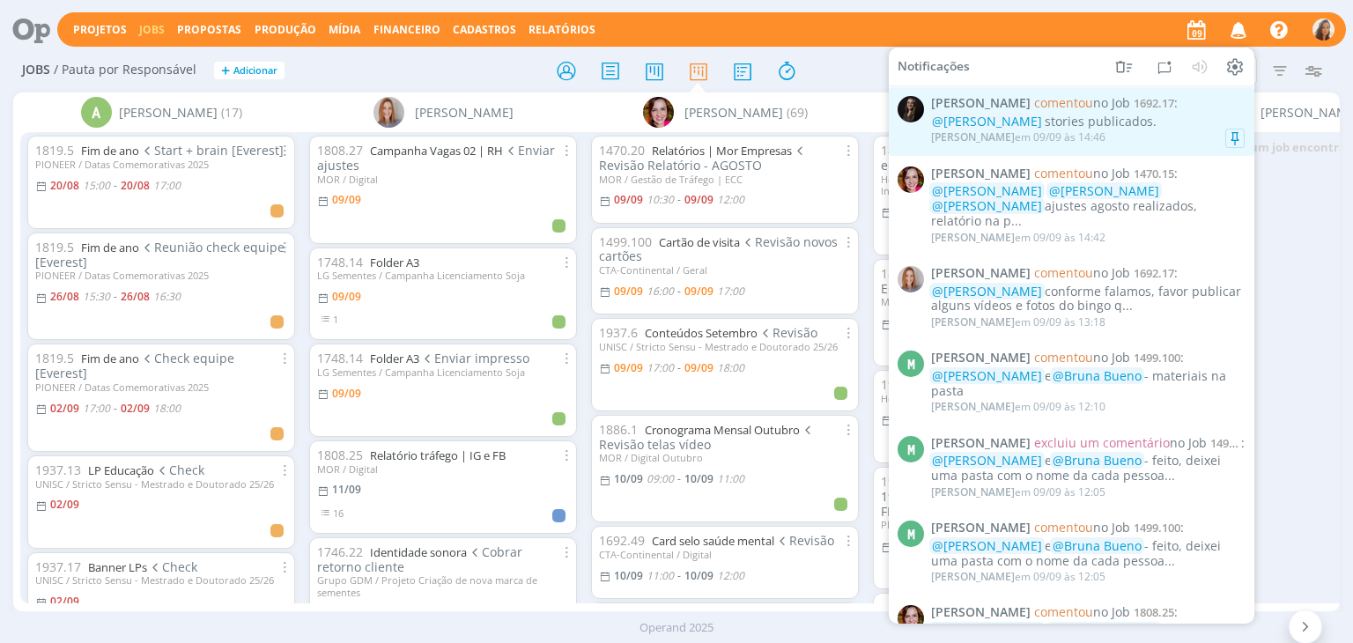
click at [1157, 109] on span "[PERSON_NAME] comentou no Job 1692.17 :" at bounding box center [1088, 103] width 314 height 15
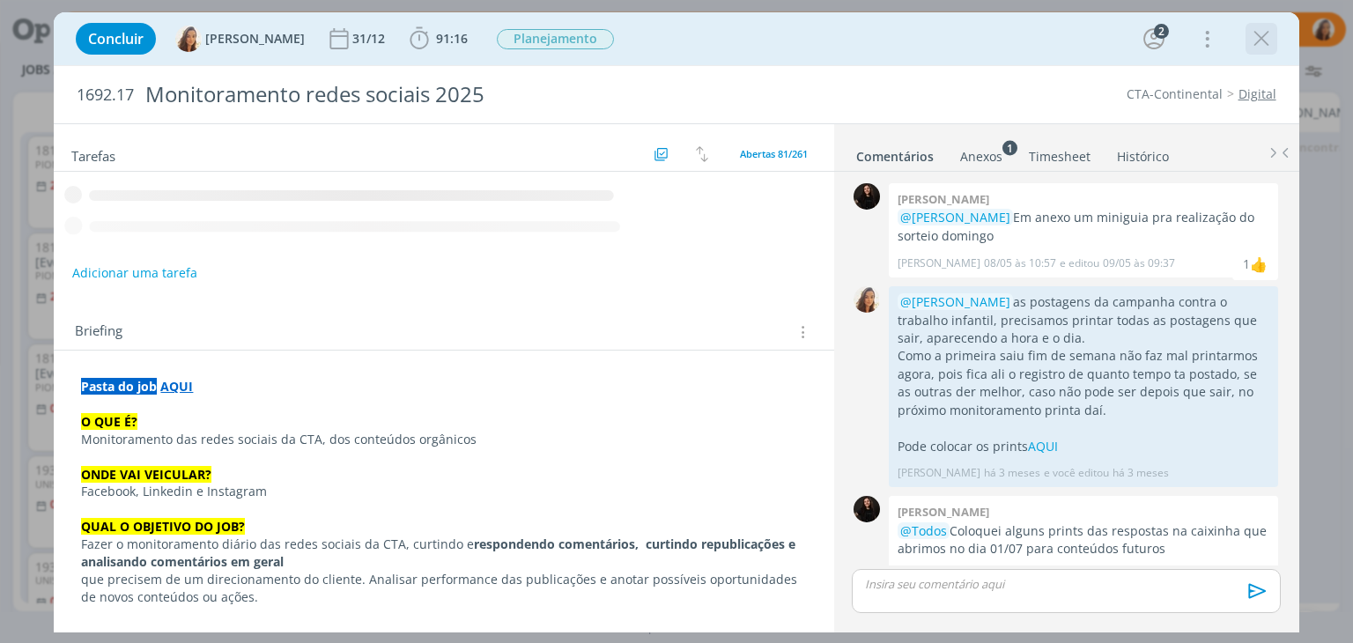
scroll to position [932, 0]
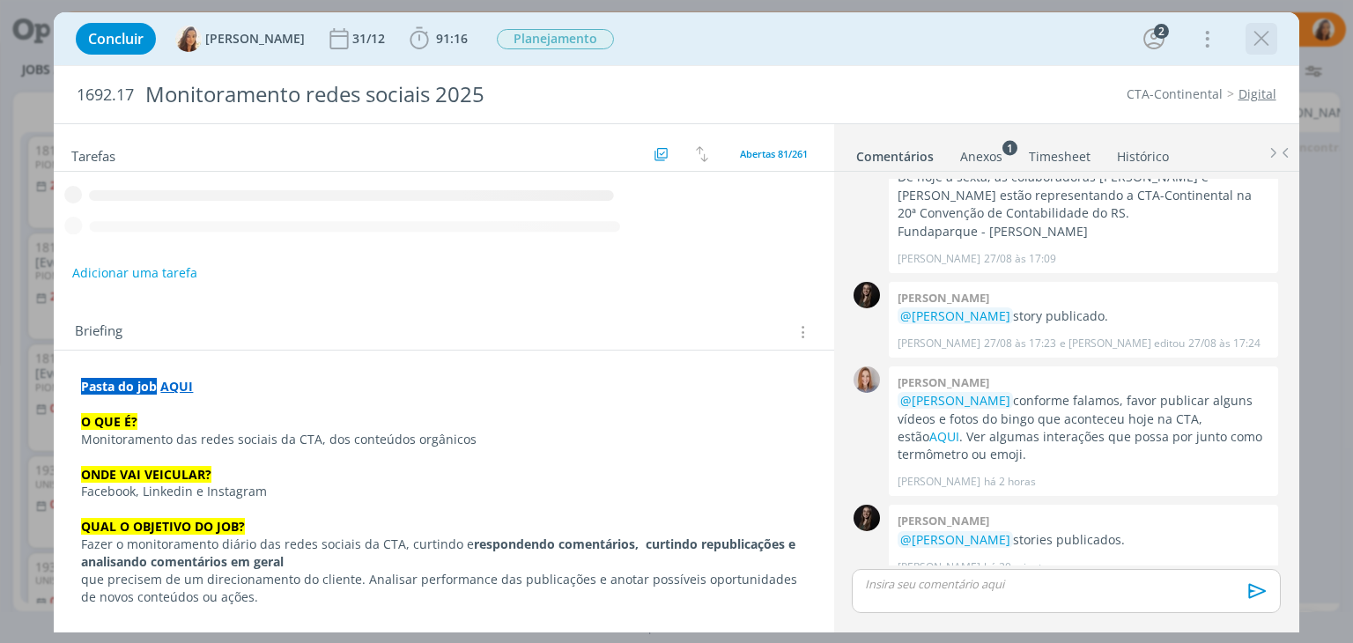
click at [1265, 37] on icon "dialog" at bounding box center [1261, 39] width 26 height 26
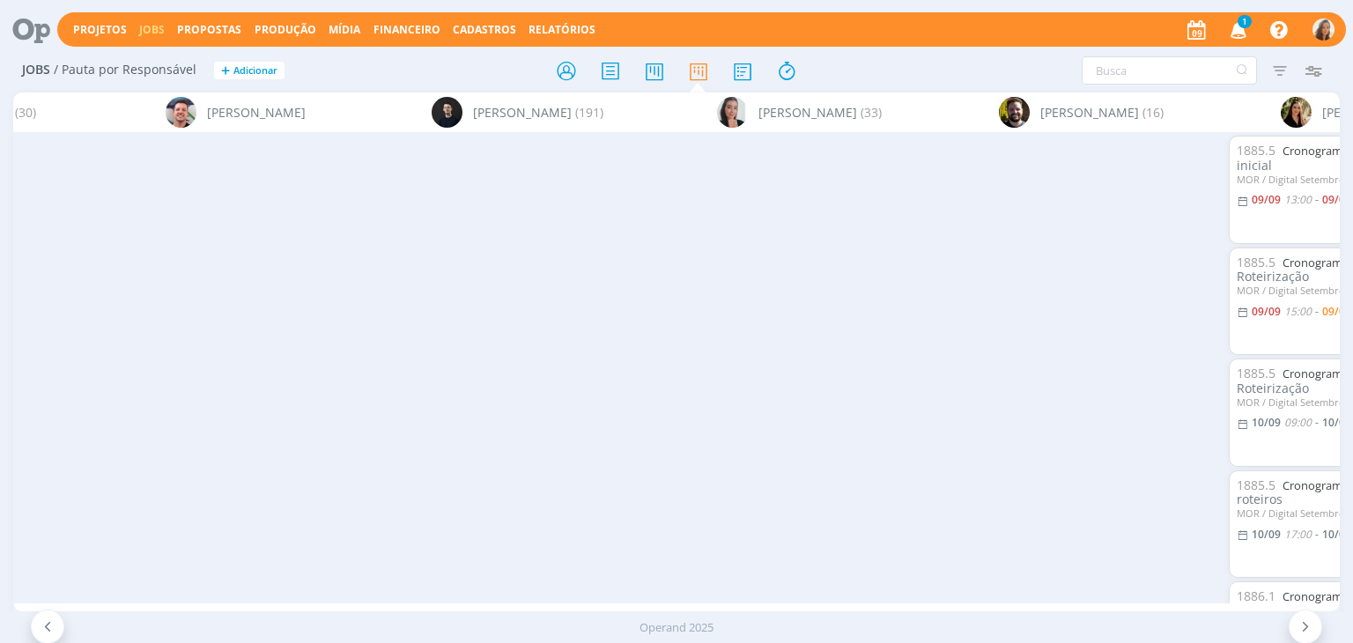
scroll to position [0, 2311]
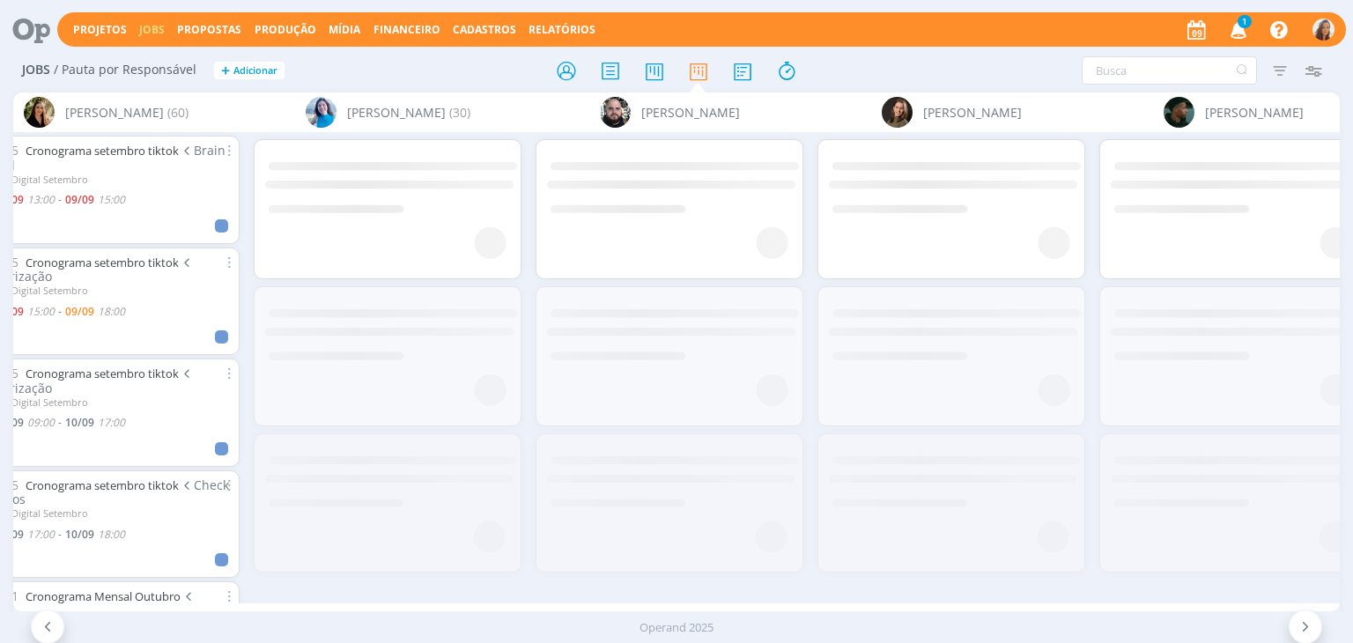
click at [1240, 37] on icon "button" at bounding box center [1239, 29] width 31 height 30
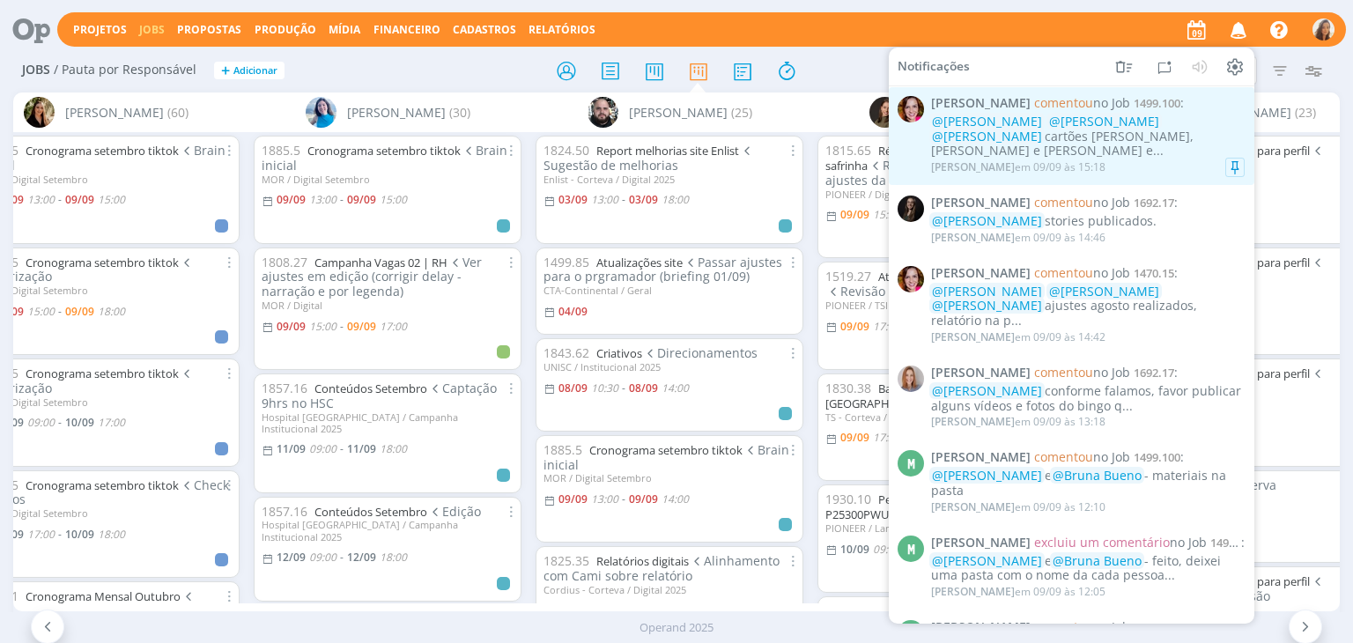
click at [1156, 159] on div "Bruna Bueno em 09/09 às 15:18" at bounding box center [1088, 168] width 314 height 18
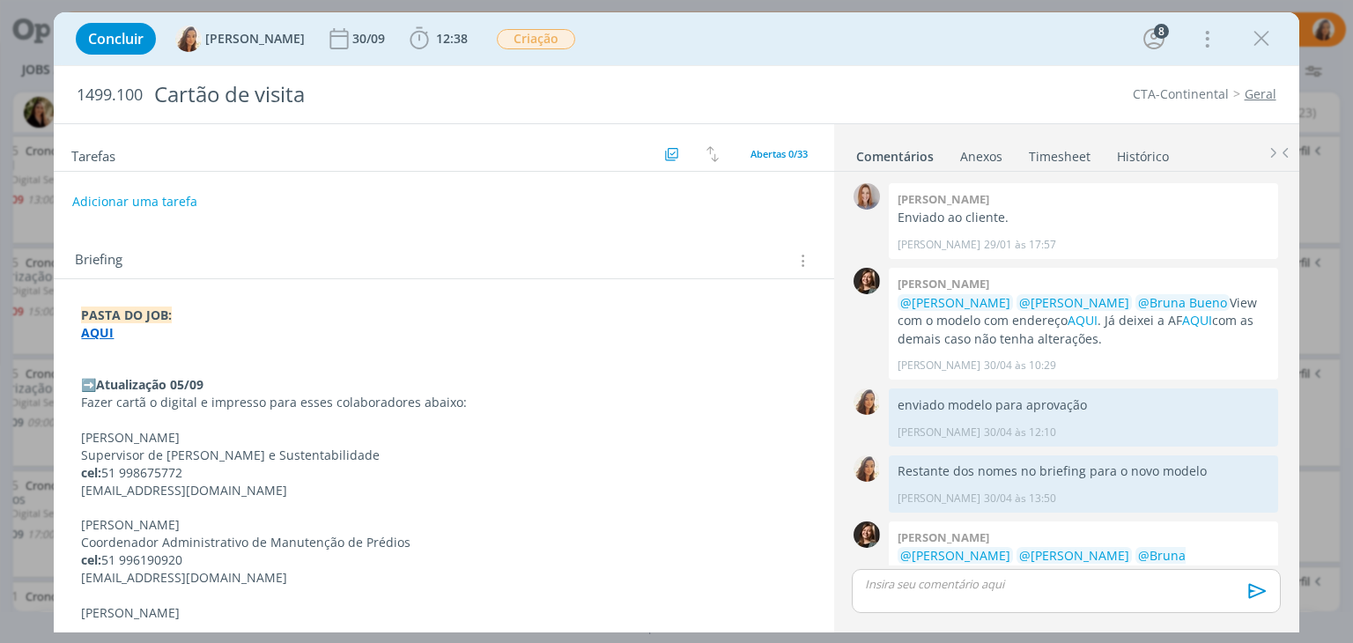
scroll to position [1484, 0]
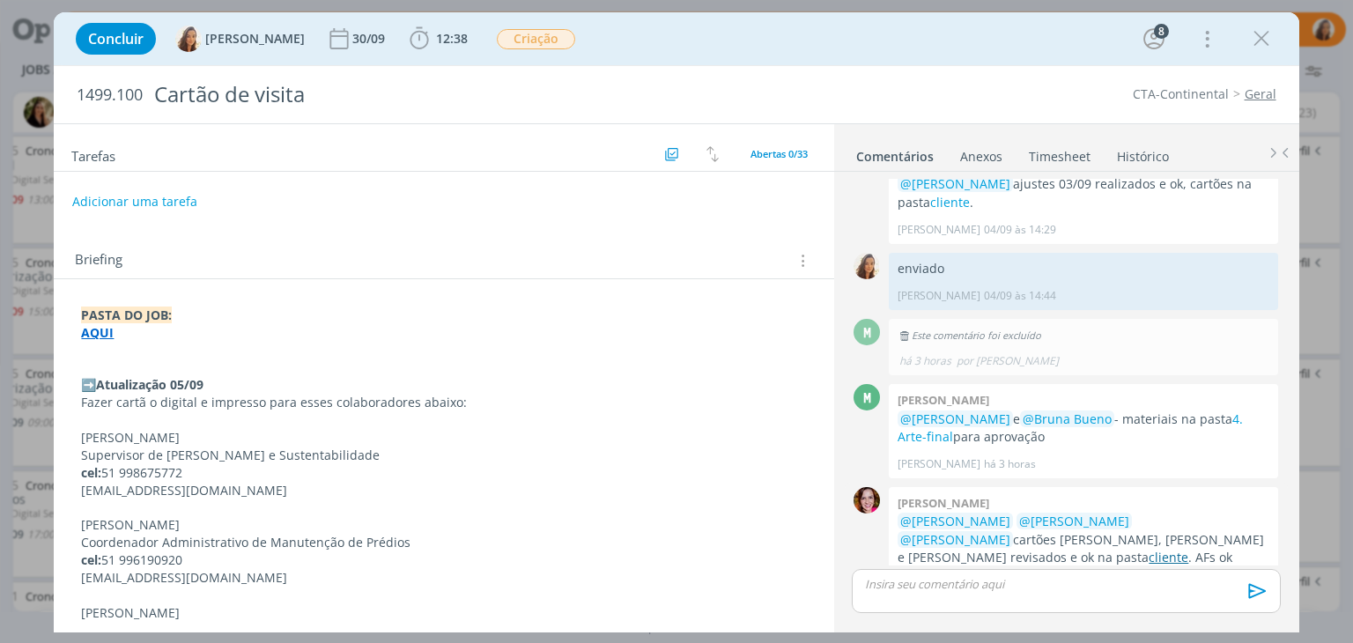
click at [1149, 549] on link "cliente" at bounding box center [1169, 557] width 40 height 17
click at [980, 529] on p "@Marcel Ali @Amanda Oliveira @Vanessa Feron cartões Dieter, Alfeu e Leila revis…" at bounding box center [1084, 549] width 372 height 72
click at [988, 528] on p "@Marcel Ali @Amanda Oliveira @Vanessa Feron cartões Dieter, Alfeu e Leila revis…" at bounding box center [1084, 549] width 372 height 72
click at [988, 567] on link "Arte-final" at bounding box center [997, 575] width 56 height 17
click at [1151, 549] on link "cliente" at bounding box center [1169, 557] width 40 height 17
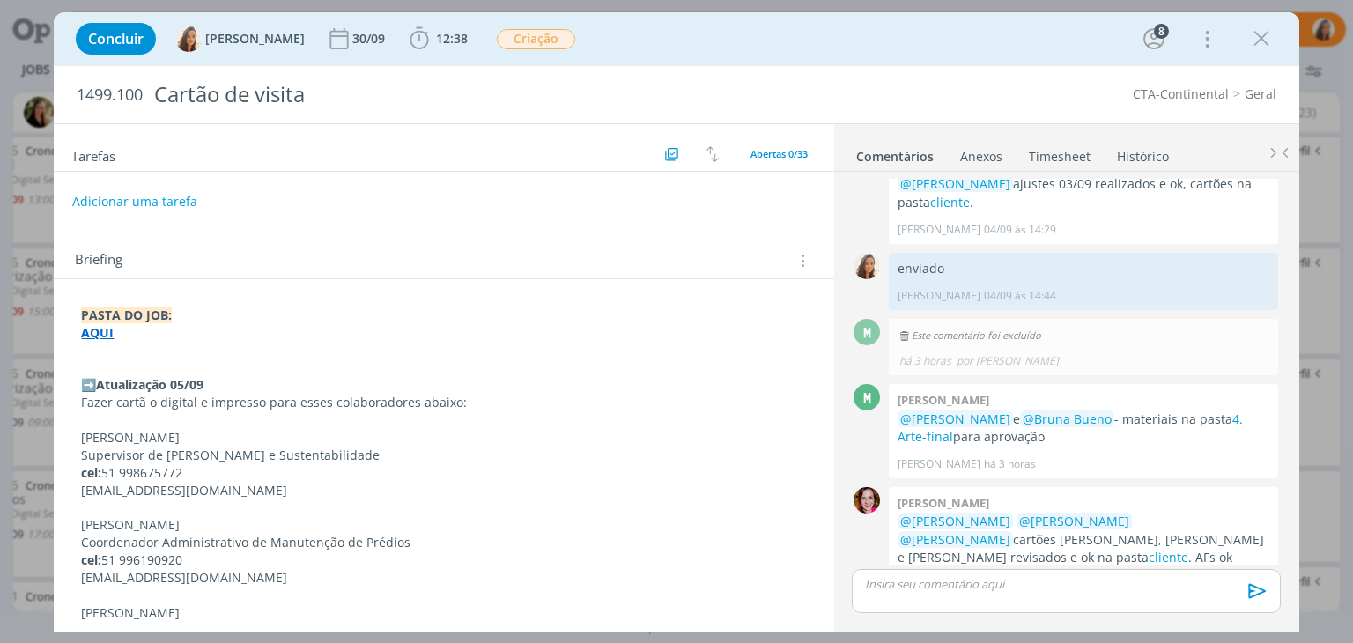
click at [621, 45] on div "Concluir Vanessa Feron 30/09 12:38 Iniciar Apontar Data * 09/09/2025 Horas * 00…" at bounding box center [676, 39] width 1218 height 42
click at [714, 57] on div "Concluir Vanessa Feron 30/09 12:38 Iniciar Apontar Data * 09/09/2025 Horas * 00…" at bounding box center [676, 39] width 1218 height 42
click at [969, 567] on link "Arte-final" at bounding box center [997, 575] width 56 height 17
click at [1032, 596] on div "dialog" at bounding box center [1066, 591] width 428 height 44
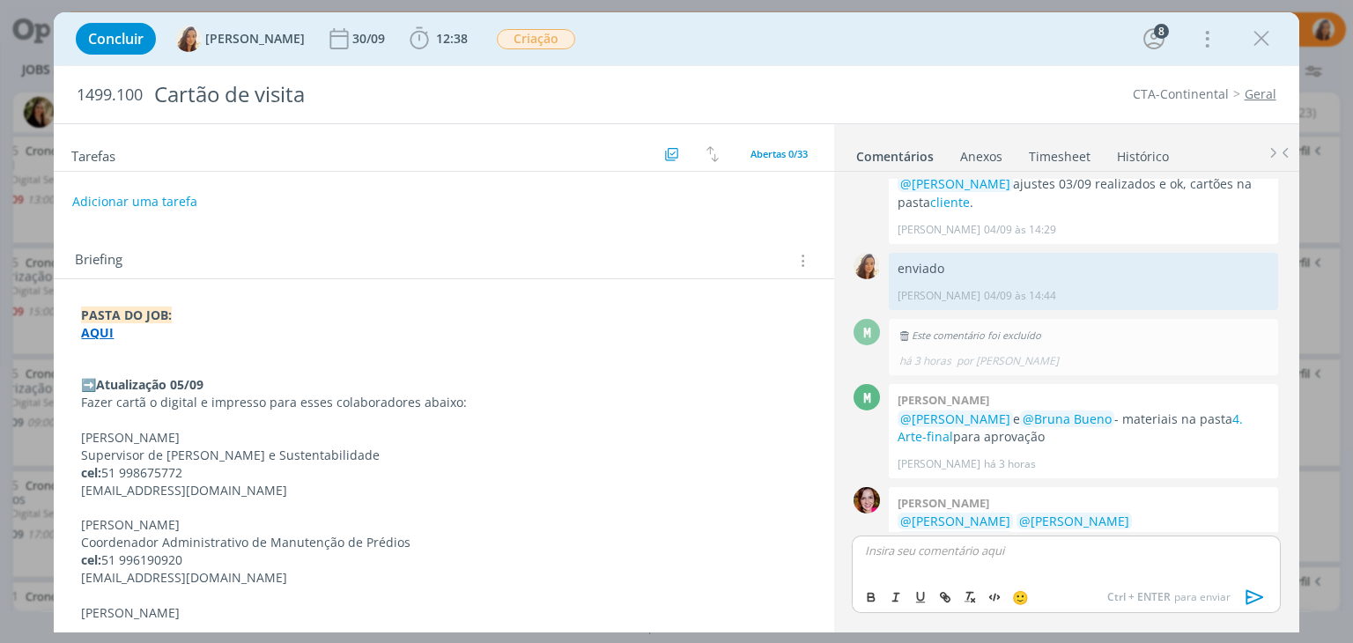
scroll to position [1517, 0]
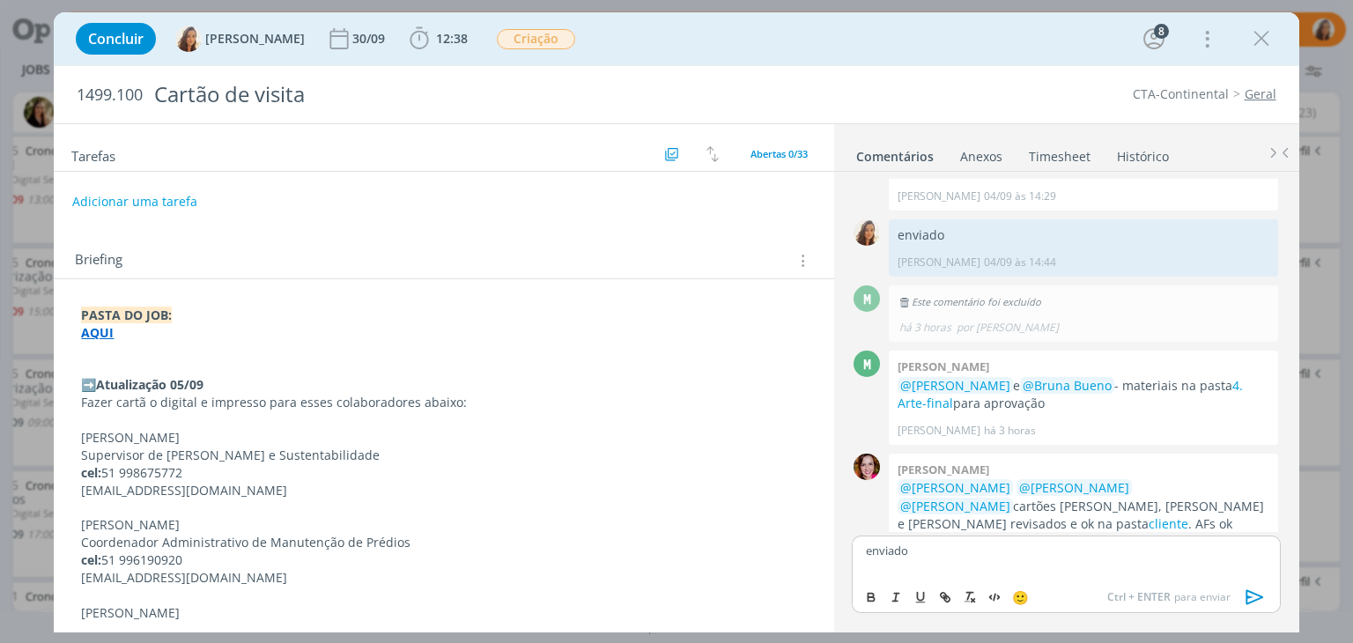
click at [1259, 597] on icon "dialog" at bounding box center [1255, 597] width 26 height 26
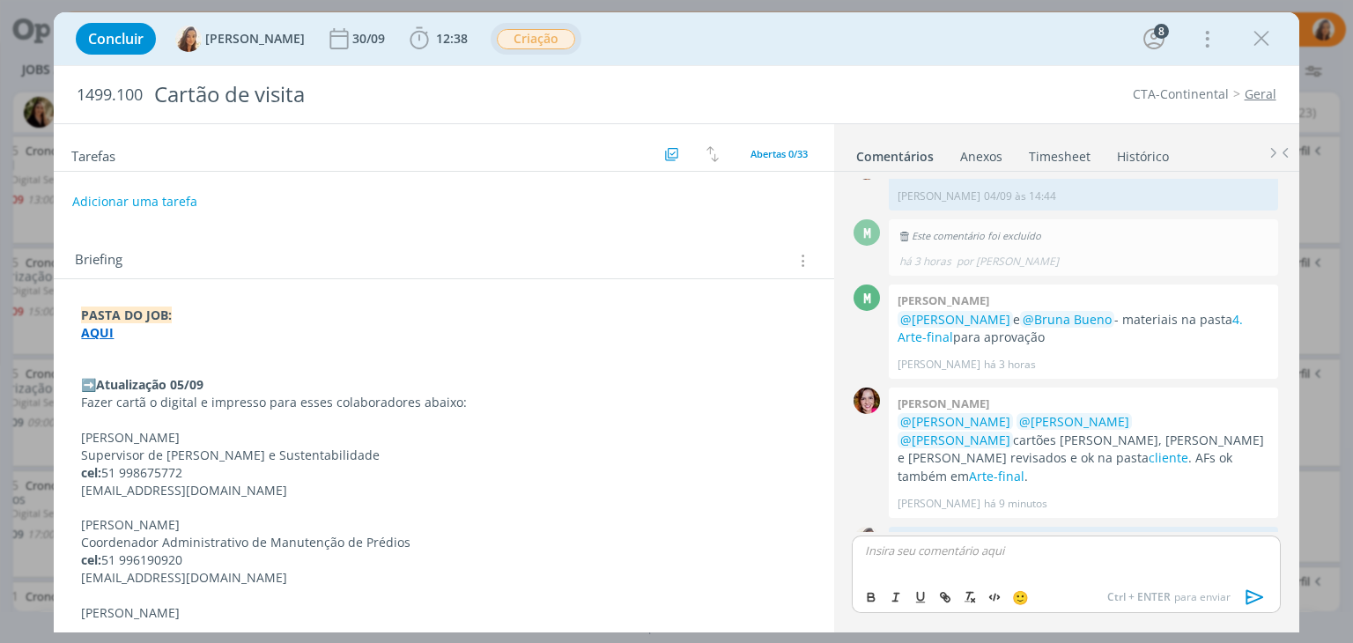
click at [532, 37] on span "Criação" at bounding box center [536, 39] width 78 height 20
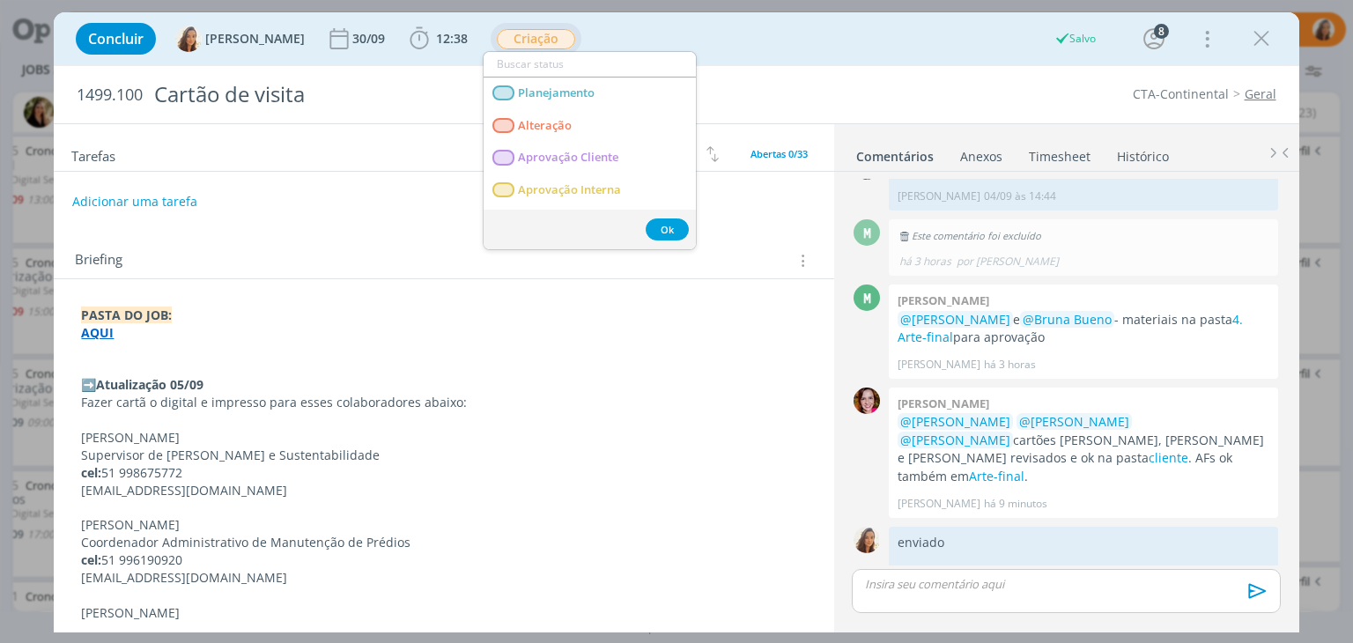
scroll to position [1551, 0]
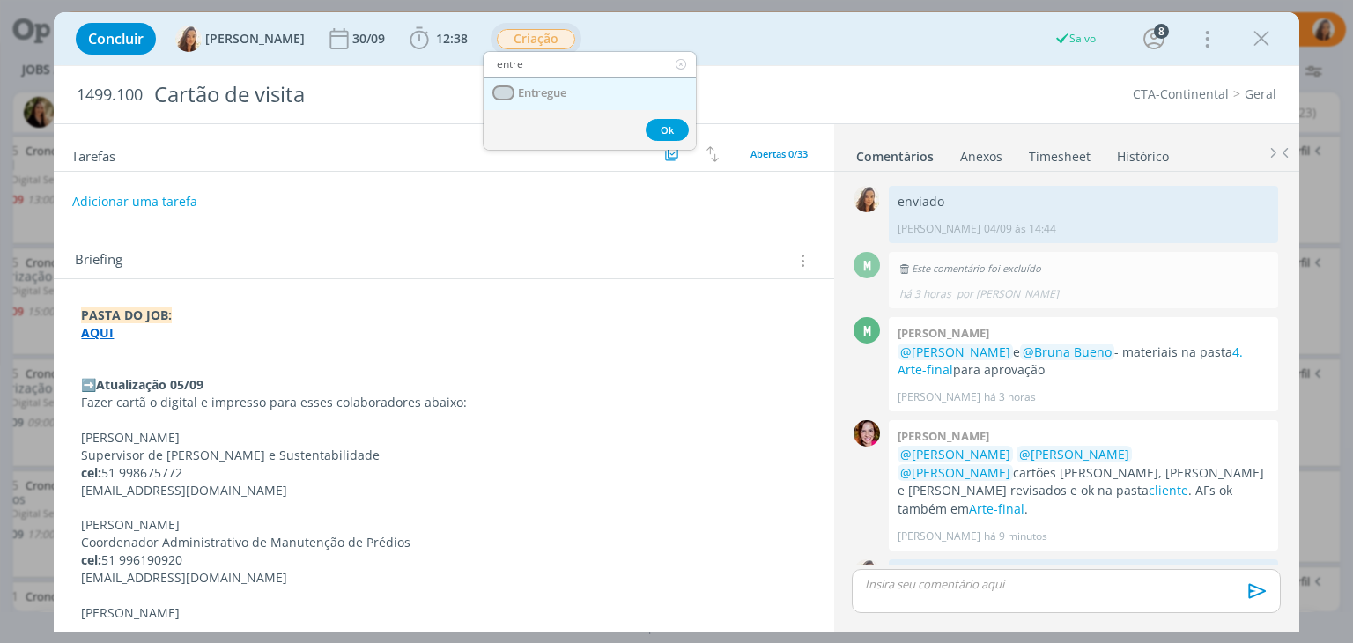
type input "entre"
click at [560, 100] on span "Entregue" at bounding box center [543, 93] width 48 height 14
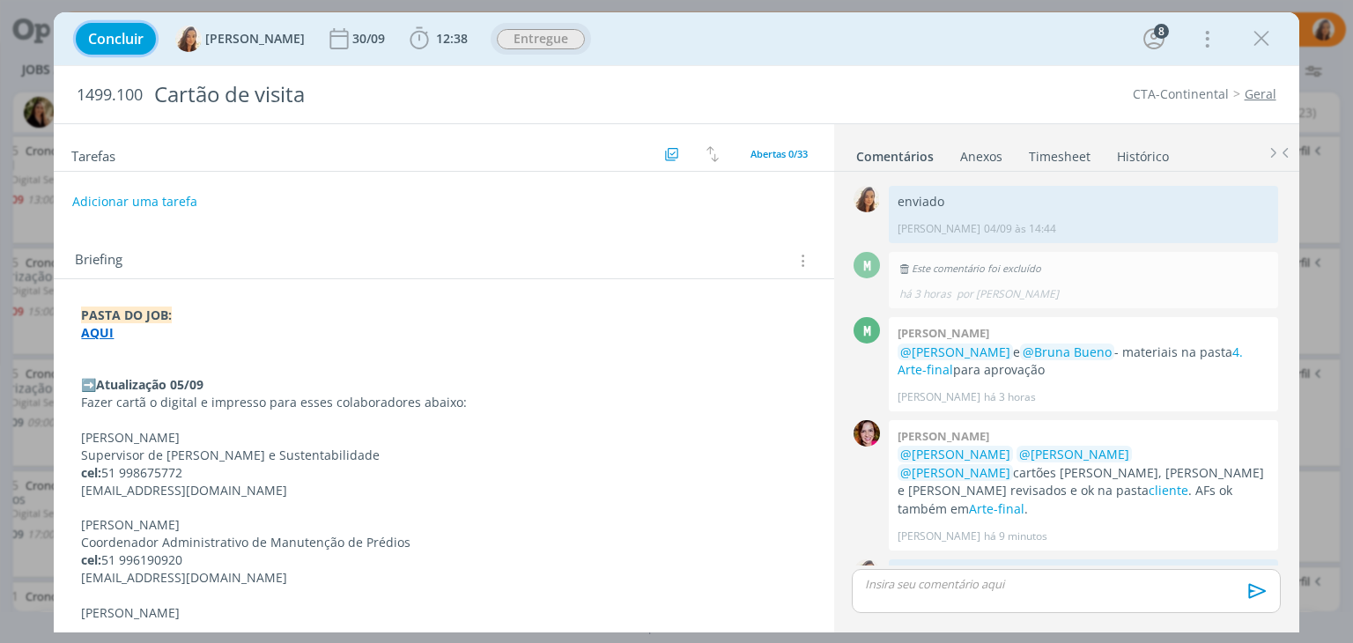
click at [134, 43] on span "Concluir" at bounding box center [116, 39] width 56 height 14
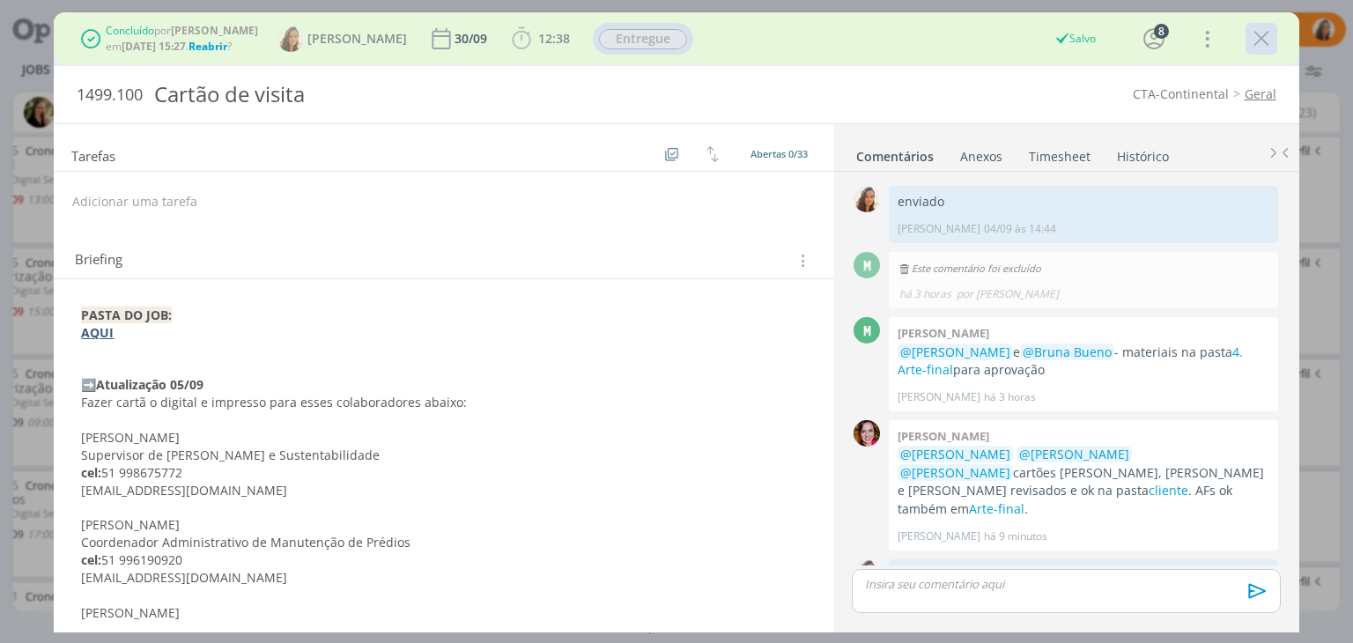
click at [1271, 40] on icon "dialog" at bounding box center [1261, 39] width 26 height 26
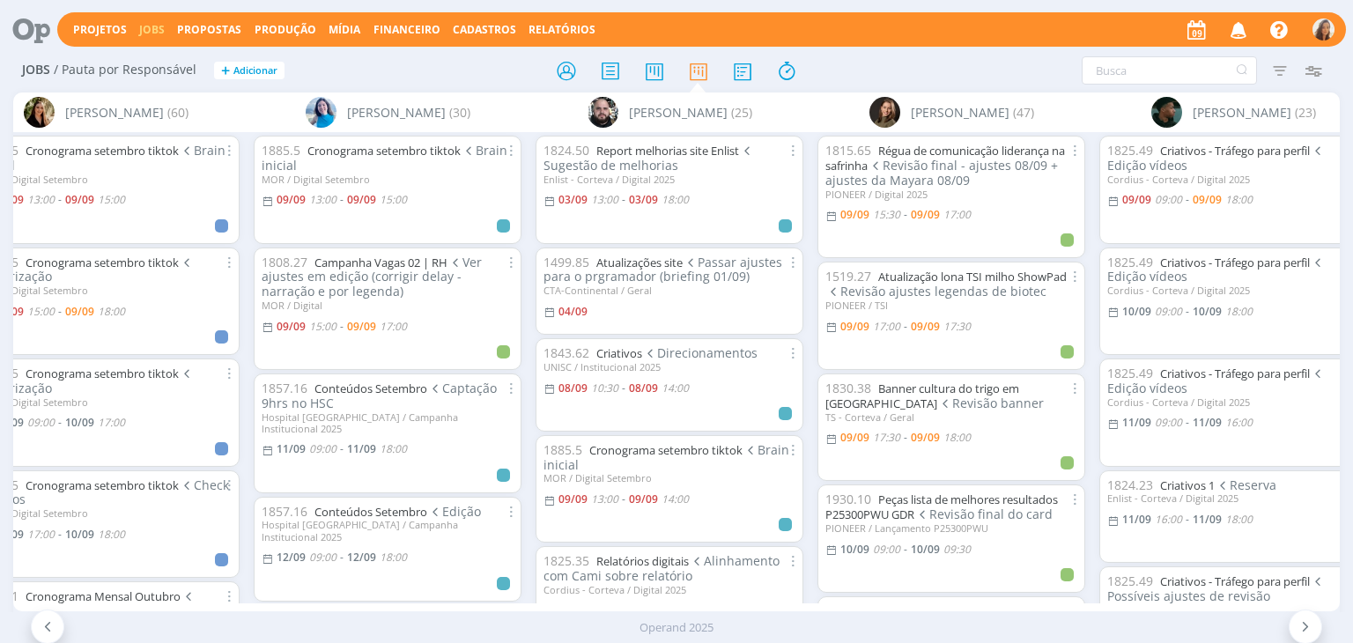
click at [1244, 35] on icon "button" at bounding box center [1239, 29] width 31 height 30
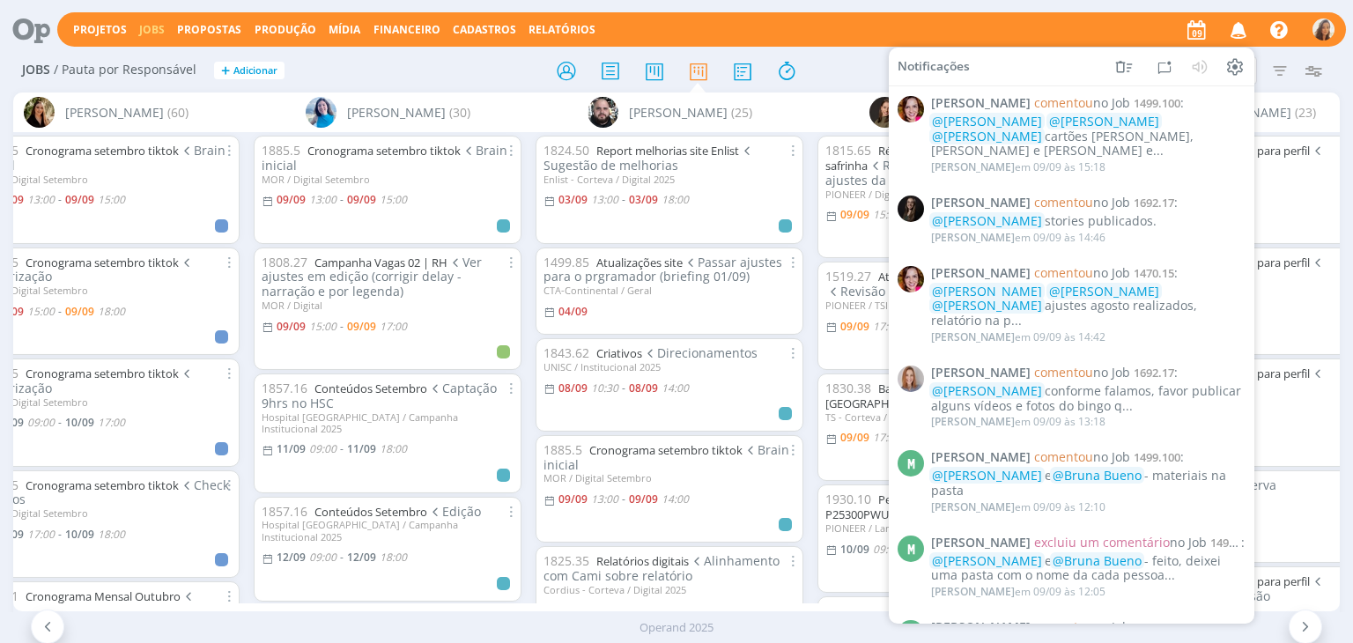
click at [1244, 35] on icon "button" at bounding box center [1239, 29] width 31 height 30
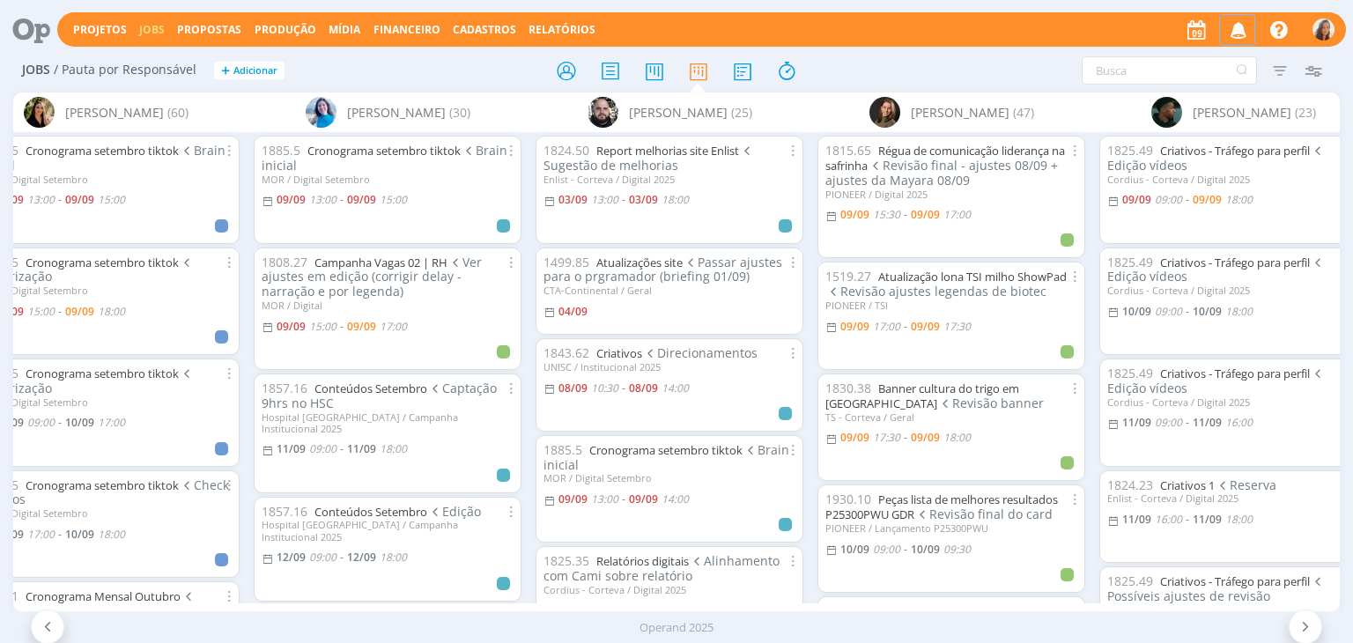
click at [1243, 33] on icon "button" at bounding box center [1239, 29] width 31 height 30
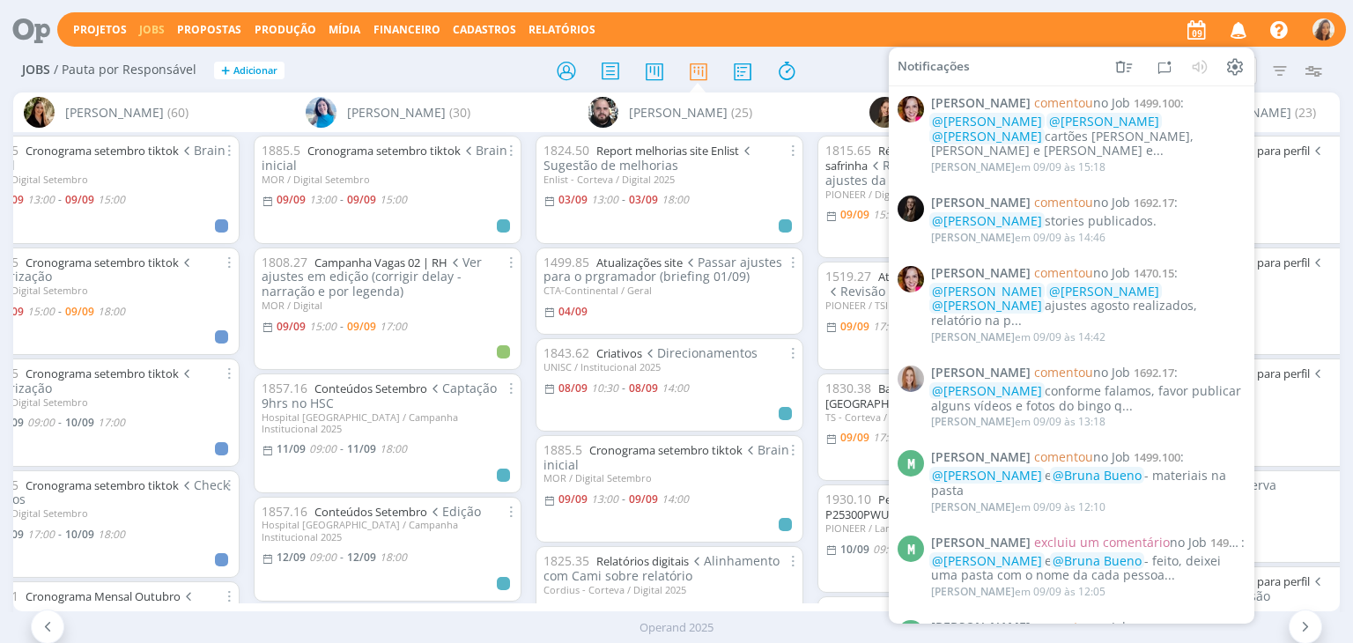
click at [1243, 33] on icon "button" at bounding box center [1239, 29] width 31 height 30
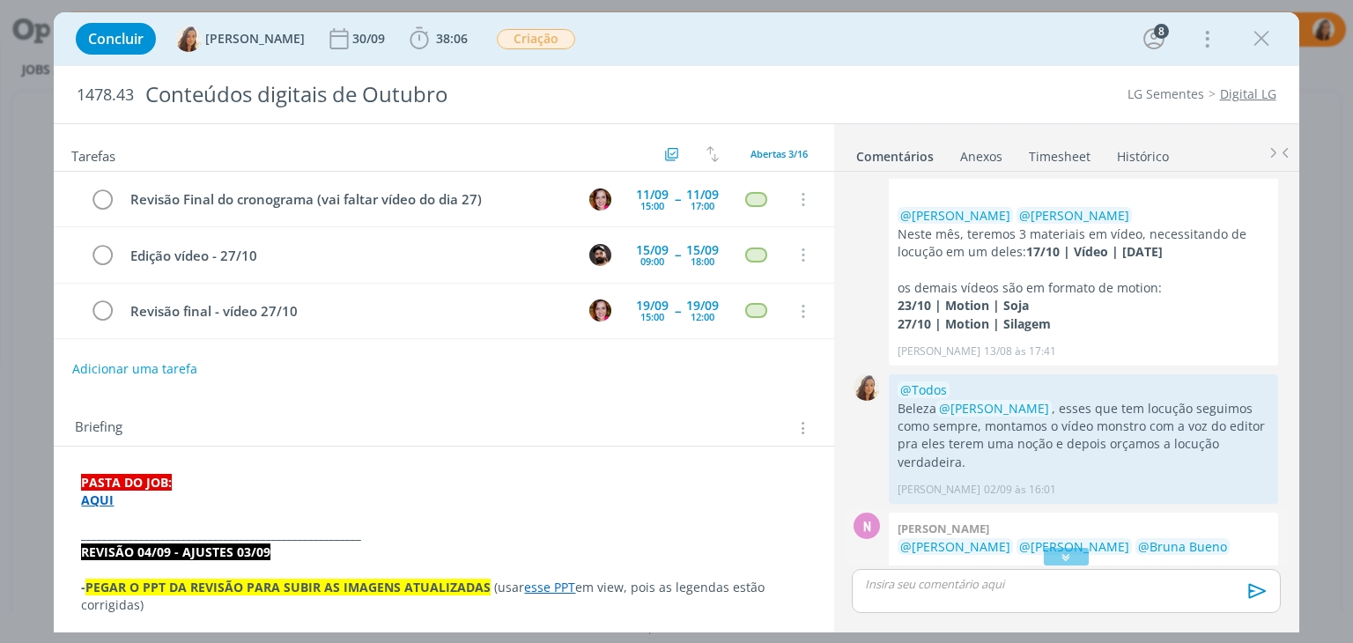
scroll to position [28, 0]
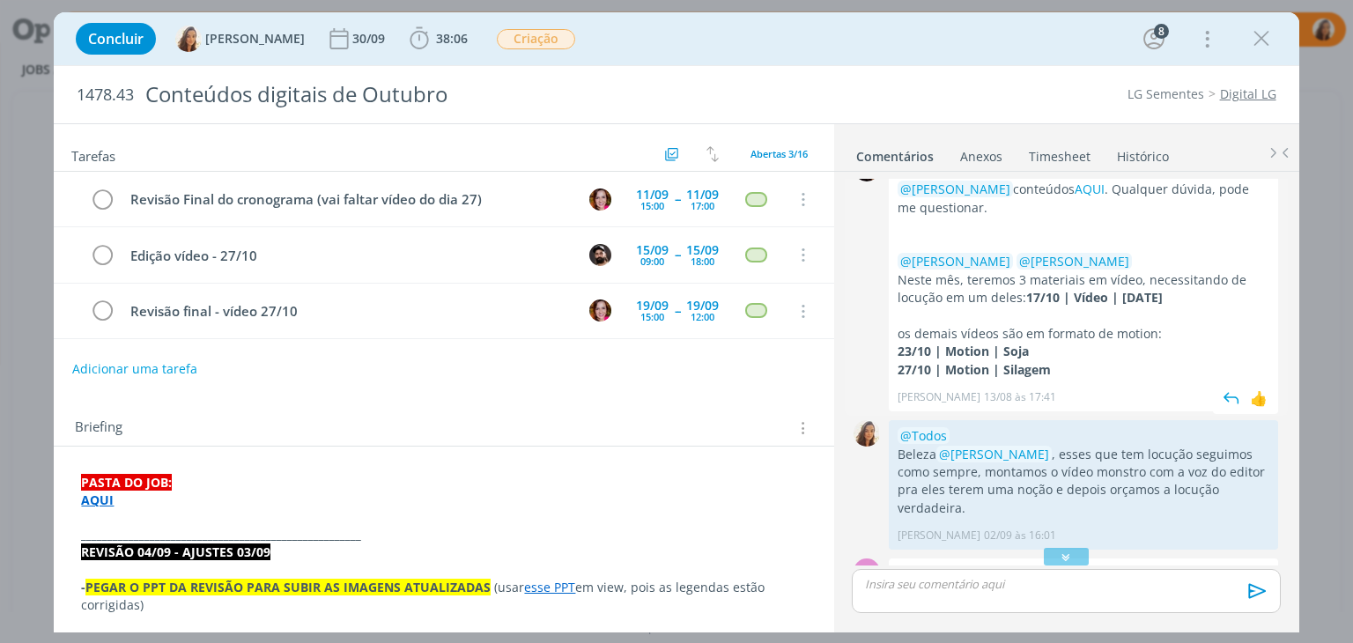
drag, startPoint x: 1218, startPoint y: 293, endPoint x: 1106, endPoint y: 299, distance: 112.9
click at [1106, 299] on strong "17/10 | Vídeo | Dia da Agricultura" at bounding box center [1094, 297] width 137 height 17
copy strong "Dia da Agricultura"
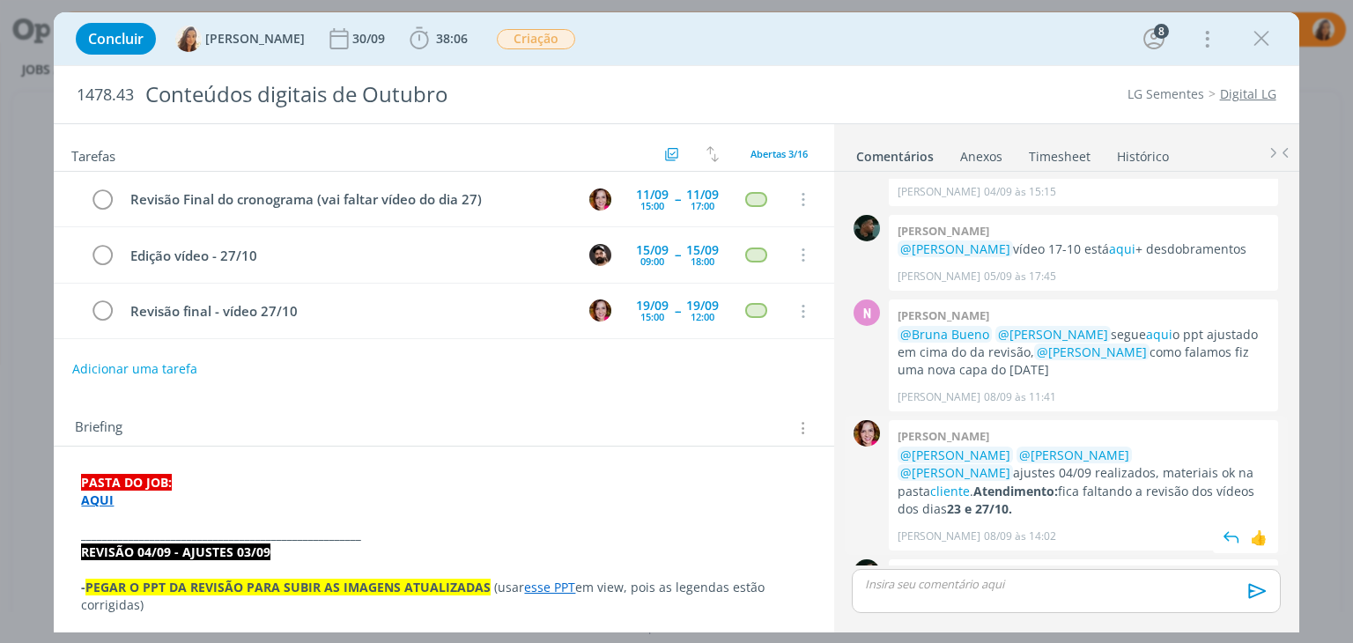
scroll to position [1173, 0]
click at [1035, 586] on p "dialog" at bounding box center [1066, 584] width 400 height 16
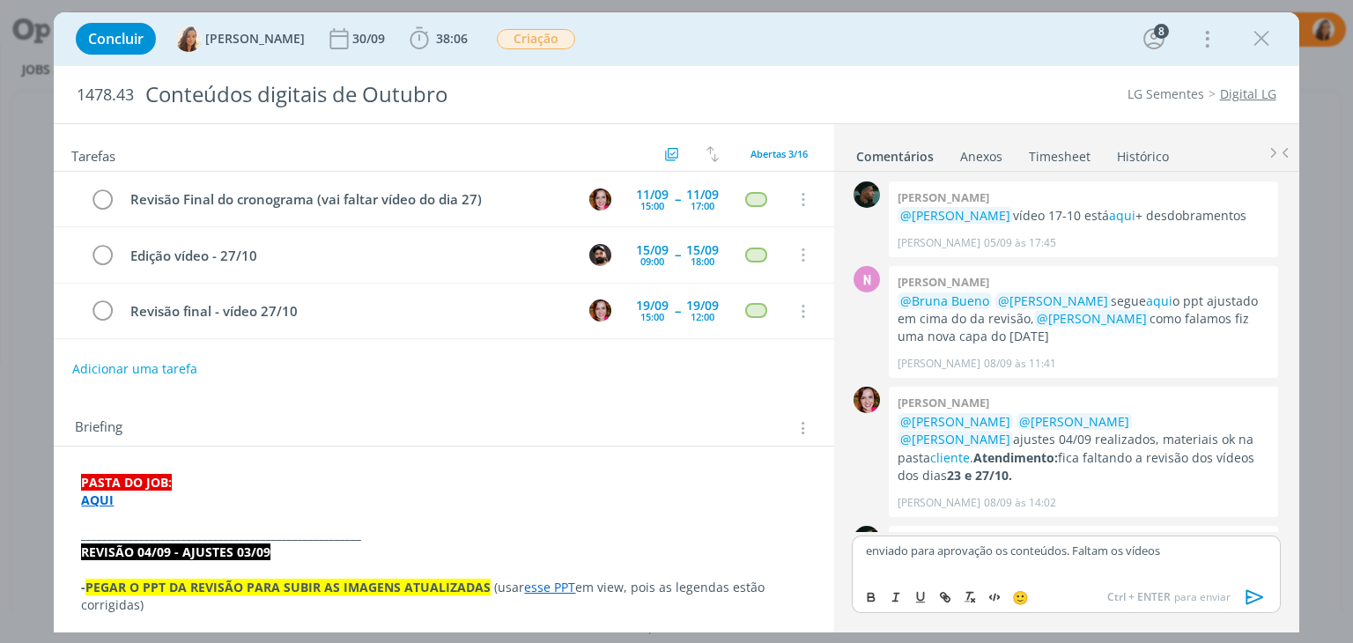
click at [1255, 595] on icon "dialog" at bounding box center [1255, 597] width 26 height 26
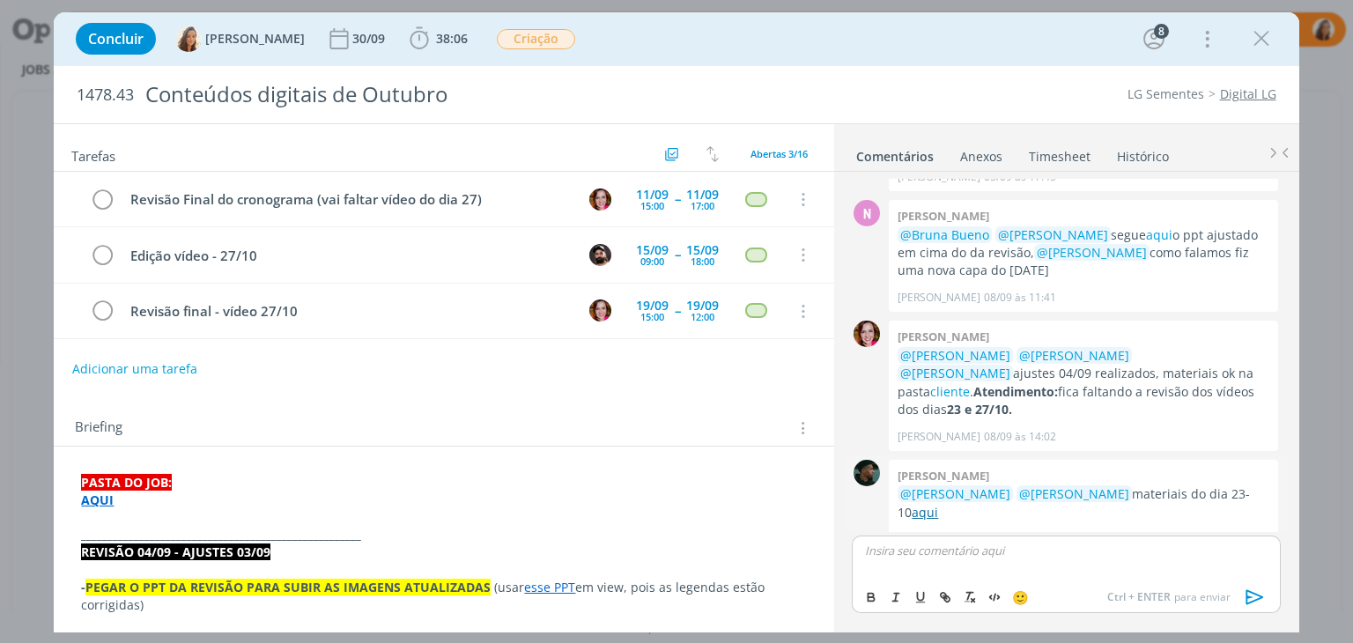
click at [921, 504] on link "aqui" at bounding box center [925, 512] width 26 height 17
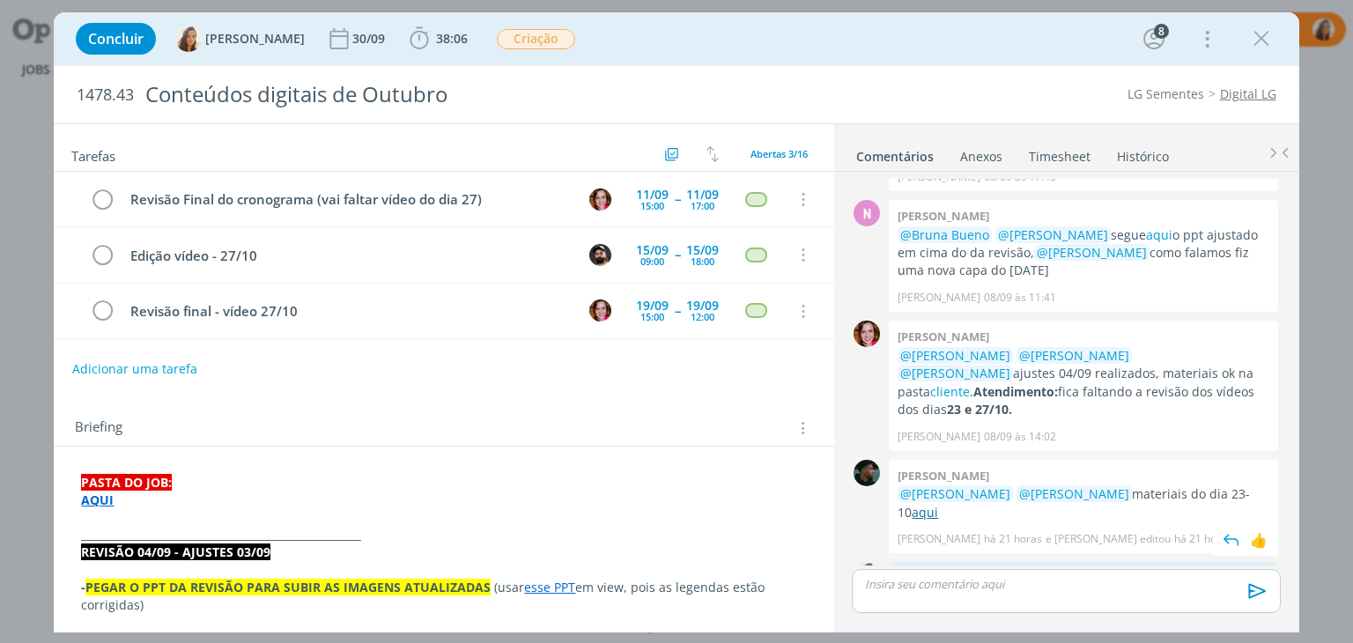
scroll to position [1240, 0]
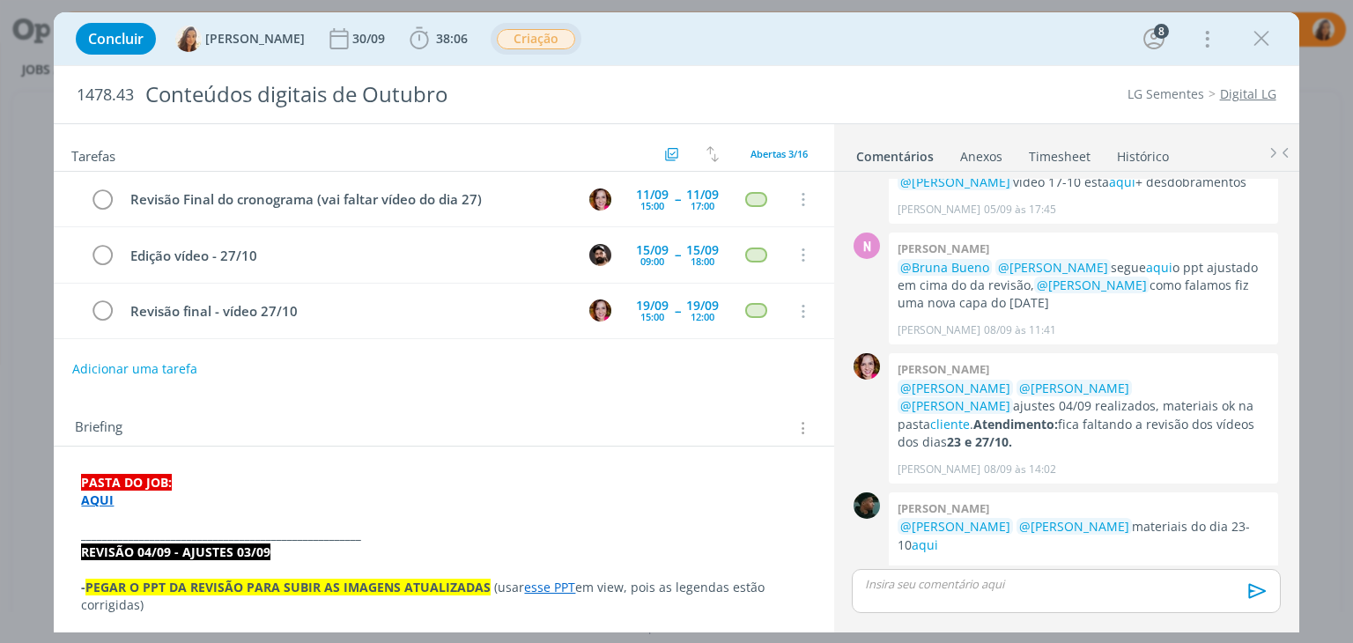
click at [497, 28] on button "Criação" at bounding box center [536, 39] width 80 height 22
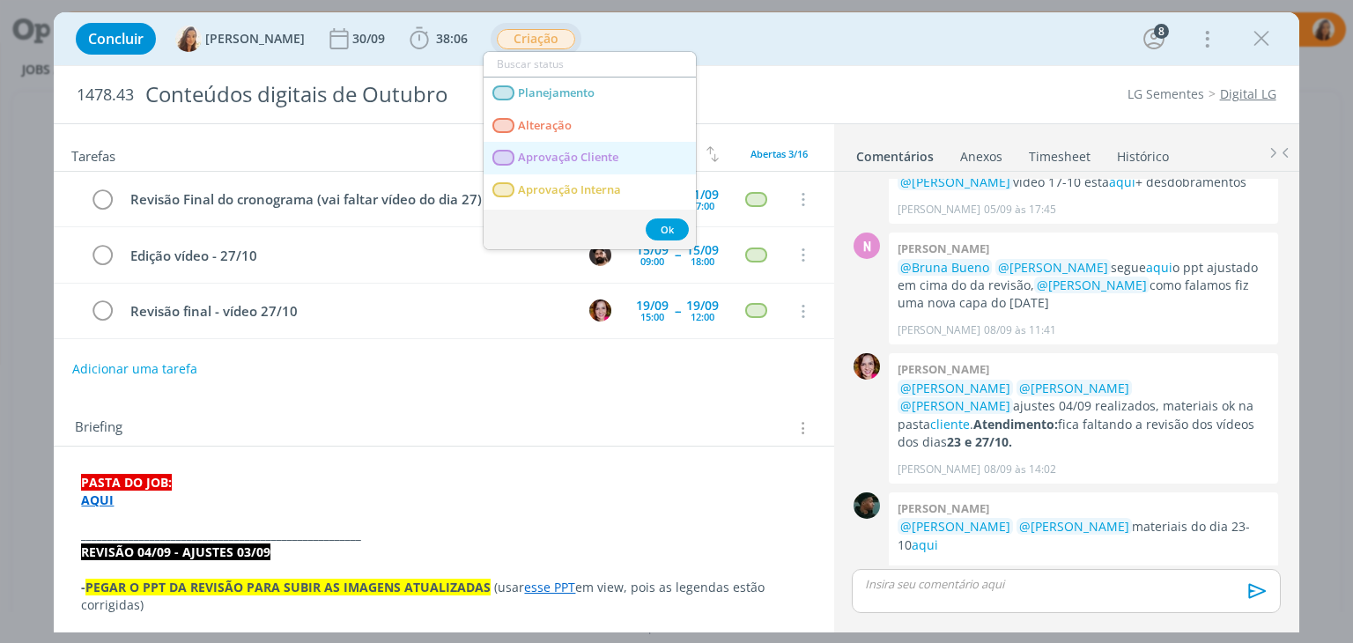
click at [574, 154] on span "Aprovação Cliente" at bounding box center [569, 158] width 100 height 14
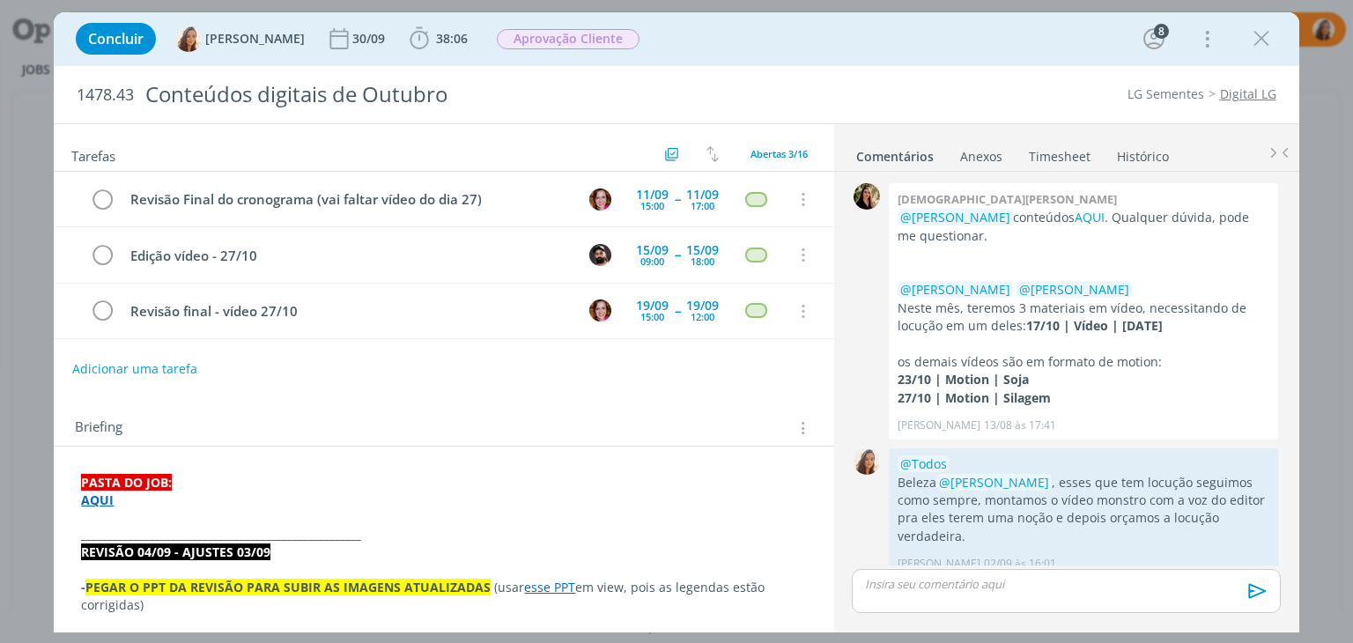
scroll to position [1240, 0]
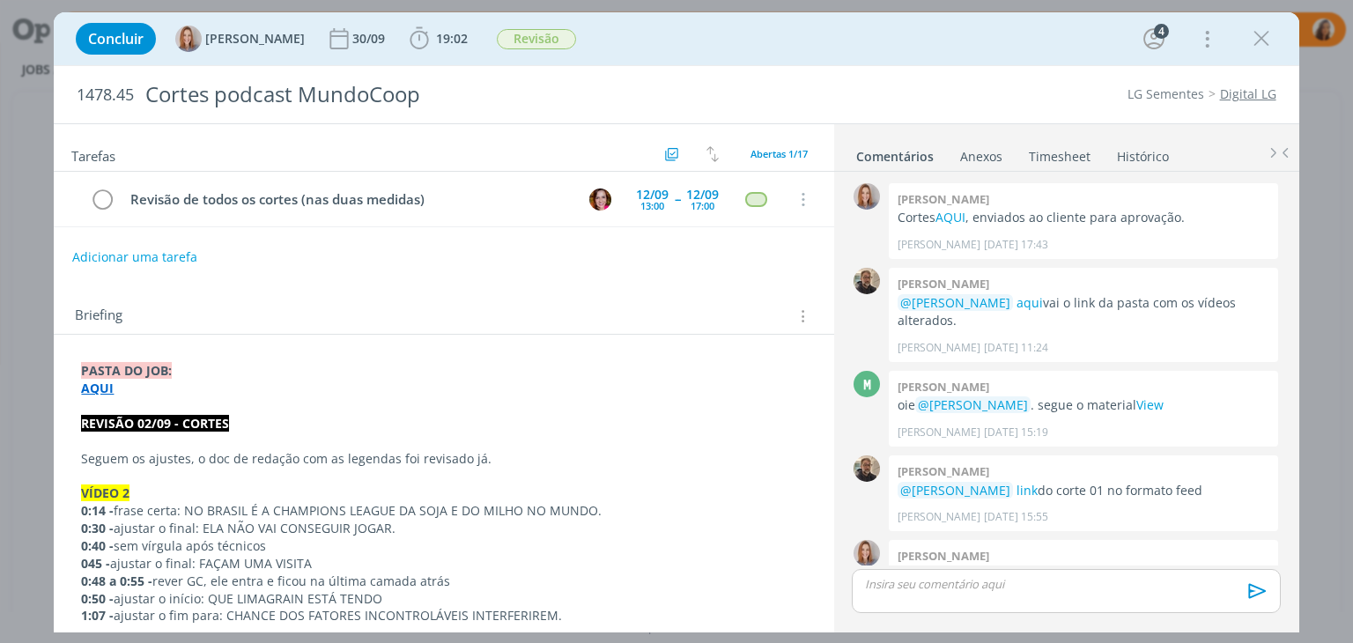
scroll to position [603, 0]
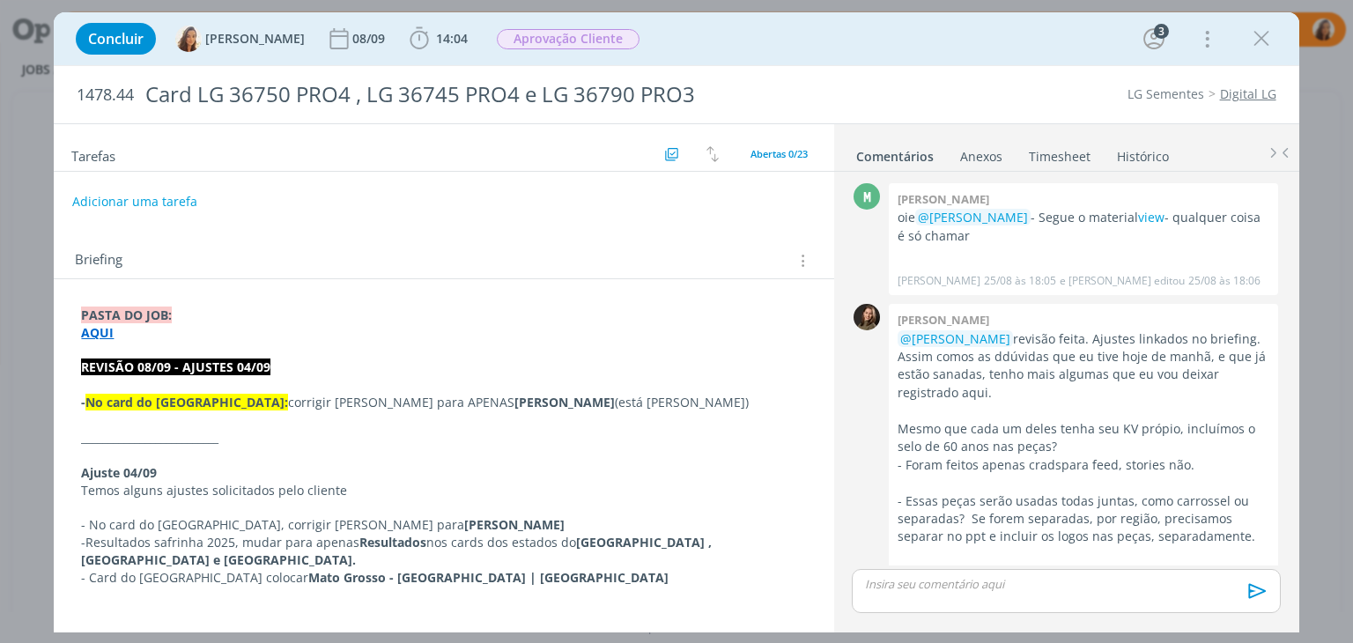
scroll to position [1989, 0]
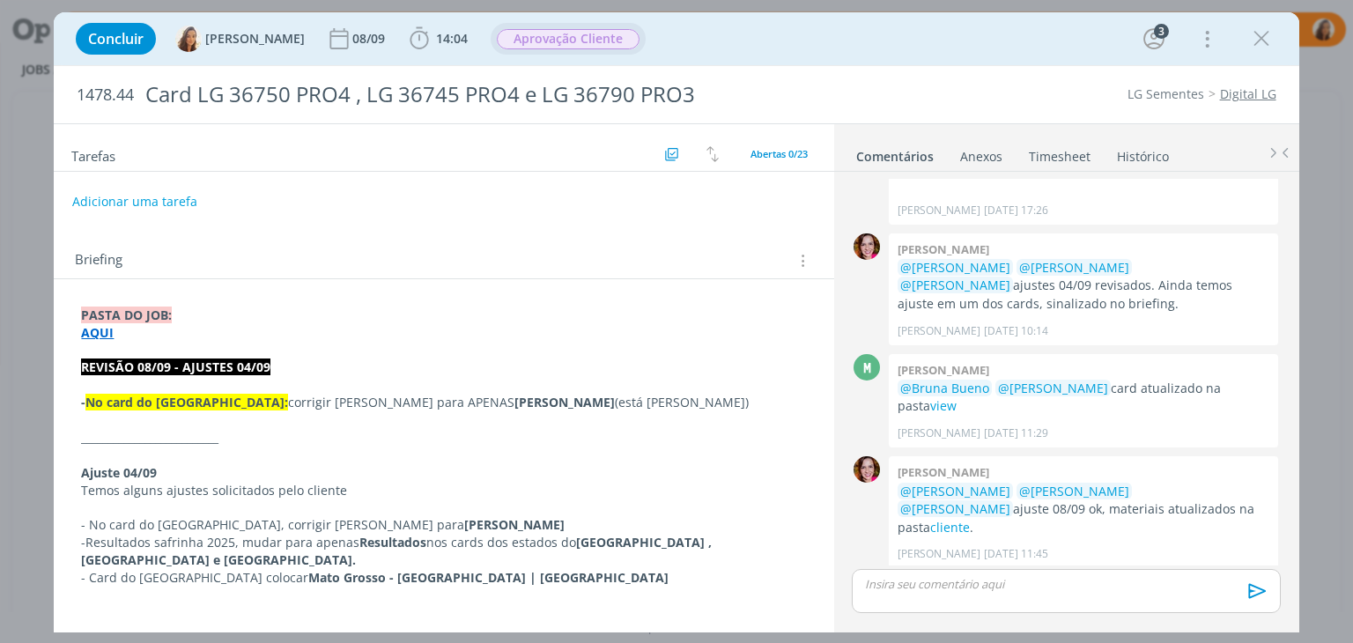
click at [619, 34] on span "Aprovação Cliente" at bounding box center [568, 39] width 143 height 20
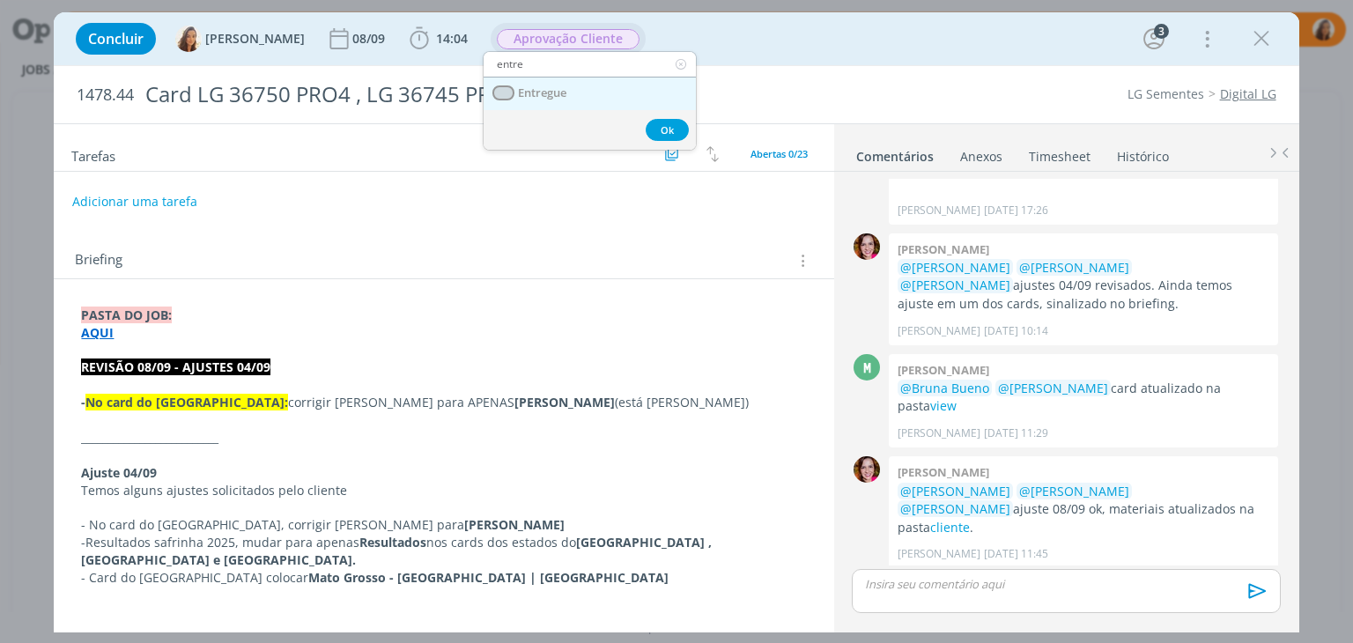
type input "entre"
click at [623, 85] on link "Entregue" at bounding box center [590, 94] width 212 height 33
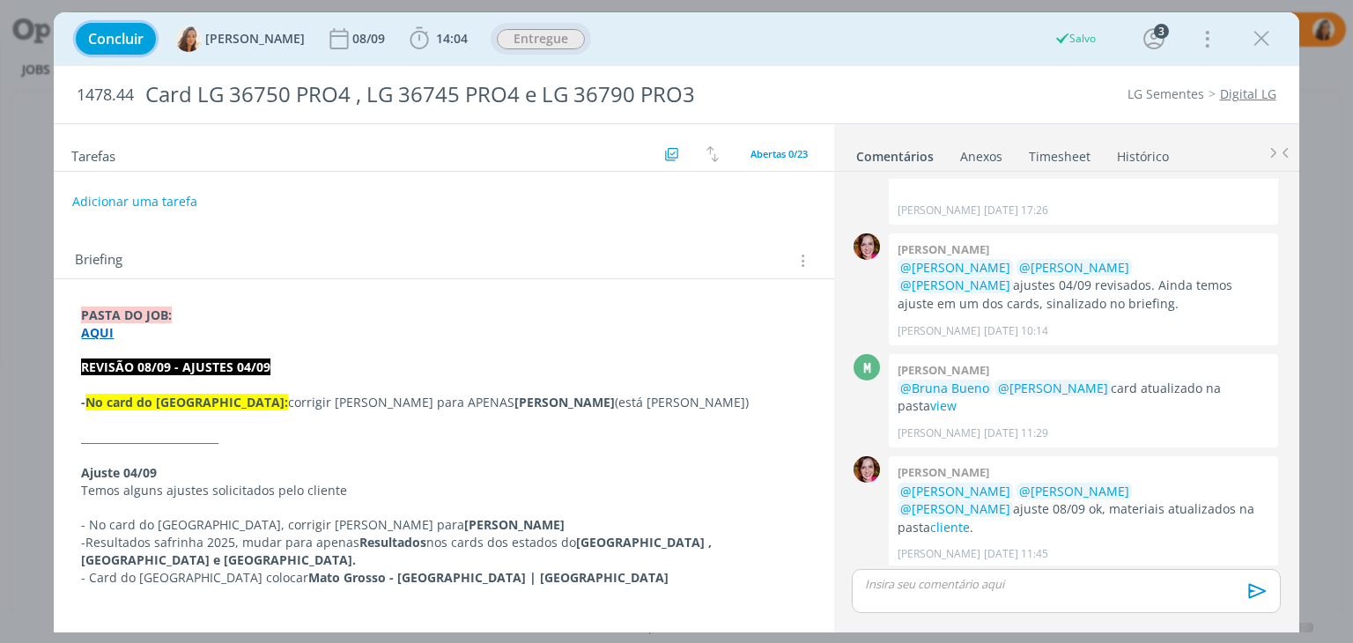
click at [127, 41] on span "Concluir" at bounding box center [116, 39] width 56 height 14
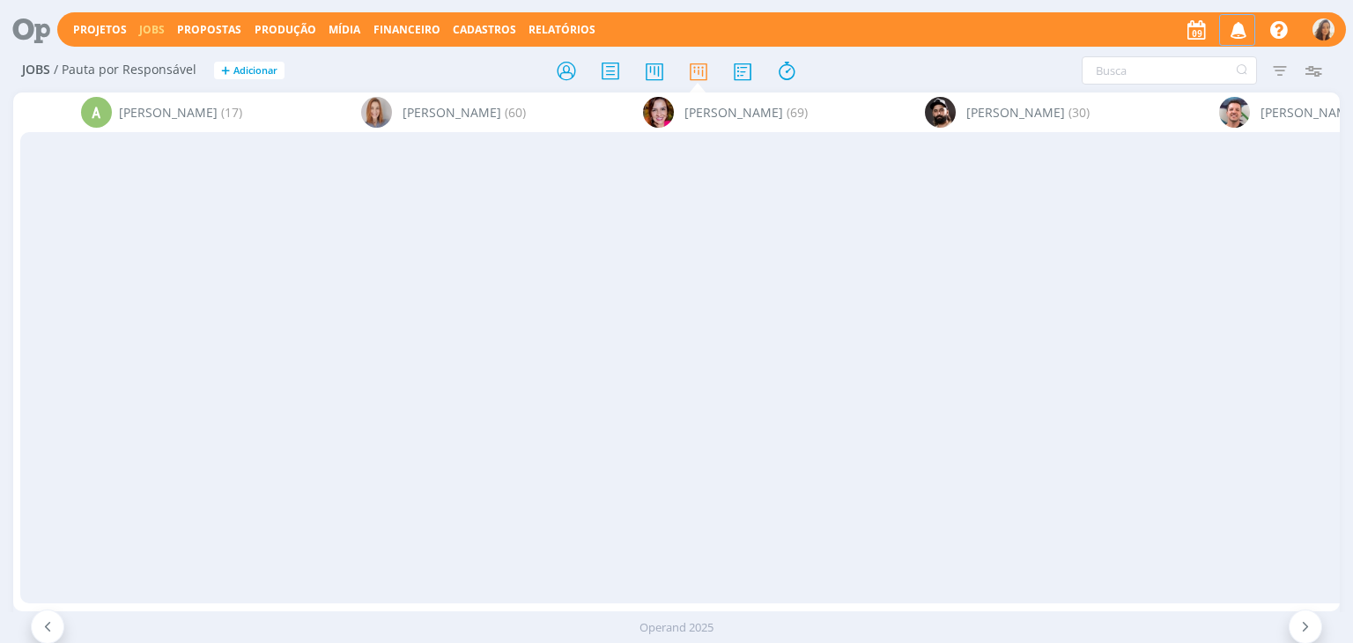
scroll to position [0, 2311]
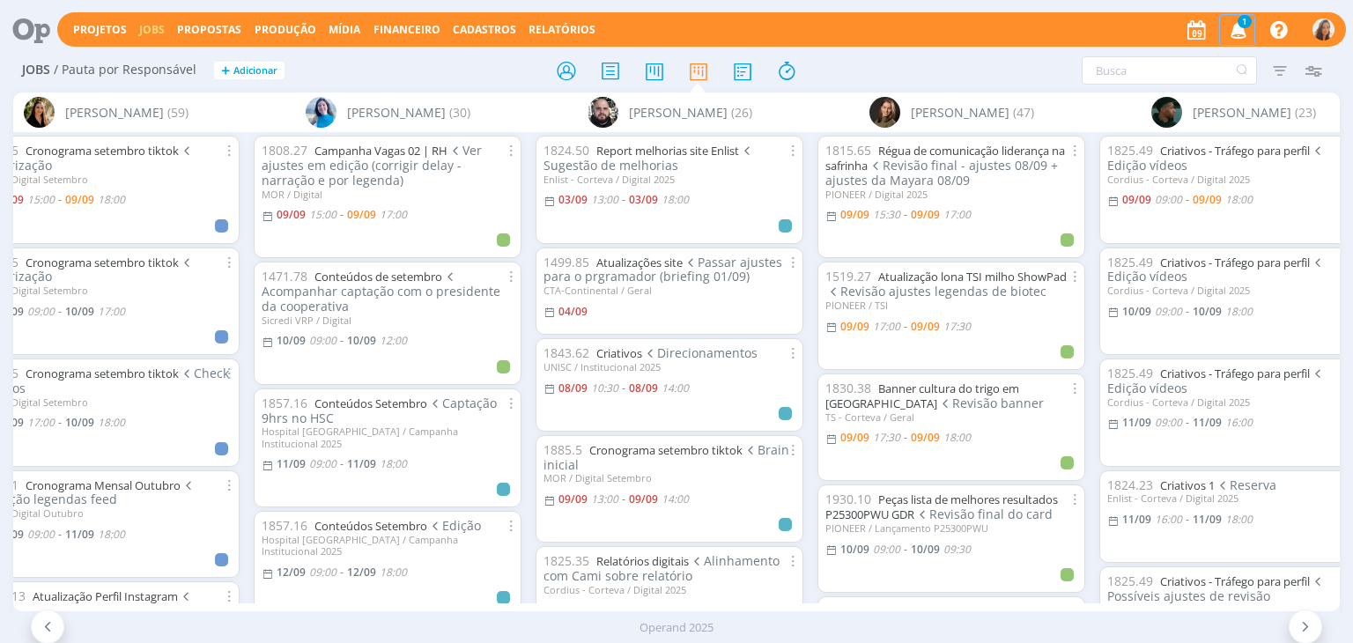
click at [1247, 30] on icon "button" at bounding box center [1239, 29] width 31 height 30
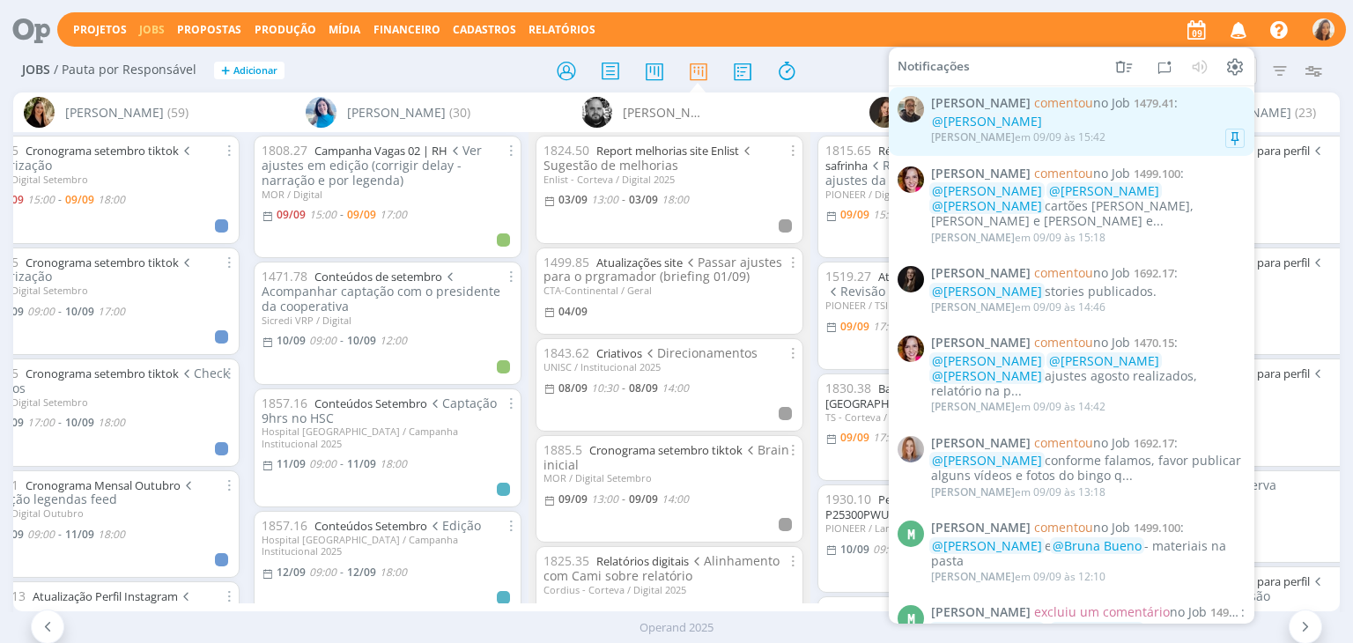
click at [1031, 120] on div "@[PERSON_NAME]" at bounding box center [1088, 122] width 314 height 15
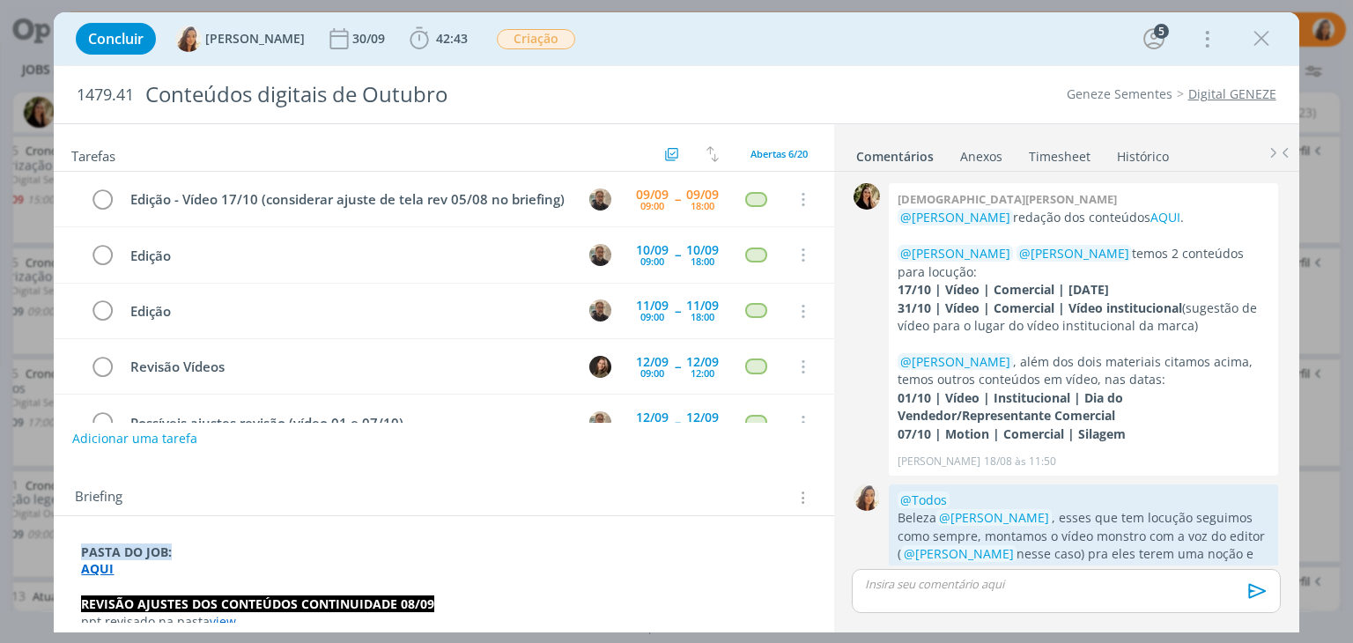
scroll to position [1546, 0]
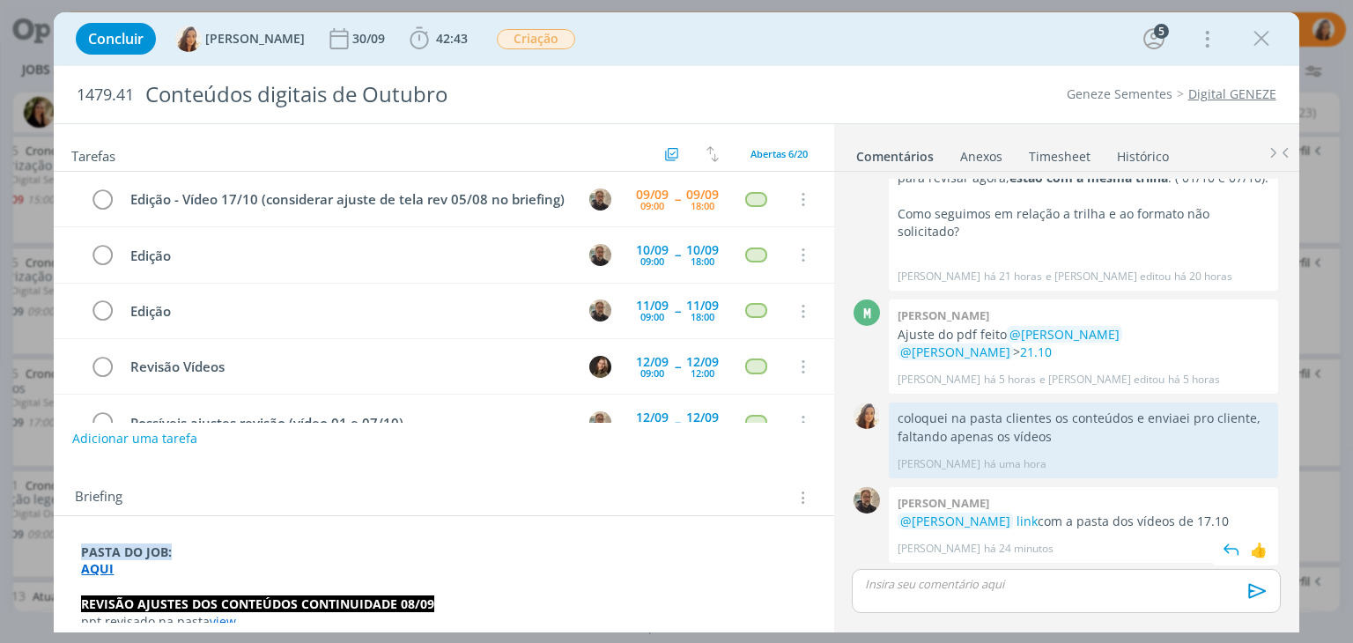
click at [1005, 528] on p "@Vanessa Feron link com a pasta dos vídeos de 17.10" at bounding box center [1084, 522] width 372 height 18
click at [1017, 526] on link "link" at bounding box center [1027, 521] width 21 height 17
click at [1266, 44] on icon "dialog" at bounding box center [1261, 39] width 26 height 26
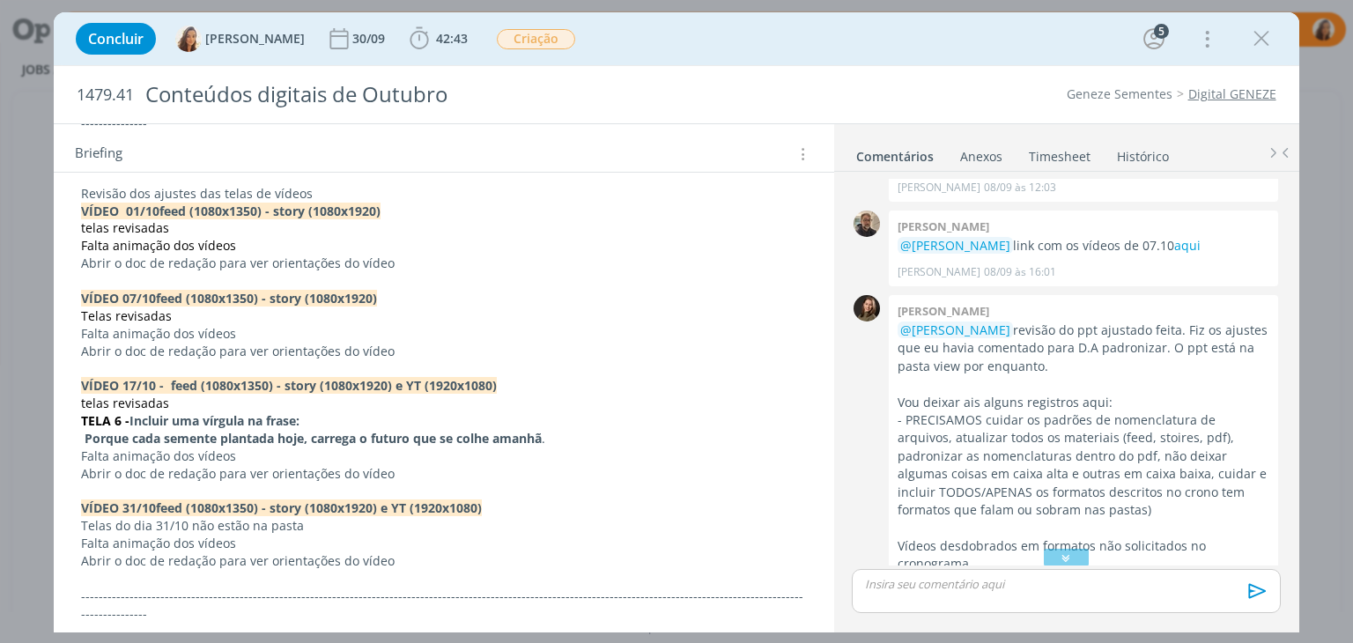
scroll to position [793, 0]
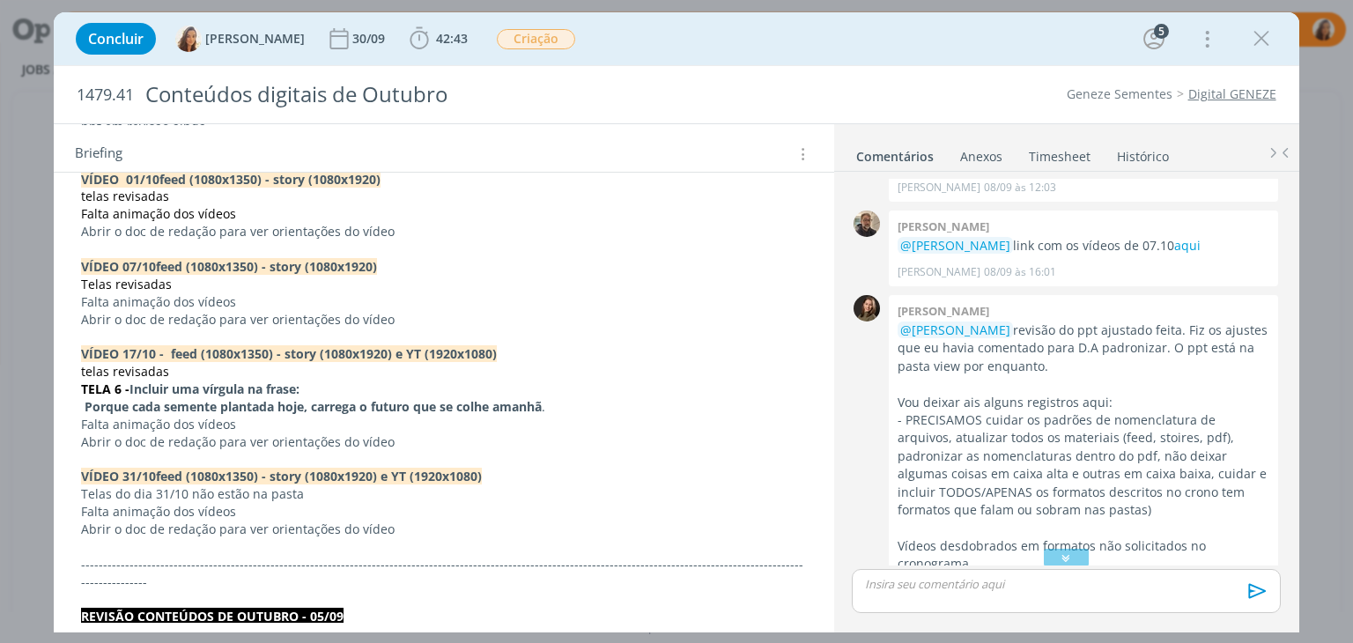
click at [356, 398] on strong "Porque cada semente plantada hoje, carrega o futuro que se colhe amanhã" at bounding box center [313, 406] width 457 height 17
click at [604, 399] on p "Porque cada semente plantada hoje, carrega o futuro que se colhe amanhã ." at bounding box center [443, 408] width 723 height 18
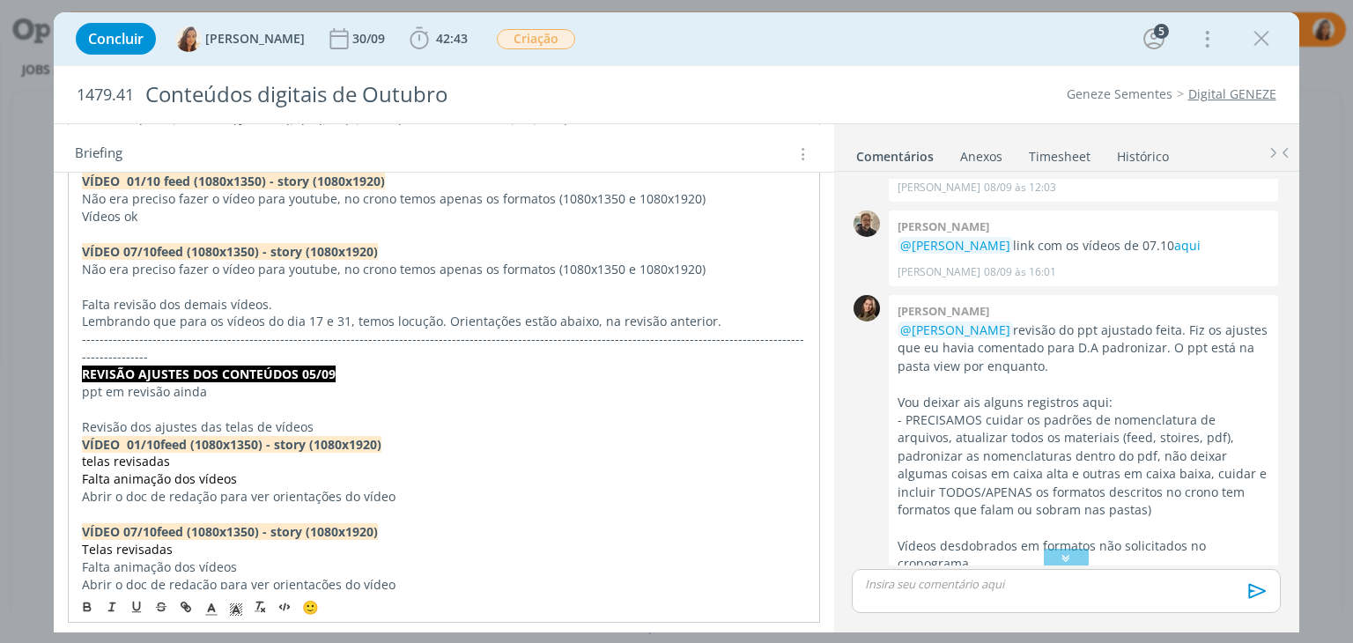
scroll to position [440, 0]
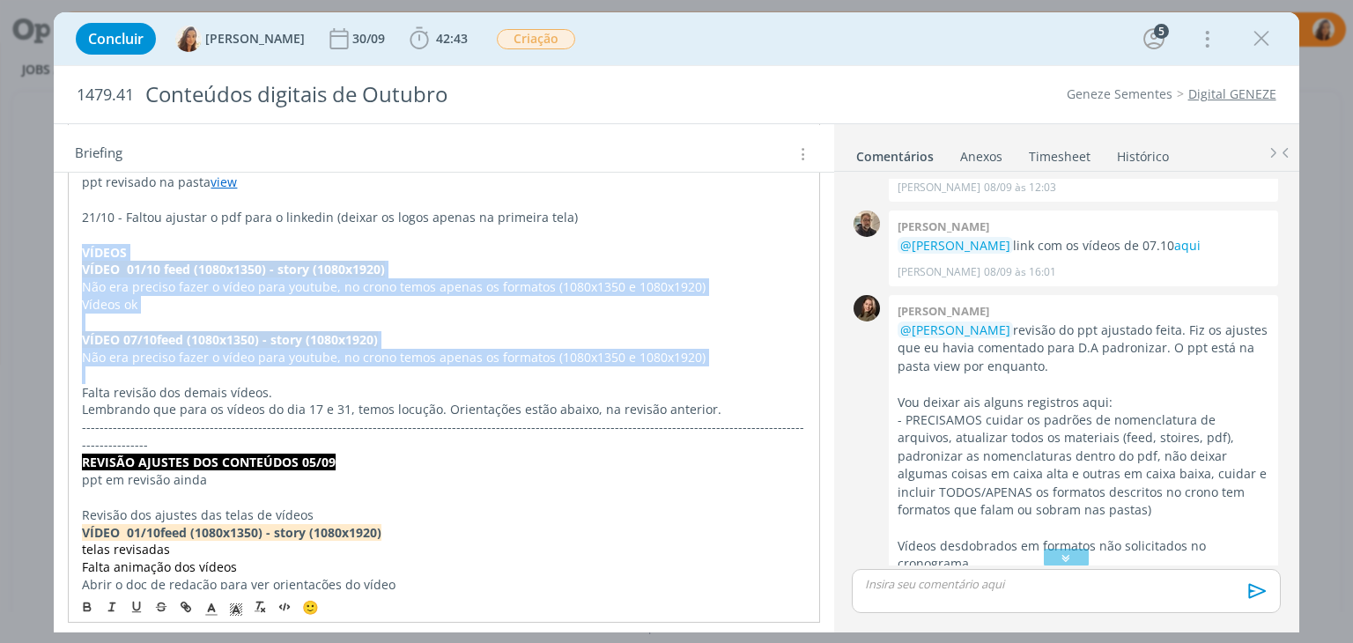
drag, startPoint x: 70, startPoint y: 242, endPoint x: 276, endPoint y: 373, distance: 243.2
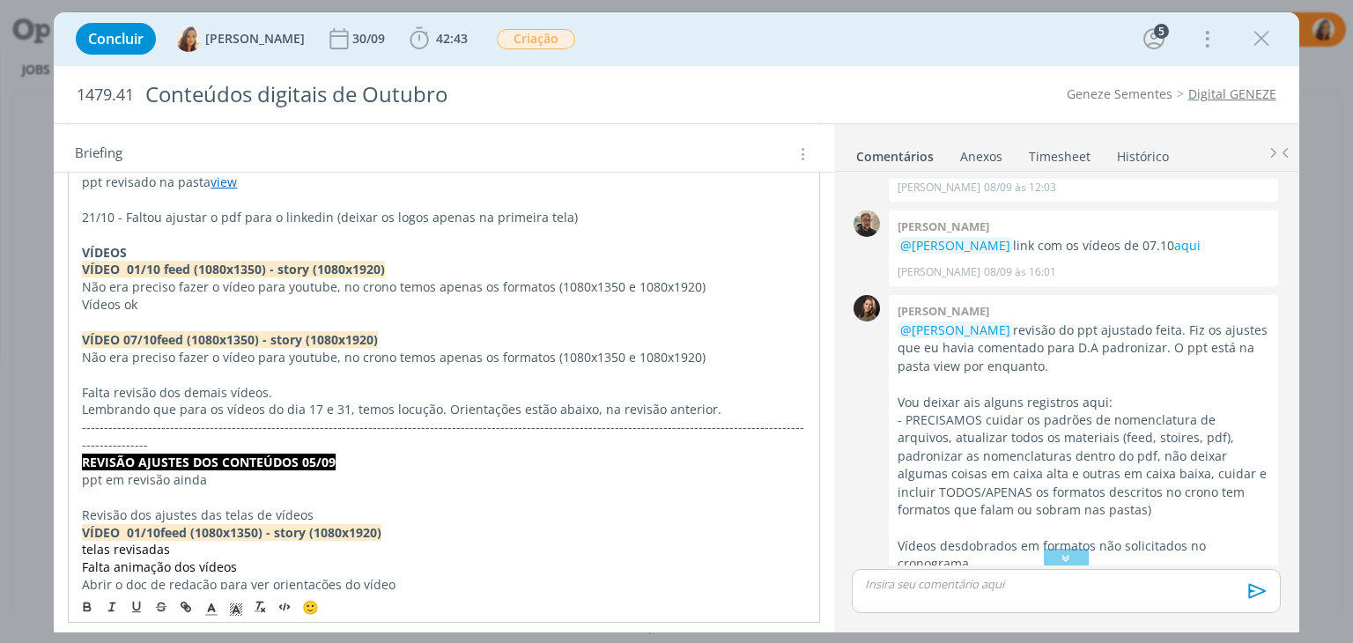
click at [722, 405] on p "Lembrando que para os vídeos do dia 17 e 31, temos locução. Orientações estão a…" at bounding box center [443, 410] width 723 height 18
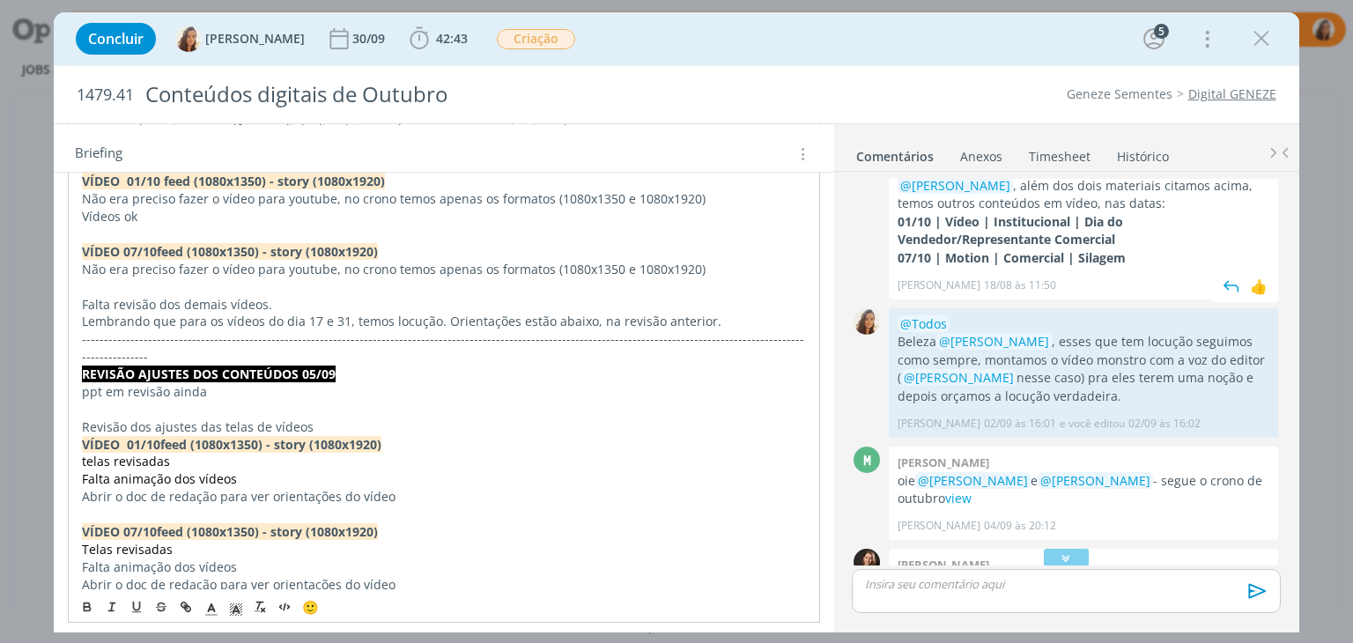
scroll to position [0, 0]
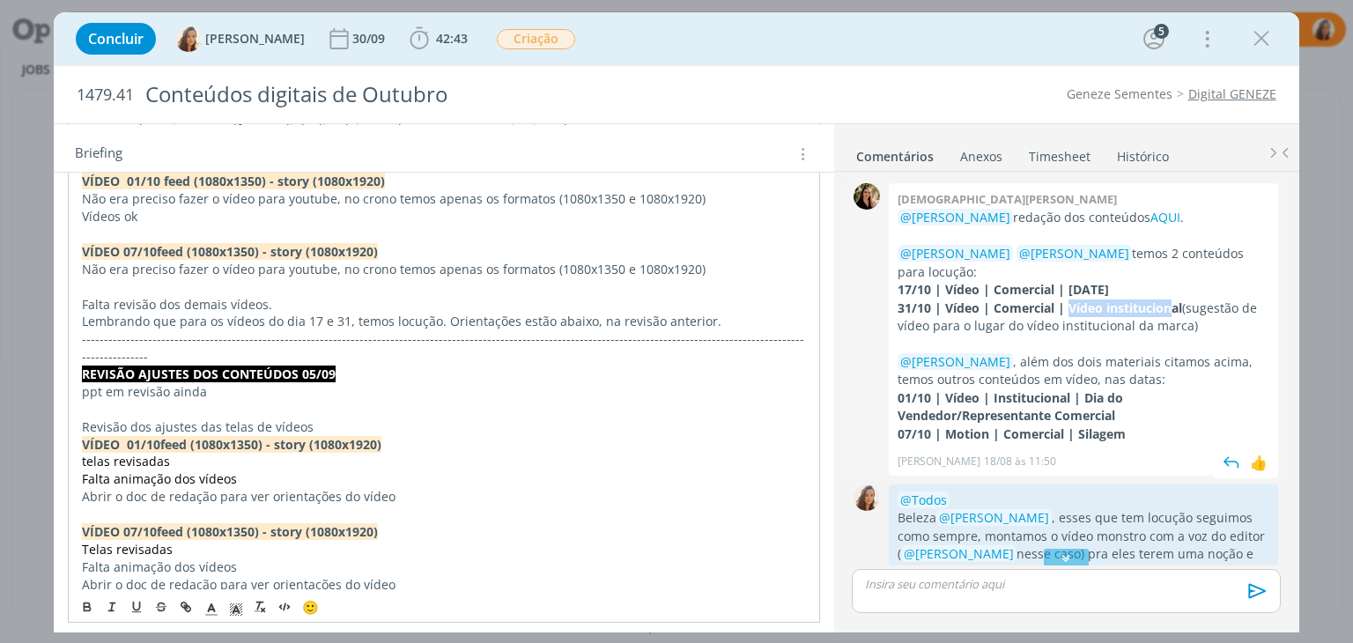
drag, startPoint x: 1169, startPoint y: 304, endPoint x: 1067, endPoint y: 305, distance: 102.2
click at [1067, 305] on strong "31/10 | Vídeo | Comercial | Vídeo institucional" at bounding box center [1040, 308] width 285 height 17
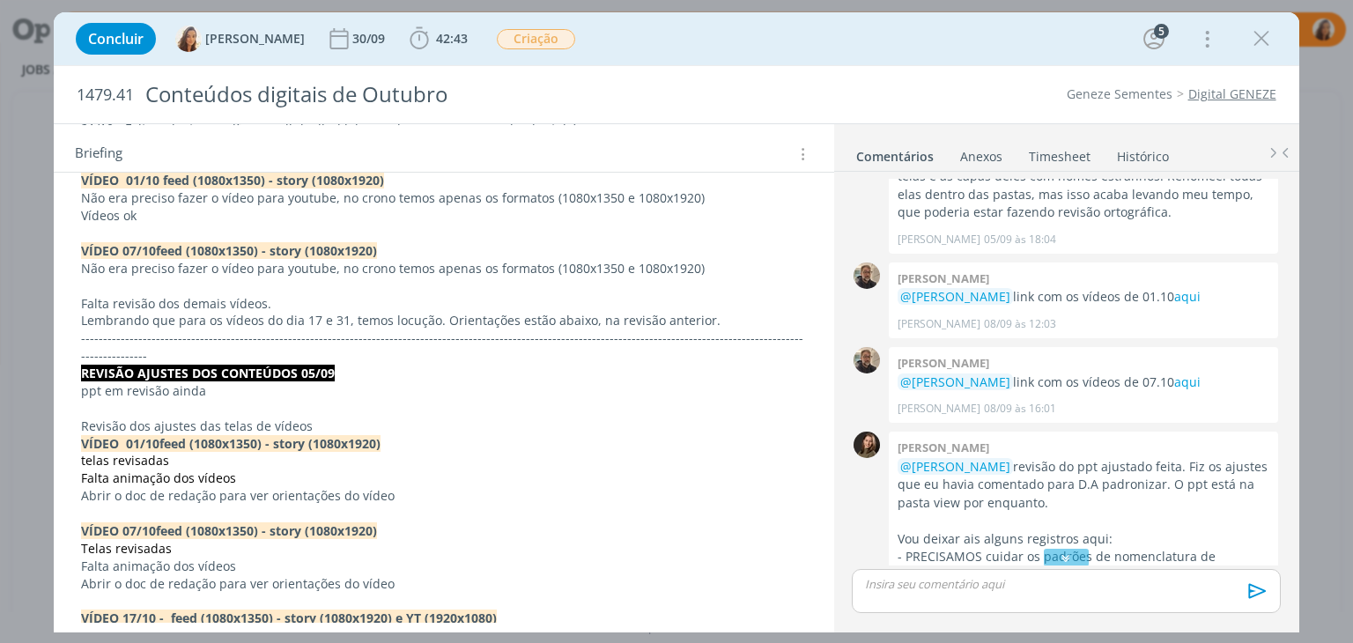
scroll to position [1546, 0]
